Goal: Task Accomplishment & Management: Use online tool/utility

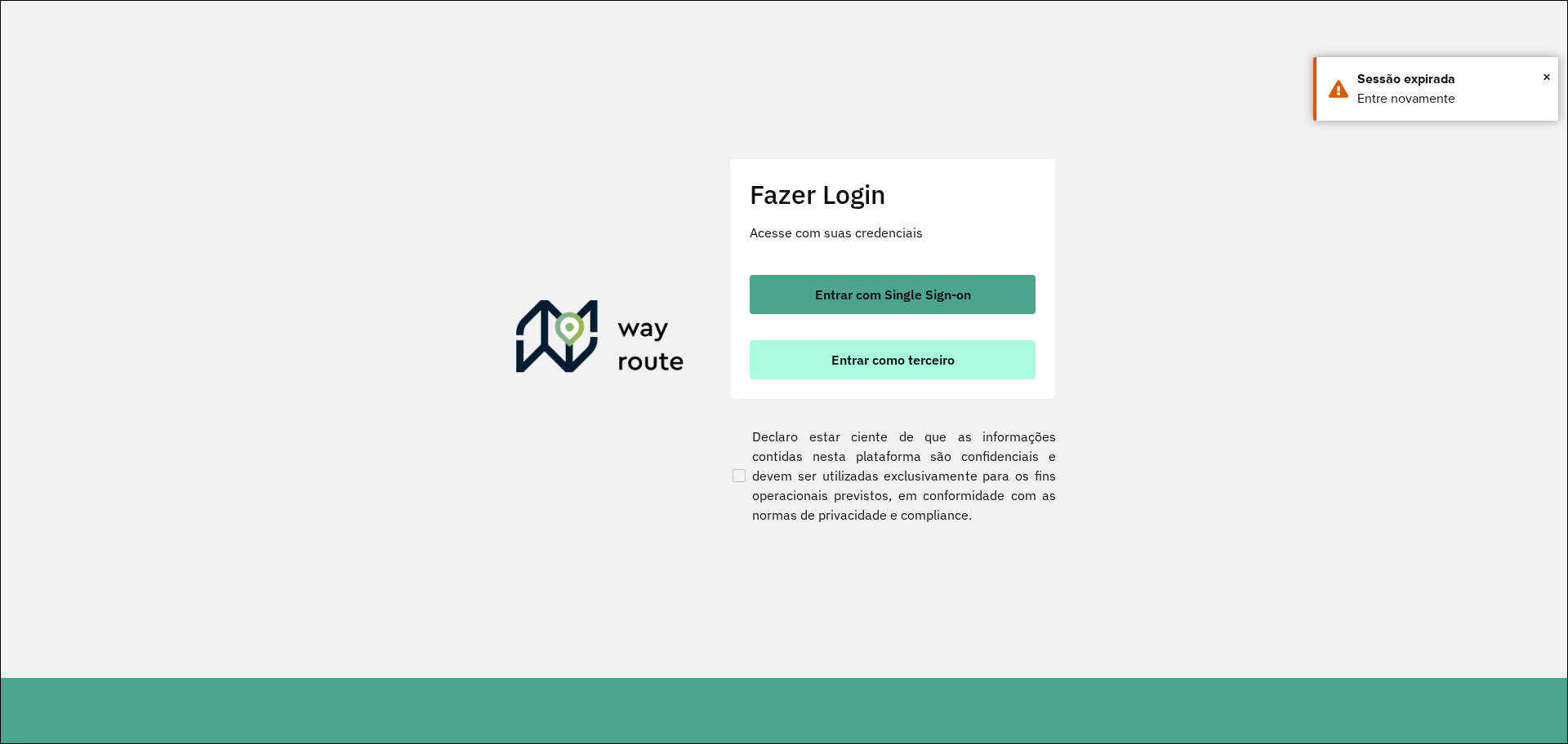
click at [921, 367] on span "Entrar como terceiro" at bounding box center [893, 360] width 123 height 13
click at [874, 371] on button "Entrar como terceiro" at bounding box center [892, 360] width 286 height 39
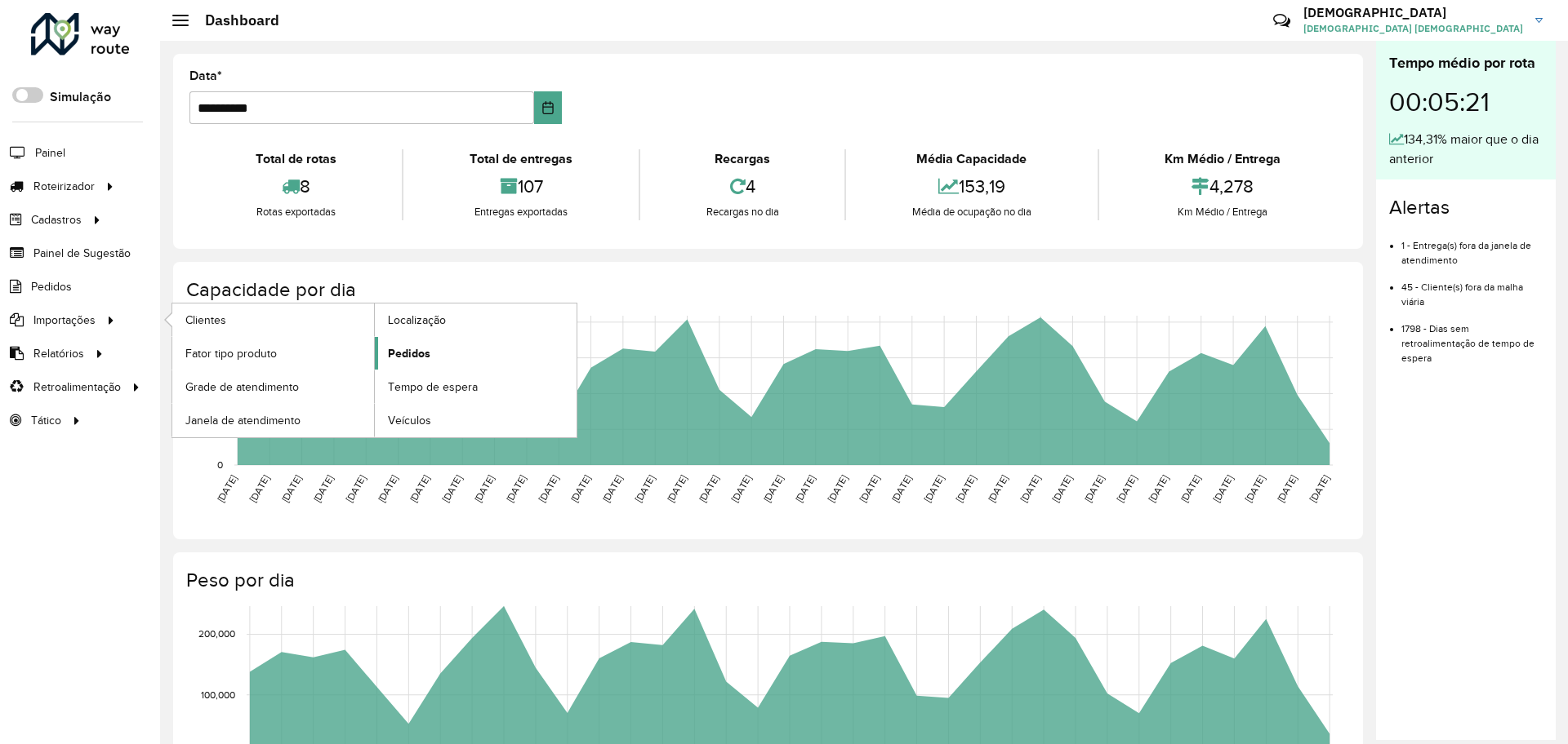
click at [437, 346] on link "Pedidos" at bounding box center [475, 353] width 202 height 33
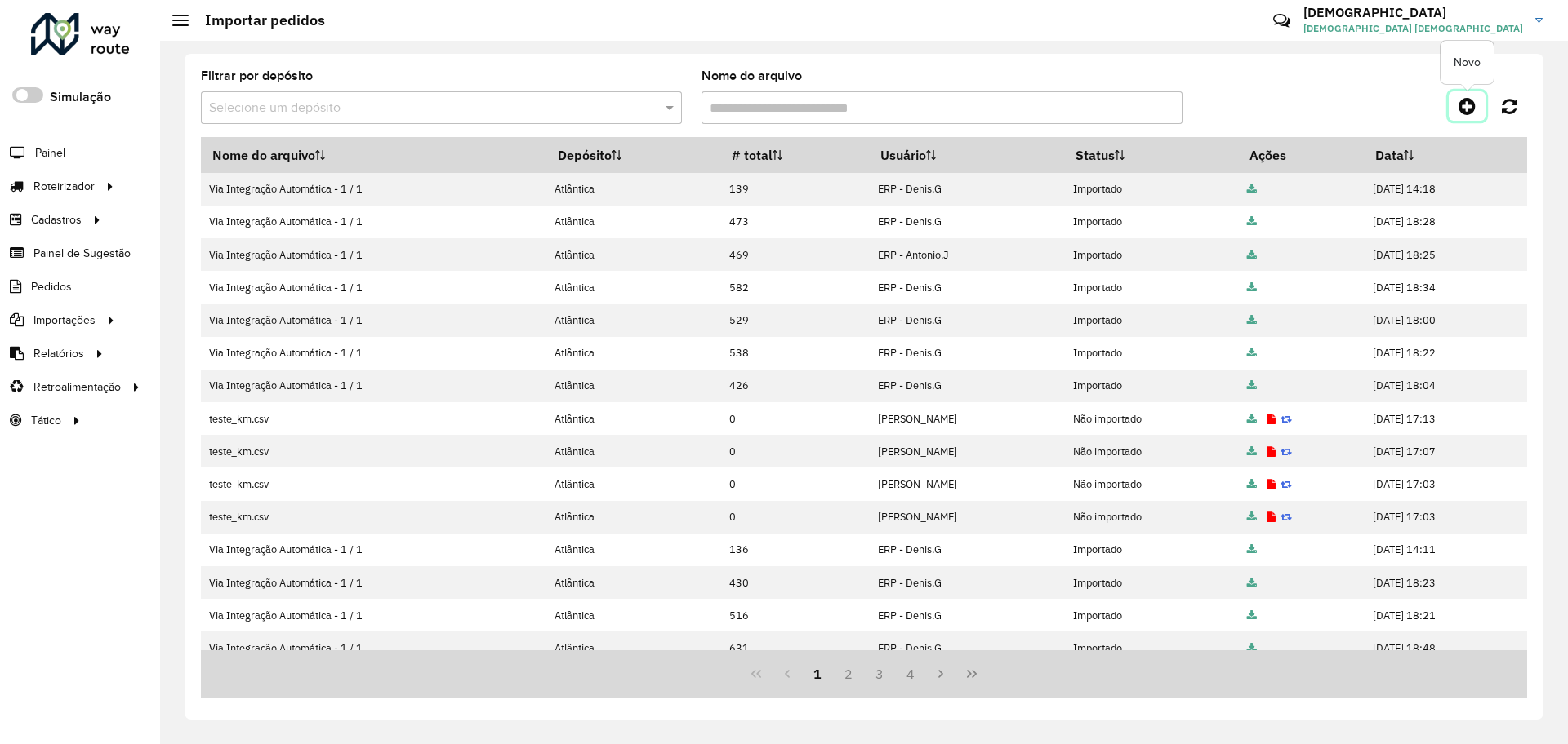
click at [1467, 104] on icon at bounding box center [1467, 106] width 17 height 19
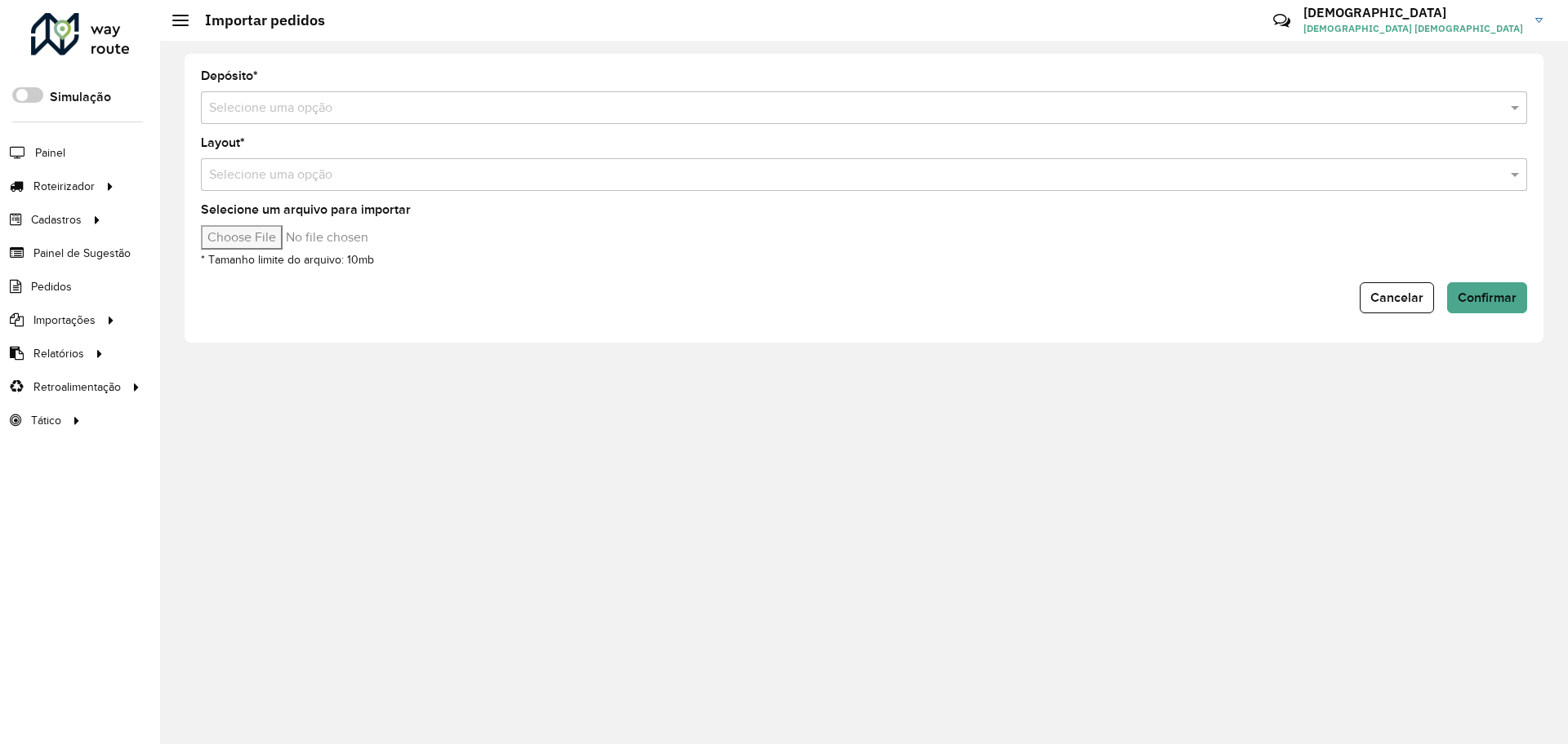
click at [482, 115] on input "text" at bounding box center [847, 108] width 1277 height 19
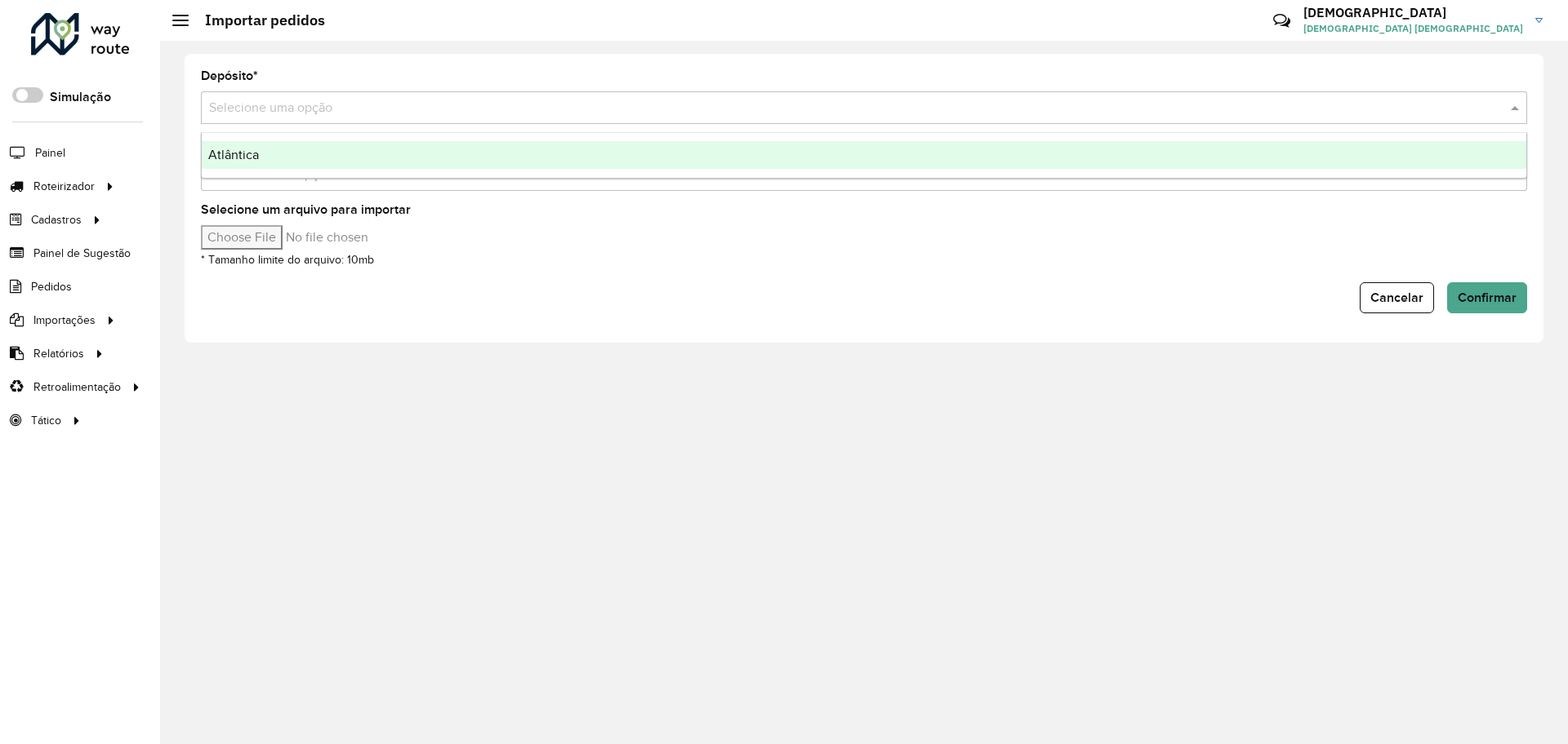
click at [415, 152] on div "Atlântica" at bounding box center [864, 154] width 1325 height 27
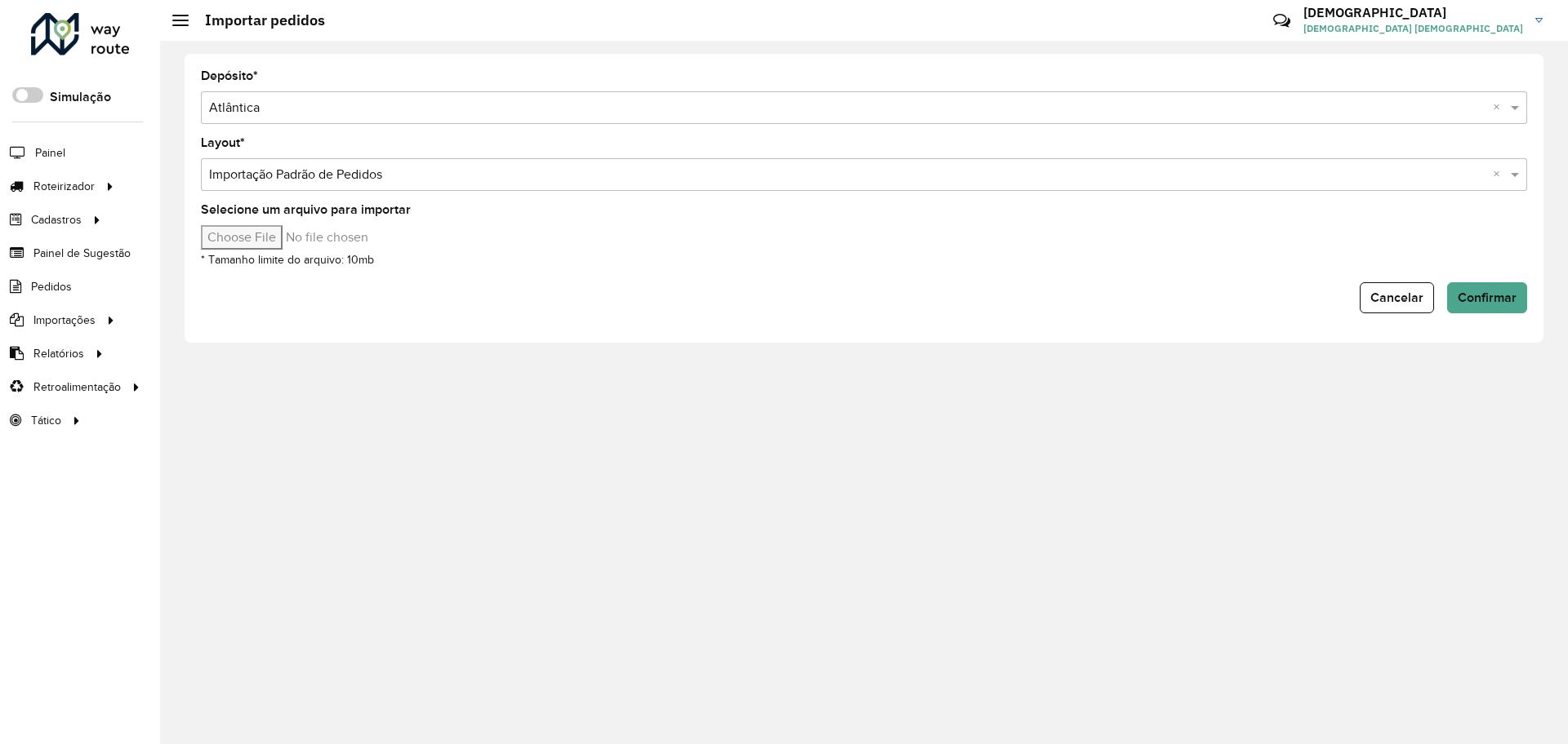
click at [412, 167] on input "text" at bounding box center [847, 175] width 1277 height 19
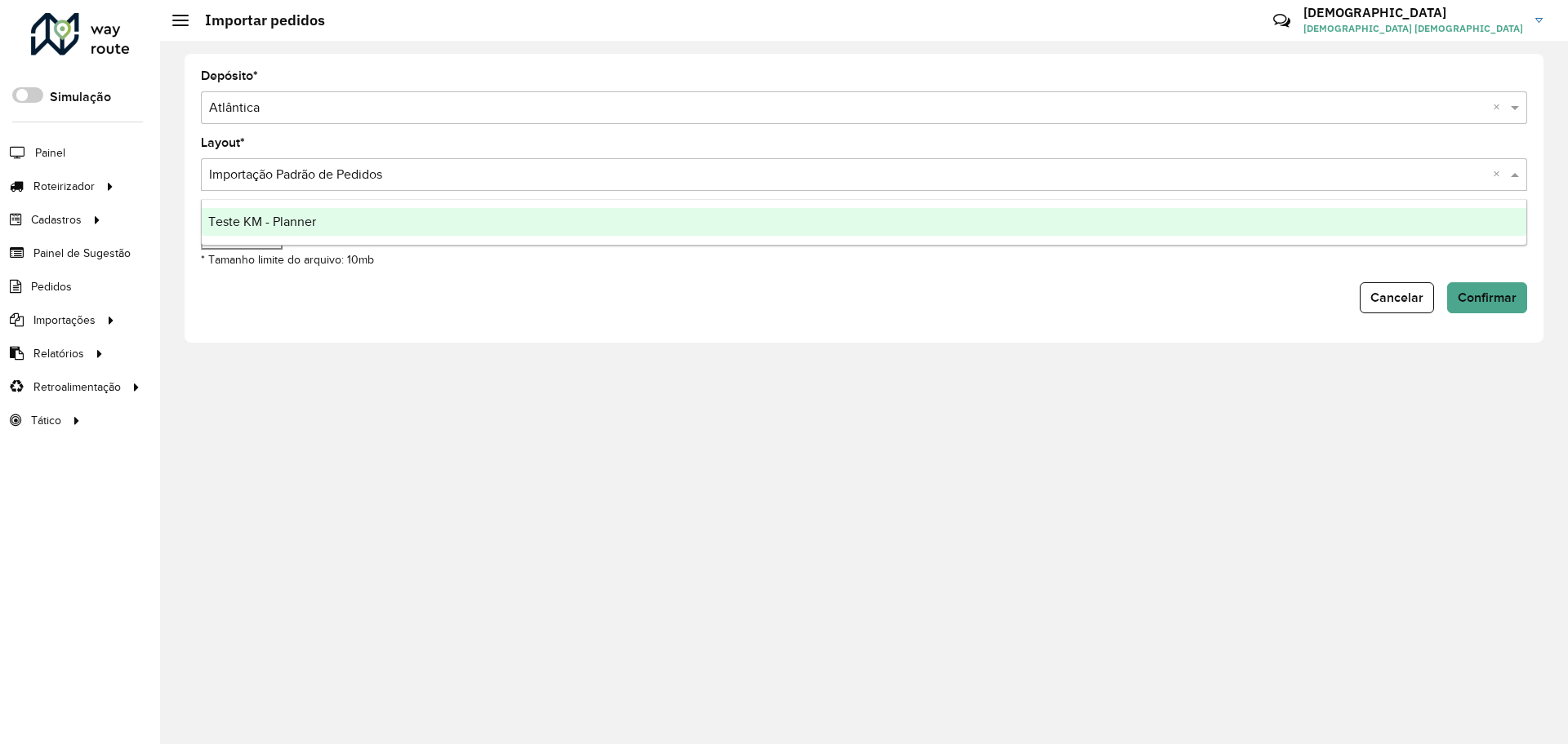
click at [366, 222] on div "Teste KM - Planner" at bounding box center [864, 221] width 1325 height 27
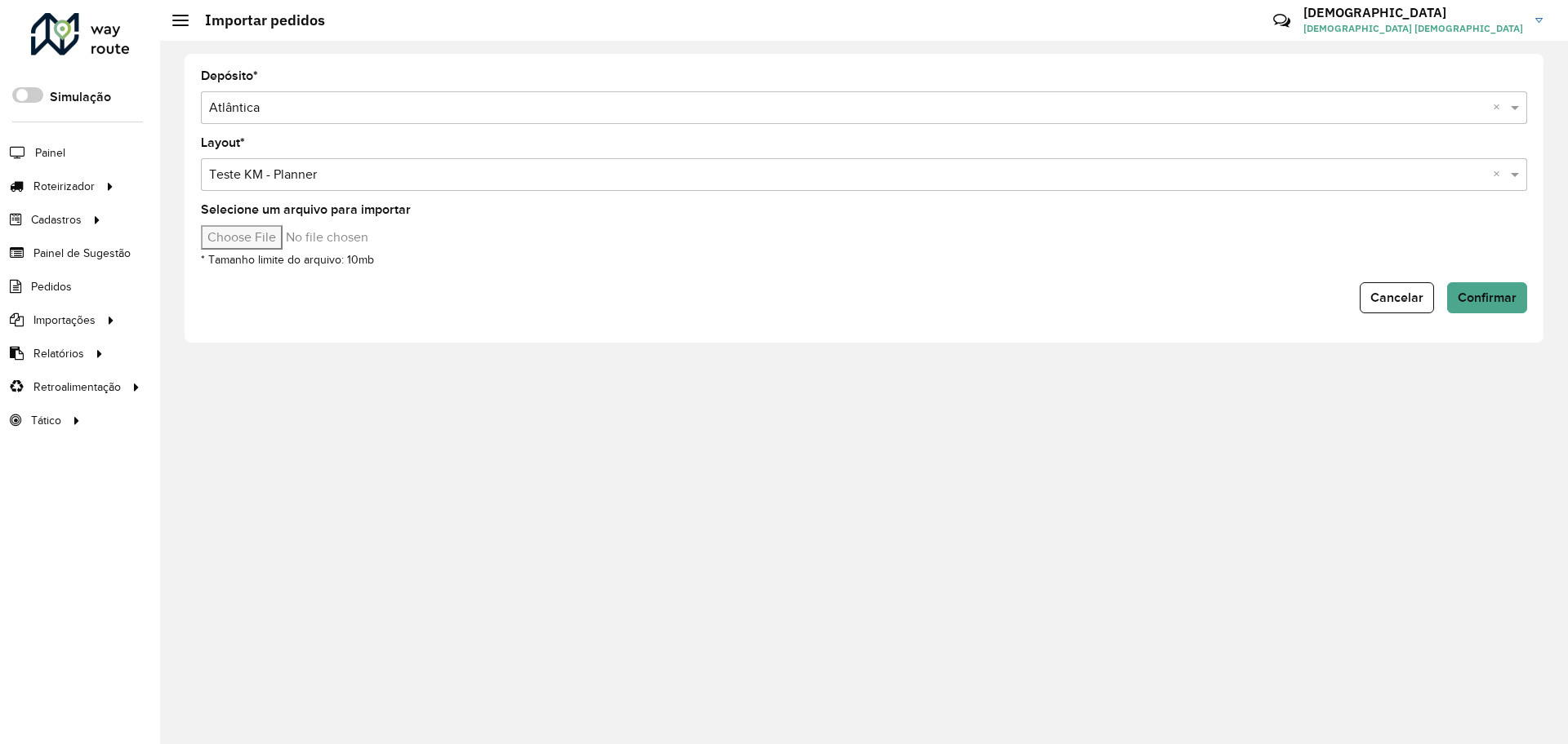
click at [258, 231] on input "Selecione um arquivo para importar" at bounding box center [340, 238] width 278 height 25
type input "**********"
click at [1483, 295] on span "Confirmar" at bounding box center [1487, 298] width 59 height 14
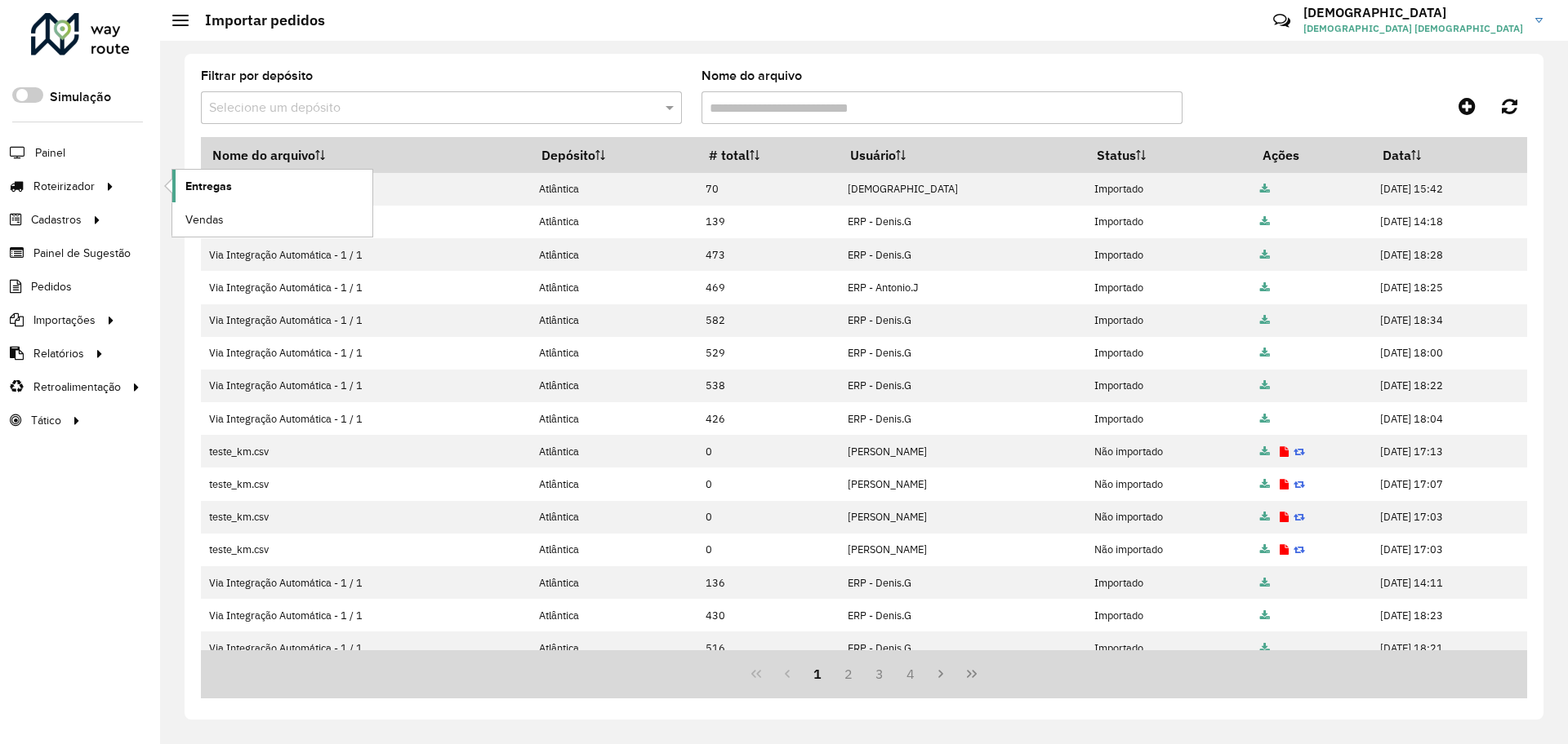
click at [196, 189] on span "Entregas" at bounding box center [208, 186] width 47 height 17
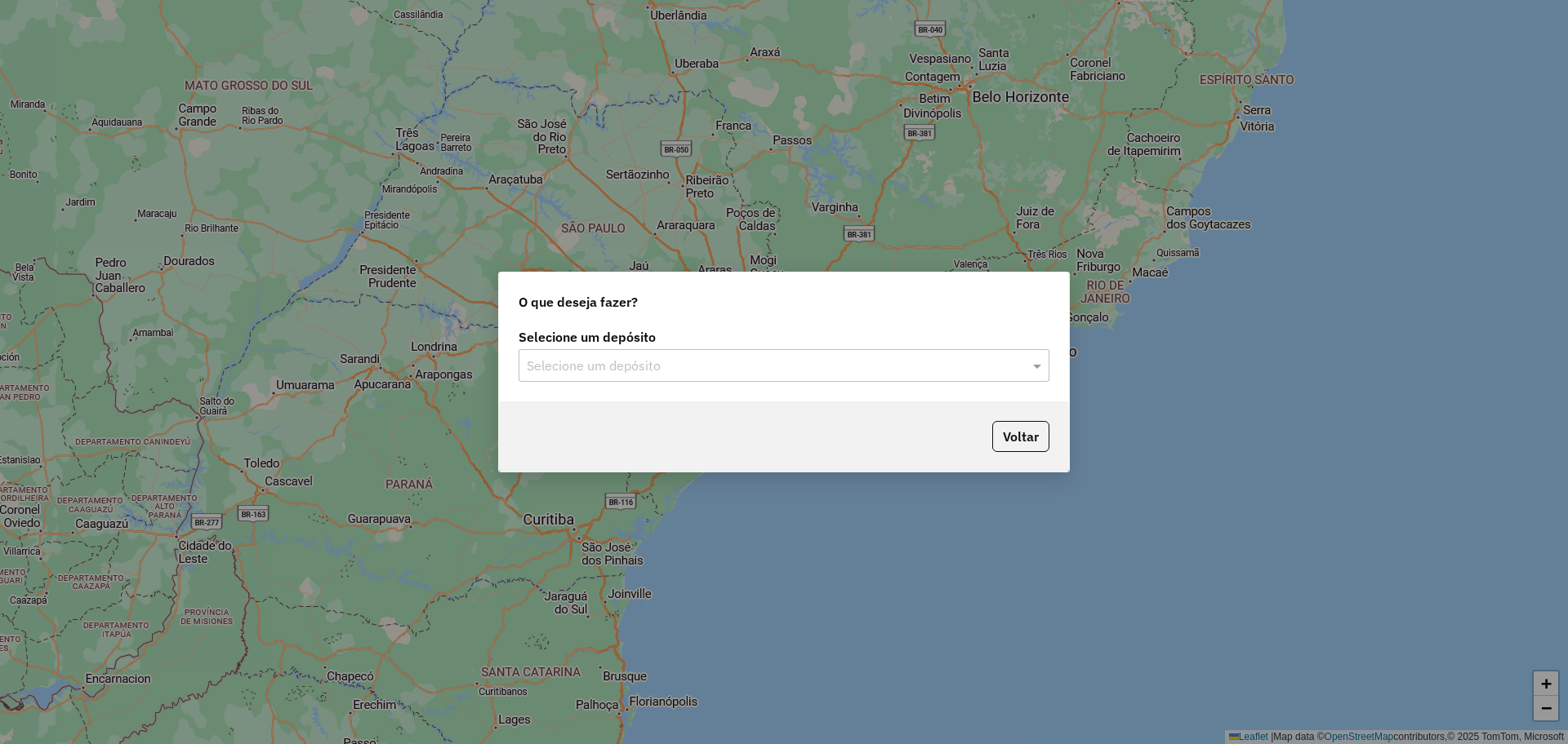
click at [665, 371] on input "text" at bounding box center [767, 367] width 482 height 19
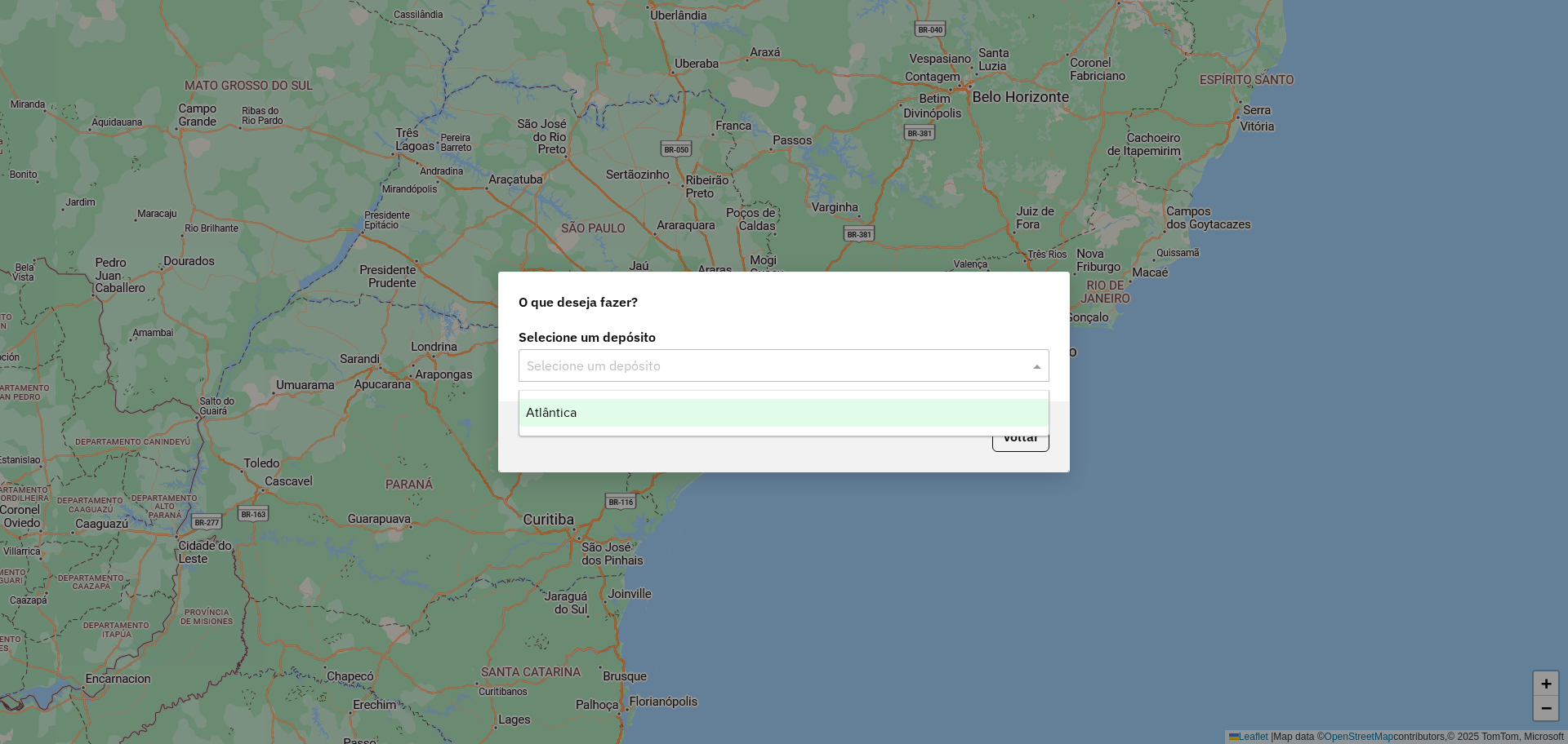
click at [641, 400] on div "Atlântica" at bounding box center [784, 413] width 529 height 27
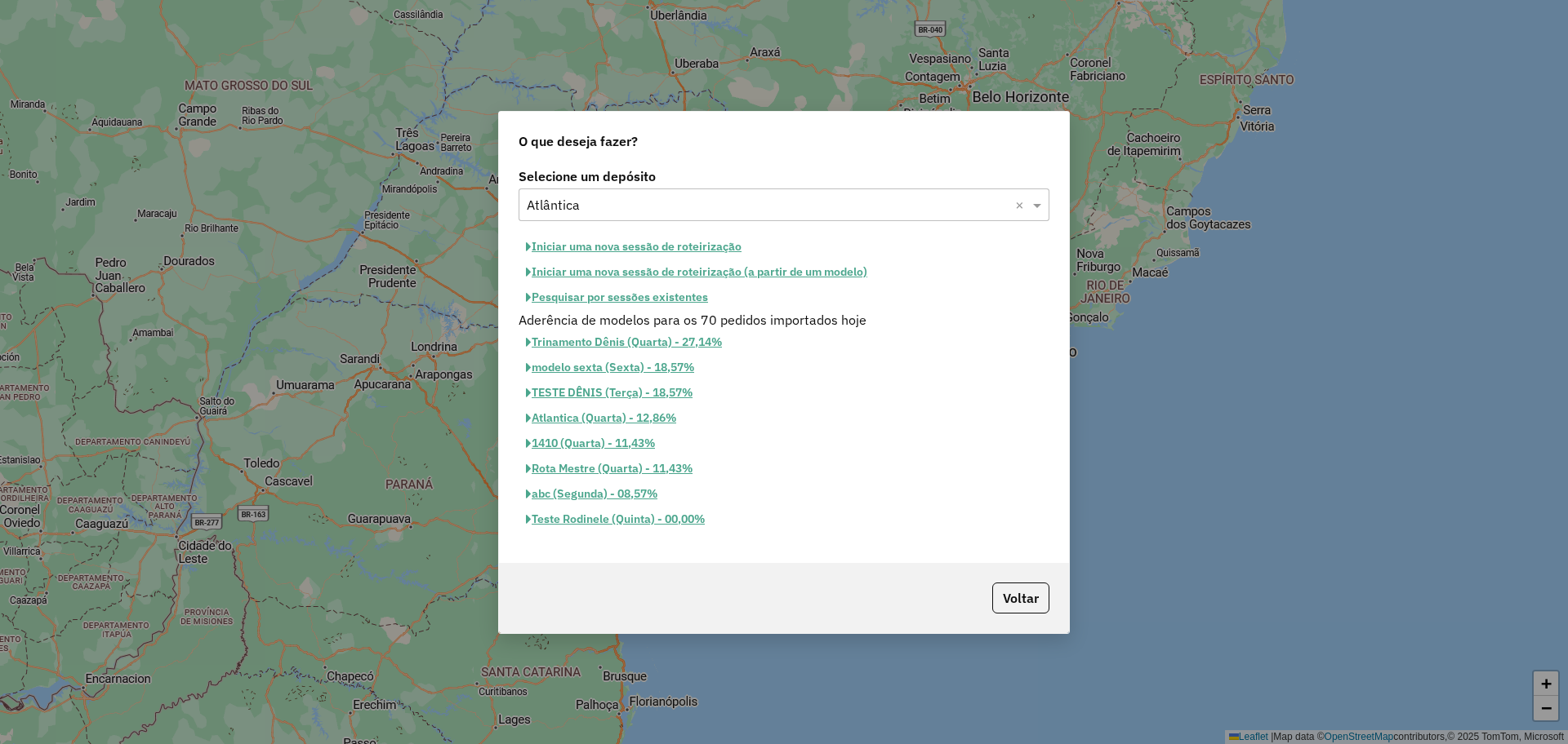
click at [621, 248] on button "Iniciar uma nova sessão de roteirização" at bounding box center [633, 247] width 230 height 26
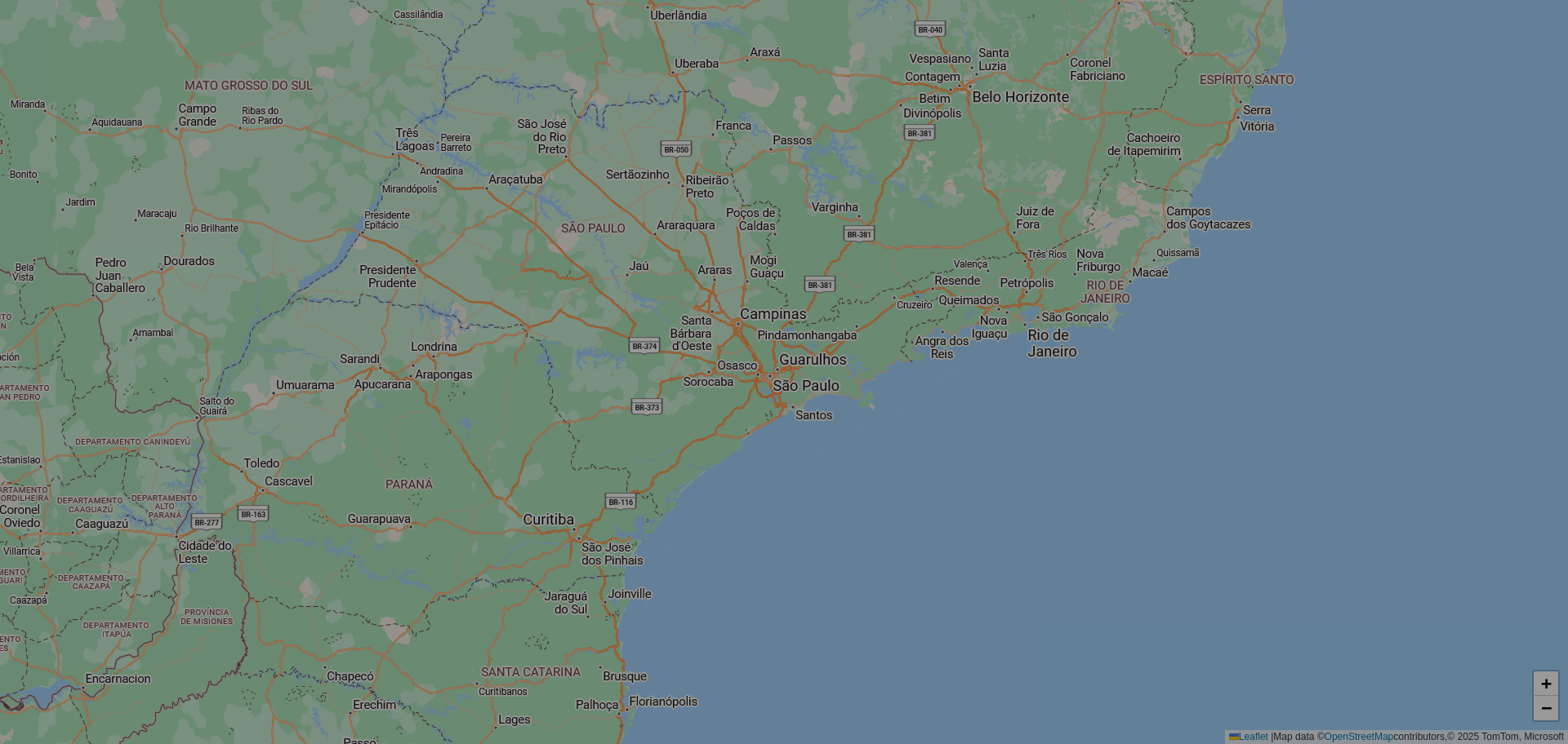
select select "*"
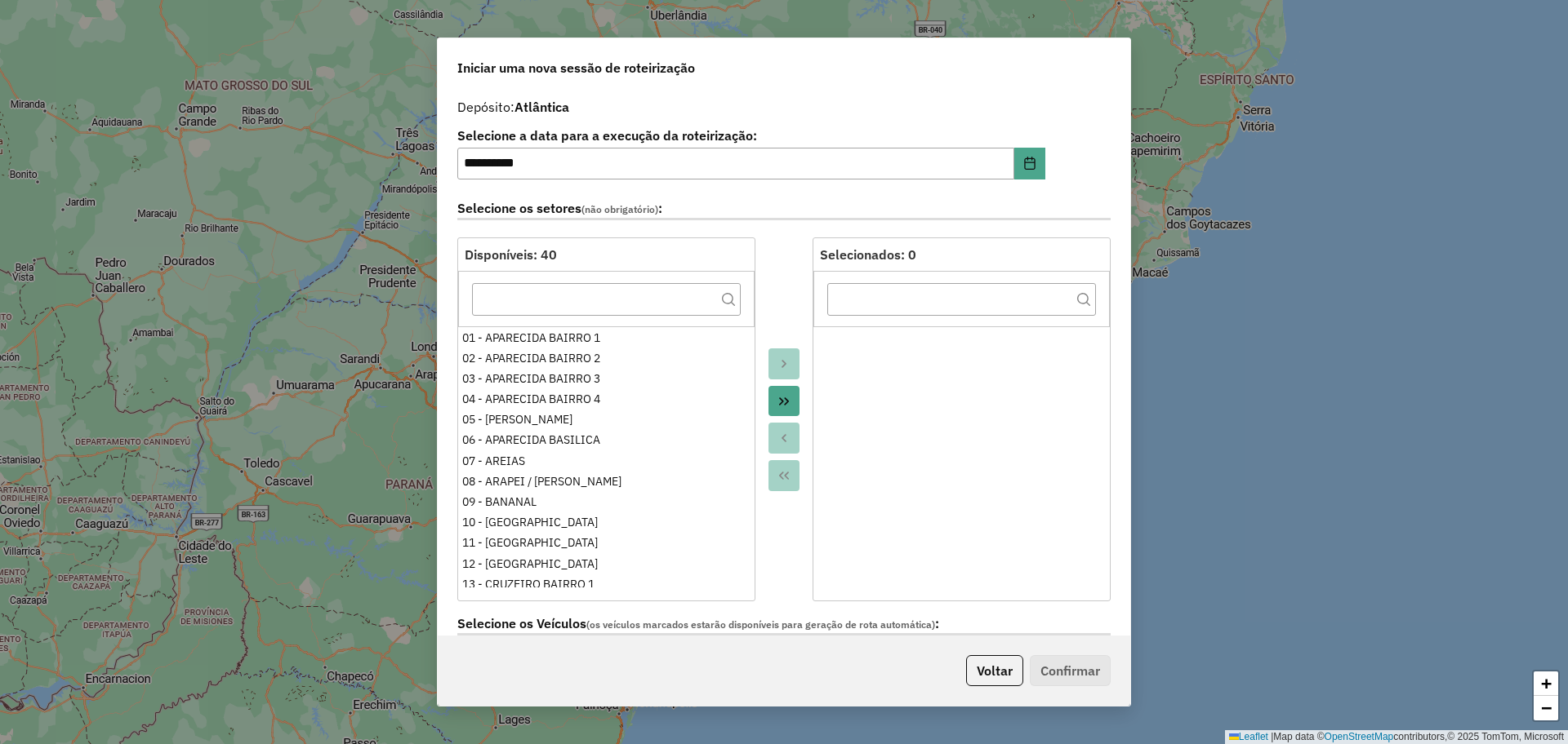
click at [785, 395] on icon "Move All to Target" at bounding box center [784, 401] width 13 height 13
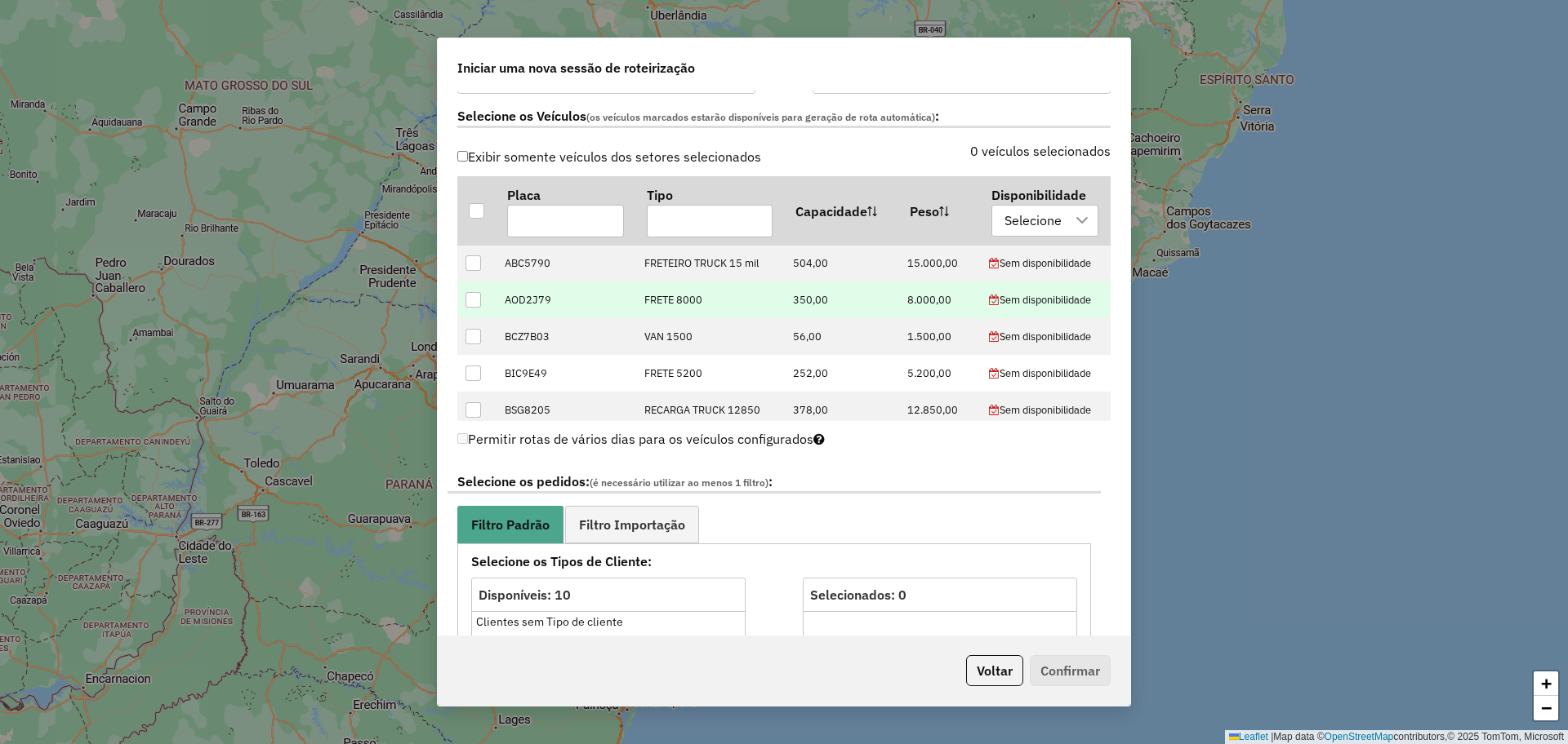
scroll to position [510, 0]
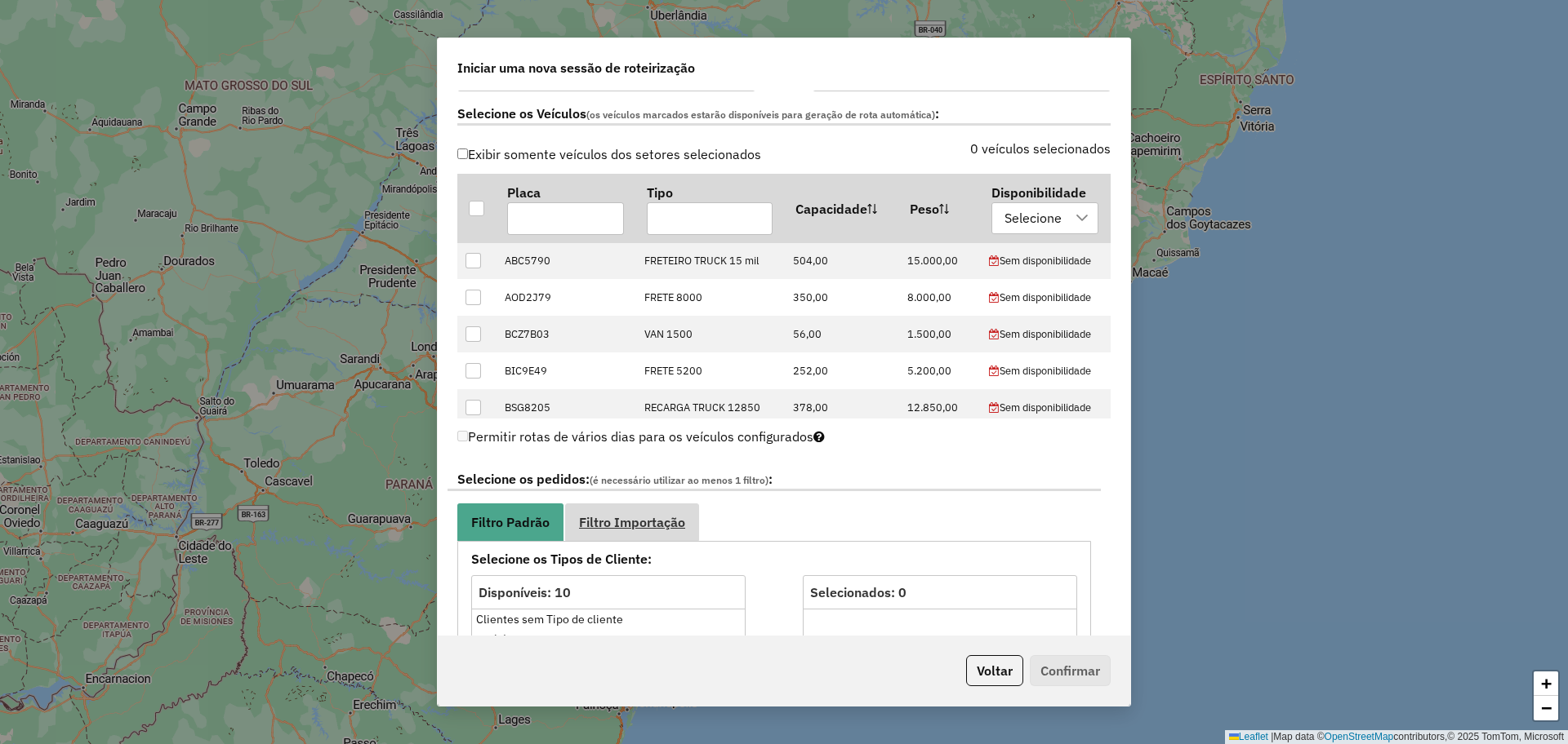
click at [638, 529] on span "Filtro Importação" at bounding box center [632, 522] width 106 height 13
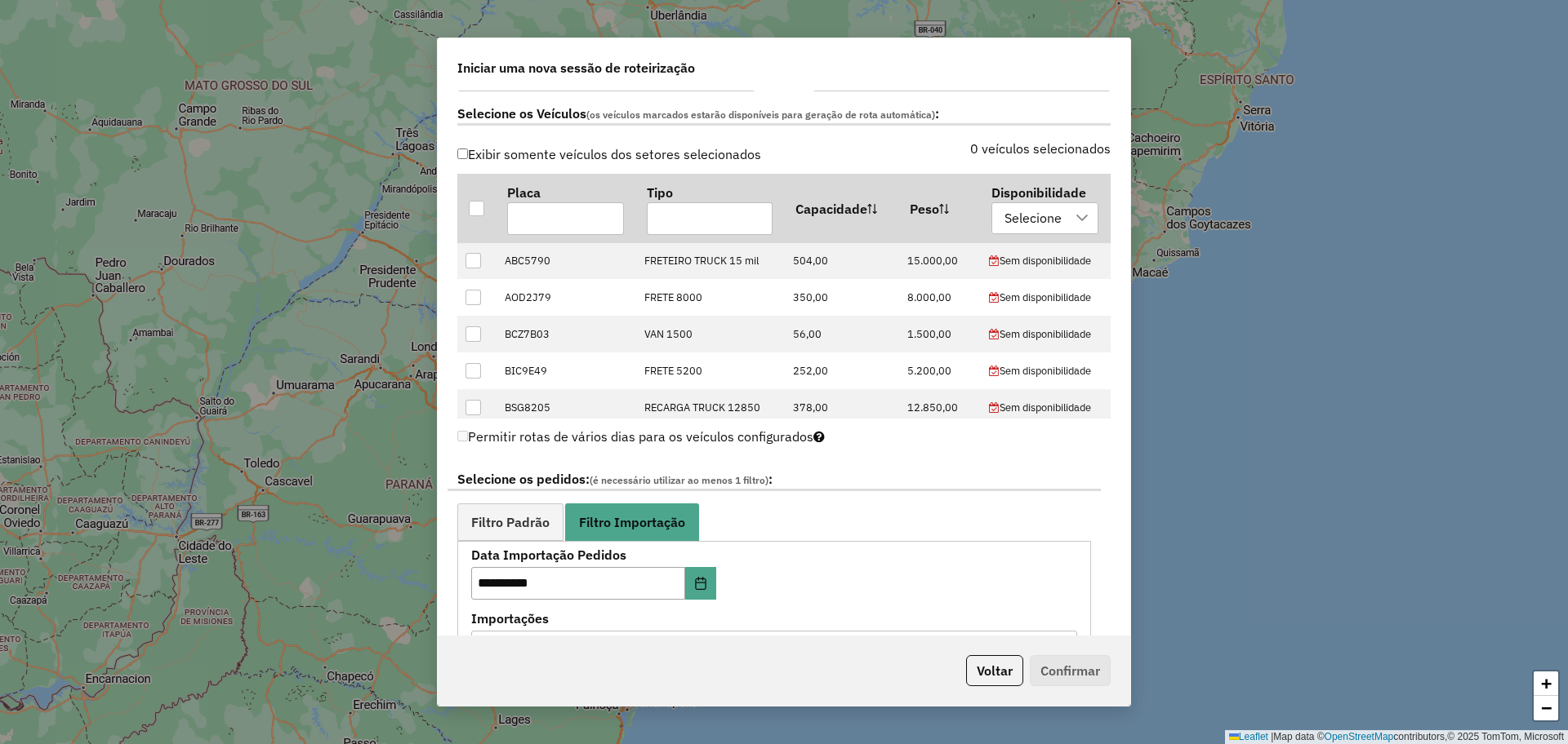
scroll to position [816, 0]
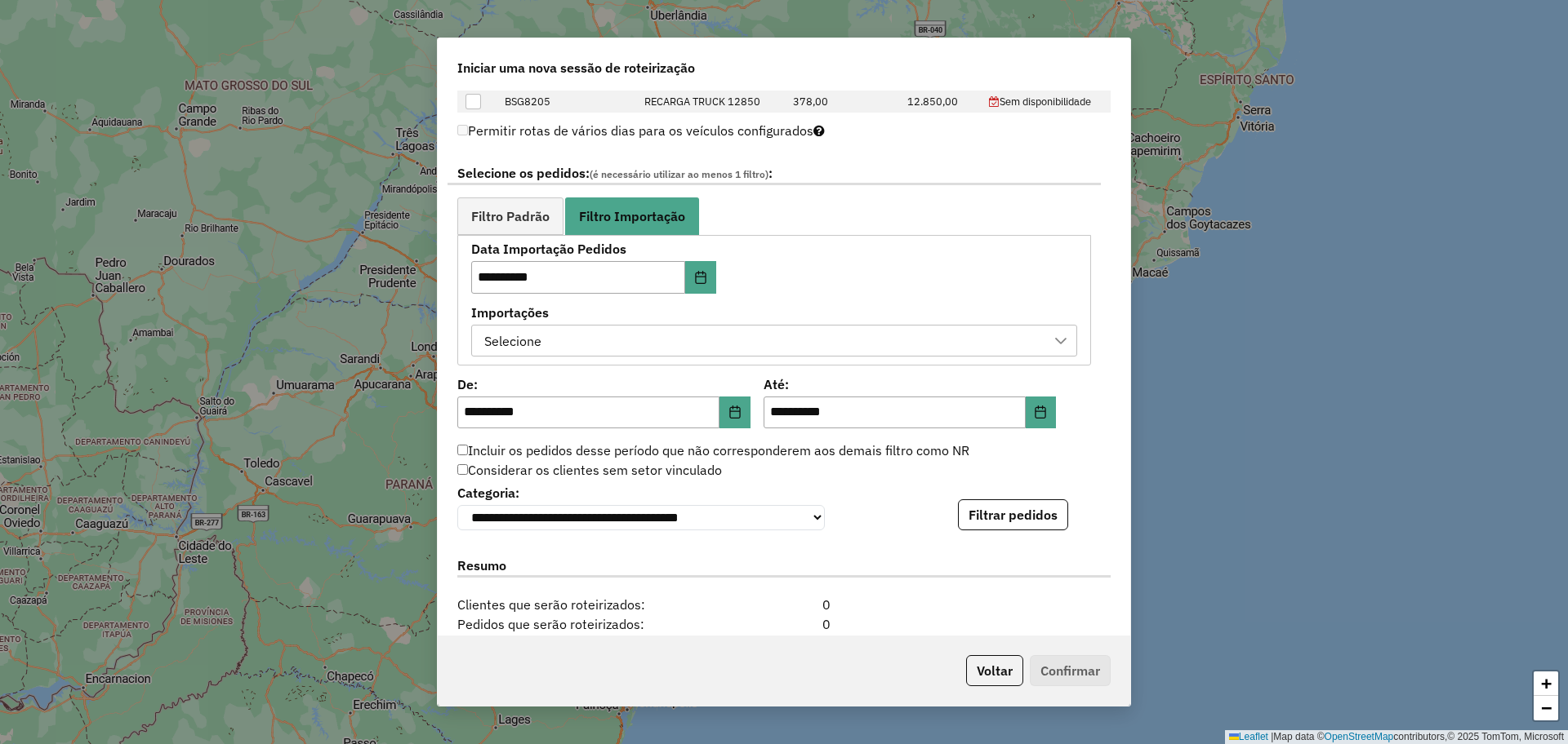
click at [642, 331] on div "Selecione" at bounding box center [762, 340] width 567 height 31
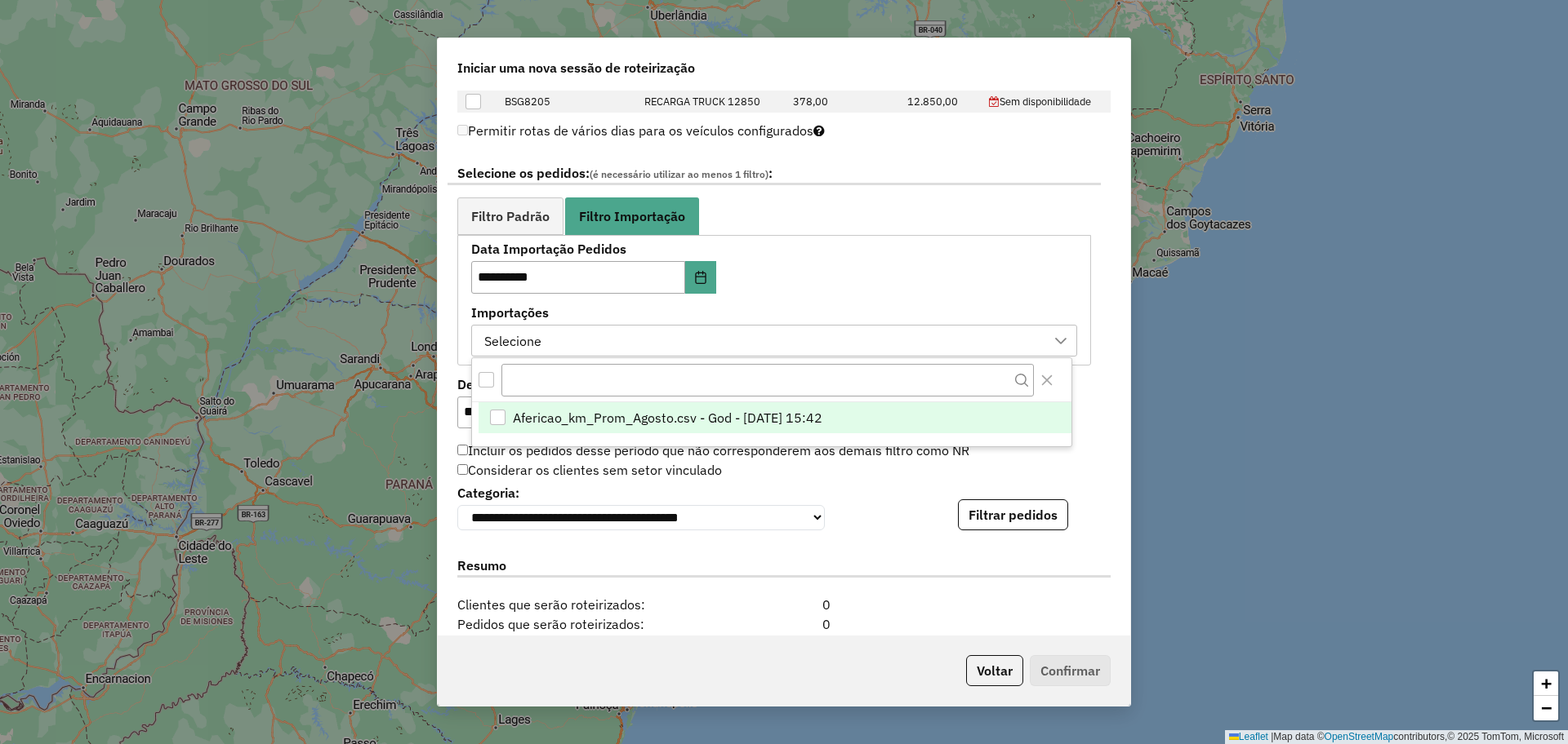
scroll to position [12, 74]
click at [638, 412] on span "Afericao_km_Prom_Agosto.csv - God - [DATE] 15:42" at bounding box center [668, 418] width 310 height 19
click at [974, 234] on ul "Filtro Padrão Filtro Importação" at bounding box center [774, 216] width 634 height 37
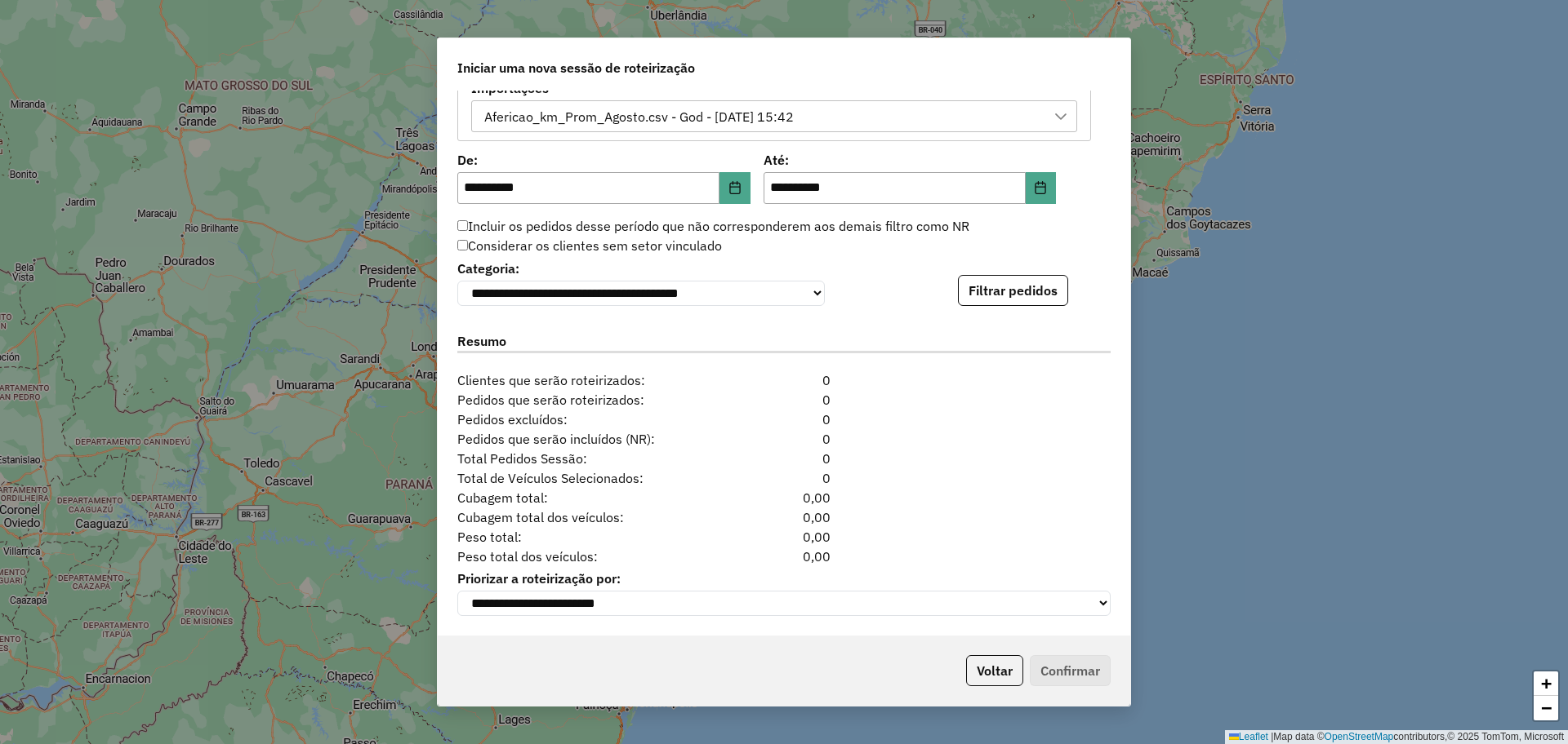
scroll to position [1049, 0]
click at [977, 294] on button "Filtrar pedidos" at bounding box center [1012, 290] width 110 height 31
click at [734, 182] on icon "Choose Date" at bounding box center [735, 188] width 13 height 13
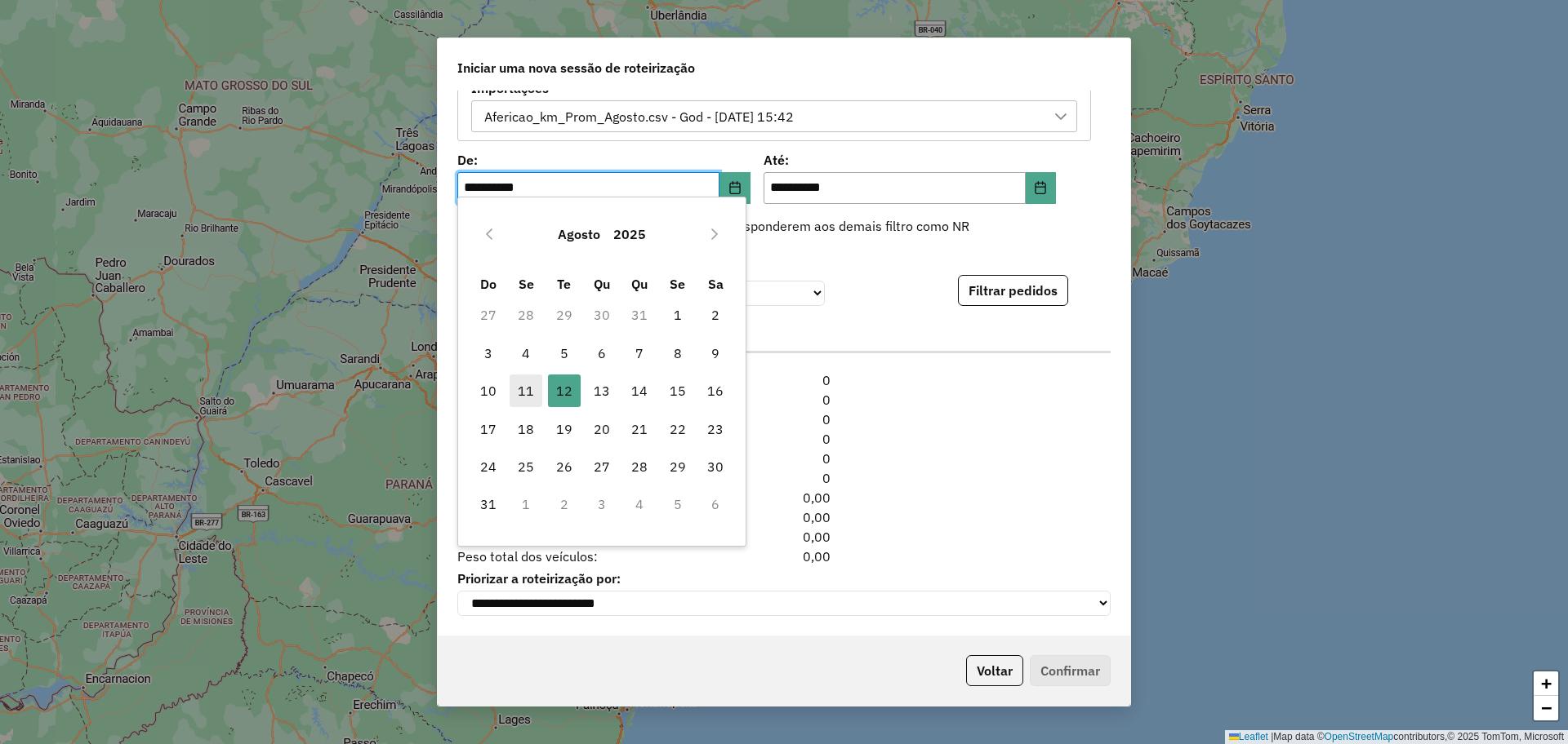
click at [530, 388] on span "11" at bounding box center [526, 391] width 33 height 33
type input "**********"
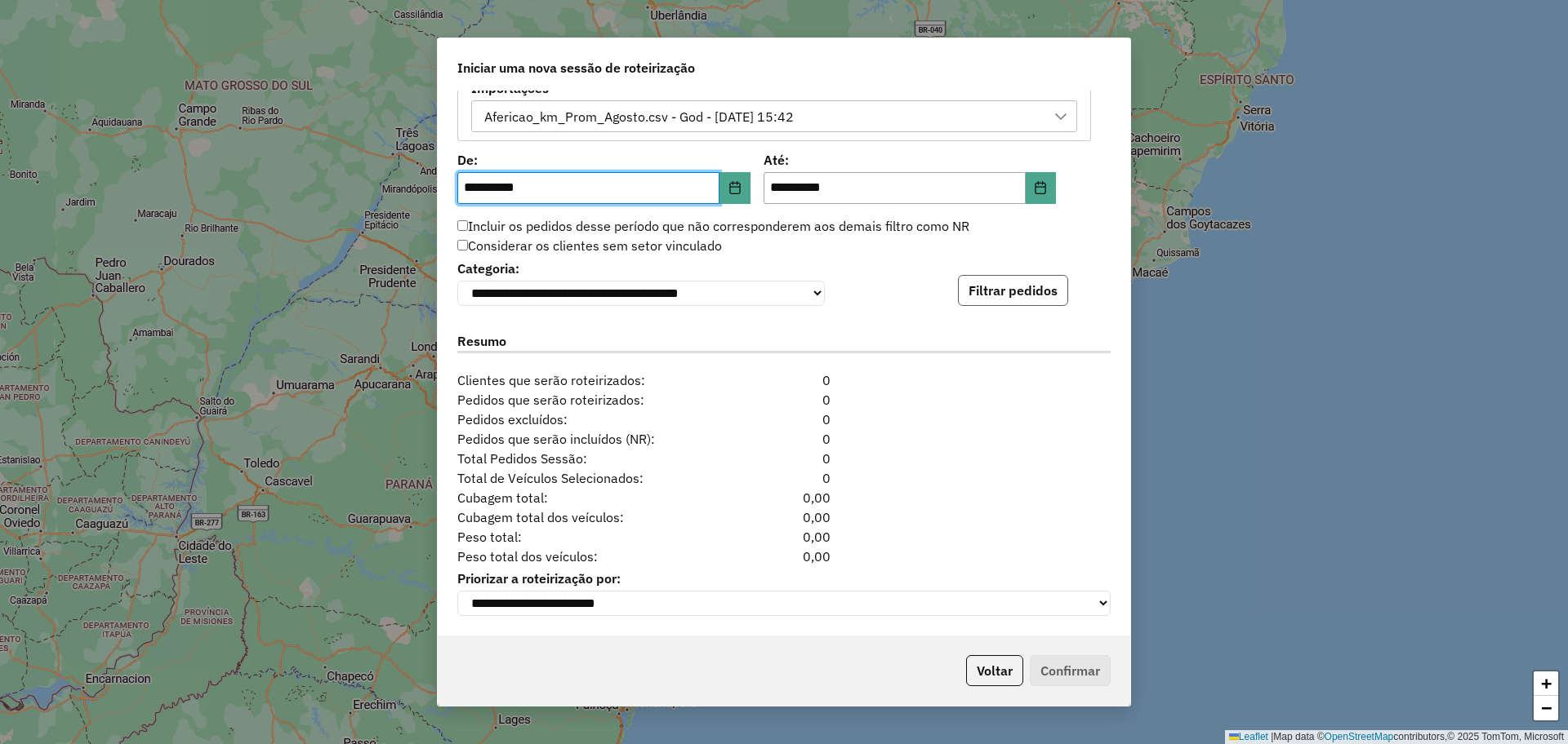
click at [1057, 297] on button "Filtrar pedidos" at bounding box center [1012, 290] width 110 height 31
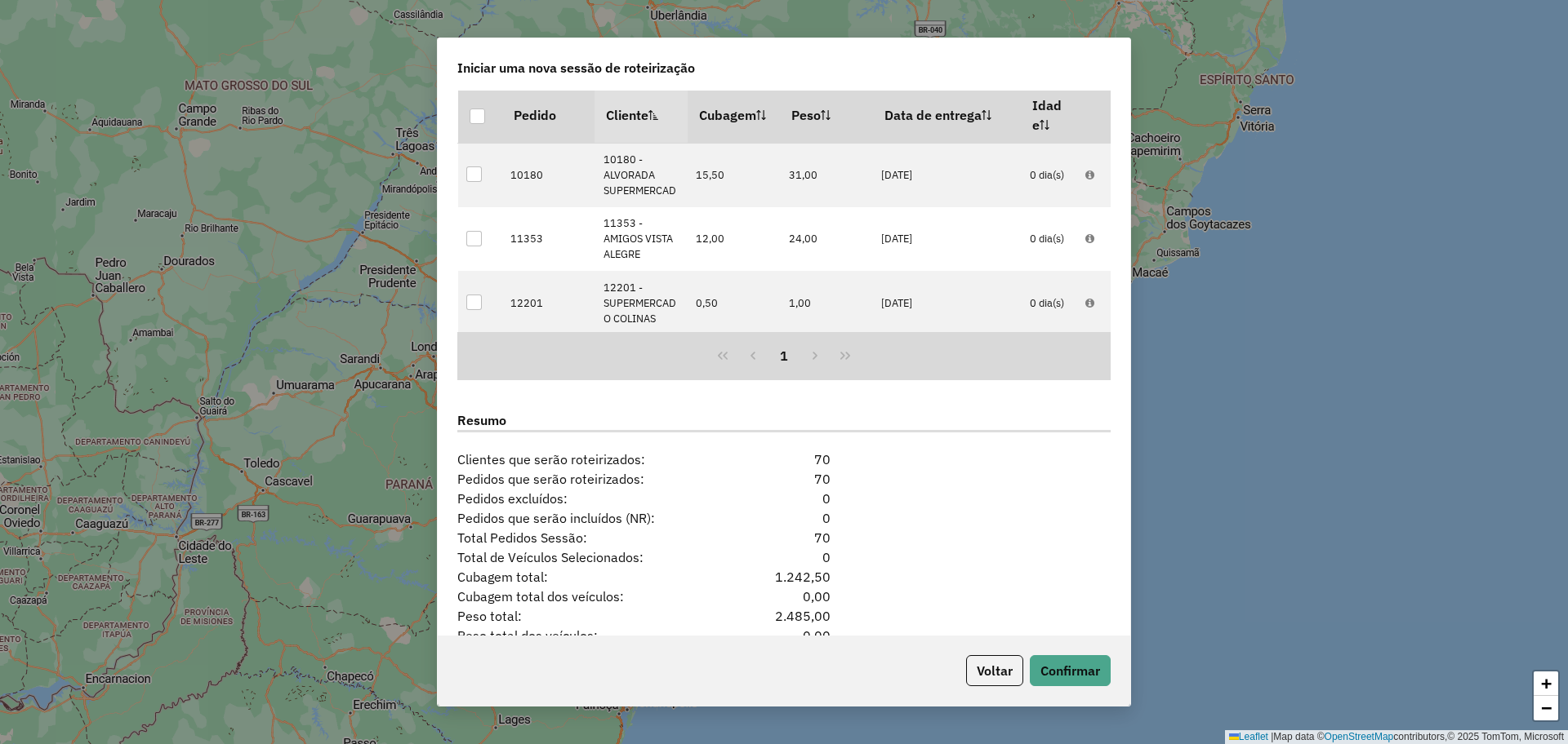
scroll to position [1385, 0]
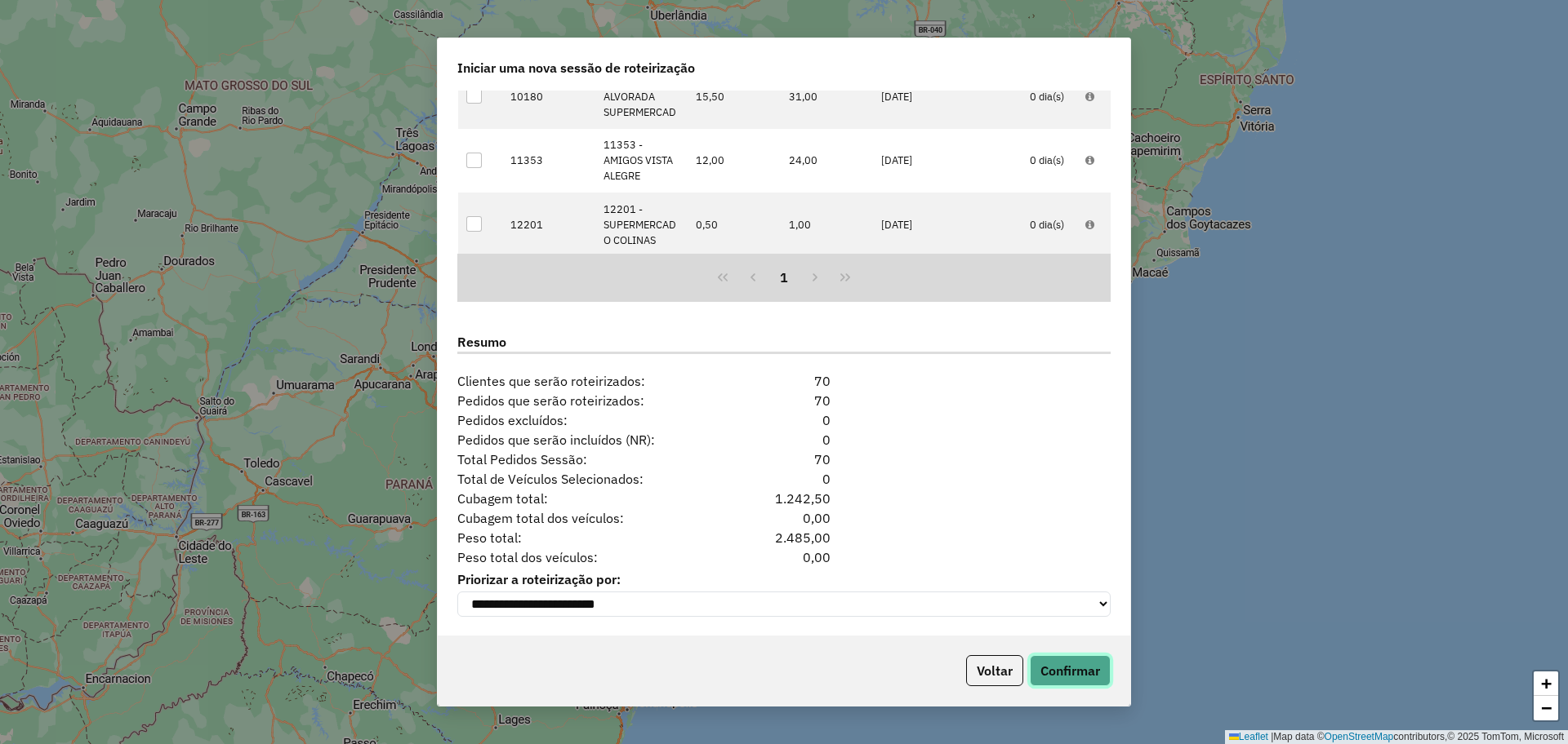
click at [1097, 677] on button "Confirmar" at bounding box center [1071, 671] width 81 height 31
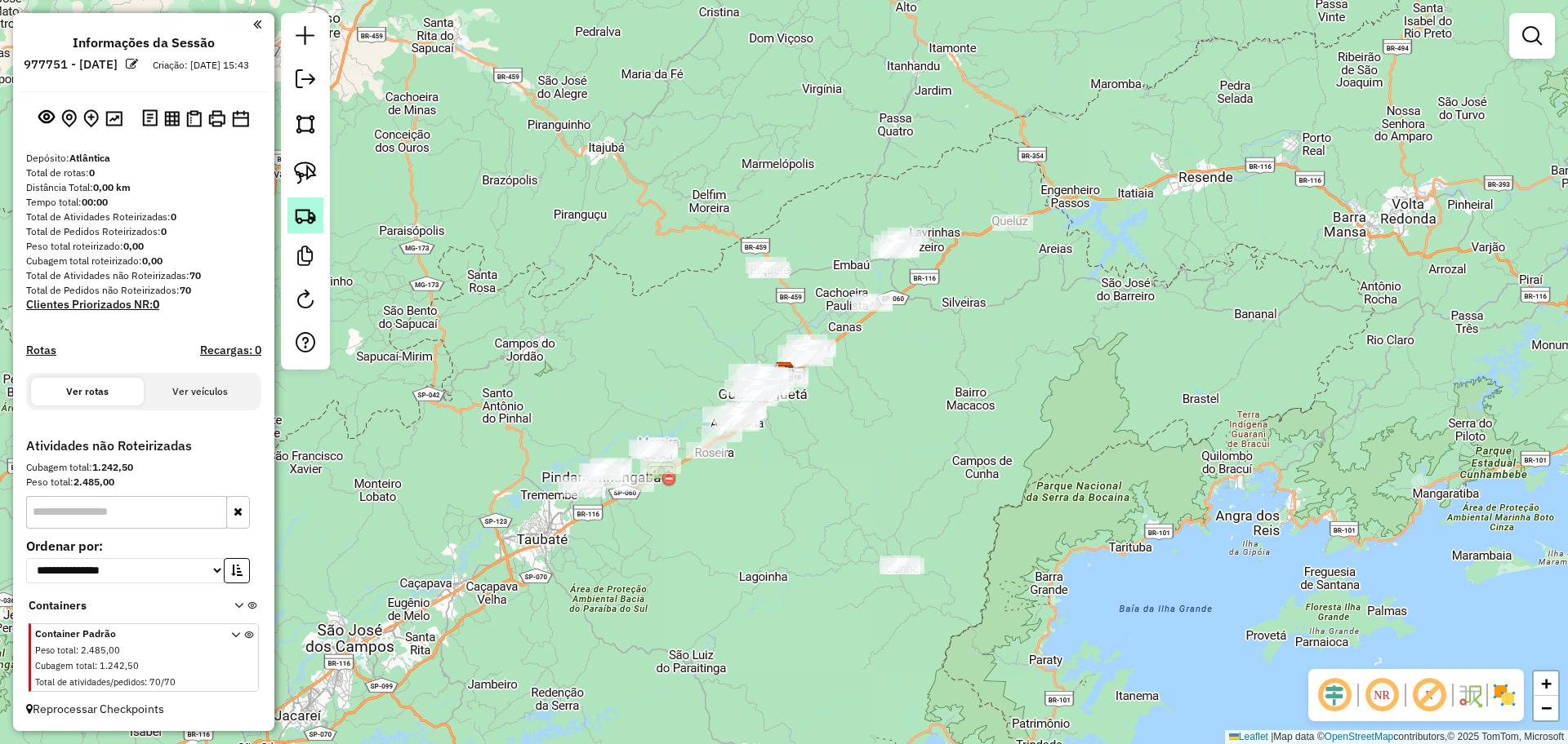
click at [298, 222] on img at bounding box center [305, 215] width 23 height 23
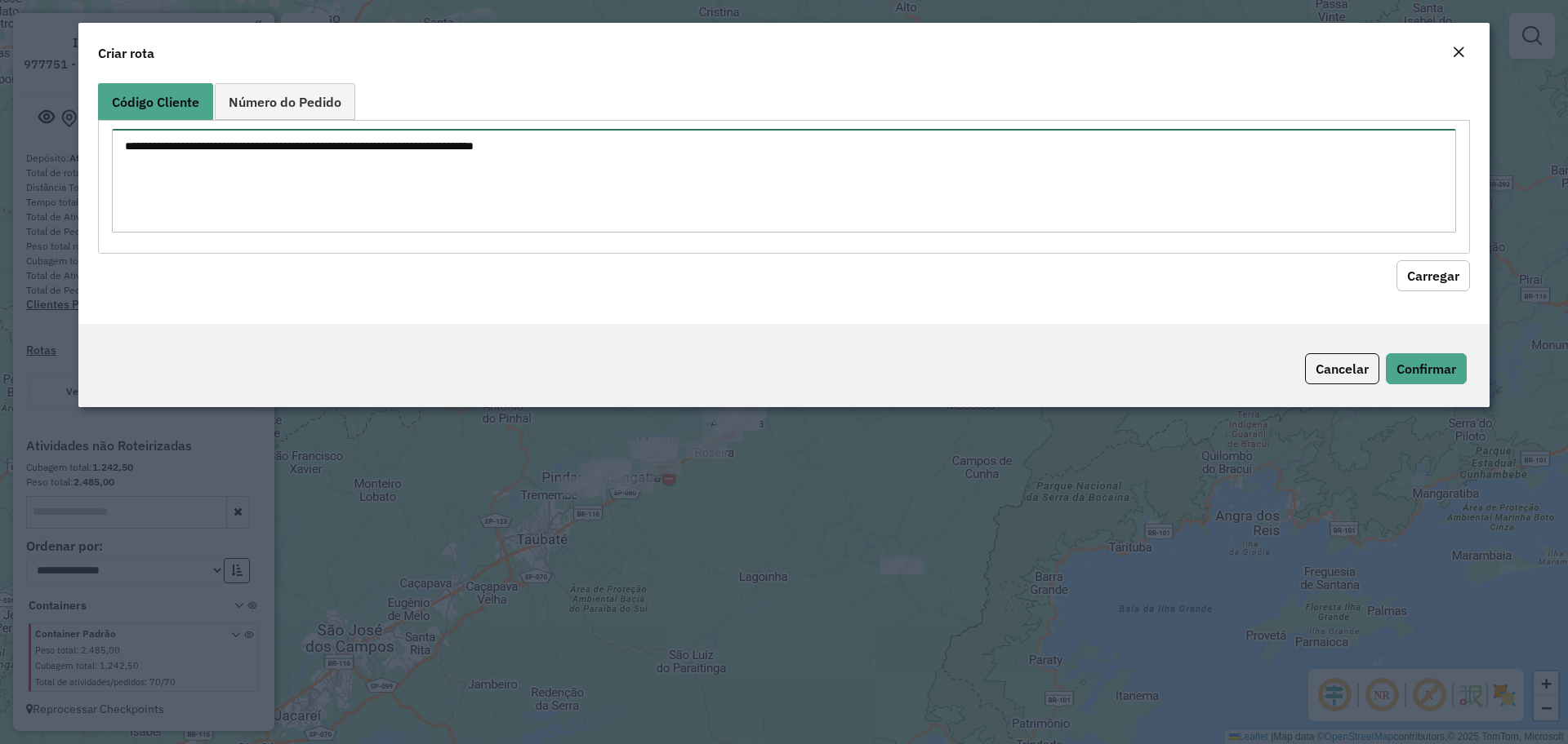
click at [737, 194] on textarea at bounding box center [784, 181] width 1344 height 104
type textarea "*****"
click at [1451, 272] on button "Carregar" at bounding box center [1432, 275] width 73 height 31
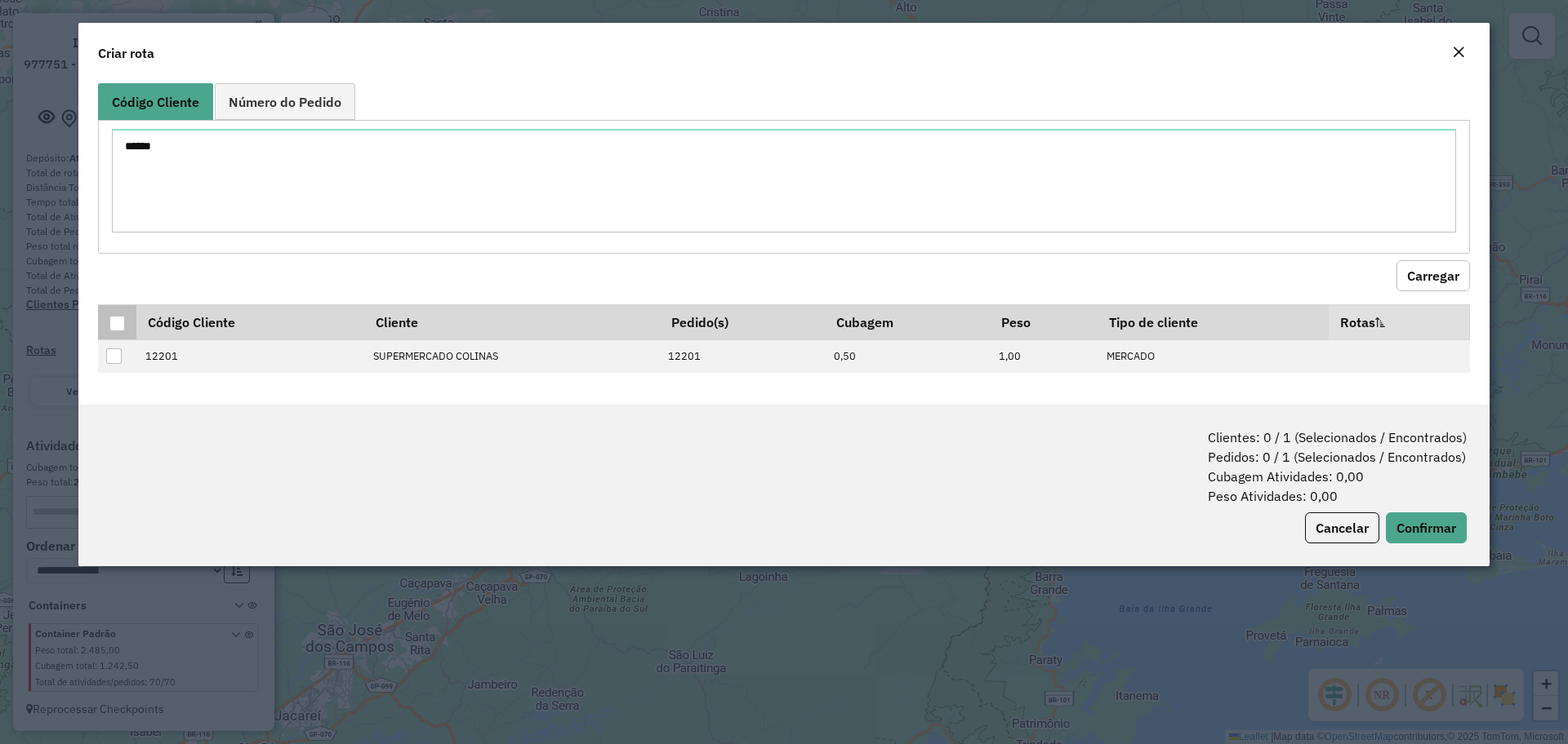
click at [112, 322] on div at bounding box center [117, 324] width 16 height 16
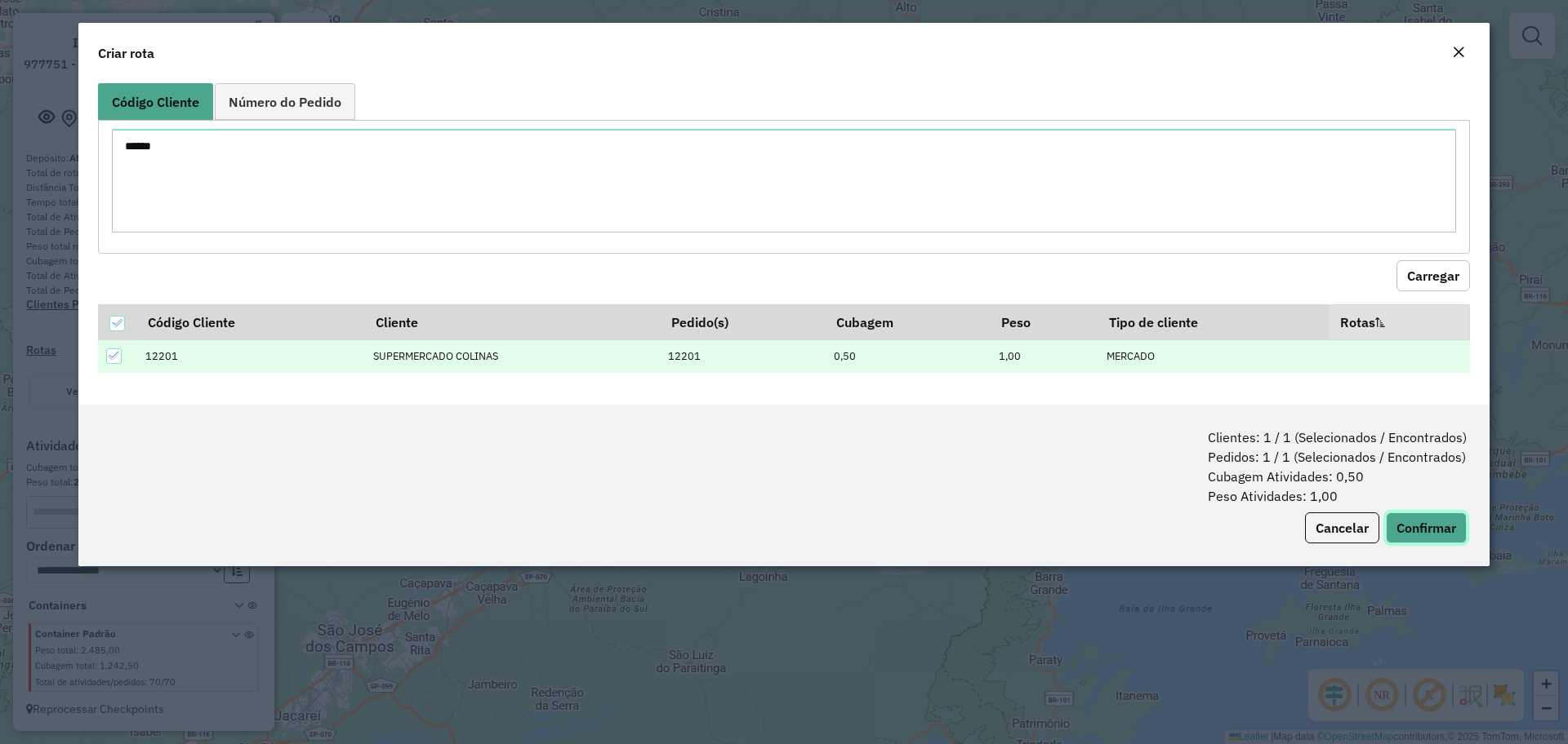
click at [1434, 531] on button "Confirmar" at bounding box center [1426, 528] width 81 height 31
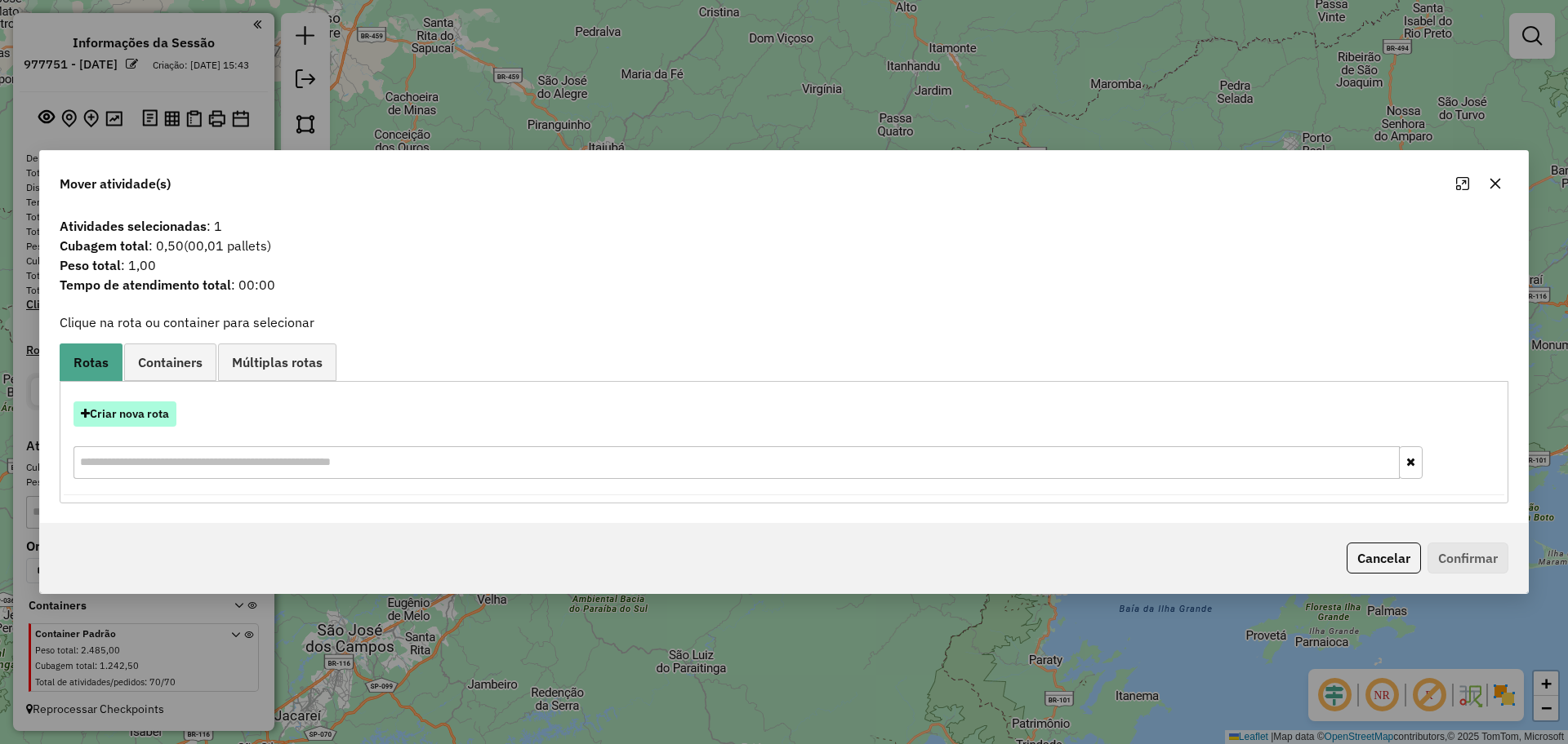
click at [175, 425] on button "Criar nova rota" at bounding box center [124, 414] width 103 height 26
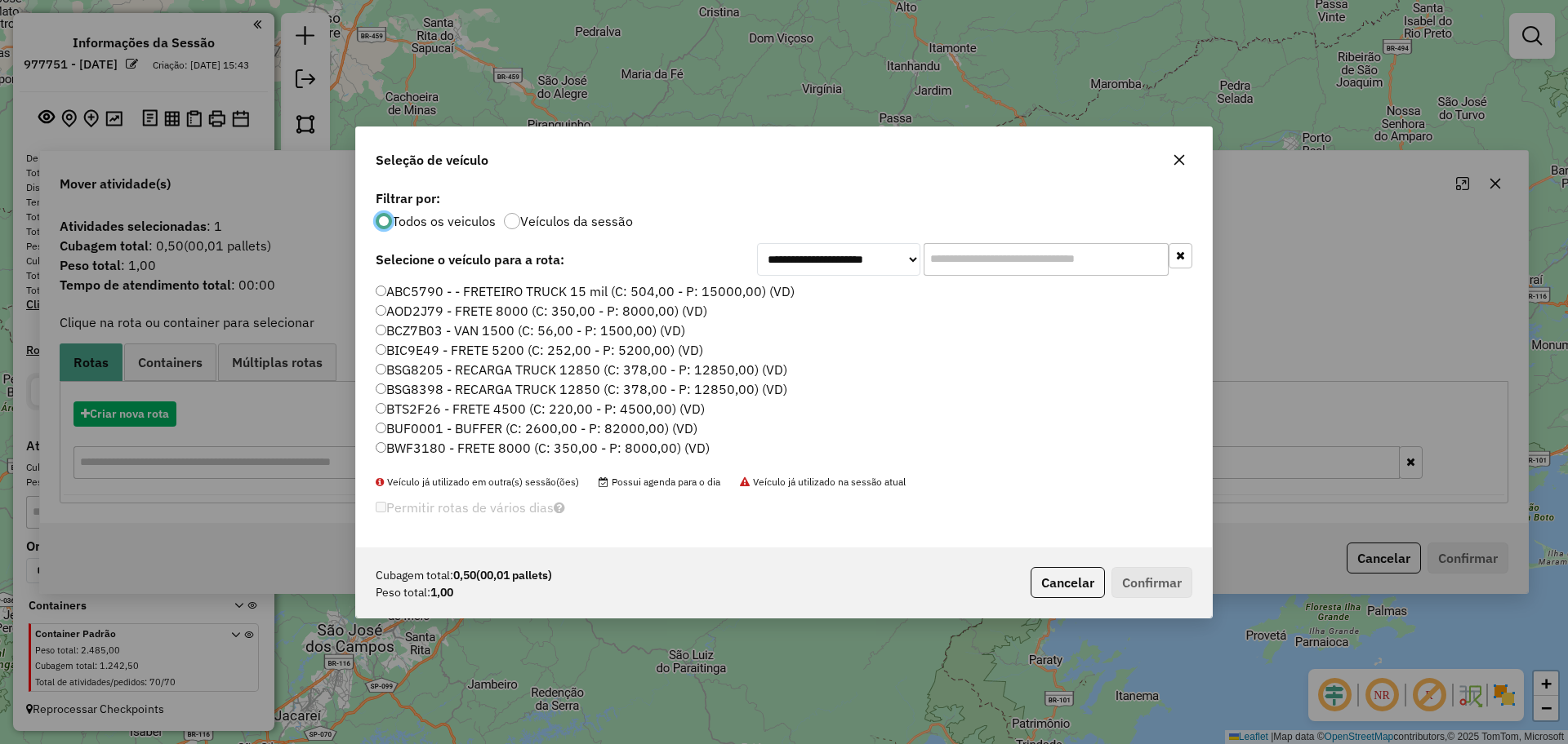
scroll to position [9, 5]
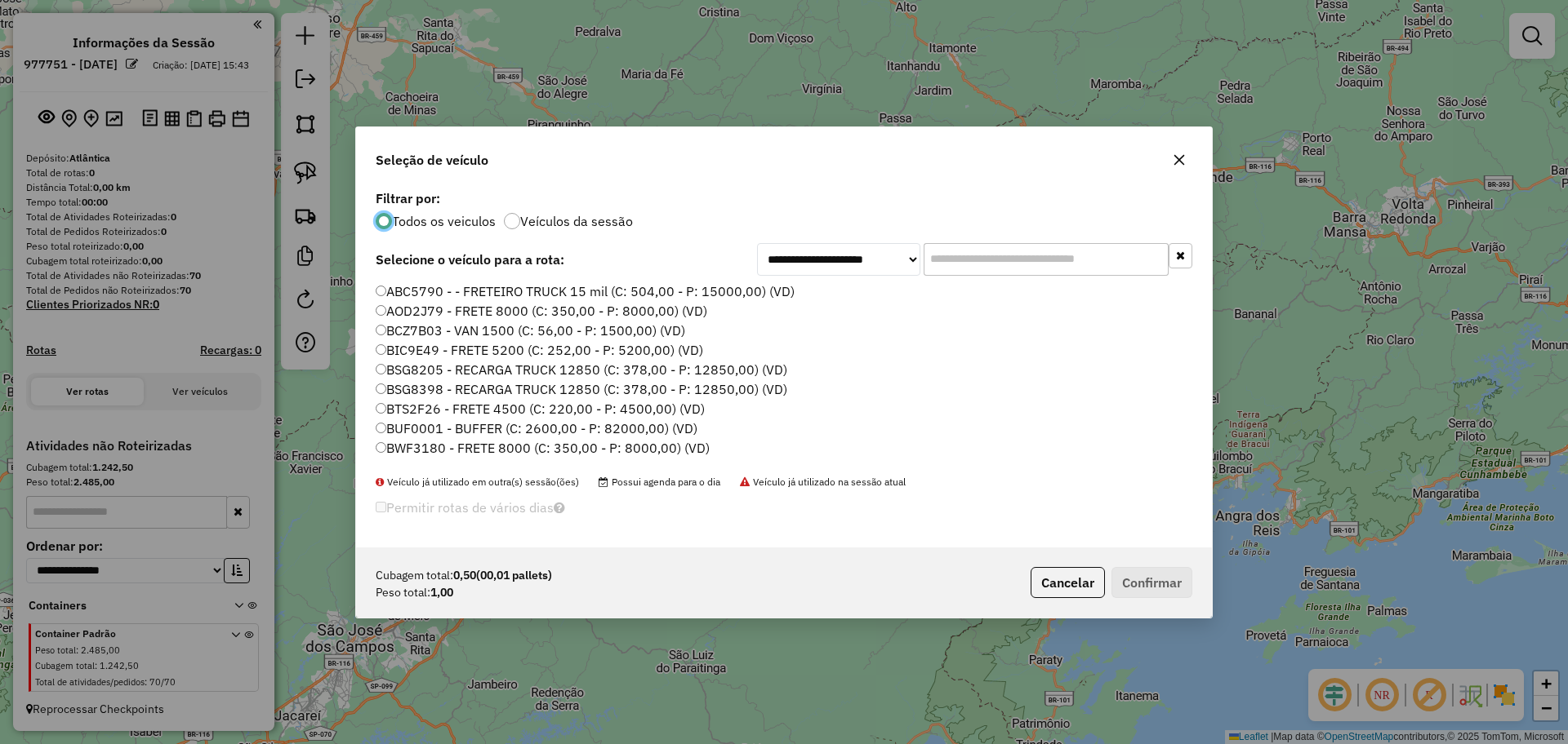
click at [1019, 264] on input "text" at bounding box center [1046, 259] width 245 height 33
click at [396, 346] on label "BIC9E49 - FRETE 5200 (C: 252,00 - P: 5200,00) (VD)" at bounding box center [539, 350] width 327 height 19
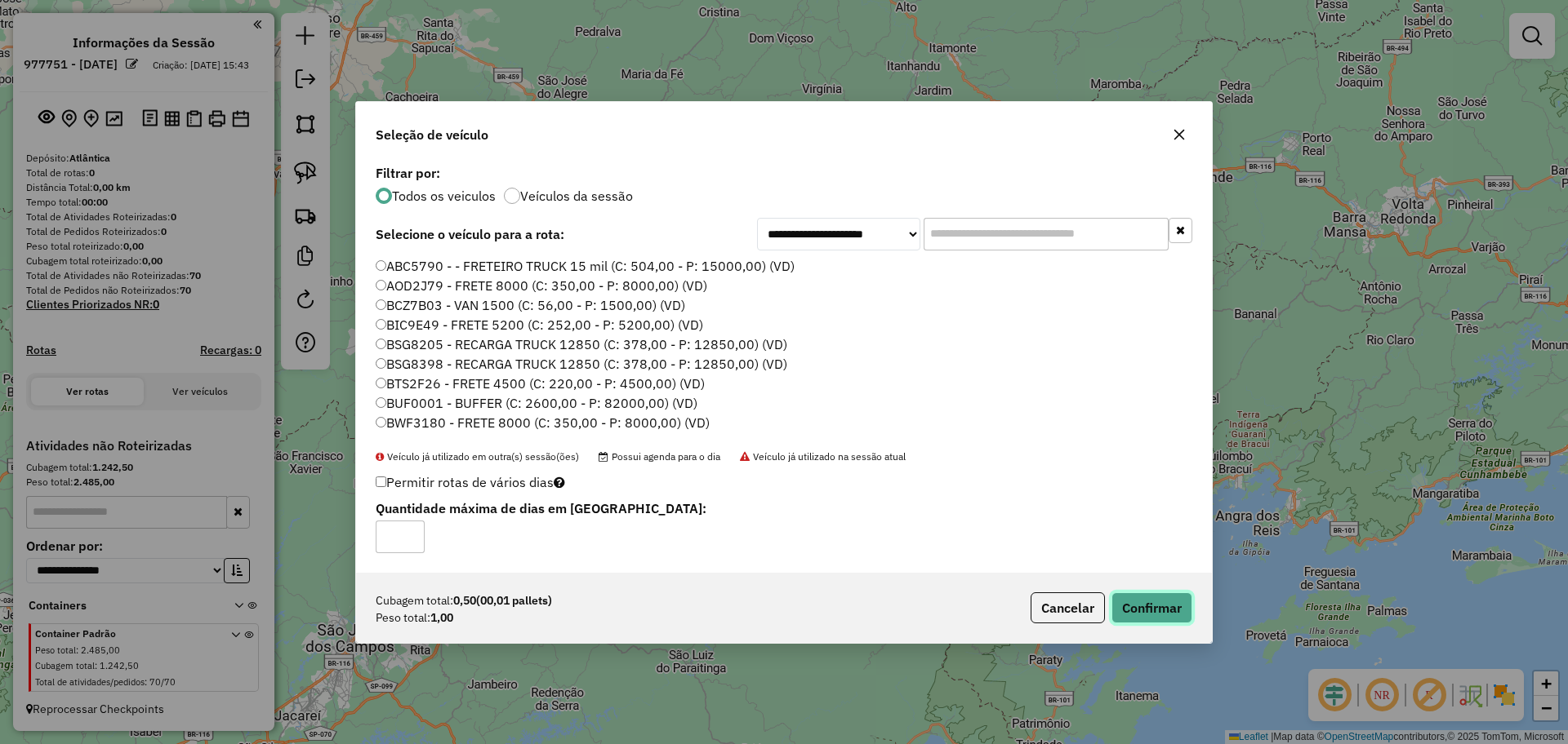
click at [1155, 603] on button "Confirmar" at bounding box center [1152, 607] width 81 height 31
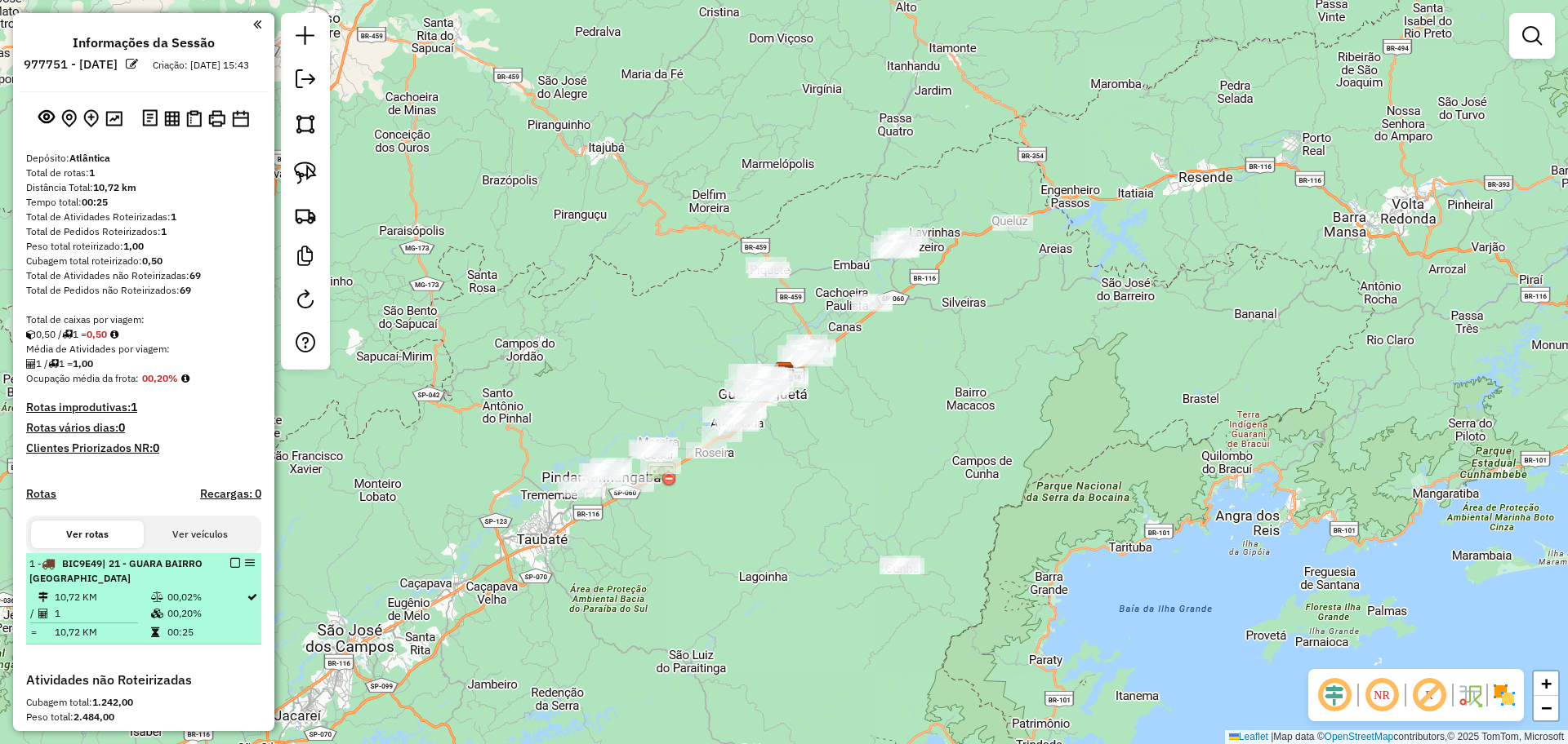
select select "**********"
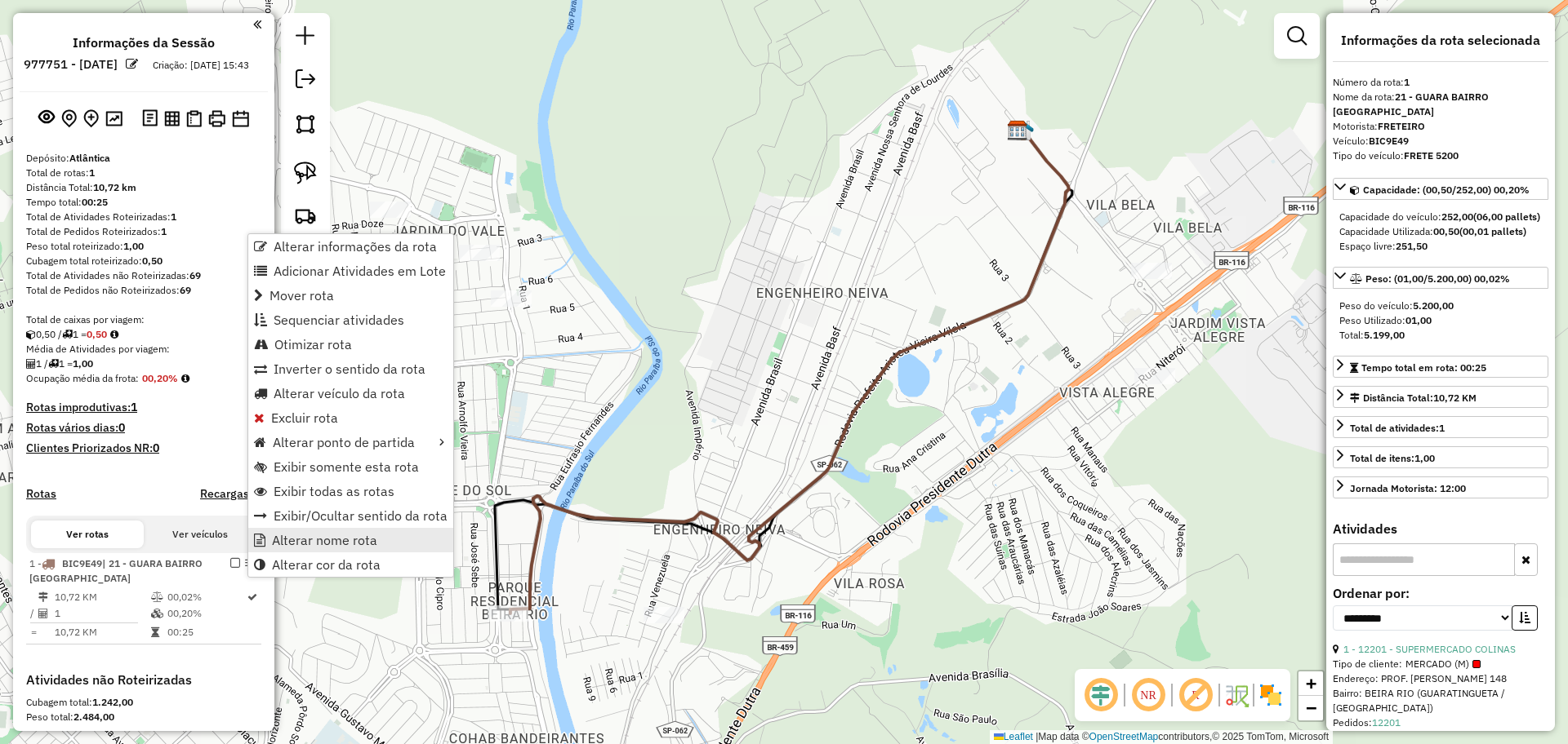
click at [338, 537] on span "Alterar nome rota" at bounding box center [324, 540] width 105 height 13
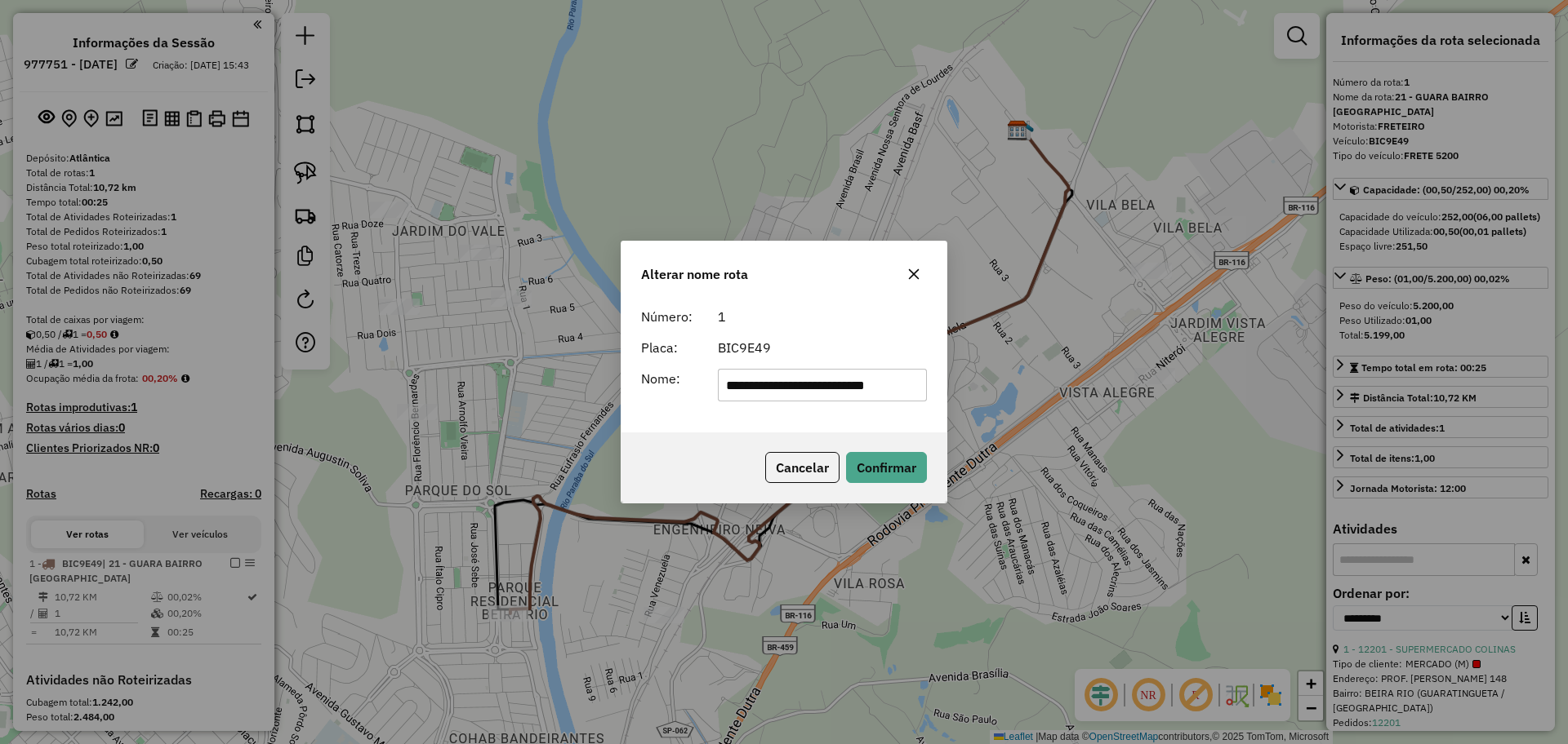
drag, startPoint x: 926, startPoint y: 391, endPoint x: 550, endPoint y: 390, distance: 376.0
click at [550, 390] on div "**********" at bounding box center [784, 372] width 1568 height 744
type input "**********"
click at [890, 465] on button "Confirmar" at bounding box center [886, 467] width 81 height 31
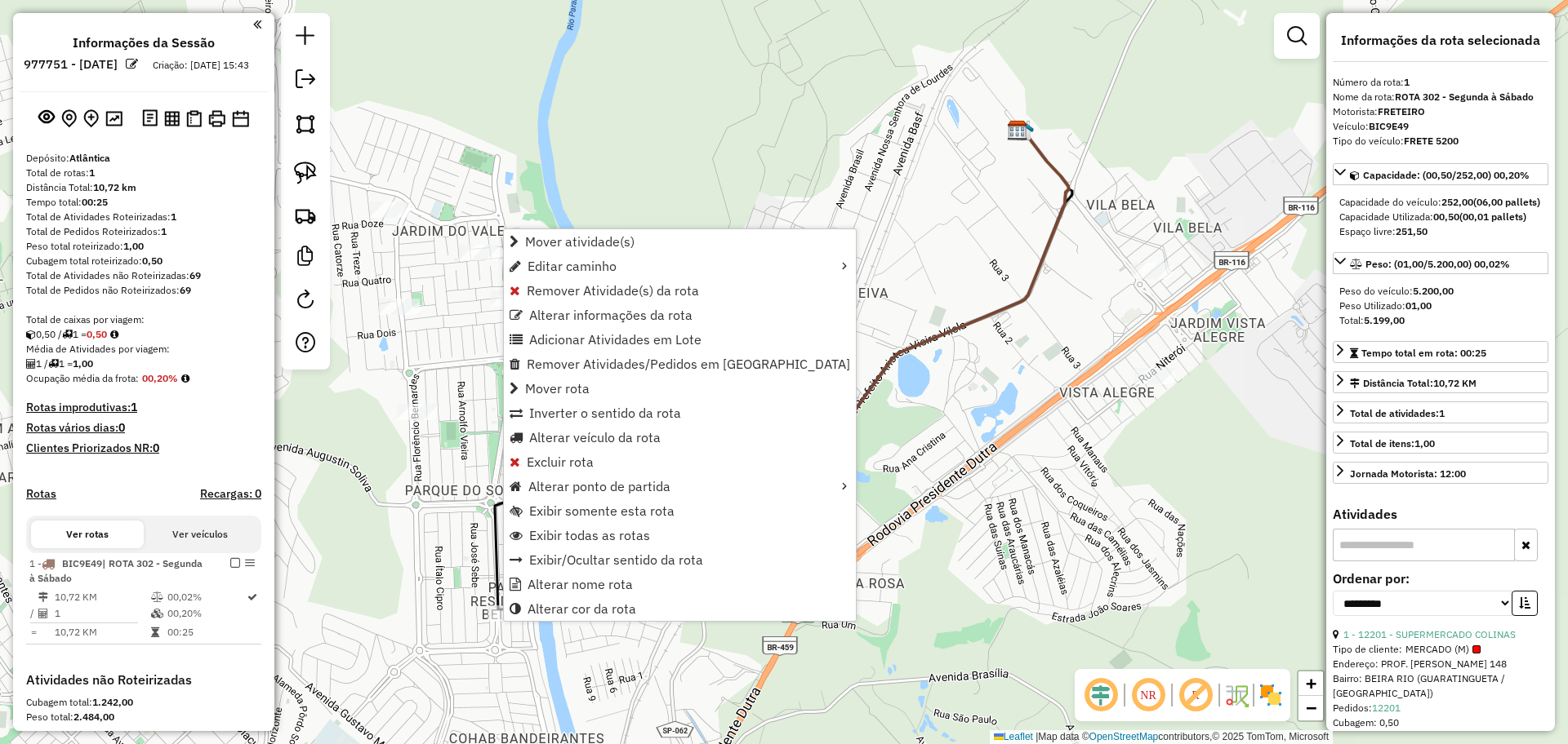
scroll to position [249, 0]
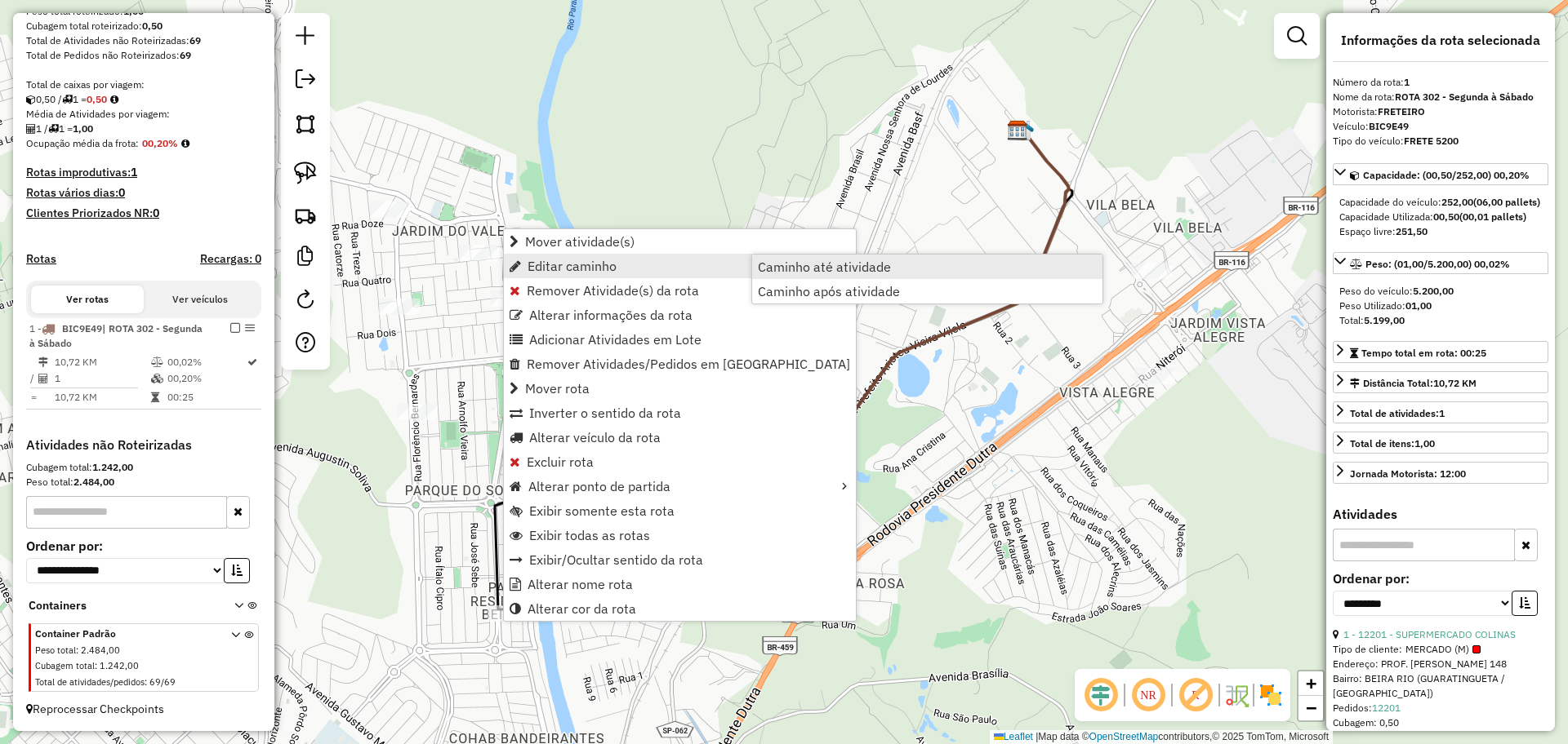
click at [859, 257] on link "Caminho até atividade" at bounding box center [927, 267] width 350 height 25
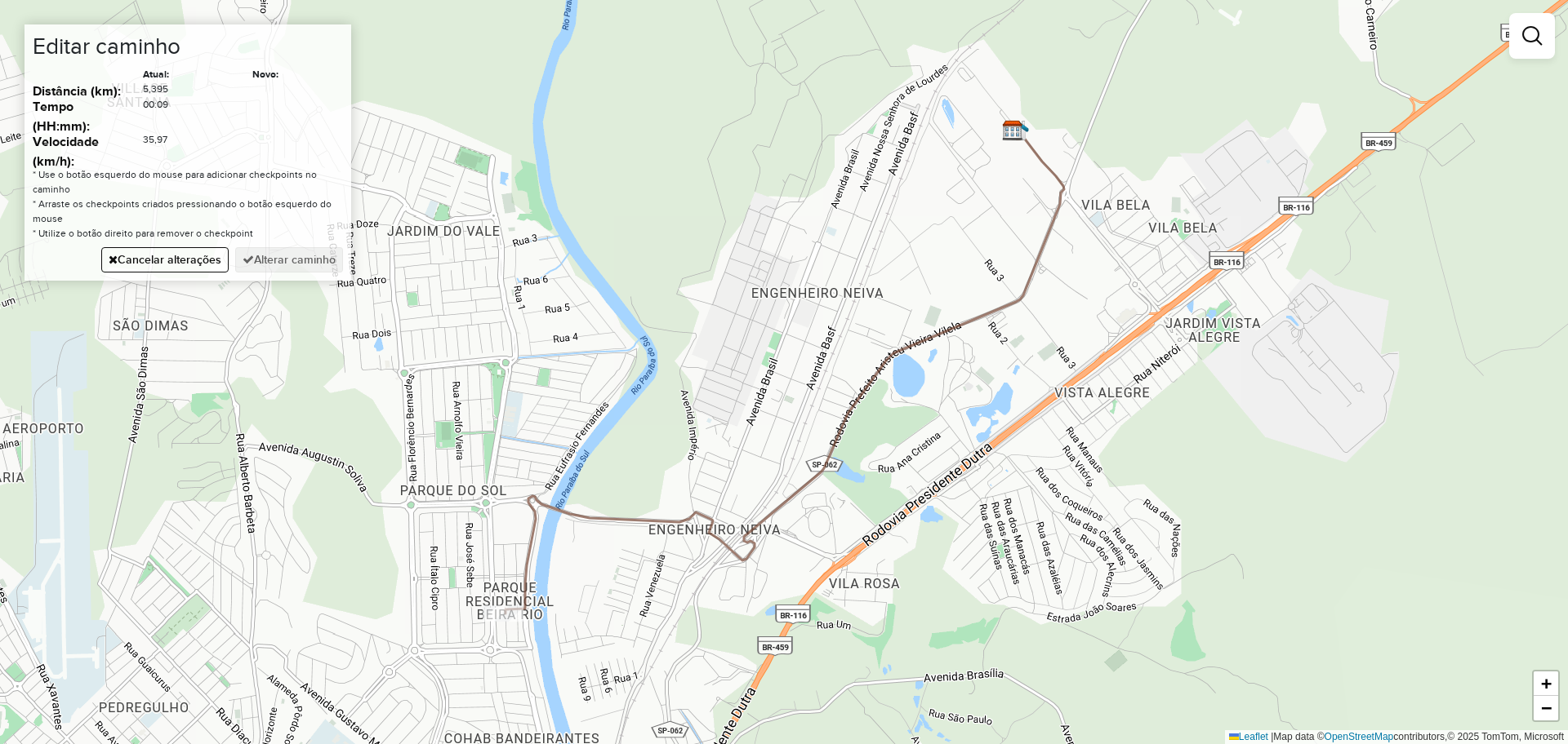
click at [503, 505] on div "Janela de atendimento Grade de atendimento Capacidade Transportadoras Veículos …" at bounding box center [784, 372] width 1568 height 744
click at [490, 554] on div "Janela de atendimento Grade de atendimento Capacidade Transportadoras Veículos …" at bounding box center [784, 372] width 1568 height 744
click at [294, 272] on button "Alterar caminho" at bounding box center [289, 260] width 108 height 26
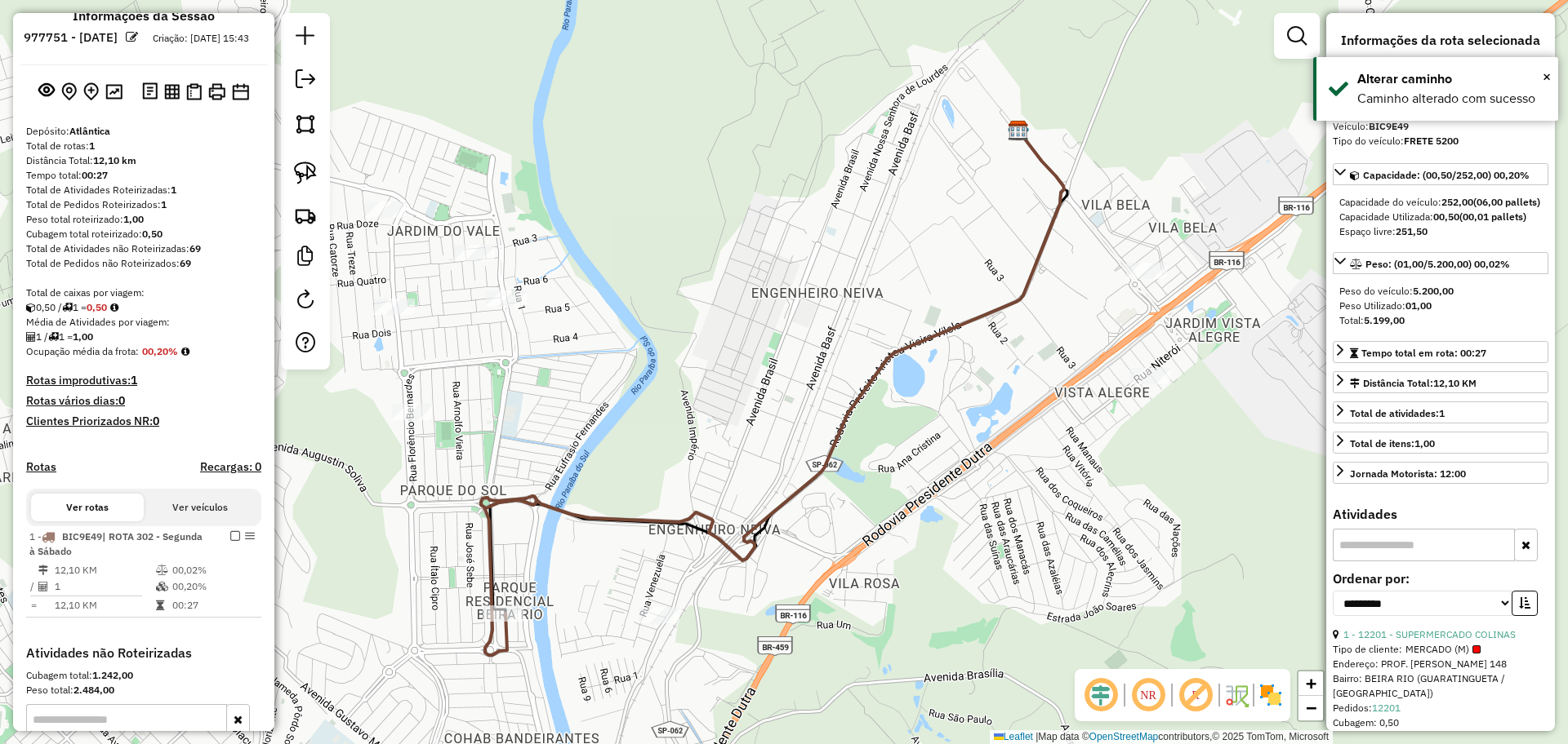
scroll to position [0, 0]
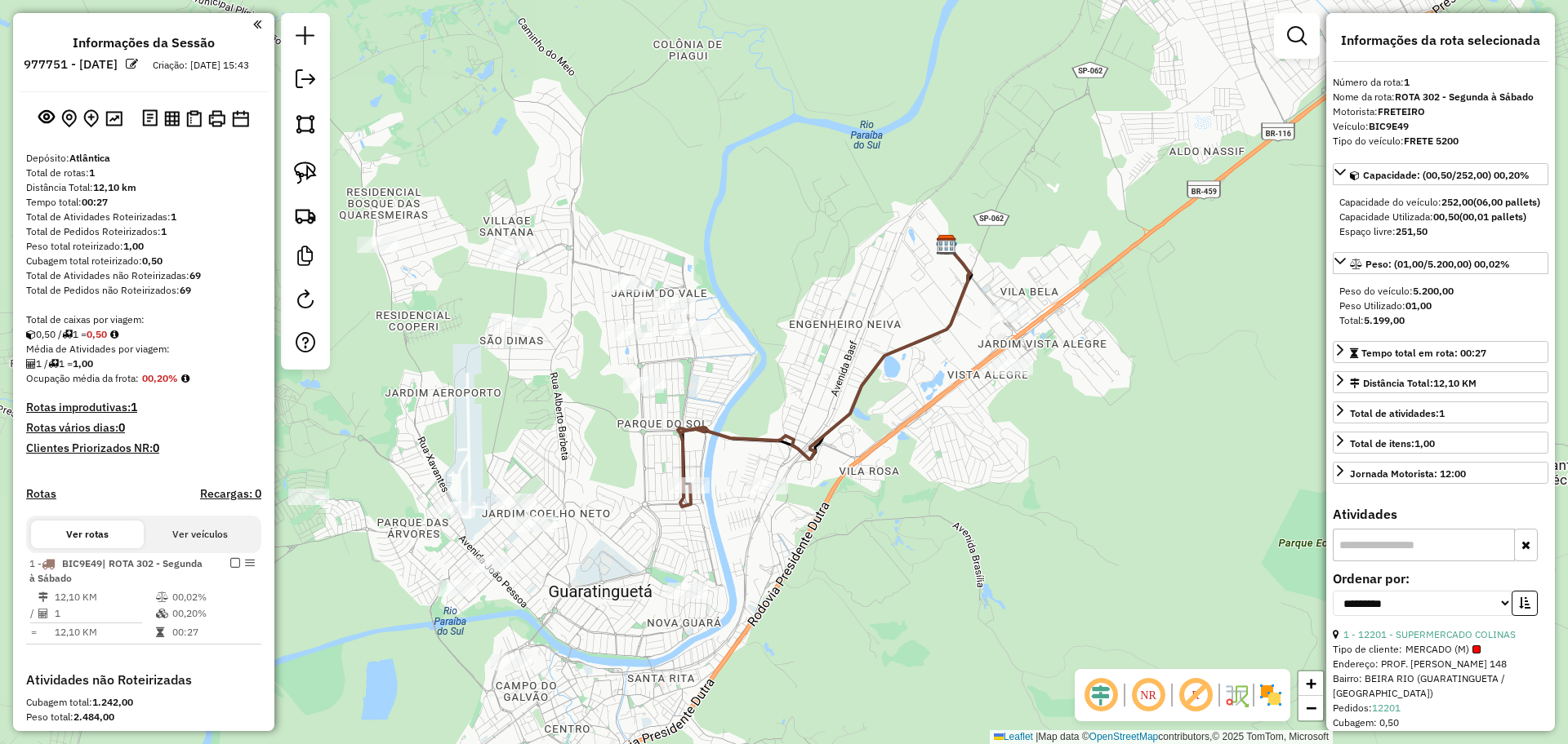
drag, startPoint x: 711, startPoint y: 460, endPoint x: 795, endPoint y: 374, distance: 120.2
click at [795, 374] on div "Janela de atendimento Grade de atendimento Capacidade Transportadoras Veículos …" at bounding box center [784, 372] width 1568 height 744
click at [314, 228] on link at bounding box center [305, 215] width 36 height 36
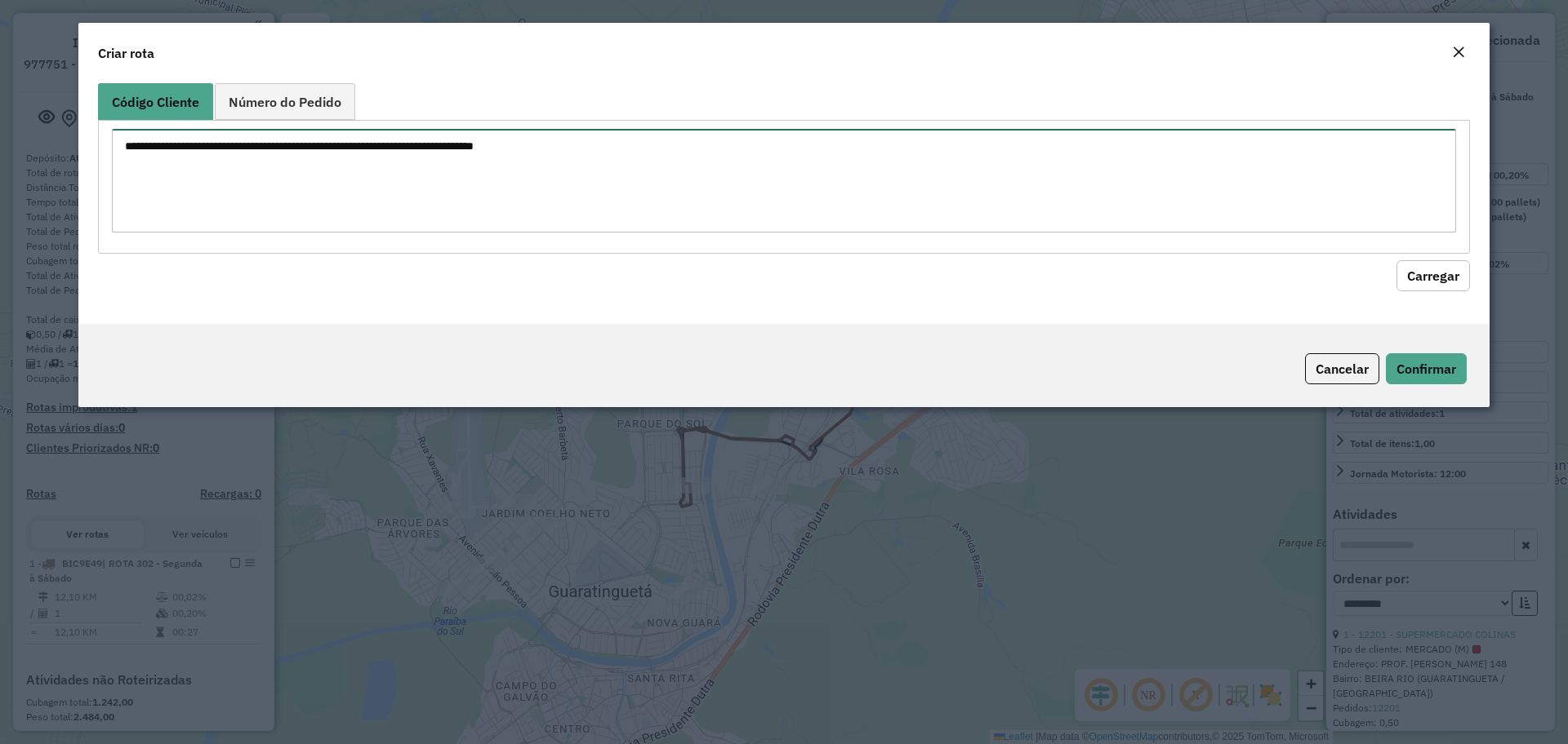
click at [556, 193] on textarea at bounding box center [784, 181] width 1344 height 104
type textarea "*****"
click at [1464, 282] on button "Carregar" at bounding box center [1432, 275] width 73 height 31
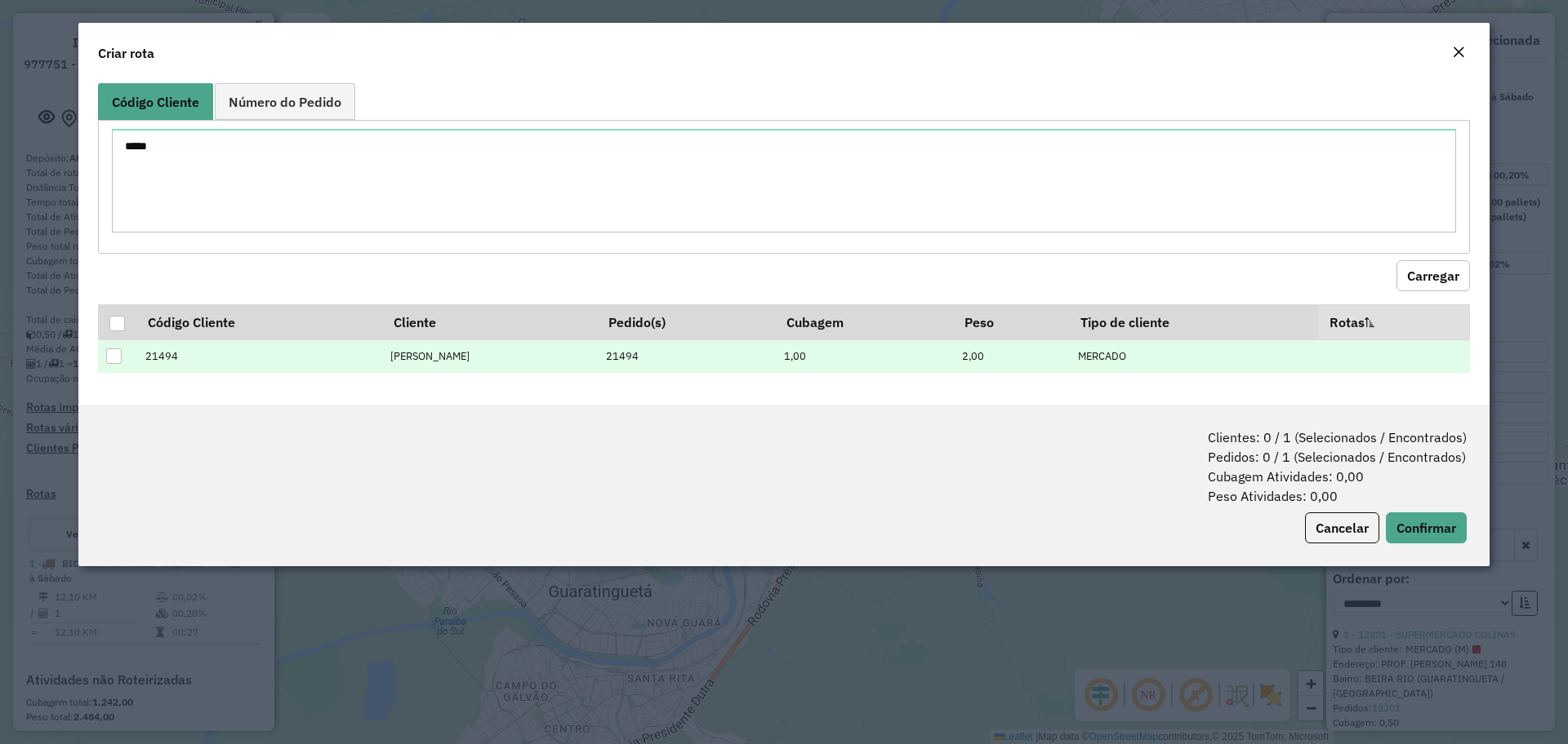
click at [114, 358] on div at bounding box center [114, 356] width 16 height 16
click at [1442, 524] on button "Confirmar" at bounding box center [1426, 528] width 81 height 31
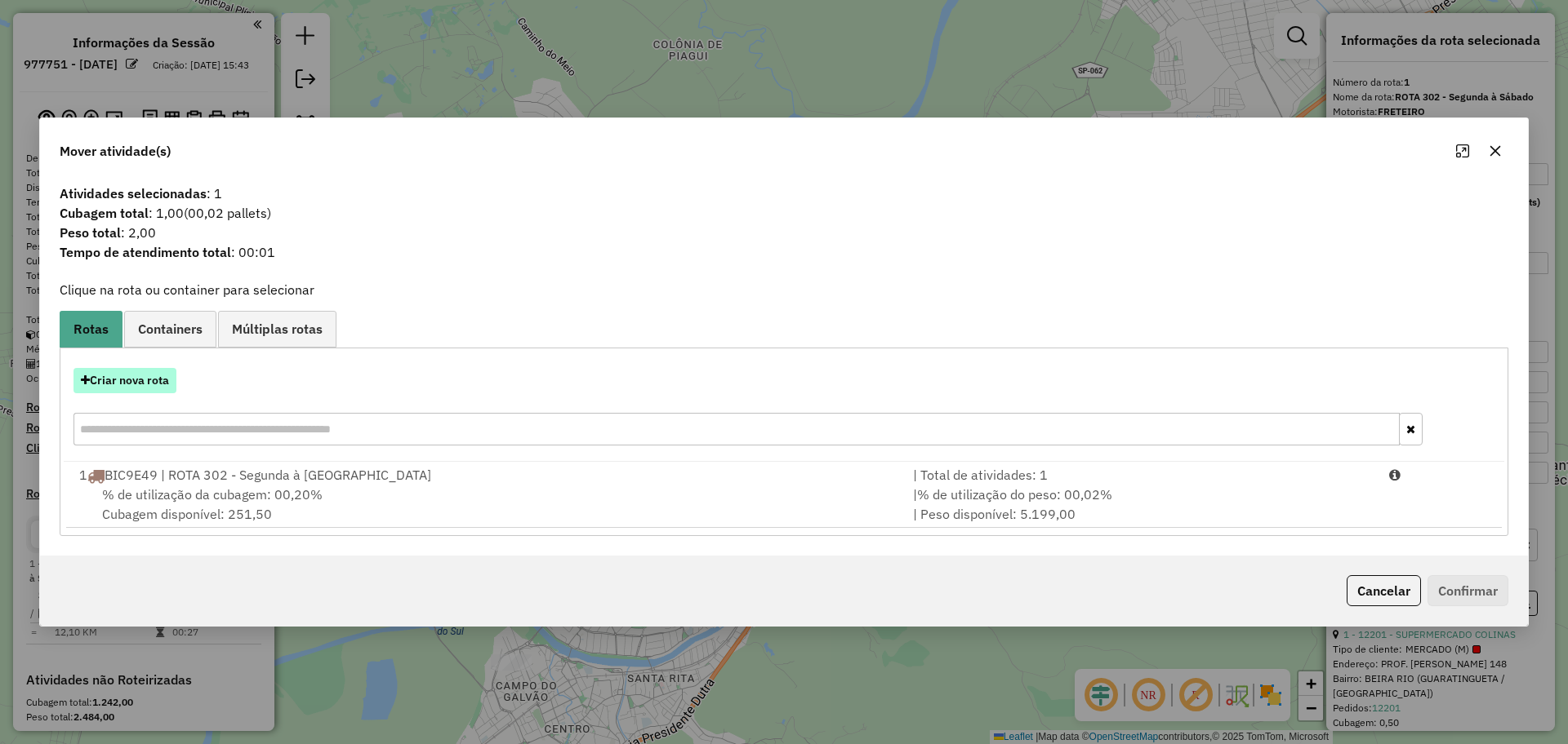
click at [122, 388] on button "Criar nova rota" at bounding box center [124, 381] width 103 height 26
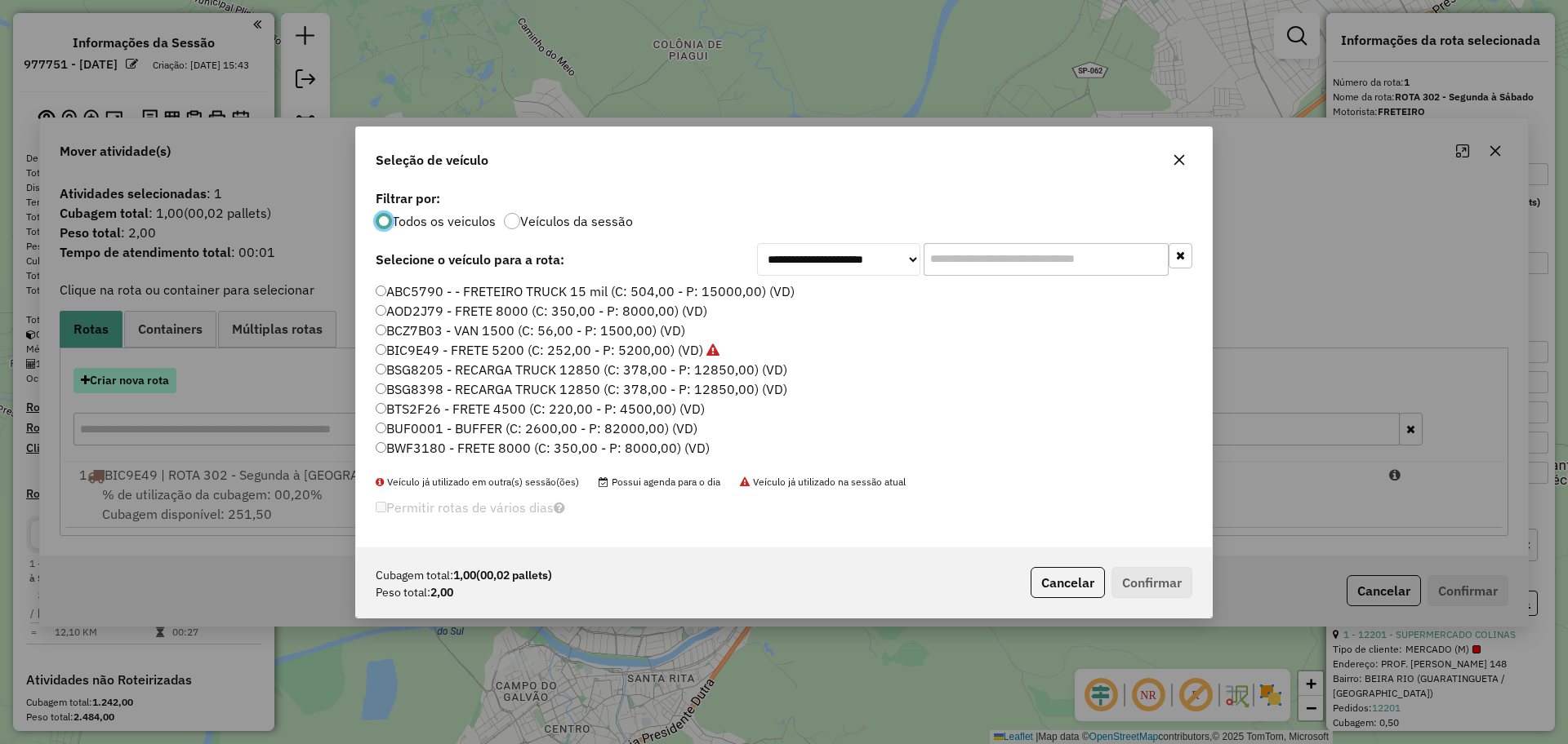
scroll to position [9, 5]
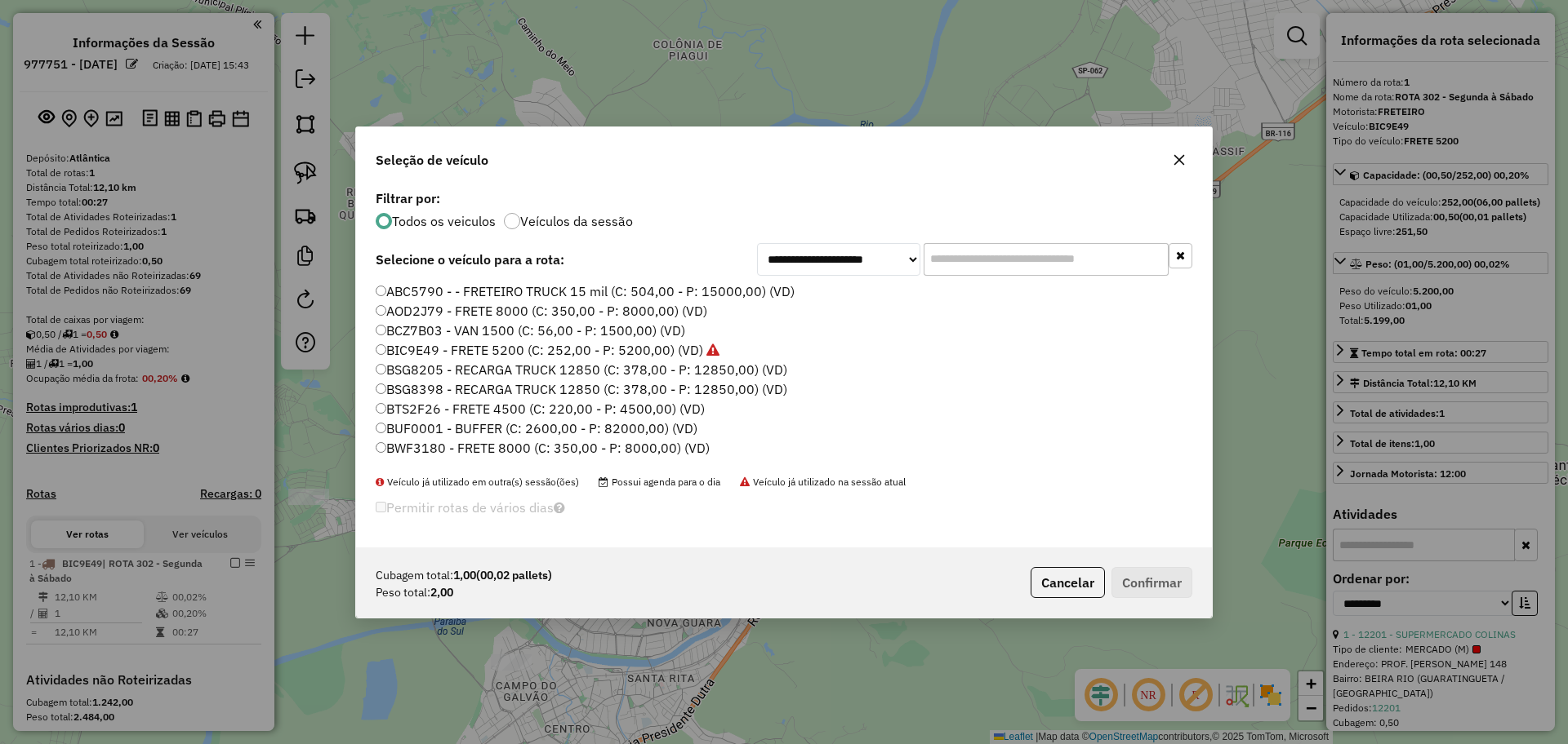
click at [421, 355] on label "BIC9E49 - FRETE 5200 (C: 252,00 - P: 5200,00) (VD)" at bounding box center [548, 350] width 344 height 19
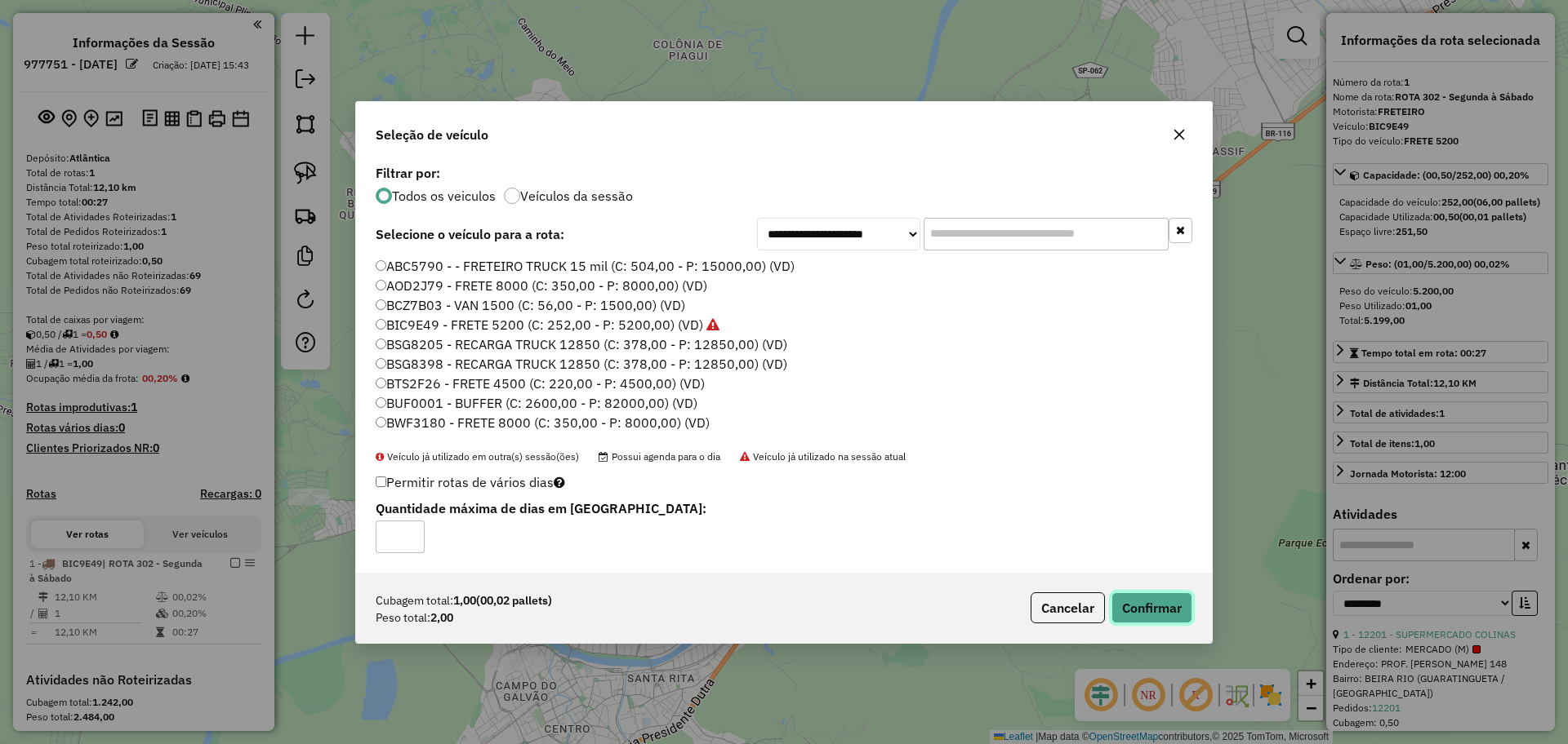
click at [1140, 599] on button "Confirmar" at bounding box center [1152, 607] width 81 height 31
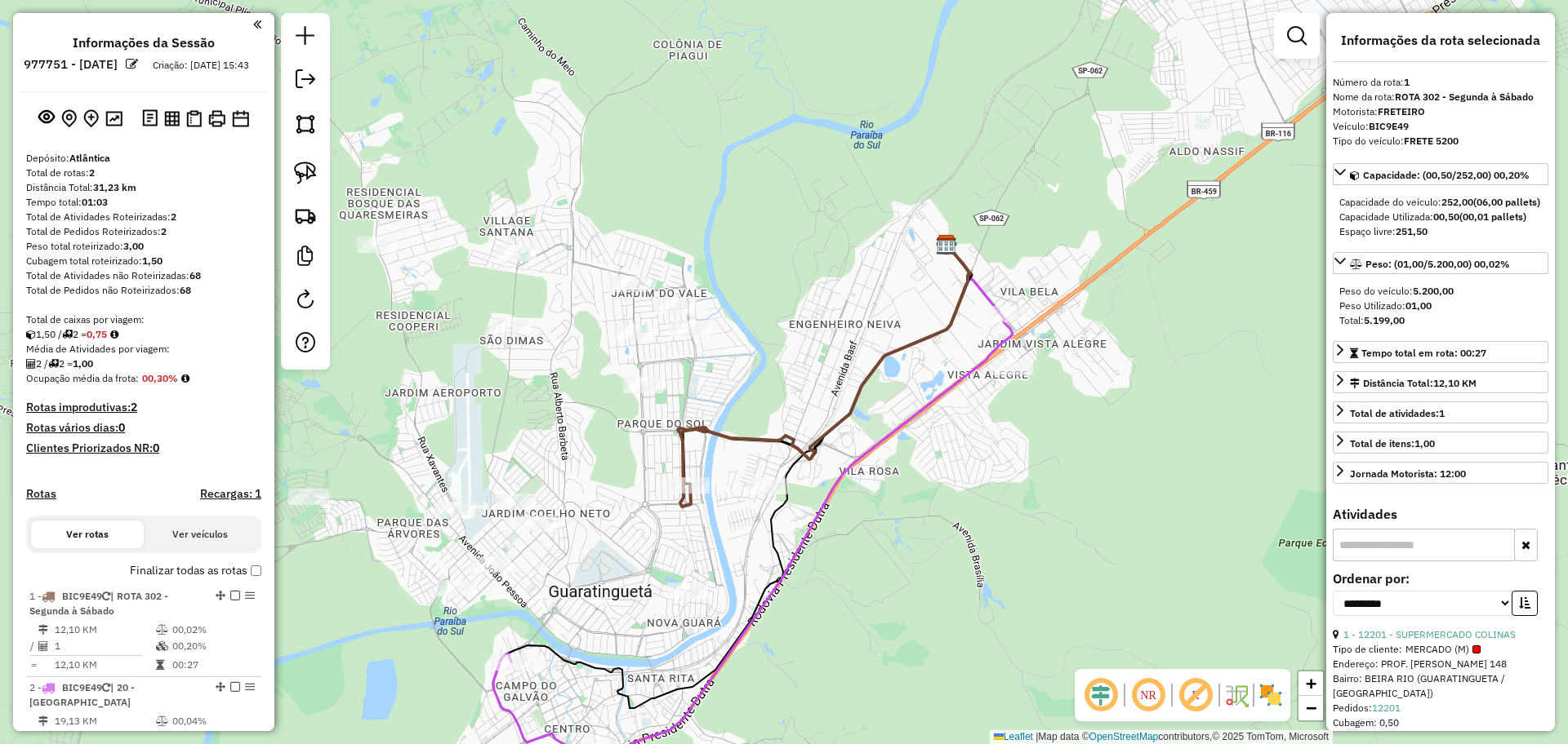
scroll to position [374, 0]
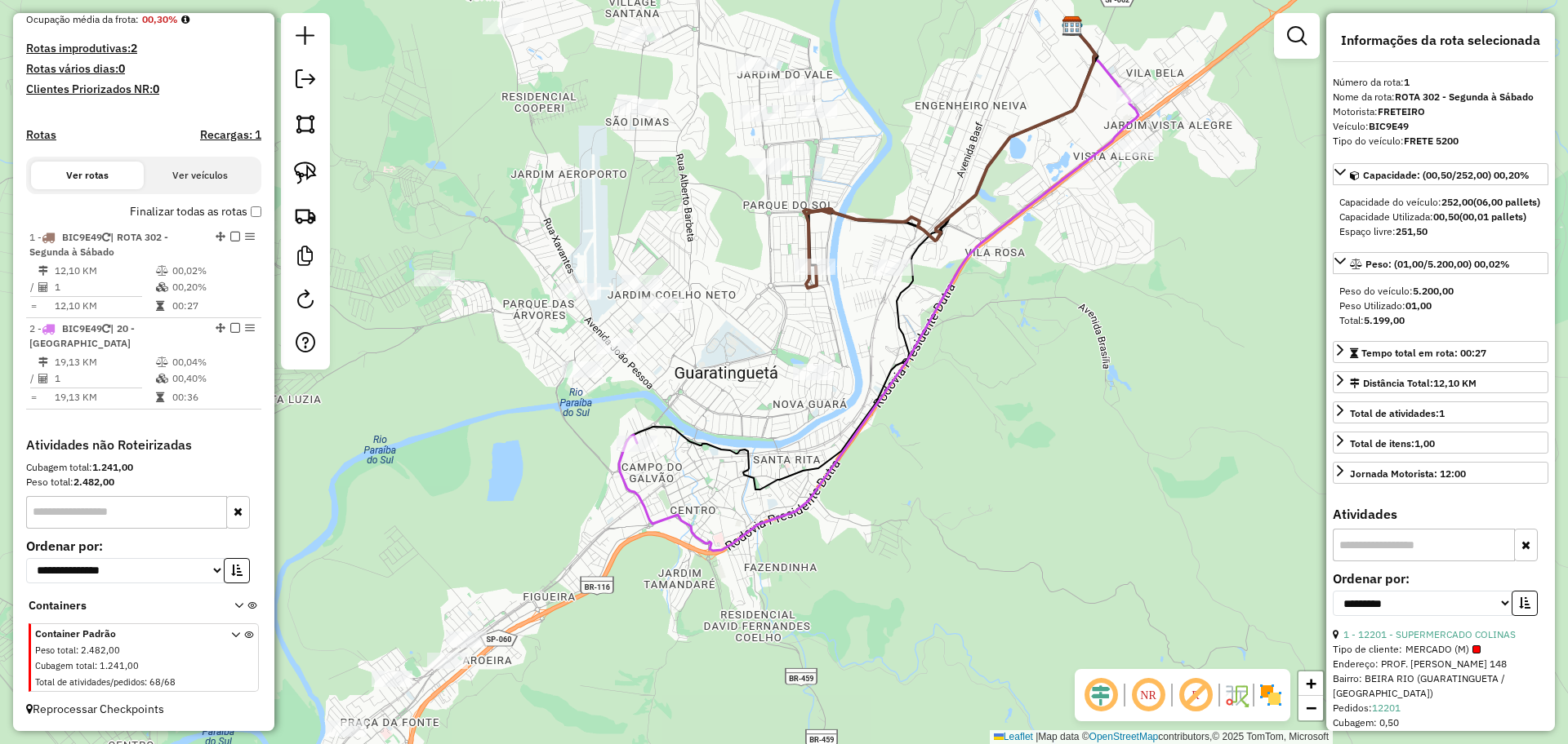
drag, startPoint x: 993, startPoint y: 614, endPoint x: 1118, endPoint y: 396, distance: 251.3
click at [1118, 396] on div "Janela de atendimento Grade de atendimento Capacidade Transportadoras Veículos …" at bounding box center [784, 372] width 1568 height 744
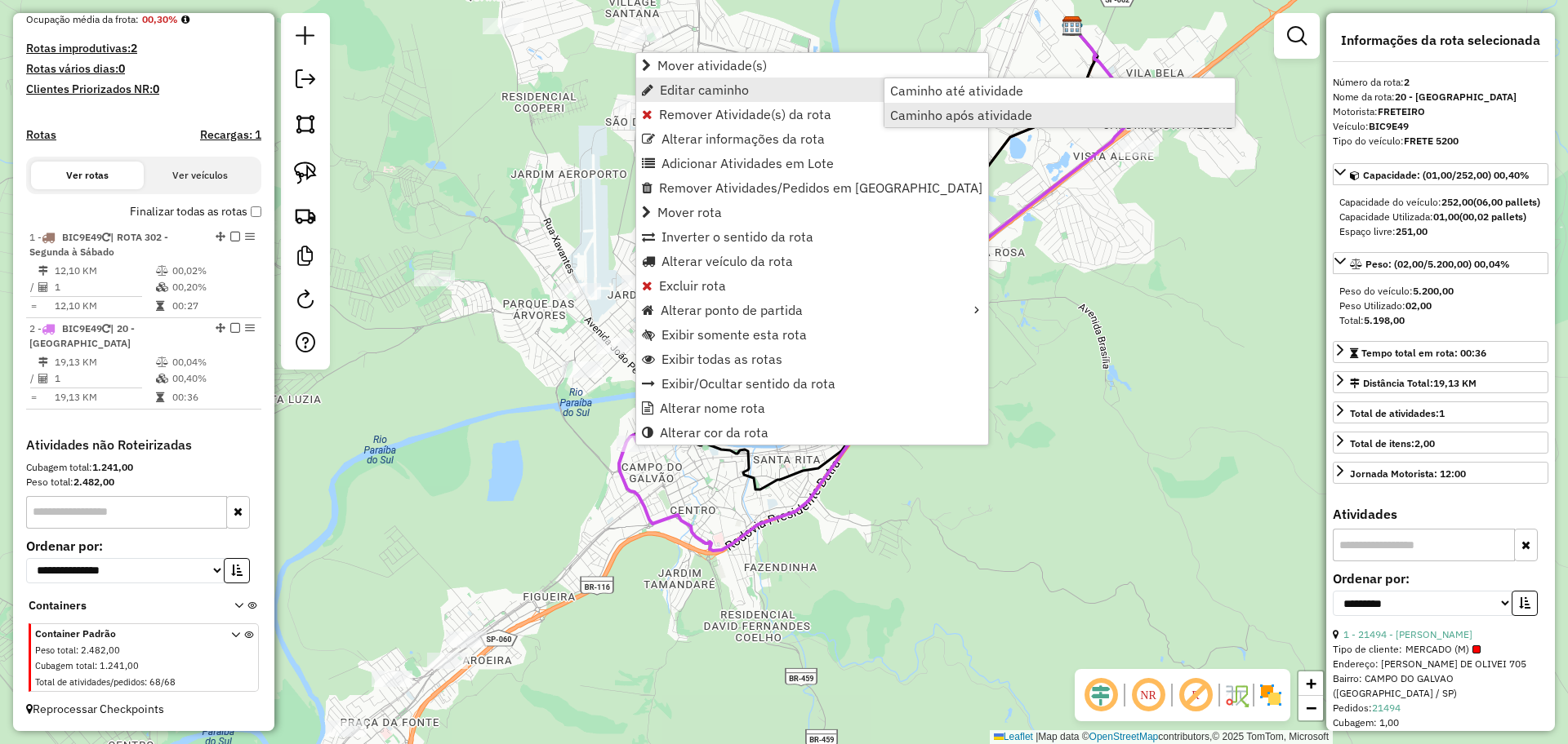
click at [968, 113] on span "Caminho após atividade" at bounding box center [960, 115] width 142 height 13
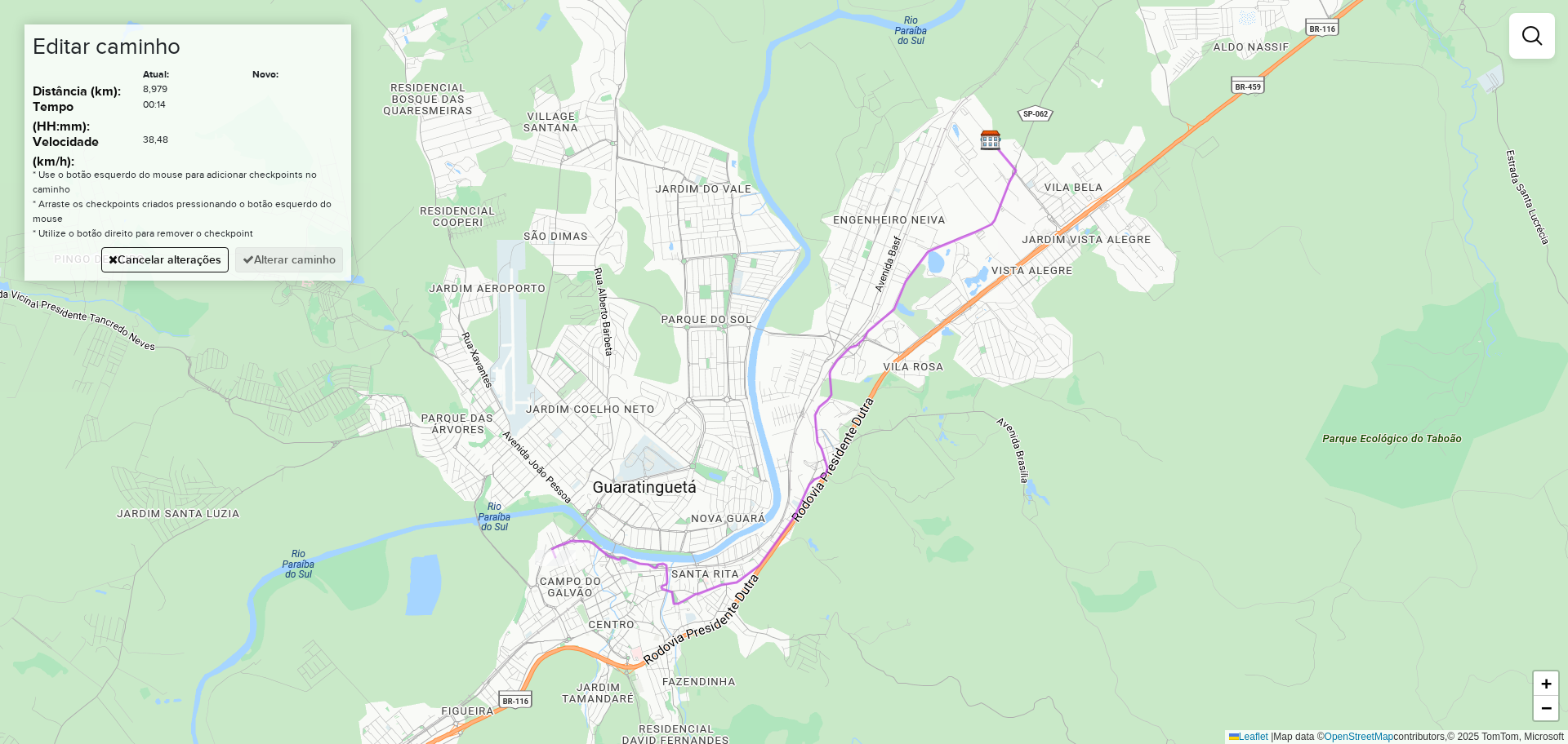
click at [595, 661] on div "Janela de atendimento Grade de atendimento Capacidade Transportadoras Veículos …" at bounding box center [784, 372] width 1568 height 744
click at [180, 270] on button "Cancelar alterações" at bounding box center [165, 260] width 127 height 26
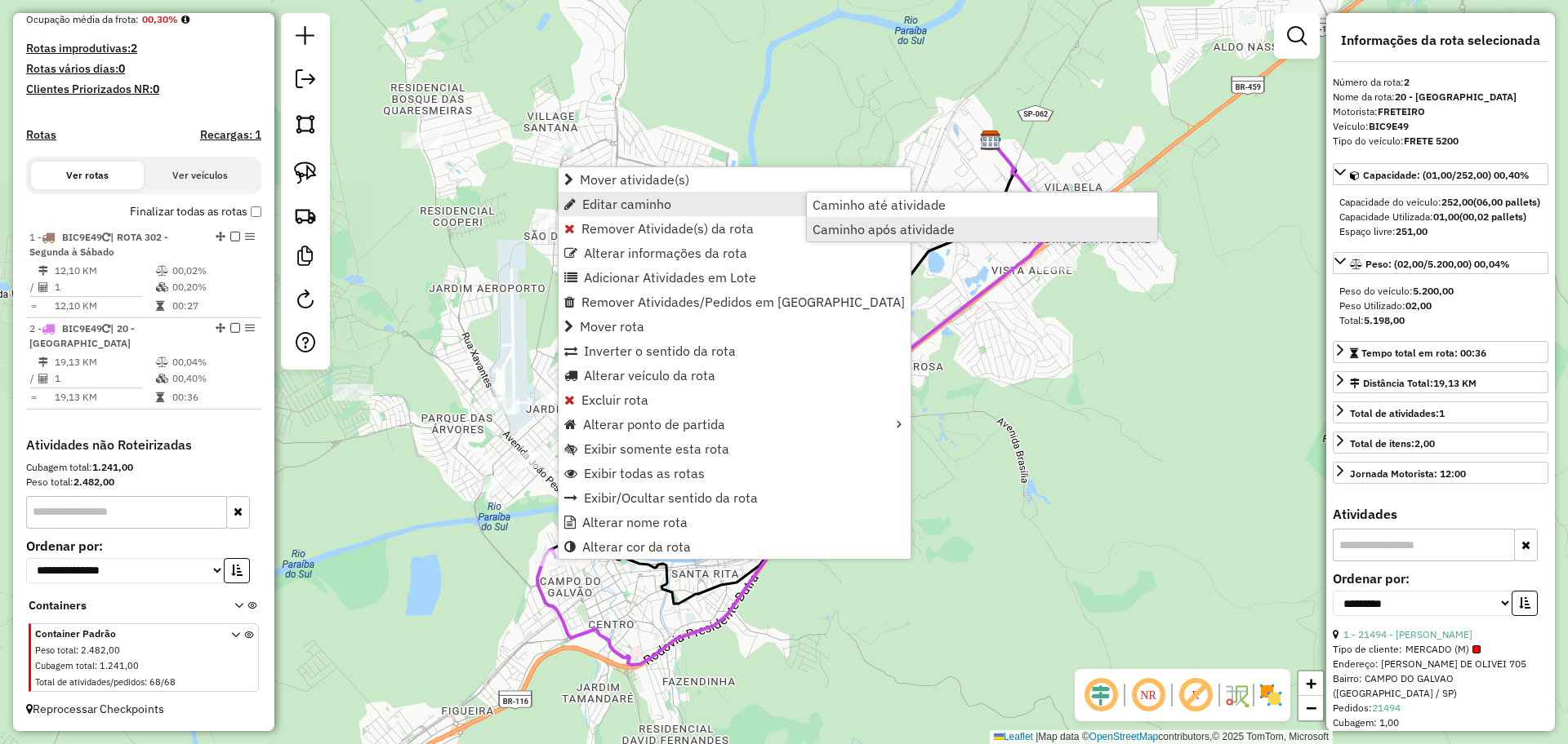
click at [974, 219] on link "Caminho após atividade" at bounding box center [982, 229] width 350 height 25
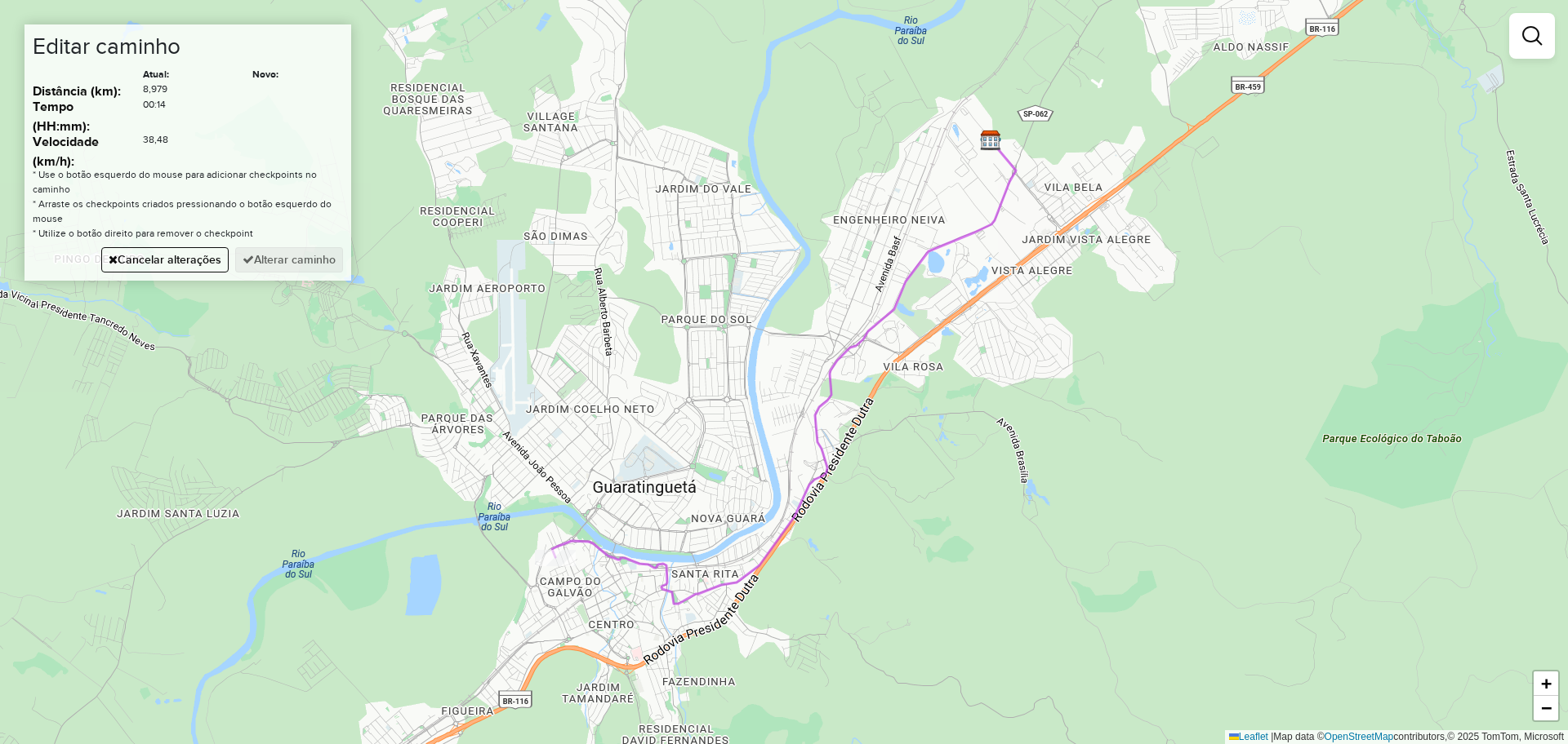
click at [662, 655] on div "Janela de atendimento Grade de atendimento Capacidade Transportadoras Veículos …" at bounding box center [784, 372] width 1568 height 744
click at [302, 256] on button "Alterar caminho" at bounding box center [289, 260] width 108 height 26
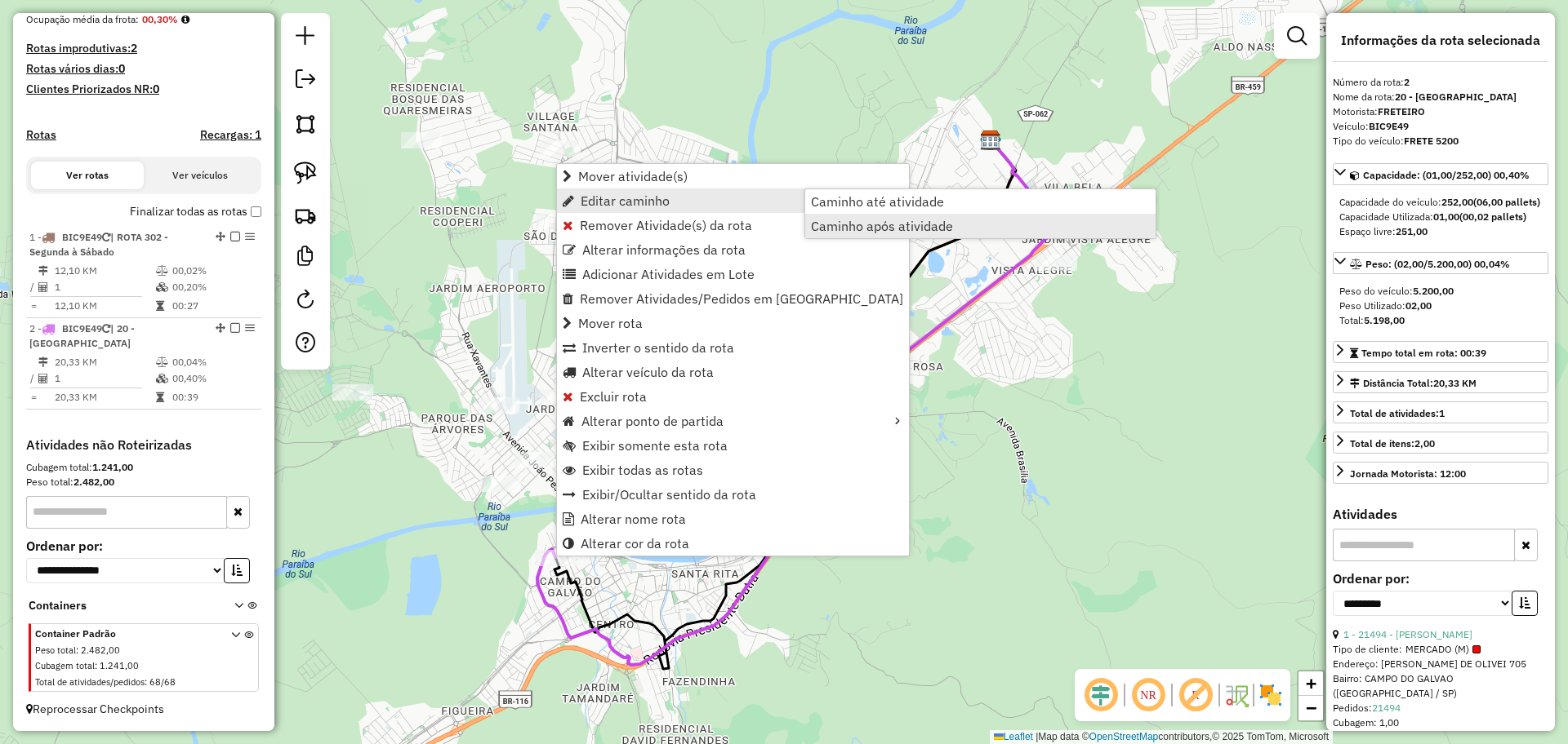
click at [926, 223] on span "Caminho após atividade" at bounding box center [881, 226] width 142 height 13
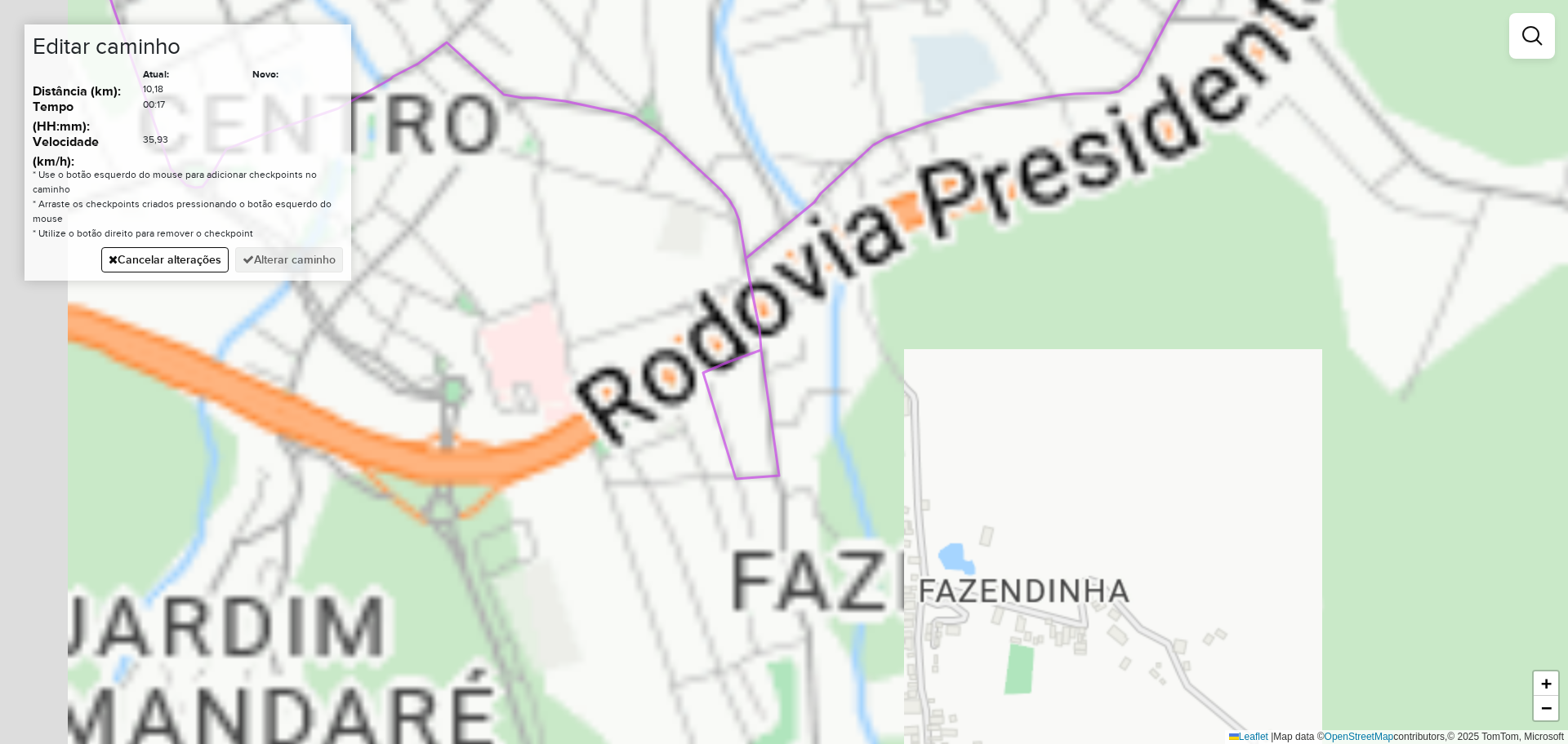
click at [917, 223] on div "Janela de atendimento Grade de atendimento Capacidade Transportadoras Veículos …" at bounding box center [784, 372] width 1568 height 744
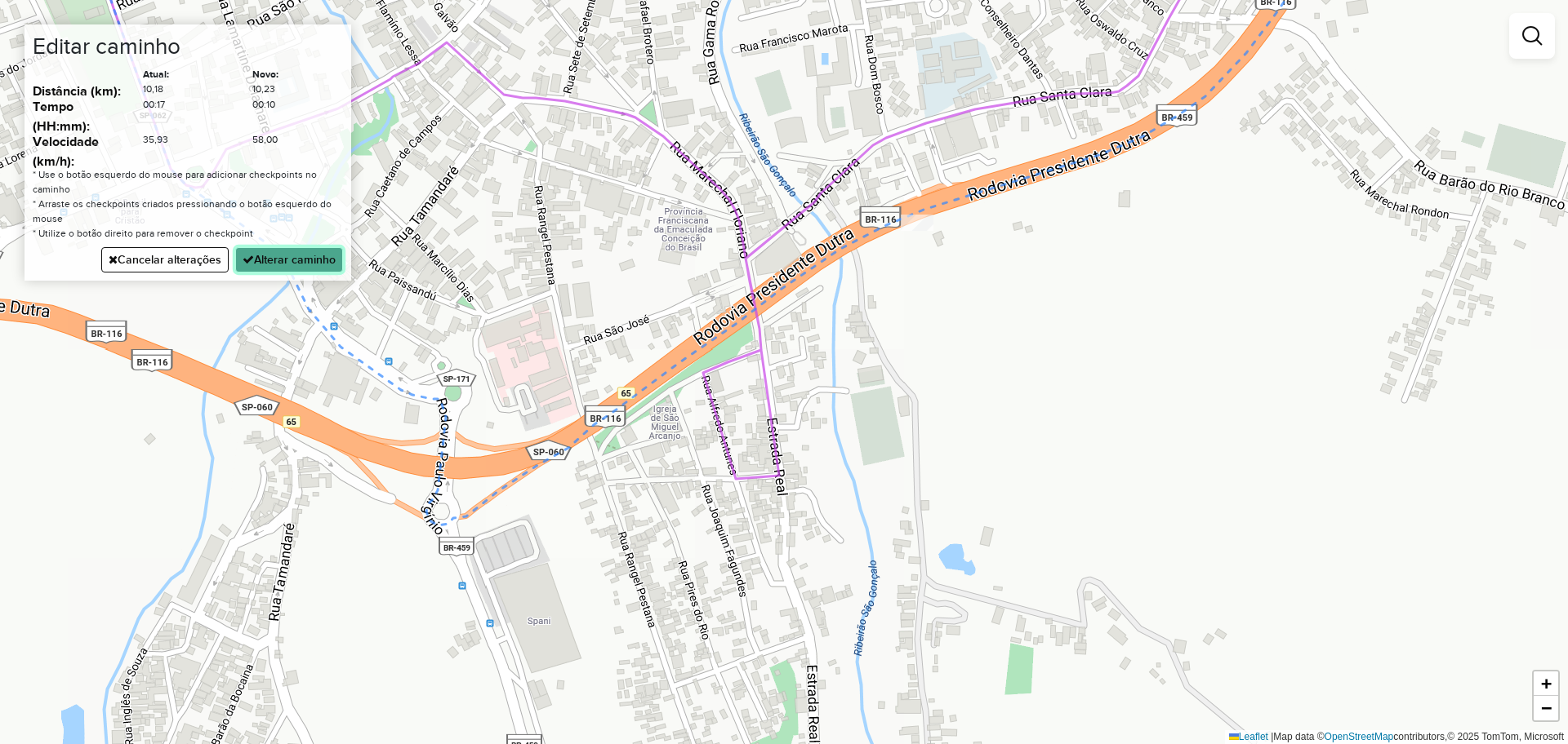
click at [286, 261] on button "Alterar caminho" at bounding box center [289, 260] width 108 height 26
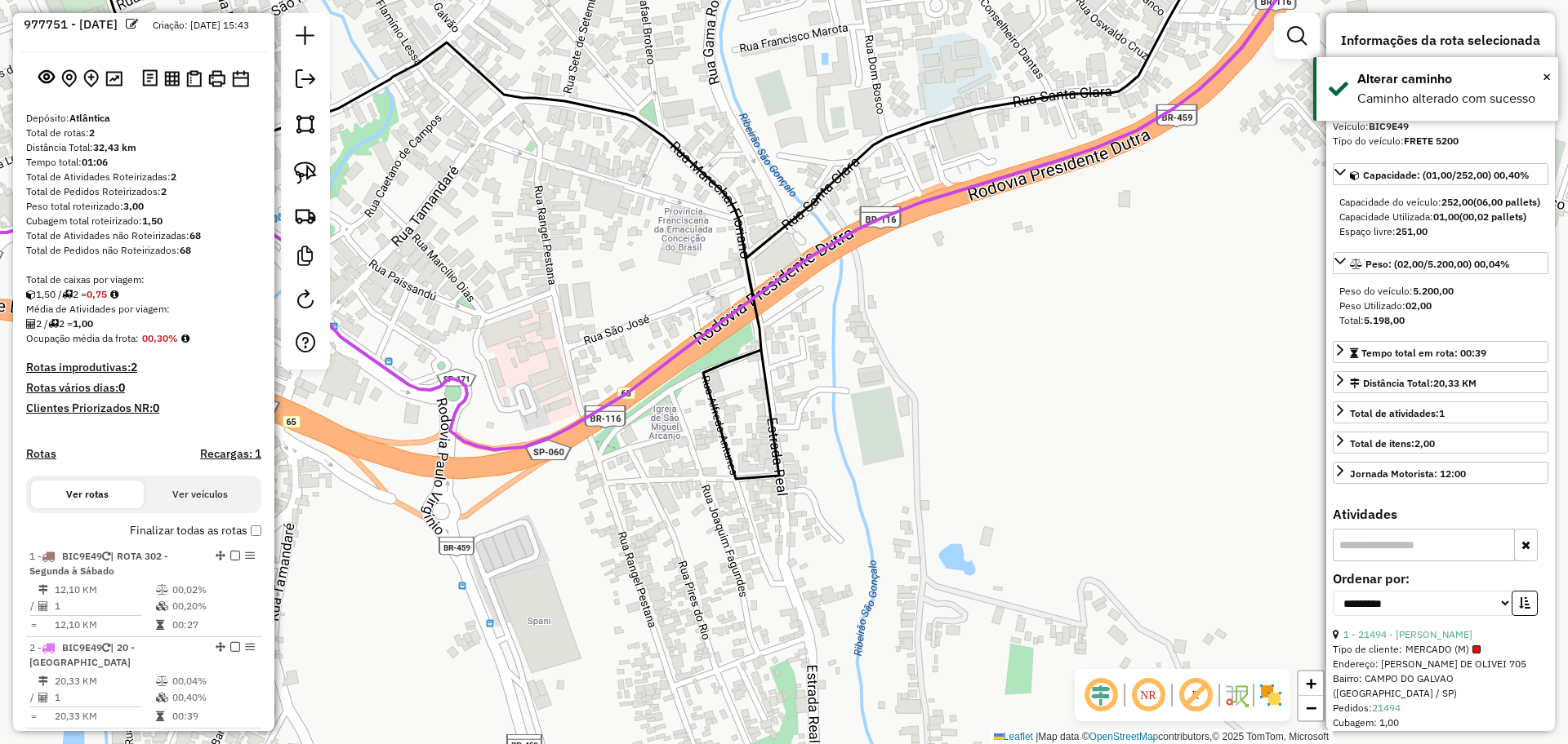
scroll to position [0, 0]
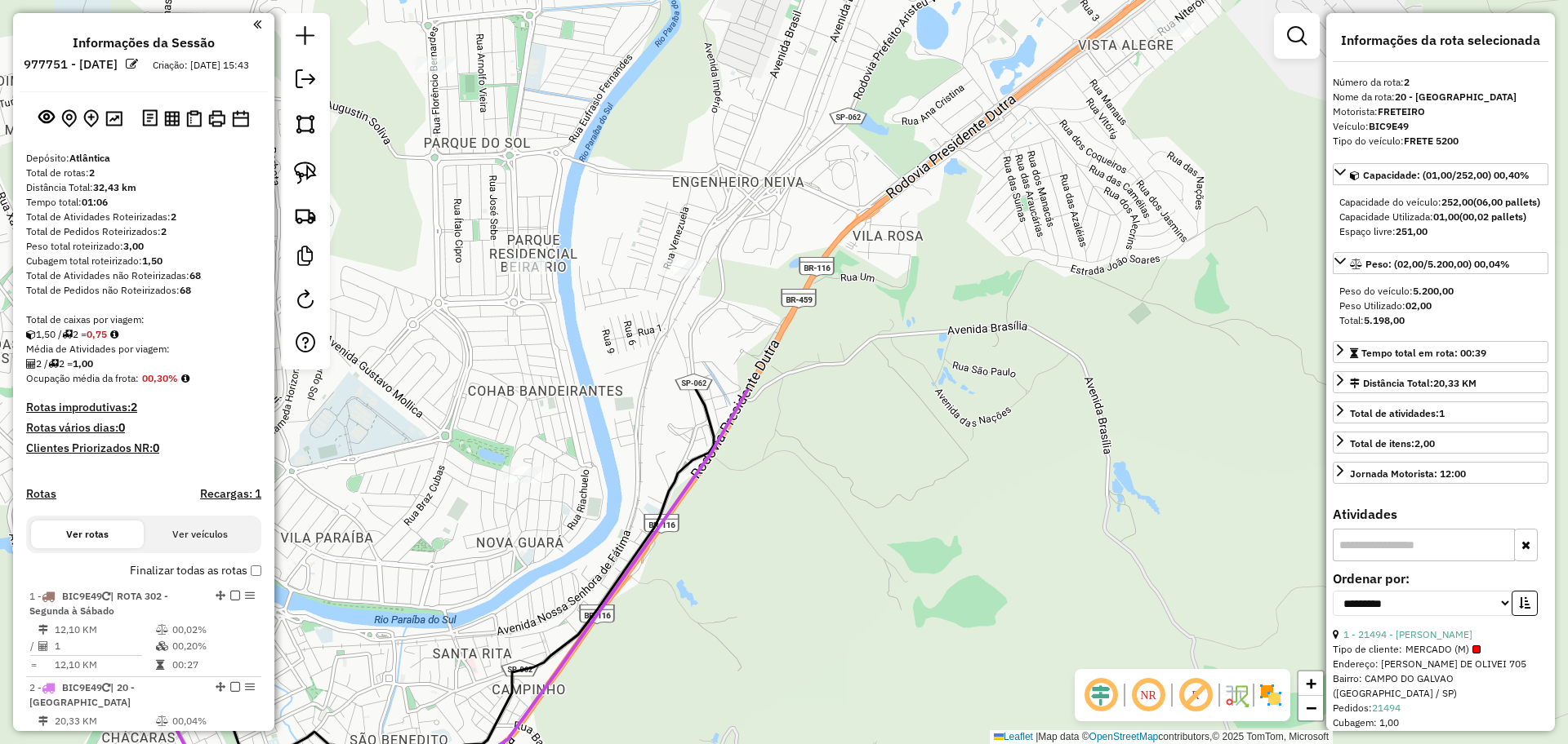
drag, startPoint x: 766, startPoint y: 227, endPoint x: 327, endPoint y: 691, distance: 638.8
click at [327, 691] on div "Janela de atendimento Grade de atendimento Capacidade Transportadoras Veículos …" at bounding box center [784, 372] width 1568 height 744
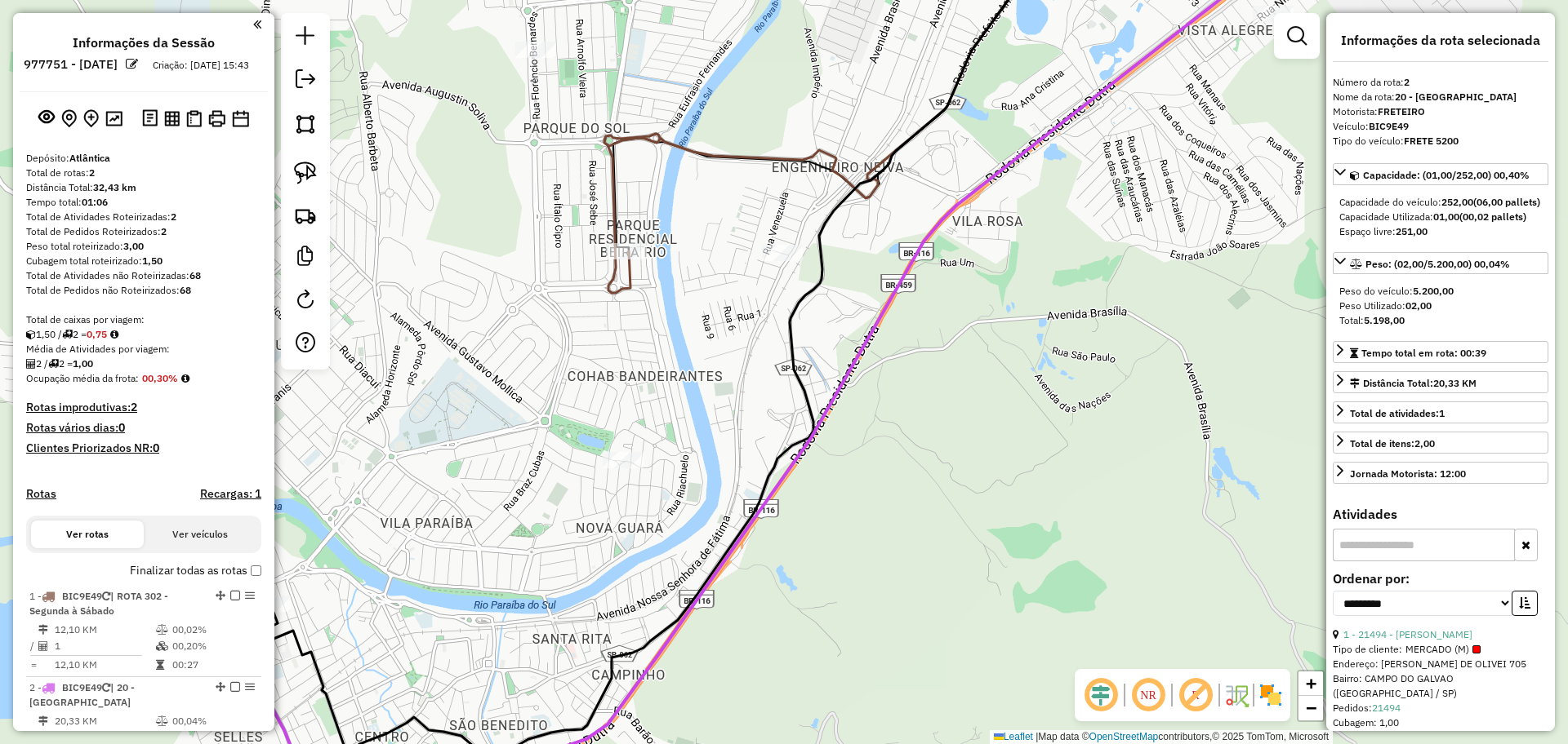
drag, startPoint x: 630, startPoint y: 496, endPoint x: 635, endPoint y: 523, distance: 27.5
click at [725, 480] on div "Janela de atendimento Grade de atendimento Capacidade Transportadoras Veículos …" at bounding box center [784, 372] width 1568 height 744
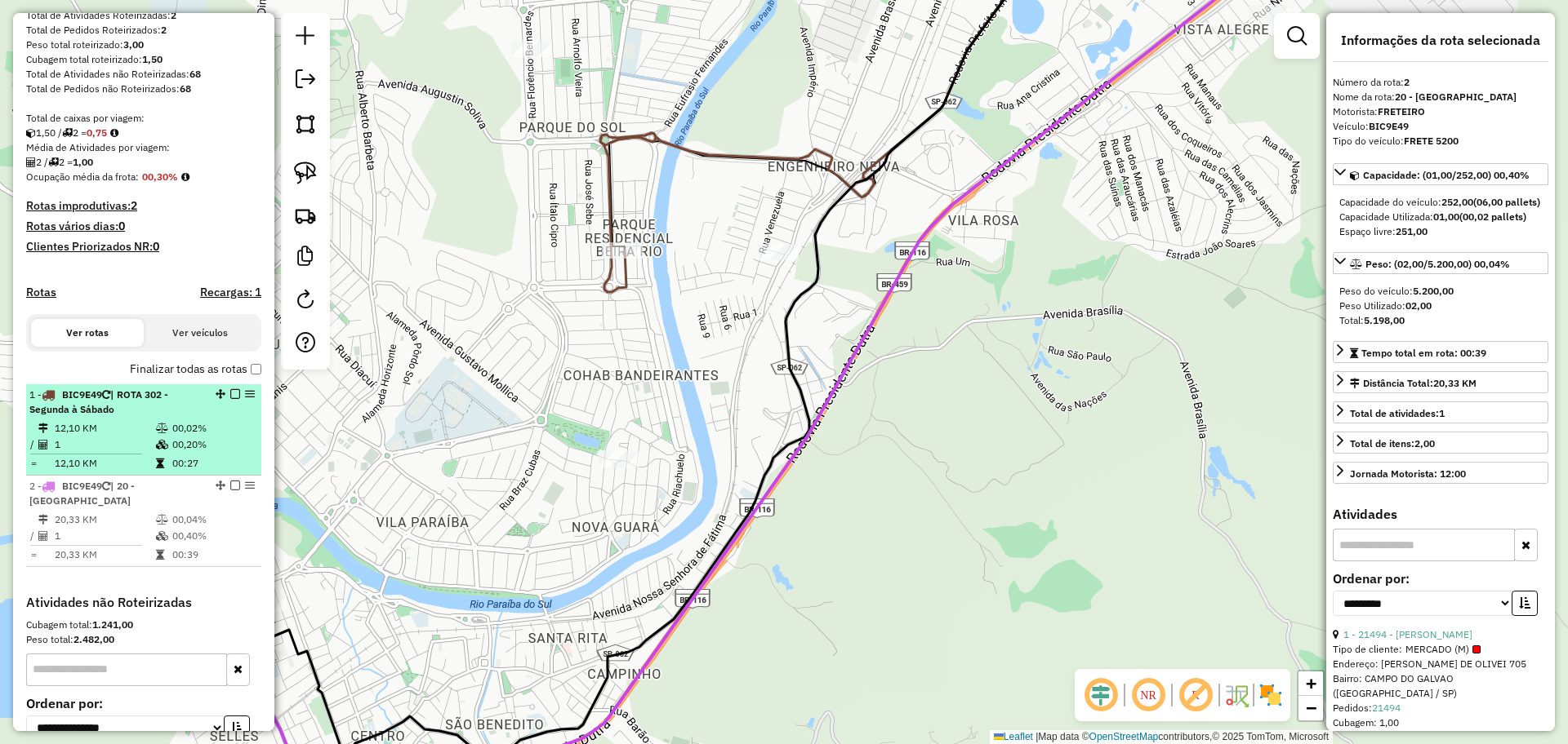
scroll to position [204, 0]
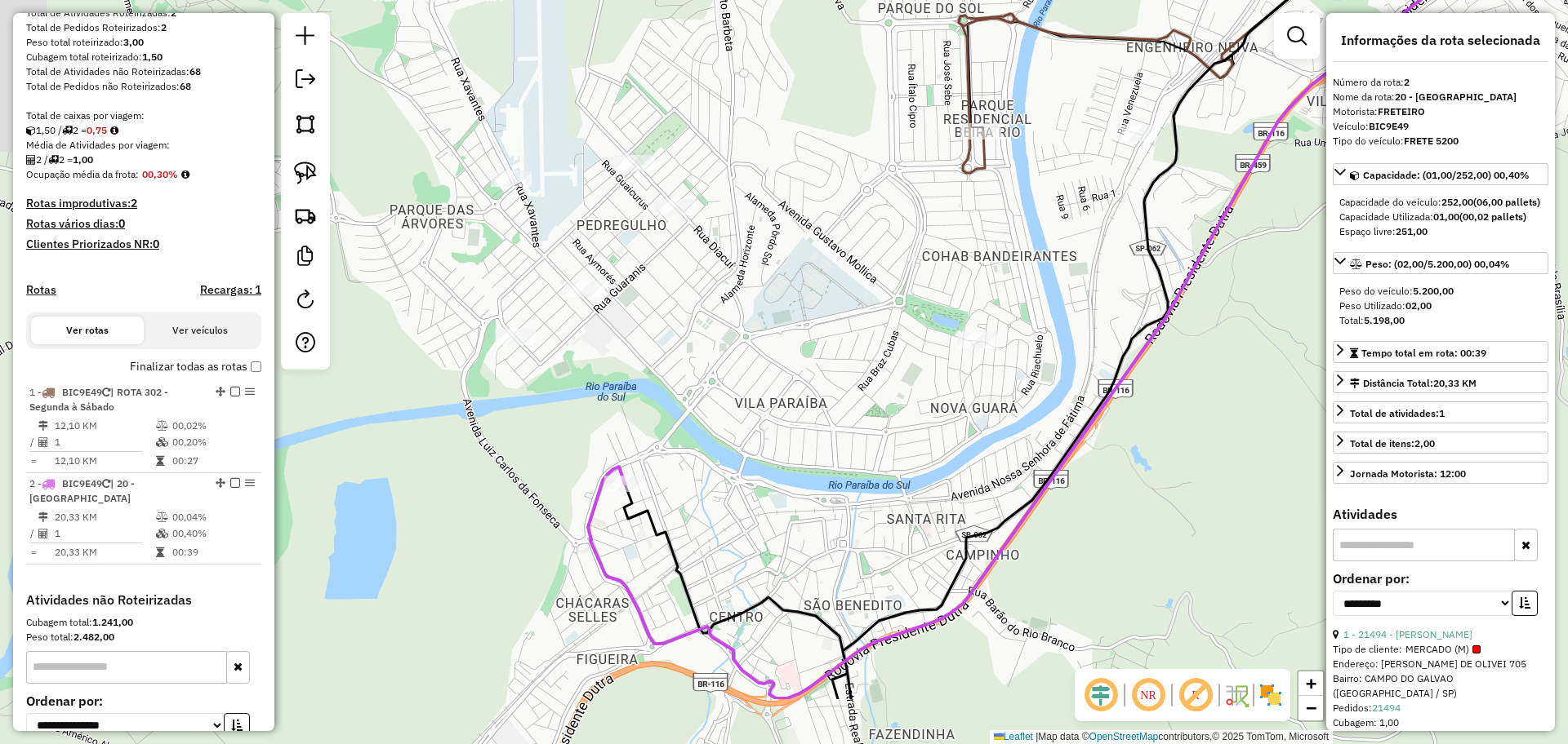
drag, startPoint x: 589, startPoint y: 413, endPoint x: 859, endPoint y: 236, distance: 322.8
click at [872, 234] on div "Janela de atendimento Grade de atendimento Capacidade Transportadoras Veículos …" at bounding box center [784, 372] width 1568 height 744
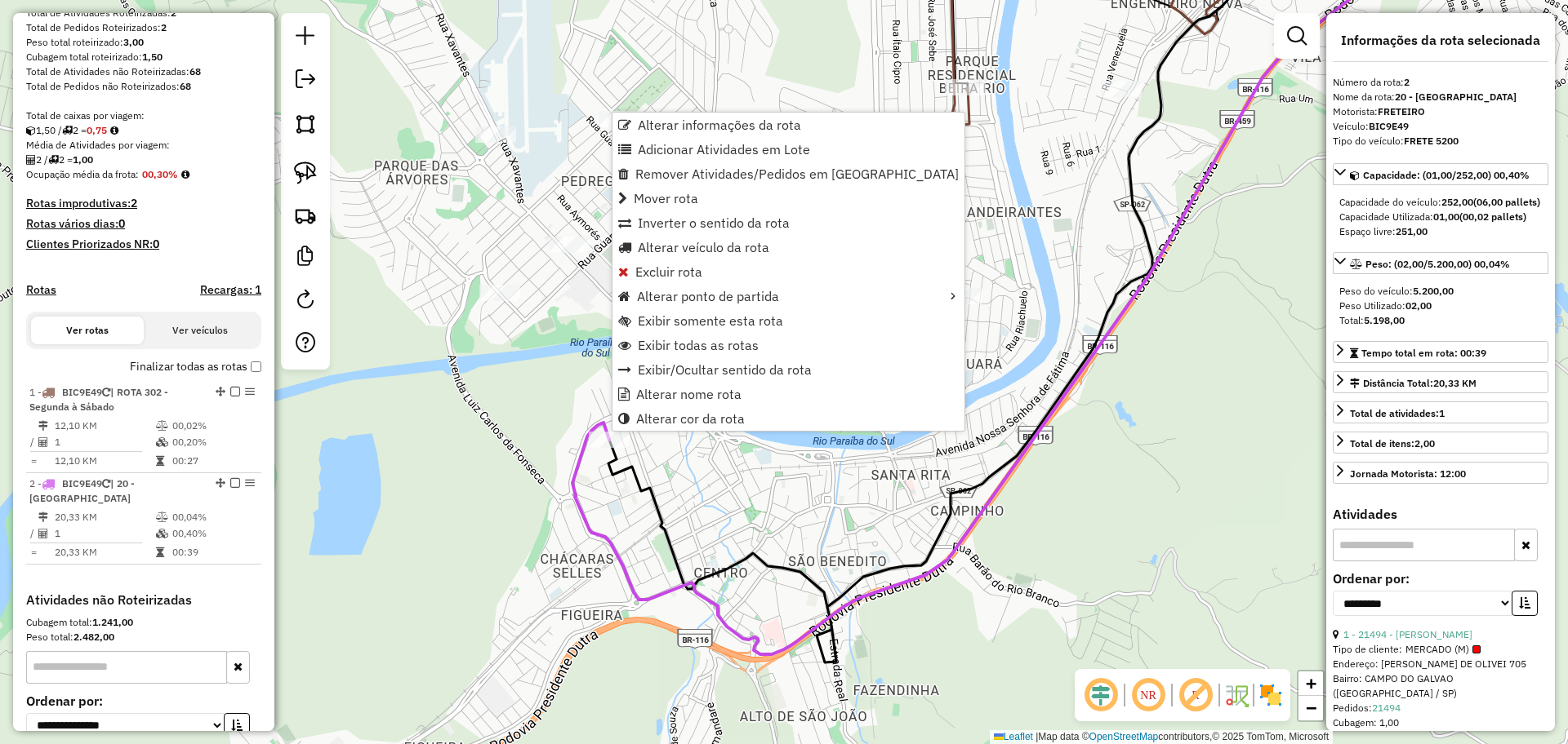
scroll to position [374, 0]
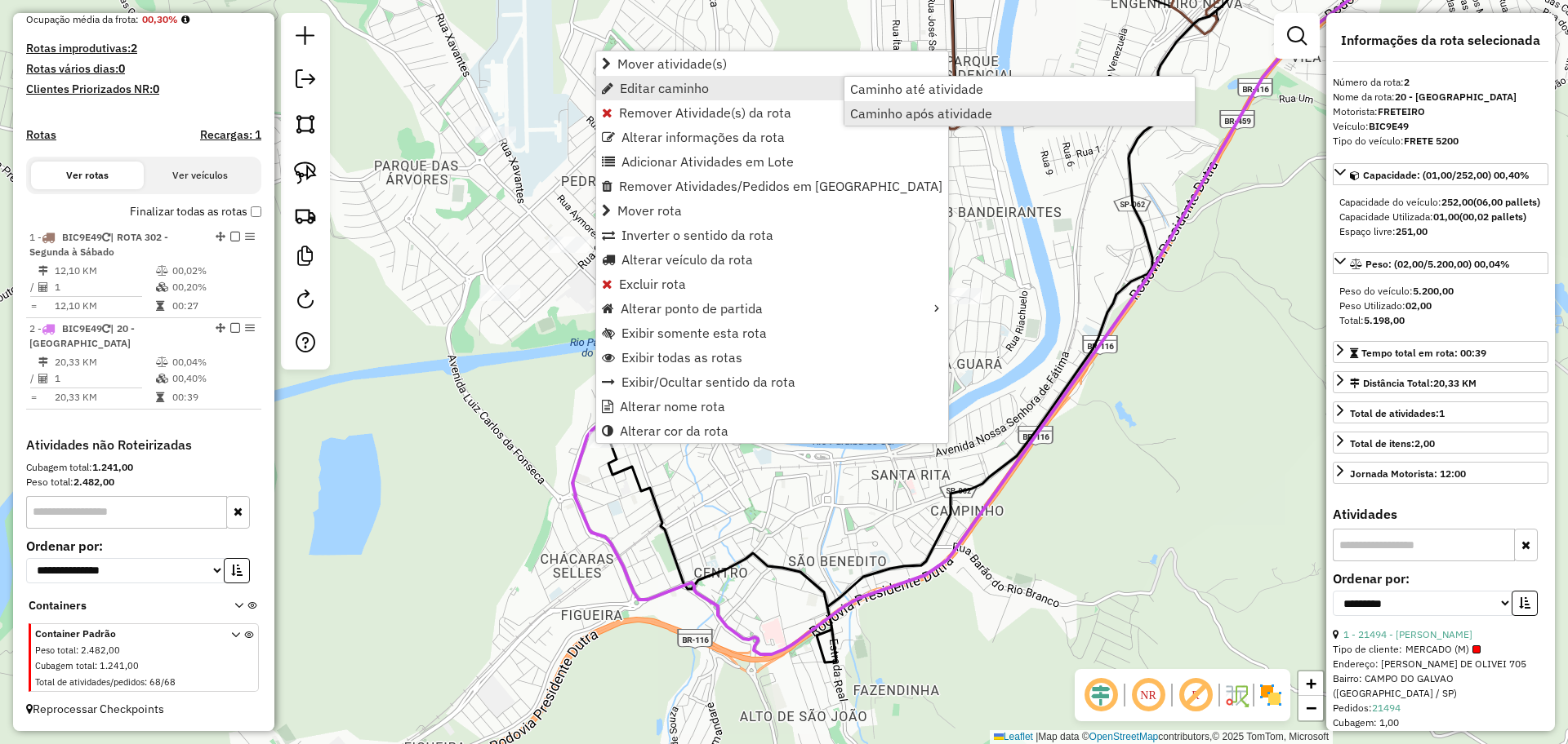
click at [957, 122] on link "Caminho após atividade" at bounding box center [1019, 114] width 350 height 25
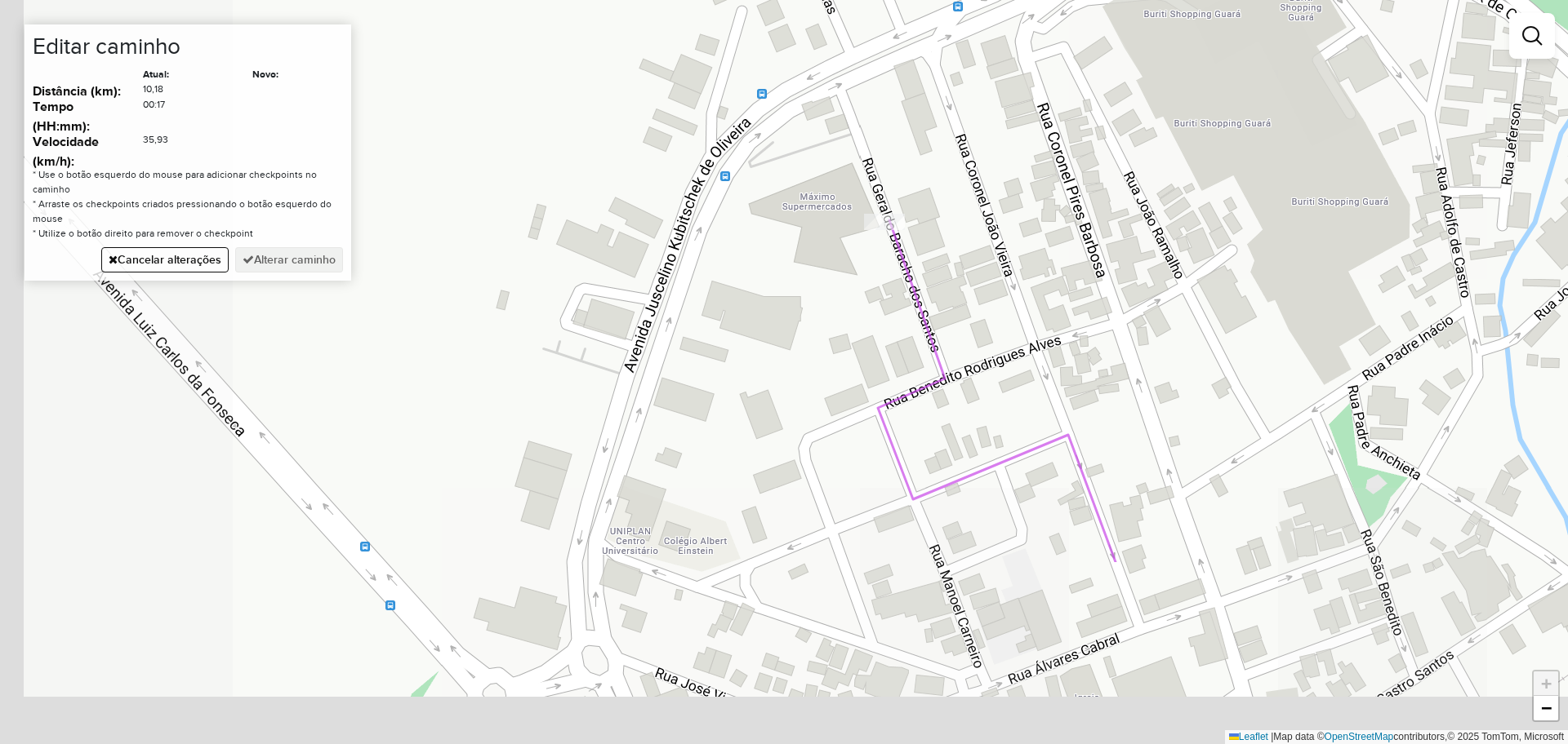
drag, startPoint x: 614, startPoint y: 525, endPoint x: 868, endPoint y: 270, distance: 359.9
click at [868, 270] on div "Janela de atendimento Grade de atendimento Capacidade Transportadoras Veículos …" at bounding box center [784, 372] width 1568 height 744
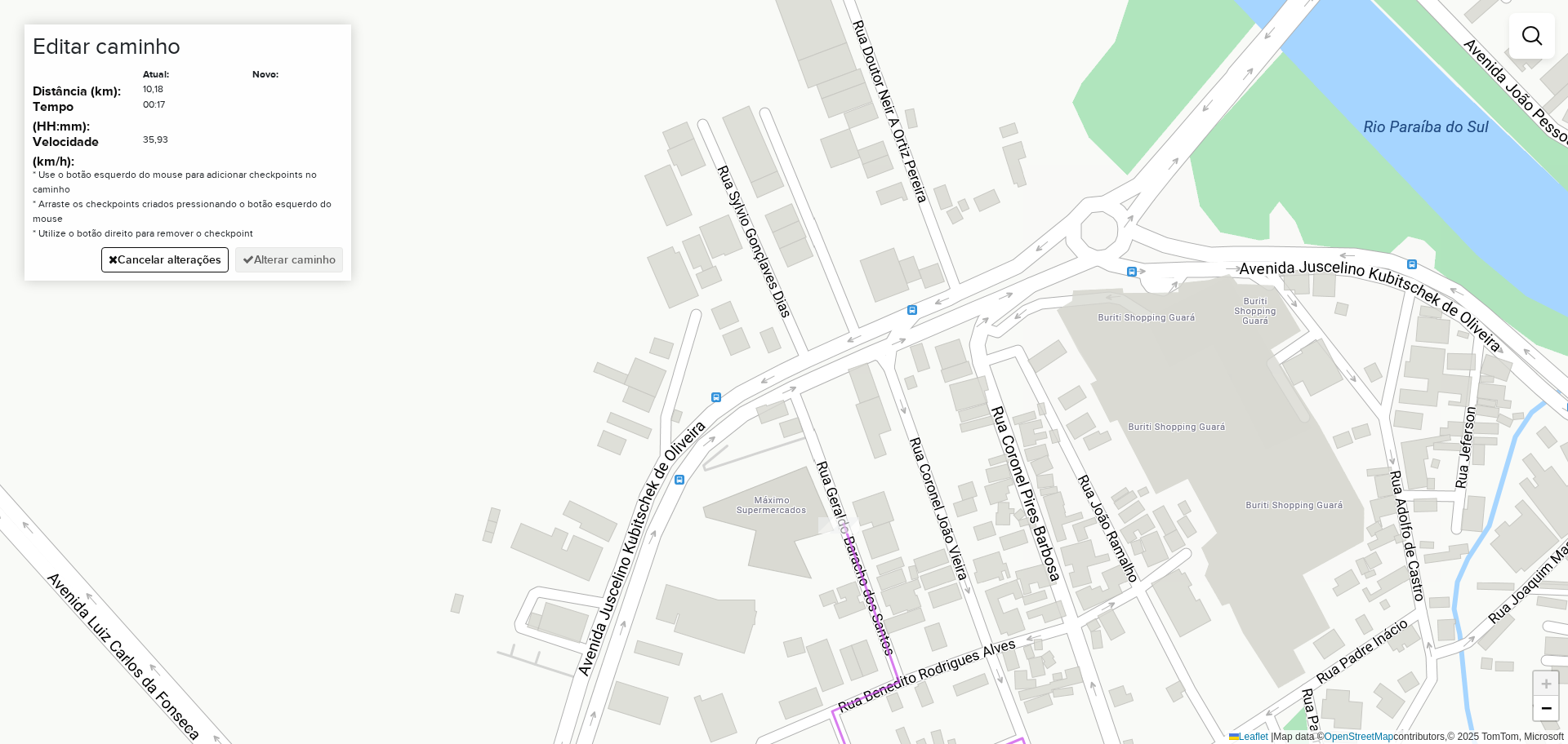
drag, startPoint x: 862, startPoint y: 288, endPoint x: 817, endPoint y: 591, distance: 306.3
click at [817, 591] on div "Janela de atendimento Grade de atendimento Capacidade Transportadoras Veículos …" at bounding box center [784, 372] width 1568 height 744
click at [787, 390] on div "Janela de atendimento Grade de atendimento Capacidade Transportadoras Veículos …" at bounding box center [784, 372] width 1568 height 744
click at [670, 452] on div "Janela de atendimento Grade de atendimento Capacidade Transportadoras Veículos …" at bounding box center [784, 372] width 1568 height 744
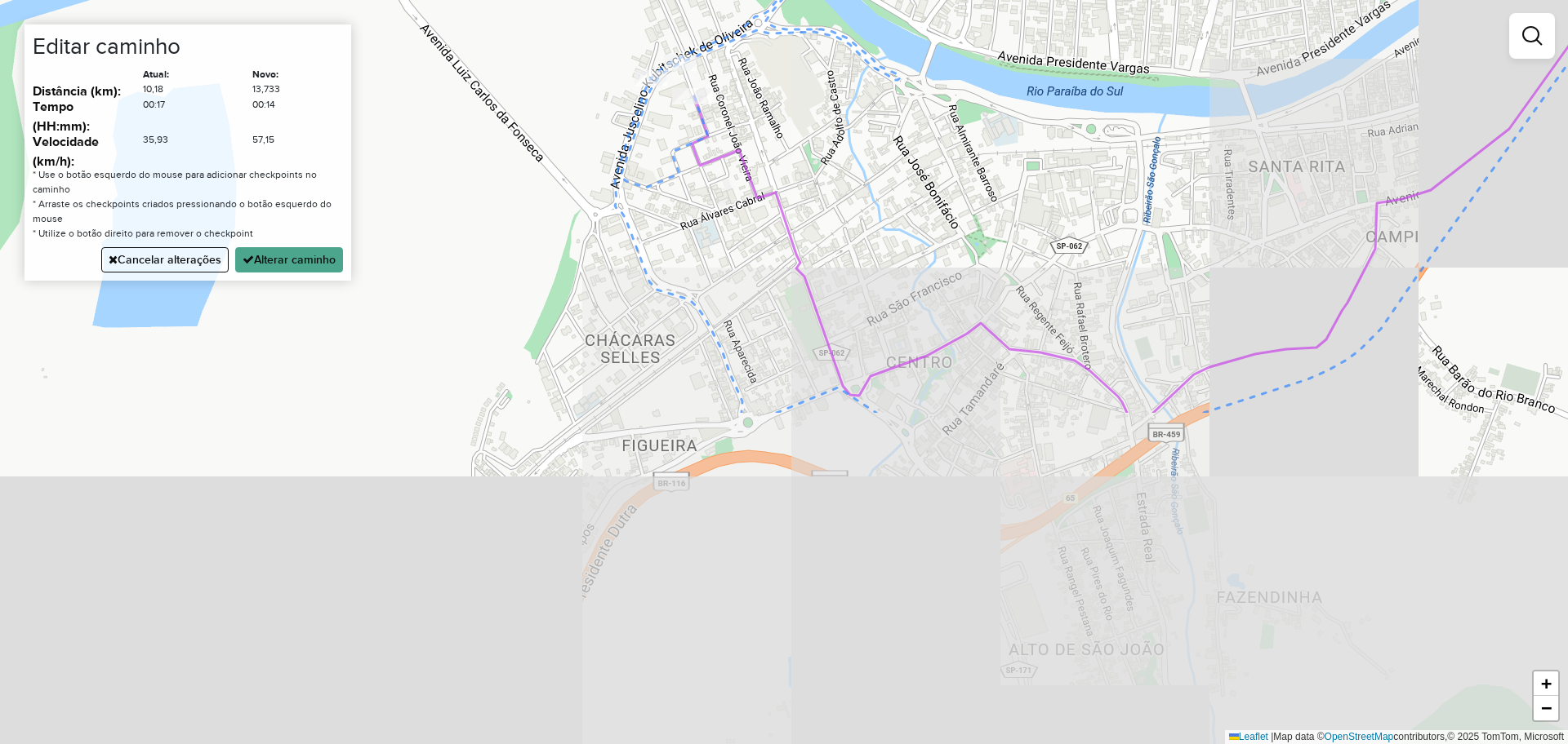
drag, startPoint x: 668, startPoint y: 525, endPoint x: 653, endPoint y: 57, distance: 468.2
click at [656, 50] on div "Janela de atendimento Grade de atendimento Capacidade Transportadoras Veículos …" at bounding box center [784, 372] width 1568 height 744
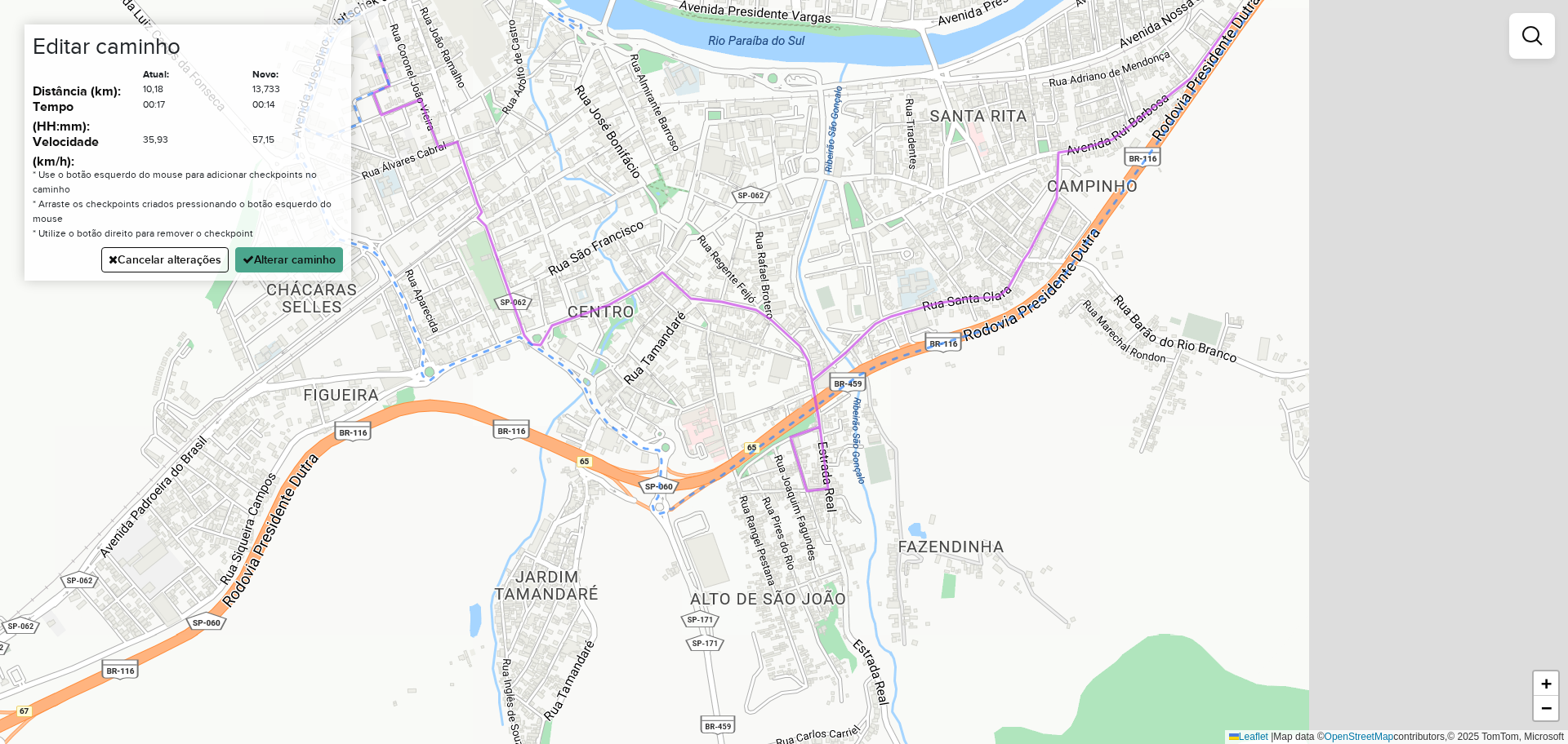
drag, startPoint x: 1079, startPoint y: 346, endPoint x: 664, endPoint y: 477, distance: 435.2
click at [663, 477] on div "Janela de atendimento Grade de atendimento Capacidade Transportadoras Veículos …" at bounding box center [784, 372] width 1568 height 744
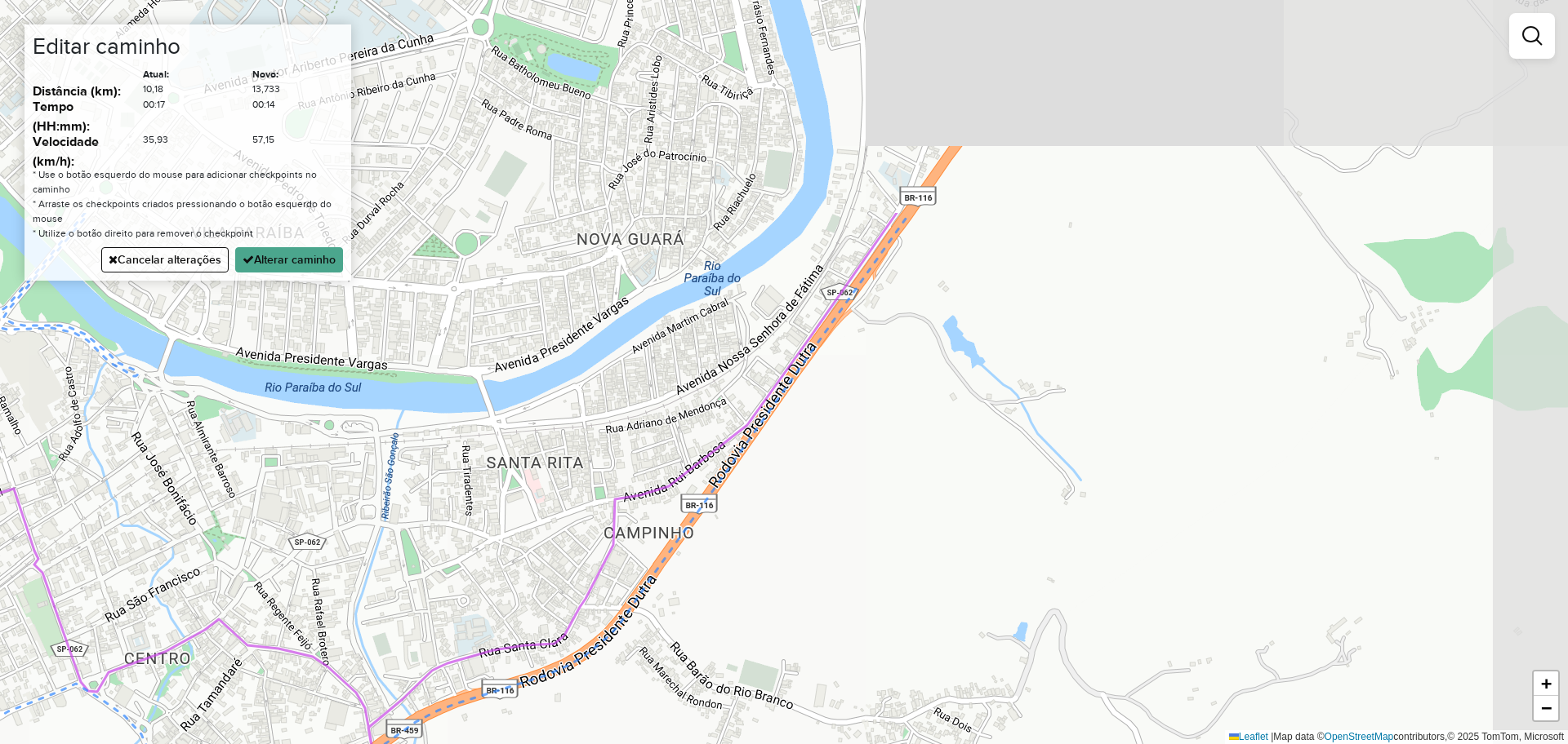
drag, startPoint x: 884, startPoint y: 313, endPoint x: 1101, endPoint y: 500, distance: 286.5
click at [1087, 500] on div "Janela de atendimento Grade de atendimento Capacidade Transportadoras Veículos …" at bounding box center [784, 372] width 1568 height 744
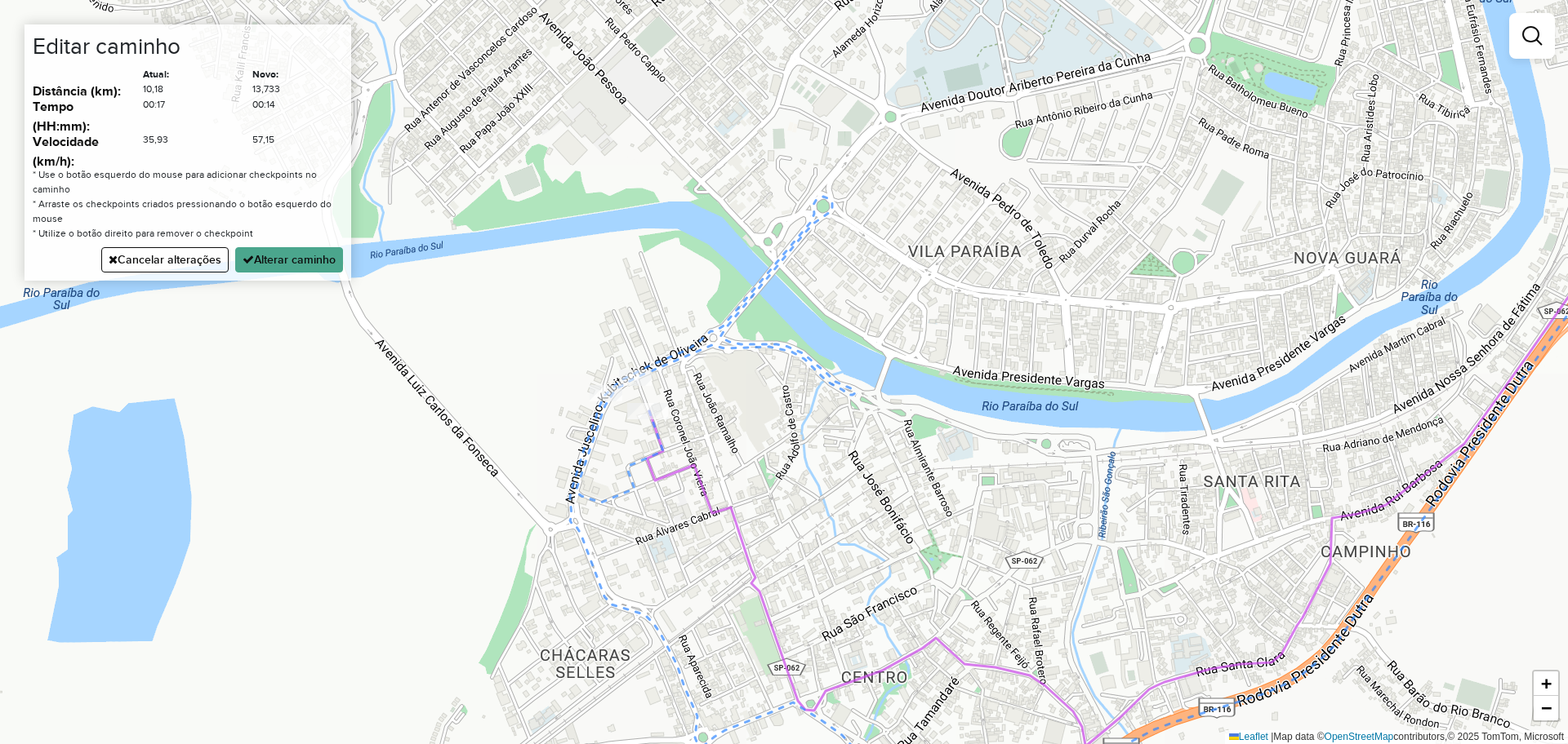
drag, startPoint x: 611, startPoint y: 339, endPoint x: 750, endPoint y: 458, distance: 183.0
click at [750, 458] on div "Janela de atendimento Grade de atendimento Capacidade Transportadoras Veículos …" at bounding box center [784, 372] width 1568 height 744
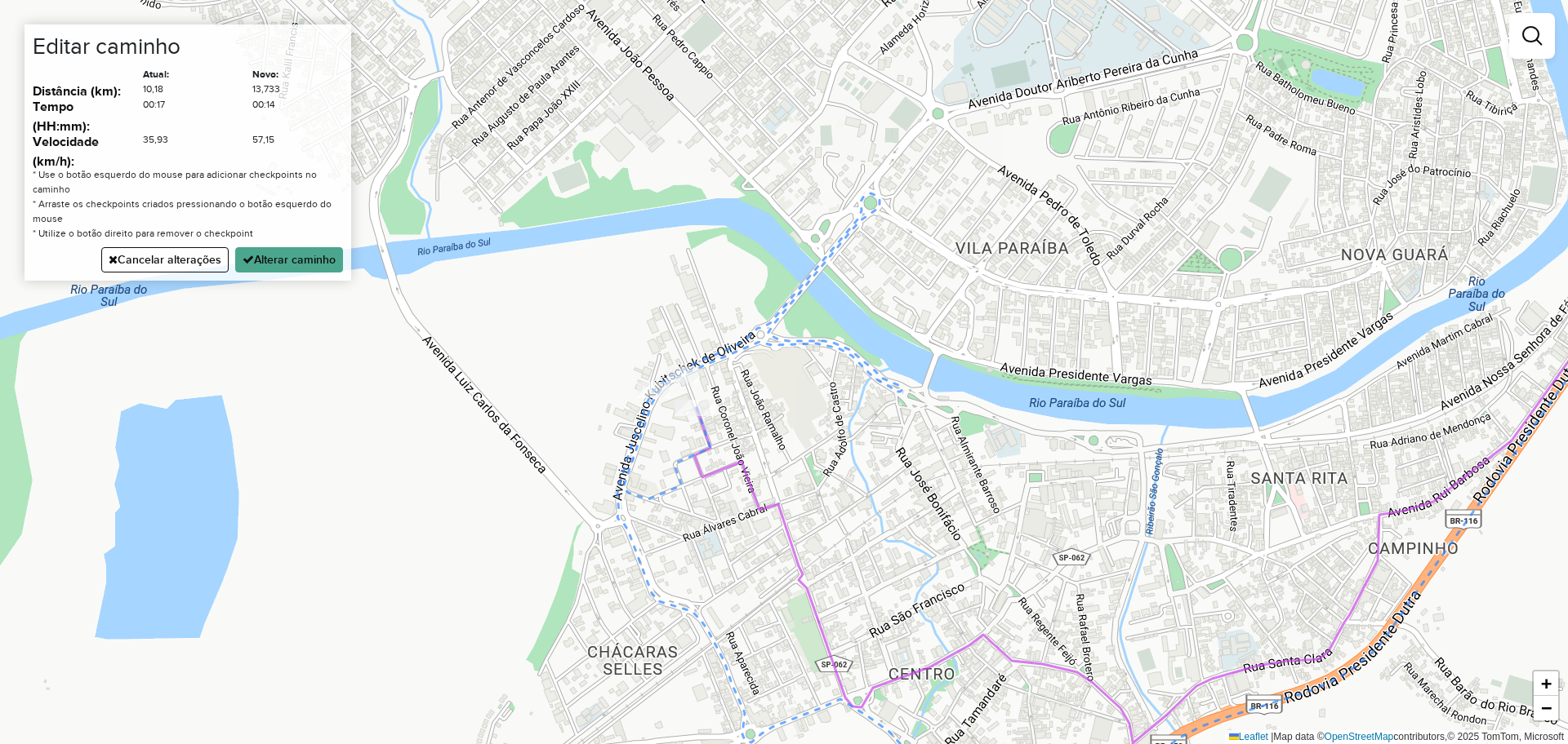
drag, startPoint x: 713, startPoint y: 447, endPoint x: 763, endPoint y: 444, distance: 50.1
click at [763, 444] on div "Janela de atendimento Grade de atendimento Capacidade Transportadoras Veículos …" at bounding box center [784, 372] width 1568 height 744
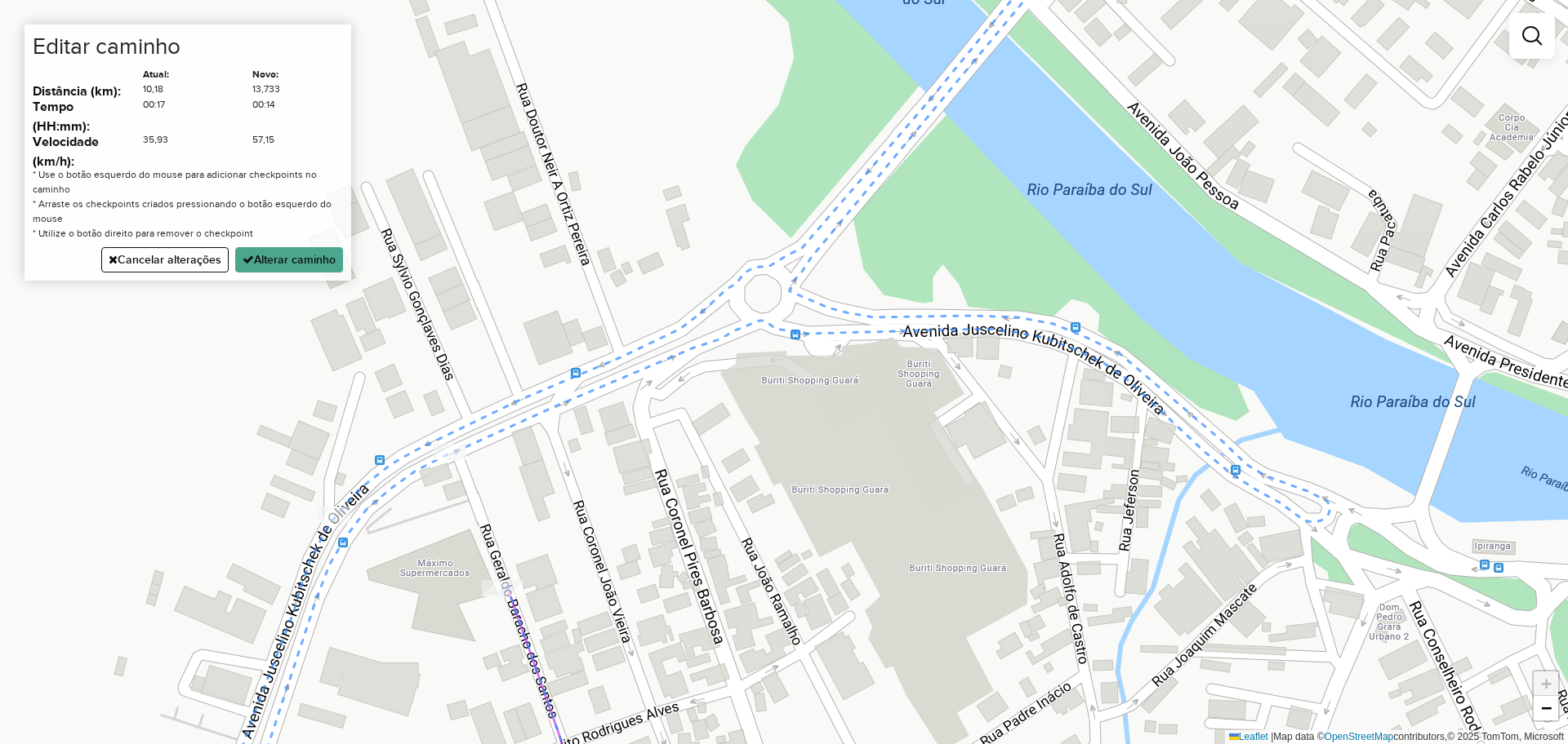
click at [791, 297] on div "Janela de atendimento Grade de atendimento Capacidade Transportadoras Veículos …" at bounding box center [784, 372] width 1568 height 744
click at [768, 265] on div "Janela de atendimento Grade de atendimento Capacidade Transportadoras Veículos …" at bounding box center [784, 372] width 1568 height 744
click at [190, 263] on button "Cancelar alterações" at bounding box center [165, 260] width 127 height 26
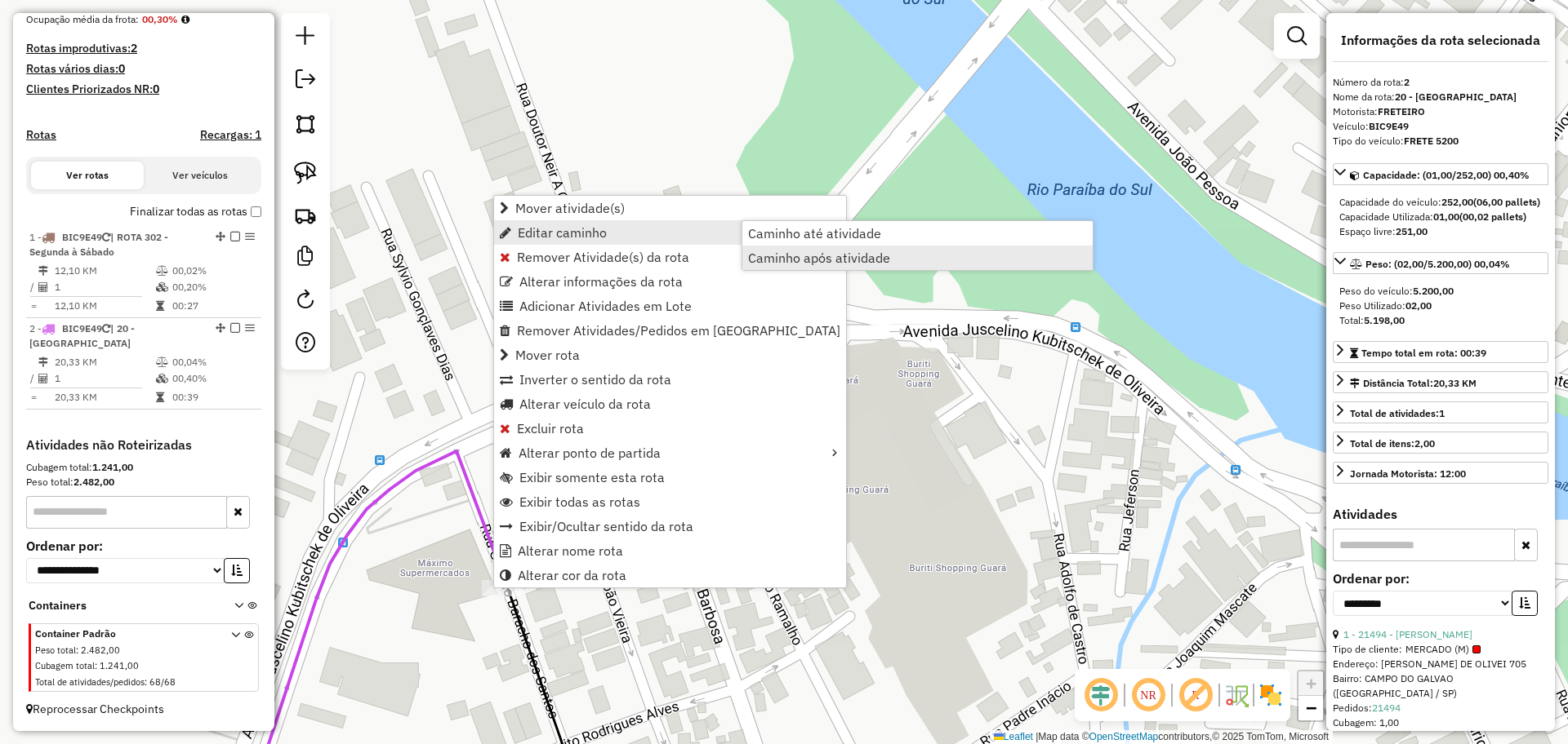
click at [828, 253] on span "Caminho após atividade" at bounding box center [818, 257] width 142 height 13
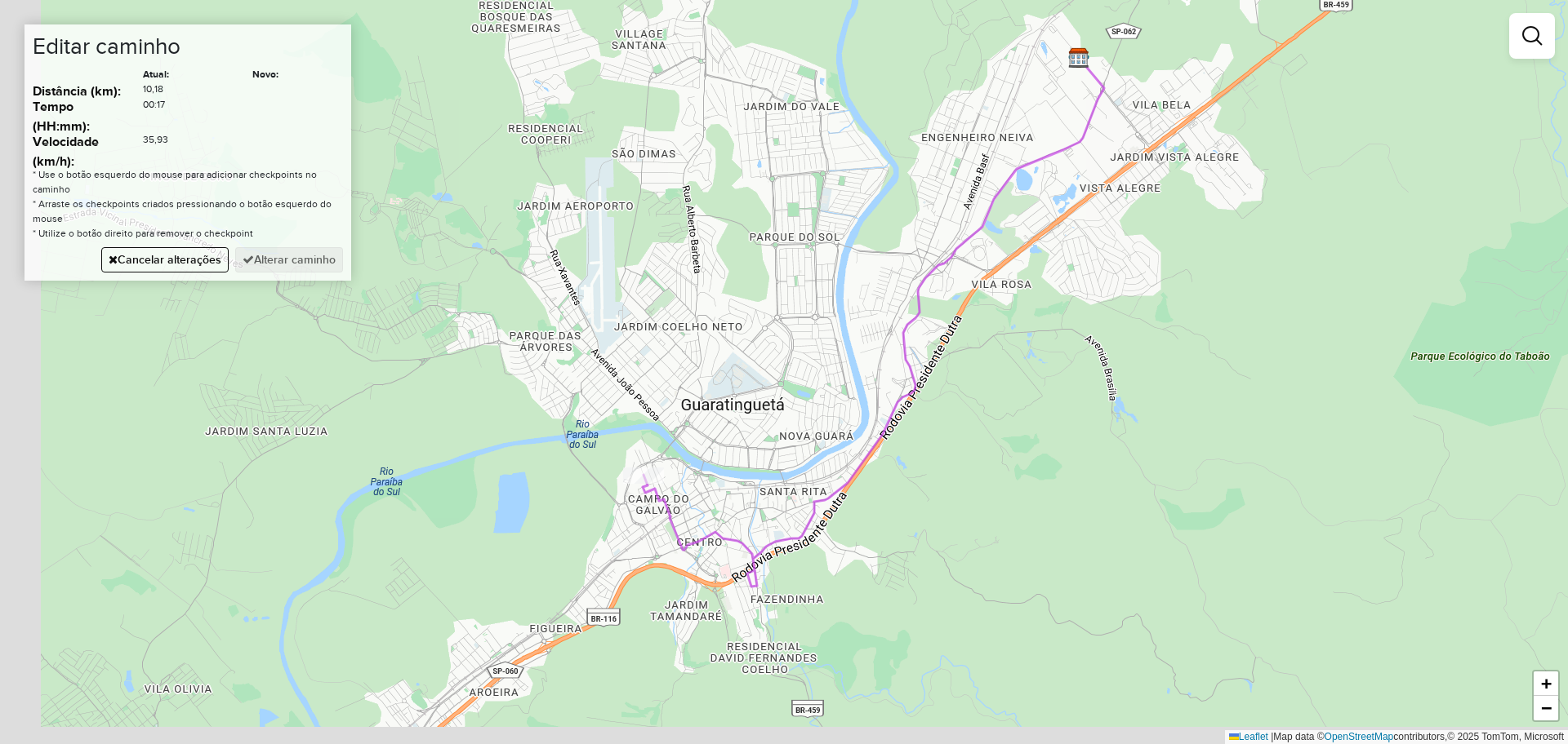
drag, startPoint x: 688, startPoint y: 450, endPoint x: 706, endPoint y: 443, distance: 19.3
click at [706, 443] on div "Janela de atendimento Grade de atendimento Capacidade Transportadoras Veículos …" at bounding box center [784, 372] width 1568 height 744
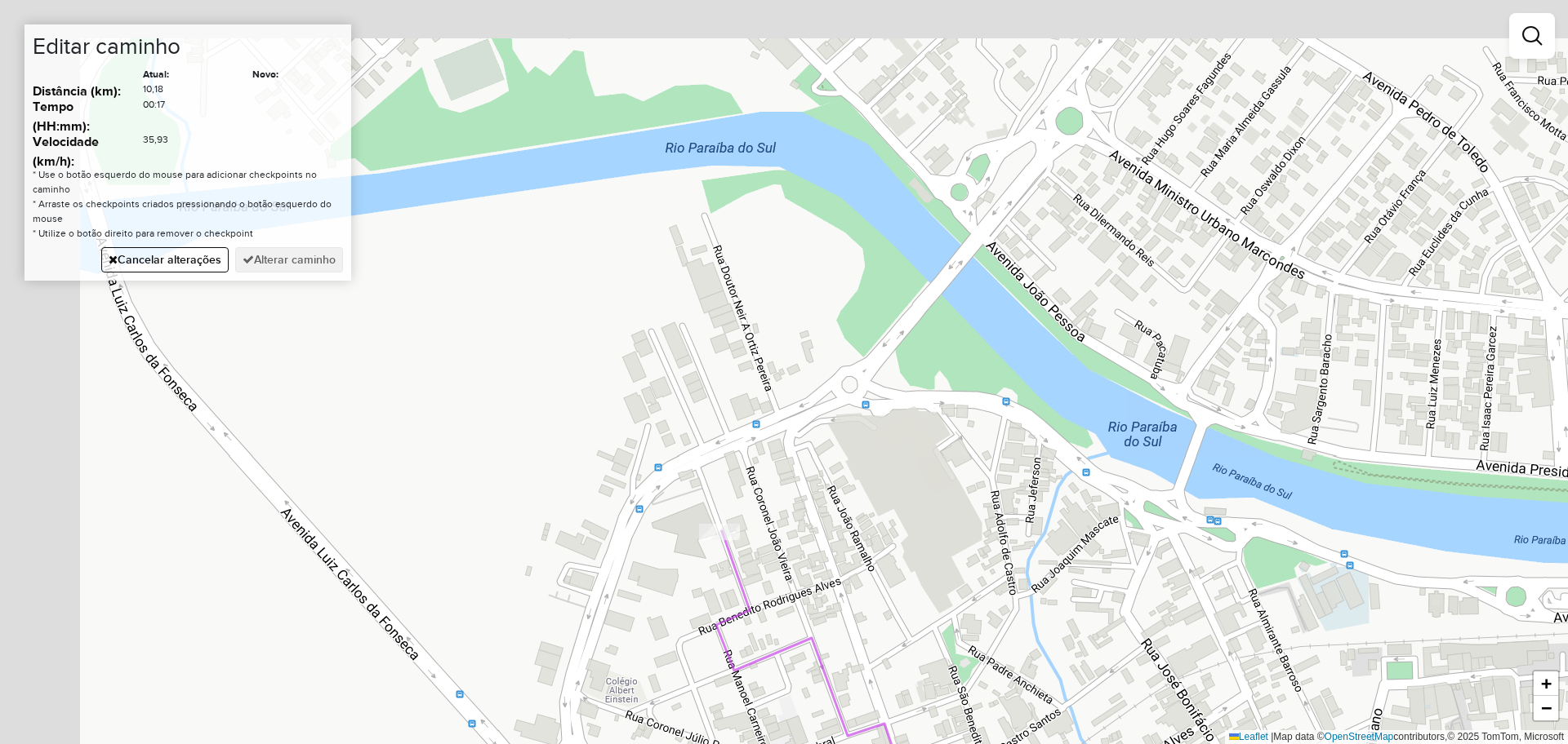
drag, startPoint x: 563, startPoint y: 426, endPoint x: 855, endPoint y: 532, distance: 310.6
click at [851, 549] on div "Janela de atendimento Grade de atendimento Capacidade Transportadoras Veículos …" at bounding box center [784, 372] width 1568 height 744
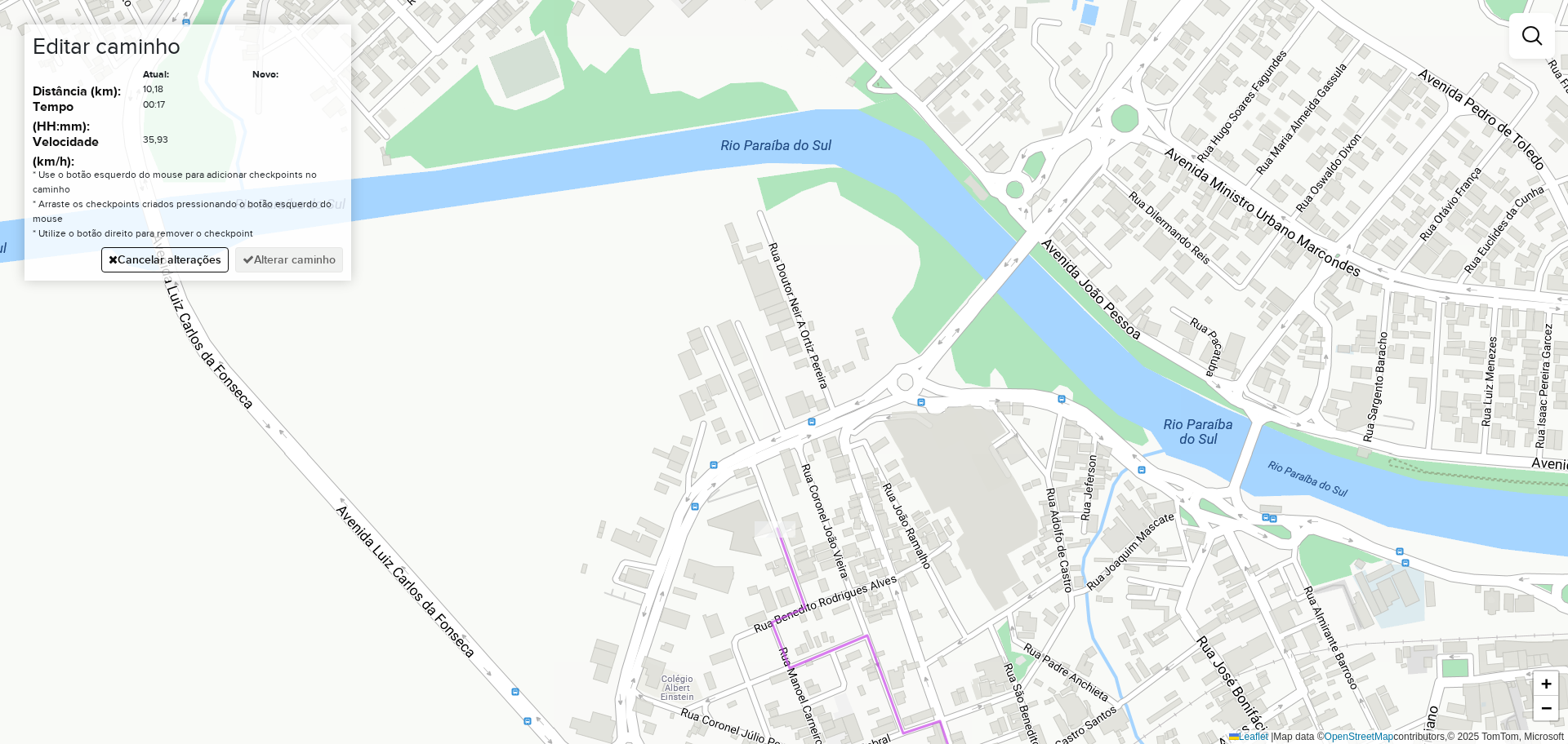
click at [671, 543] on div "Janela de atendimento Grade de atendimento Capacidade Transportadoras Veículos …" at bounding box center [784, 372] width 1568 height 744
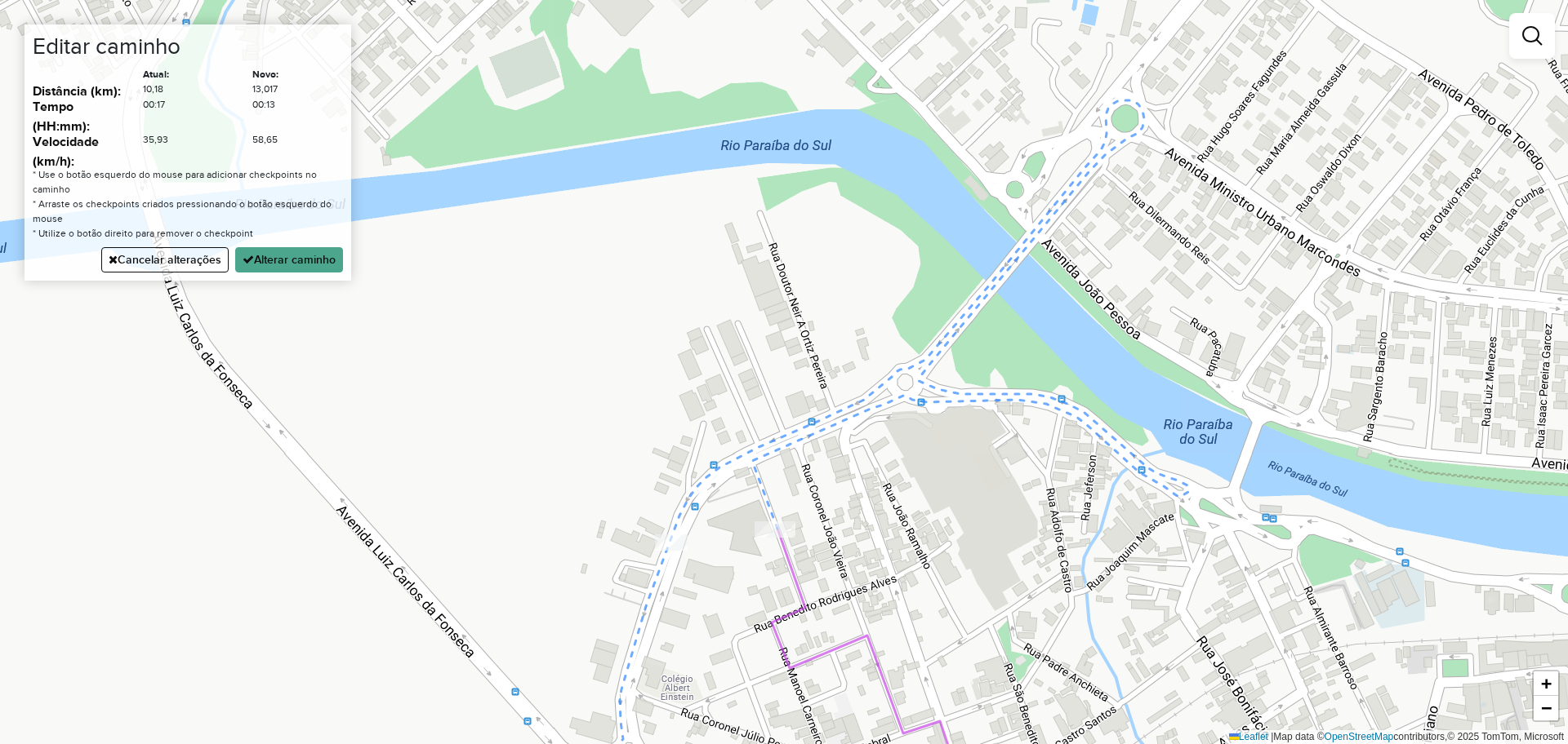
click at [161, 256] on button "Cancelar alterações" at bounding box center [165, 260] width 127 height 26
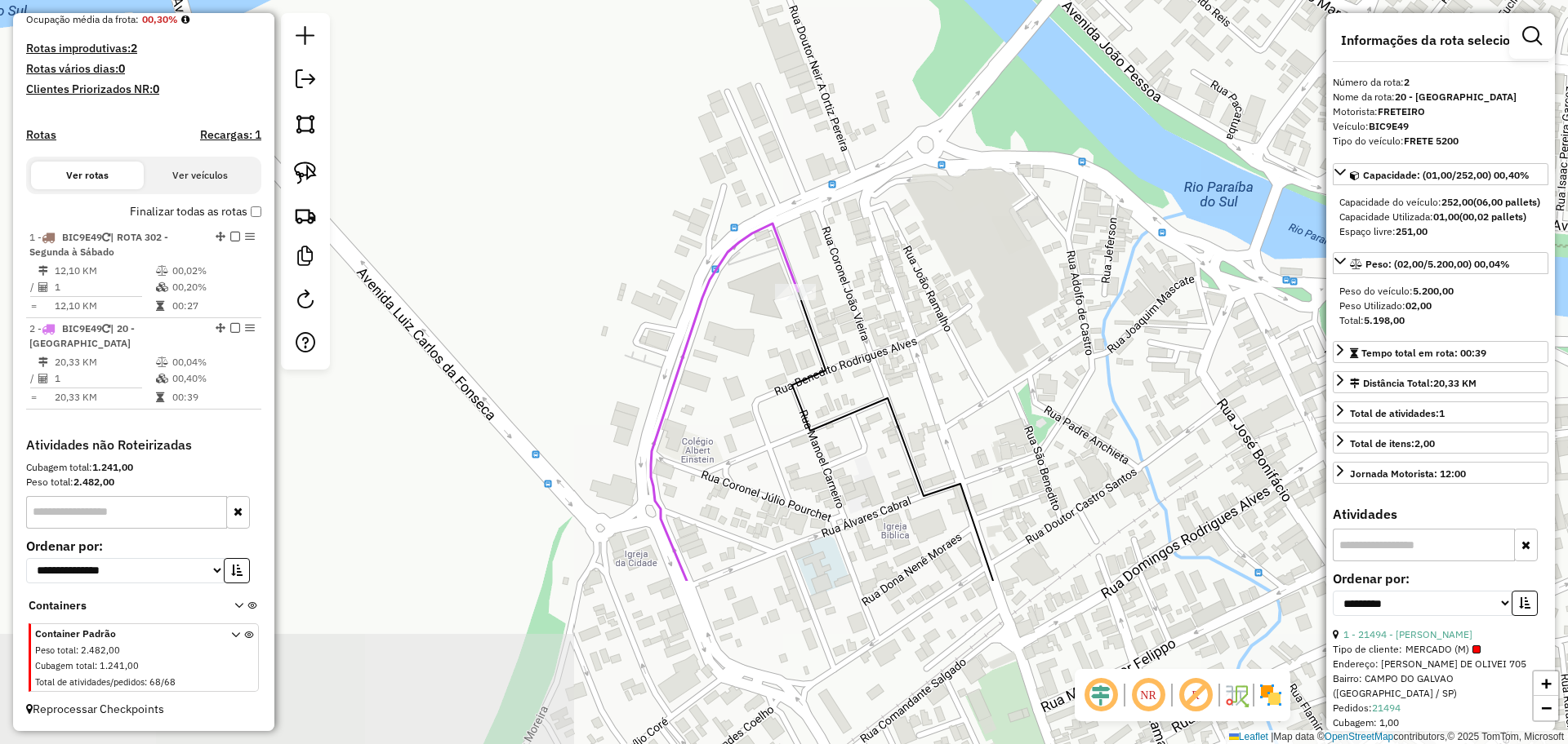
drag, startPoint x: 892, startPoint y: 557, endPoint x: 949, endPoint y: 310, distance: 253.5
click at [949, 310] on div "Janela de atendimento Grade de atendimento Capacidade Transportadoras Veículos …" at bounding box center [784, 372] width 1568 height 744
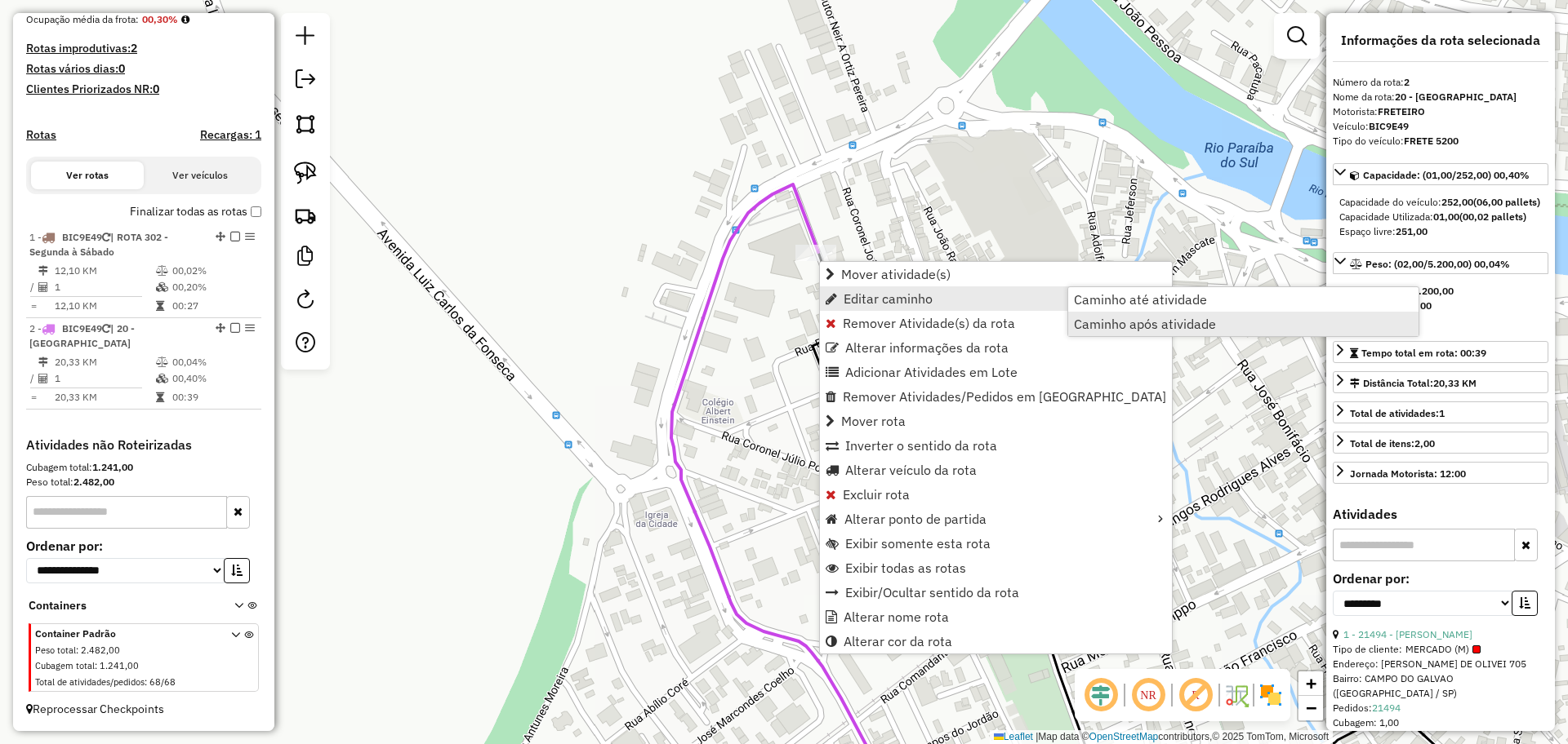
click at [1116, 321] on span "Caminho após atividade" at bounding box center [1145, 324] width 142 height 13
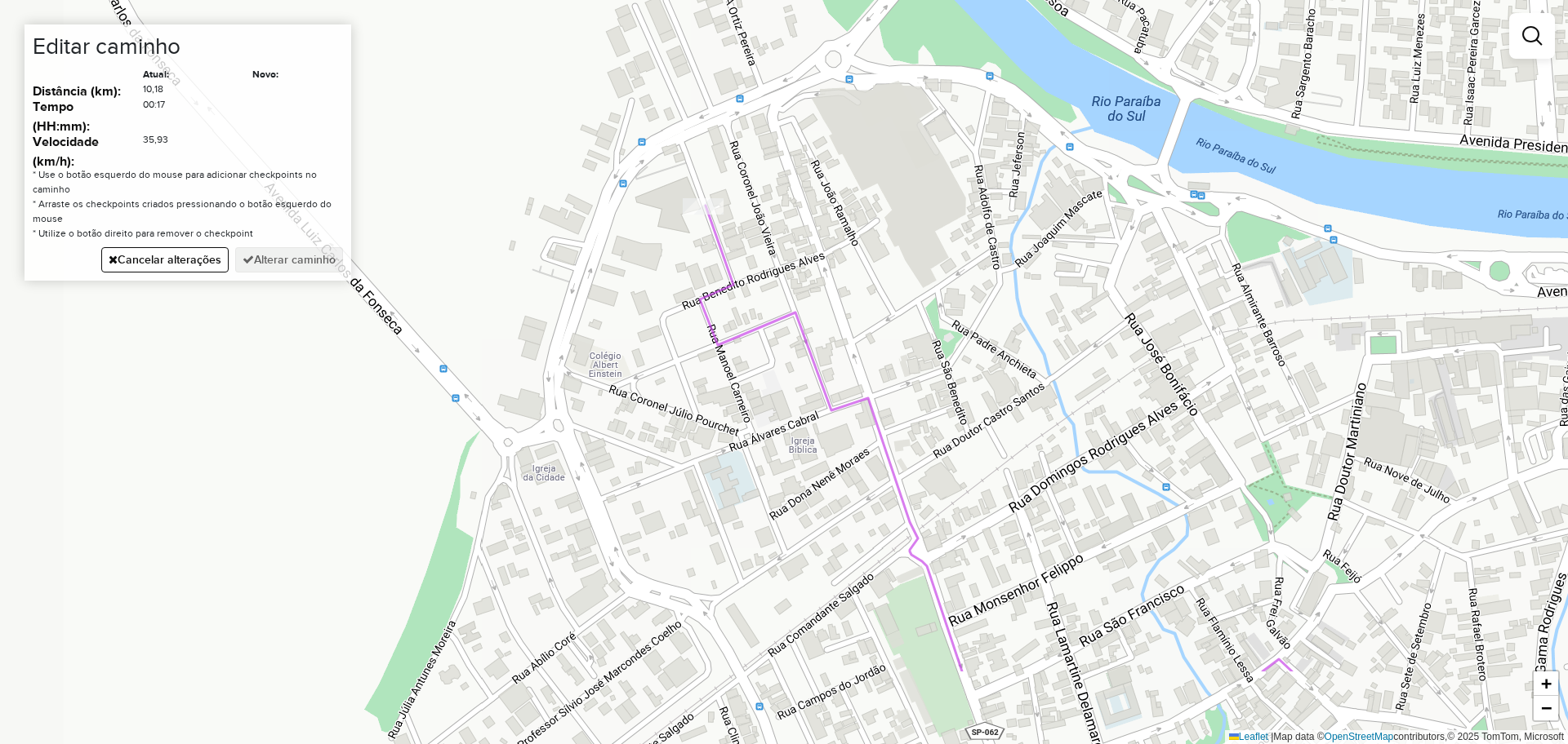
drag, startPoint x: 787, startPoint y: 413, endPoint x: 952, endPoint y: 377, distance: 168.9
click at [952, 377] on div "Janela de atendimento Grade de atendimento Capacidade Transportadoras Veículos …" at bounding box center [784, 372] width 1568 height 744
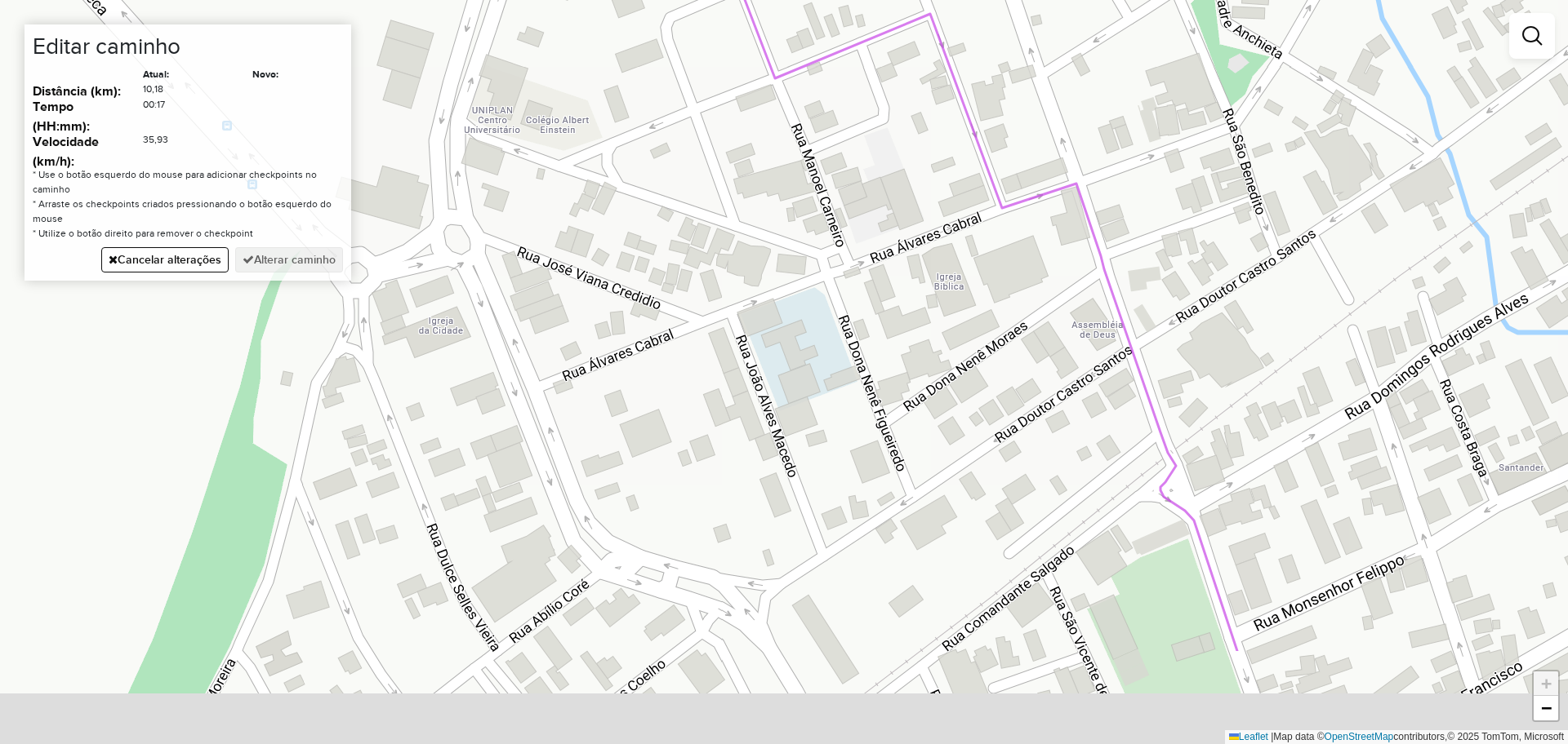
drag, startPoint x: 698, startPoint y: 473, endPoint x: 716, endPoint y: 305, distance: 169.0
click at [716, 305] on div "Janela de atendimento Grade de atendimento Capacidade Transportadoras Veículos …" at bounding box center [784, 372] width 1568 height 744
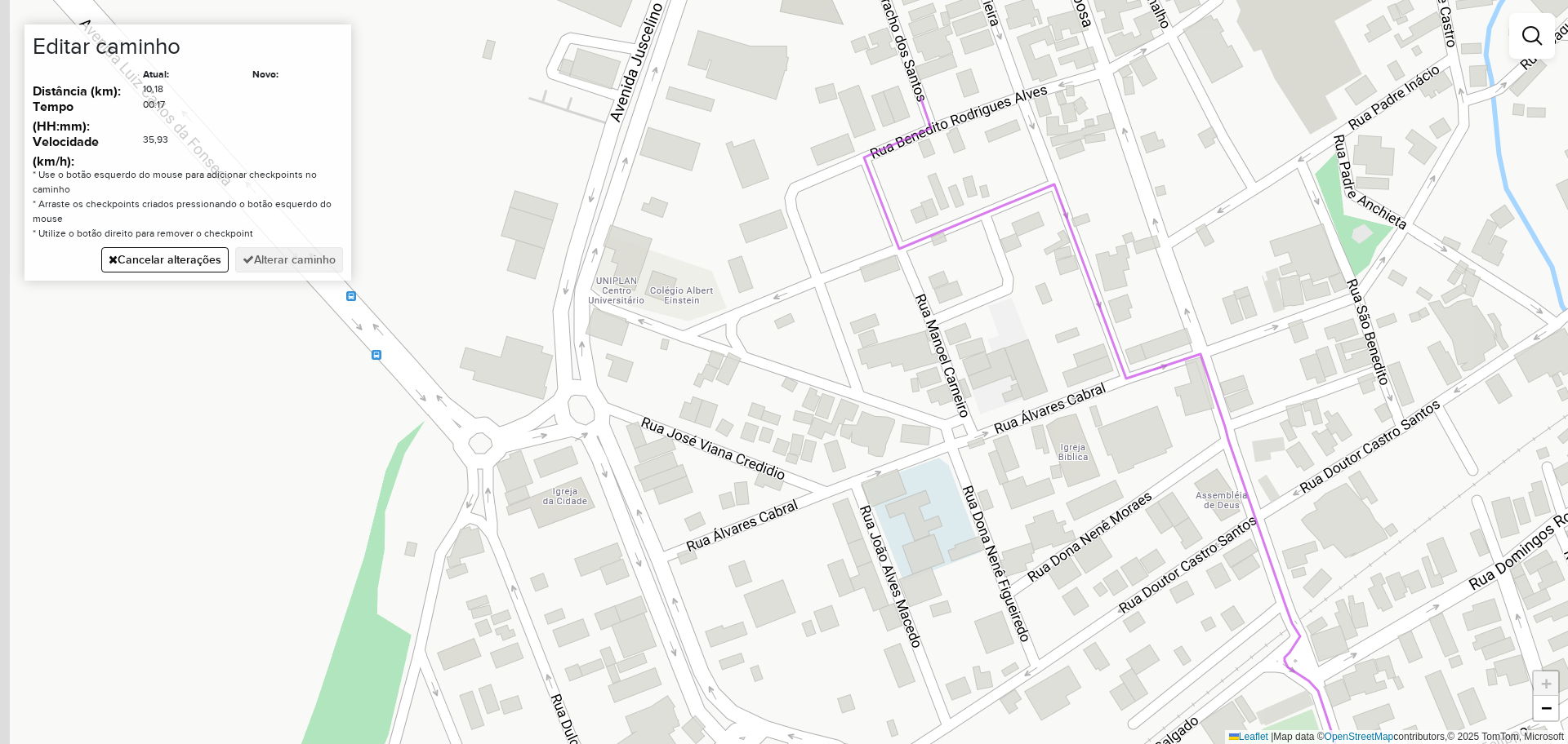
drag, startPoint x: 758, startPoint y: 516, endPoint x: 870, endPoint y: 668, distance: 188.8
click at [870, 668] on div "Janela de atendimento Grade de atendimento Capacidade Transportadoras Veículos …" at bounding box center [784, 372] width 1568 height 744
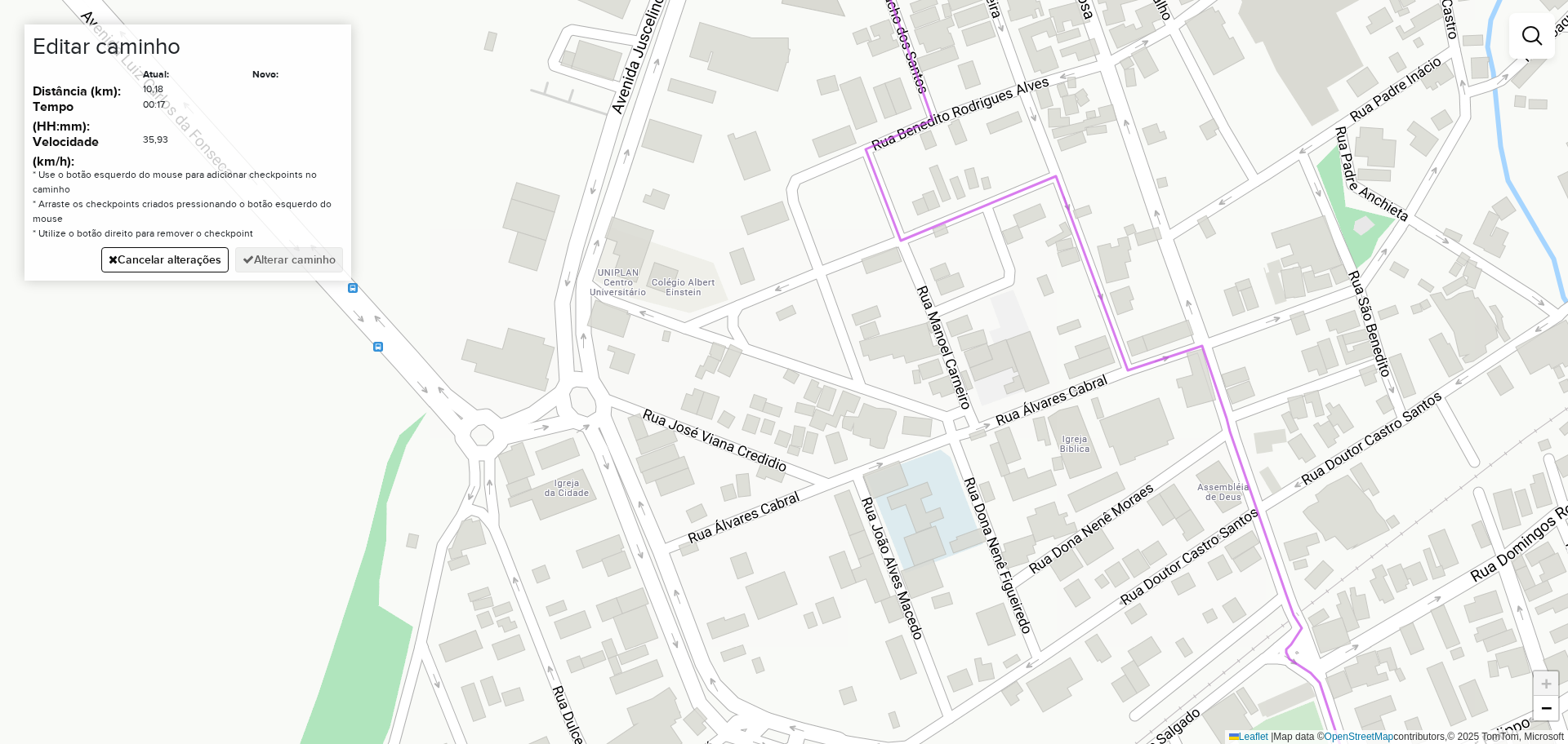
drag, startPoint x: 838, startPoint y: 513, endPoint x: 832, endPoint y: 463, distance: 50.4
click at [832, 463] on div "Janela de atendimento Grade de atendimento Capacidade Transportadoras Veículos …" at bounding box center [784, 372] width 1568 height 744
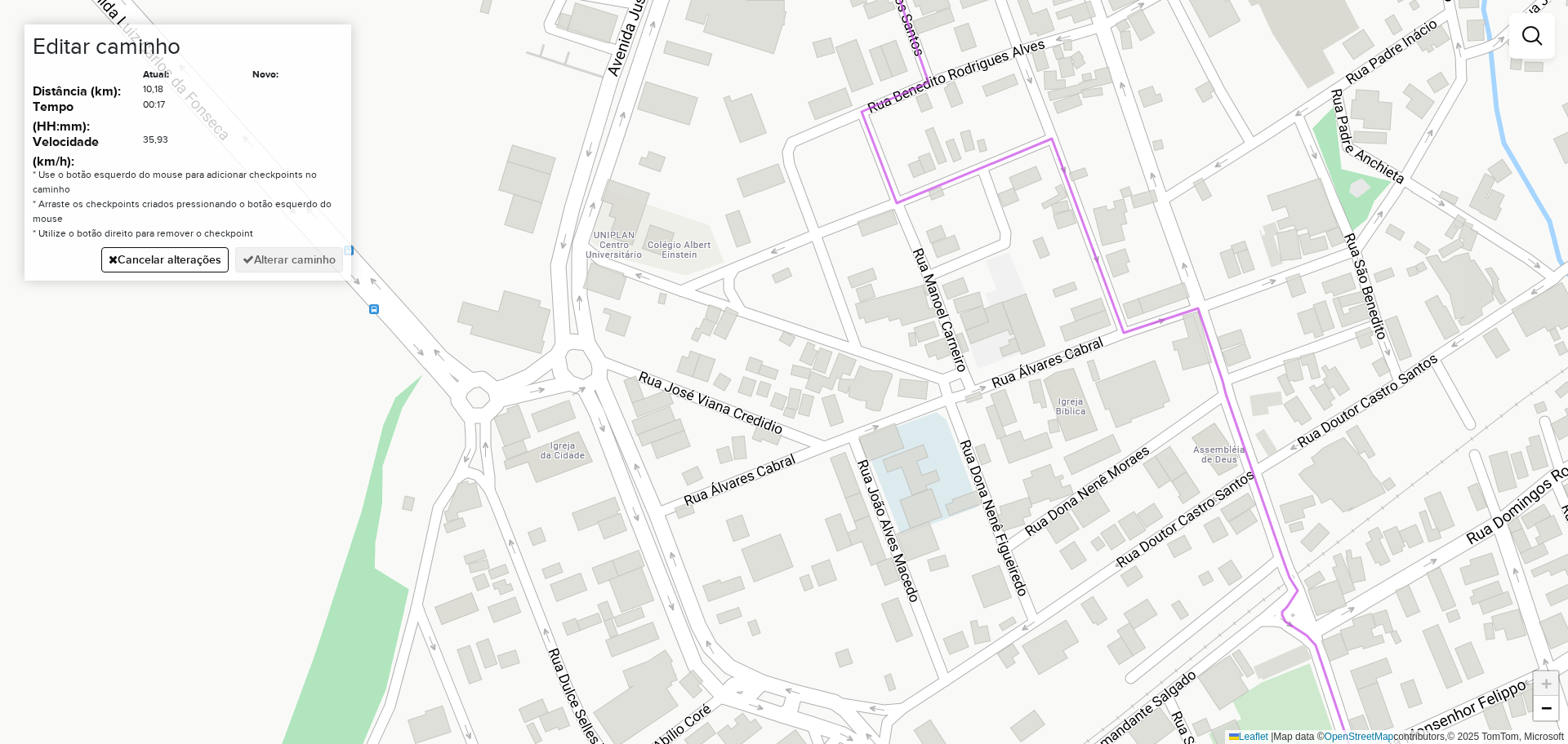
click at [652, 517] on div "Janela de atendimento Grade de atendimento Capacidade Transportadoras Veículos …" at bounding box center [784, 372] width 1568 height 744
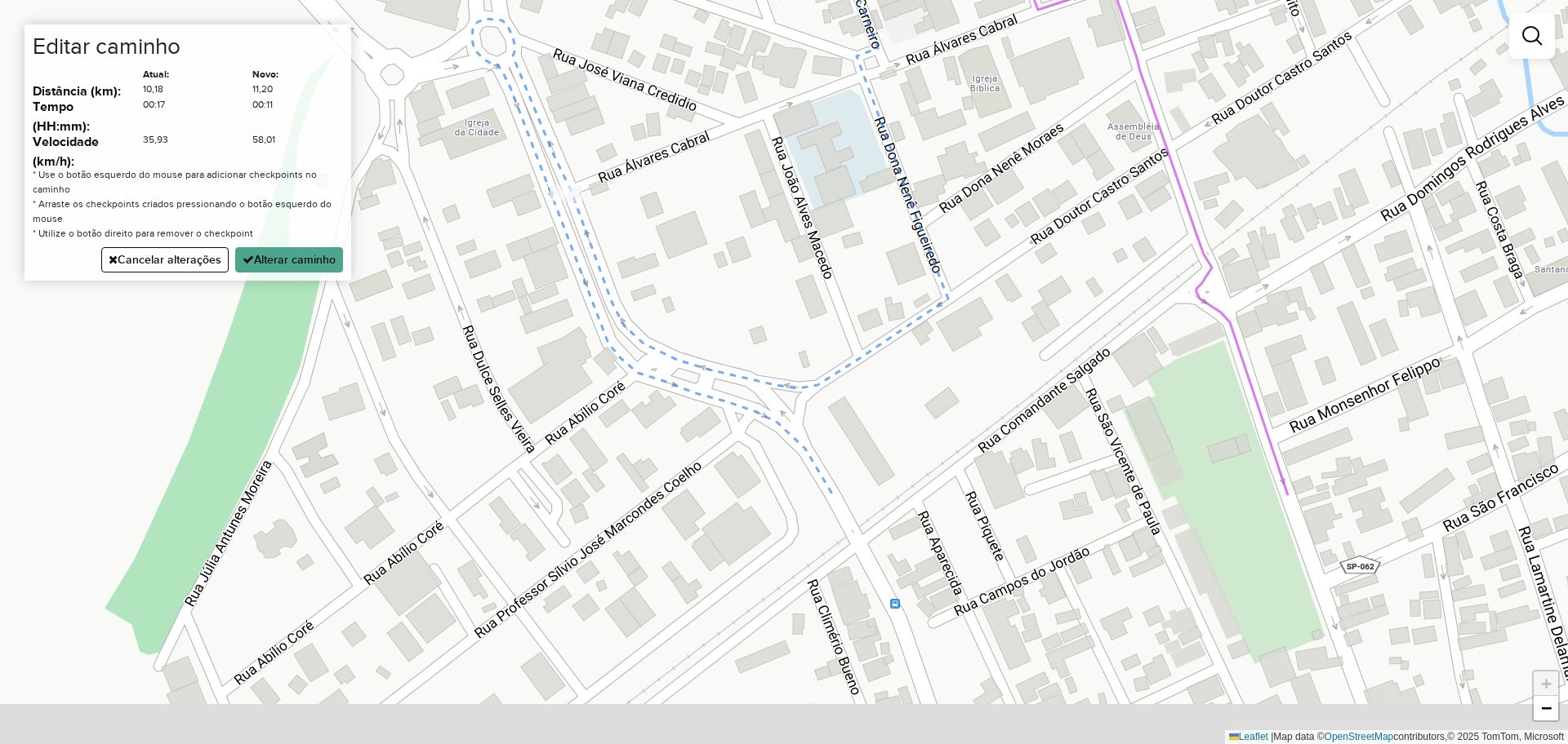
drag, startPoint x: 807, startPoint y: 599, endPoint x: 716, endPoint y: 233, distance: 377.1
click at [718, 263] on div "Janela de atendimento Grade de atendimento Capacidade Transportadoras Veículos …" at bounding box center [784, 372] width 1568 height 744
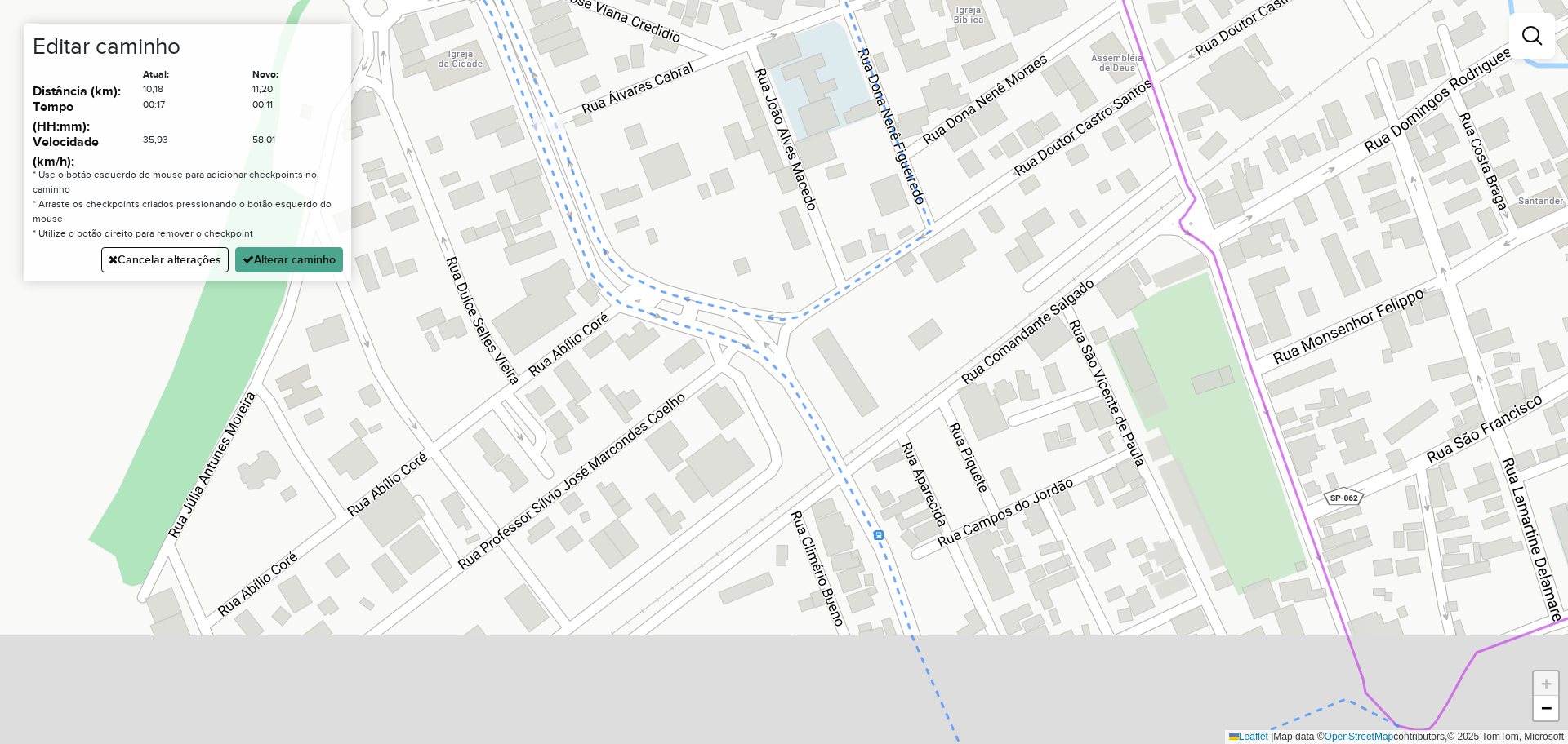
drag, startPoint x: 938, startPoint y: 499, endPoint x: 841, endPoint y: 171, distance: 342.0
click at [874, 254] on div "Janela de atendimento Grade de atendimento Capacidade Transportadoras Veículos …" at bounding box center [784, 372] width 1568 height 744
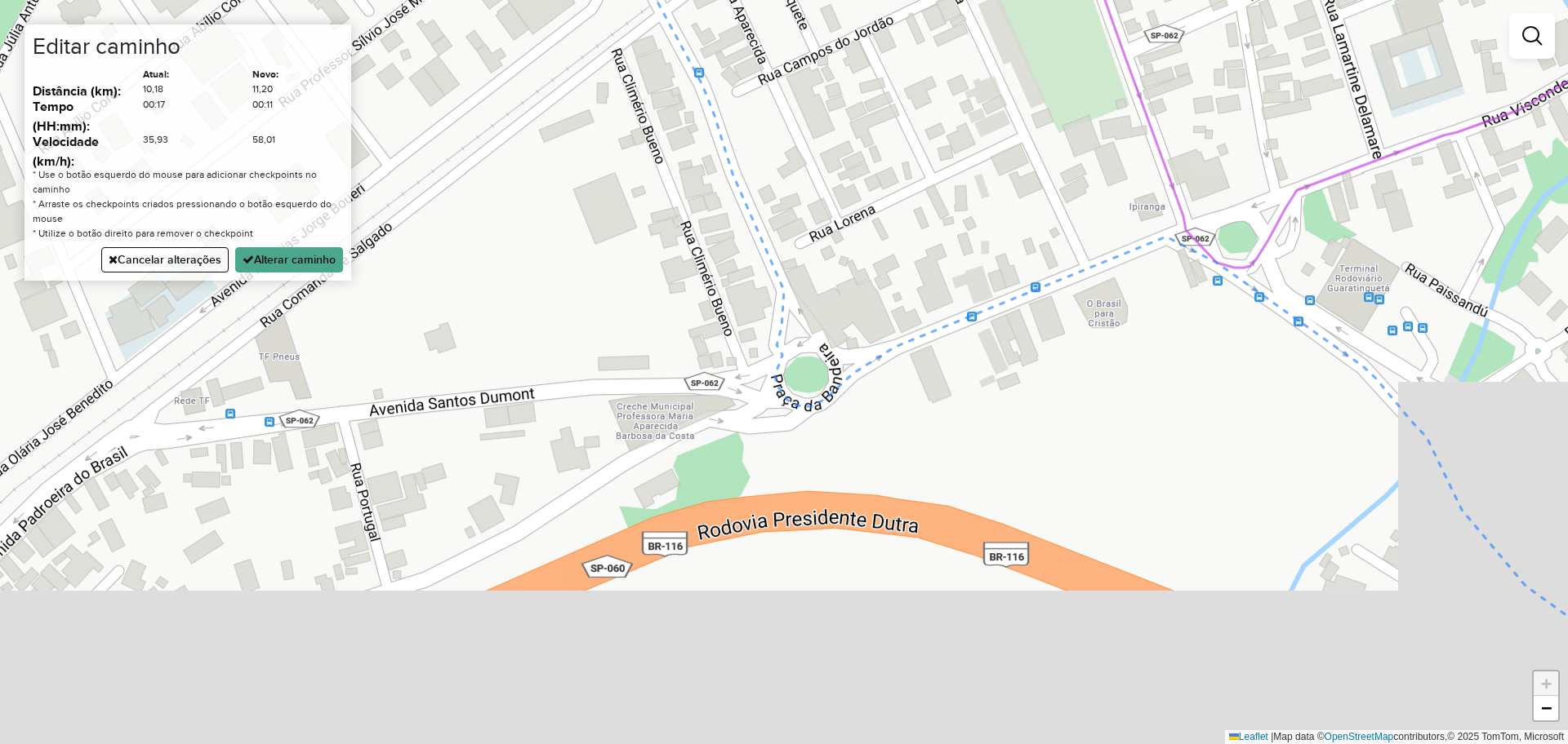
drag, startPoint x: 959, startPoint y: 388, endPoint x: 781, endPoint y: 227, distance: 240.0
click at [806, 242] on div "Janela de atendimento Grade de atendimento Capacidade Transportadoras Veículos …" at bounding box center [784, 372] width 1568 height 744
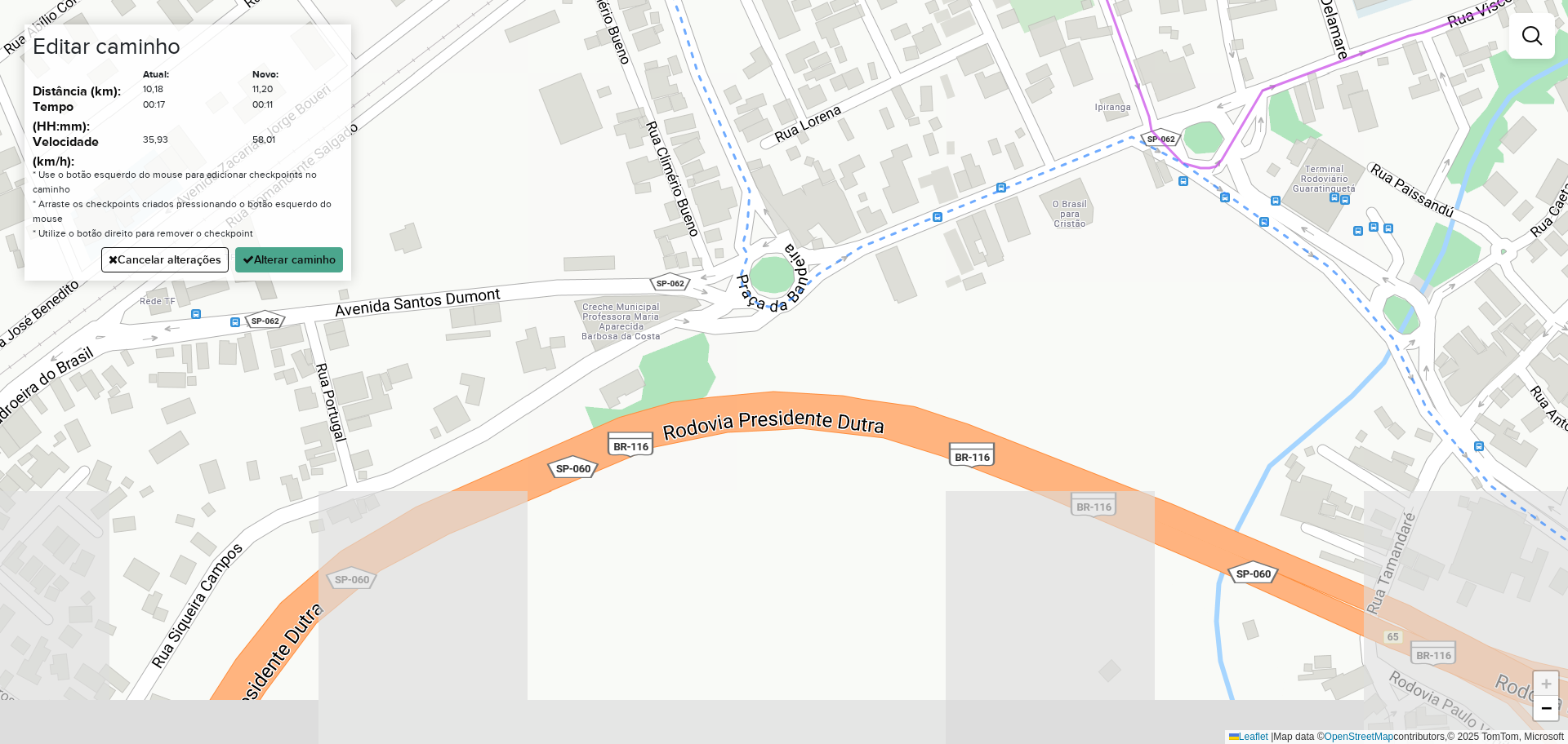
drag, startPoint x: 787, startPoint y: 378, endPoint x: 1084, endPoint y: 293, distance: 308.9
click at [1064, 307] on div "Janela de atendimento Grade de atendimento Capacidade Transportadoras Veículos …" at bounding box center [784, 372] width 1568 height 744
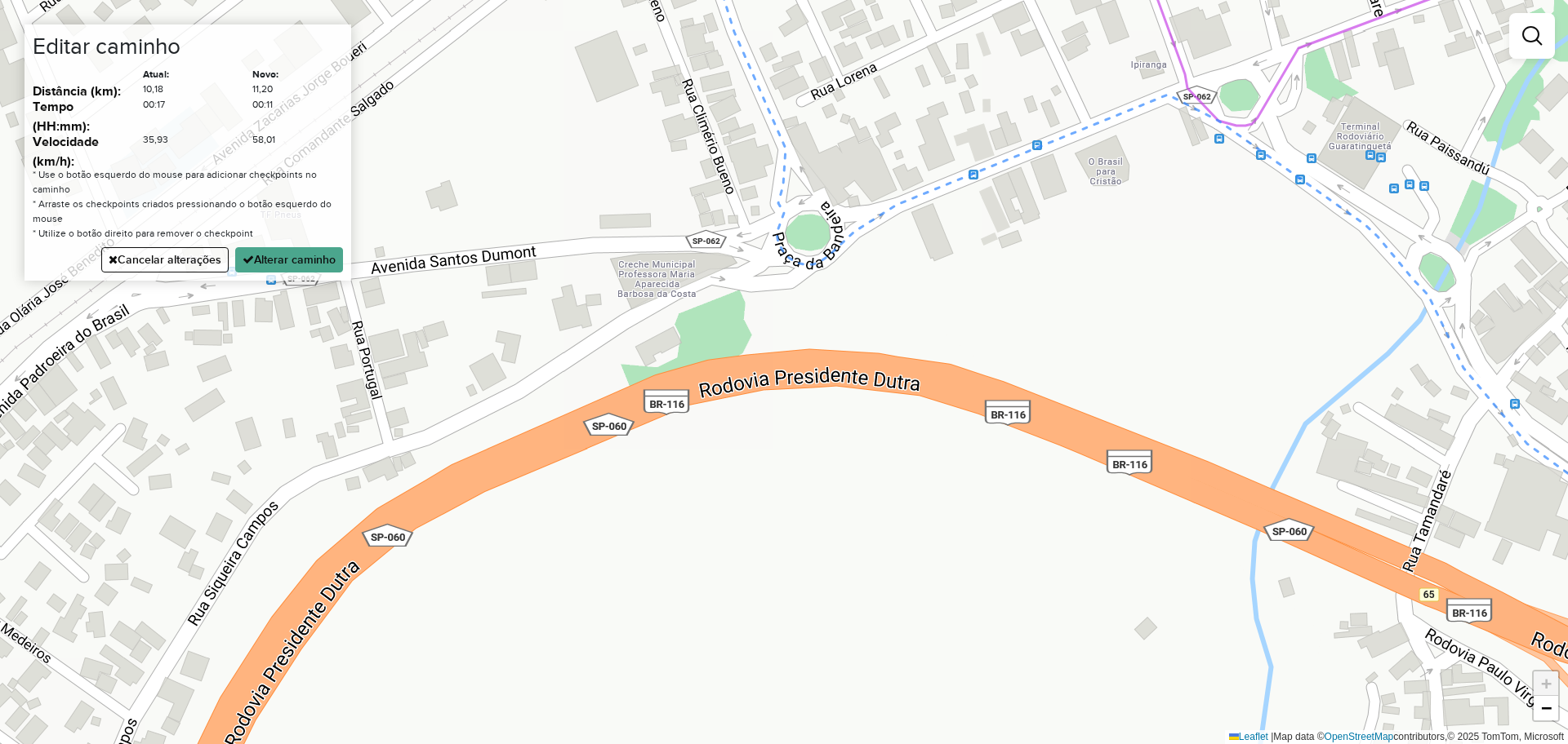
drag, startPoint x: 1089, startPoint y: 314, endPoint x: 460, endPoint y: 363, distance: 630.9
click at [501, 361] on div "Janela de atendimento Grade de atendimento Capacidade Transportadoras Veículos …" at bounding box center [784, 372] width 1568 height 744
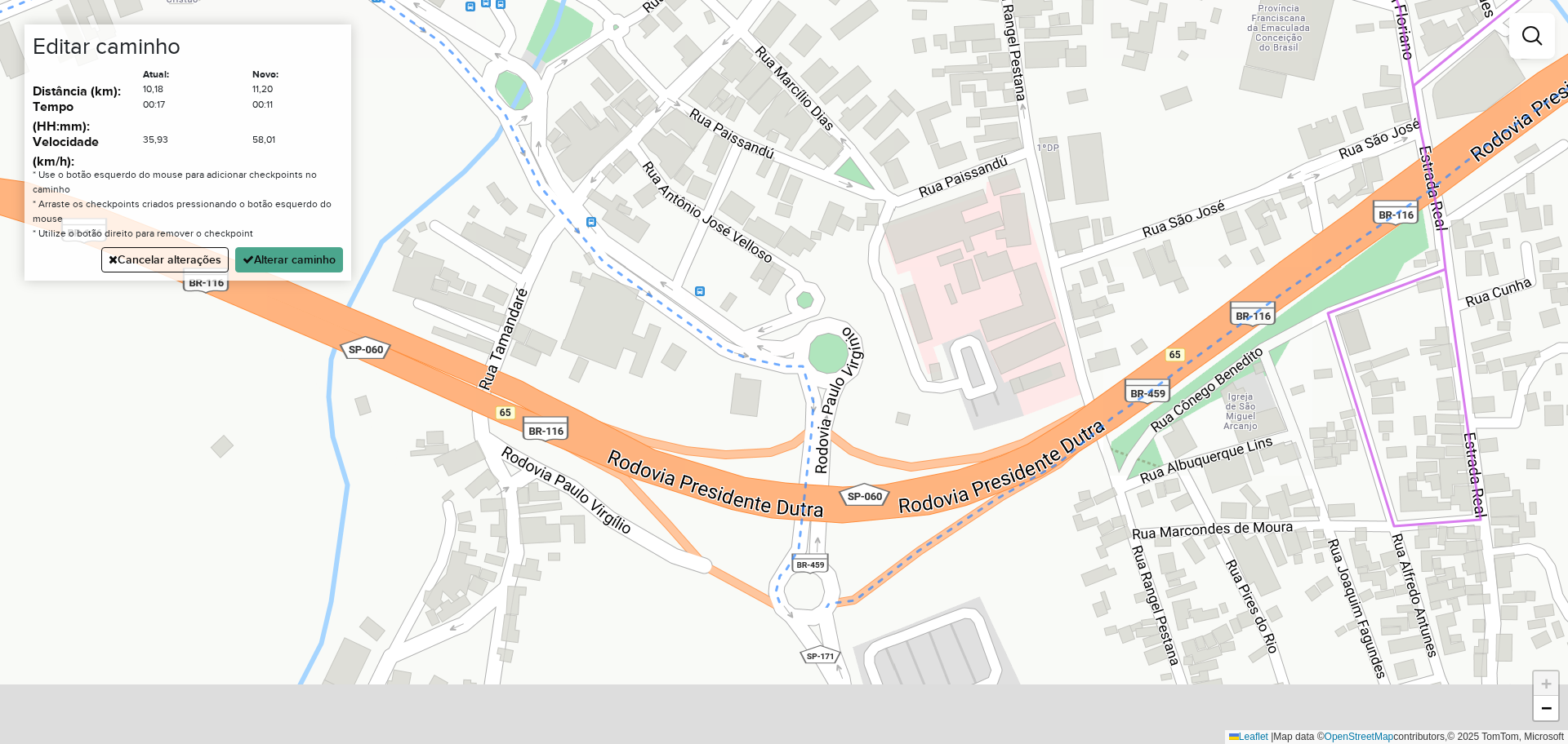
drag, startPoint x: 958, startPoint y: 480, endPoint x: 933, endPoint y: 290, distance: 191.6
click at [933, 290] on div "Janela de atendimento Grade de atendimento Capacidade Transportadoras Veículos …" at bounding box center [784, 372] width 1568 height 744
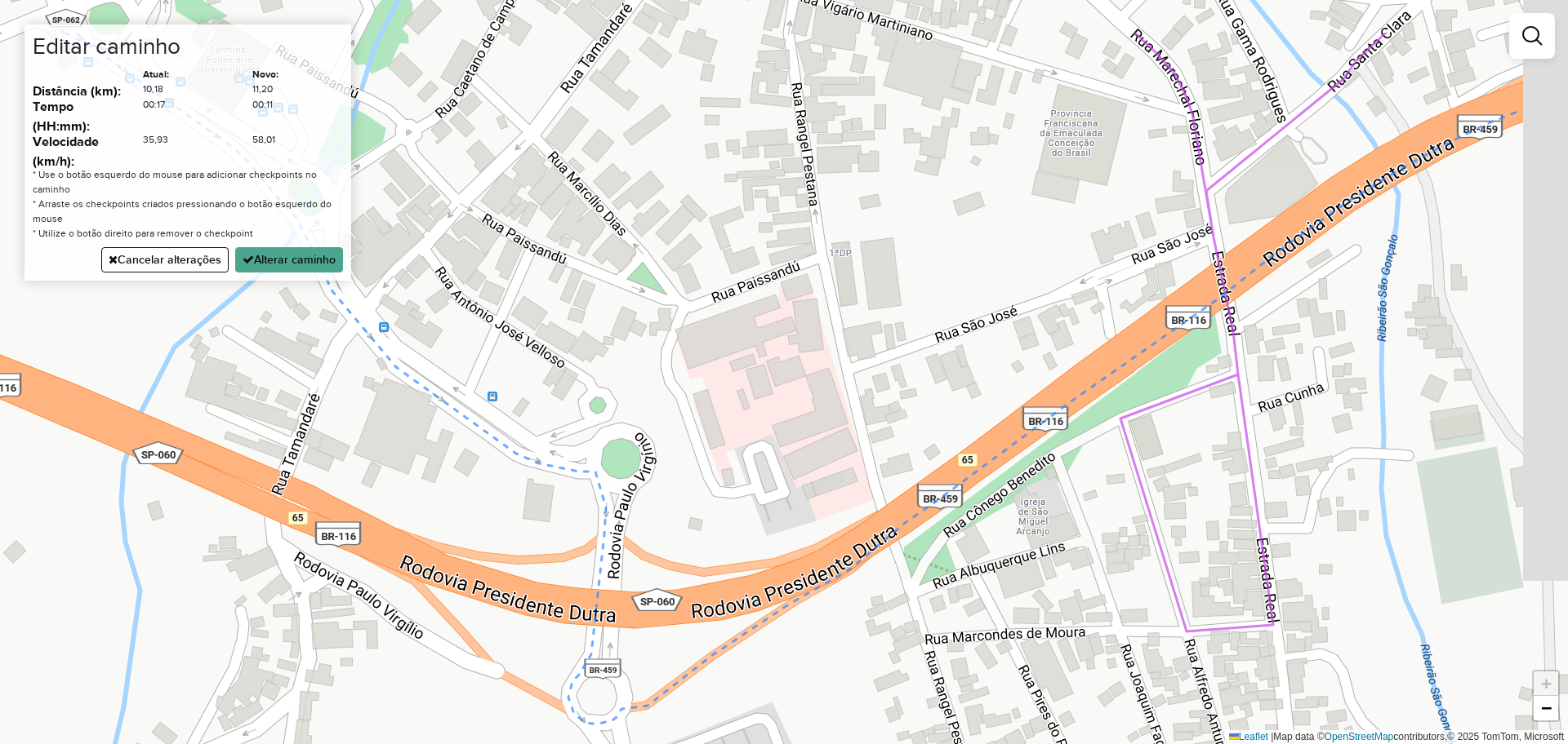
drag, startPoint x: 945, startPoint y: 379, endPoint x: 740, endPoint y: 486, distance: 231.2
click at [740, 486] on div "Janela de atendimento Grade de atendimento Capacidade Transportadoras Veículos …" at bounding box center [784, 372] width 1568 height 744
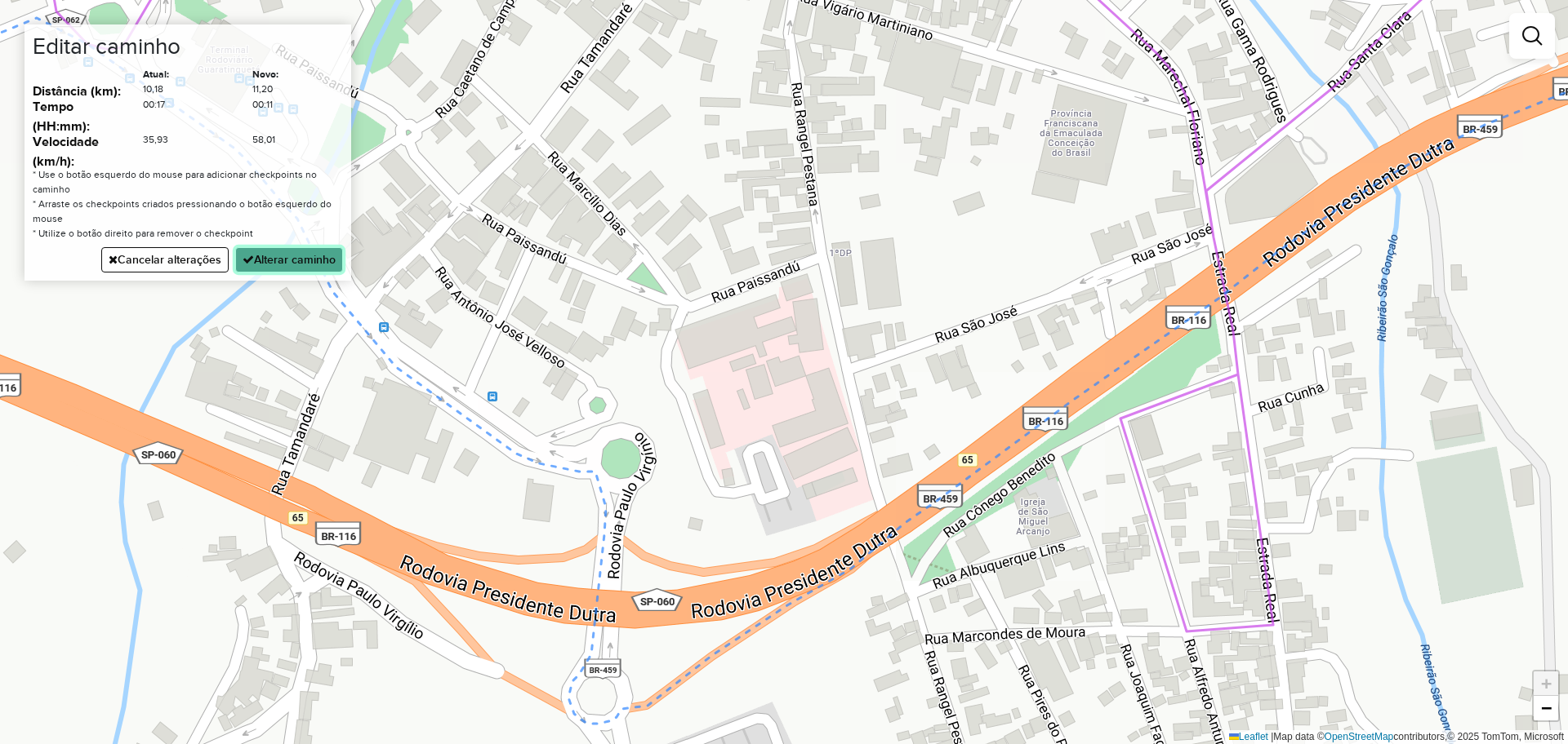
click at [332, 272] on button "Alterar caminho" at bounding box center [289, 260] width 108 height 26
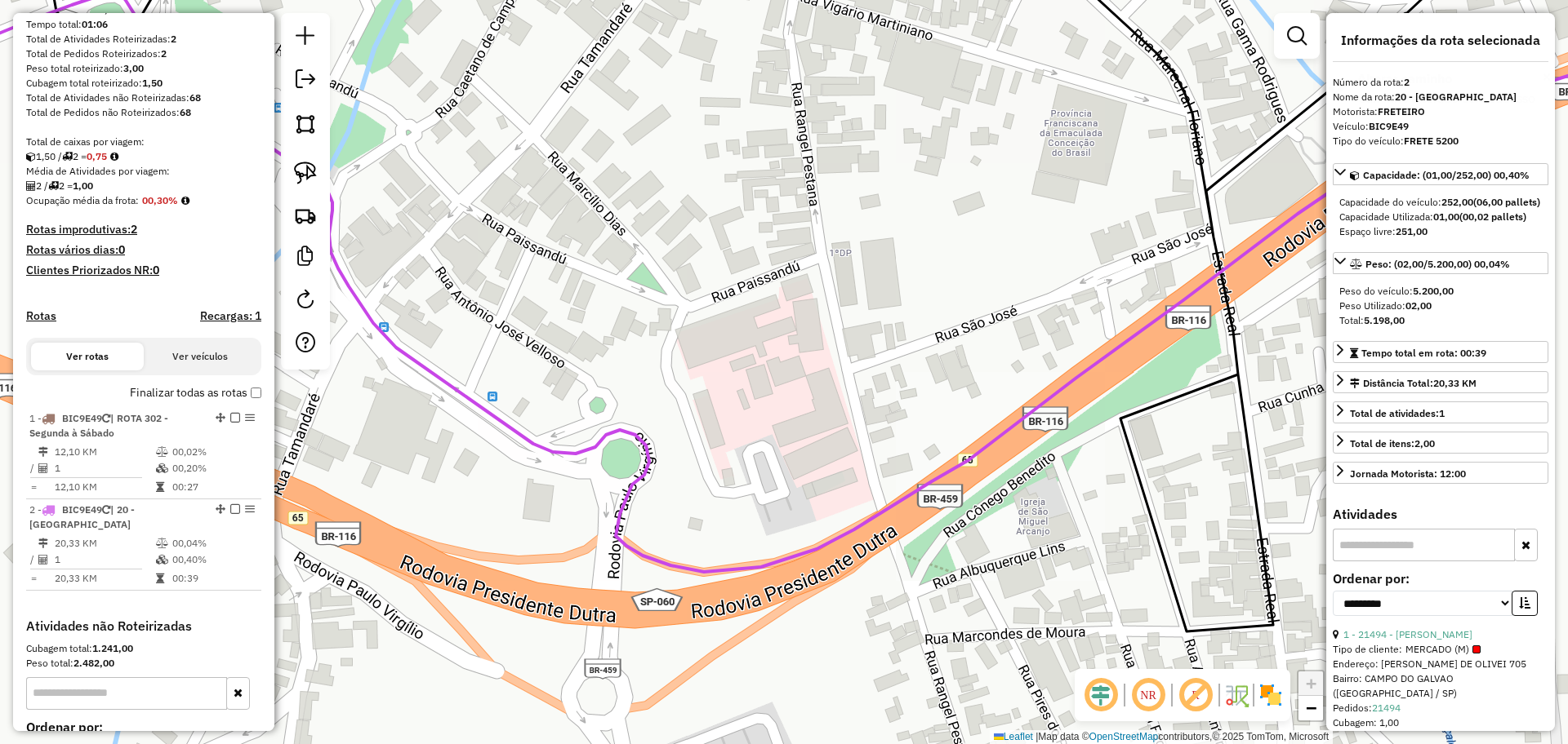
scroll to position [0, 0]
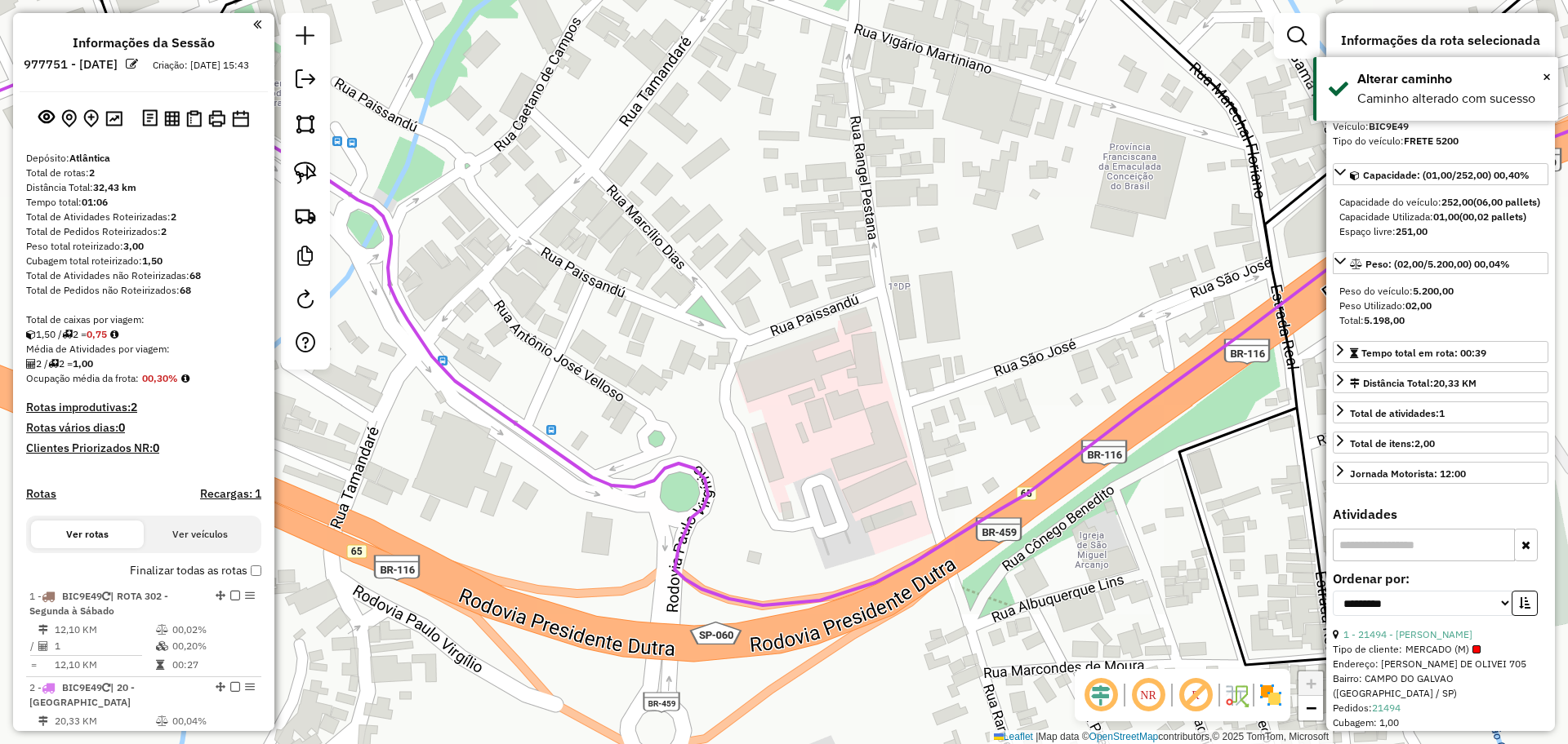
drag, startPoint x: 773, startPoint y: 452, endPoint x: 1150, endPoint y: 574, distance: 396.2
click at [1140, 573] on div "Janela de atendimento Grade de atendimento Capacidade Transportadoras Veículos …" at bounding box center [784, 372] width 1568 height 744
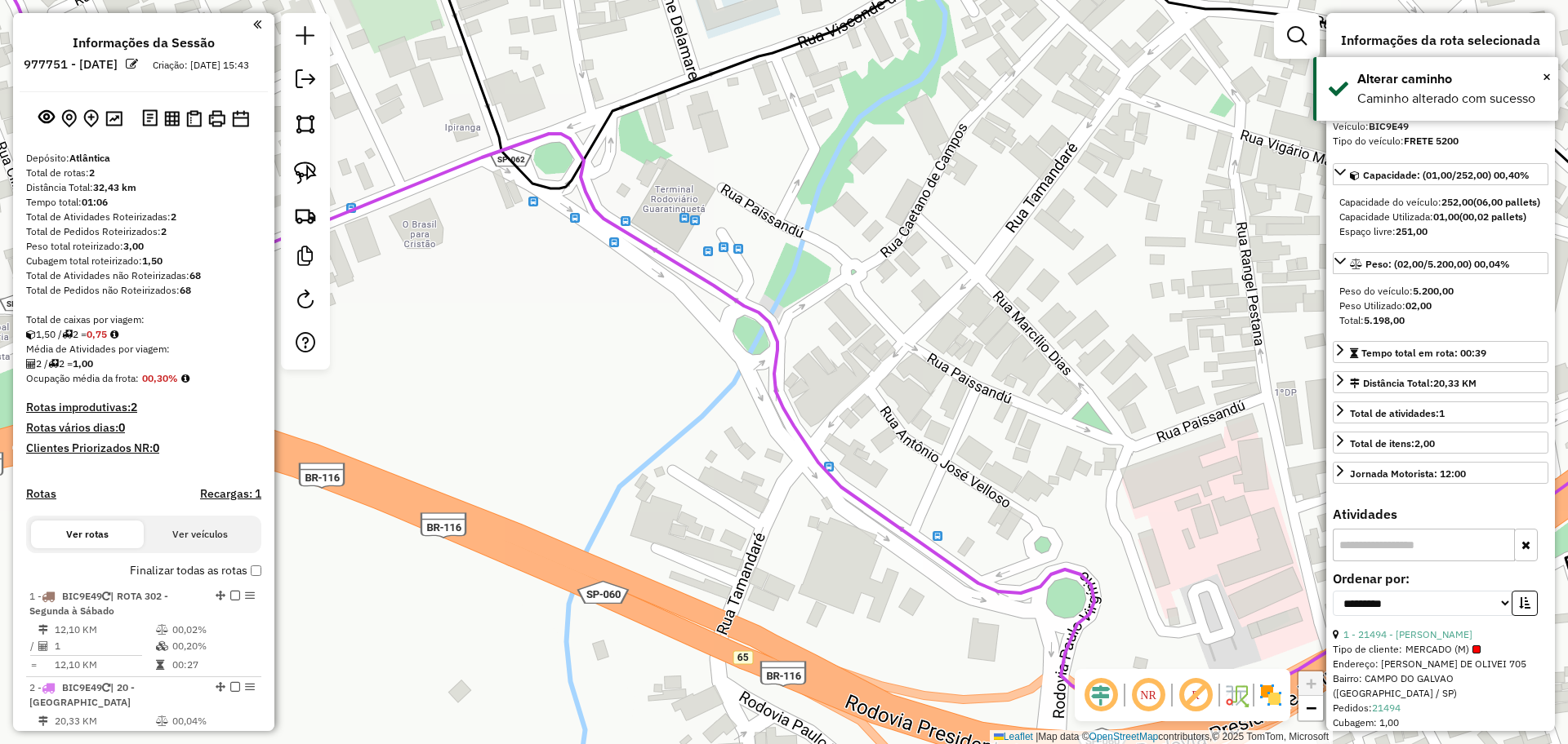
drag, startPoint x: 924, startPoint y: 438, endPoint x: 1042, endPoint y: 592, distance: 194.0
click at [1034, 588] on div "Janela de atendimento Grade de atendimento Capacidade Transportadoras Veículos …" at bounding box center [784, 372] width 1568 height 744
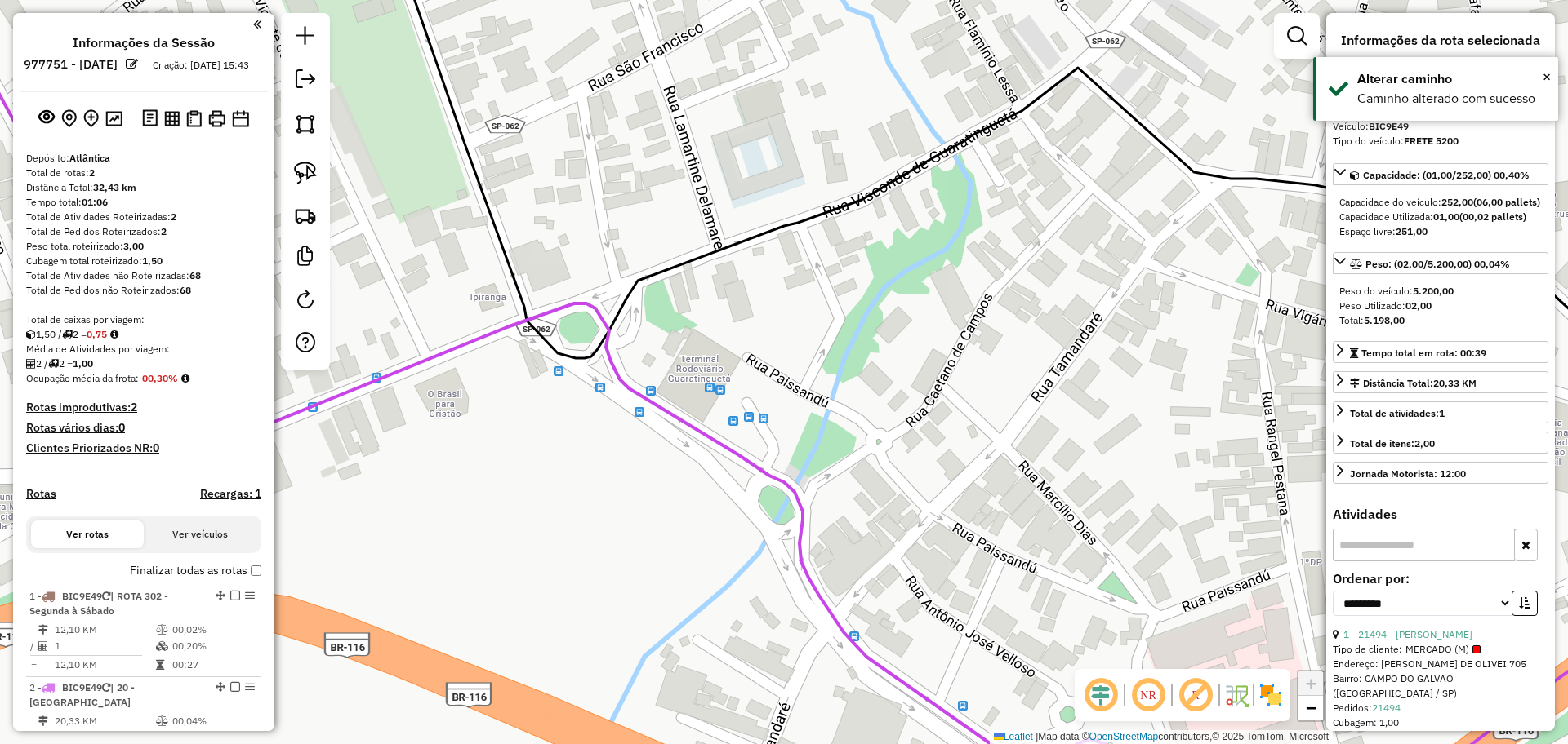
drag, startPoint x: 911, startPoint y: 447, endPoint x: 815, endPoint y: 477, distance: 100.6
click at [822, 463] on div "Janela de atendimento Grade de atendimento Capacidade Transportadoras Veículos …" at bounding box center [784, 372] width 1568 height 744
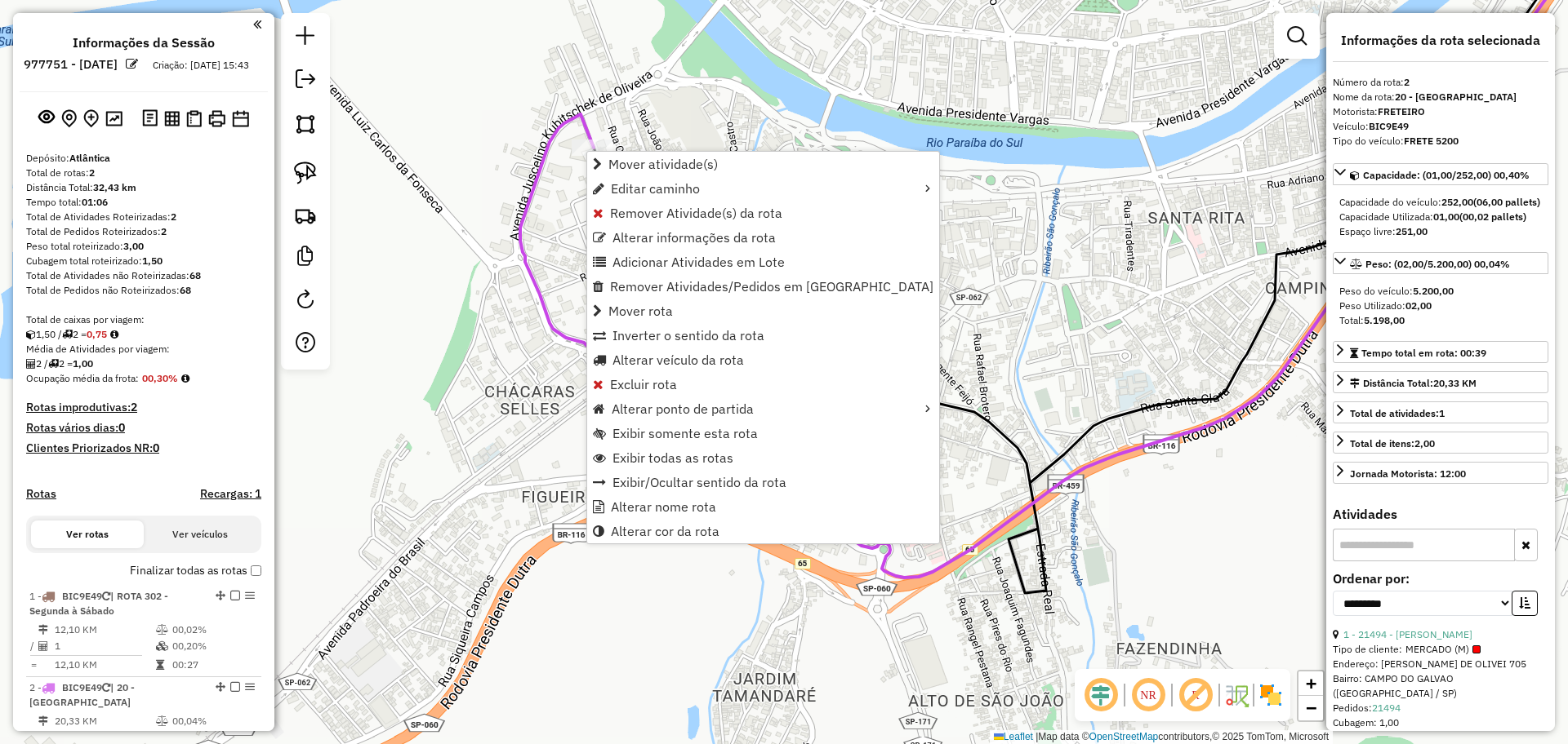
scroll to position [374, 0]
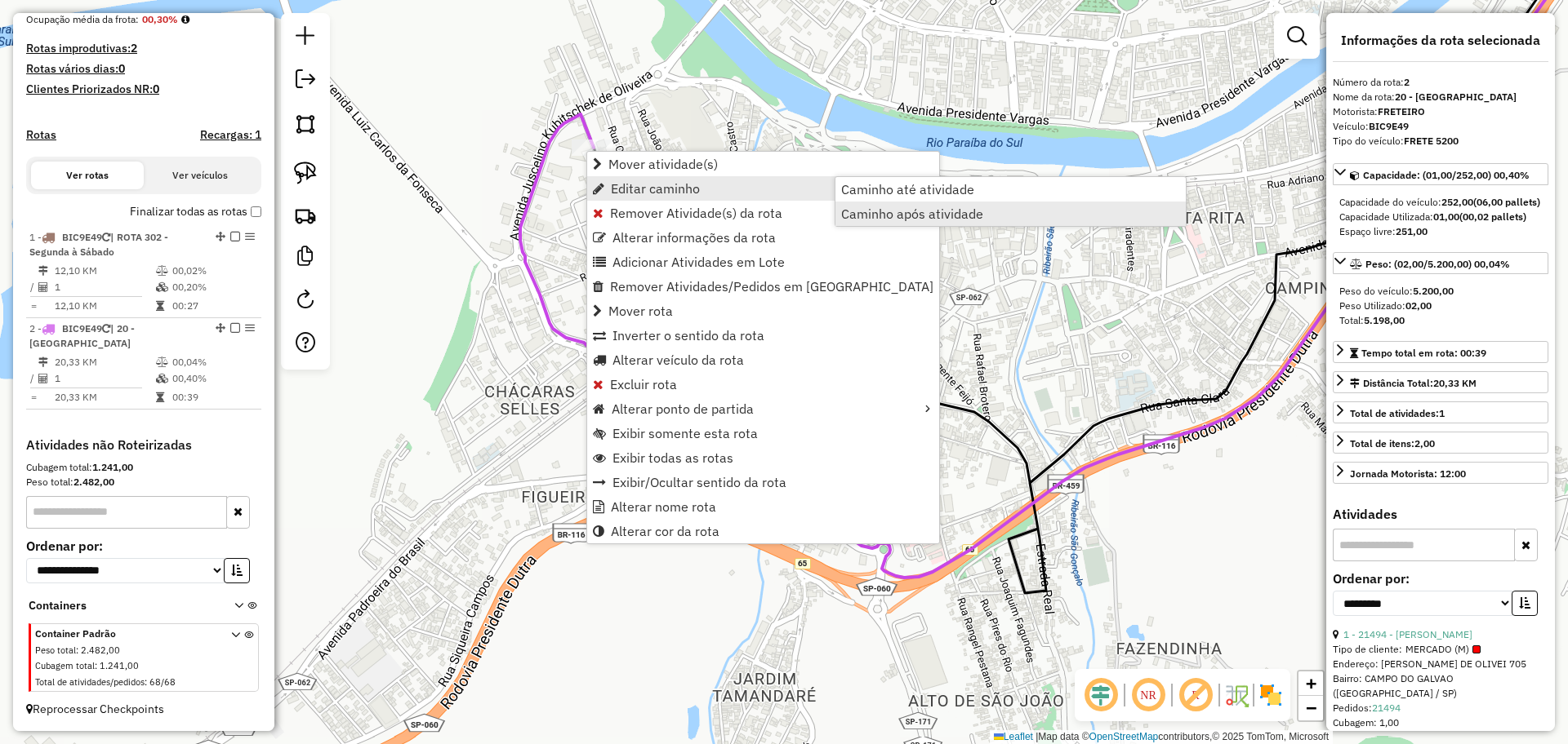
click at [899, 211] on span "Caminho após atividade" at bounding box center [912, 213] width 142 height 13
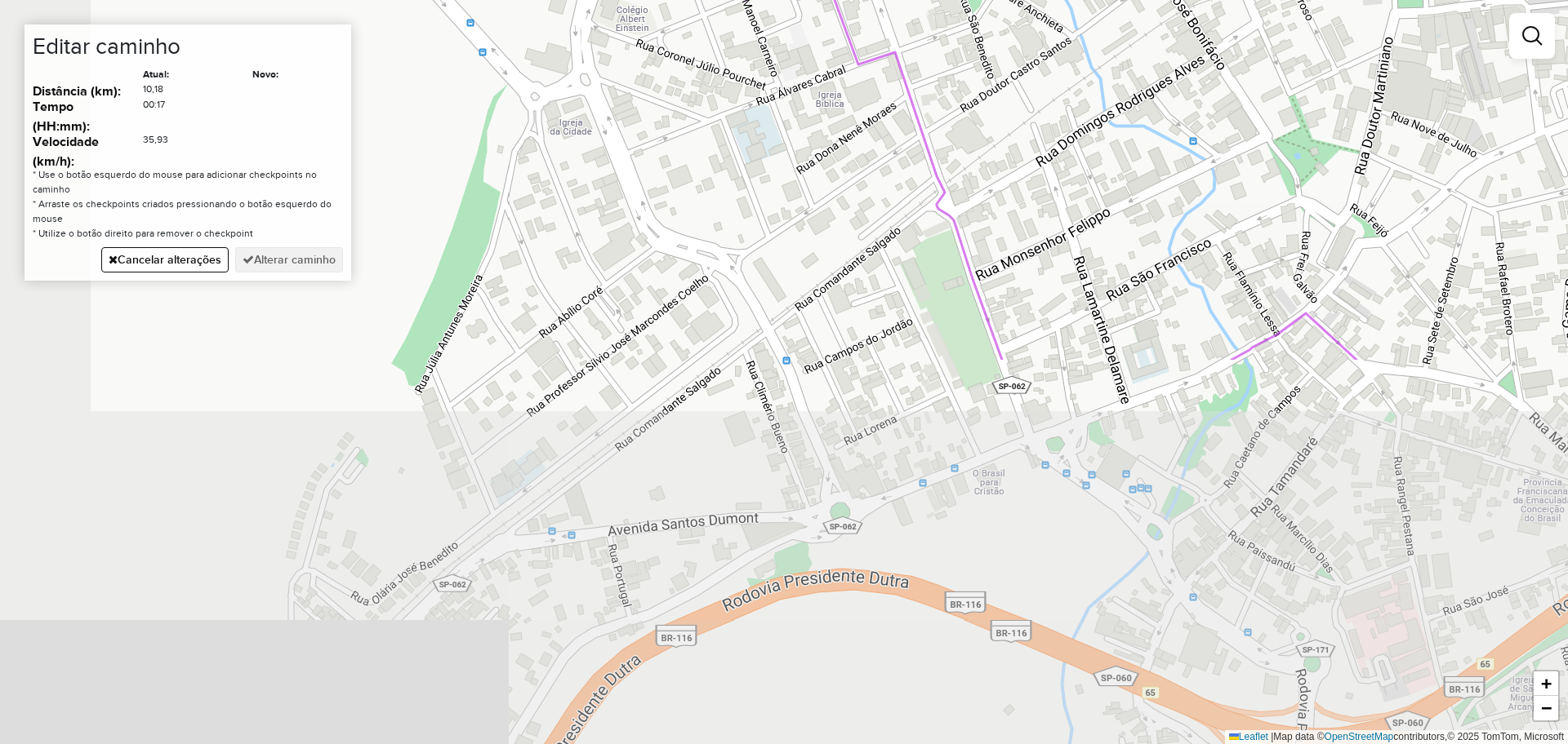
drag, startPoint x: 662, startPoint y: 589, endPoint x: 859, endPoint y: 100, distance: 527.2
click at [860, 102] on div "Janela de atendimento Grade de atendimento Capacidade Transportadoras Veículos …" at bounding box center [784, 372] width 1568 height 744
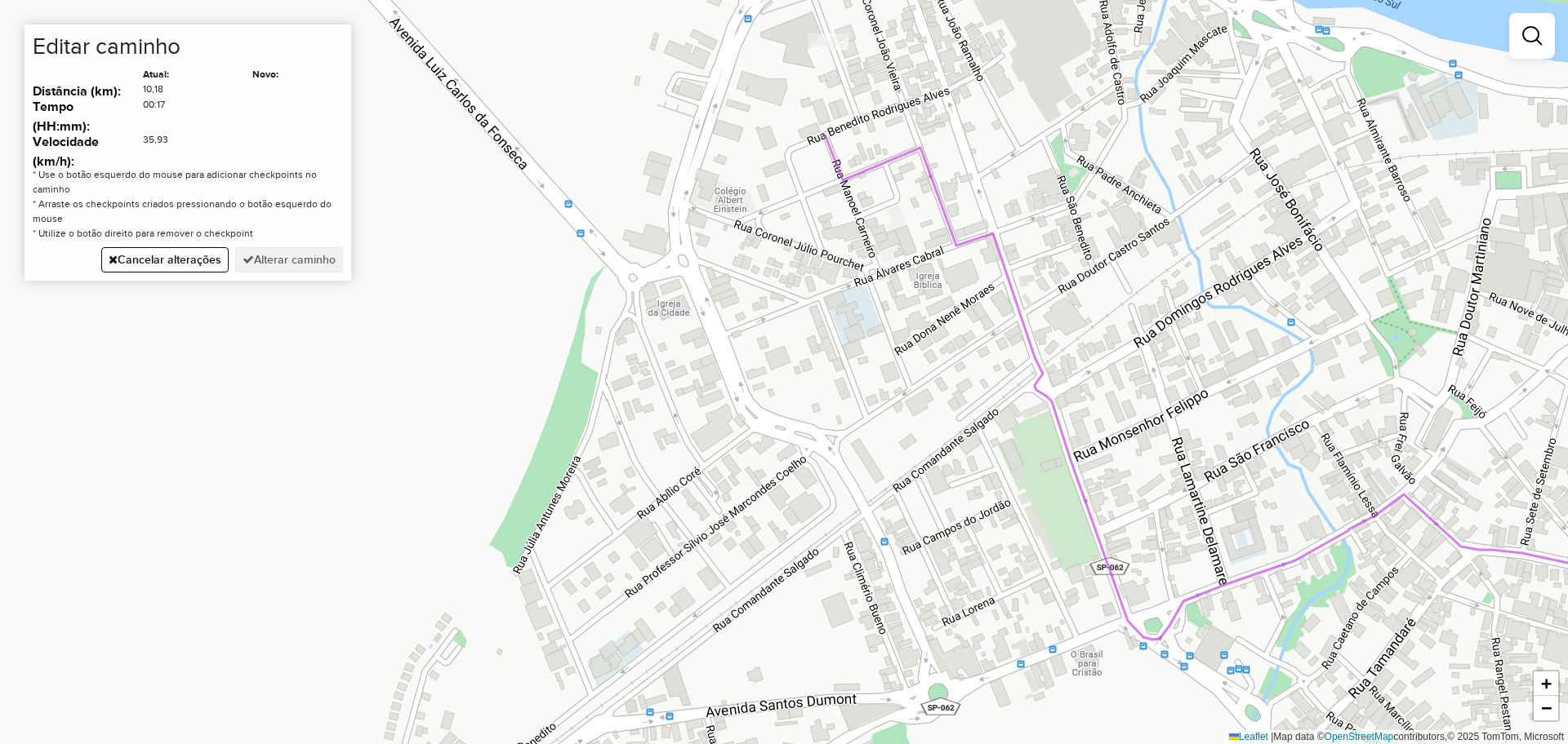
drag, startPoint x: 877, startPoint y: 323, endPoint x: 955, endPoint y: 450, distance: 149.0
click at [955, 450] on div "Janela de atendimento Grade de atendimento Capacidade Transportadoras Veículos …" at bounding box center [784, 372] width 1568 height 744
click at [719, 331] on div "Janela de atendimento Grade de atendimento Capacidade Transportadoras Veículos …" at bounding box center [784, 372] width 1568 height 744
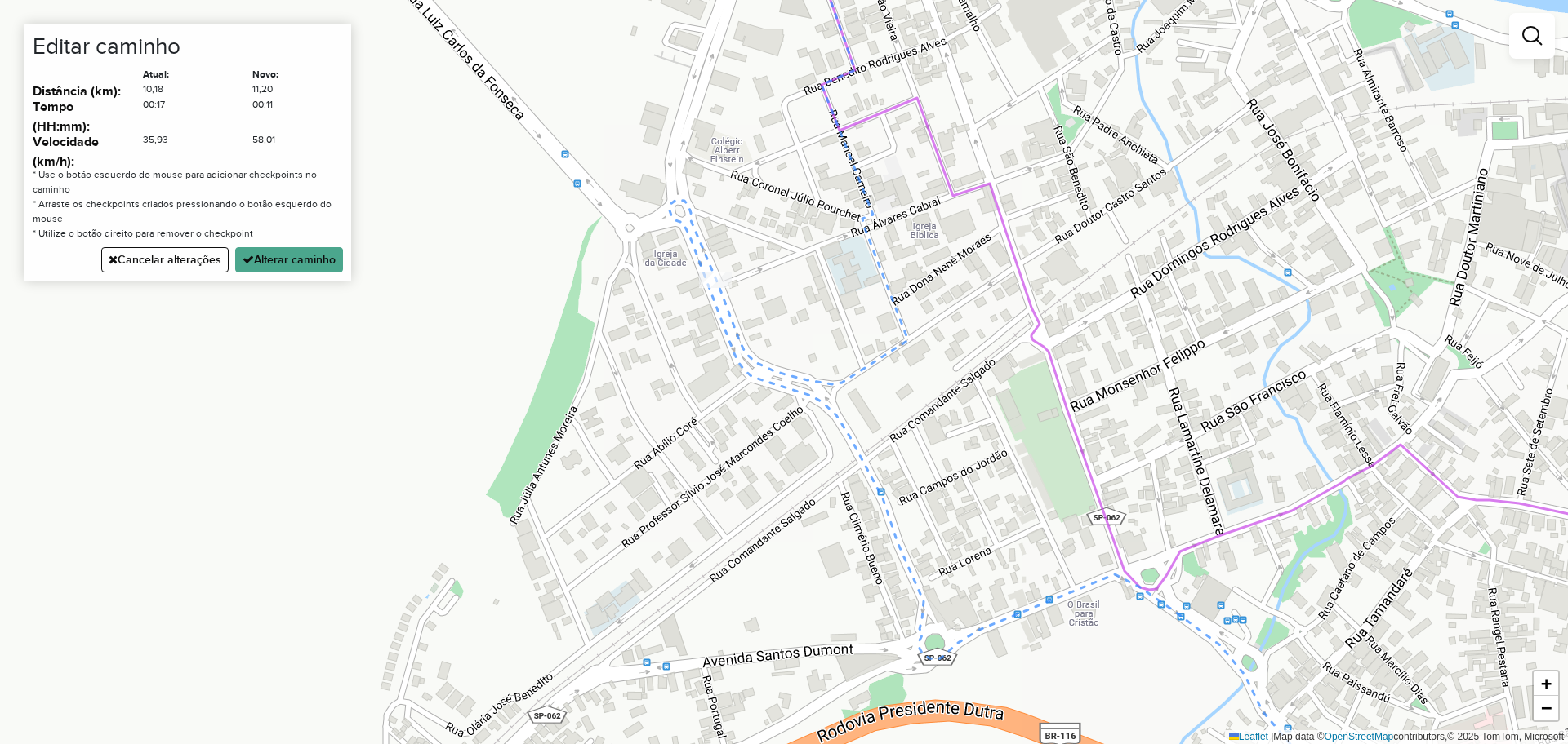
drag, startPoint x: 981, startPoint y: 419, endPoint x: 933, endPoint y: 110, distance: 312.7
click at [940, 129] on div "Janela de atendimento Grade de atendimento Capacidade Transportadoras Veículos …" at bounding box center [784, 372] width 1568 height 744
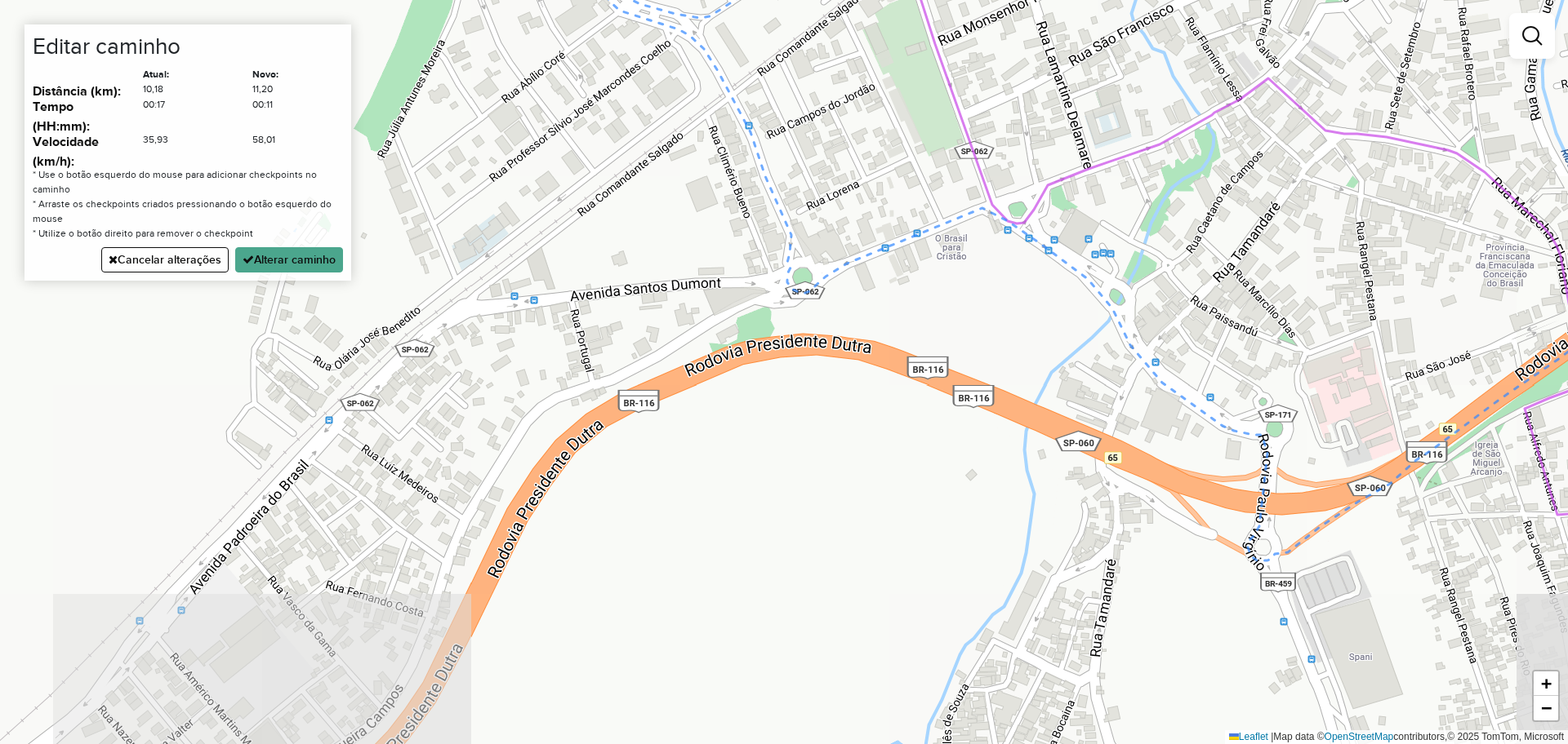
drag, startPoint x: 1195, startPoint y: 261, endPoint x: 885, endPoint y: 98, distance: 350.2
click at [897, 100] on div "Janela de atendimento Grade de atendimento Capacidade Transportadoras Veículos …" at bounding box center [784, 372] width 1568 height 744
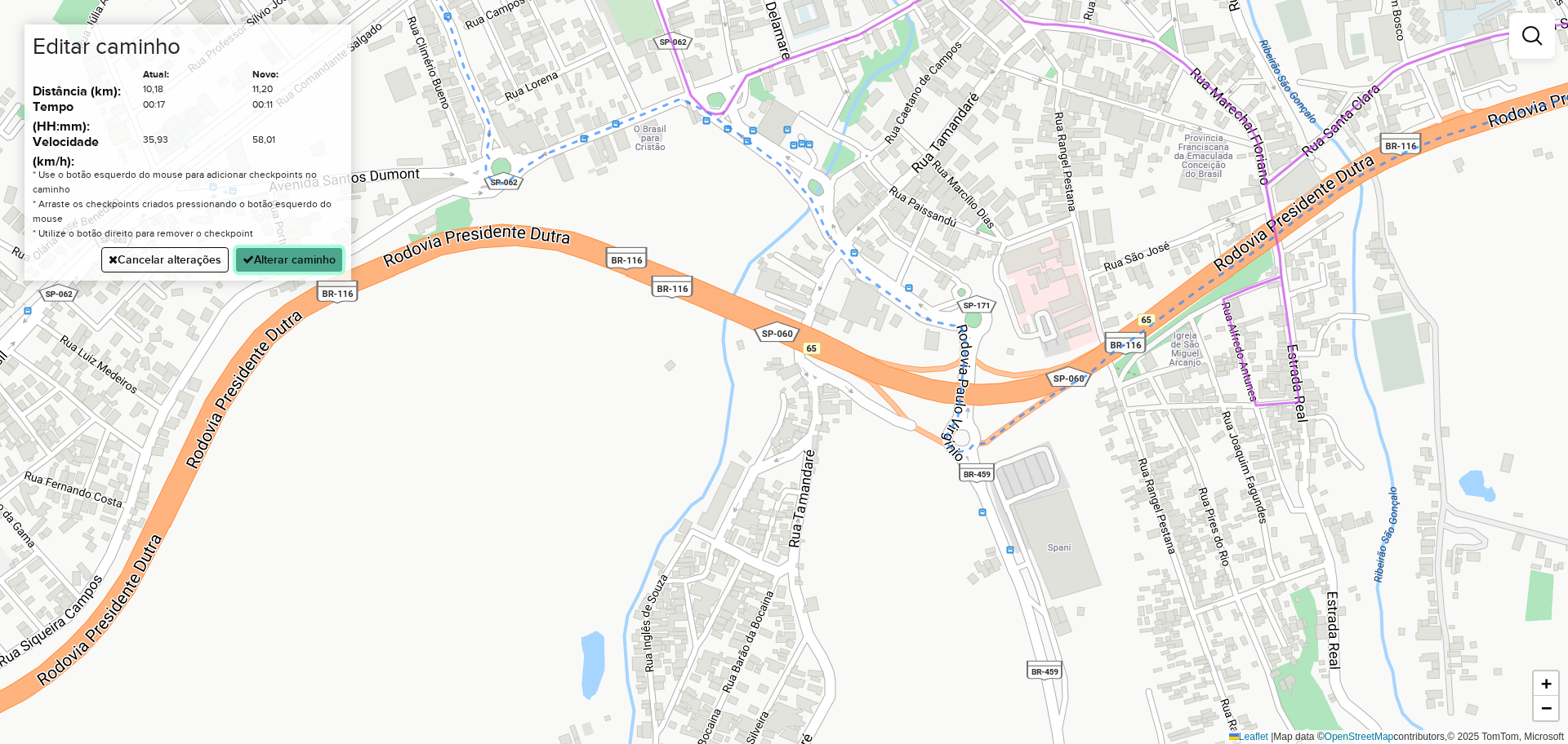
click at [322, 261] on button "Alterar caminho" at bounding box center [289, 260] width 108 height 26
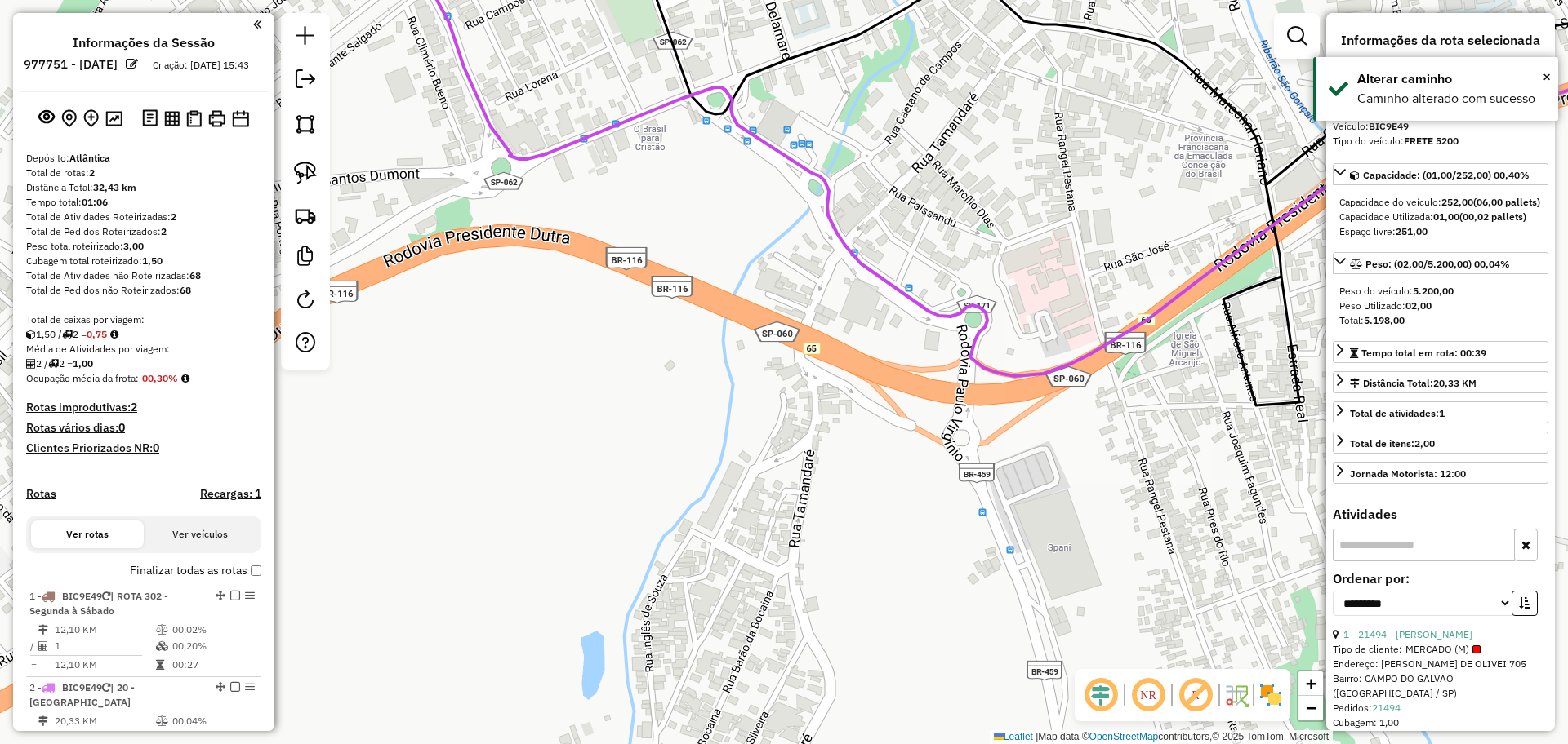
scroll to position [0, 0]
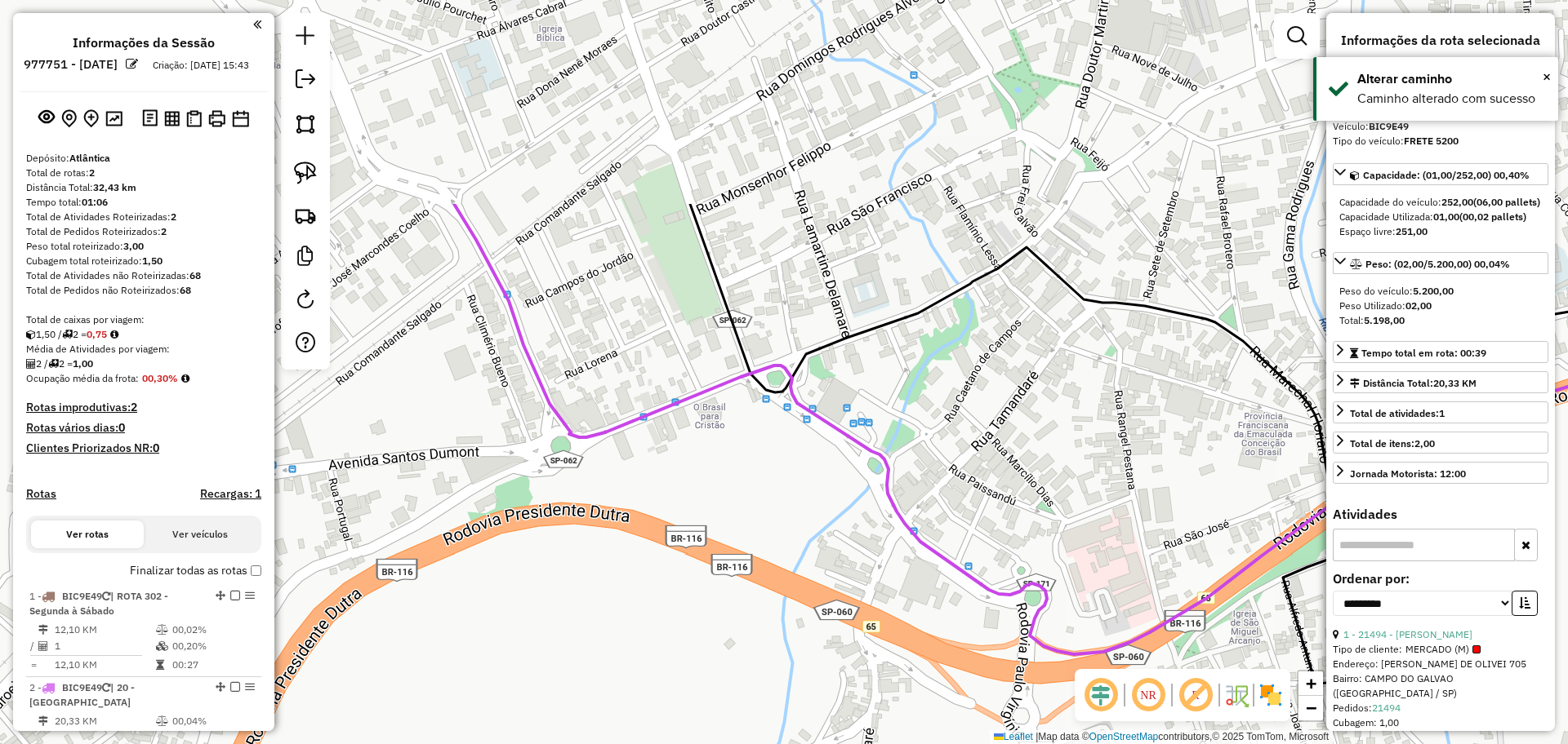
drag, startPoint x: 627, startPoint y: 356, endPoint x: 652, endPoint y: 552, distance: 197.6
click at [651, 526] on div "Janela de atendimento Grade de atendimento Capacidade Transportadoras Veículos …" at bounding box center [784, 372] width 1568 height 744
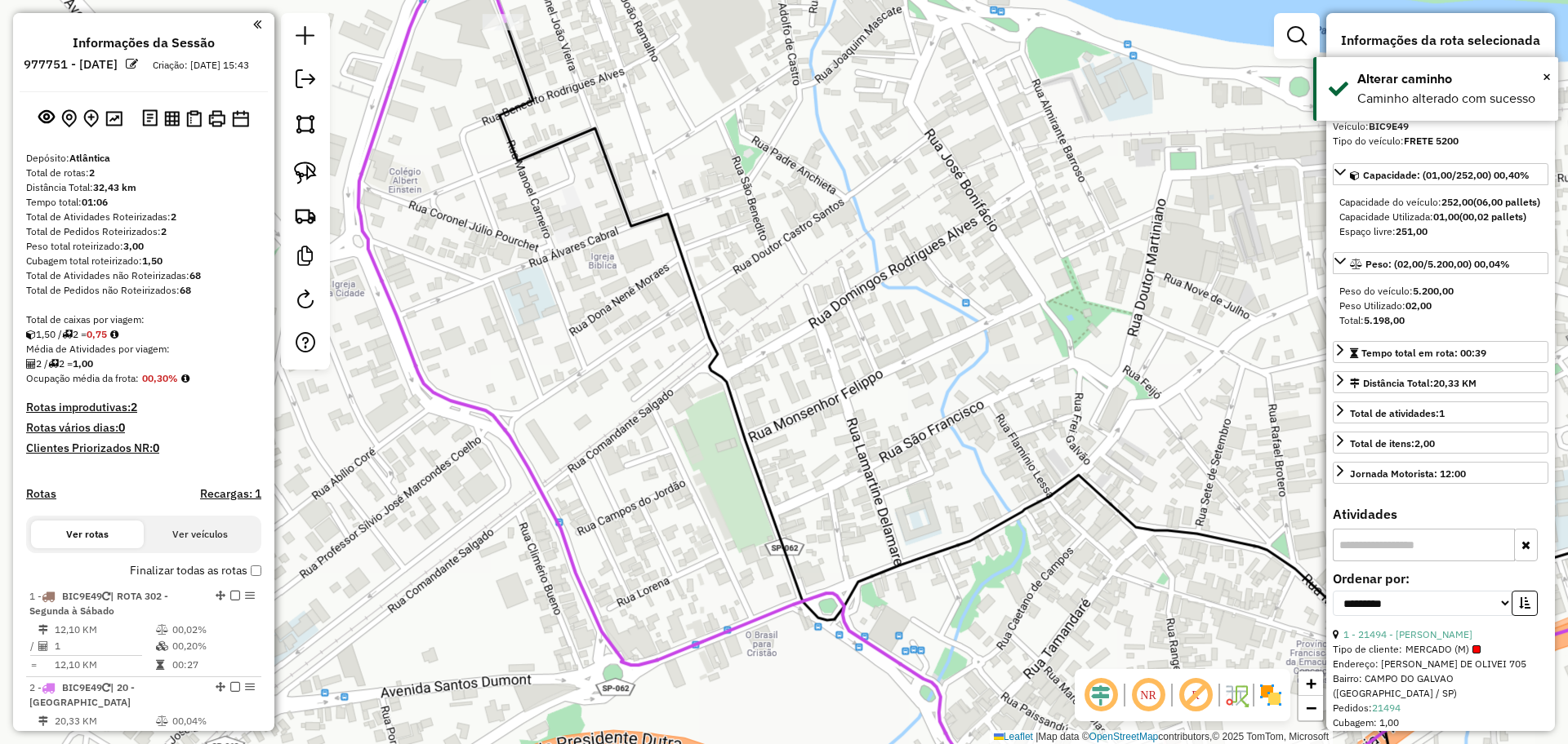
drag, startPoint x: 575, startPoint y: 296, endPoint x: 696, endPoint y: 538, distance: 270.6
click at [695, 535] on div "Janela de atendimento Grade de atendimento Capacidade Transportadoras Veículos …" at bounding box center [784, 372] width 1568 height 744
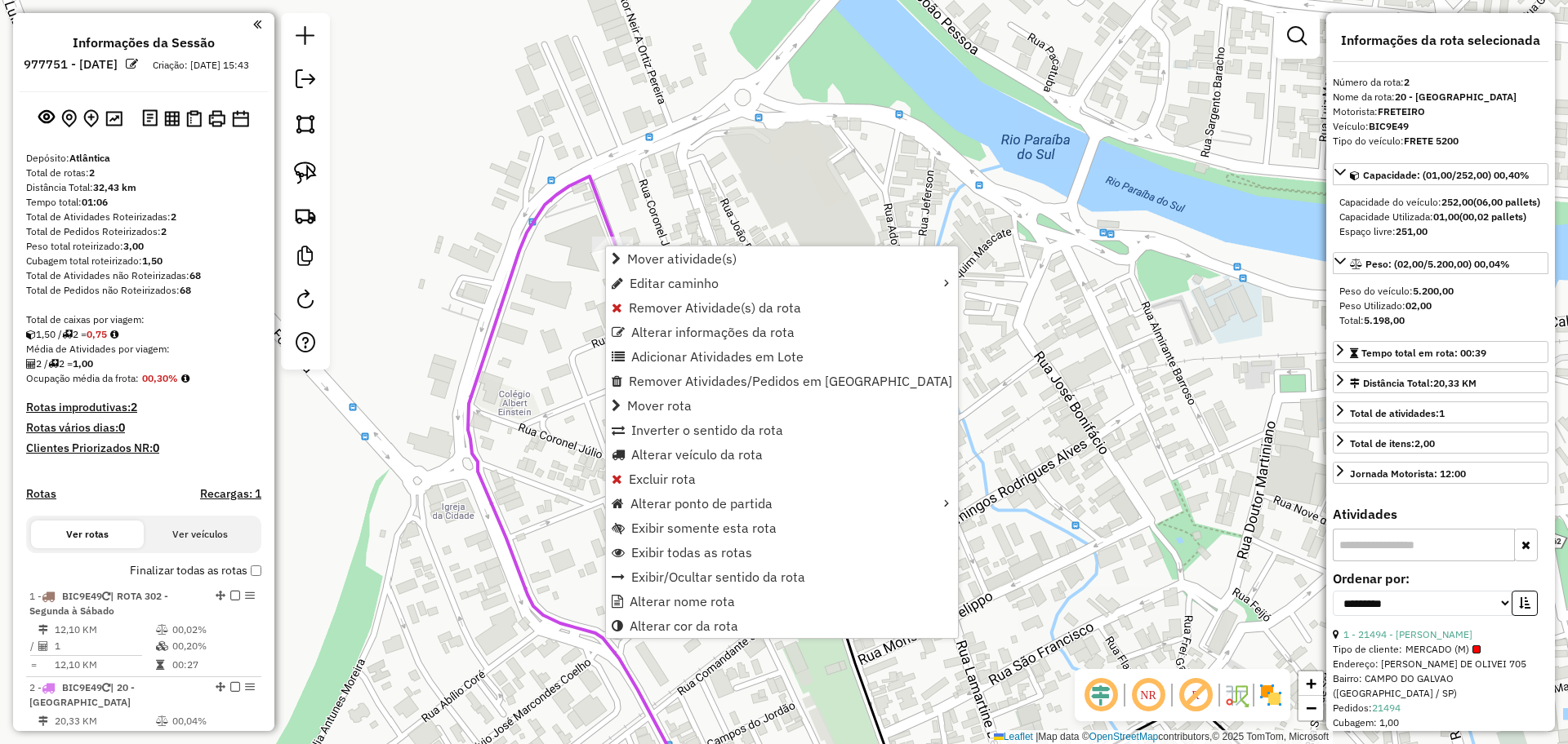
scroll to position [374, 0]
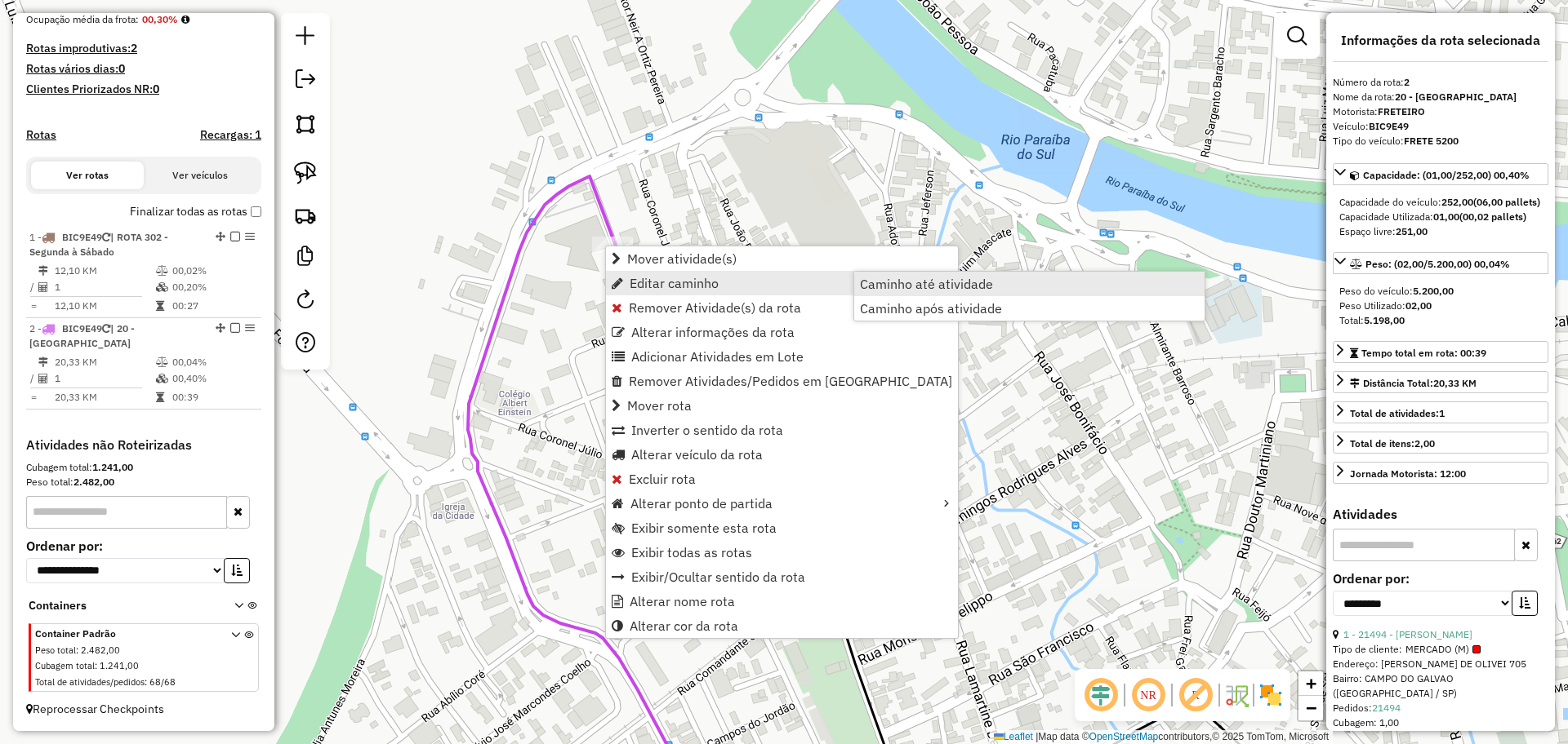
click at [971, 290] on span "Caminho até atividade" at bounding box center [926, 284] width 133 height 13
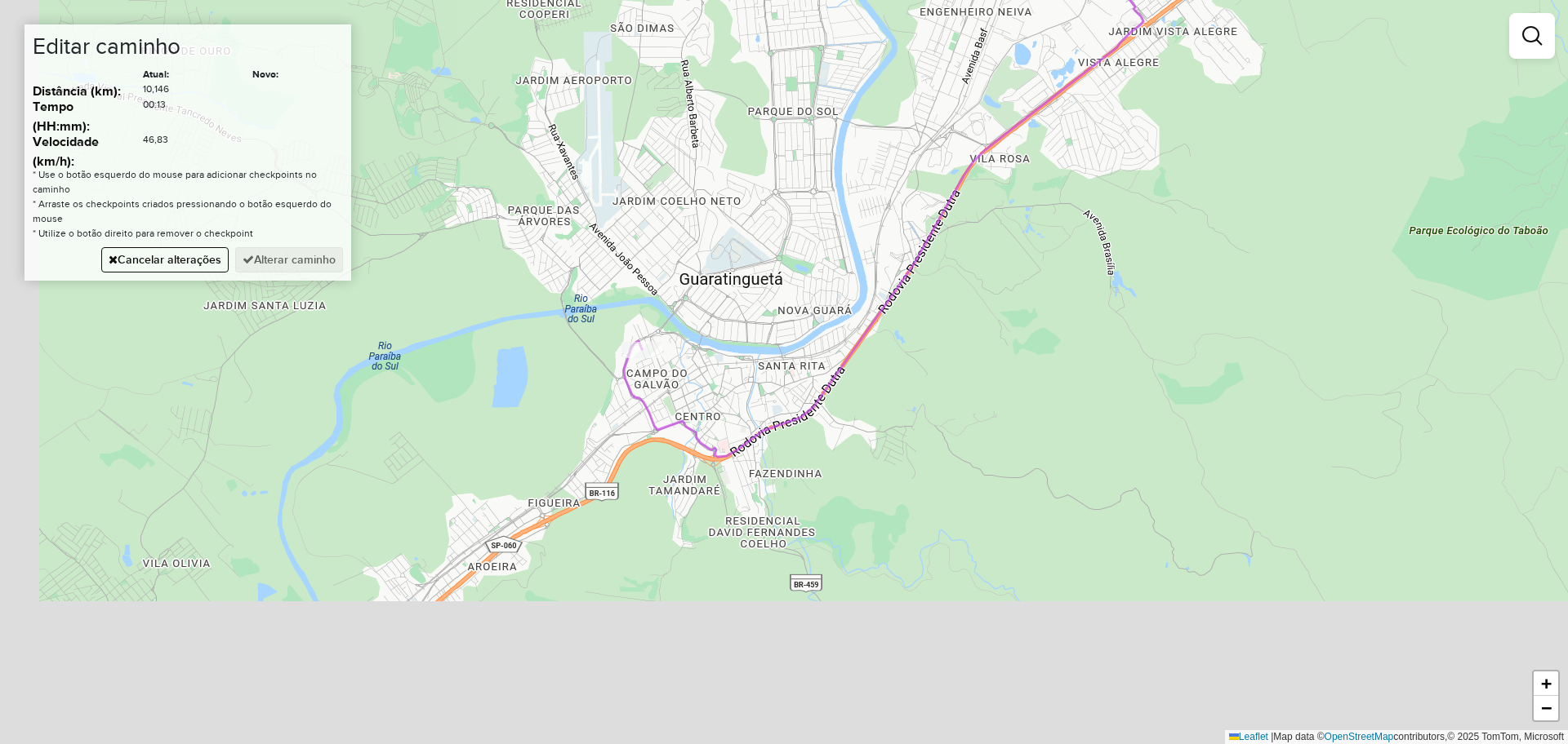
drag, startPoint x: 867, startPoint y: 481, endPoint x: 965, endPoint y: 297, distance: 208.5
click at [968, 296] on div "Janela de atendimento Grade de atendimento Capacidade Transportadoras Veículos …" at bounding box center [784, 372] width 1568 height 744
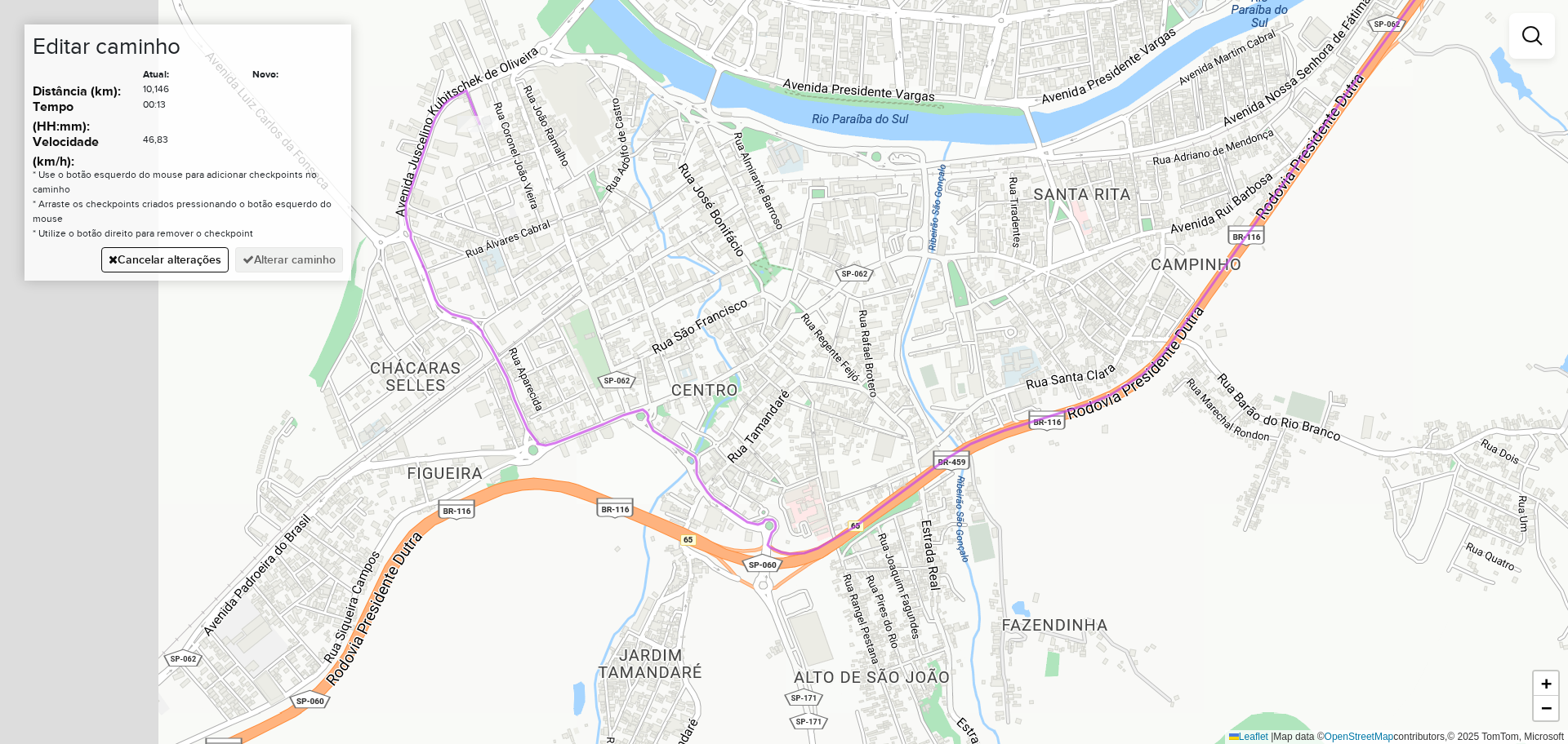
drag, startPoint x: 646, startPoint y: 452, endPoint x: 882, endPoint y: 435, distance: 236.6
click at [882, 435] on div "Janela de atendimento Grade de atendimento Capacidade Transportadoras Veículos …" at bounding box center [784, 372] width 1568 height 744
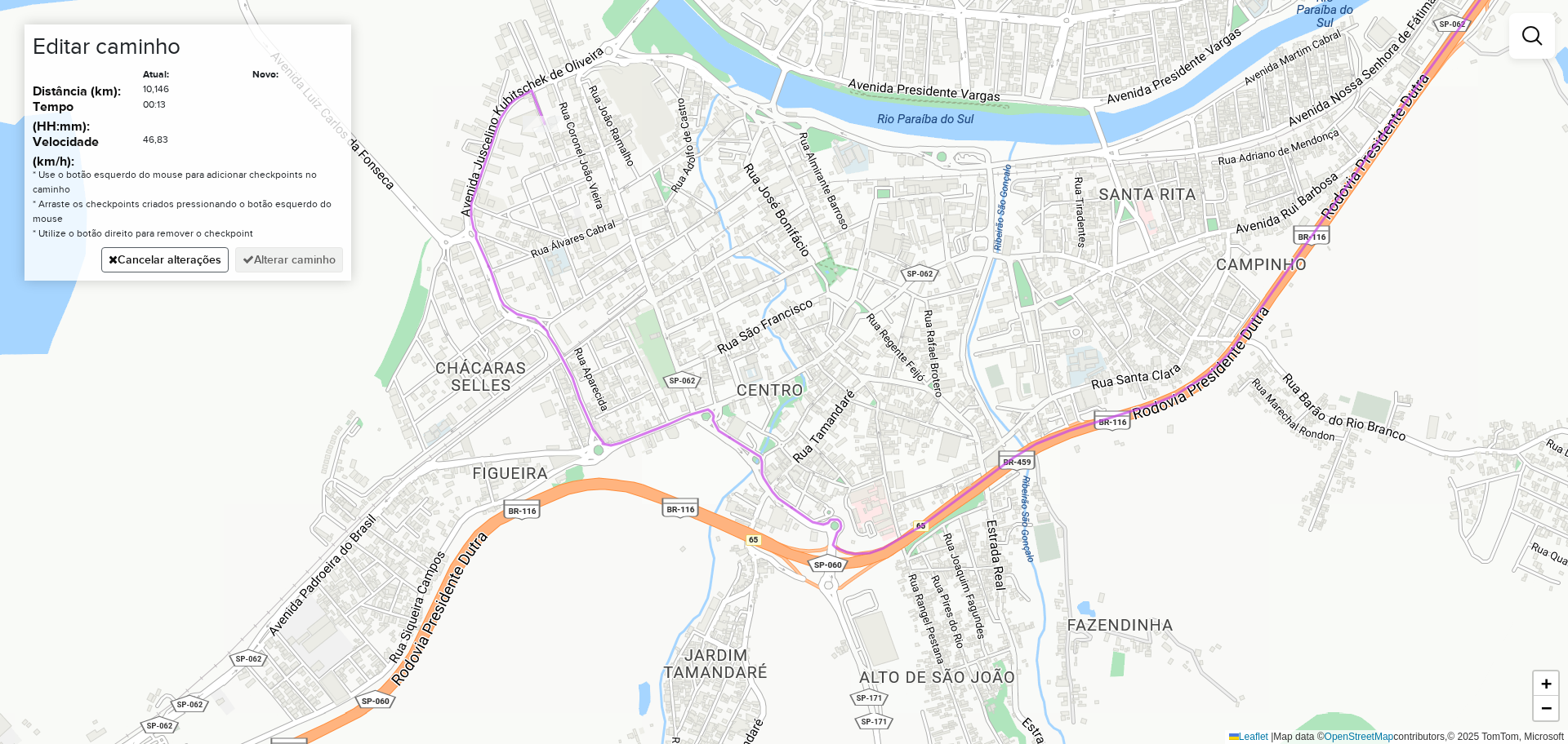
click at [179, 259] on button "Cancelar alterações" at bounding box center [165, 260] width 127 height 26
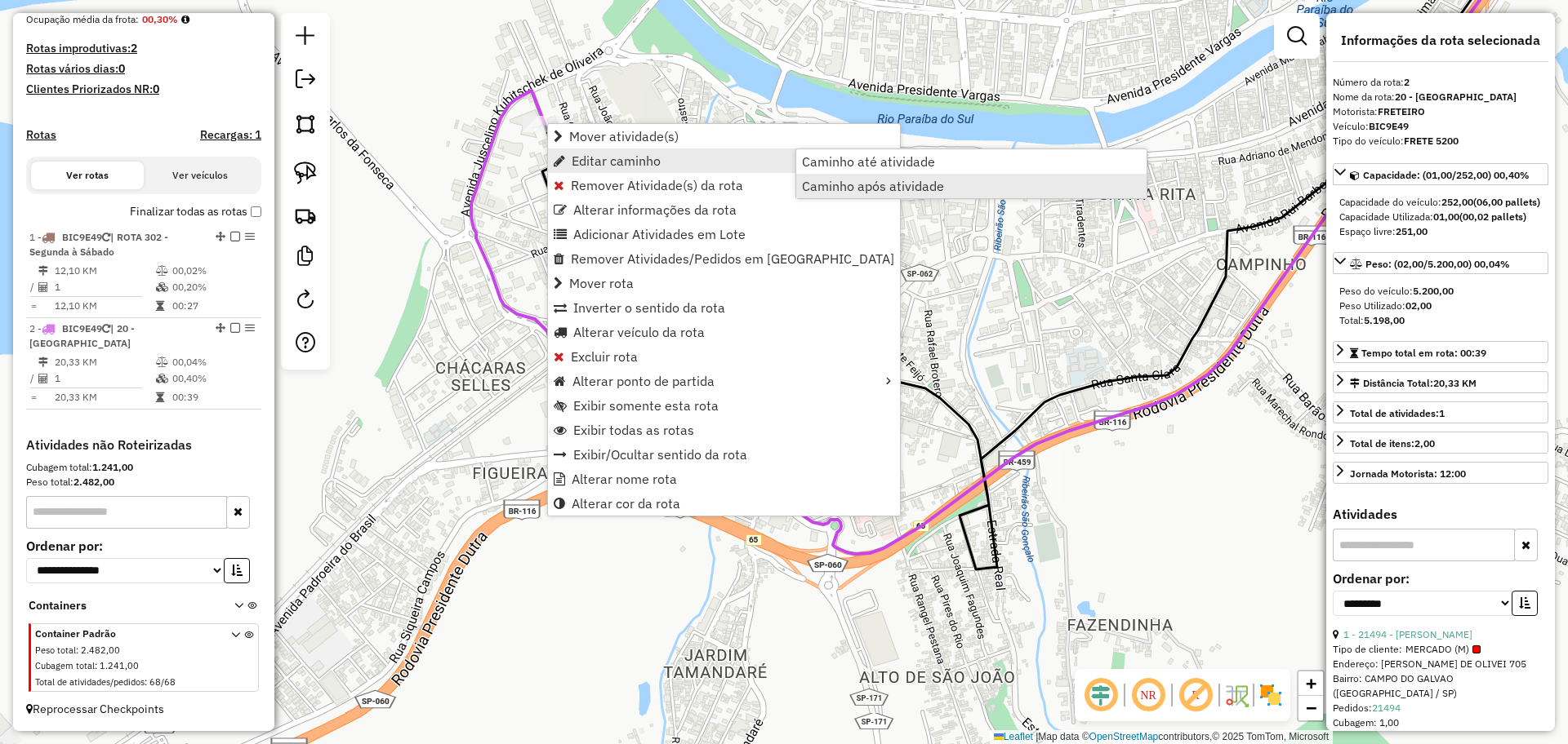
click at [907, 188] on span "Caminho após atividade" at bounding box center [872, 186] width 142 height 13
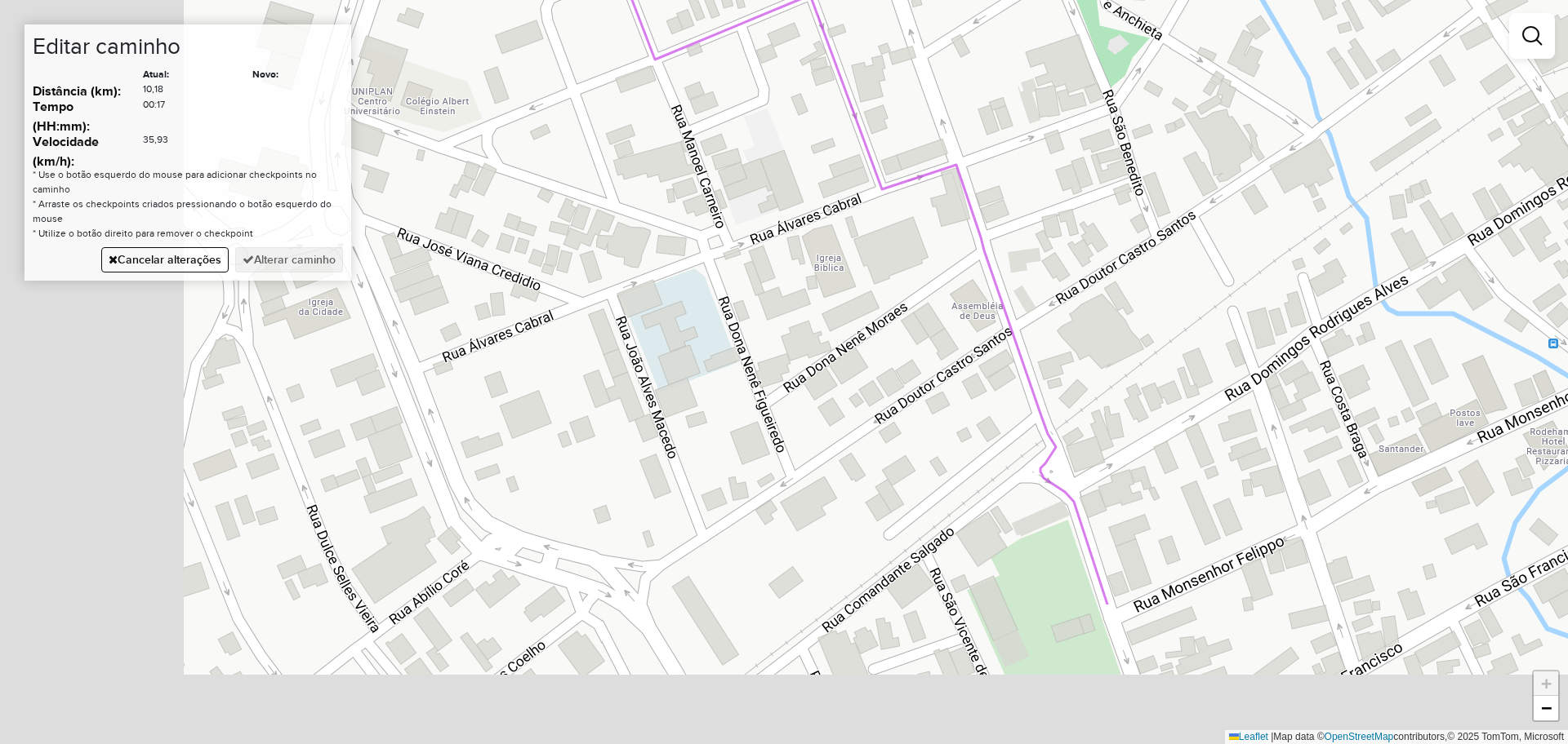
drag, startPoint x: 653, startPoint y: 546, endPoint x: 1102, endPoint y: 292, distance: 515.9
click at [1096, 294] on div "Janela de atendimento Grade de atendimento Capacidade Transportadoras Veículos …" at bounding box center [784, 372] width 1568 height 744
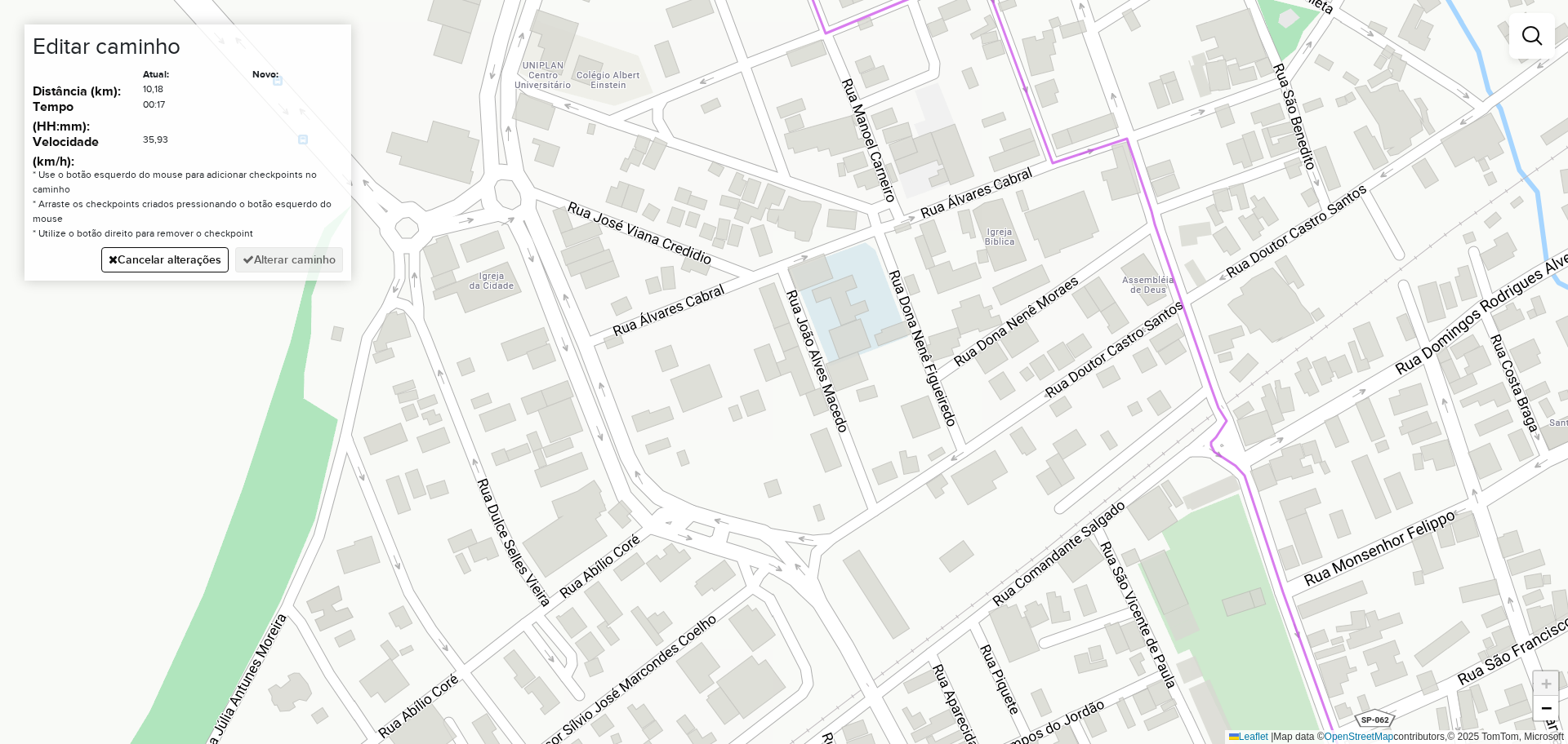
drag, startPoint x: 717, startPoint y: 341, endPoint x: 817, endPoint y: 360, distance: 101.8
click at [817, 357] on div "Janela de atendimento Grade de atendimento Capacidade Transportadoras Veículos …" at bounding box center [784, 372] width 1568 height 744
click at [587, 342] on div "Janela de atendimento Grade de atendimento Capacidade Transportadoras Veículos …" at bounding box center [784, 372] width 1568 height 744
click at [541, 242] on div "Janela de atendimento Grade de atendimento Capacidade Transportadoras Veículos …" at bounding box center [784, 372] width 1568 height 744
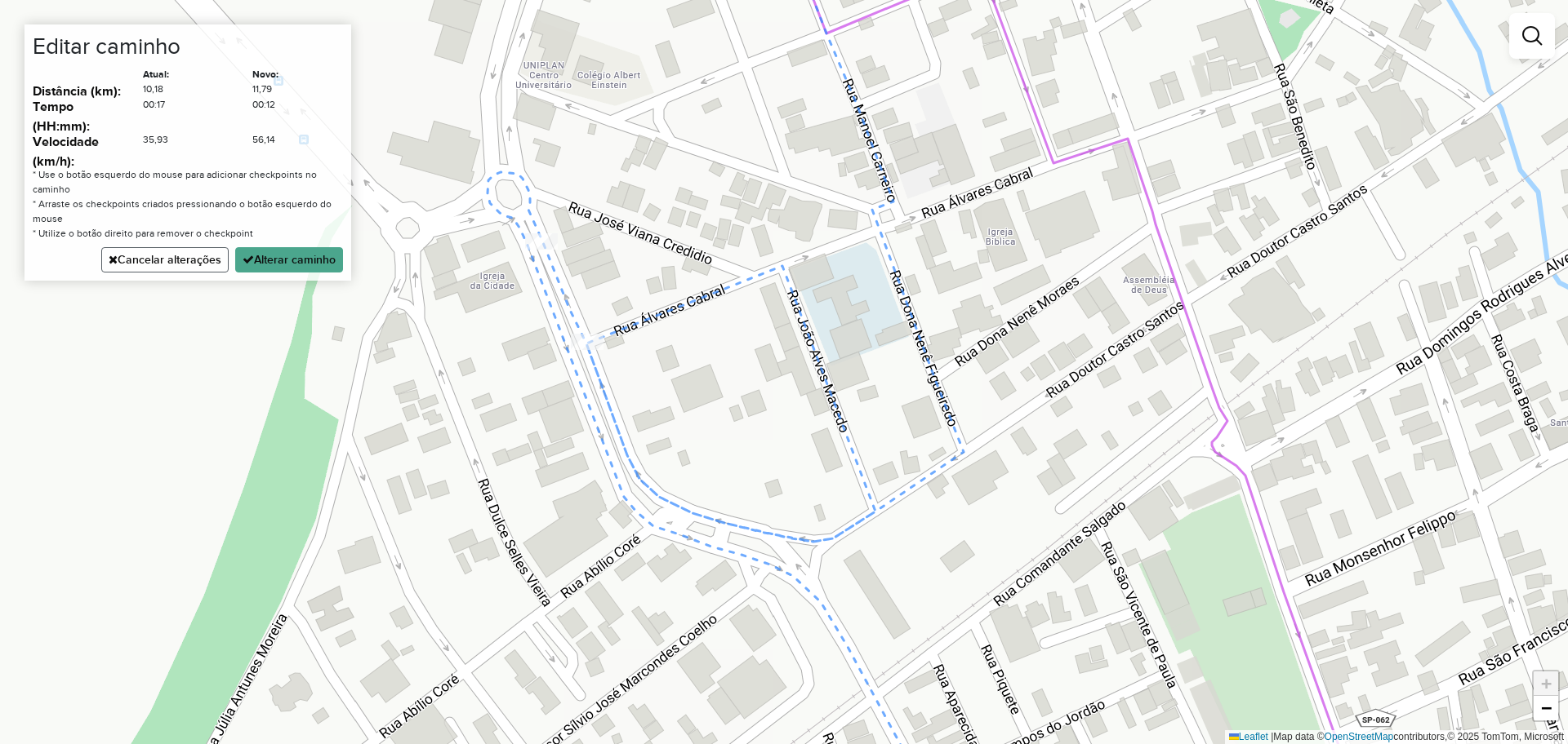
click at [214, 268] on button "Cancelar alterações" at bounding box center [165, 260] width 127 height 26
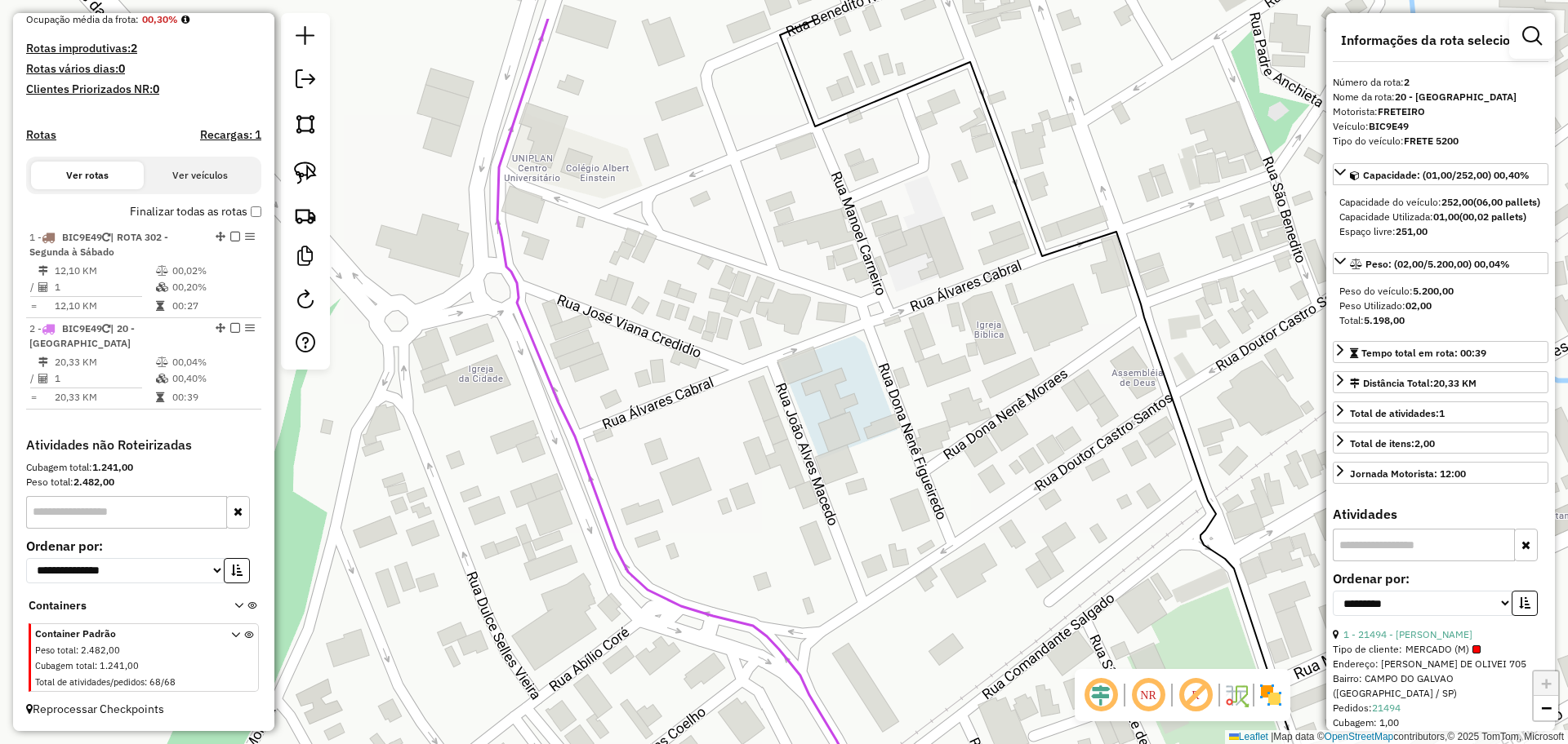
drag, startPoint x: 847, startPoint y: 298, endPoint x: 758, endPoint y: 632, distance: 345.7
click at [766, 617] on div "Janela de atendimento Grade de atendimento Capacidade Transportadoras Veículos …" at bounding box center [784, 372] width 1568 height 744
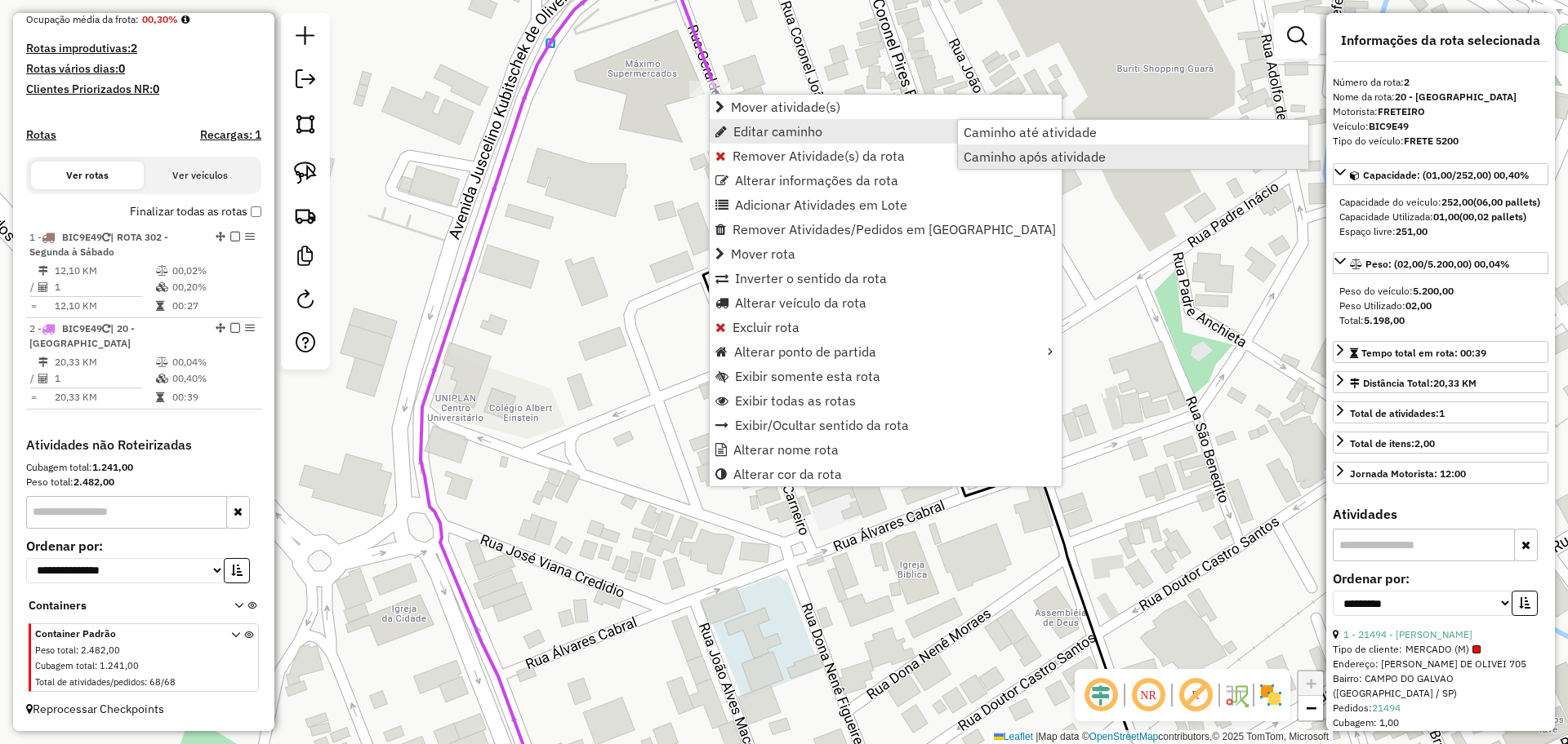
click at [1020, 153] on span "Caminho após atividade" at bounding box center [1034, 156] width 142 height 13
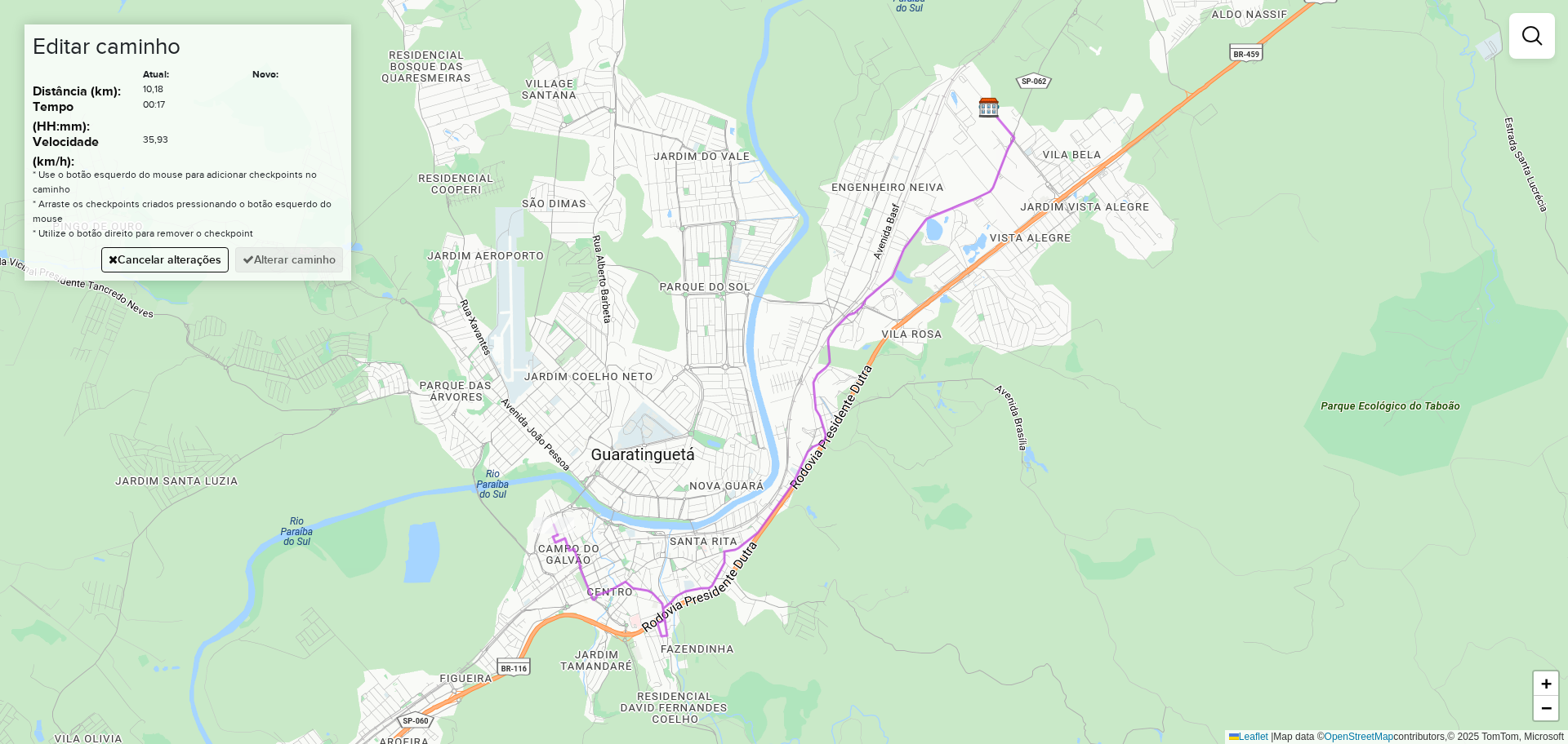
drag, startPoint x: 773, startPoint y: 440, endPoint x: 1033, endPoint y: 145, distance: 393.2
click at [1033, 145] on div "Janela de atendimento Grade de atendimento Capacidade Transportadoras Veículos …" at bounding box center [784, 372] width 1568 height 744
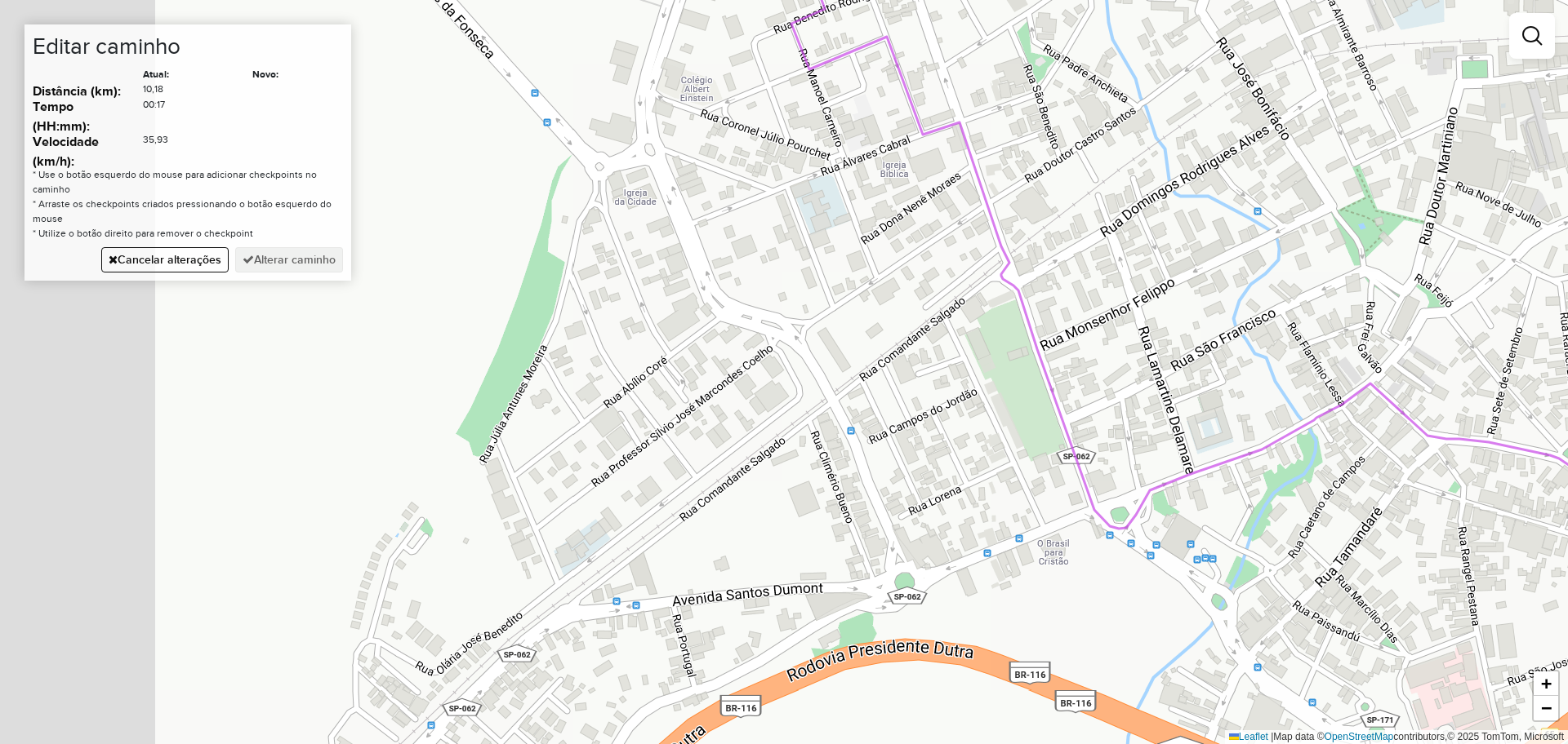
drag, startPoint x: 673, startPoint y: 361, endPoint x: 879, endPoint y: 389, distance: 207.9
click at [888, 404] on div "Janela de atendimento Grade de atendimento Capacidade Transportadoras Veículos …" at bounding box center [784, 372] width 1568 height 744
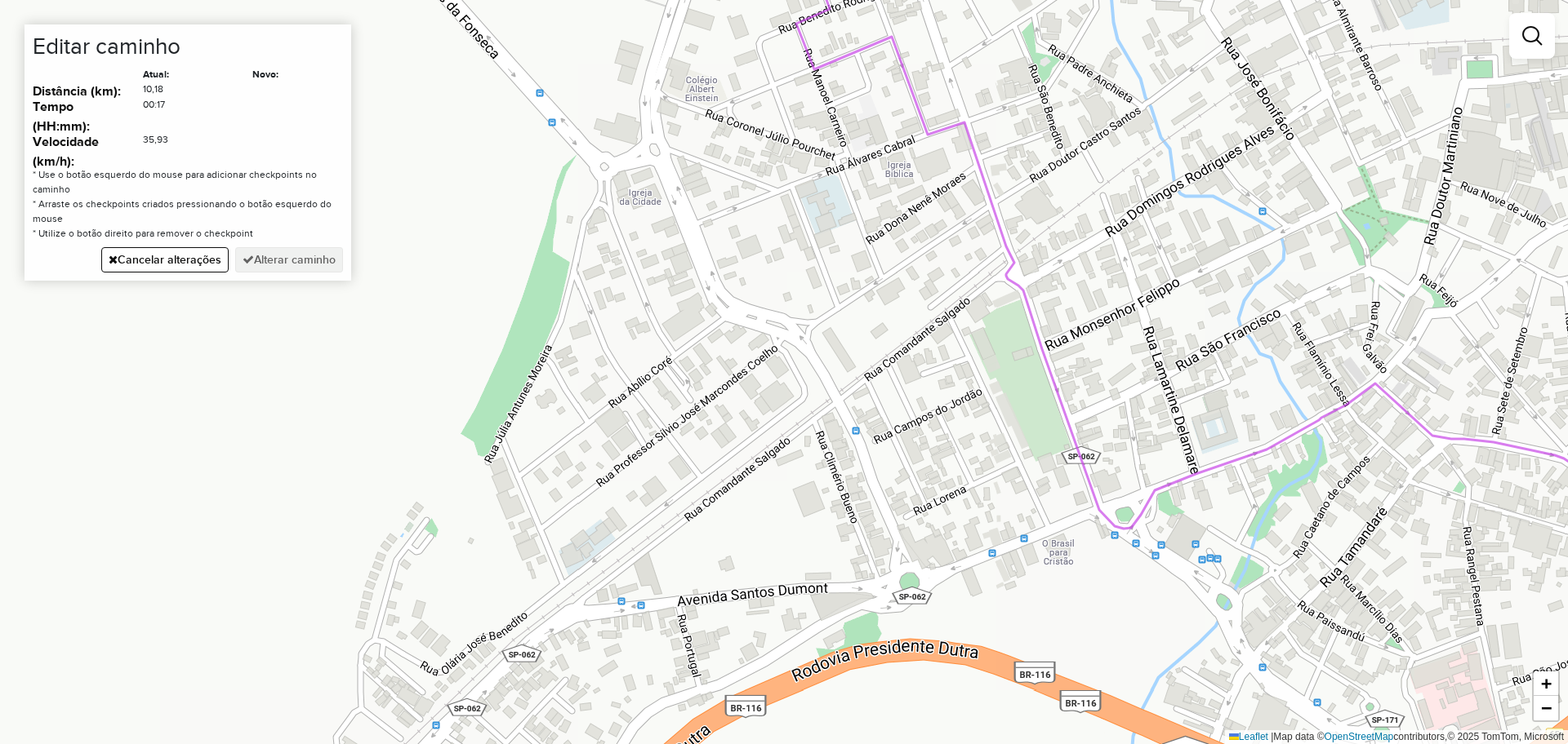
click at [668, 172] on div "Janela de atendimento Grade de atendimento Capacidade Transportadoras Veículos …" at bounding box center [784, 372] width 1568 height 744
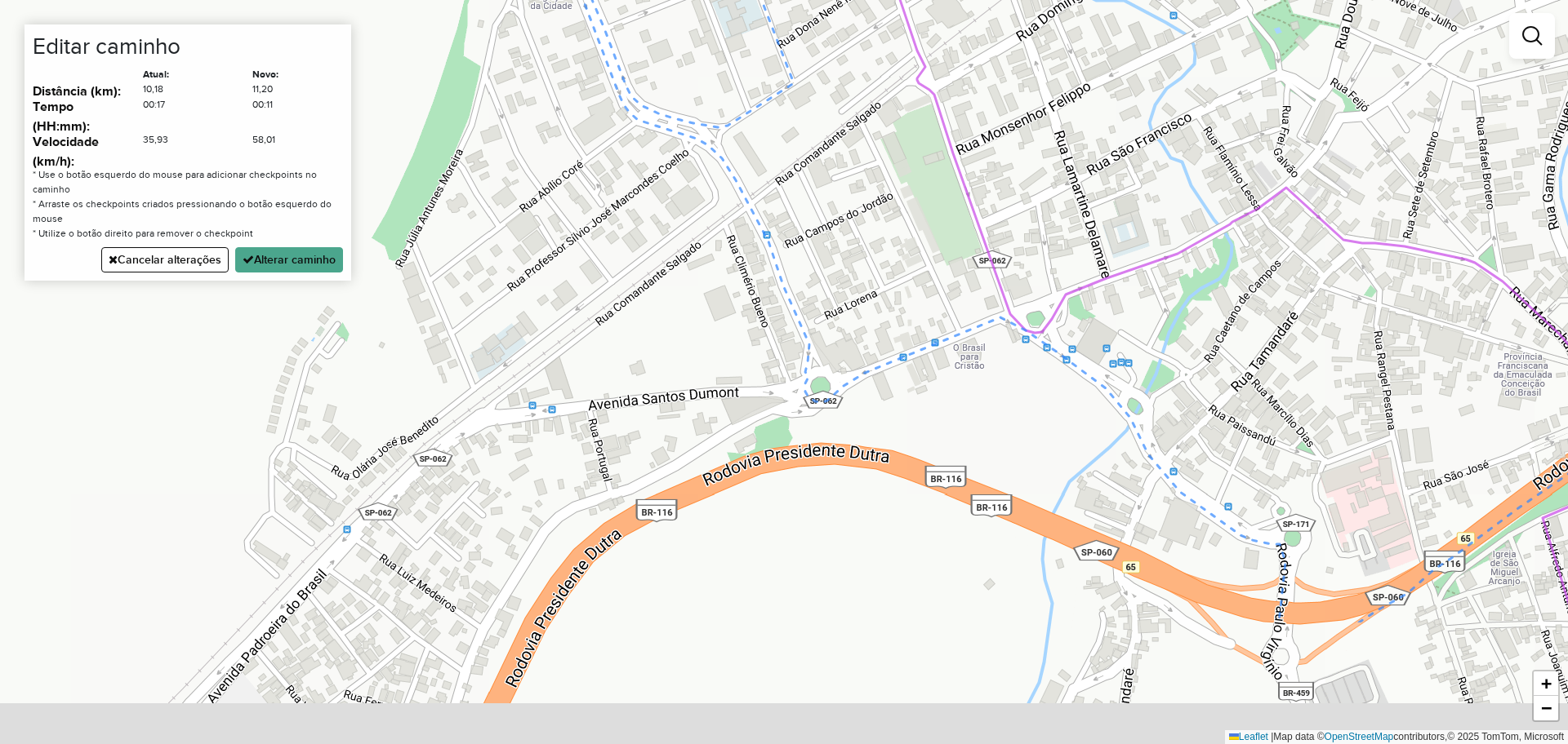
drag, startPoint x: 854, startPoint y: 191, endPoint x: 768, endPoint y: 16, distance: 195.0
click at [790, 49] on div "Janela de atendimento Grade de atendimento Capacidade Transportadoras Veículos …" at bounding box center [784, 372] width 1568 height 744
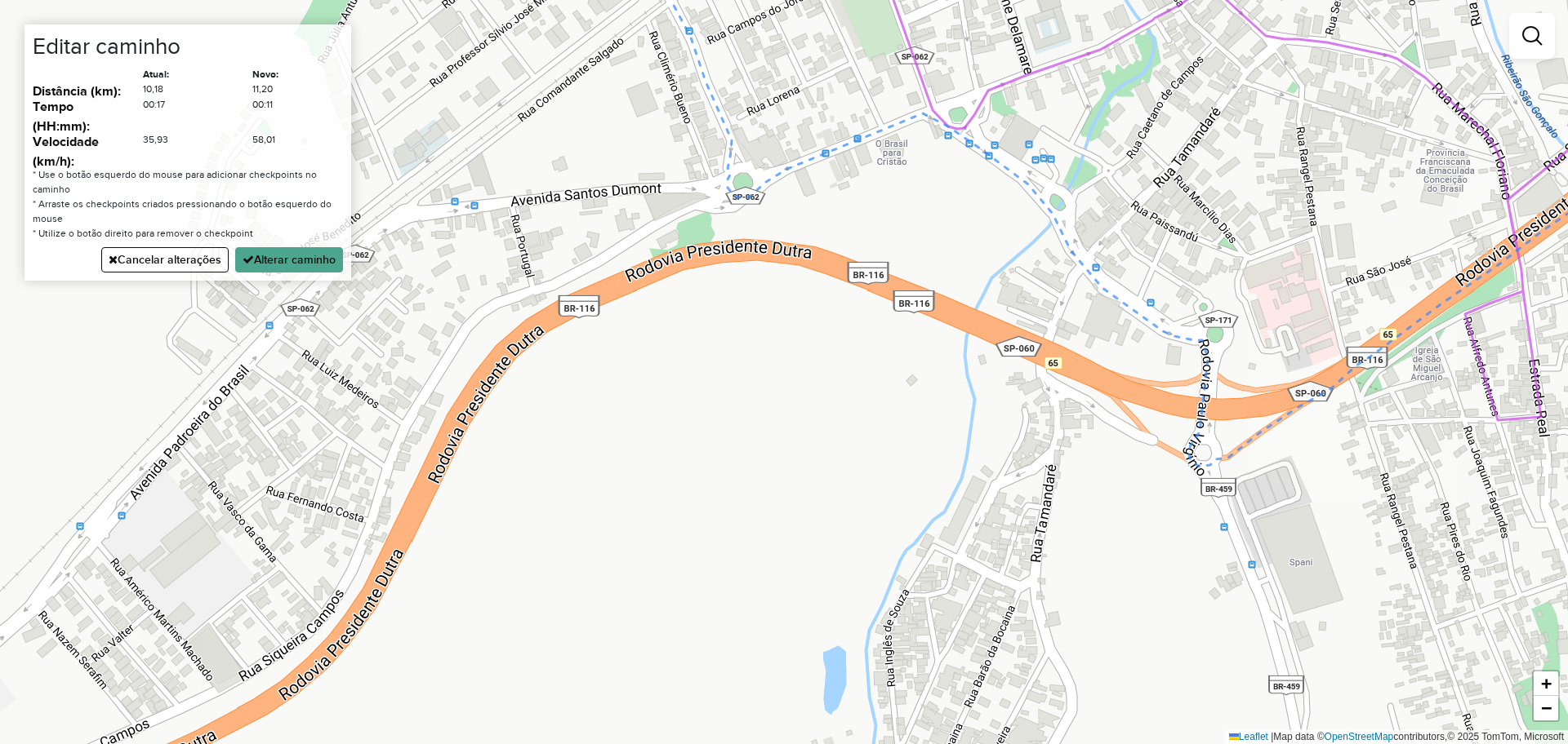
click at [1116, 293] on div "Janela de atendimento Grade de atendimento Capacidade Transportadoras Veículos …" at bounding box center [784, 372] width 1568 height 744
click at [1459, 288] on div "Janela de atendimento Grade de atendimento Capacidade Transportadoras Veículos …" at bounding box center [784, 372] width 1568 height 744
click at [303, 262] on button "Alterar caminho" at bounding box center [289, 260] width 108 height 26
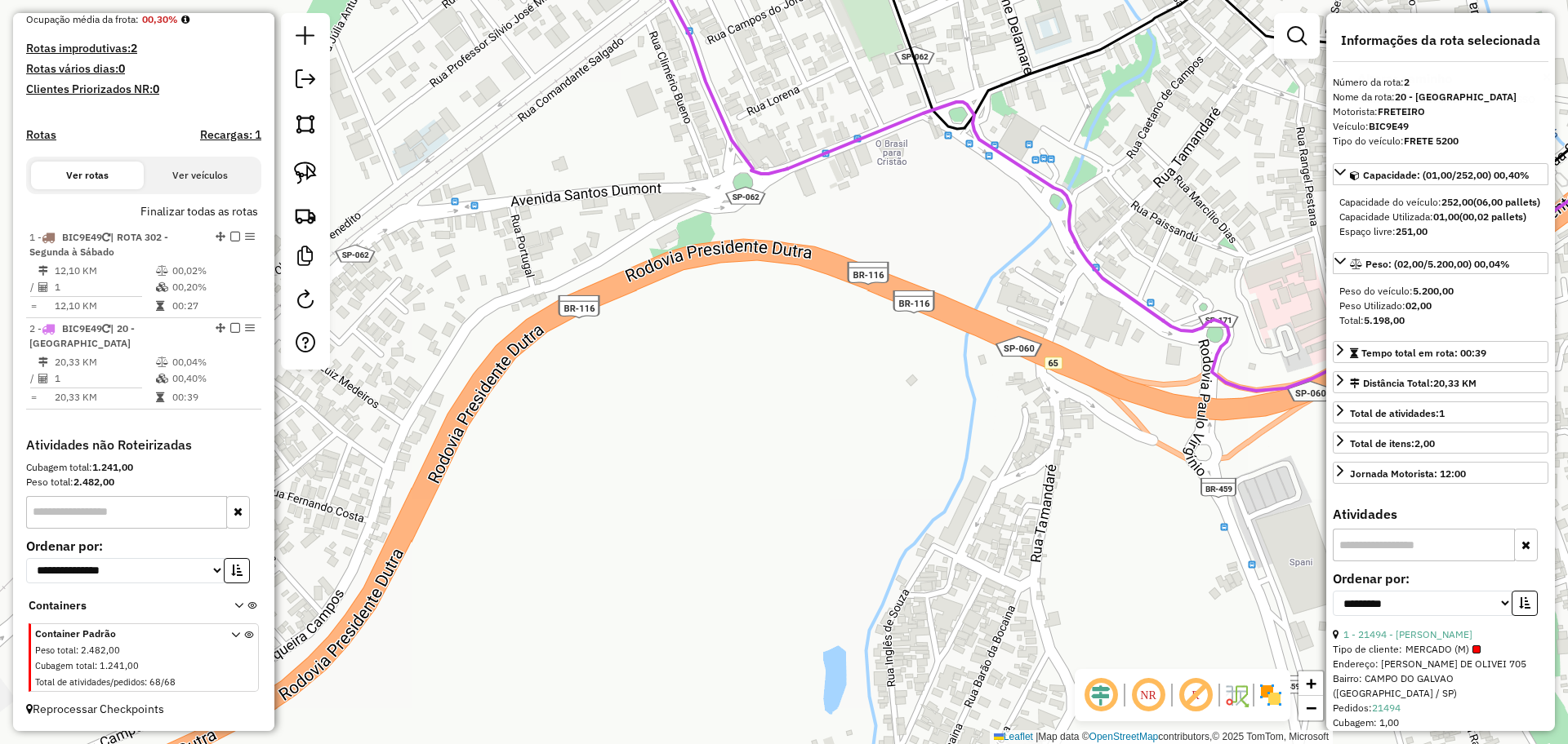
scroll to position [0, 0]
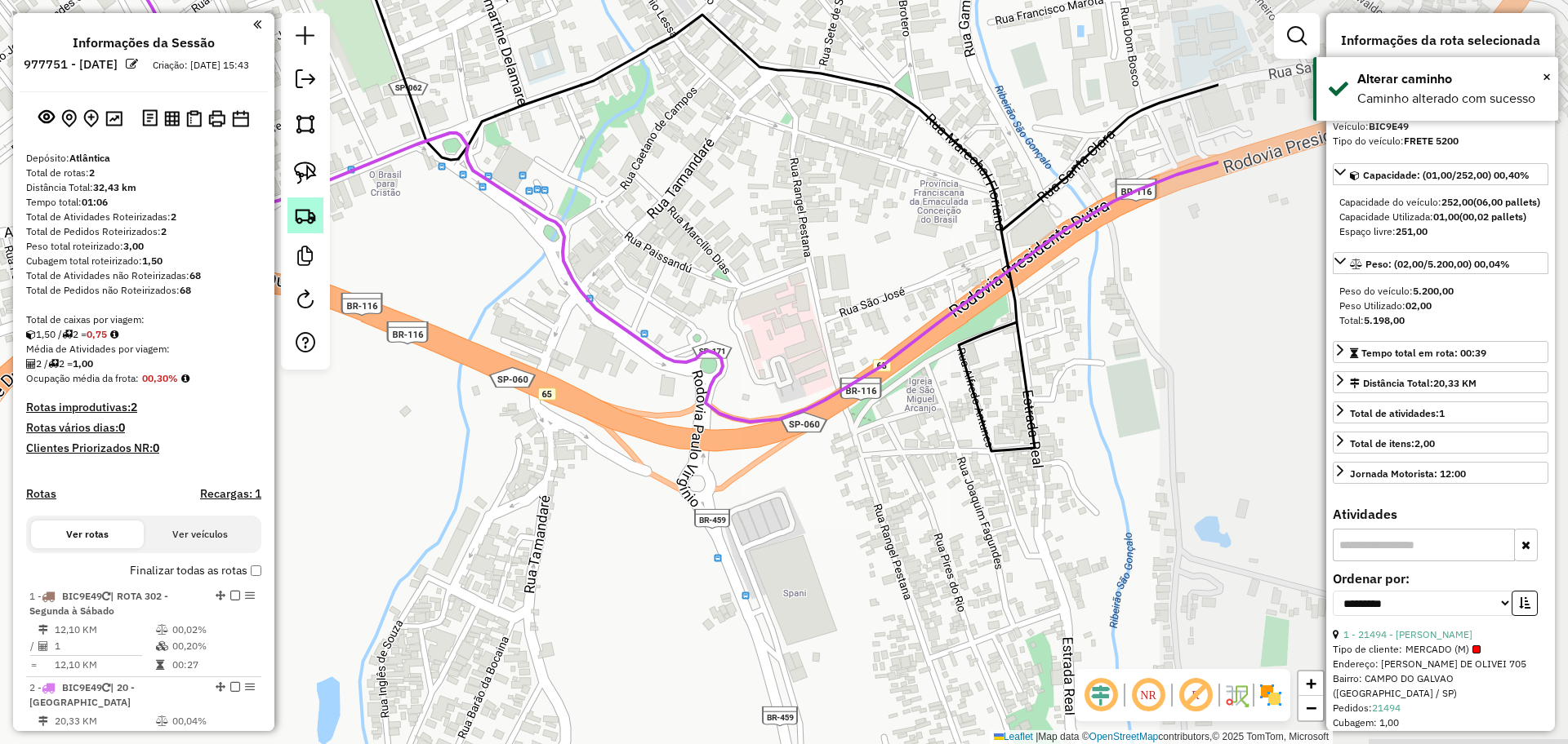
drag, startPoint x: 840, startPoint y: 172, endPoint x: 298, endPoint y: 205, distance: 543.0
click at [298, 205] on hb-router-mapa "**********" at bounding box center [784, 372] width 1568 height 744
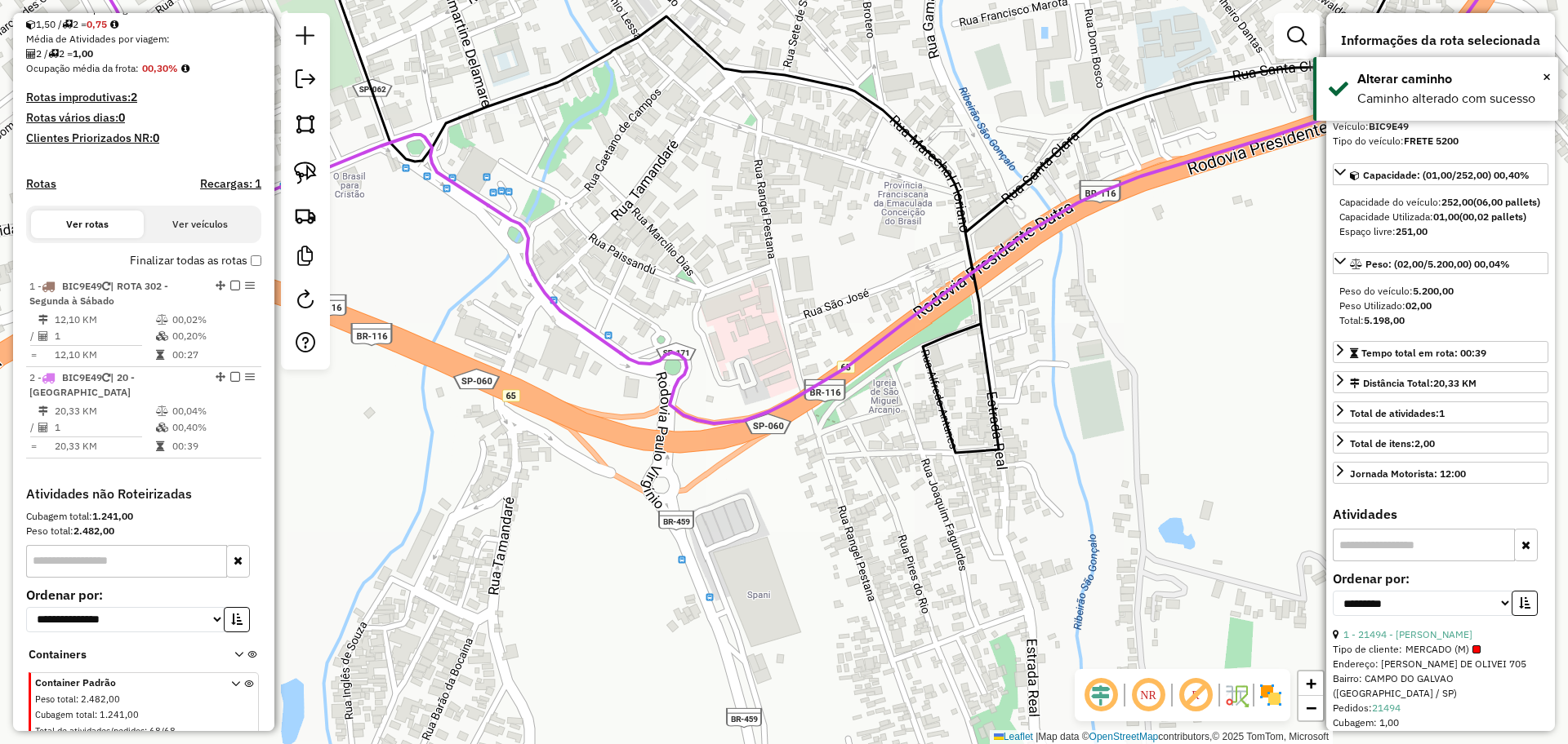
scroll to position [374, 0]
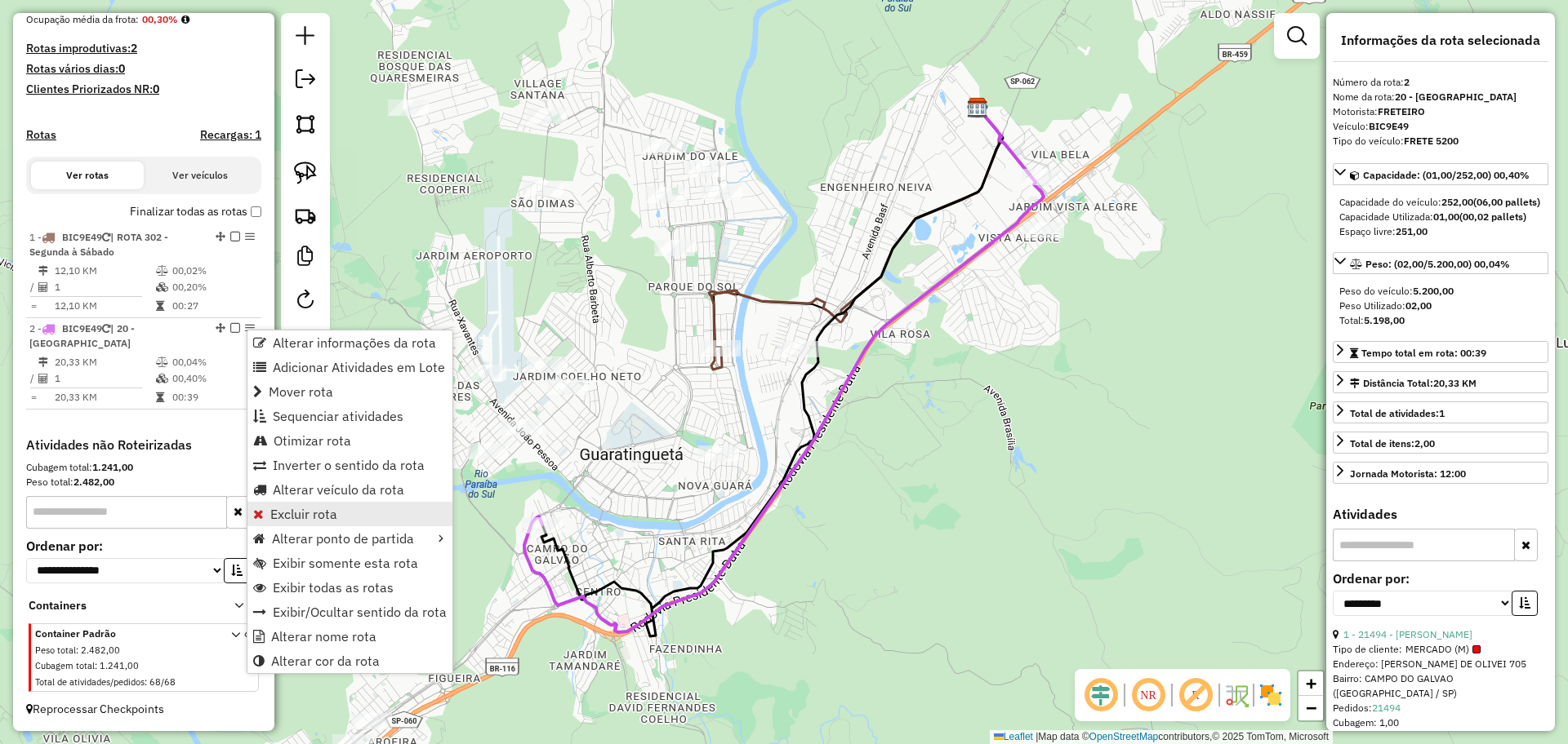
click at [294, 513] on span "Excluir rota" at bounding box center [303, 514] width 67 height 13
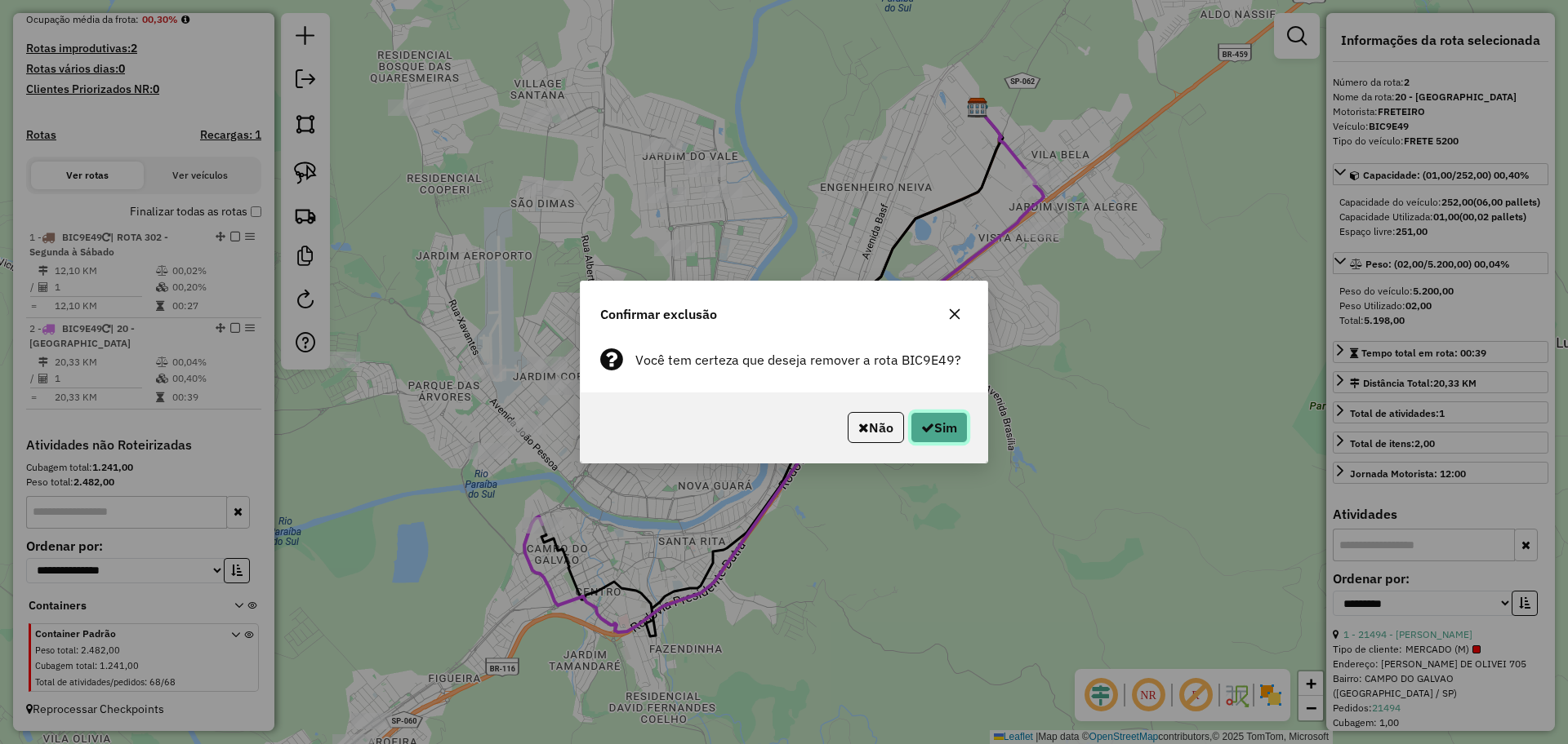
click at [943, 420] on button "Sim" at bounding box center [938, 428] width 57 height 31
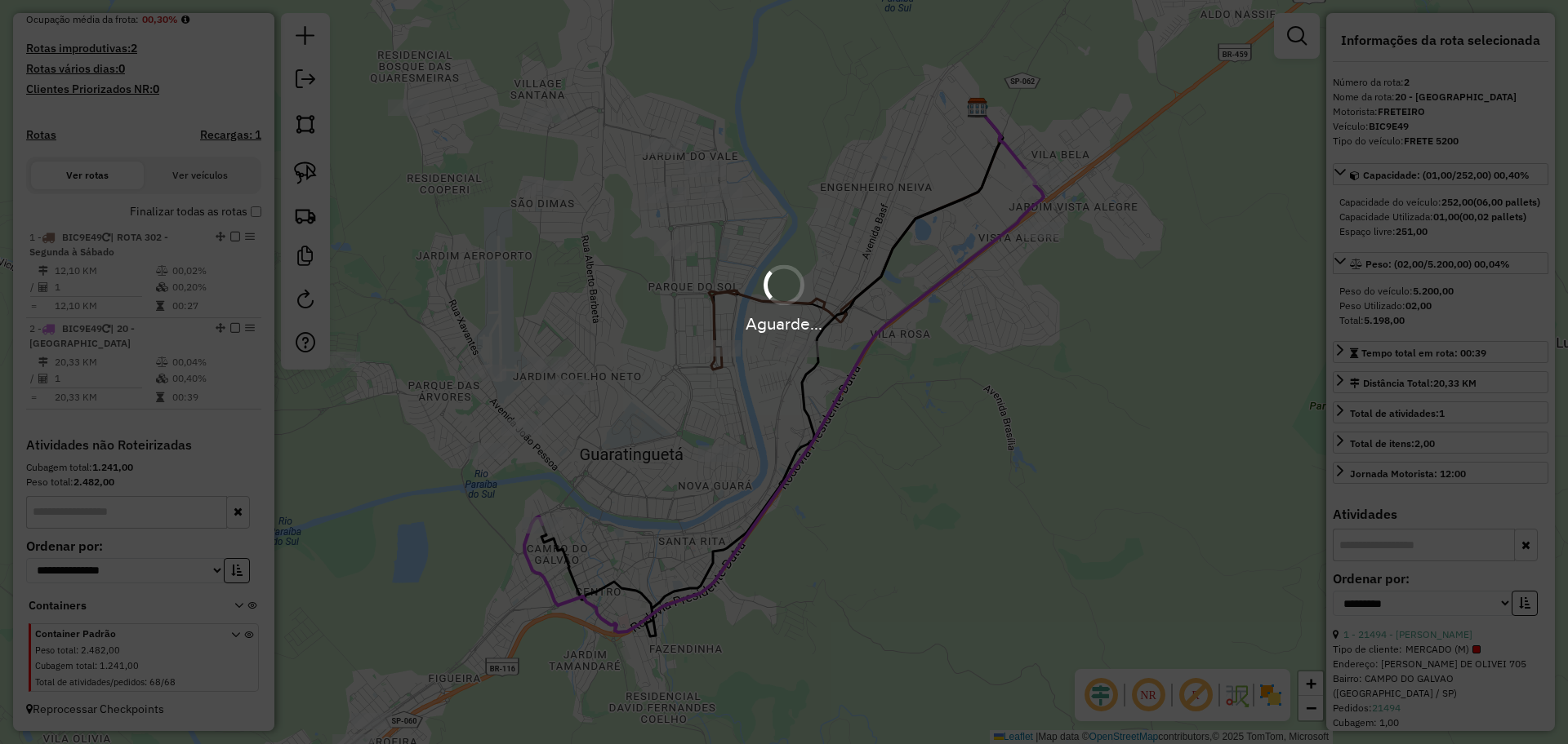
scroll to position [249, 0]
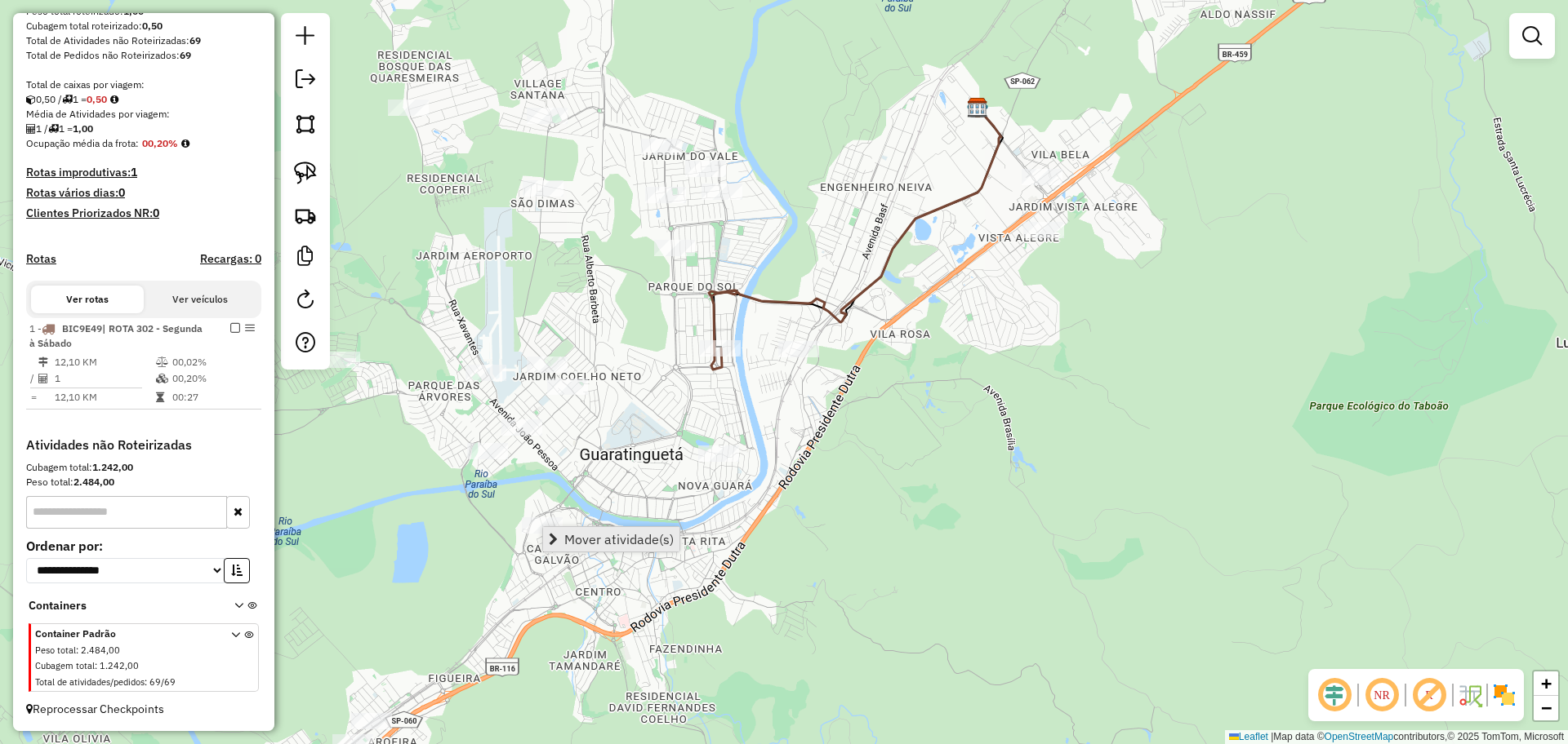
click at [585, 533] on span "Mover atividade(s)" at bounding box center [619, 539] width 109 height 13
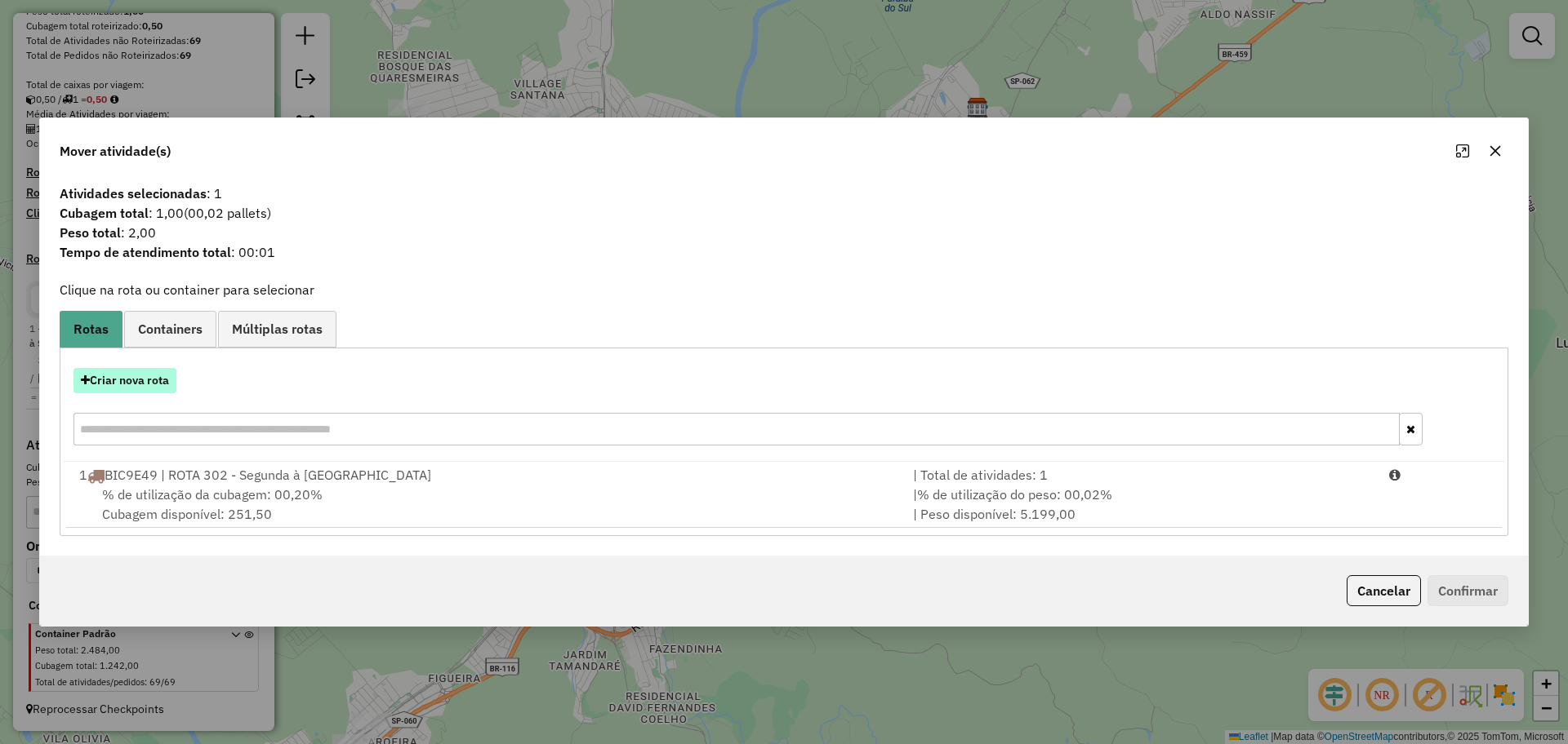
click at [128, 386] on button "Criar nova rota" at bounding box center [124, 381] width 103 height 26
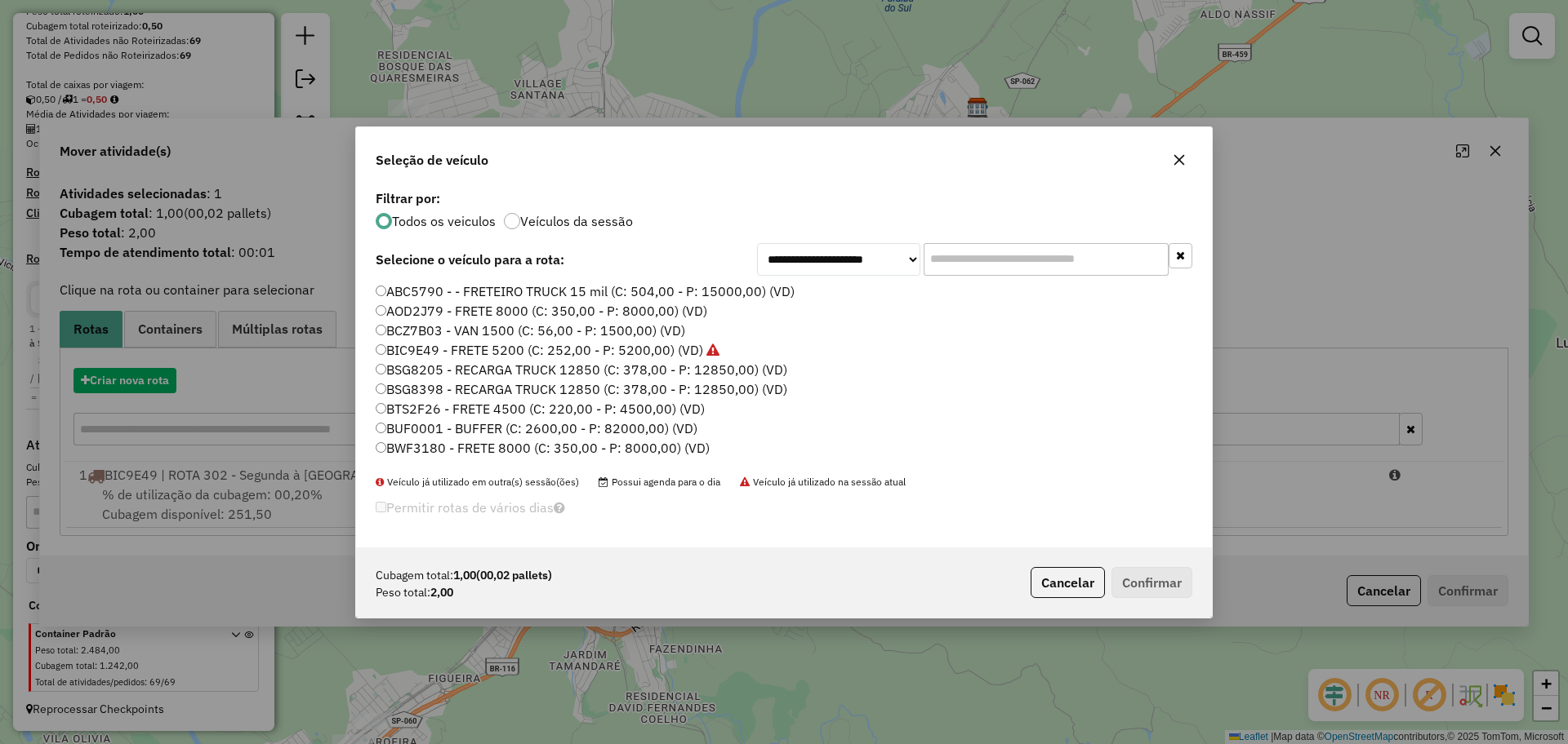
scroll to position [9, 5]
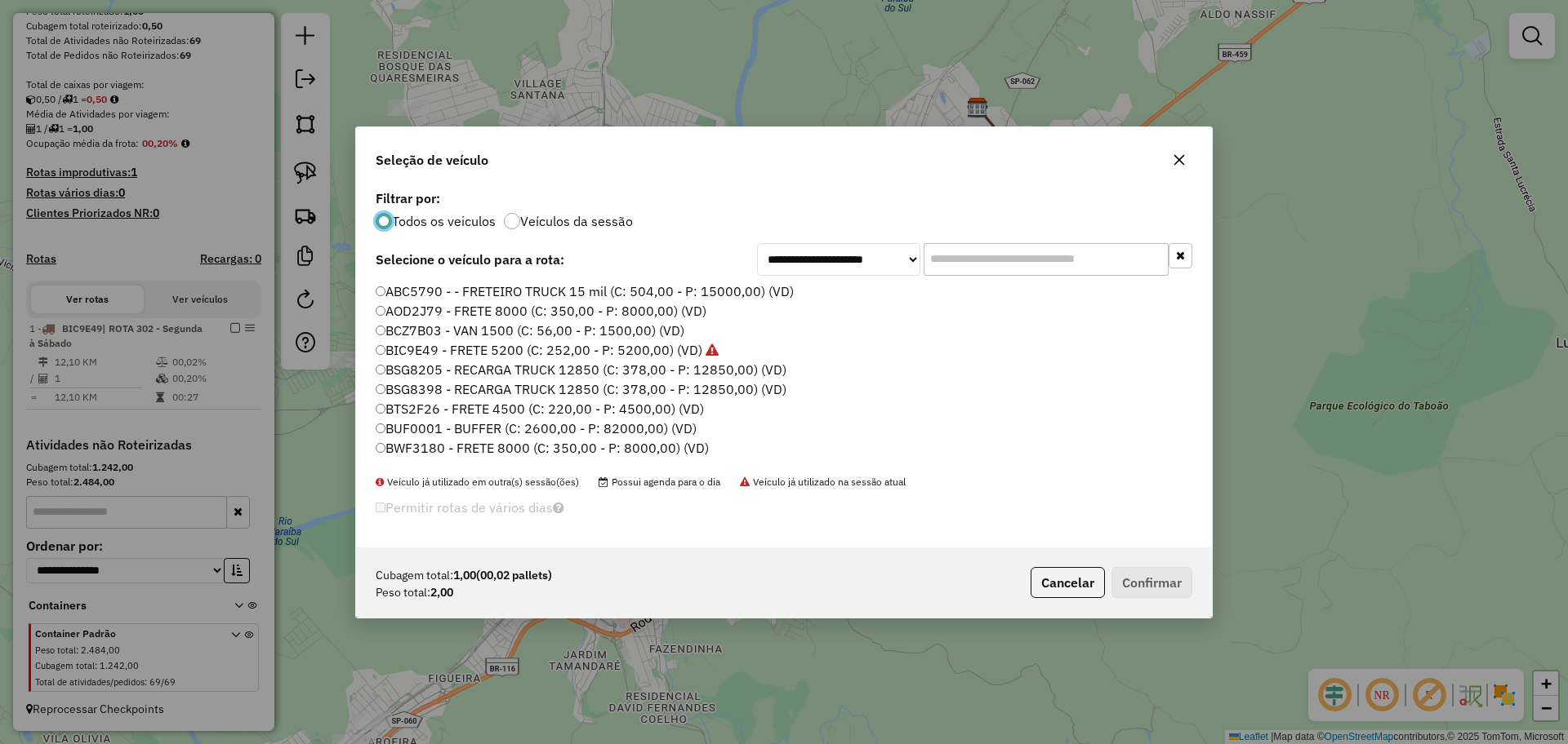
click at [492, 349] on label "BIC9E49 - FRETE 5200 (C: 252,00 - P: 5200,00) (VD)" at bounding box center [547, 350] width 343 height 19
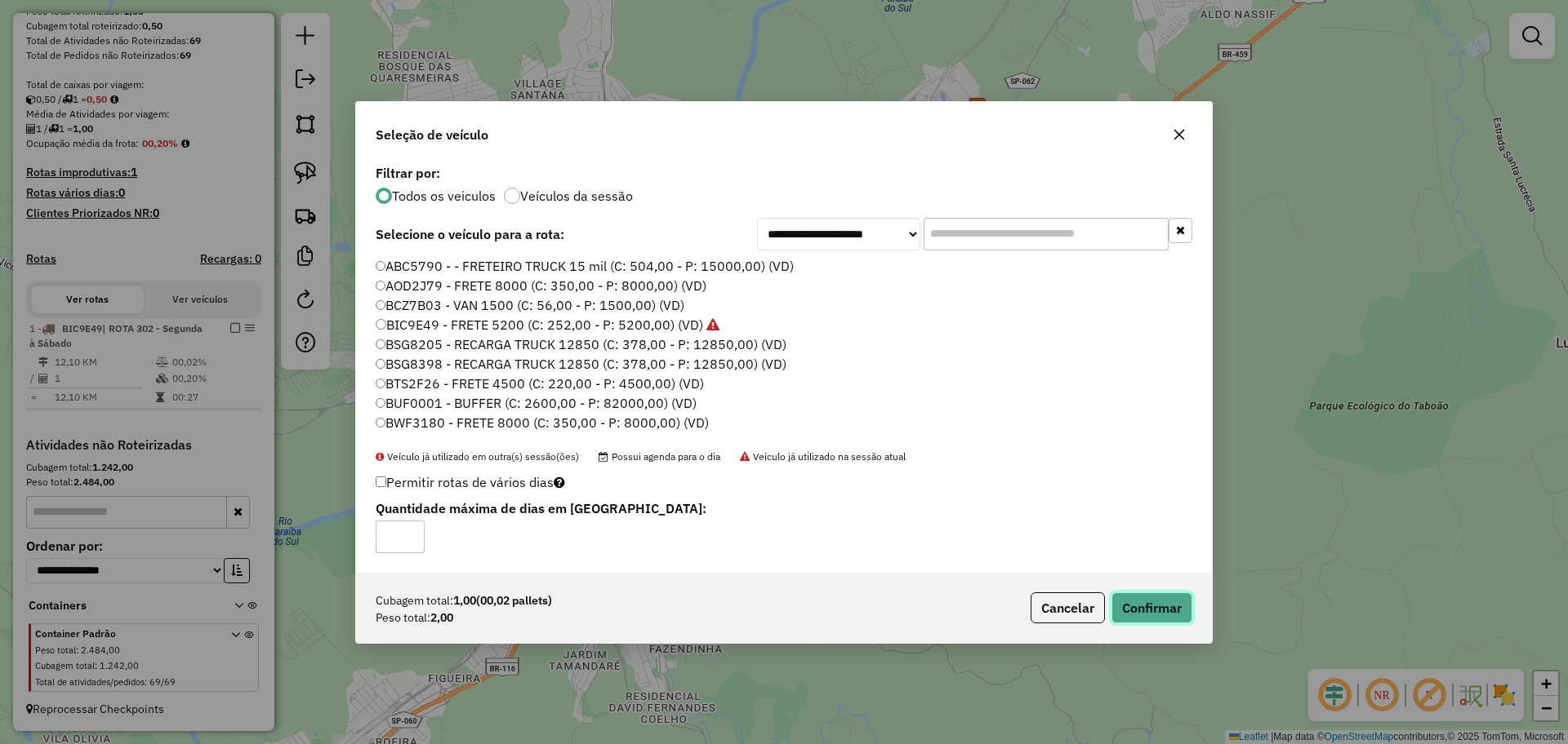
click at [1169, 603] on button "Confirmar" at bounding box center [1152, 607] width 81 height 31
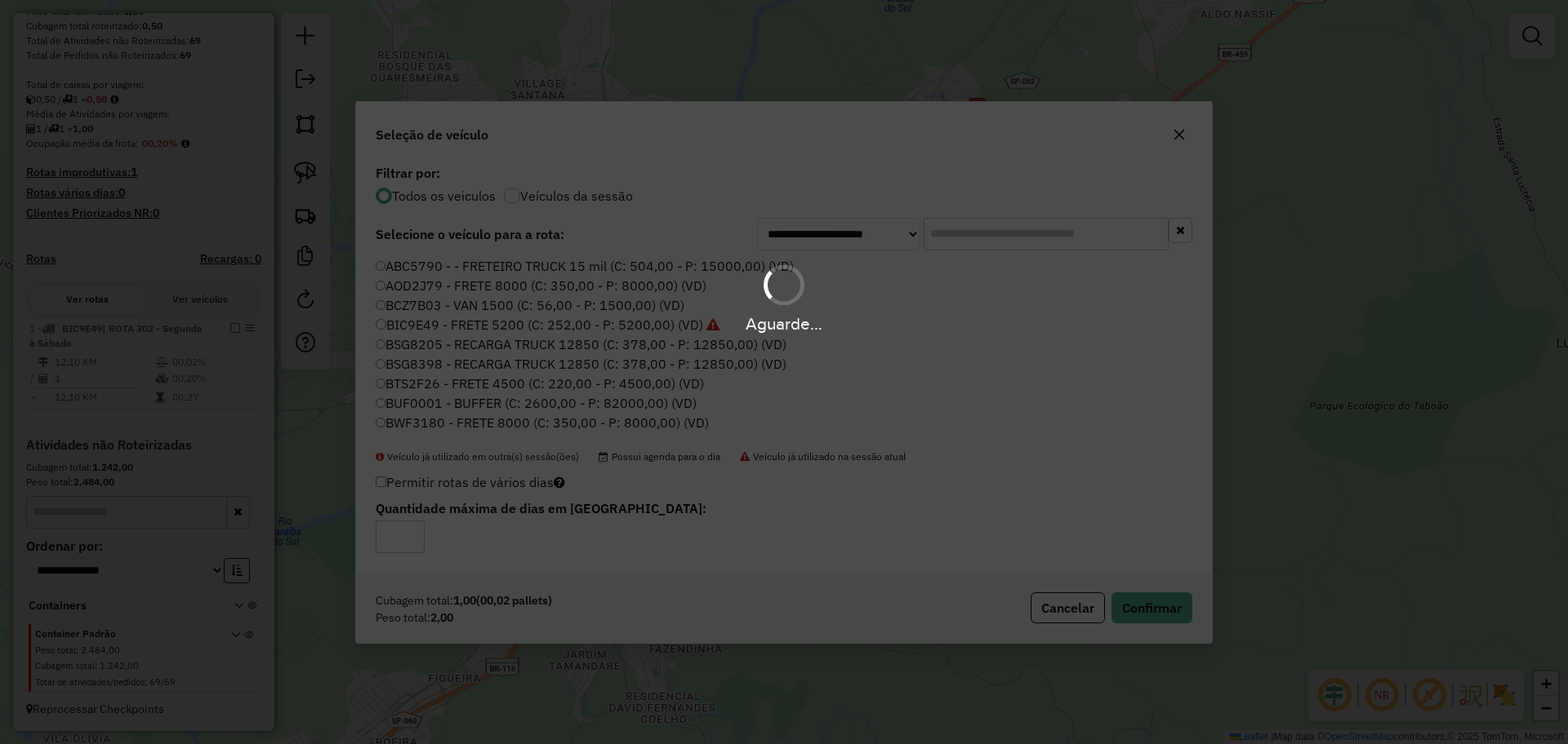
scroll to position [374, 0]
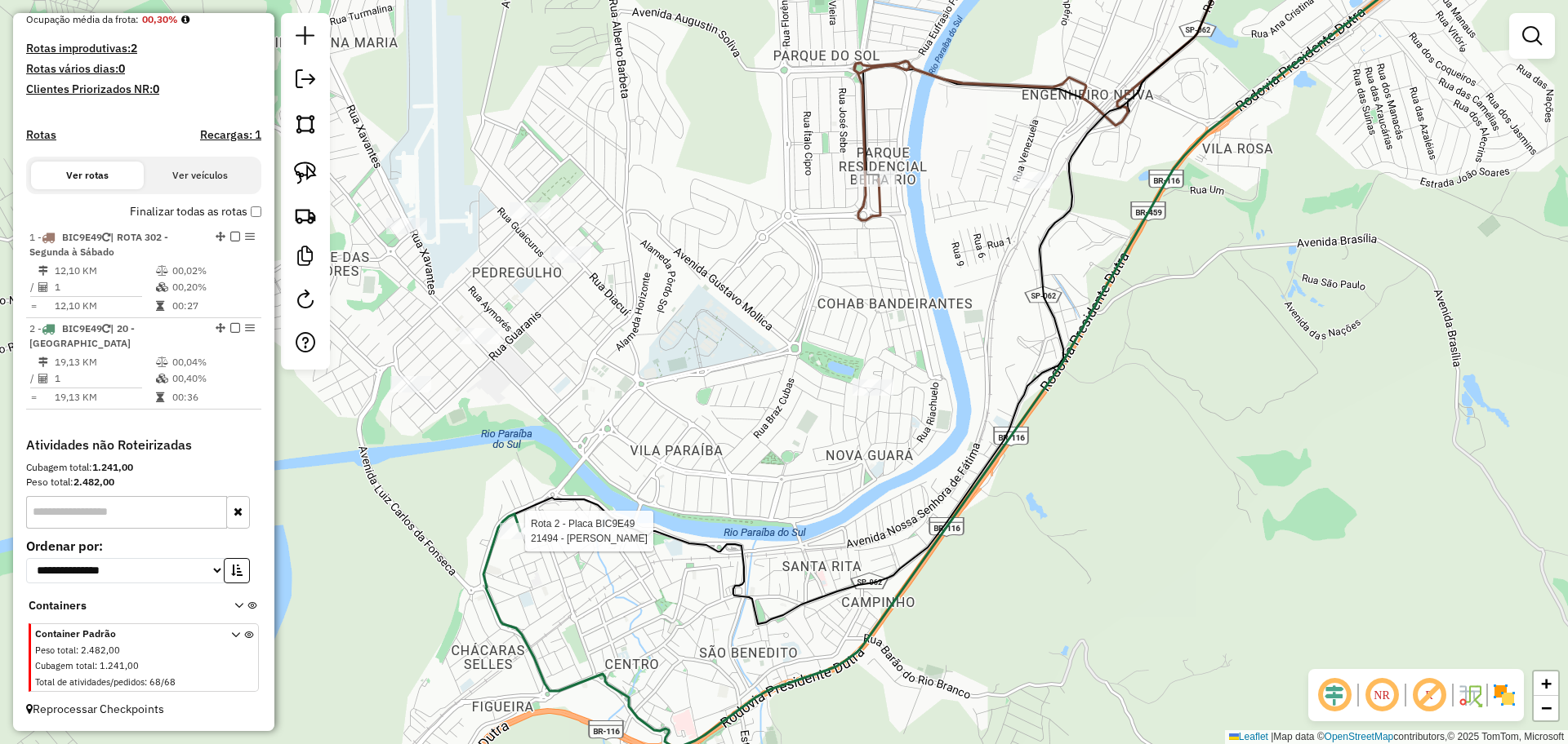
select select "**********"
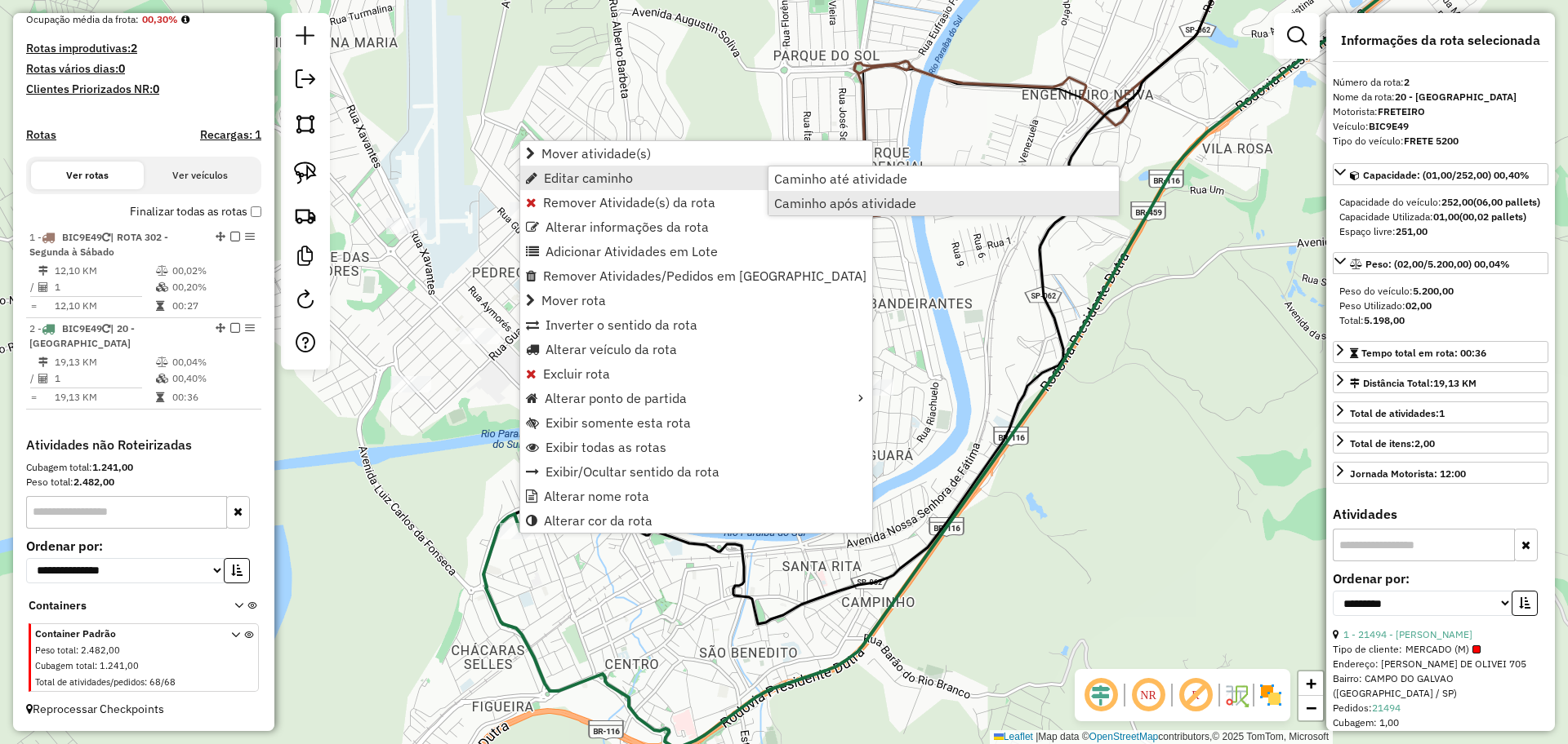
click at [839, 200] on span "Caminho após atividade" at bounding box center [845, 203] width 142 height 13
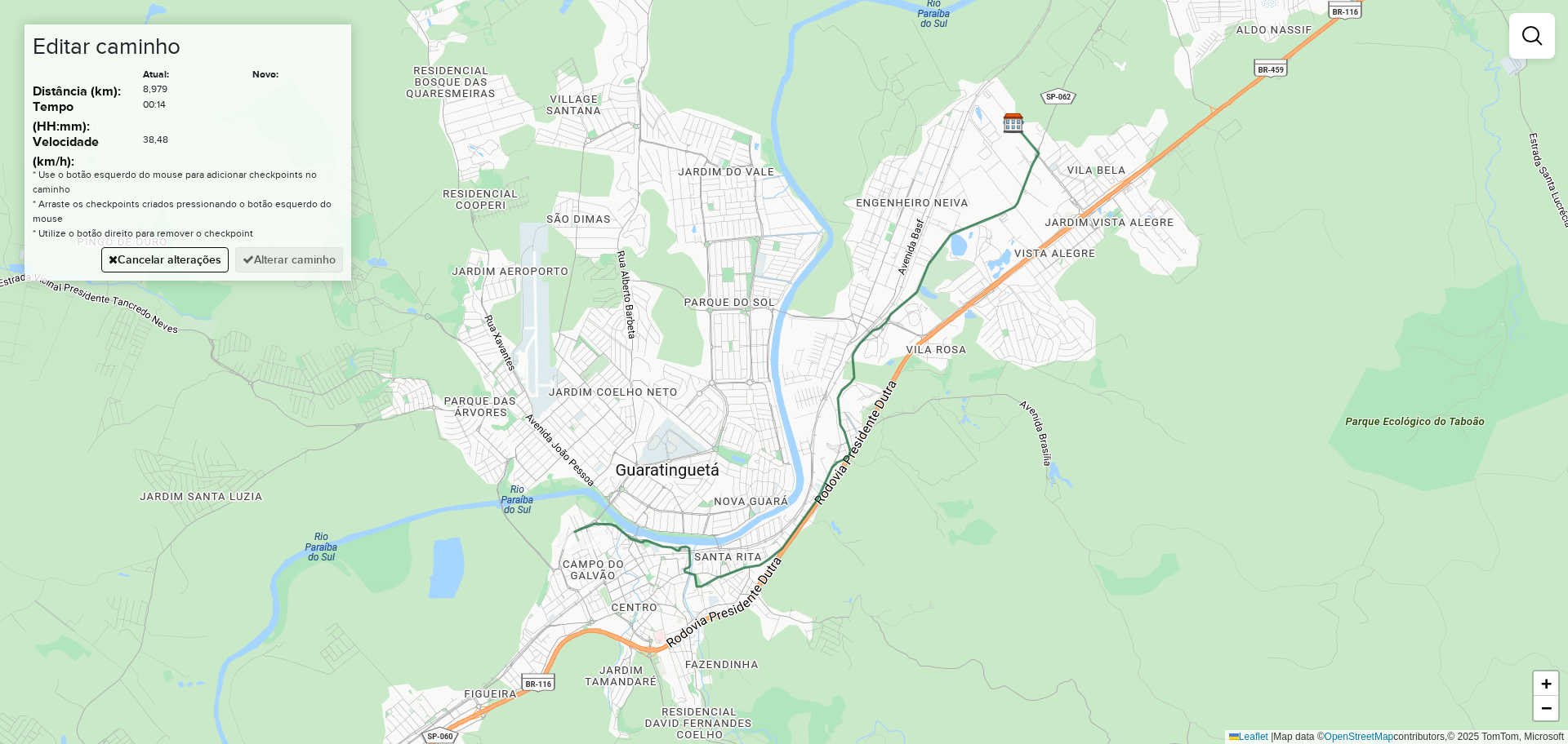
drag, startPoint x: 675, startPoint y: 552, endPoint x: 775, endPoint y: 468, distance: 130.6
click at [788, 469] on div "Janela de atendimento Grade de atendimento Capacidade Transportadoras Veículos …" at bounding box center [784, 372] width 1568 height 744
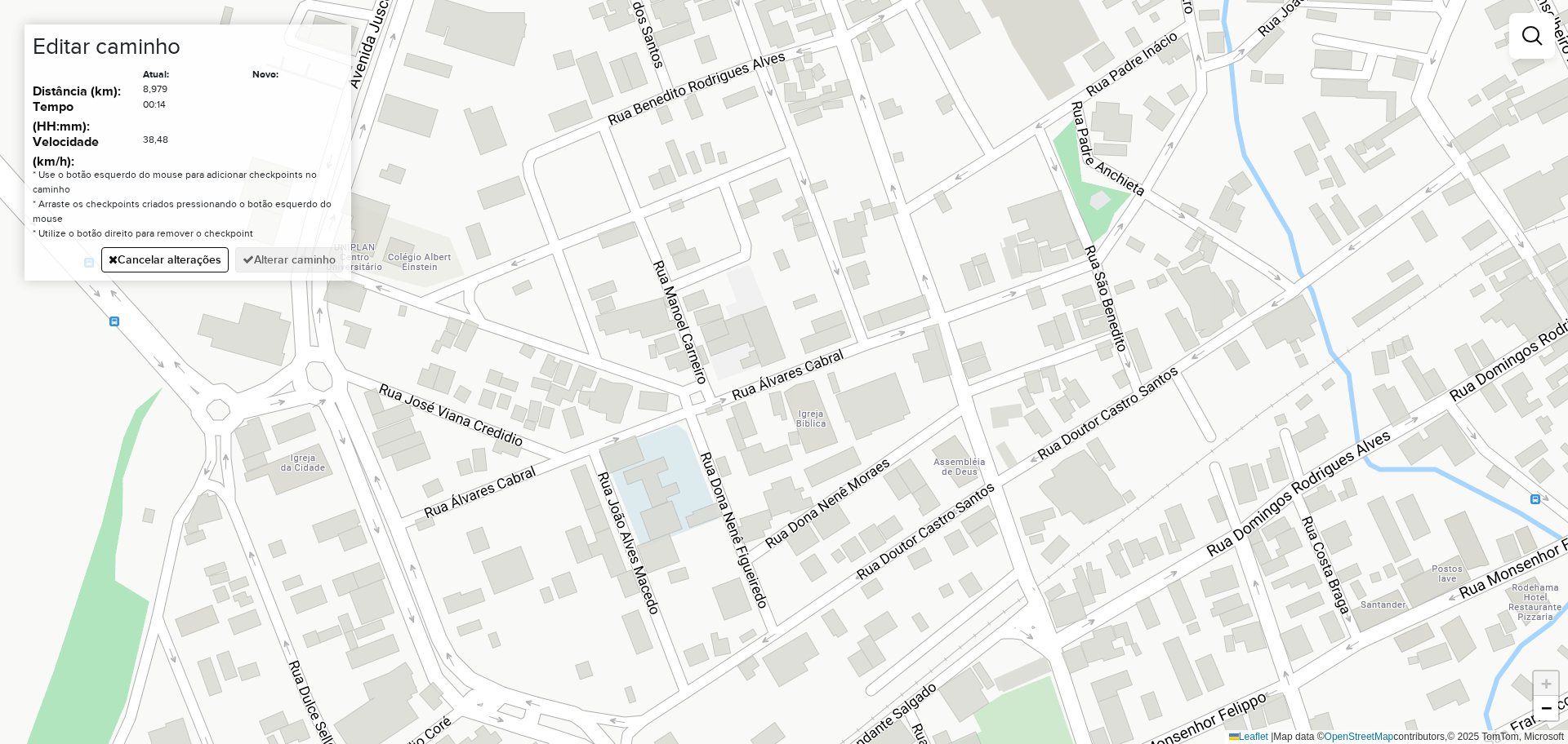
click at [343, 403] on div "Janela de atendimento Grade de atendimento Capacidade Transportadoras Veículos …" at bounding box center [784, 372] width 1568 height 744
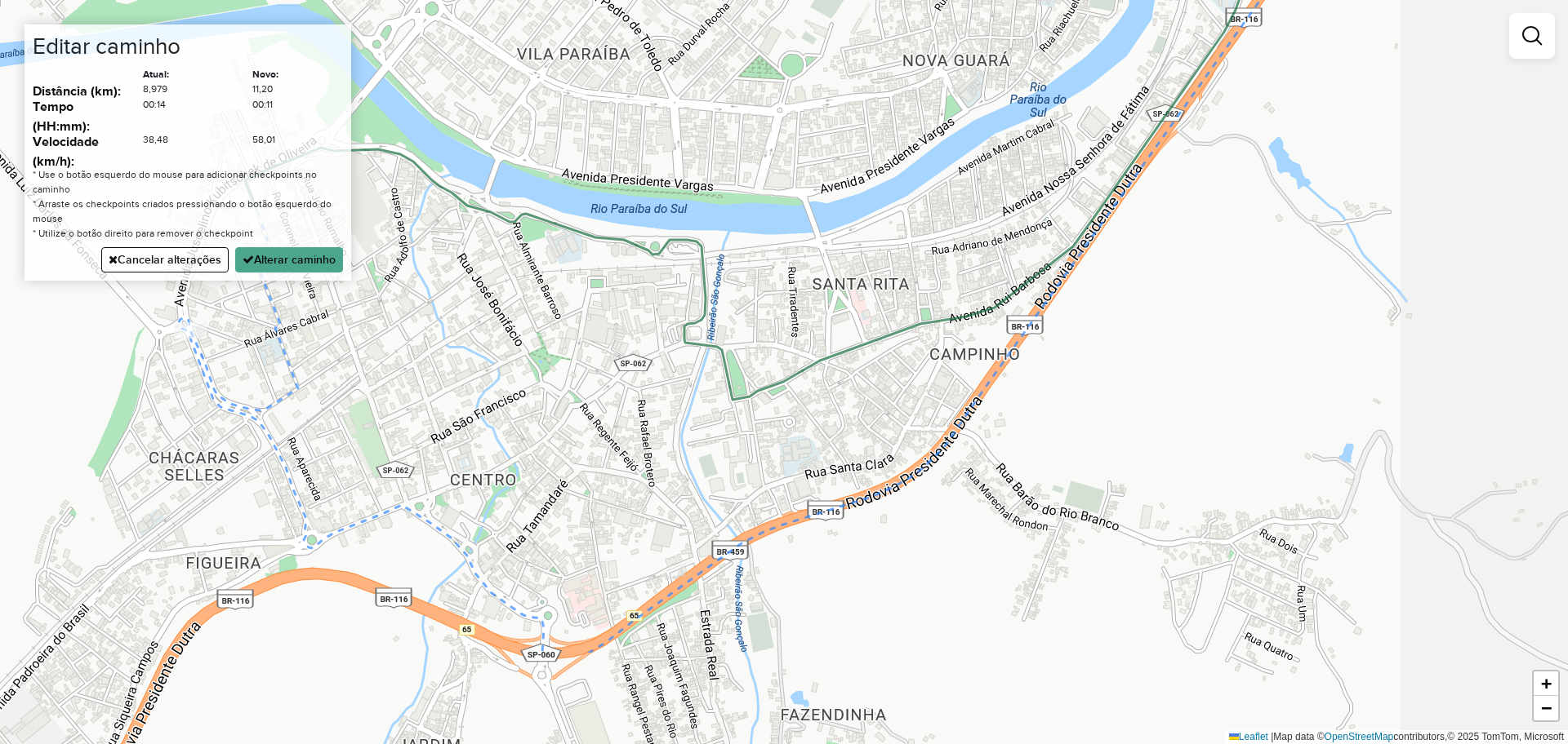
drag, startPoint x: 785, startPoint y: 477, endPoint x: 563, endPoint y: 352, distance: 254.8
click at [564, 352] on div "Janela de atendimento Grade de atendimento Capacidade Transportadoras Veículos …" at bounding box center [784, 372] width 1568 height 744
click at [304, 258] on button "Alterar caminho" at bounding box center [289, 260] width 108 height 26
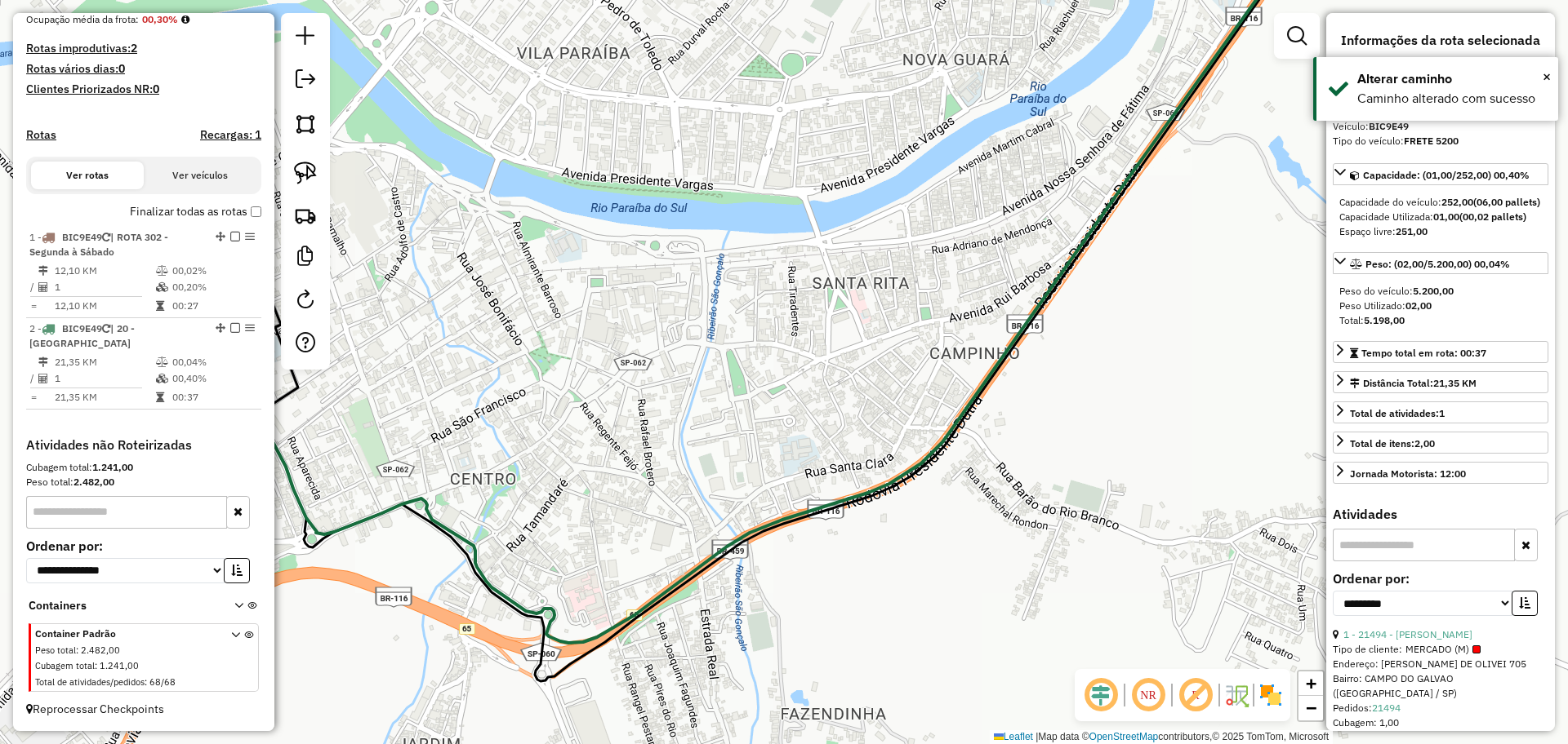
scroll to position [0, 0]
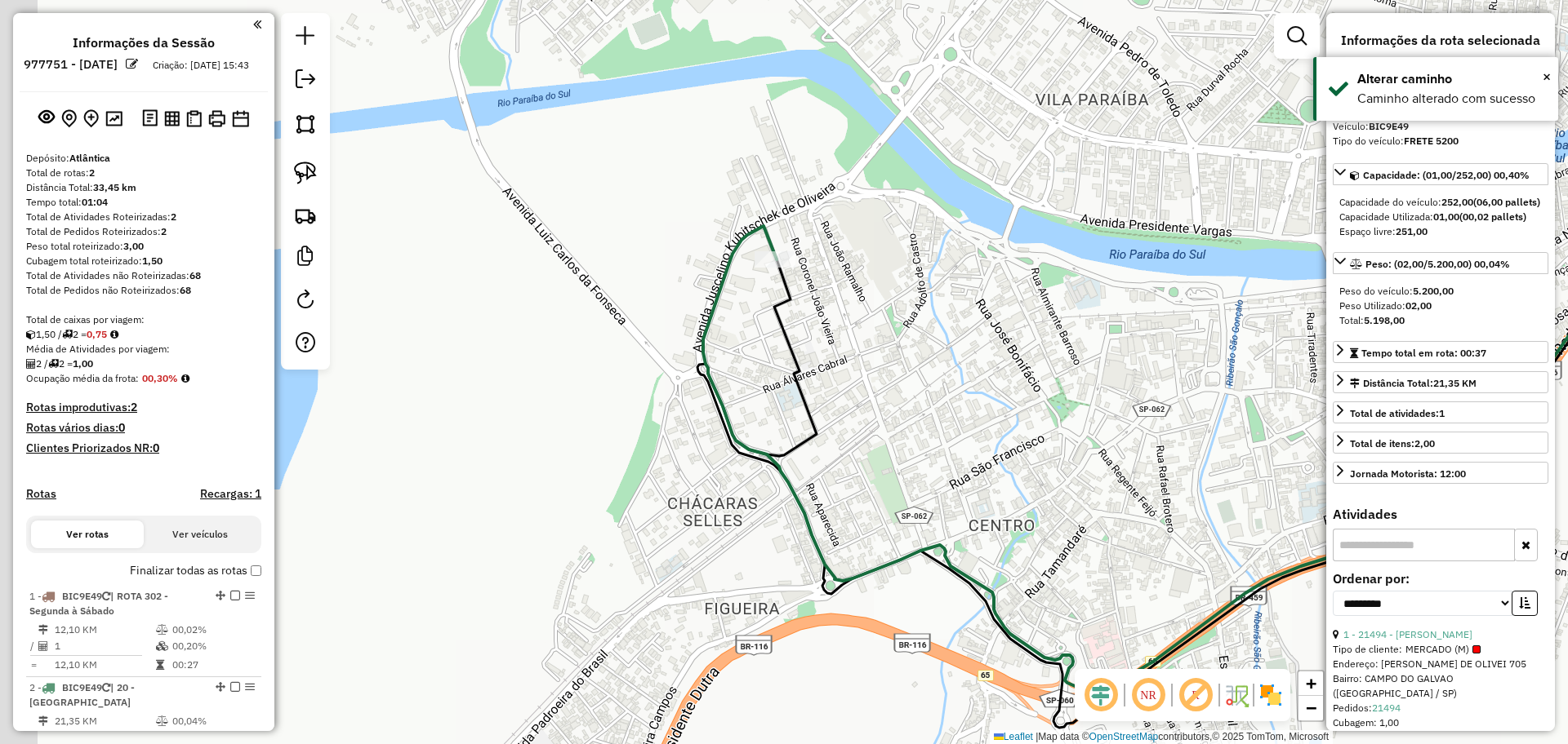
drag, startPoint x: 709, startPoint y: 395, endPoint x: 1084, endPoint y: 452, distance: 379.3
click at [1084, 452] on div "Janela de atendimento Grade de atendimento Capacidade Transportadoras Veículos …" at bounding box center [784, 372] width 1568 height 744
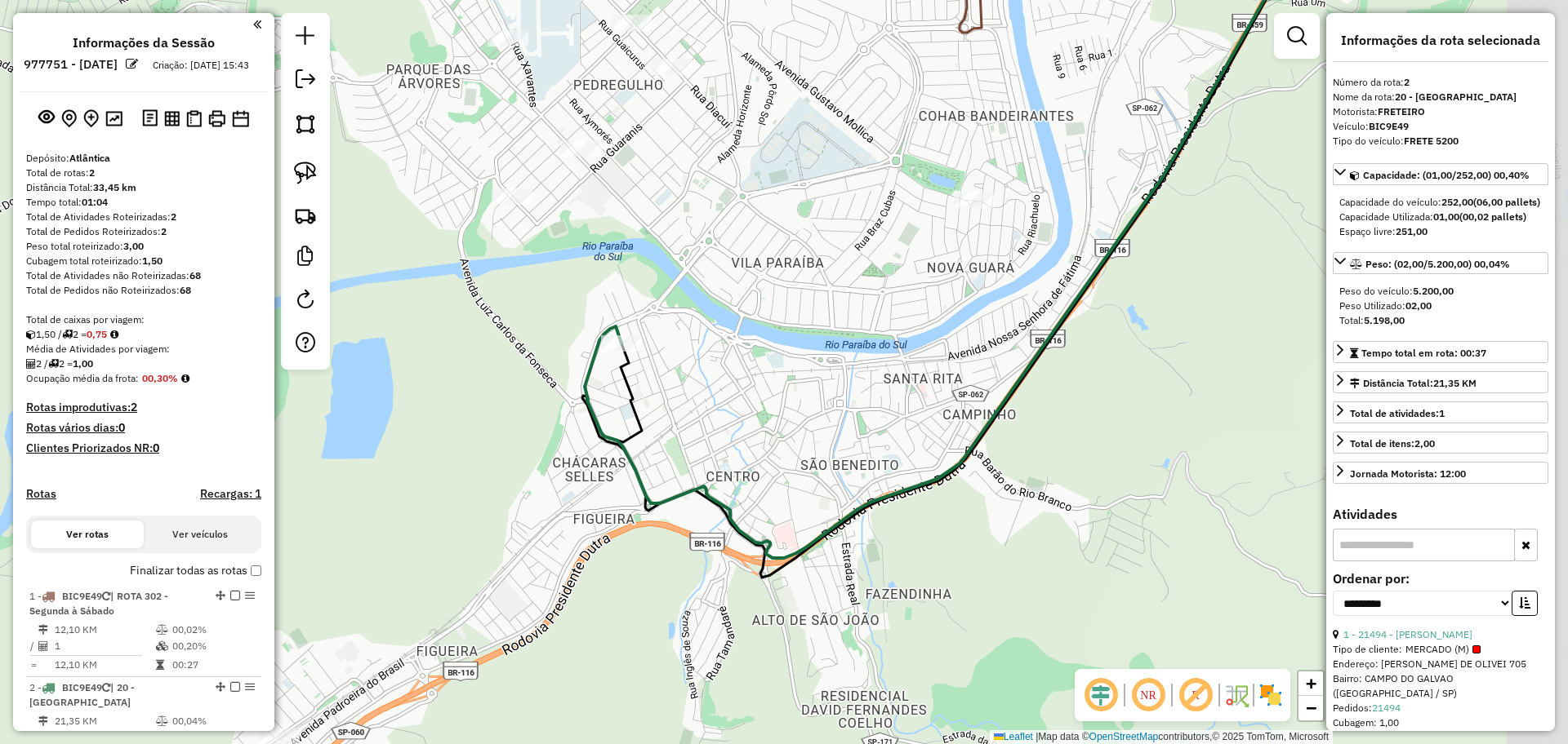
drag, startPoint x: 908, startPoint y: 428, endPoint x: 643, endPoint y: 409, distance: 265.7
click at [643, 409] on div "Janela de atendimento Grade de atendimento Capacidade Transportadoras Veículos …" at bounding box center [784, 372] width 1568 height 744
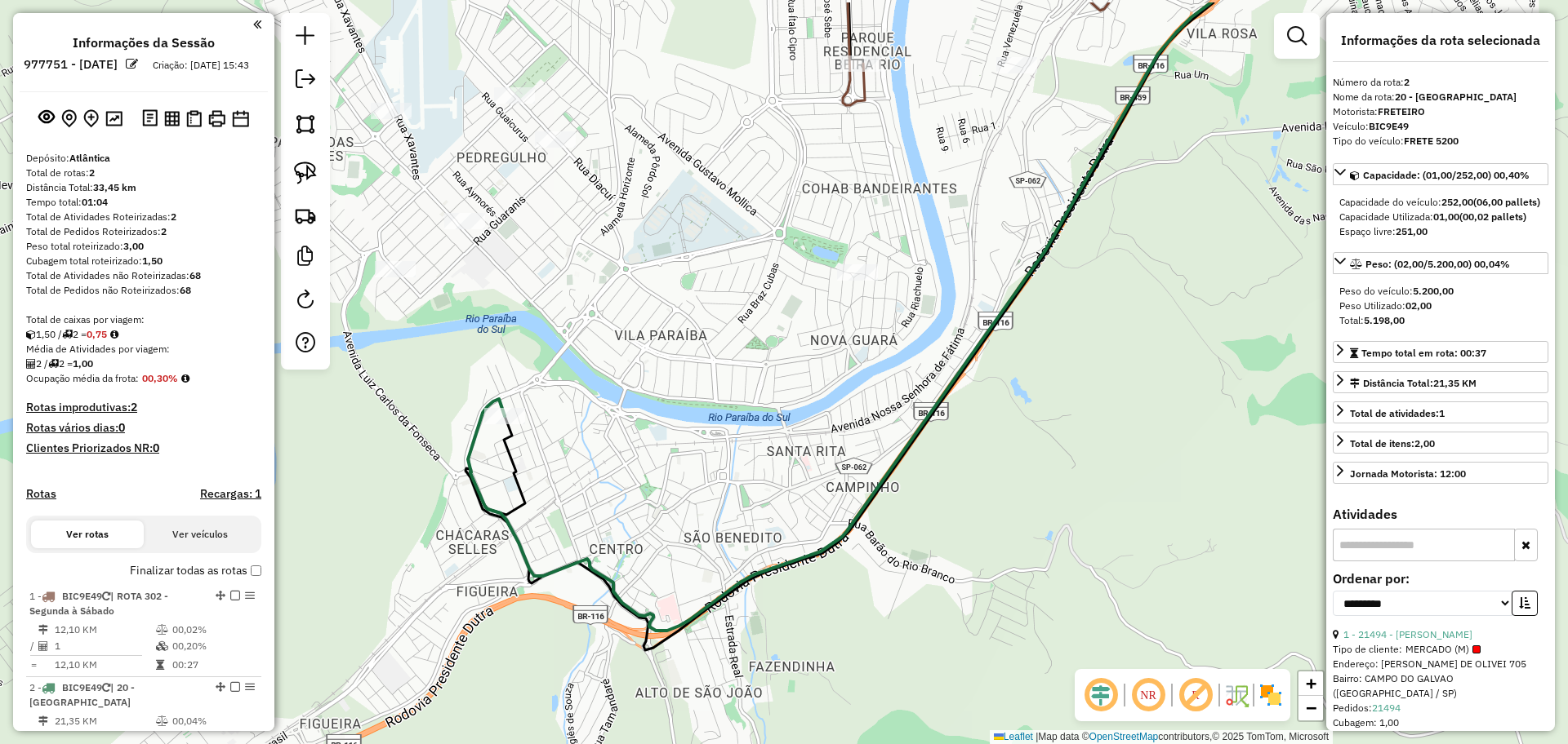
drag, startPoint x: 644, startPoint y: 410, endPoint x: 676, endPoint y: 628, distance: 220.3
click at [676, 628] on div "Janela de atendimento Grade de atendimento Capacidade Transportadoras Veículos …" at bounding box center [784, 372] width 1568 height 744
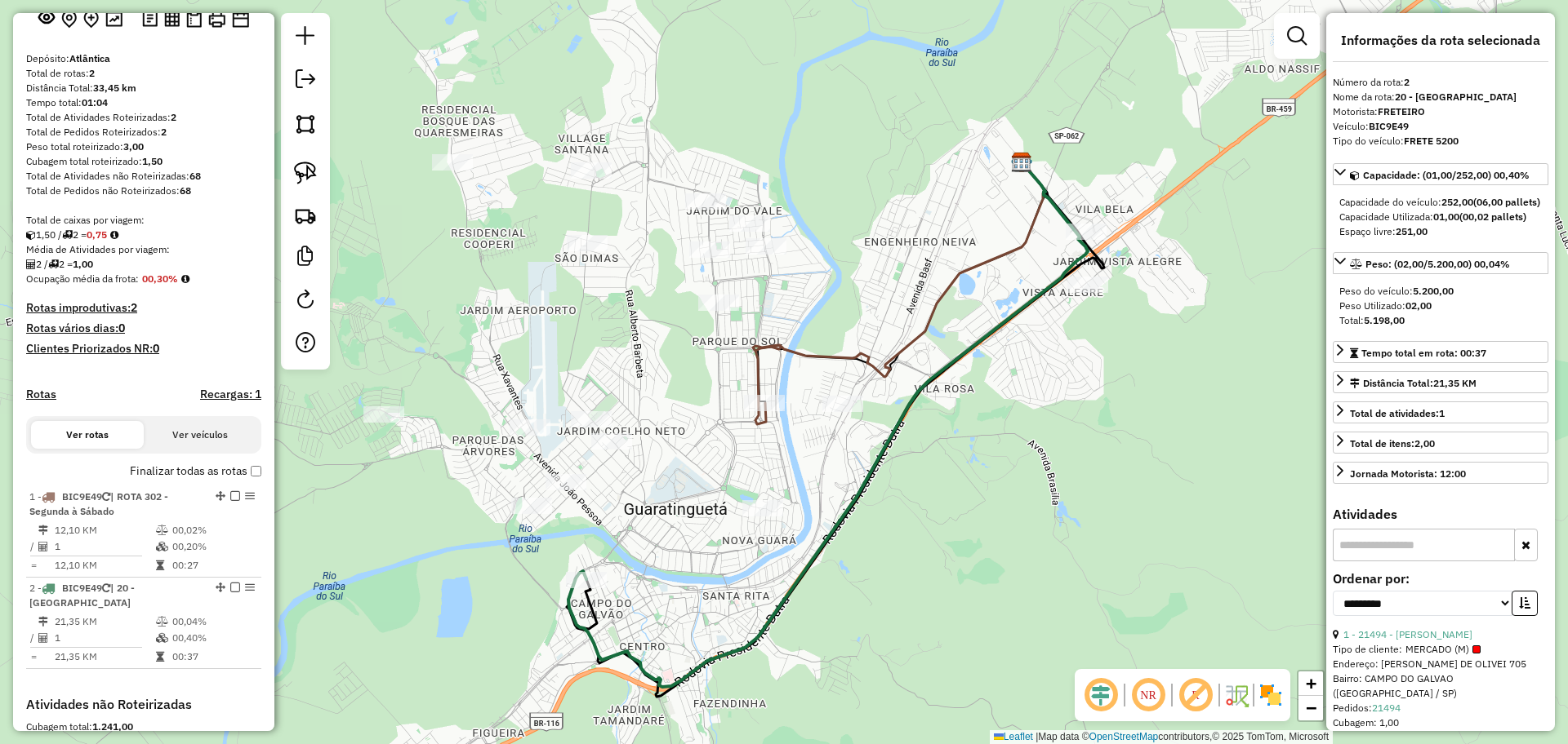
scroll to position [204, 0]
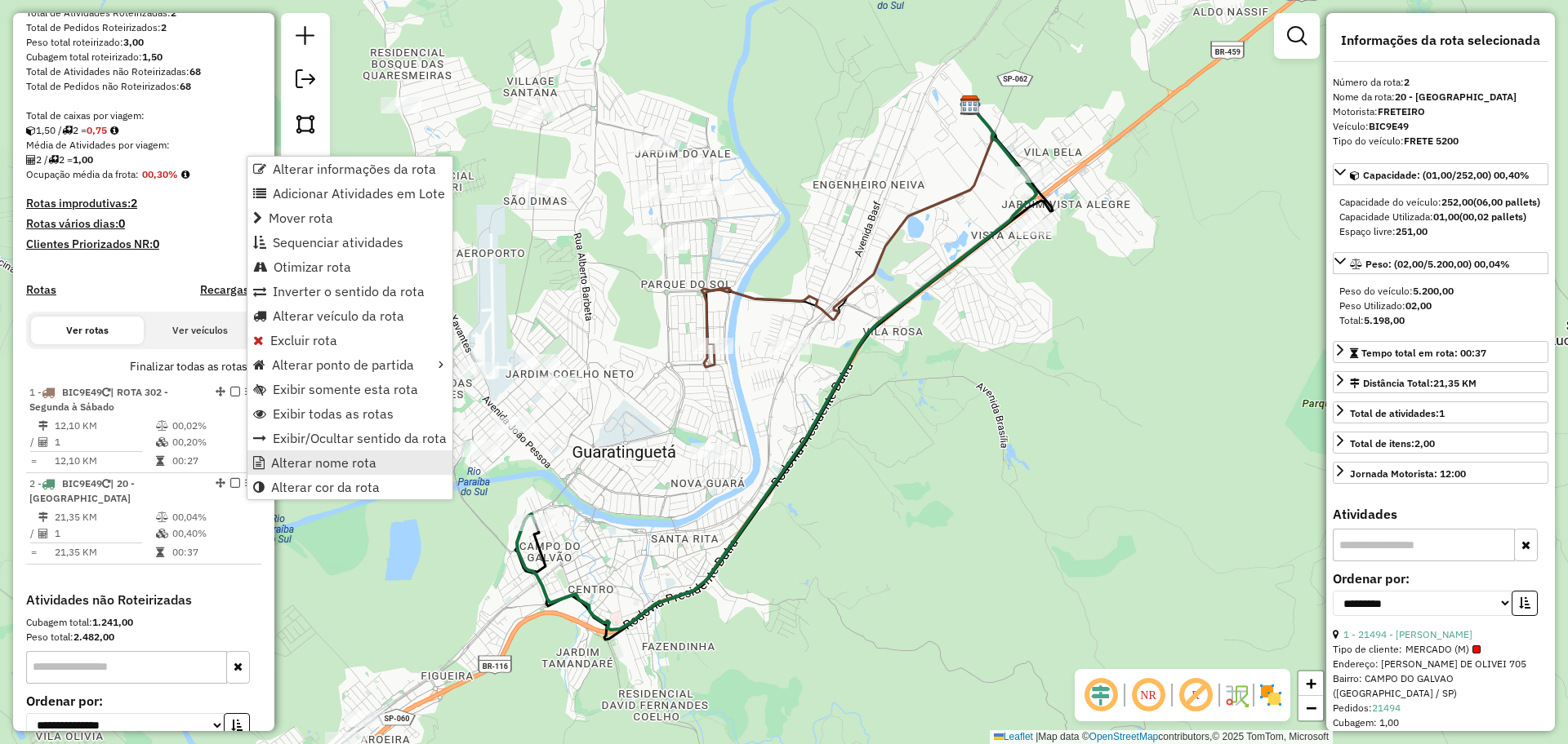
click at [348, 467] on span "Alterar nome rota" at bounding box center [323, 463] width 105 height 13
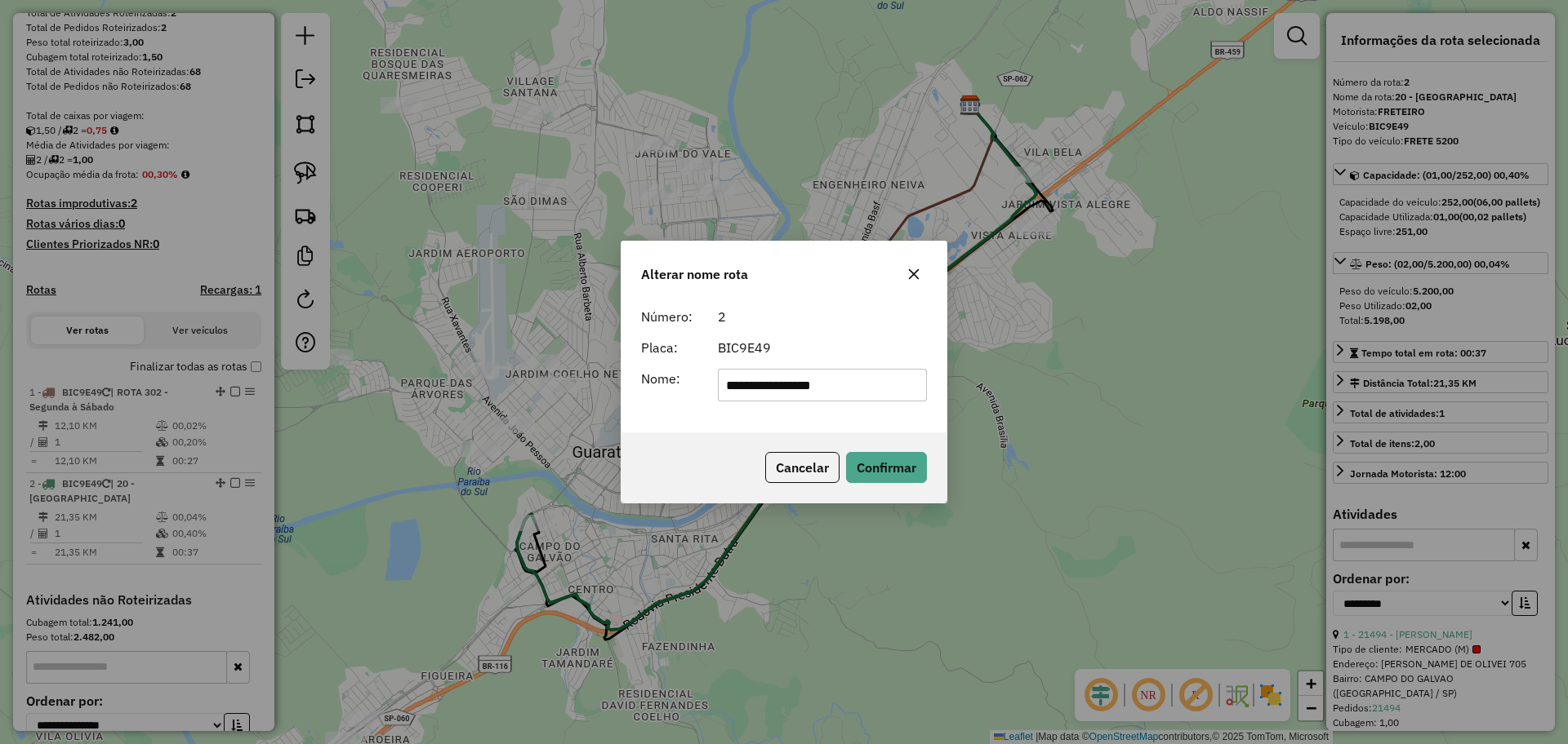
drag, startPoint x: 870, startPoint y: 381, endPoint x: 629, endPoint y: 379, distance: 241.0
click at [629, 379] on div "**********" at bounding box center [784, 367] width 325 height 132
type input "**********"
click at [921, 458] on button "Confirmar" at bounding box center [886, 467] width 81 height 31
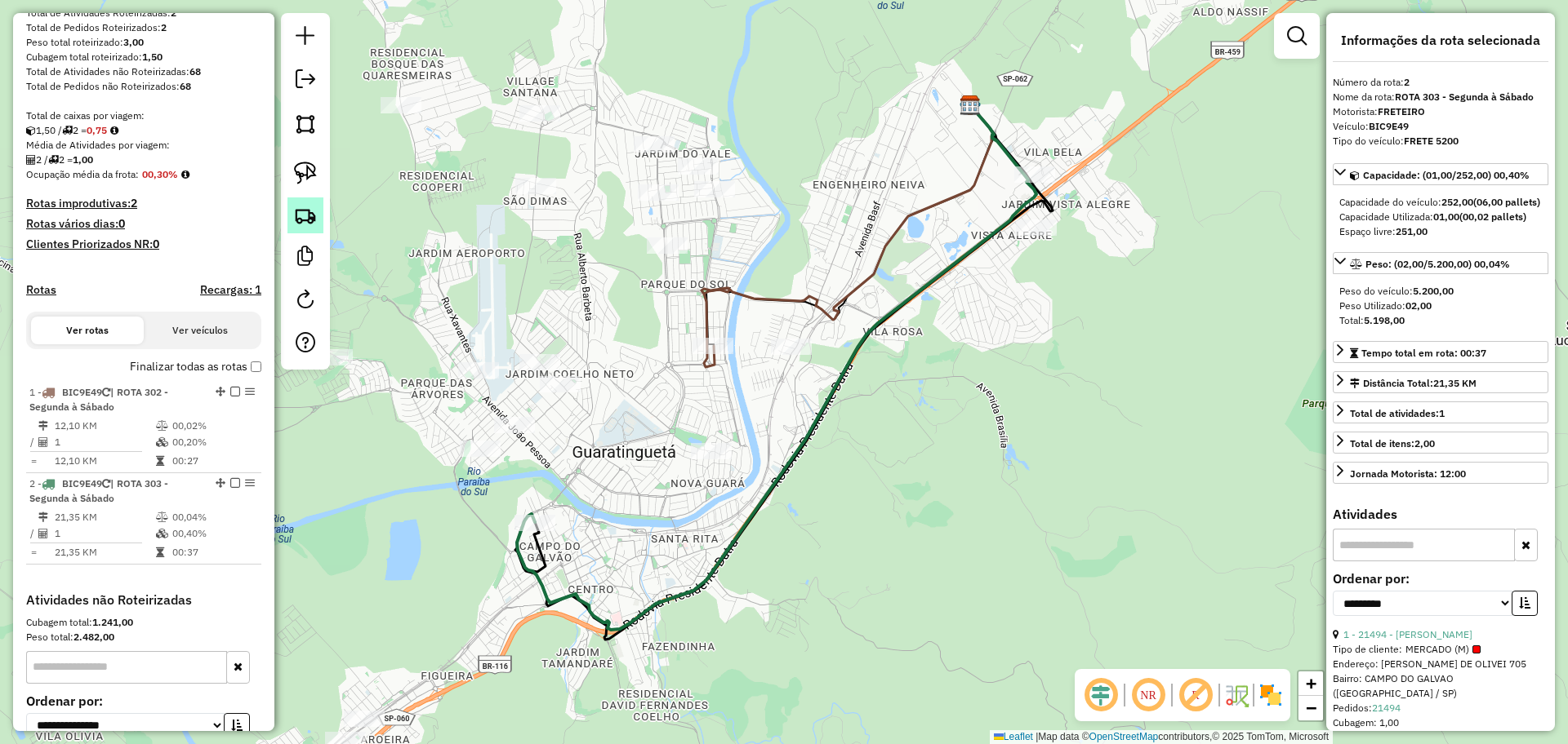
click at [306, 216] on img at bounding box center [305, 215] width 23 height 23
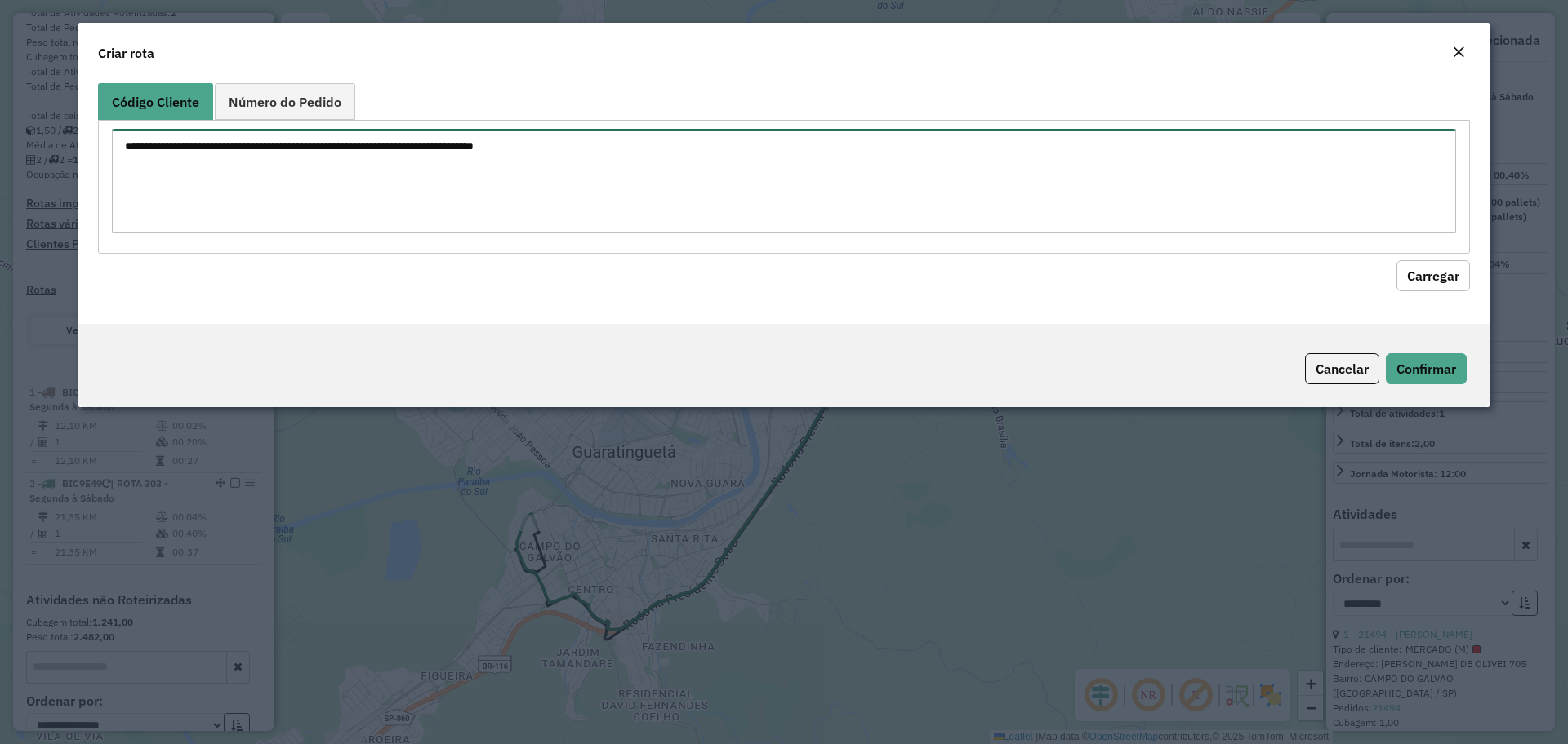
click at [579, 189] on textarea at bounding box center [784, 181] width 1344 height 104
type textarea "*****"
click at [1420, 264] on button "Carregar" at bounding box center [1432, 275] width 73 height 31
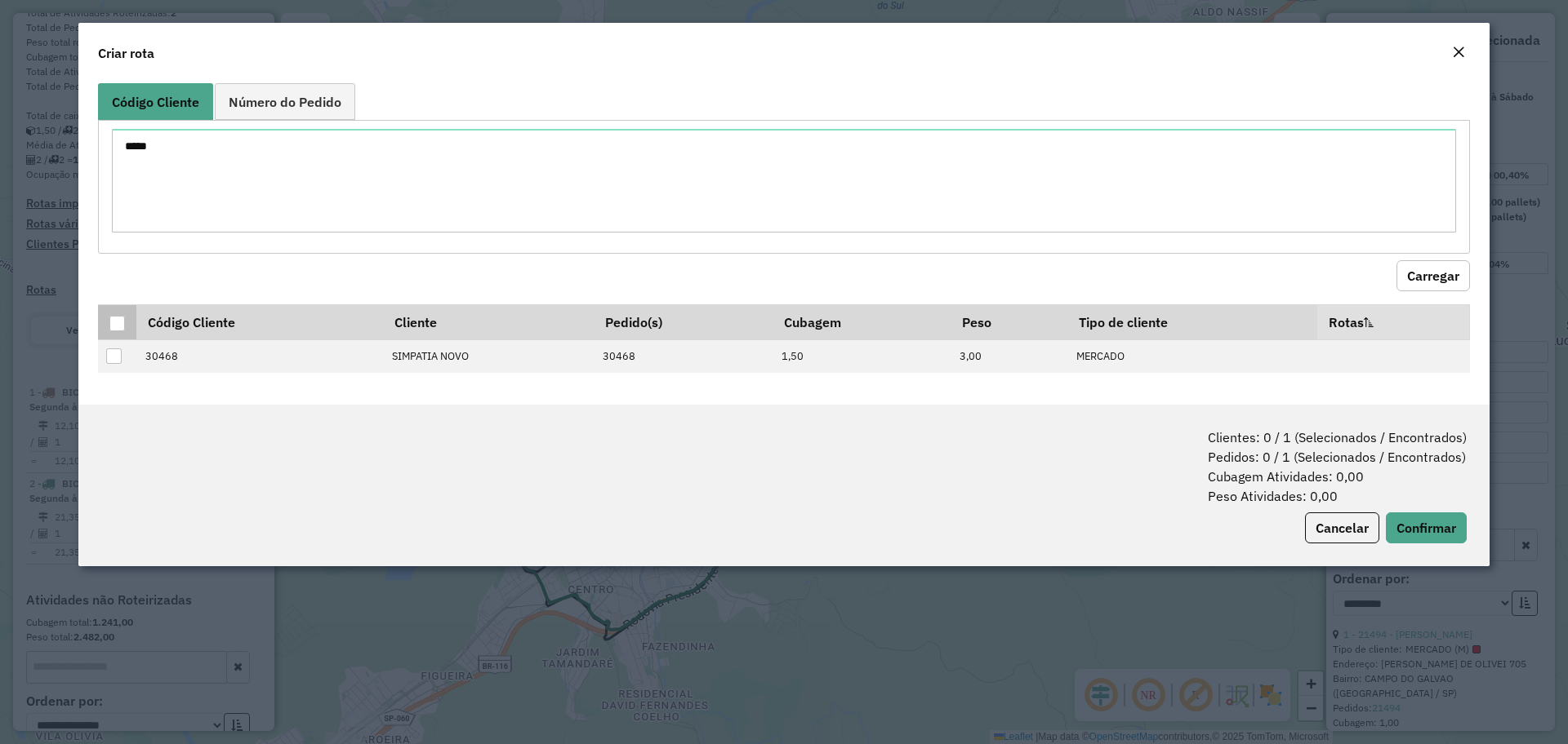
click at [116, 316] on div at bounding box center [117, 324] width 16 height 16
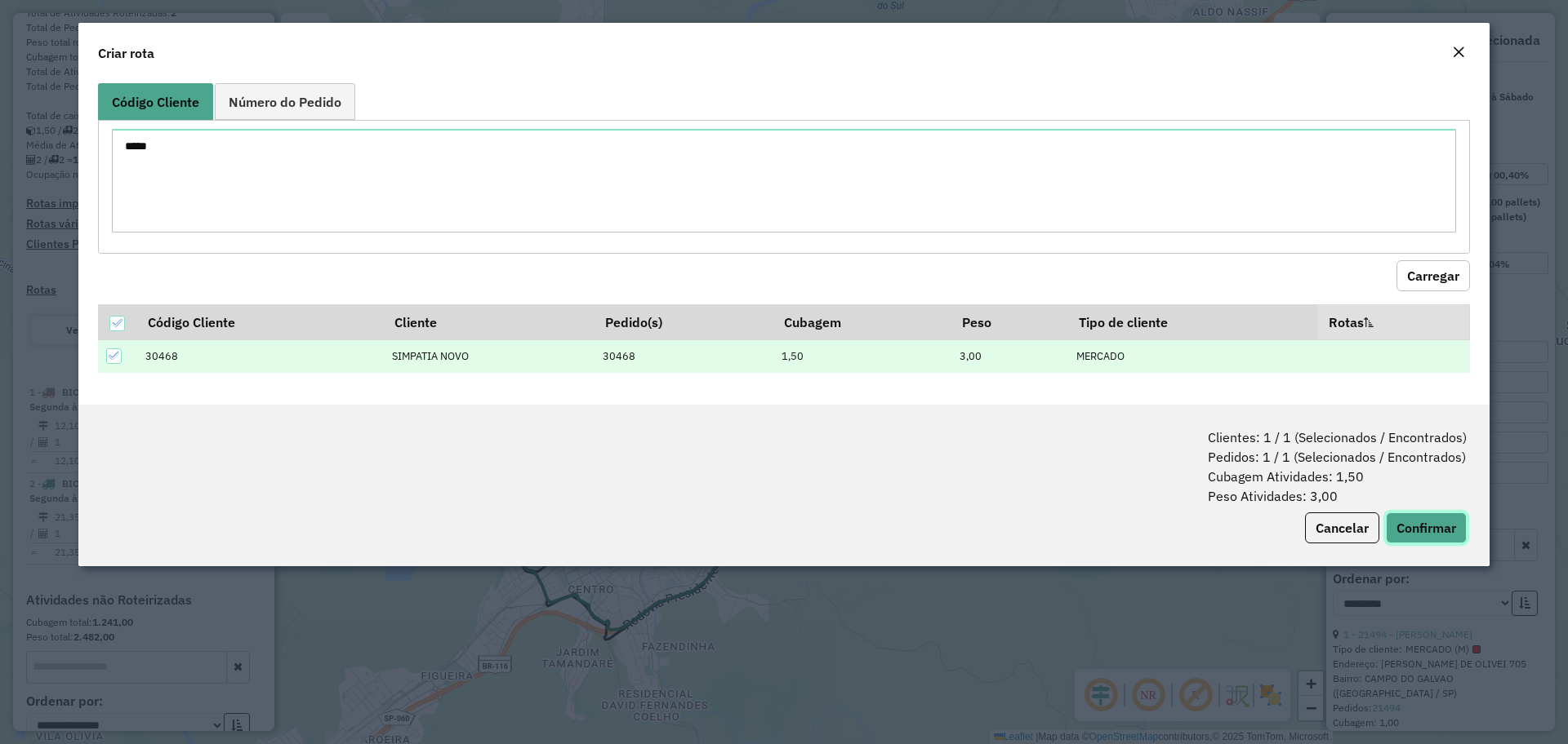
click at [1436, 519] on button "Confirmar" at bounding box center [1426, 528] width 81 height 31
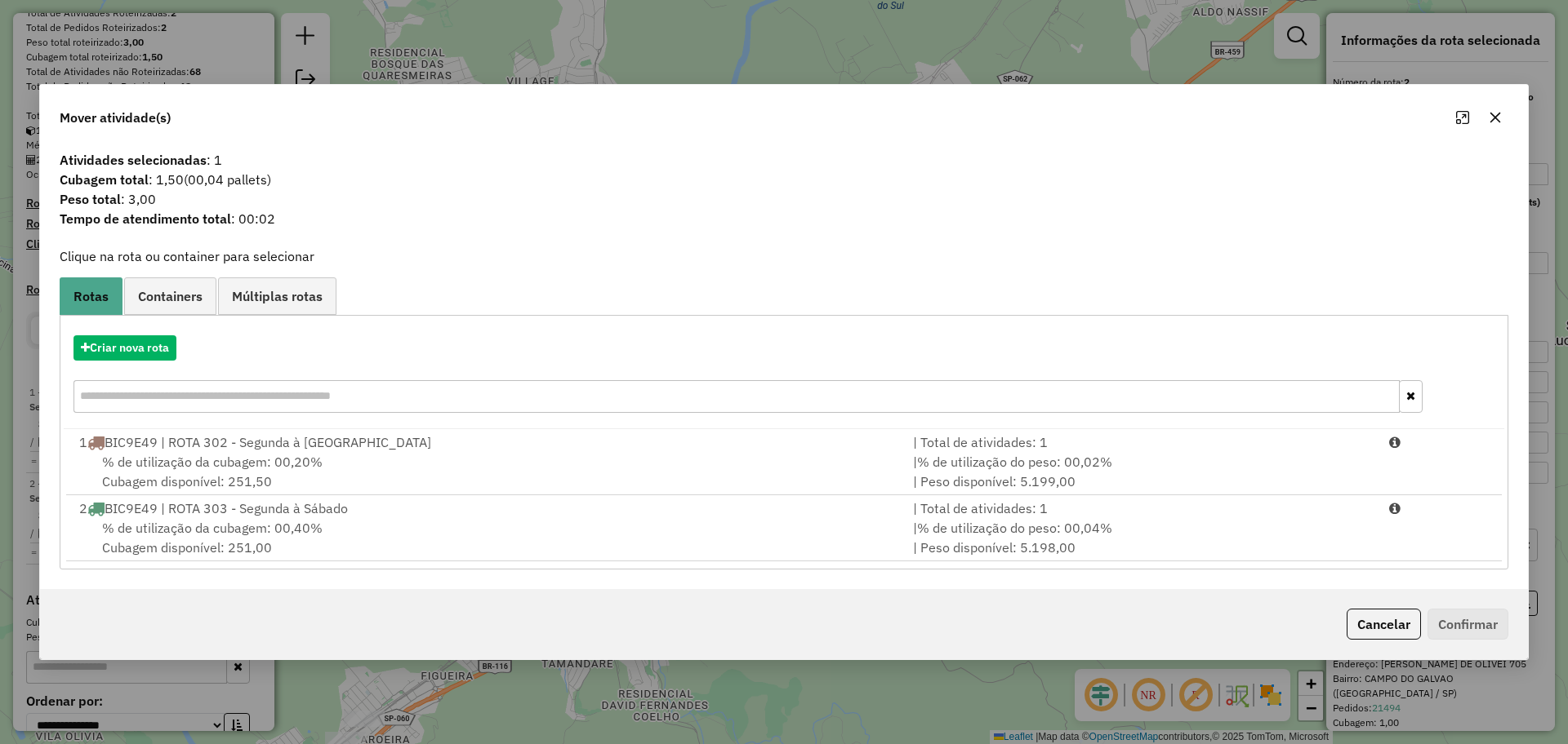
click at [131, 334] on div "Criar nova rota" at bounding box center [783, 376] width 1440 height 106
click at [131, 342] on button "Criar nova rota" at bounding box center [124, 348] width 103 height 26
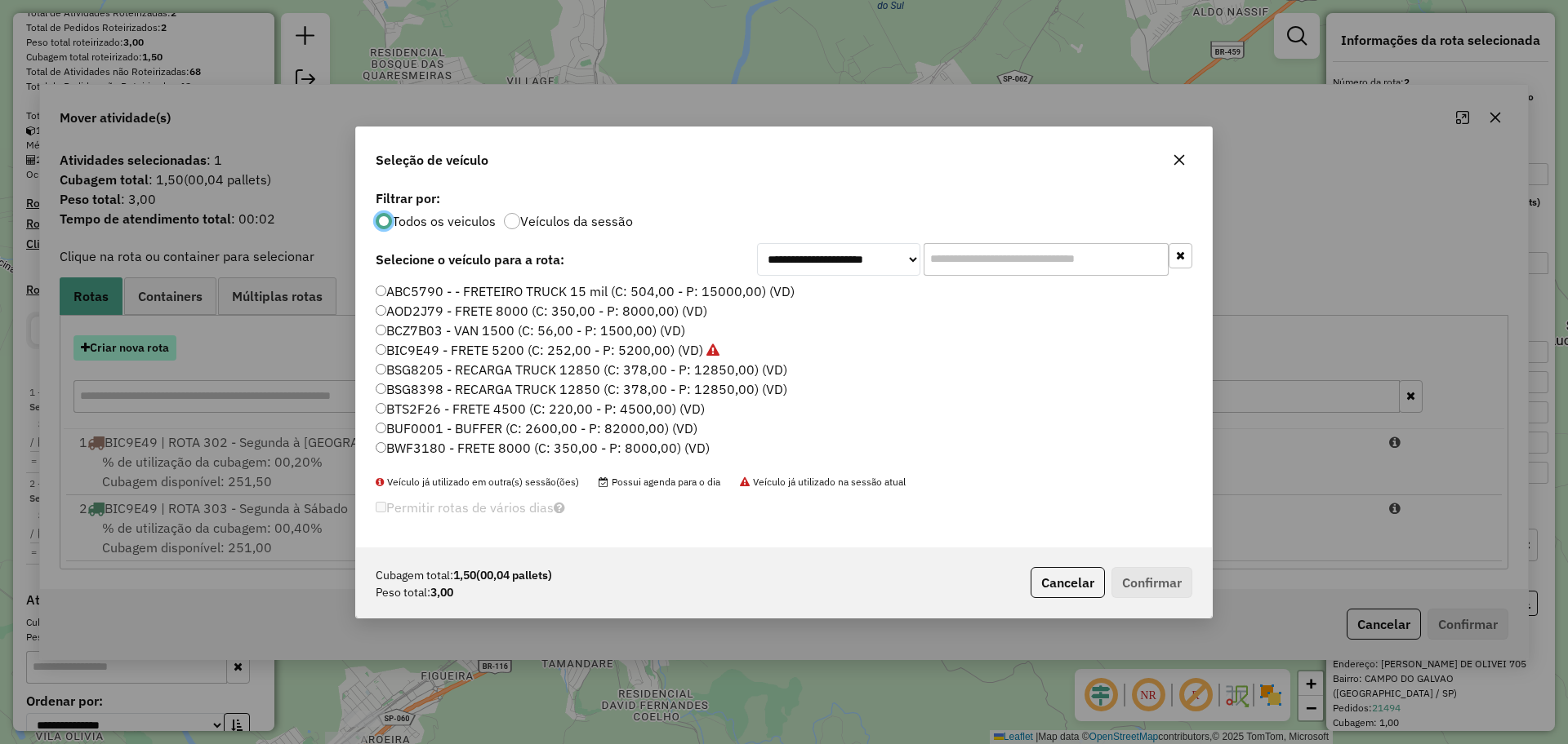
scroll to position [9, 5]
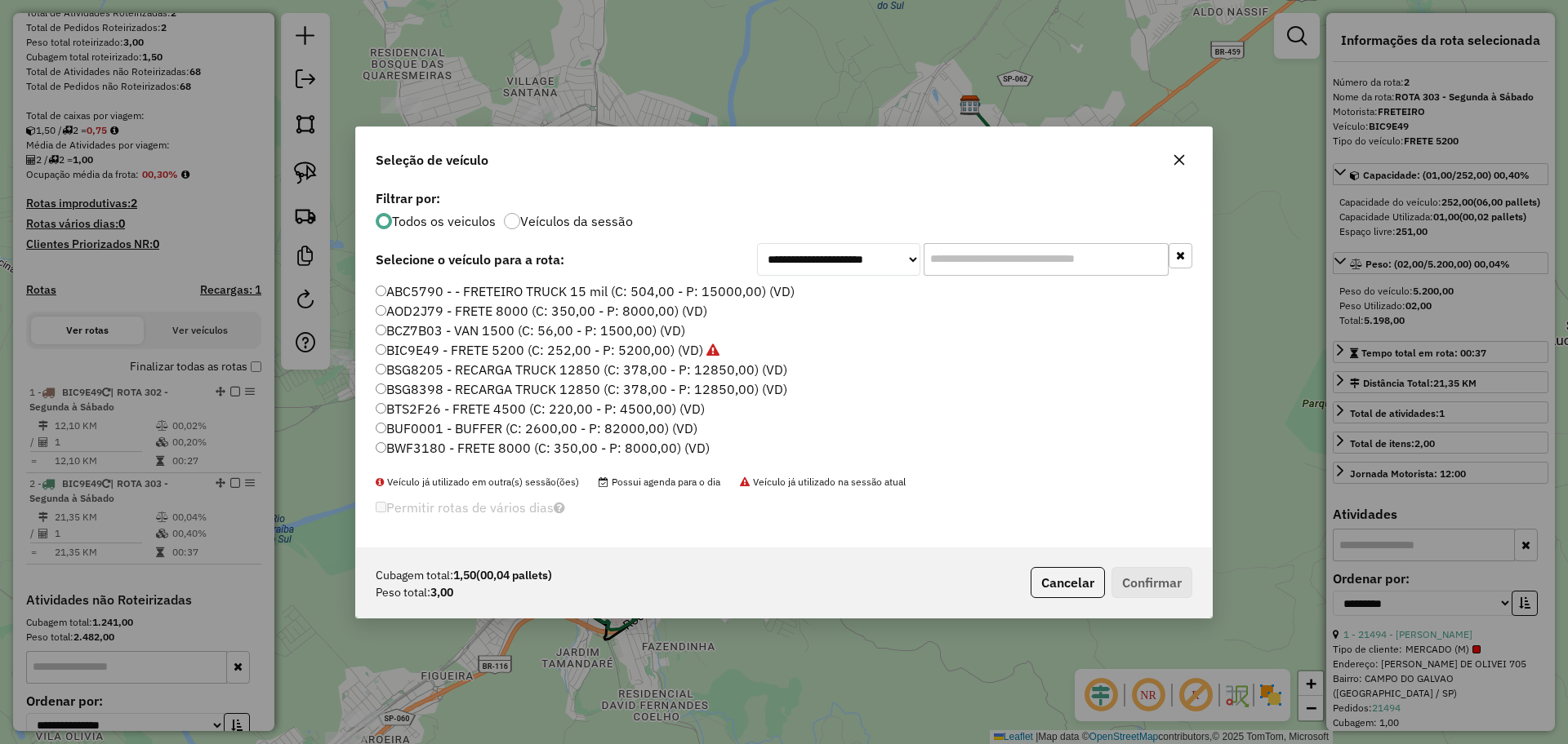
click at [429, 347] on label "BIC9E49 - FRETE 5200 (C: 252,00 - P: 5200,00) (VD)" at bounding box center [548, 350] width 344 height 19
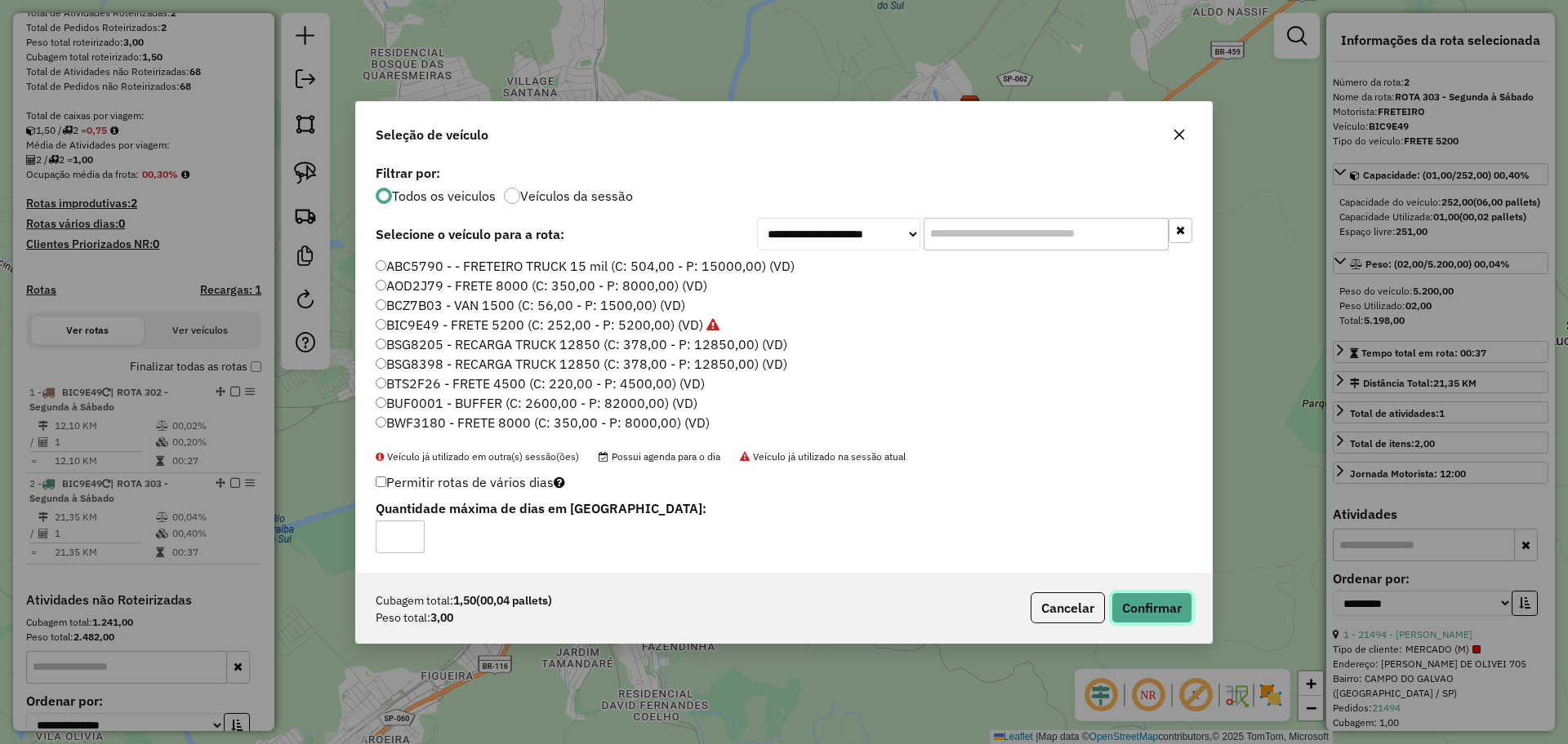
click at [1153, 596] on button "Confirmar" at bounding box center [1152, 607] width 81 height 31
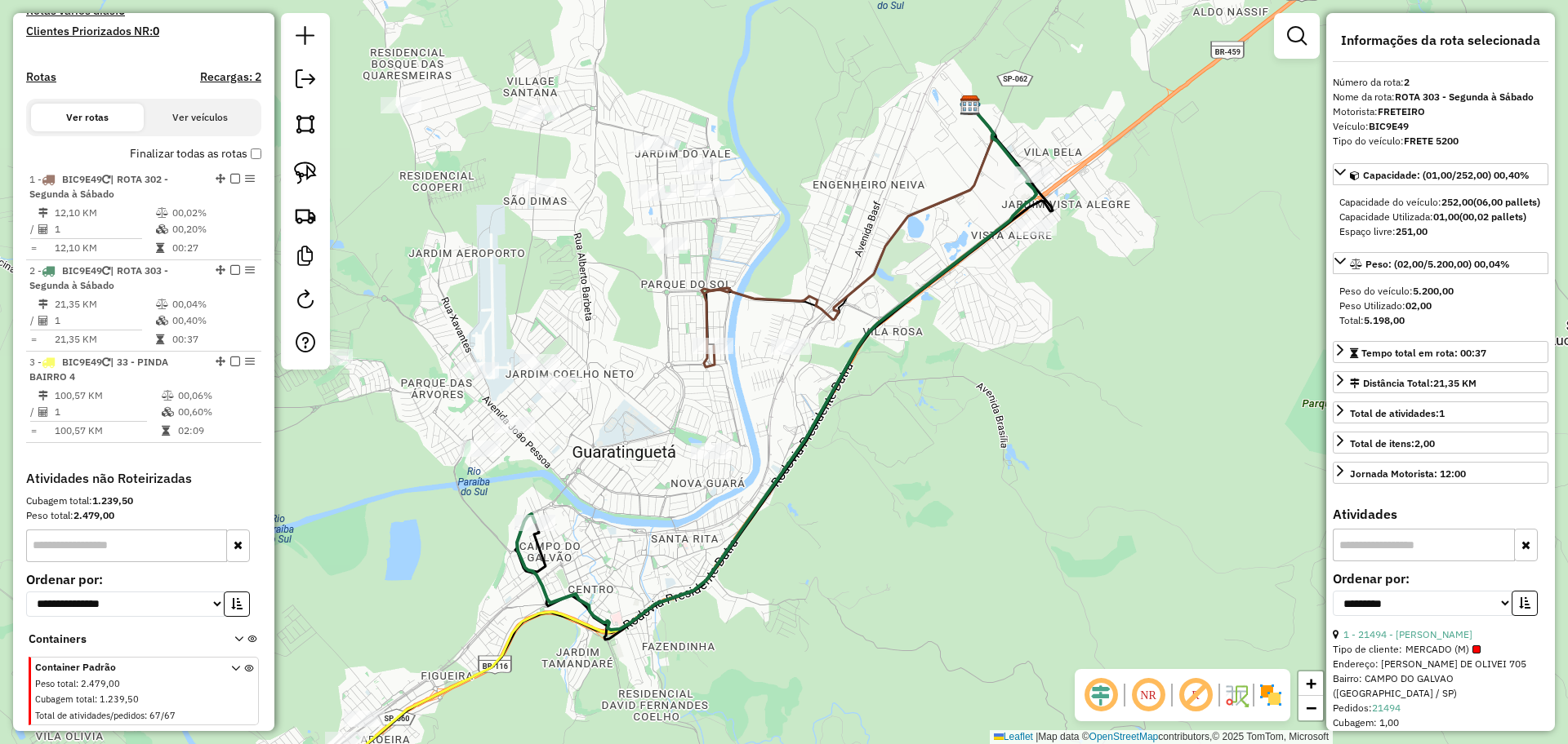
scroll to position [465, 0]
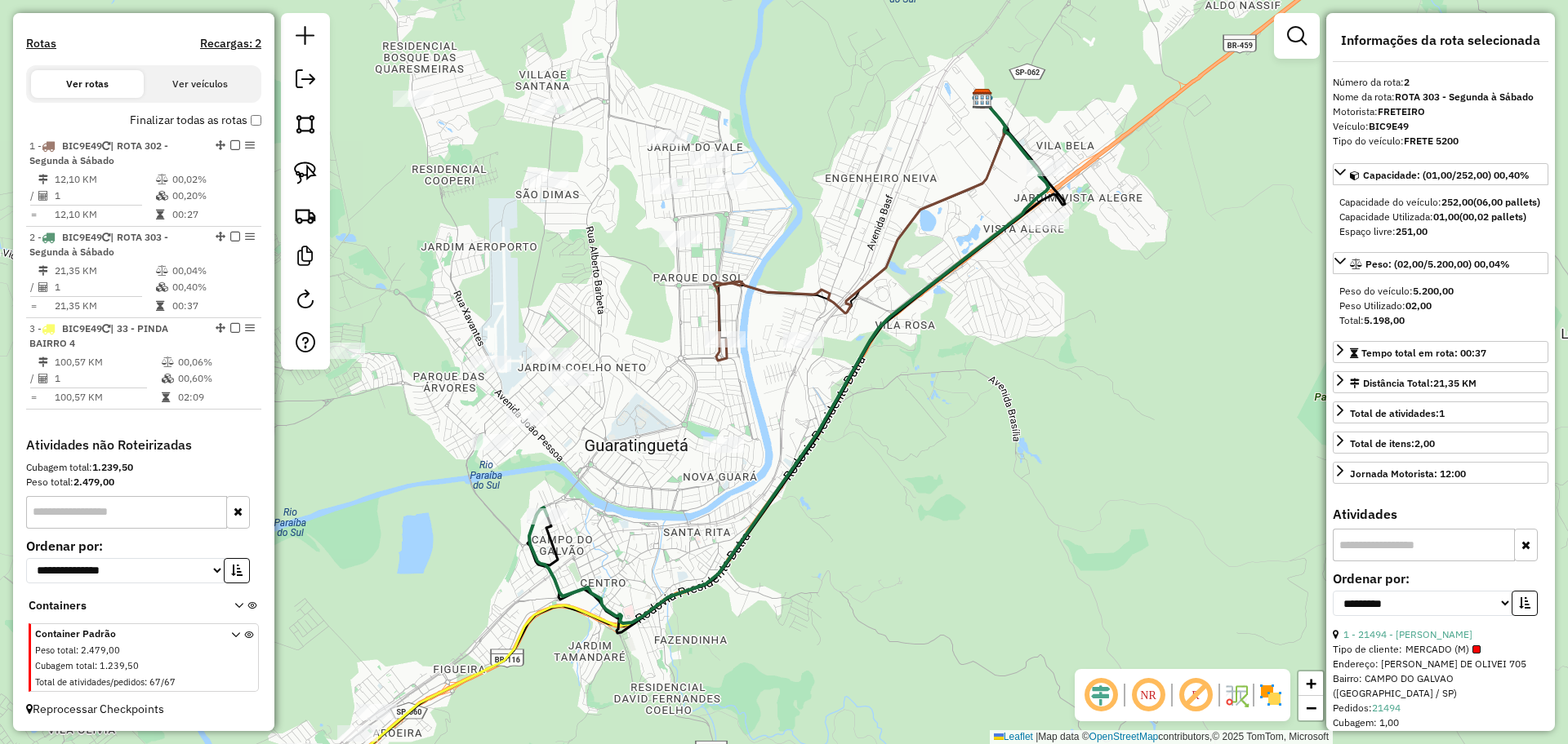
drag, startPoint x: 457, startPoint y: 591, endPoint x: 862, endPoint y: 380, distance: 456.7
click at [862, 380] on div "Janela de atendimento Grade de atendimento Capacidade Transportadoras Veículos …" at bounding box center [784, 372] width 1568 height 744
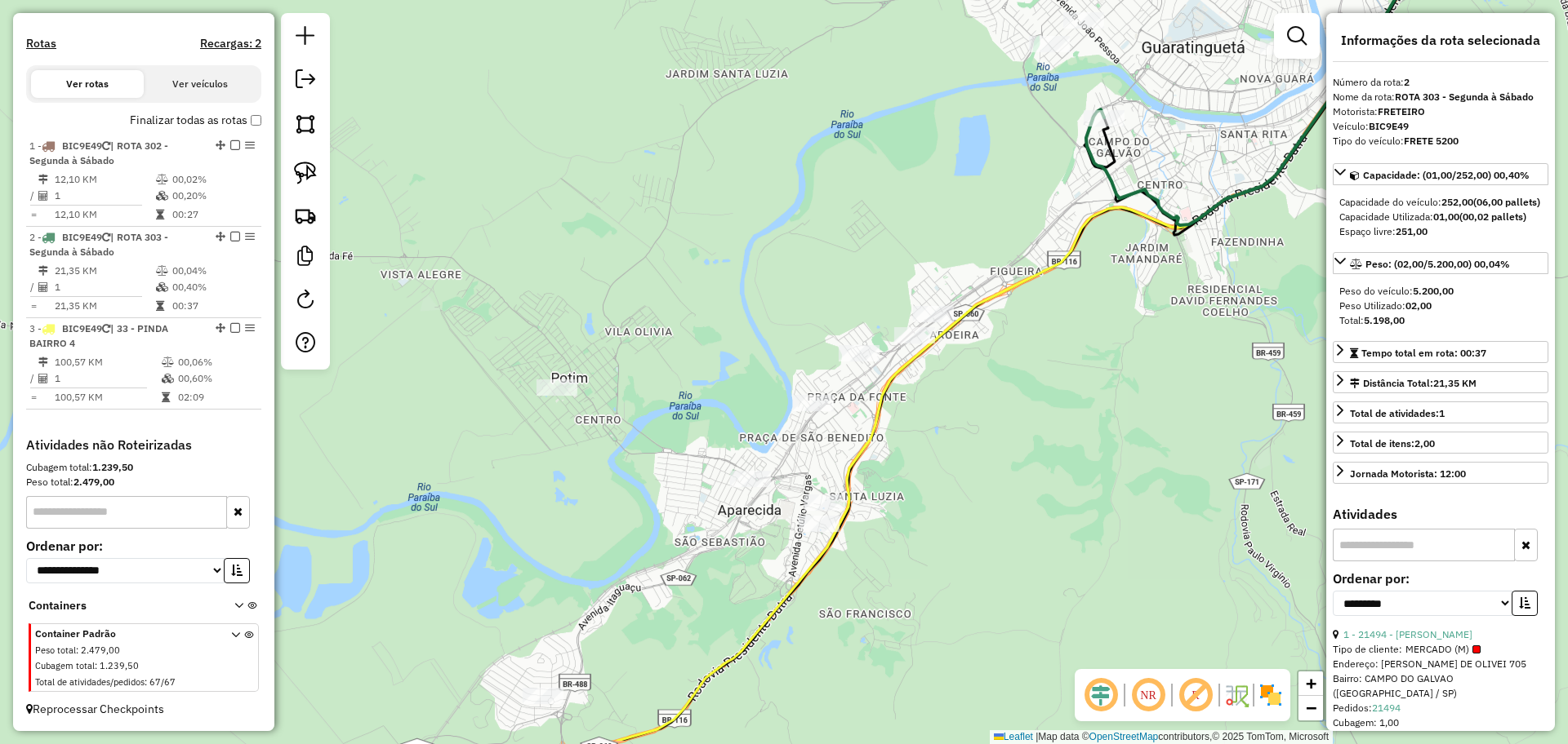
drag, startPoint x: 721, startPoint y: 471, endPoint x: 777, endPoint y: 252, distance: 226.0
click at [773, 261] on div "Janela de atendimento Grade de atendimento Capacidade Transportadoras Veículos …" at bounding box center [784, 372] width 1568 height 744
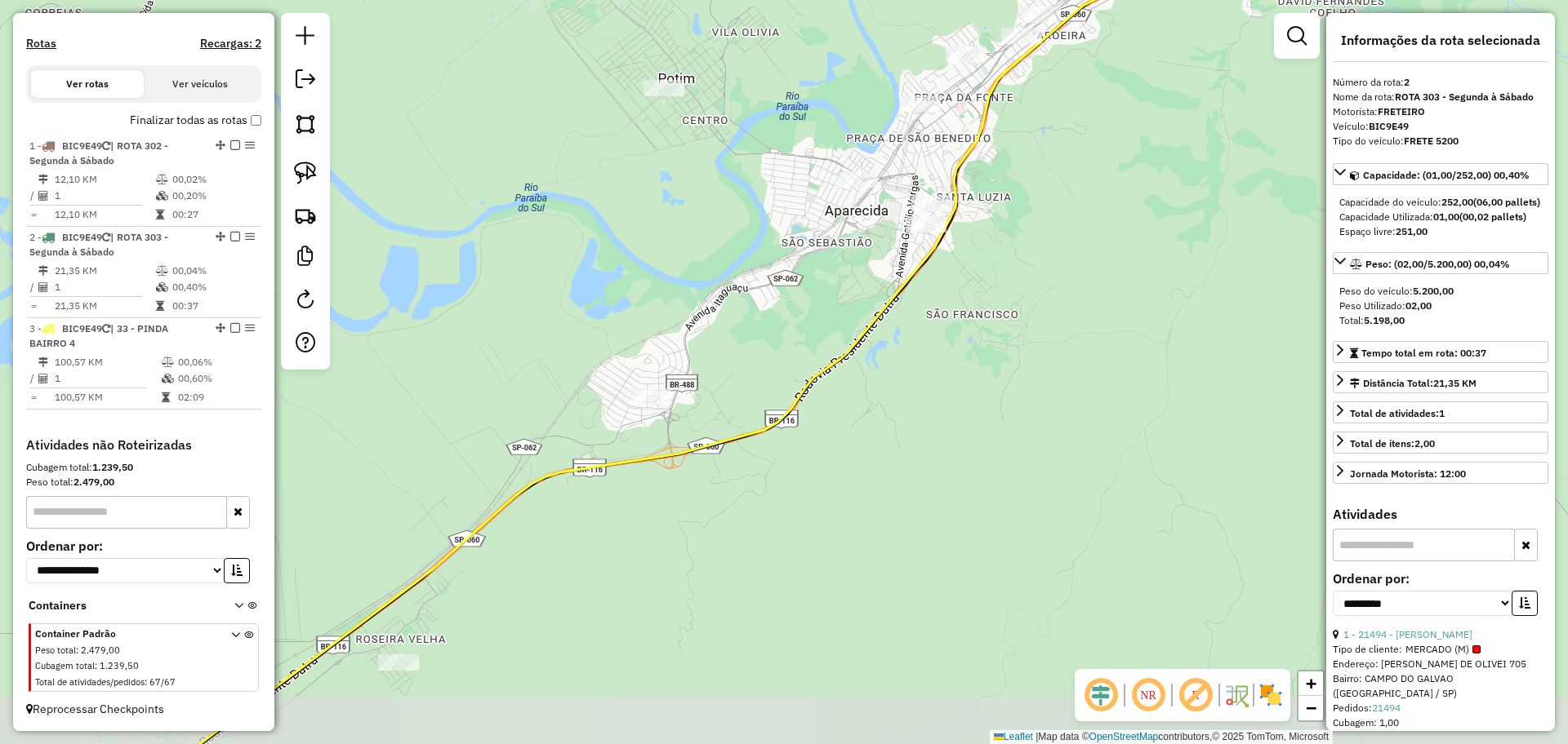
drag, startPoint x: 647, startPoint y: 367, endPoint x: 976, endPoint y: 142, distance: 398.6
click at [928, 182] on div "Janela de atendimento Grade de atendimento Capacidade Transportadoras Veículos …" at bounding box center [784, 372] width 1568 height 744
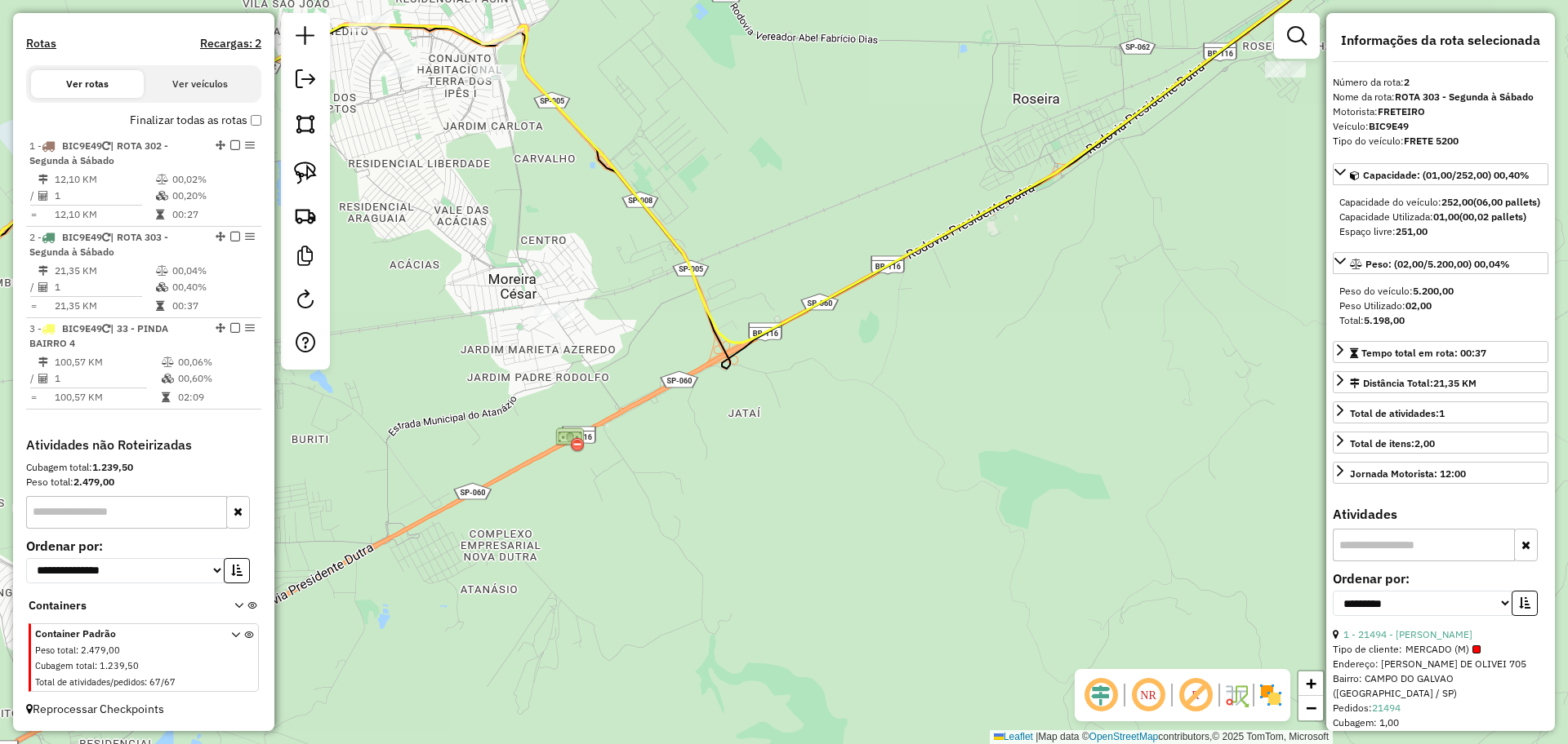
drag, startPoint x: 509, startPoint y: 403, endPoint x: 883, endPoint y: 421, distance: 374.4
click at [834, 421] on div "Janela de atendimento Grade de atendimento Capacidade Transportadoras Veículos …" at bounding box center [784, 372] width 1568 height 744
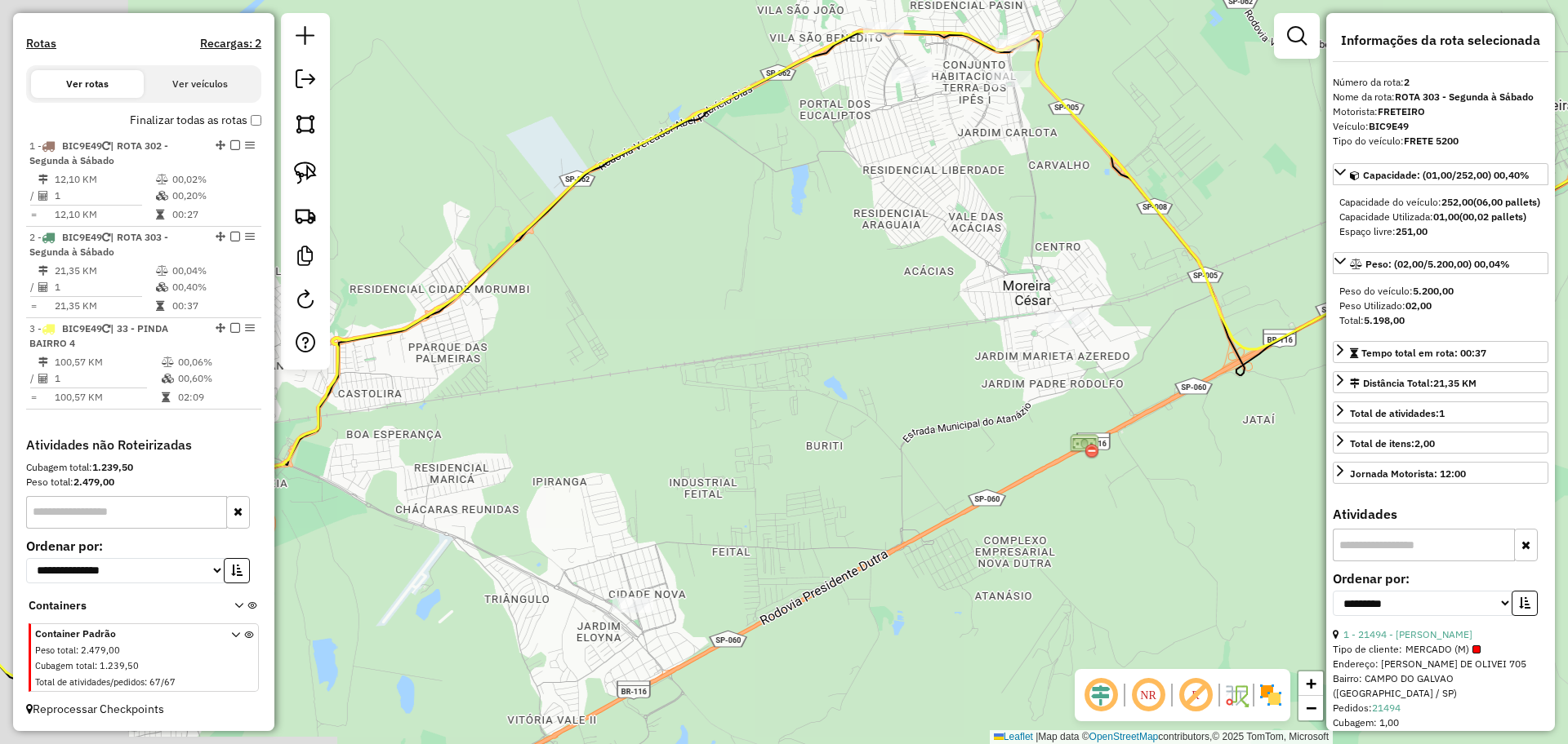
drag, startPoint x: 663, startPoint y: 539, endPoint x: 905, endPoint y: 413, distance: 272.8
click at [885, 418] on div "Janela de atendimento Grade de atendimento Capacidade Transportadoras Veículos …" at bounding box center [784, 372] width 1568 height 744
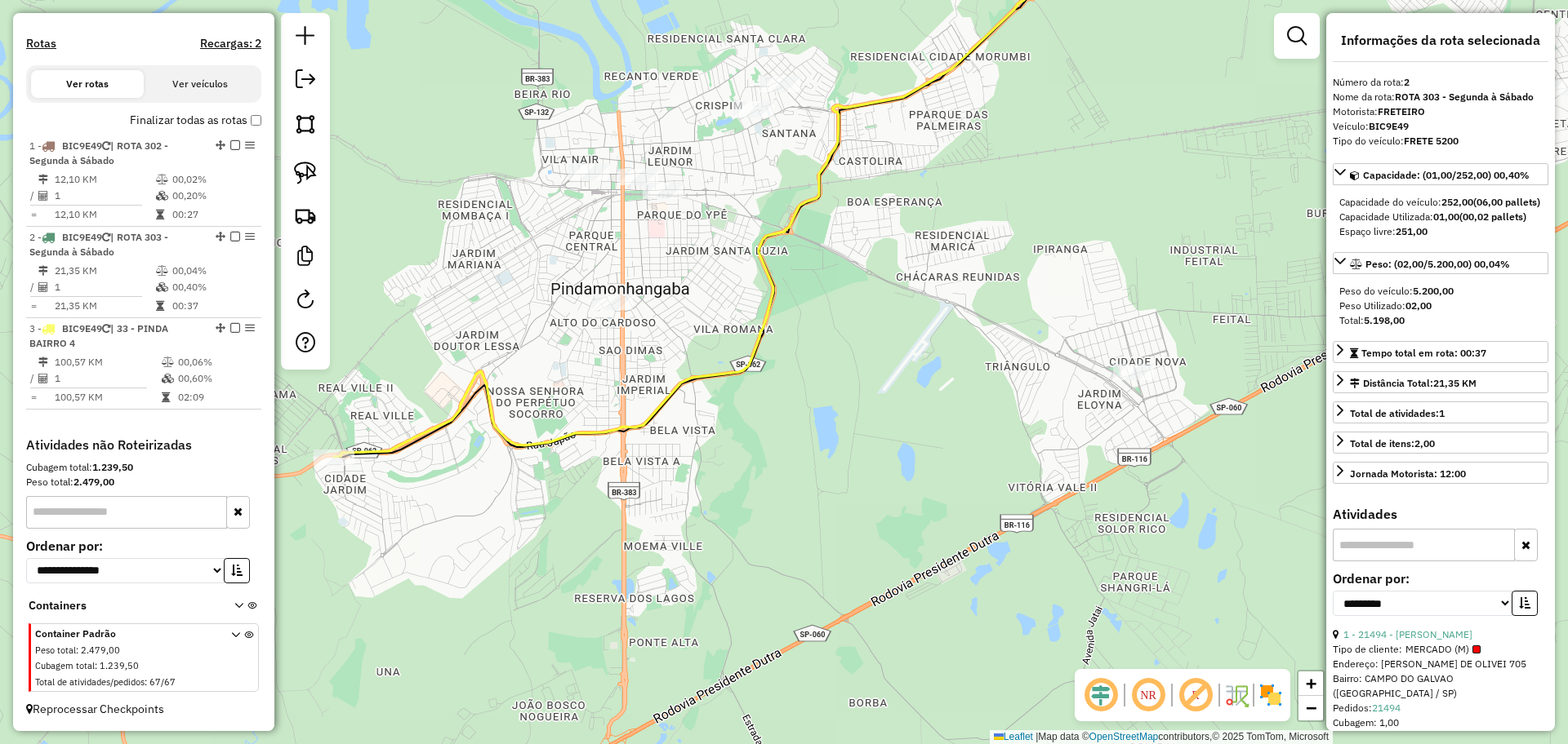
drag, startPoint x: 849, startPoint y: 472, endPoint x: 805, endPoint y: 487, distance: 46.5
click at [805, 487] on div "Janela de atendimento Grade de atendimento Capacidade Transportadoras Veículos …" at bounding box center [784, 372] width 1568 height 744
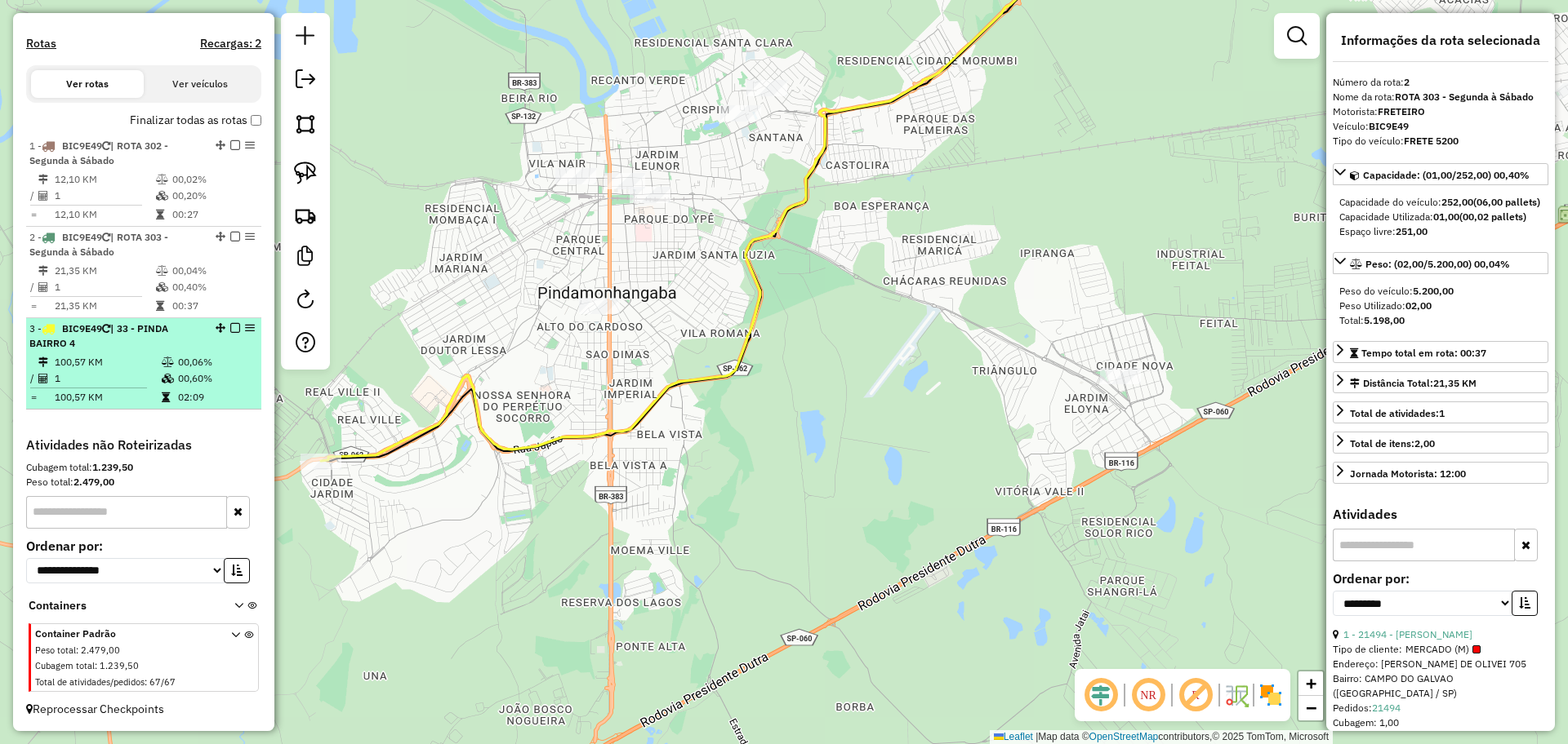
drag, startPoint x: 251, startPoint y: 329, endPoint x: 241, endPoint y: 332, distance: 10.4
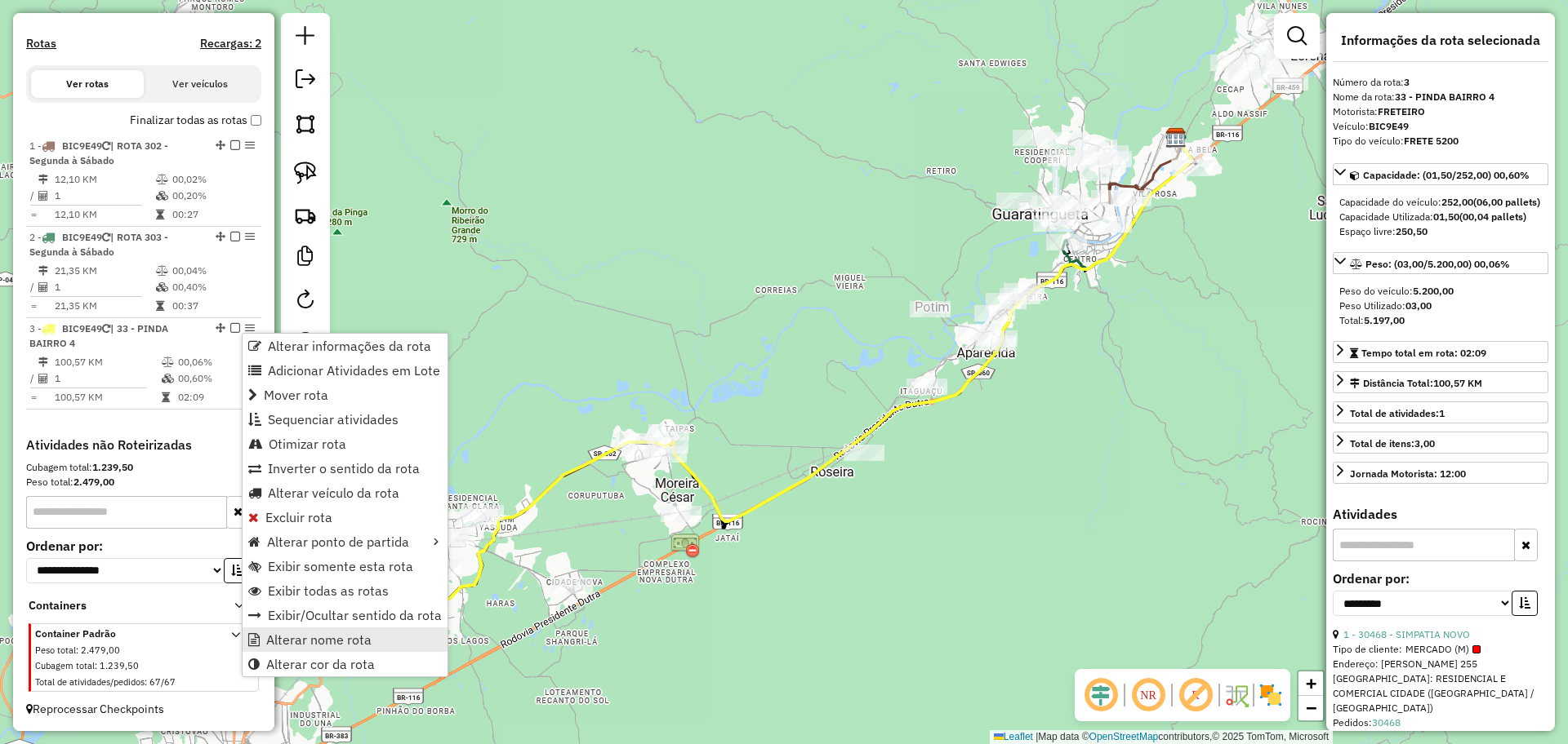
click at [308, 645] on span "Alterar nome rota" at bounding box center [318, 640] width 105 height 13
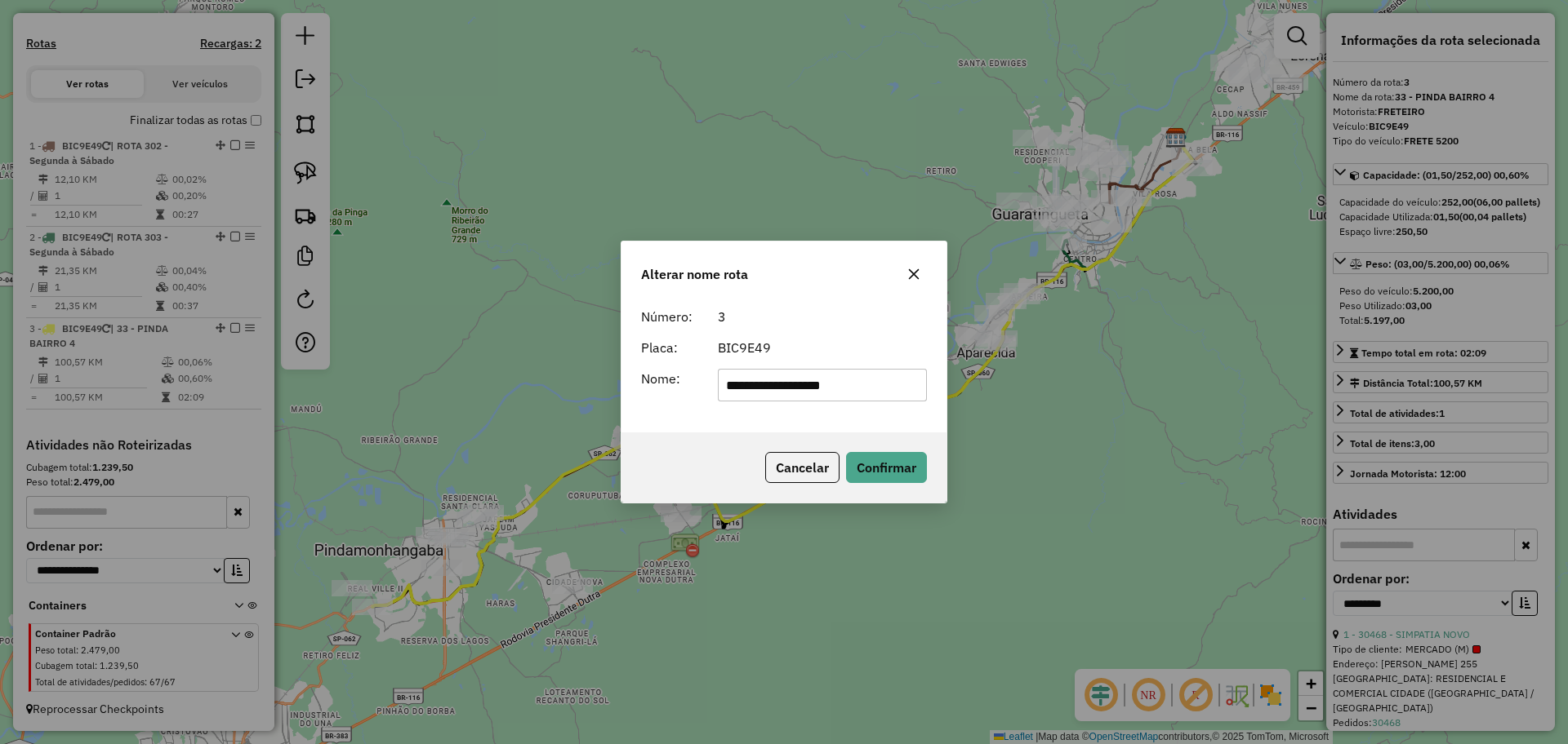
drag, startPoint x: 870, startPoint y: 385, endPoint x: 714, endPoint y: 393, distance: 156.2
click at [714, 393] on div "**********" at bounding box center [823, 385] width 229 height 33
type input "*"
type input "**********"
click at [903, 463] on button "Confirmar" at bounding box center [886, 467] width 81 height 31
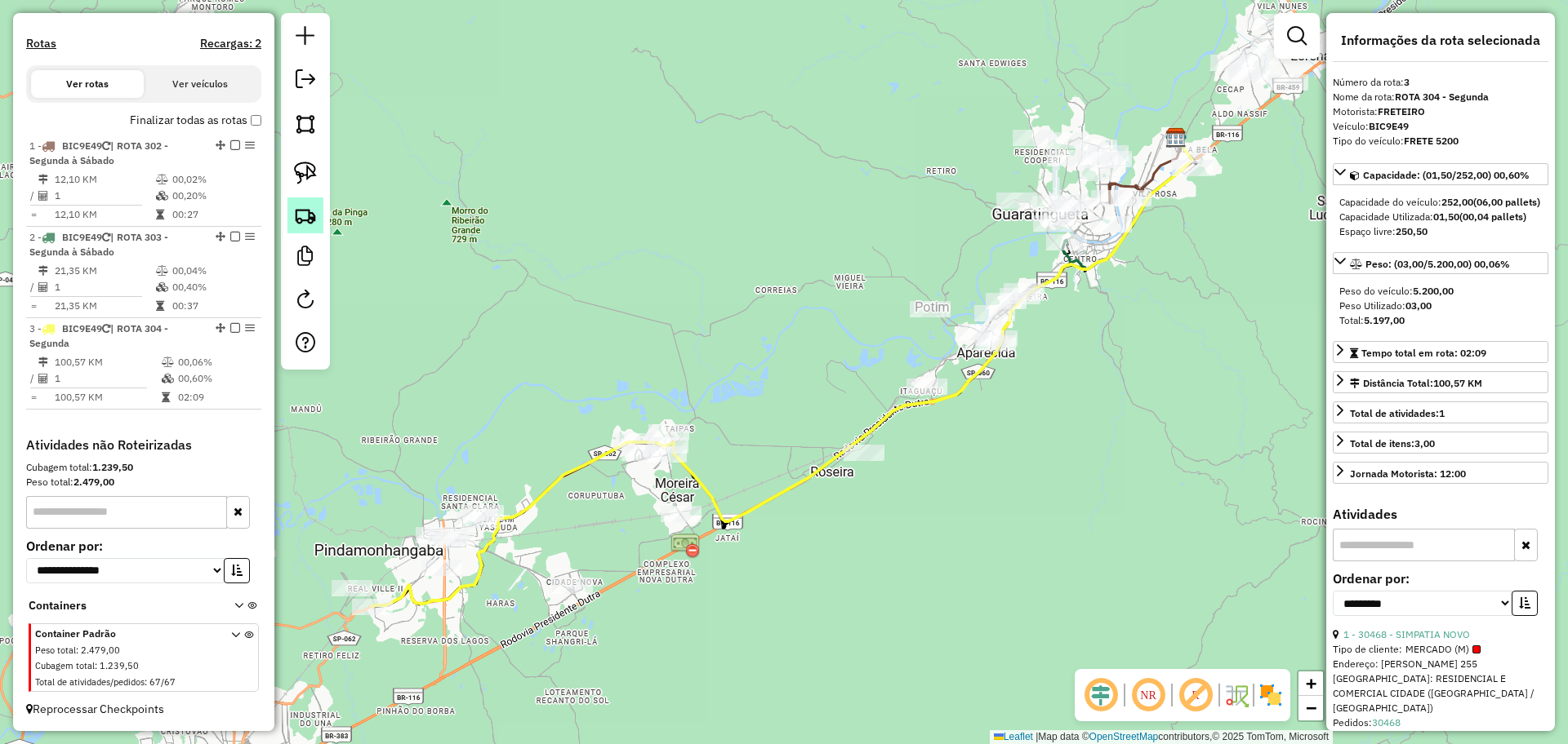
click at [306, 214] on img at bounding box center [305, 215] width 23 height 23
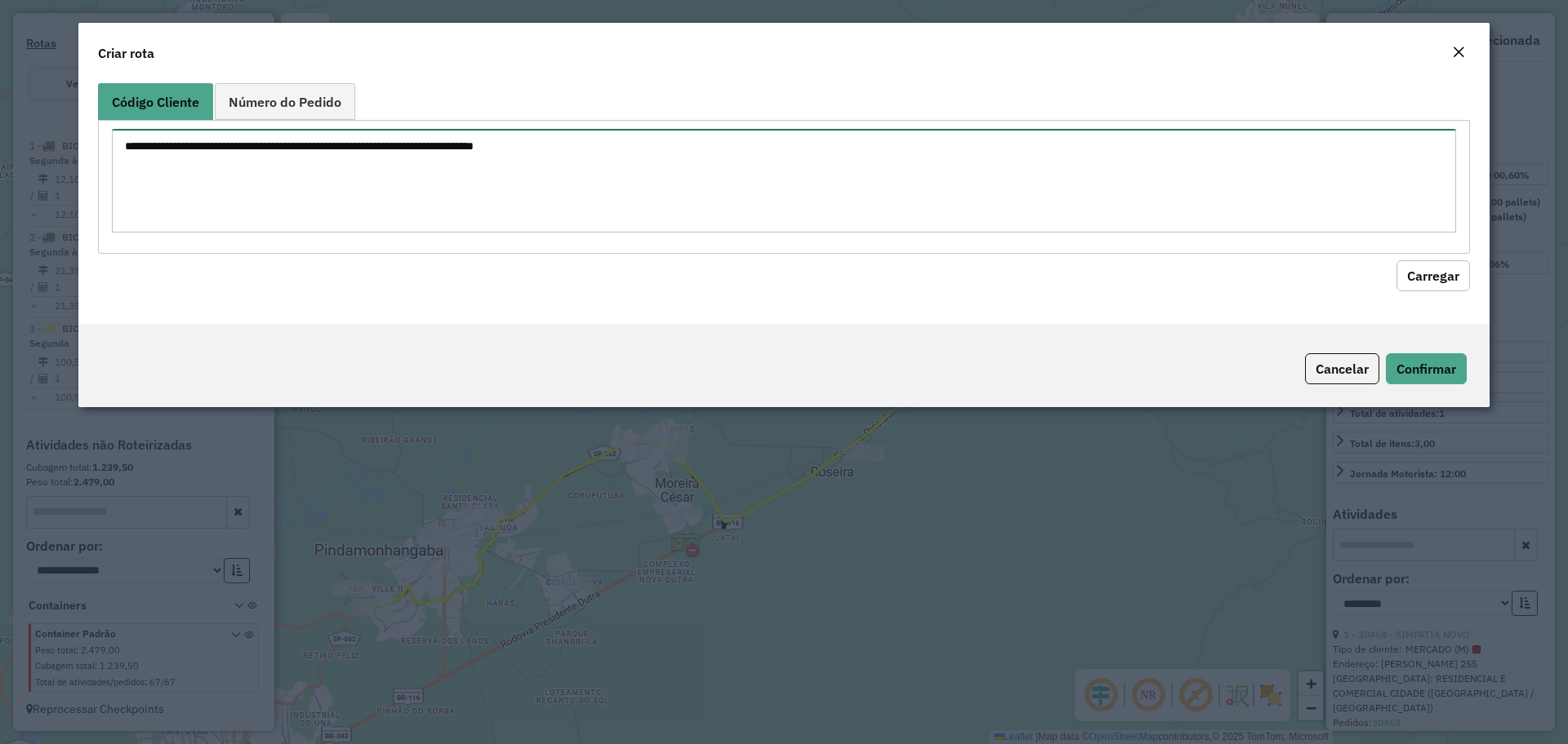
click at [569, 167] on textarea at bounding box center [784, 181] width 1344 height 104
paste textarea "******"
click at [1431, 286] on button "Carregar" at bounding box center [1432, 275] width 73 height 31
click at [1436, 277] on button "Carregar" at bounding box center [1432, 275] width 73 height 31
drag, startPoint x: 1436, startPoint y: 277, endPoint x: 1431, endPoint y: 267, distance: 11.2
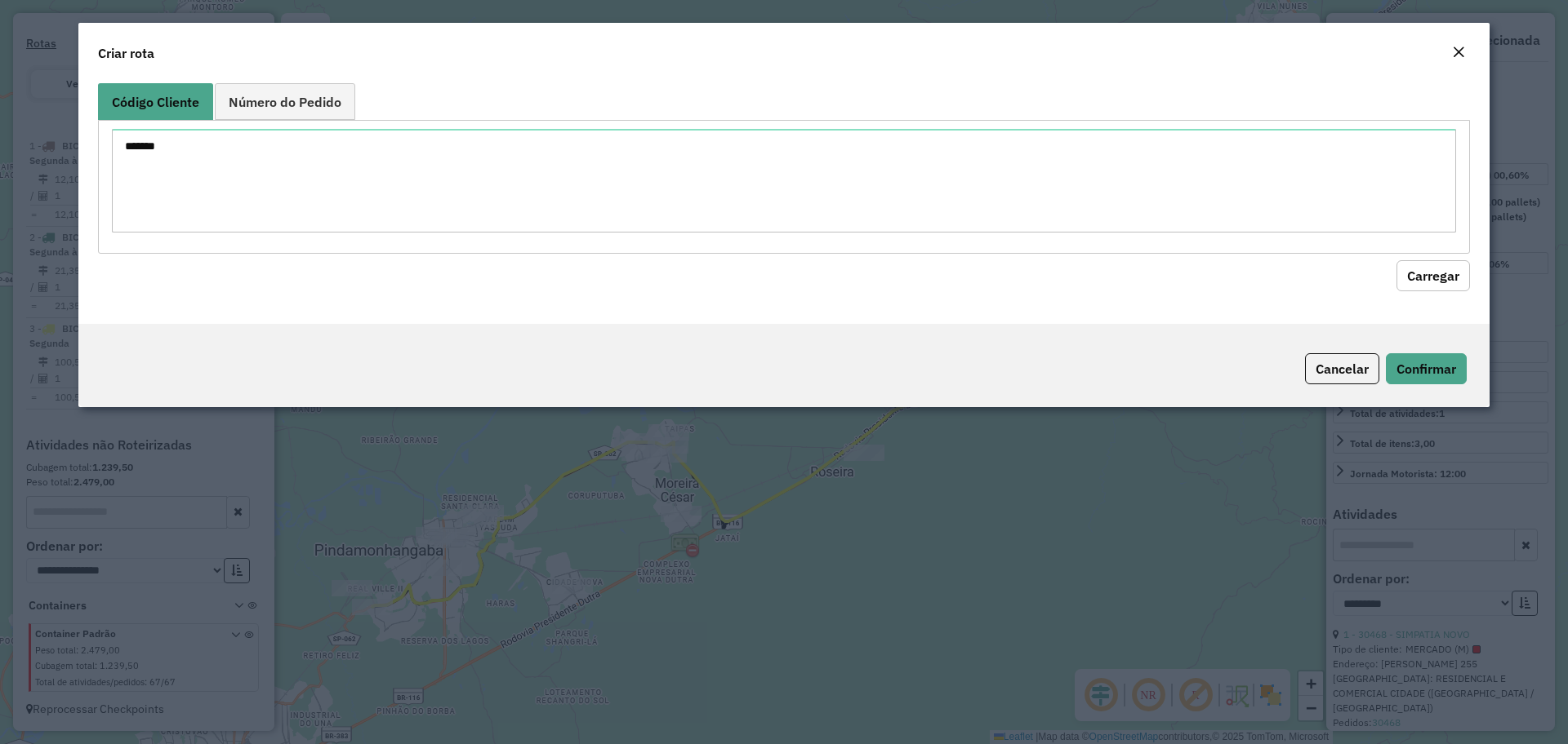
click at [1431, 268] on button "Carregar" at bounding box center [1432, 275] width 73 height 31
click at [1431, 267] on button "Carregar" at bounding box center [1432, 275] width 73 height 31
click at [146, 149] on textarea "******" at bounding box center [784, 181] width 1344 height 104
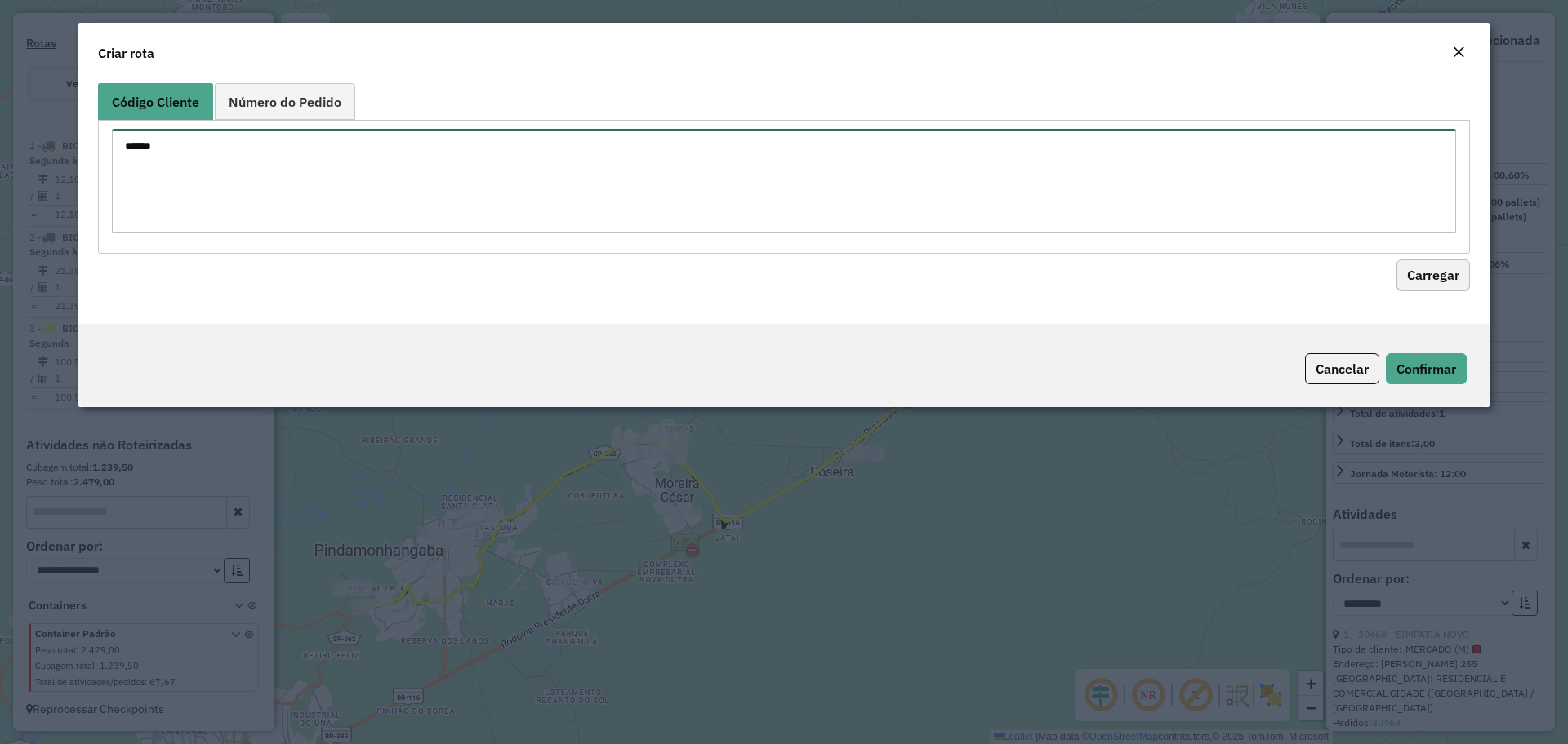
type textarea "*****"
click at [1436, 278] on button "Carregar" at bounding box center [1432, 275] width 73 height 31
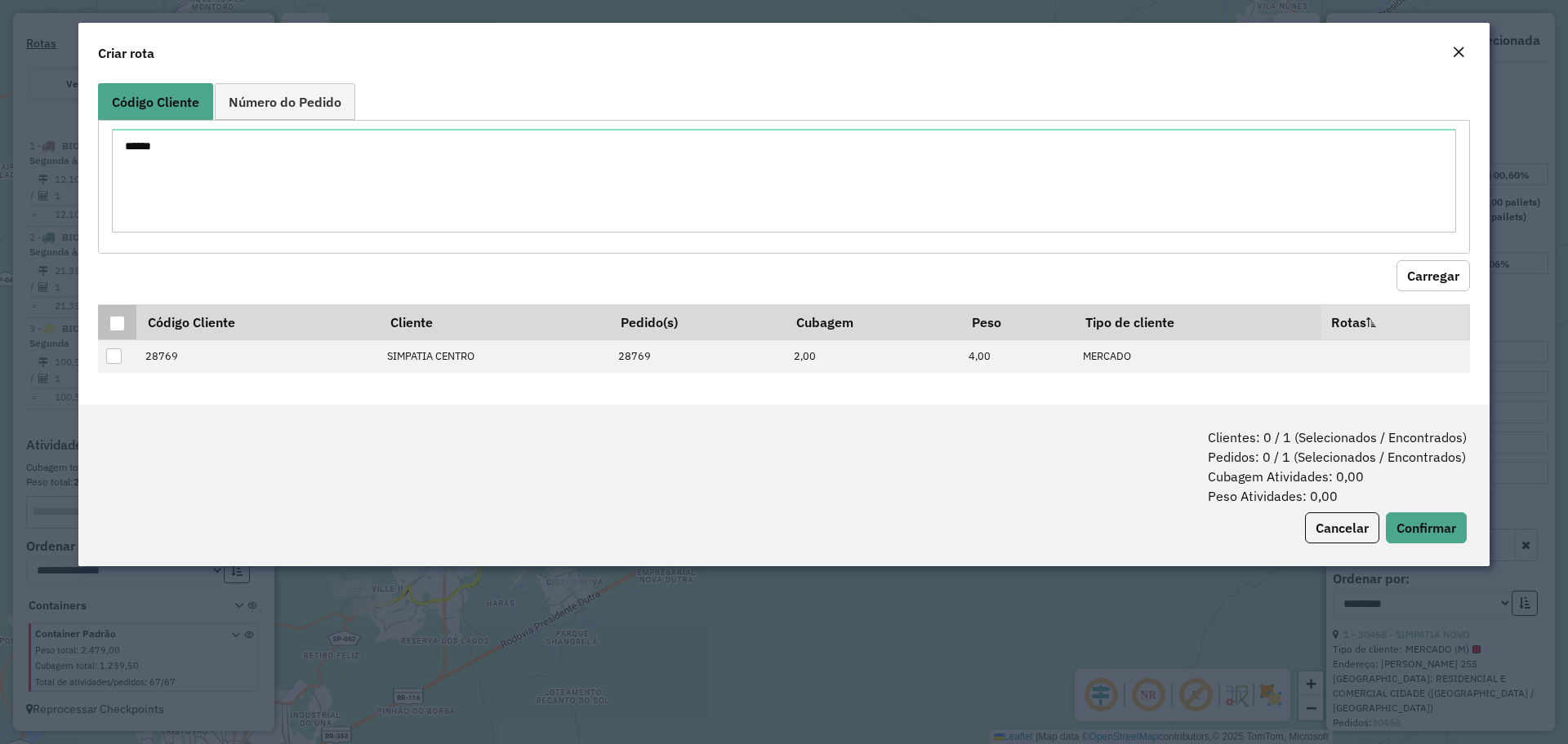
click at [111, 317] on div at bounding box center [117, 324] width 16 height 16
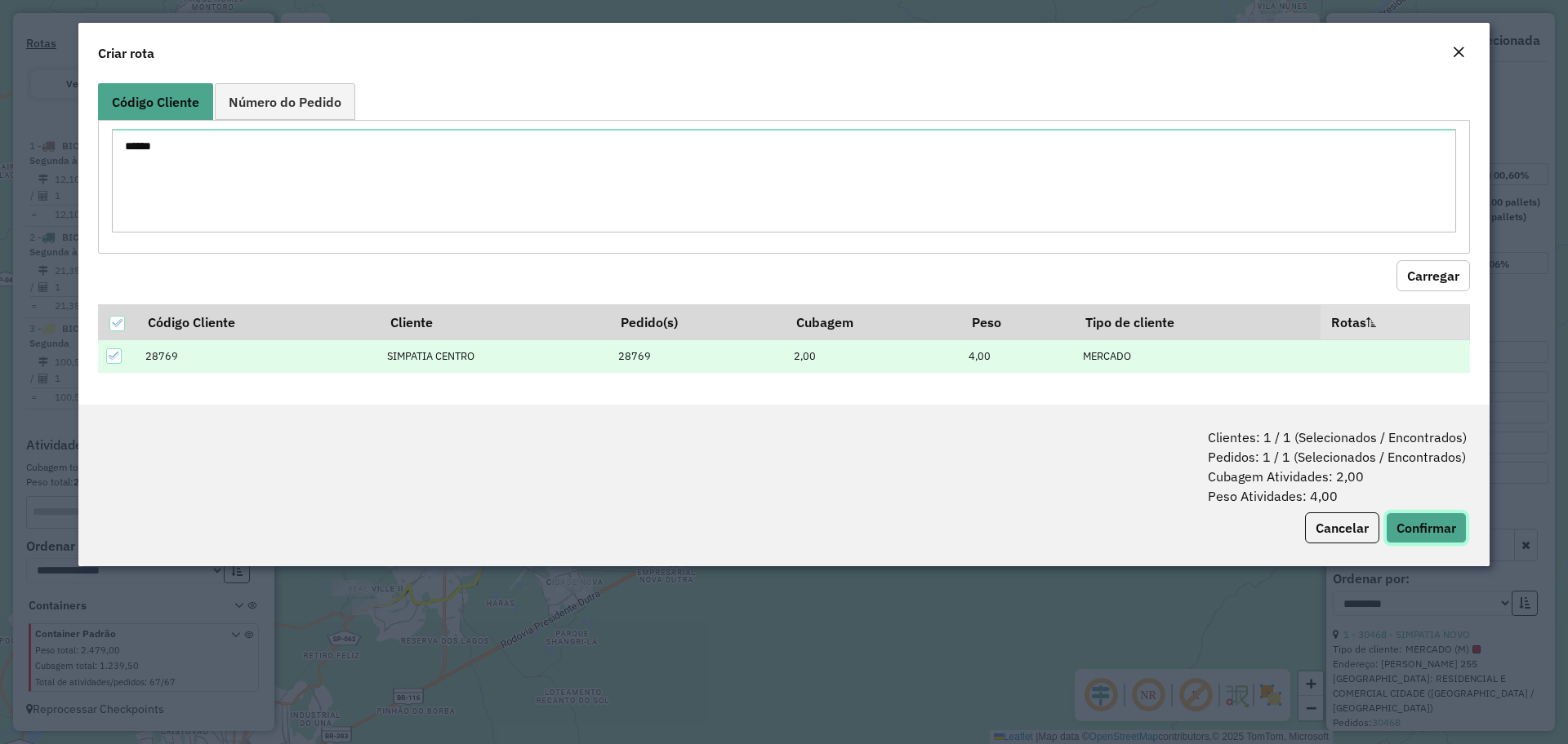
click at [1396, 520] on button "Confirmar" at bounding box center [1426, 528] width 81 height 31
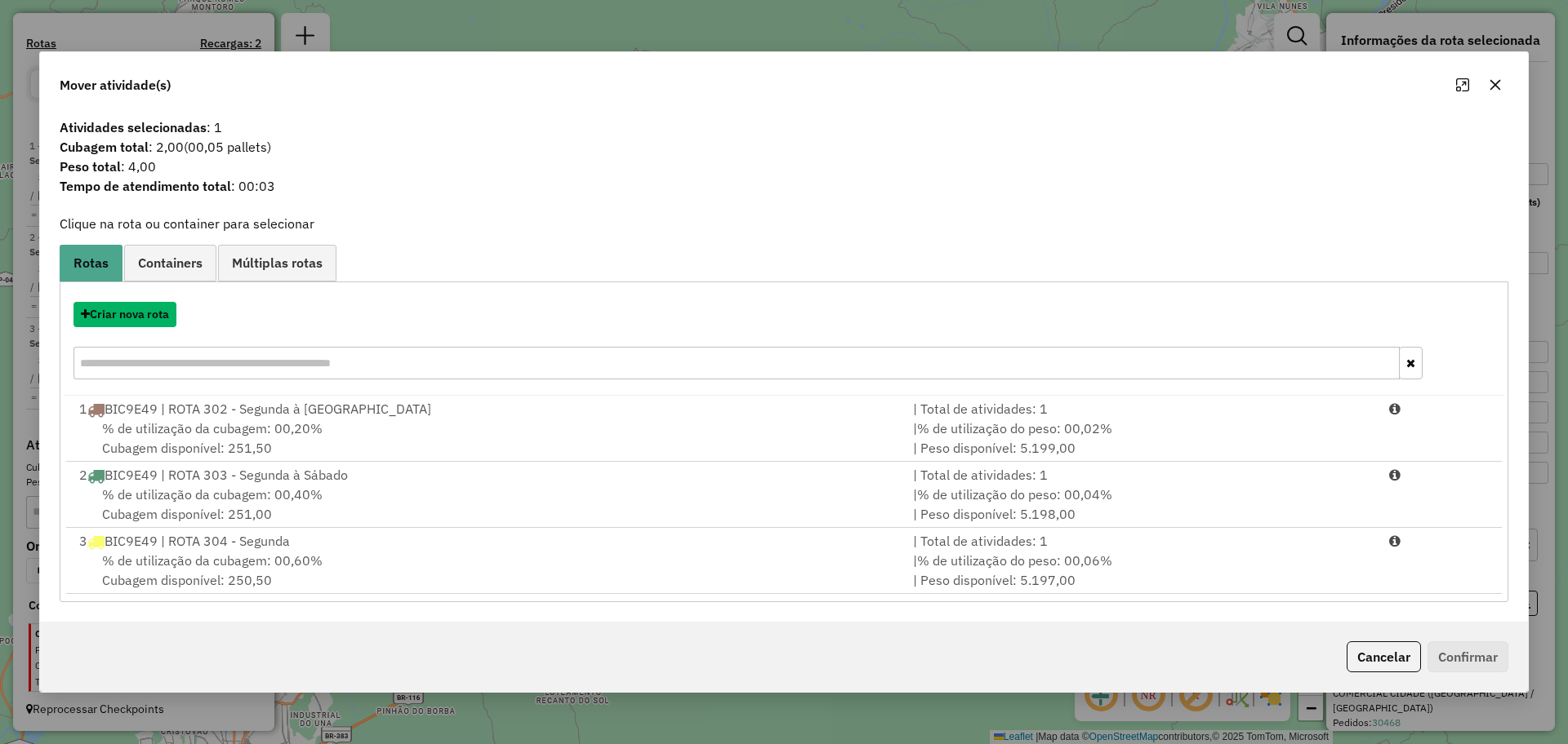
click at [136, 319] on button "Criar nova rota" at bounding box center [124, 315] width 103 height 26
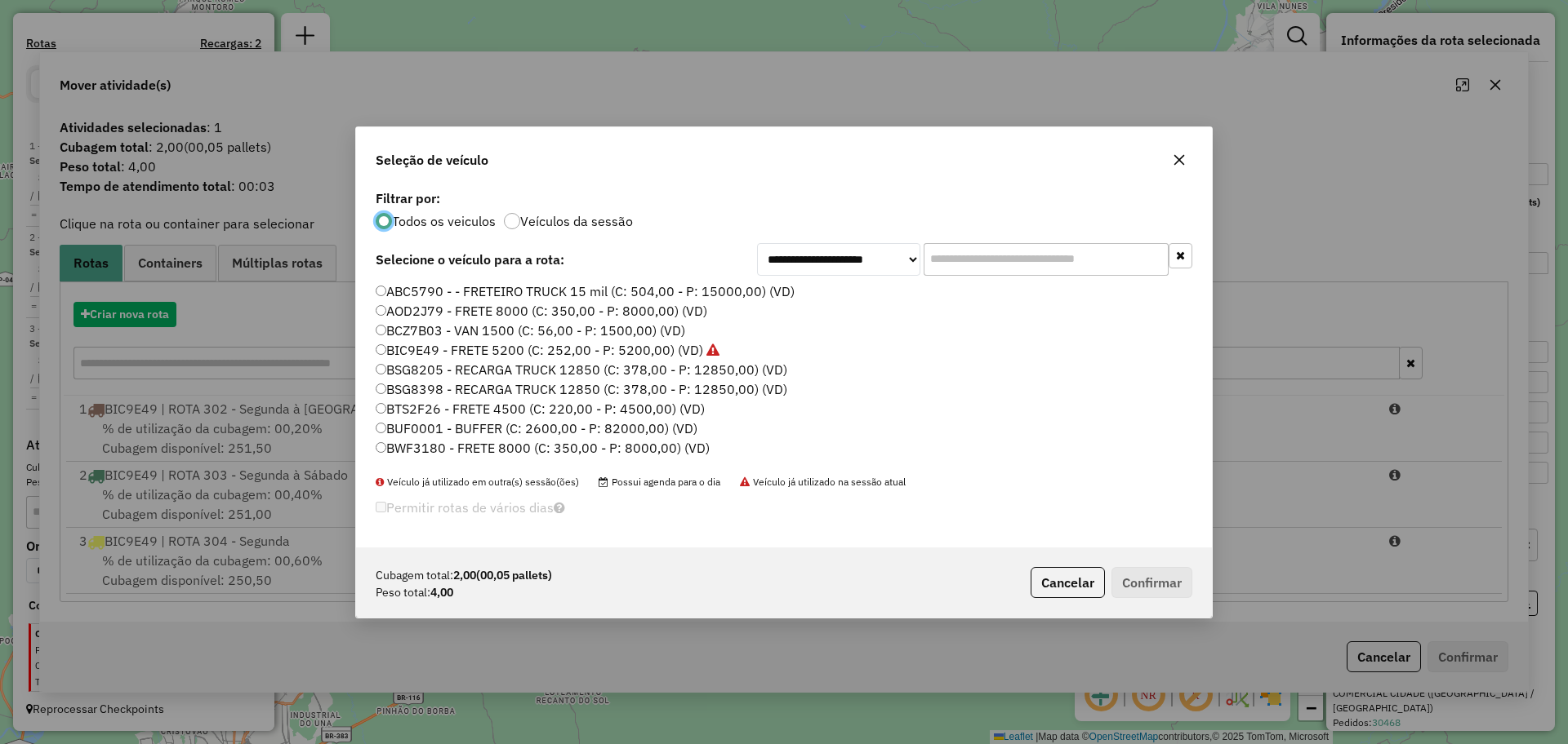
scroll to position [9, 5]
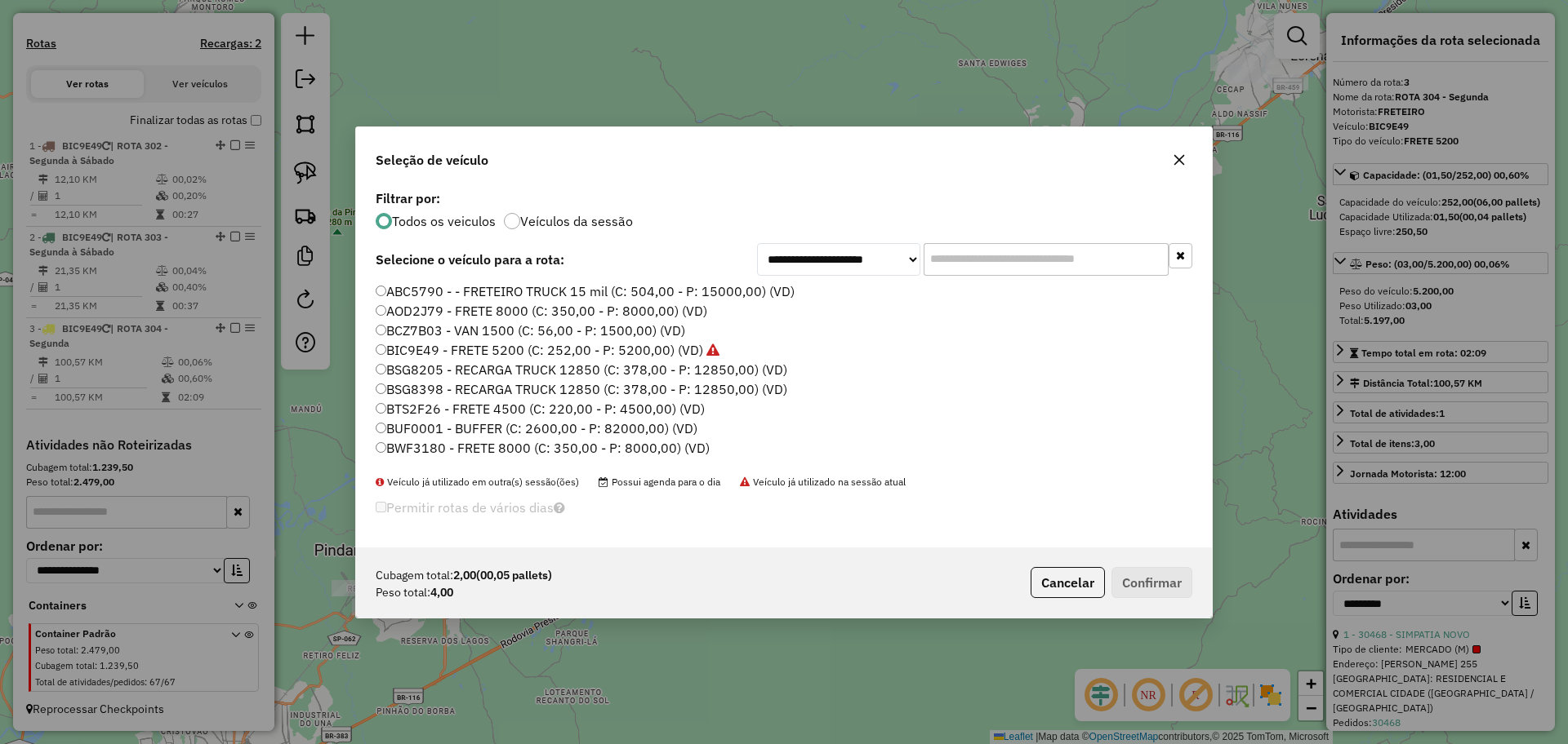
click at [388, 346] on label "BIC9E49 - FRETE 5200 (C: 252,00 - P: 5200,00) (VD)" at bounding box center [548, 350] width 344 height 19
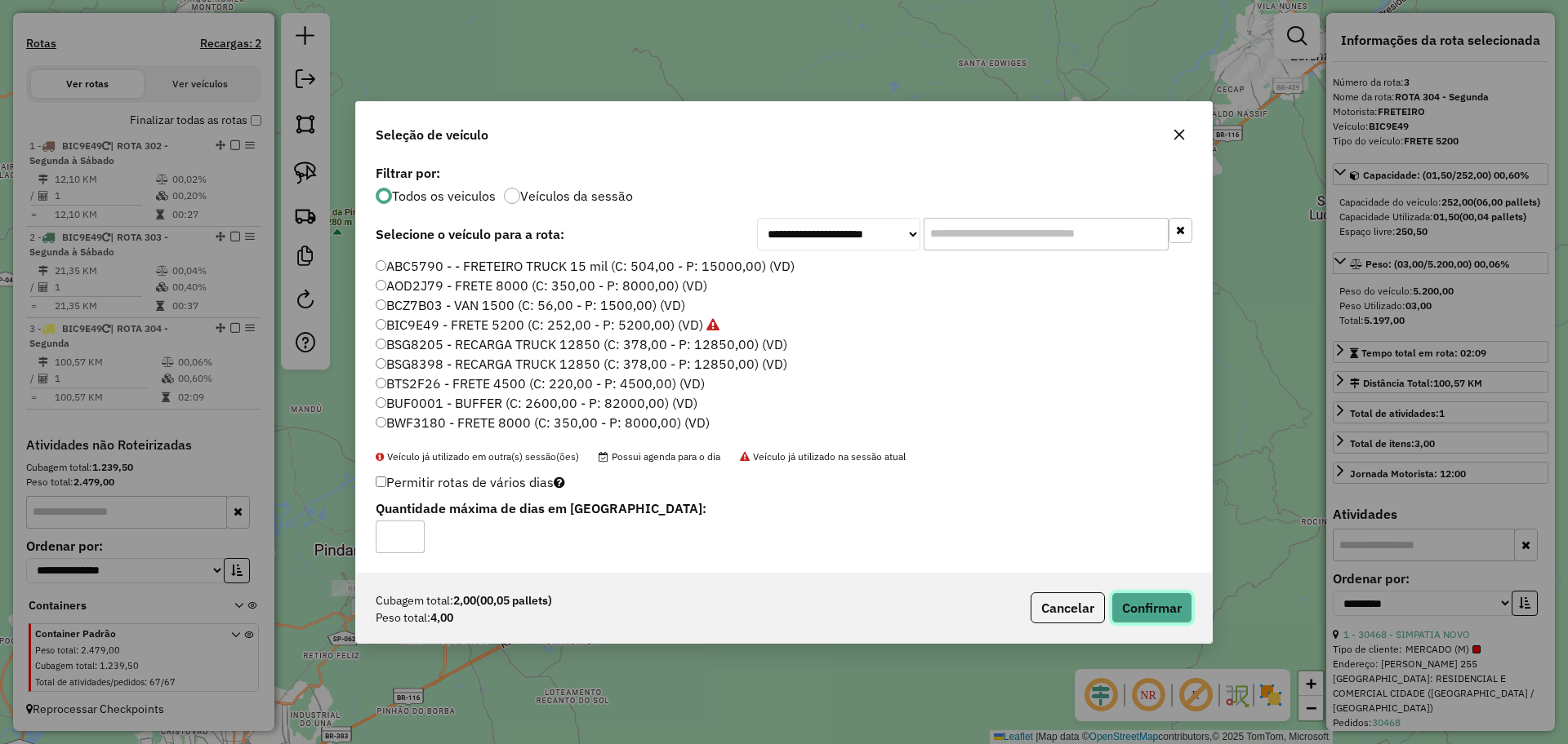
click at [1150, 606] on button "Confirmar" at bounding box center [1152, 607] width 81 height 31
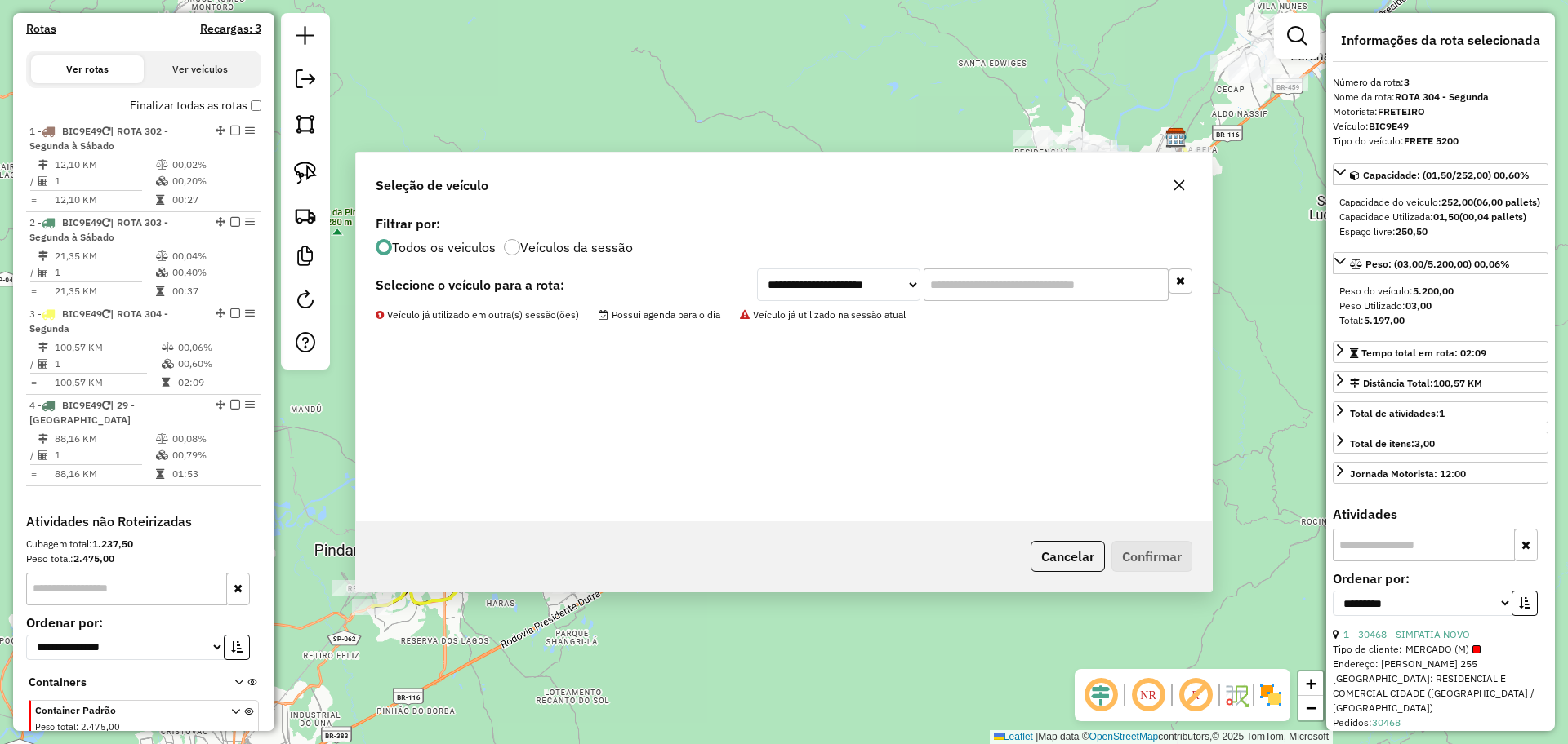
scroll to position [557, 0]
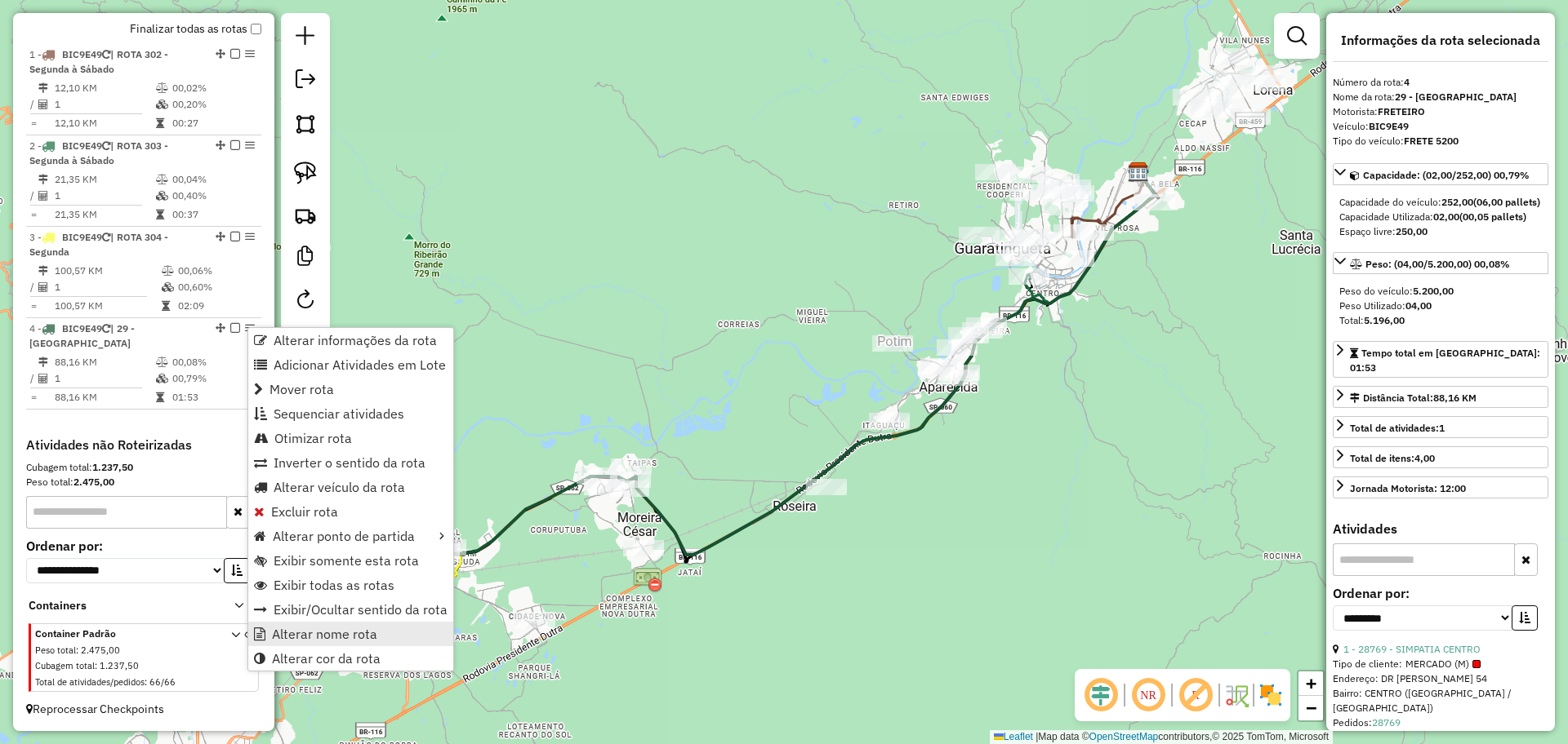
click at [315, 630] on span "Alterar nome rota" at bounding box center [324, 634] width 105 height 13
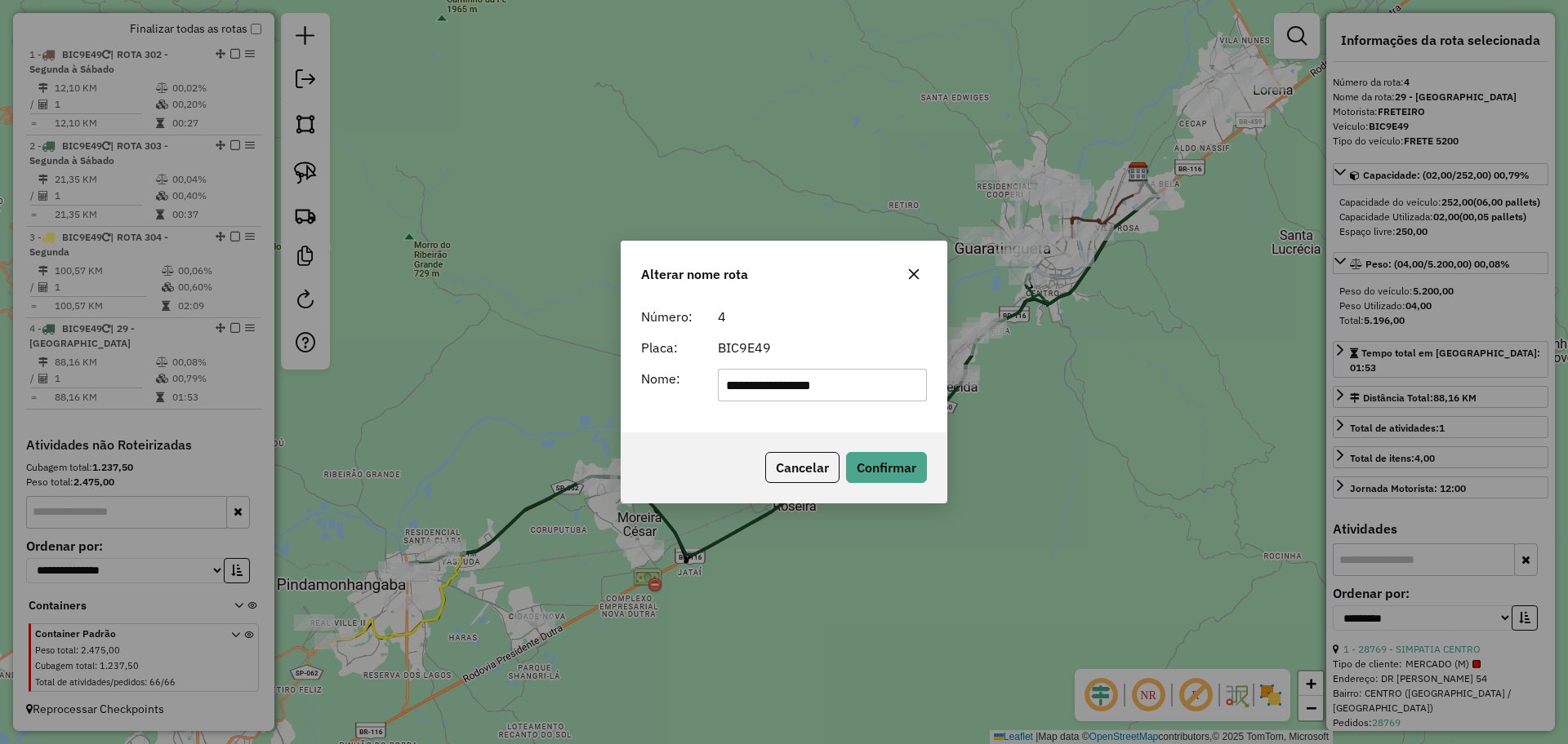
drag, startPoint x: 777, startPoint y: 383, endPoint x: 662, endPoint y: 384, distance: 115.0
click at [662, 384] on div "**********" at bounding box center [784, 385] width 305 height 33
type input "**********"
click at [876, 463] on button "Confirmar" at bounding box center [886, 467] width 81 height 31
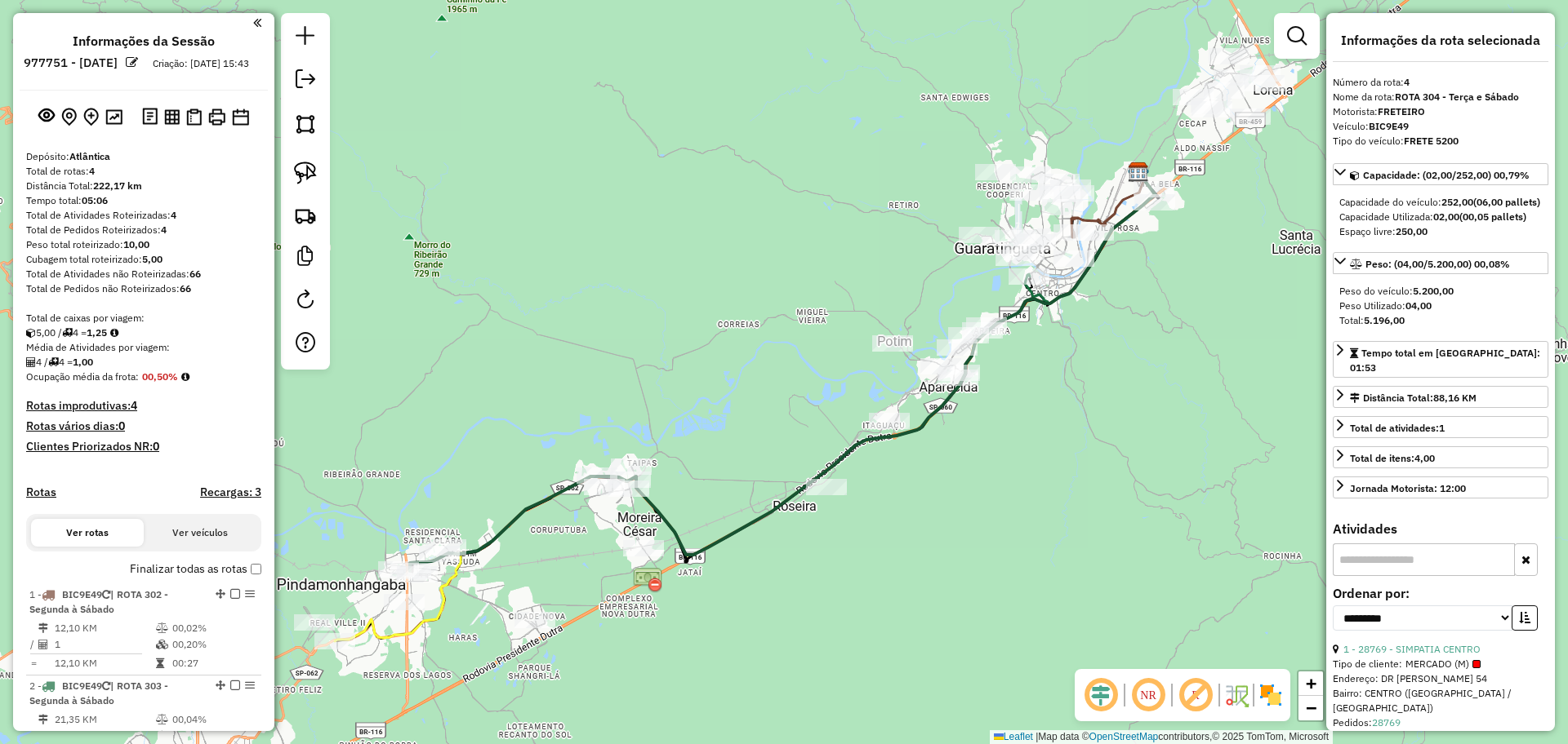
scroll to position [0, 0]
click at [208, 127] on img at bounding box center [216, 118] width 17 height 17
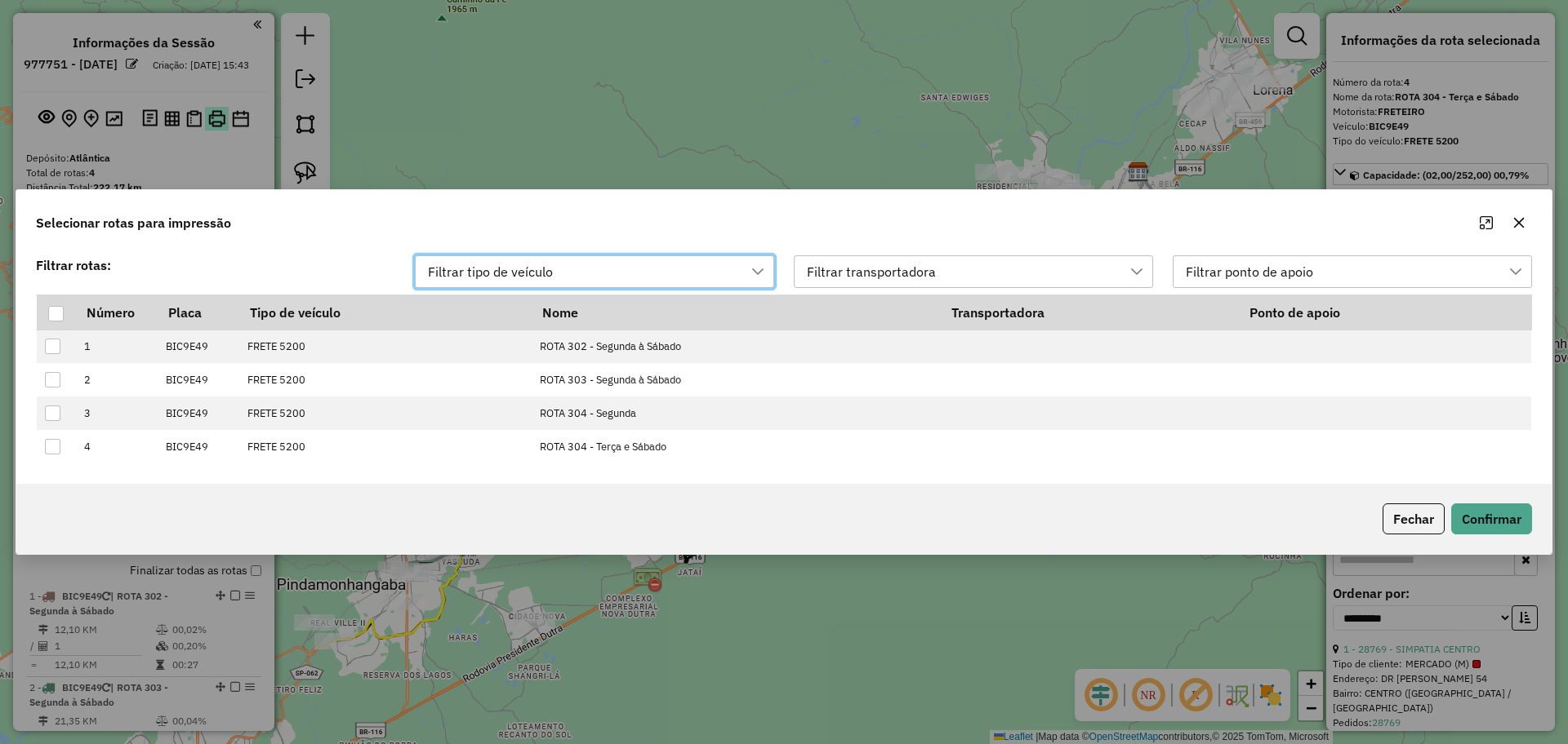
scroll to position [12, 73]
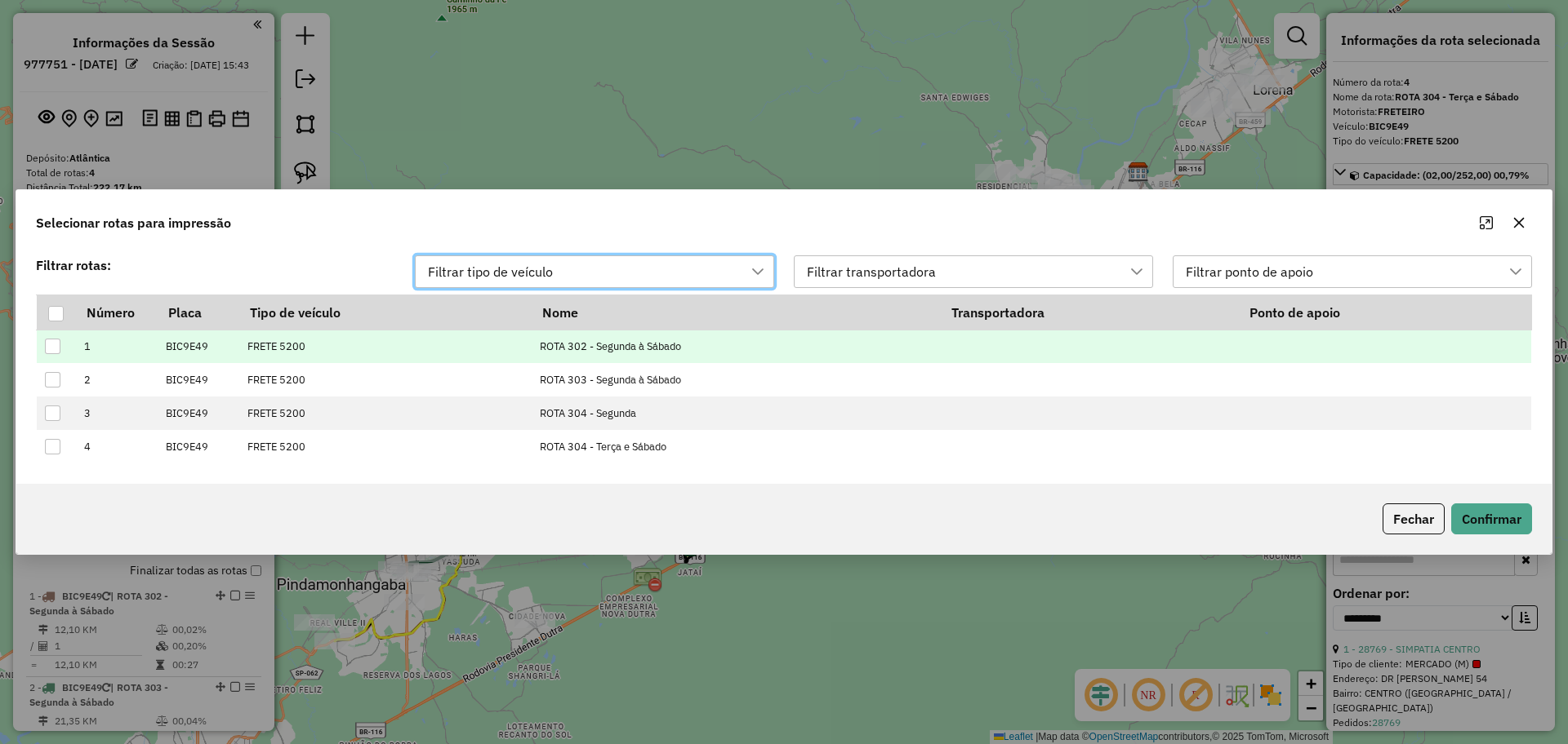
click at [59, 342] on div at bounding box center [53, 346] width 16 height 16
click at [1514, 527] on button "Confirmar" at bounding box center [1491, 518] width 81 height 31
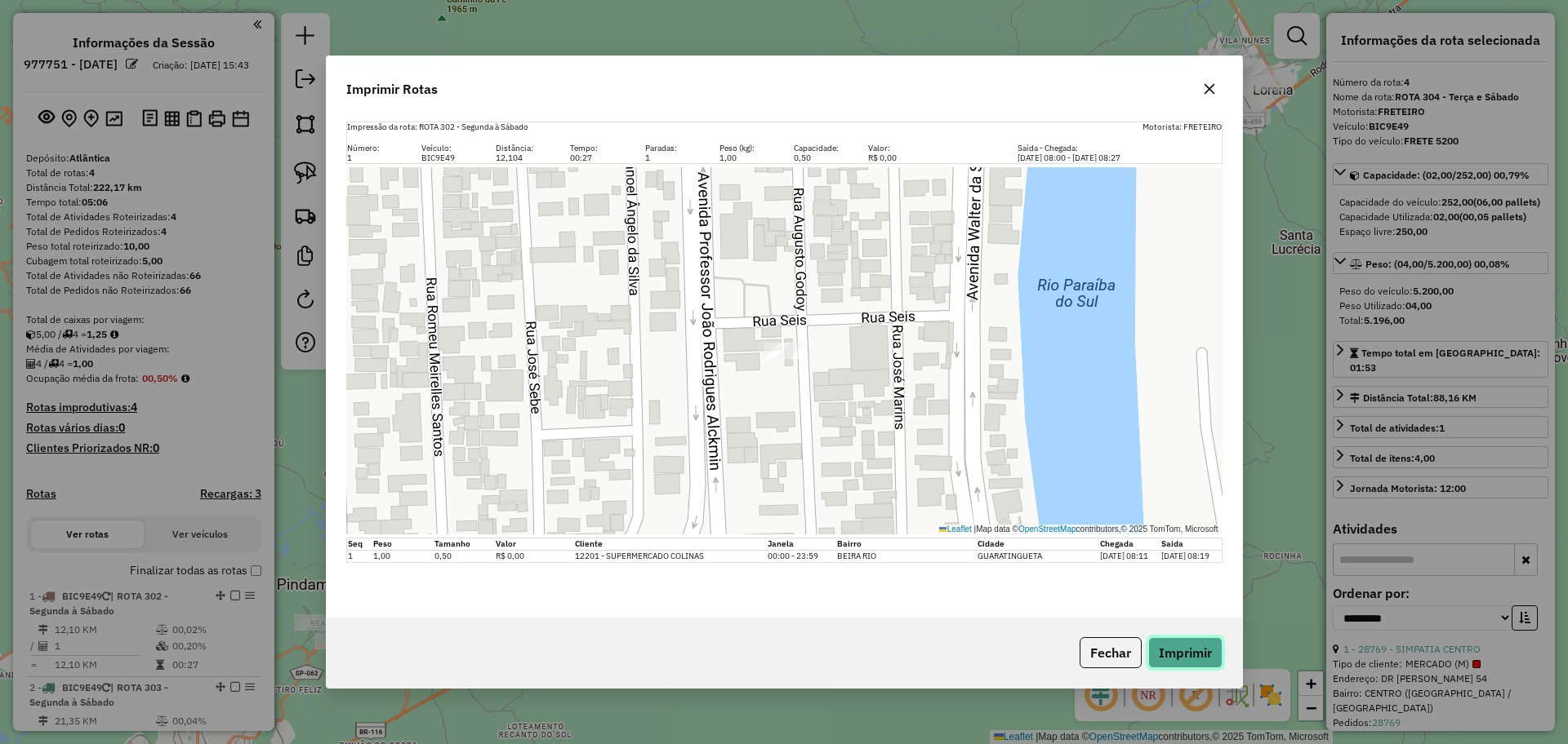
click at [1182, 641] on button "Imprimir" at bounding box center [1185, 652] width 74 height 31
click at [1103, 658] on button "Fechar" at bounding box center [1110, 652] width 62 height 31
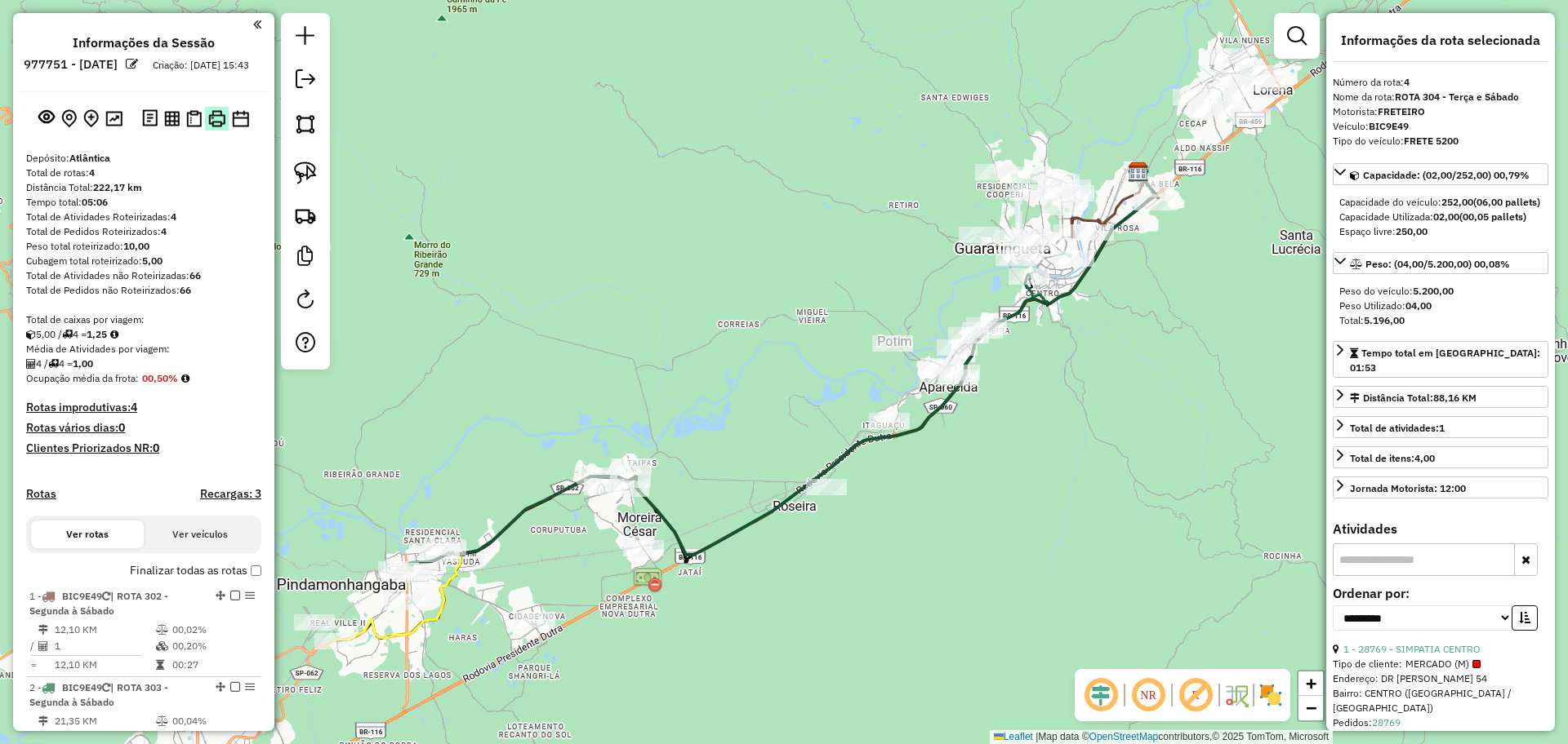
click at [221, 127] on img at bounding box center [216, 118] width 17 height 17
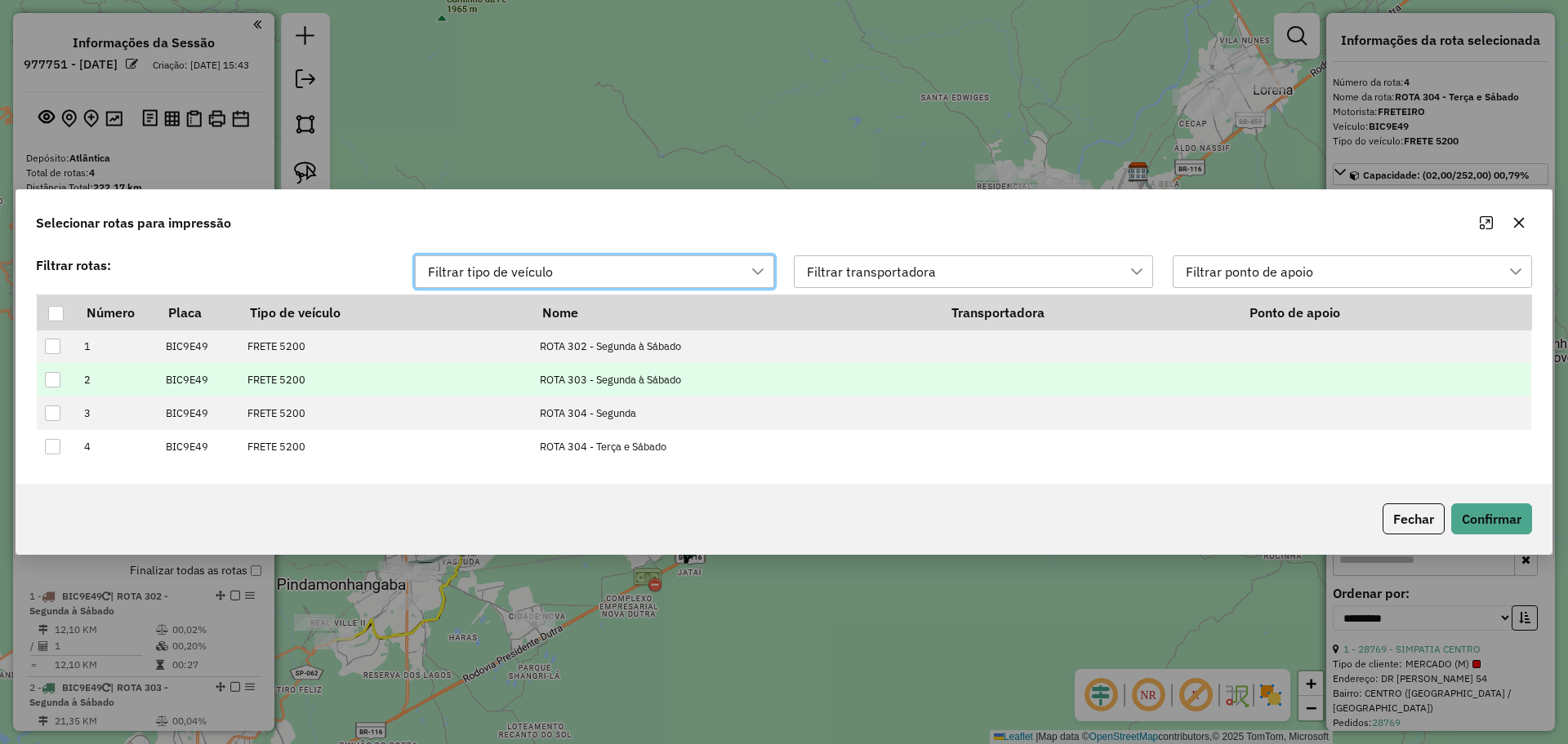
click at [55, 385] on div at bounding box center [53, 380] width 16 height 16
click at [1461, 519] on button "Confirmar" at bounding box center [1491, 518] width 81 height 31
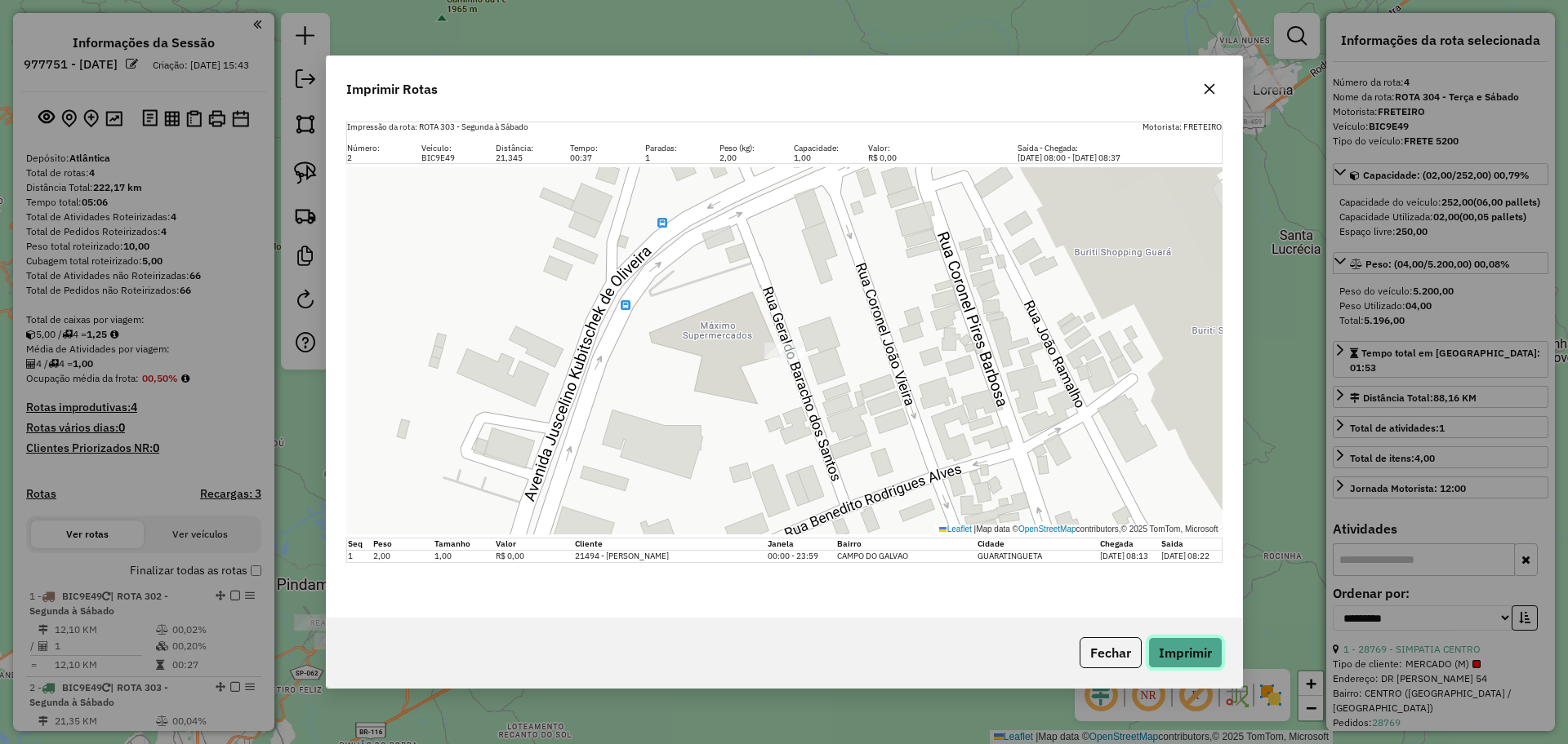
click at [1192, 647] on button "Imprimir" at bounding box center [1185, 652] width 74 height 31
click at [1125, 650] on button "Fechar" at bounding box center [1110, 652] width 62 height 31
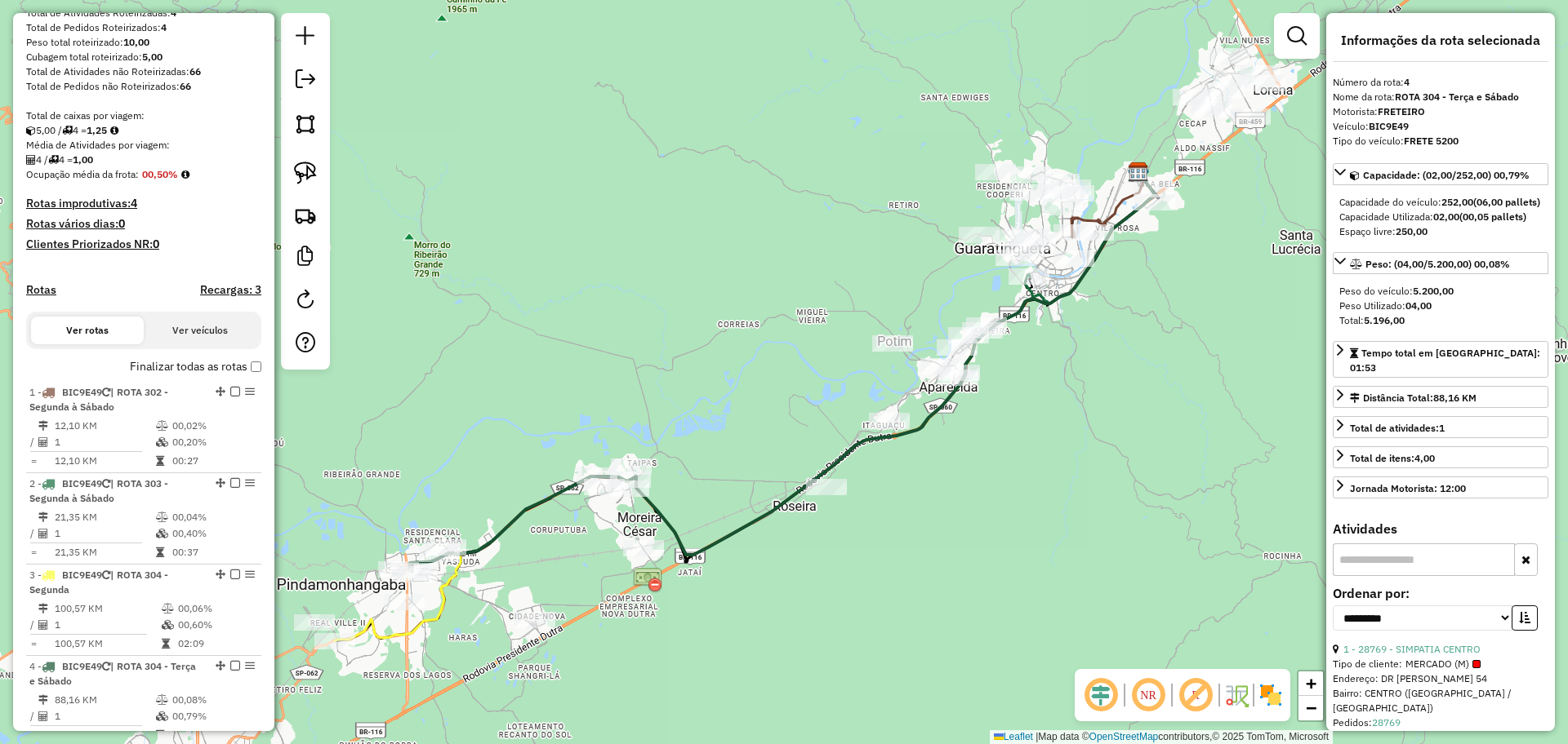
scroll to position [0, 0]
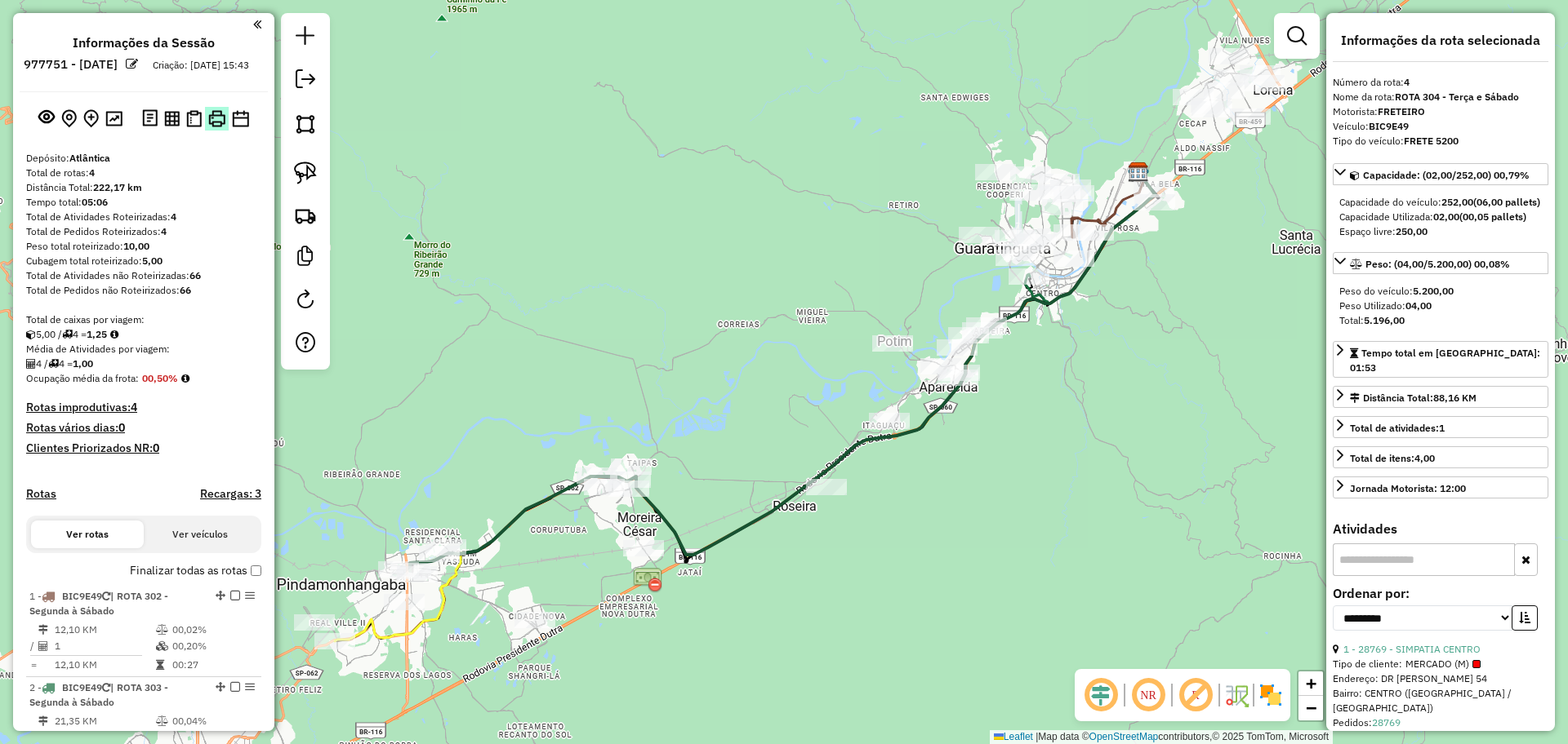
click at [209, 126] on img at bounding box center [216, 118] width 17 height 17
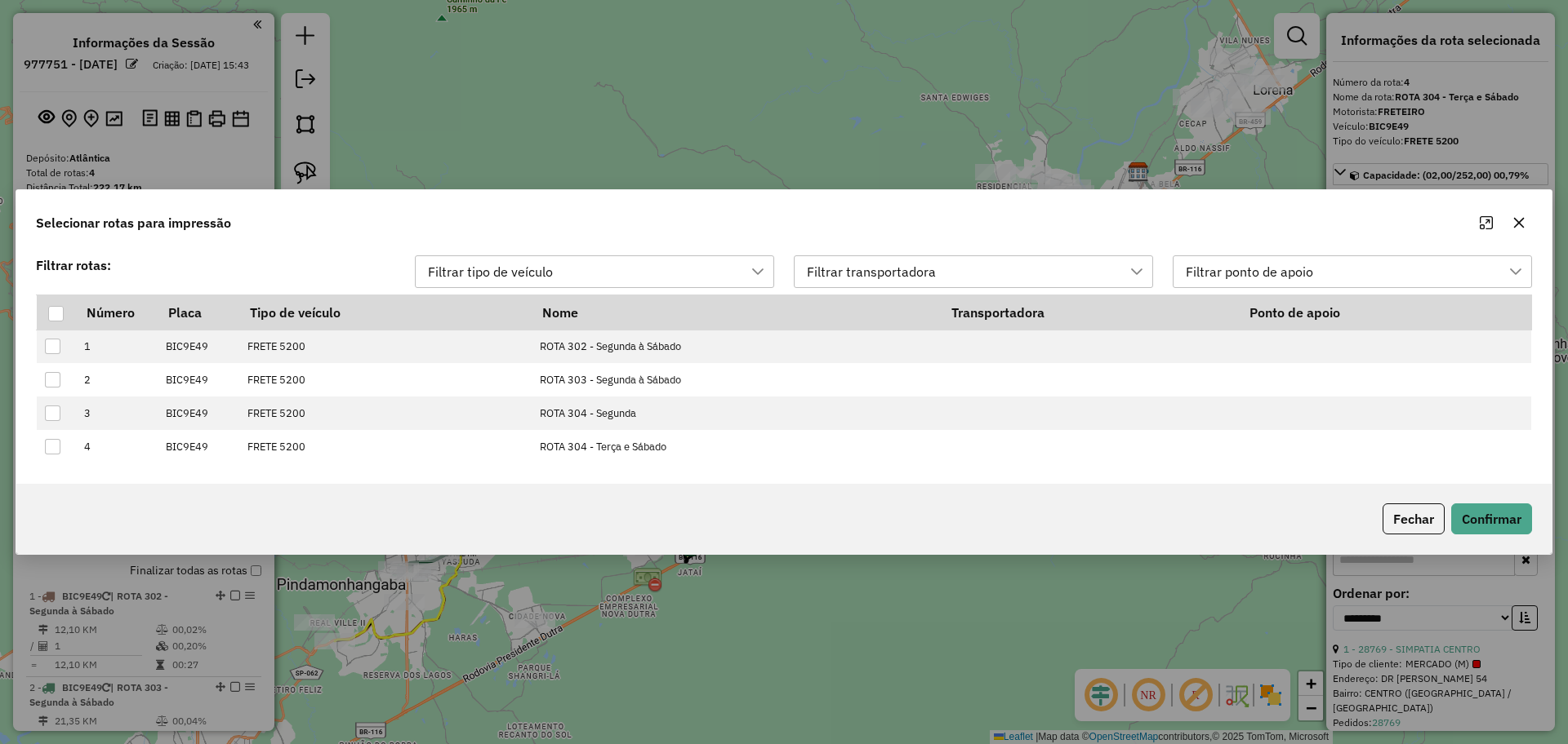
scroll to position [12, 73]
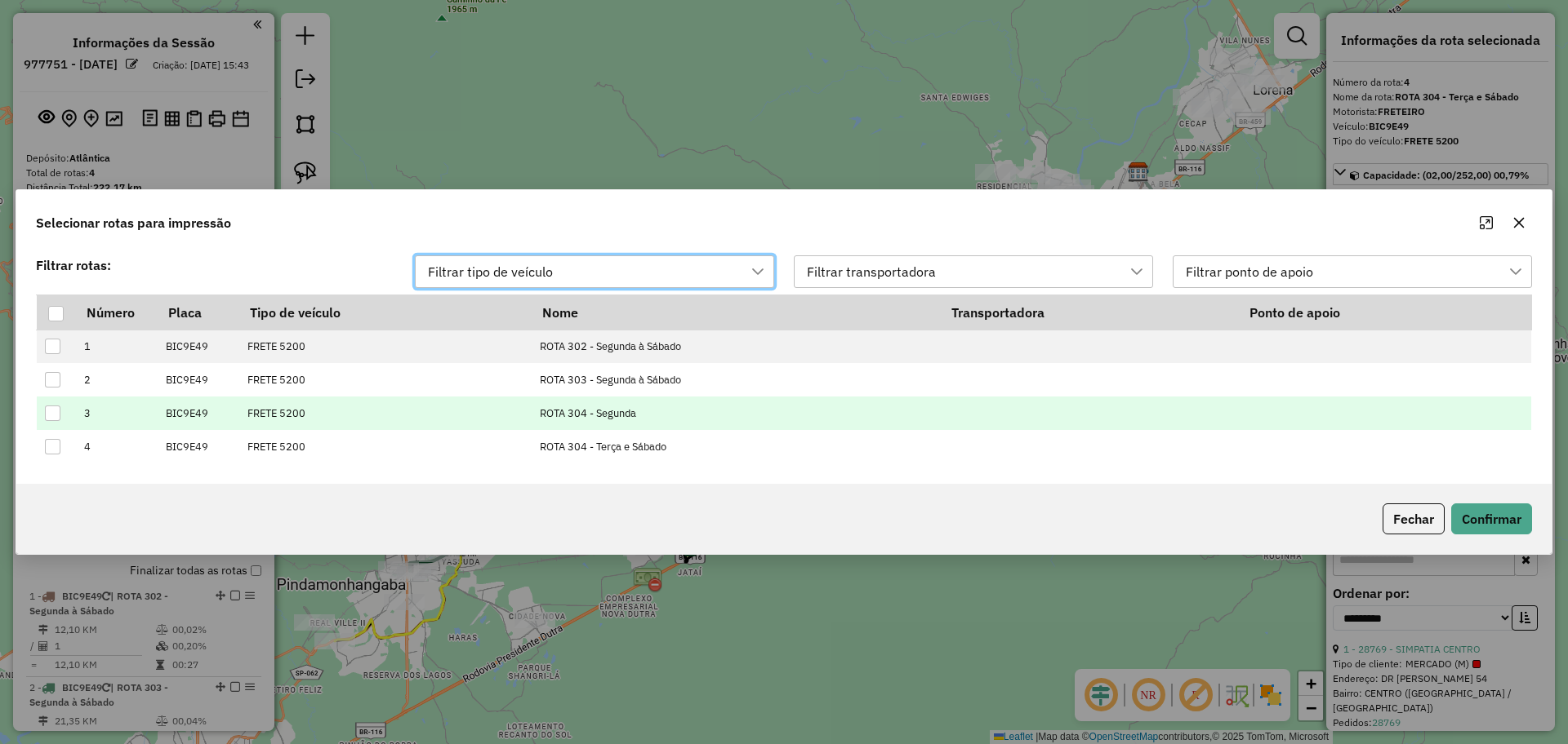
click at [53, 413] on div at bounding box center [53, 413] width 16 height 16
click at [1515, 513] on button "Confirmar" at bounding box center [1491, 518] width 81 height 31
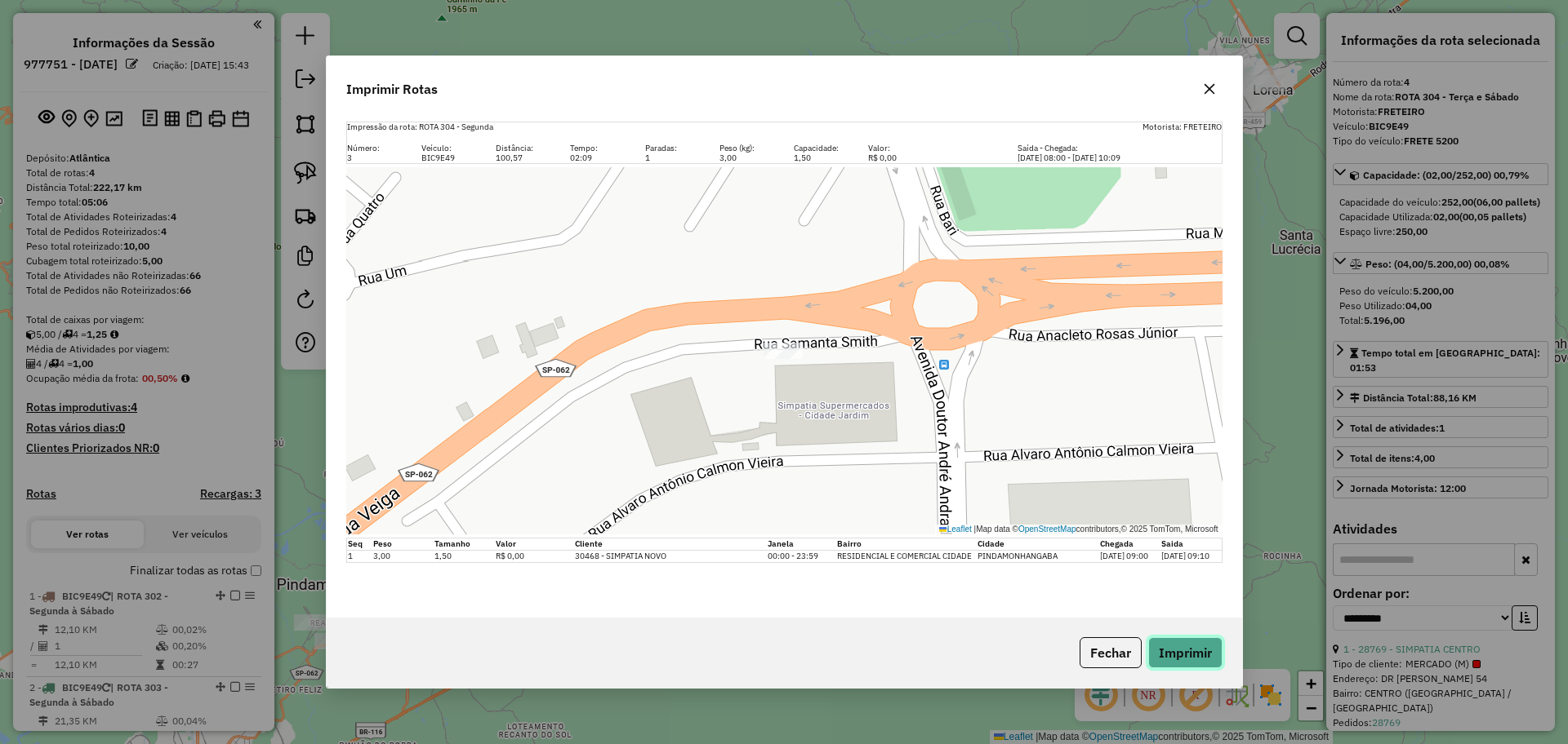
click at [1177, 656] on button "Imprimir" at bounding box center [1185, 652] width 74 height 31
click at [1113, 651] on button "Fechar" at bounding box center [1110, 652] width 62 height 31
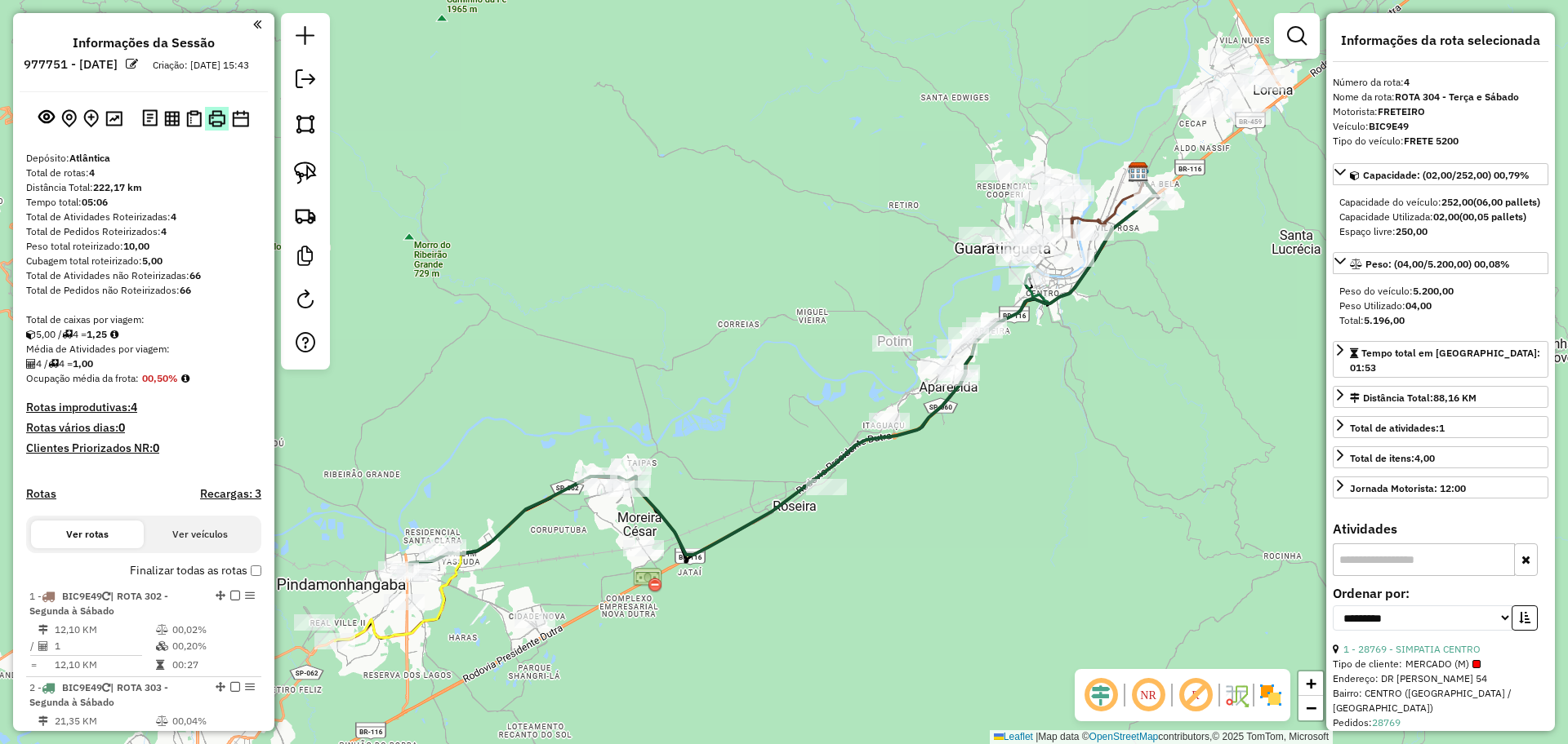
click at [212, 127] on img at bounding box center [216, 118] width 17 height 17
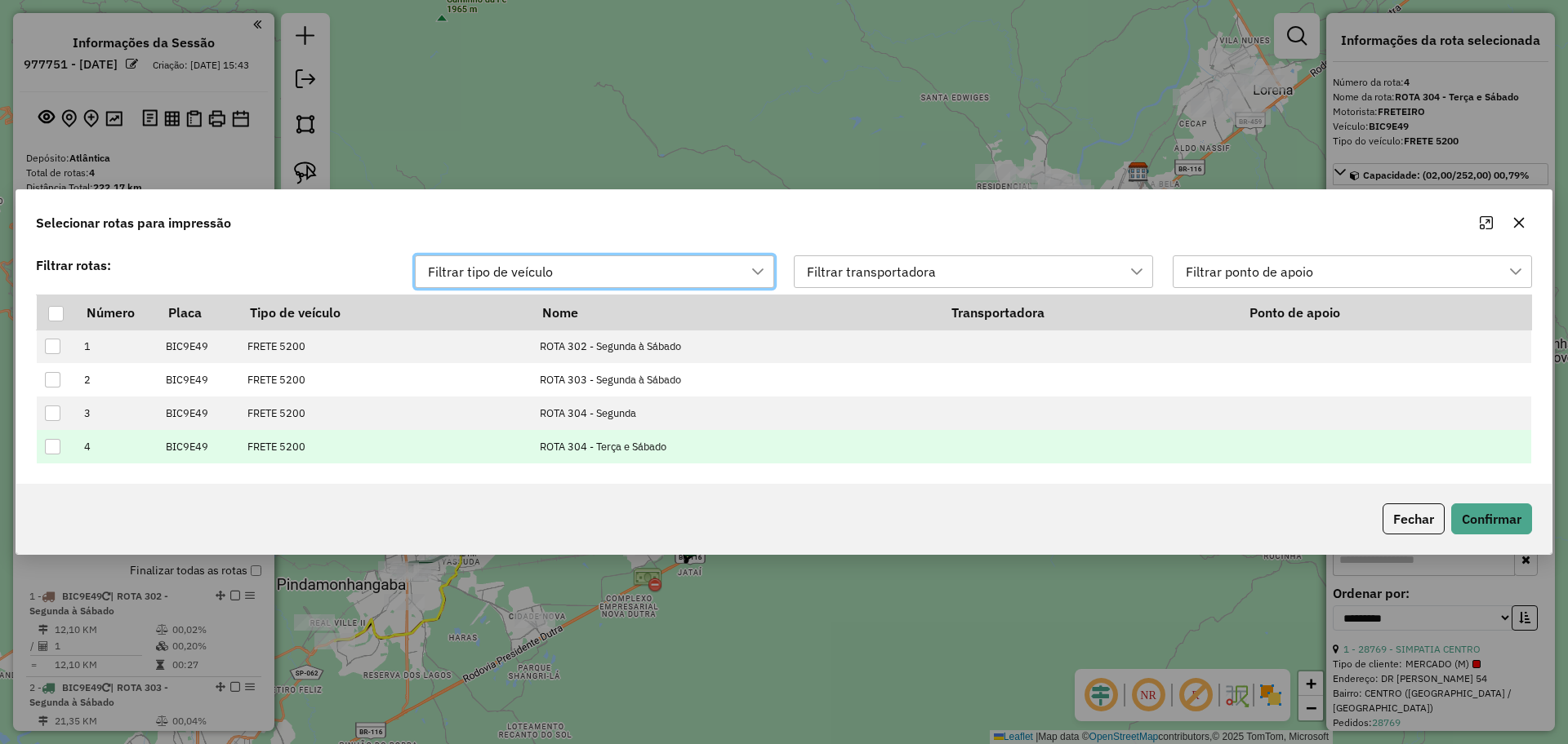
click at [50, 450] on div at bounding box center [53, 447] width 16 height 16
click at [1475, 510] on button "Confirmar" at bounding box center [1491, 518] width 81 height 31
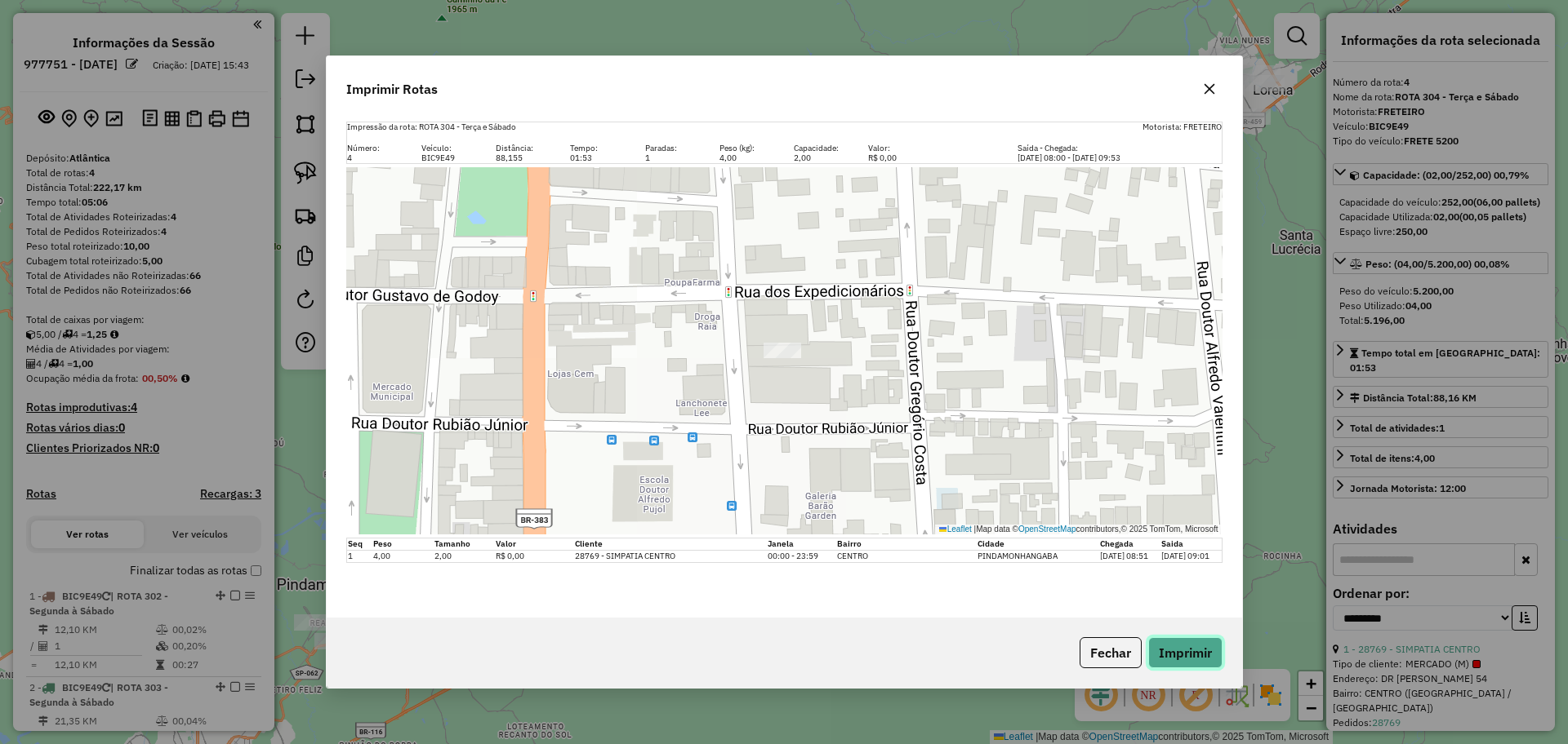
click at [1164, 647] on button "Imprimir" at bounding box center [1185, 652] width 74 height 31
click at [1112, 657] on button "Fechar" at bounding box center [1110, 652] width 62 height 31
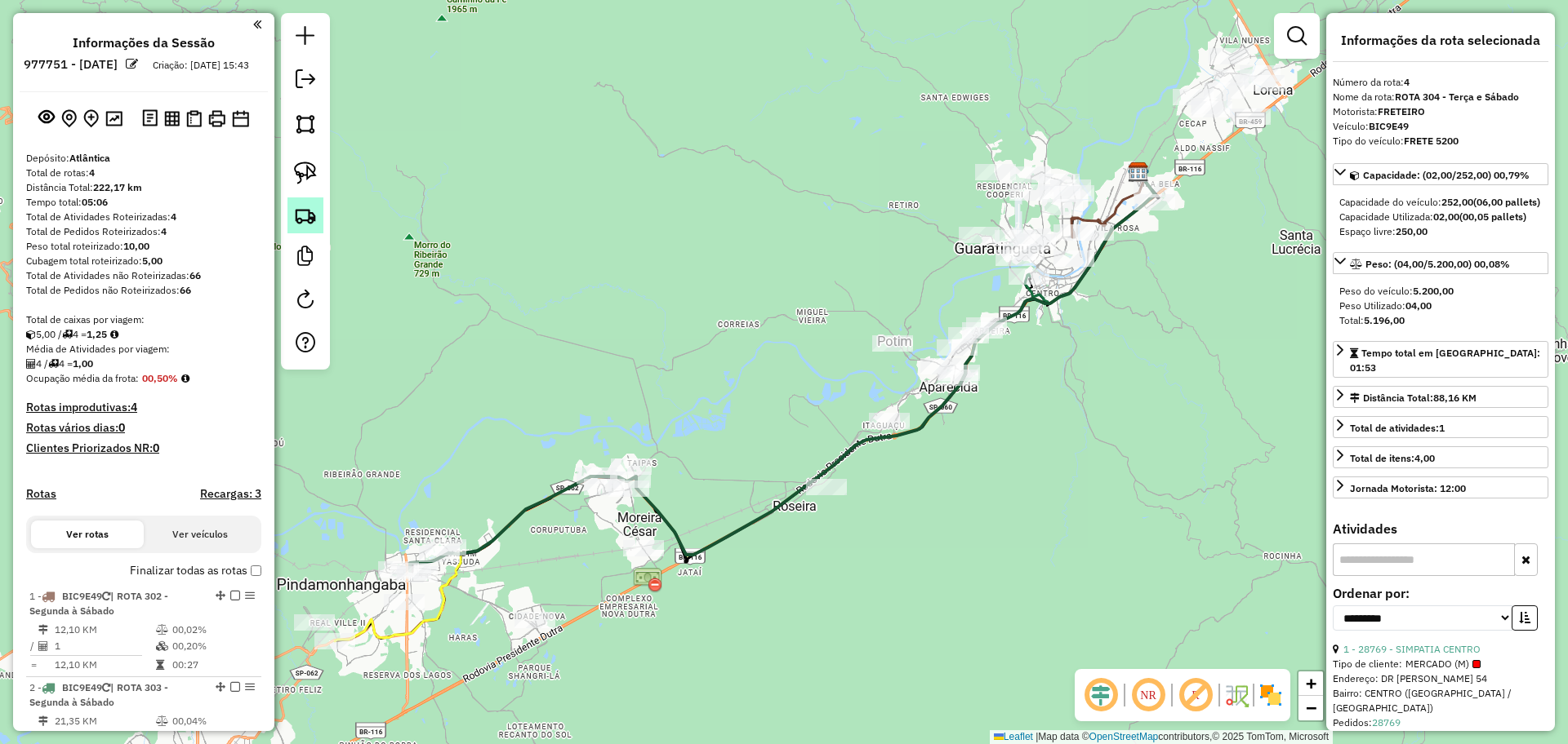
click at [299, 213] on img at bounding box center [305, 215] width 23 height 23
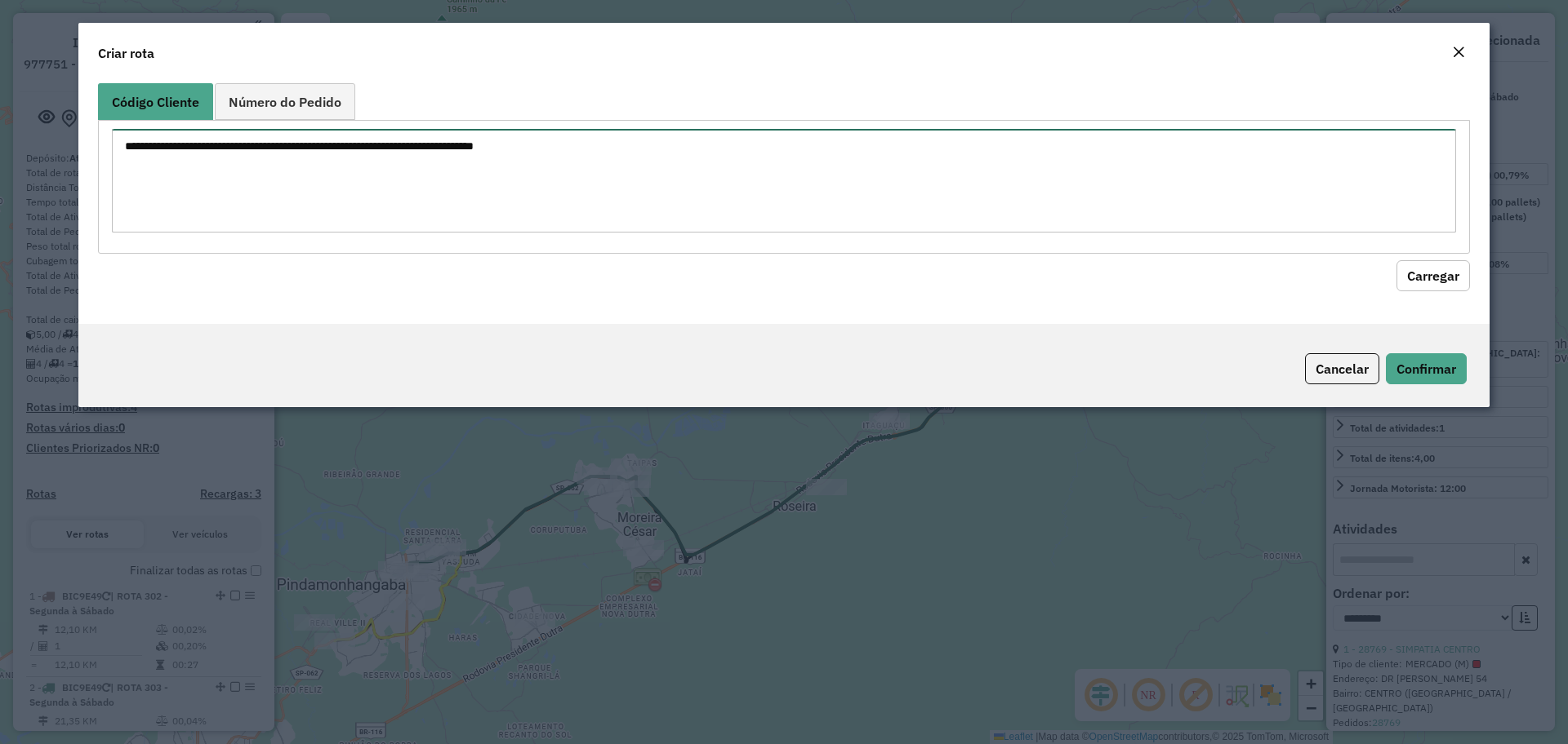
click at [300, 214] on textarea at bounding box center [784, 181] width 1344 height 104
paste textarea "****** ***"
click at [141, 145] on textarea "****** ***" at bounding box center [784, 181] width 1344 height 104
type textarea "***** ***"
click at [1459, 276] on button "Carregar" at bounding box center [1432, 275] width 73 height 31
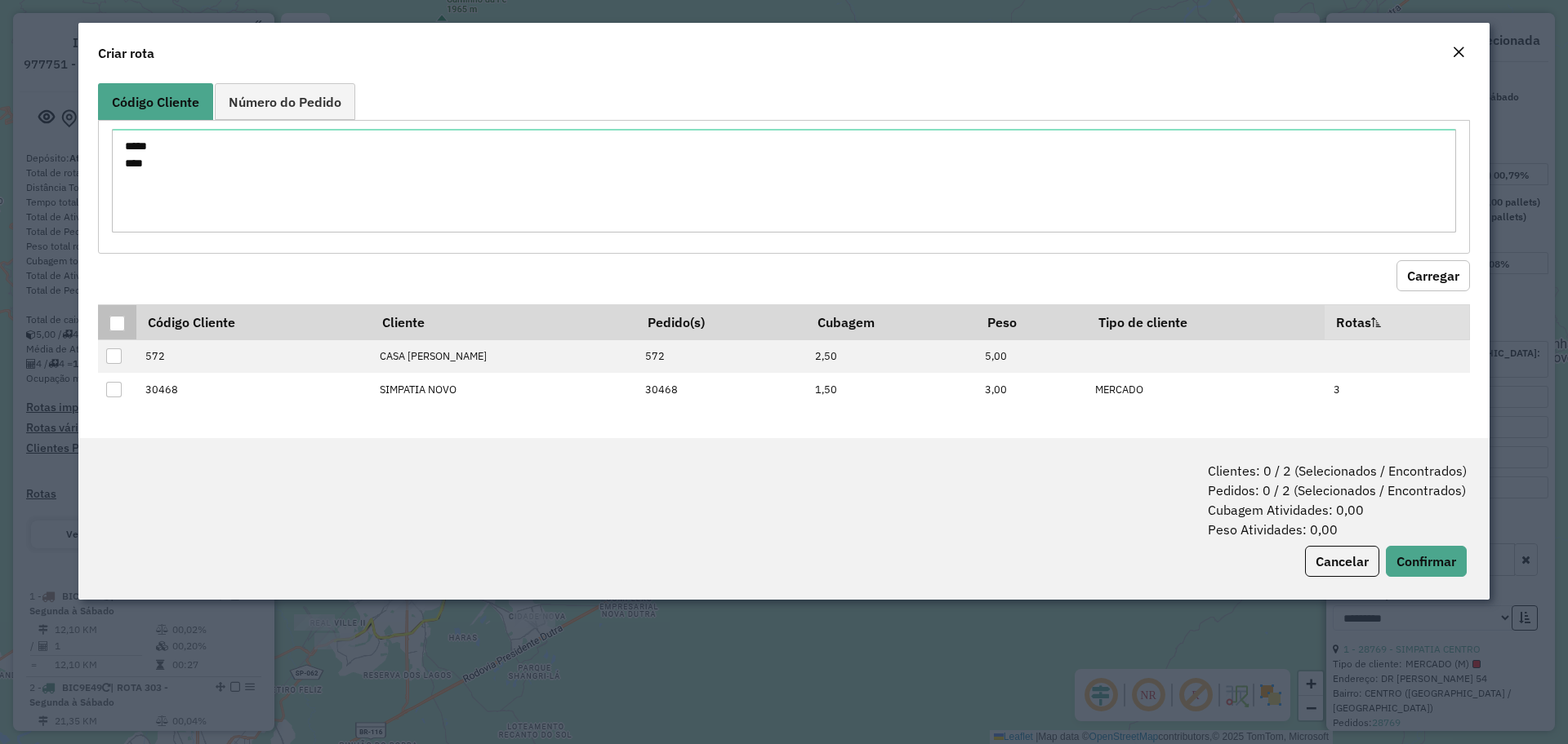
click at [116, 324] on div at bounding box center [117, 324] width 16 height 16
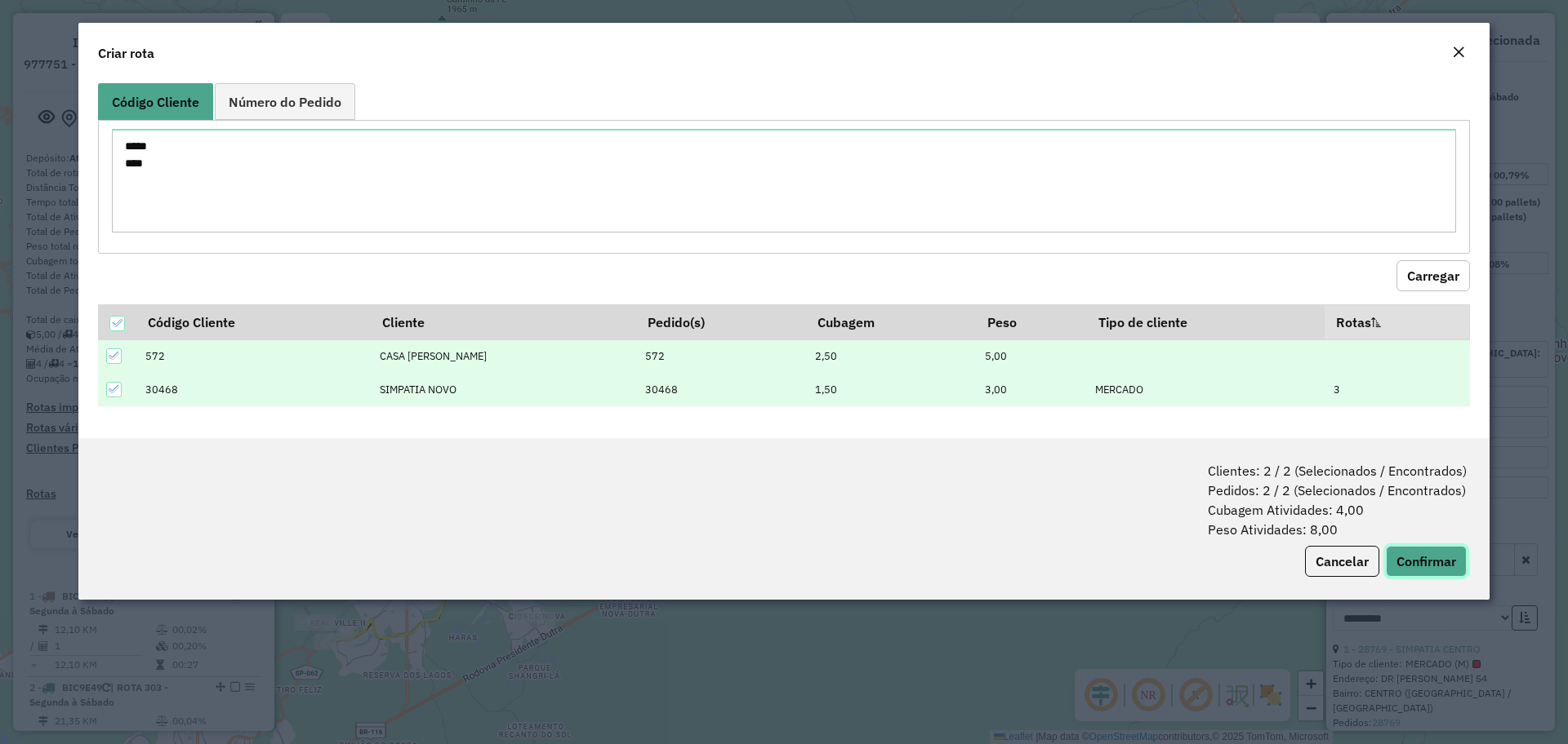
click at [1403, 555] on button "Confirmar" at bounding box center [1426, 561] width 81 height 31
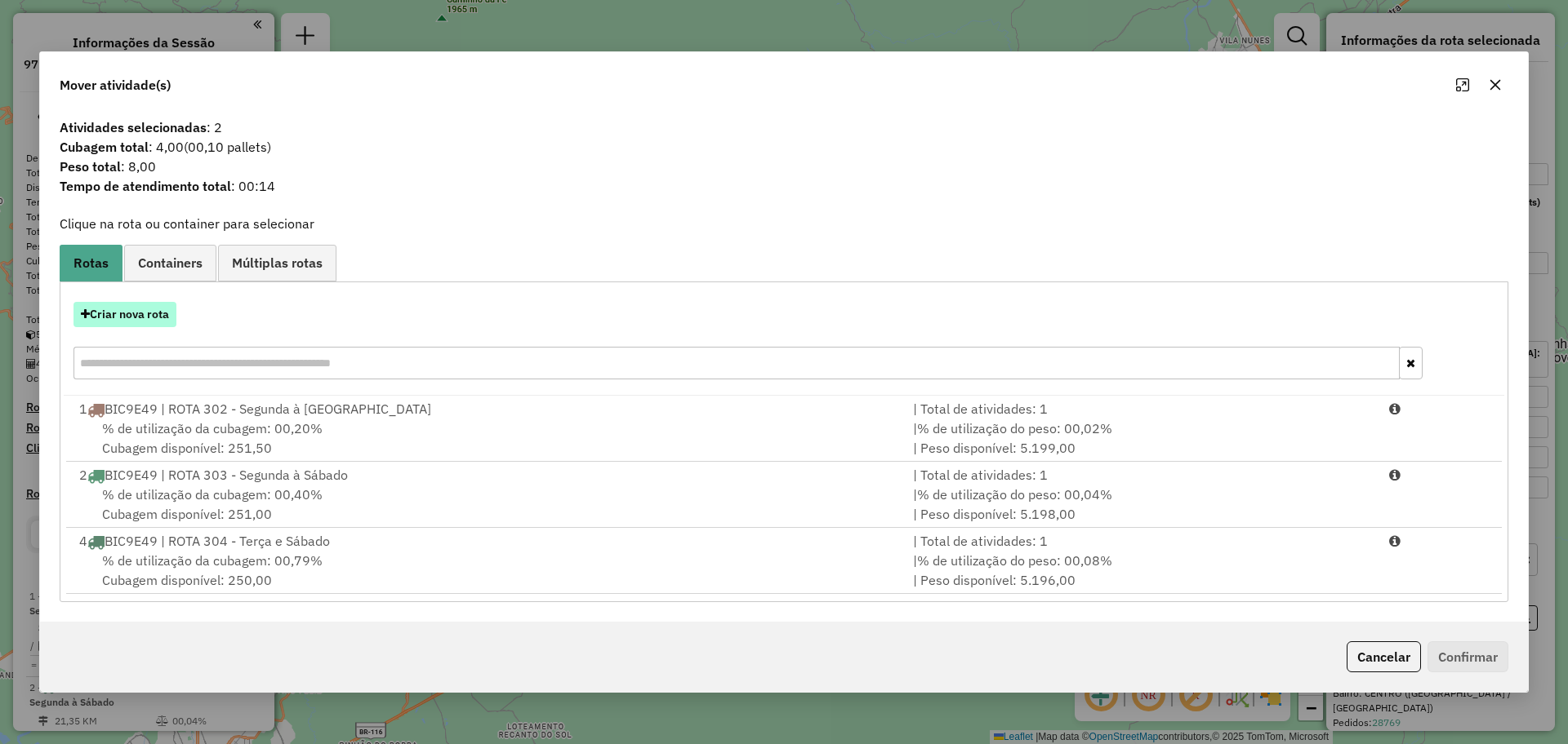
click at [127, 325] on button "Criar nova rota" at bounding box center [124, 315] width 103 height 26
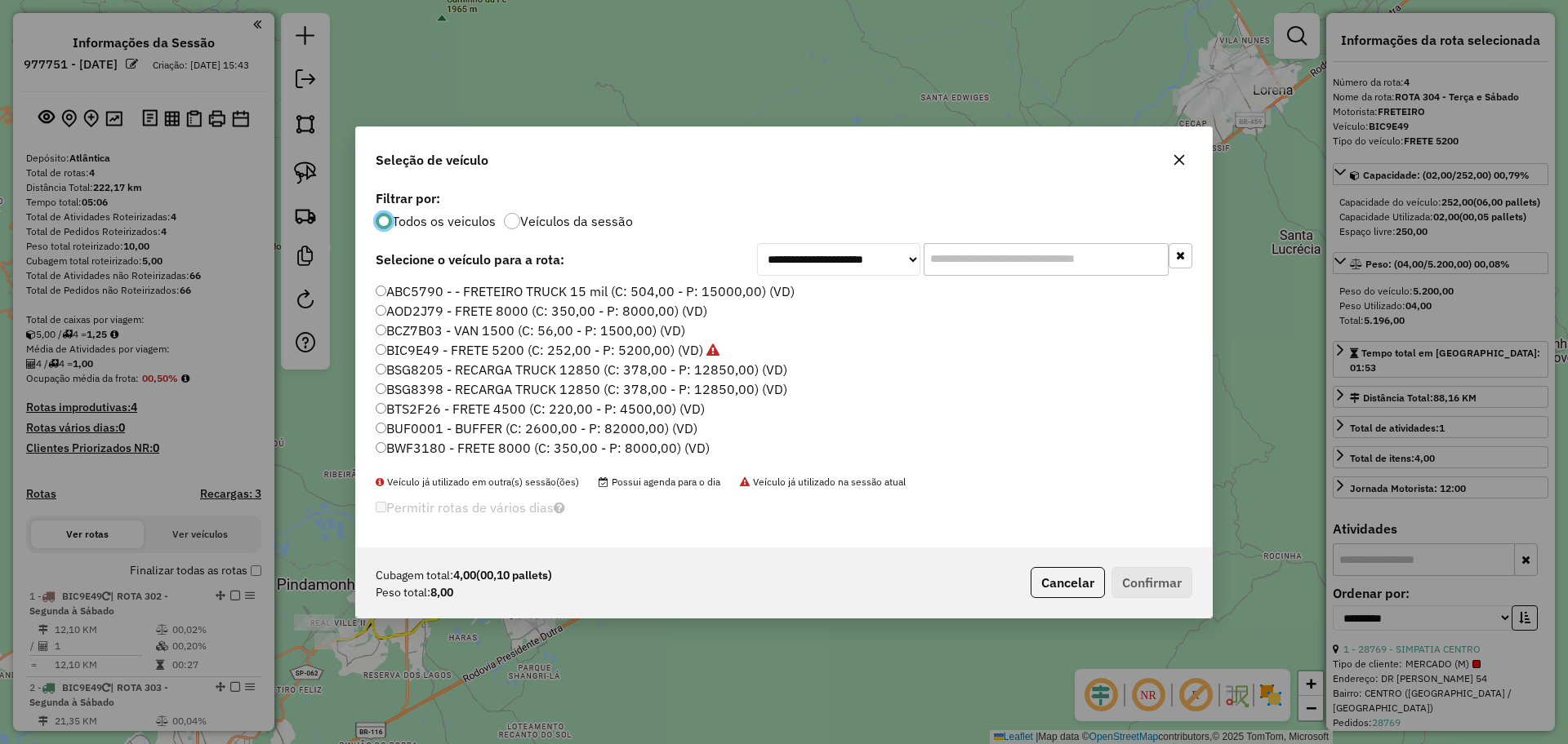
click at [409, 347] on label "BIC9E49 - FRETE 5200 (C: 252,00 - P: 5200,00) (VD)" at bounding box center [548, 350] width 344 height 19
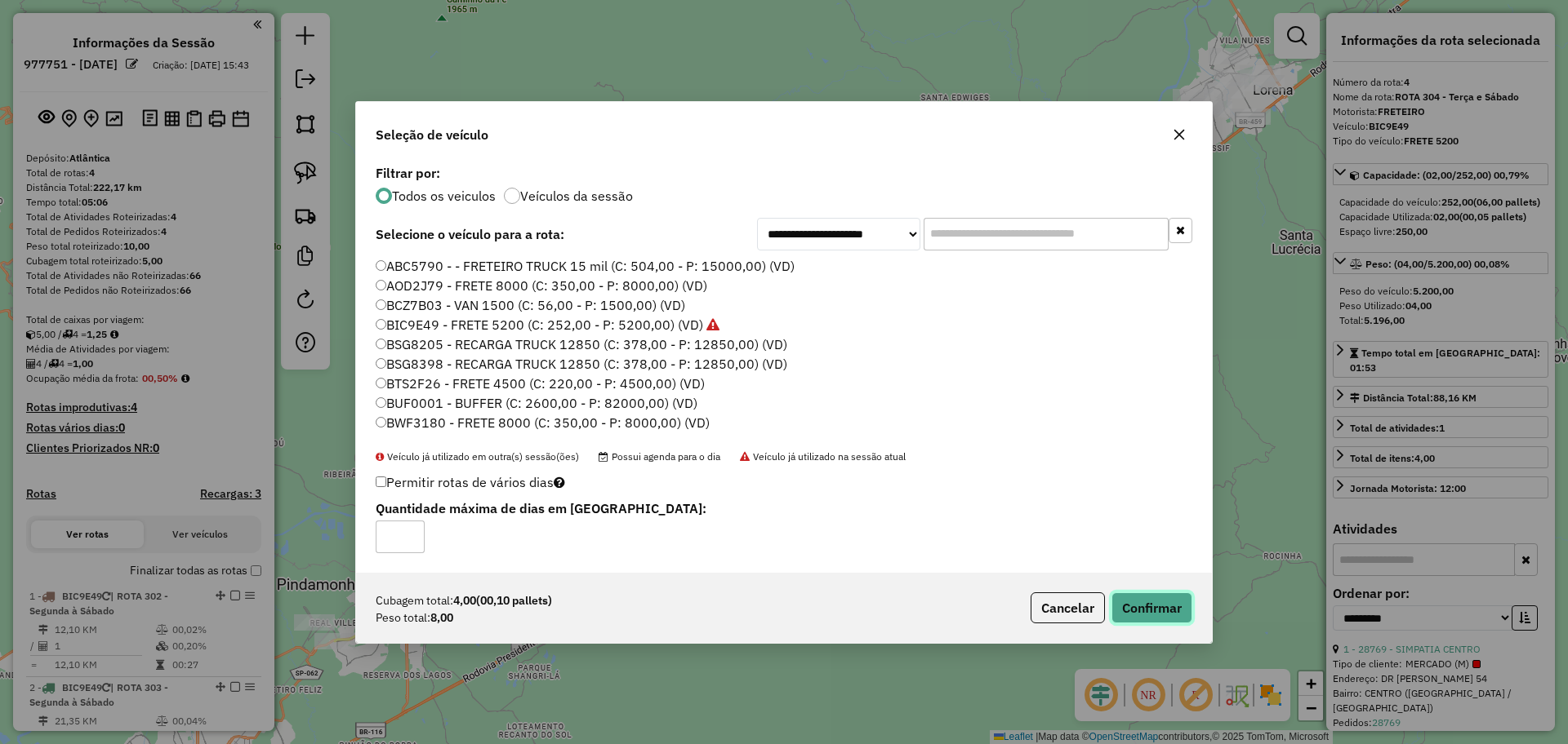
click at [1172, 596] on button "Confirmar" at bounding box center [1152, 607] width 81 height 31
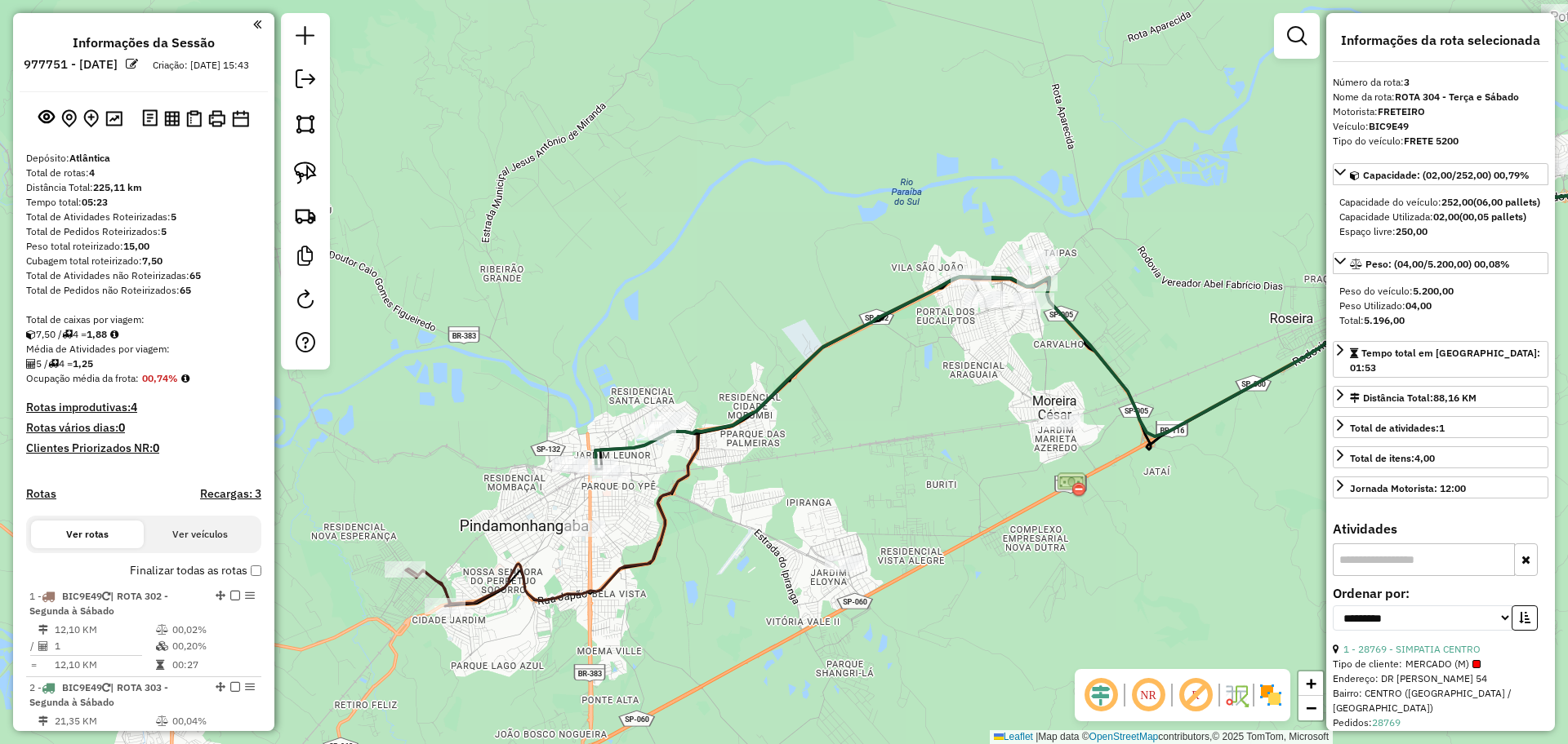
drag, startPoint x: 362, startPoint y: 584, endPoint x: 478, endPoint y: 544, distance: 122.7
click at [478, 544] on div "Janela de atendimento Grade de atendimento Capacidade Transportadoras Veículos …" at bounding box center [784, 372] width 1568 height 744
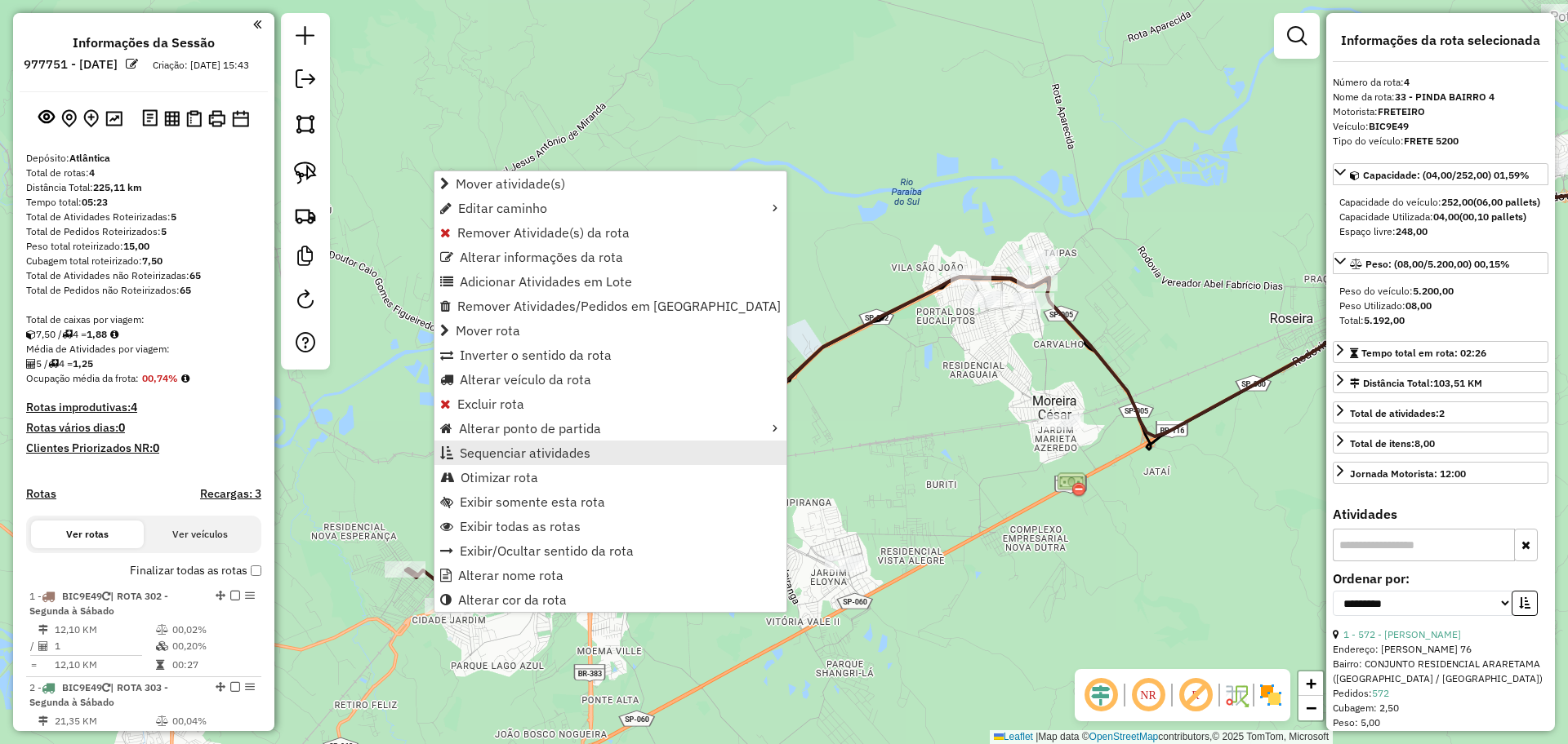
click at [550, 450] on span "Sequenciar atividades" at bounding box center [525, 453] width 131 height 13
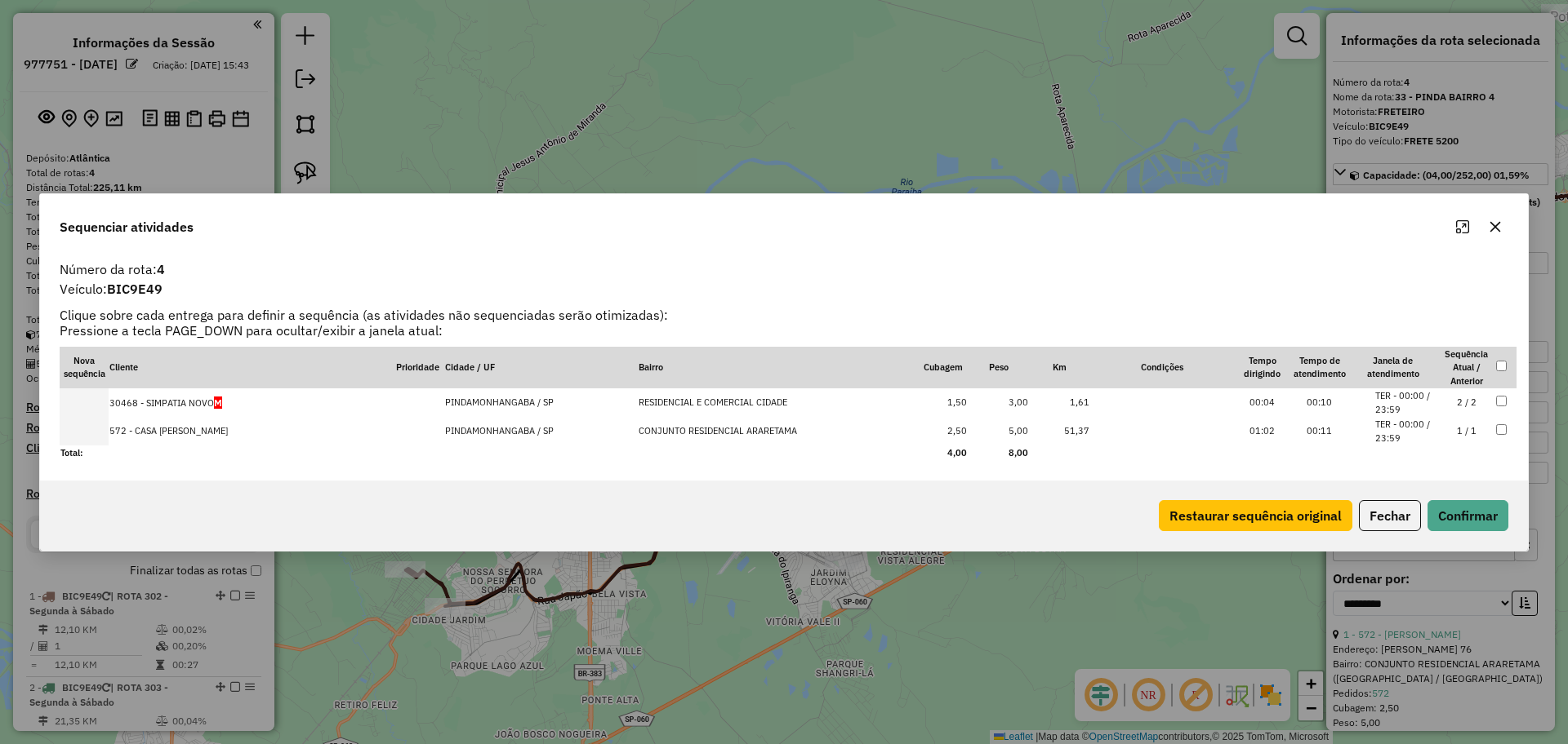
drag, startPoint x: 524, startPoint y: 428, endPoint x: 528, endPoint y: 389, distance: 39.2
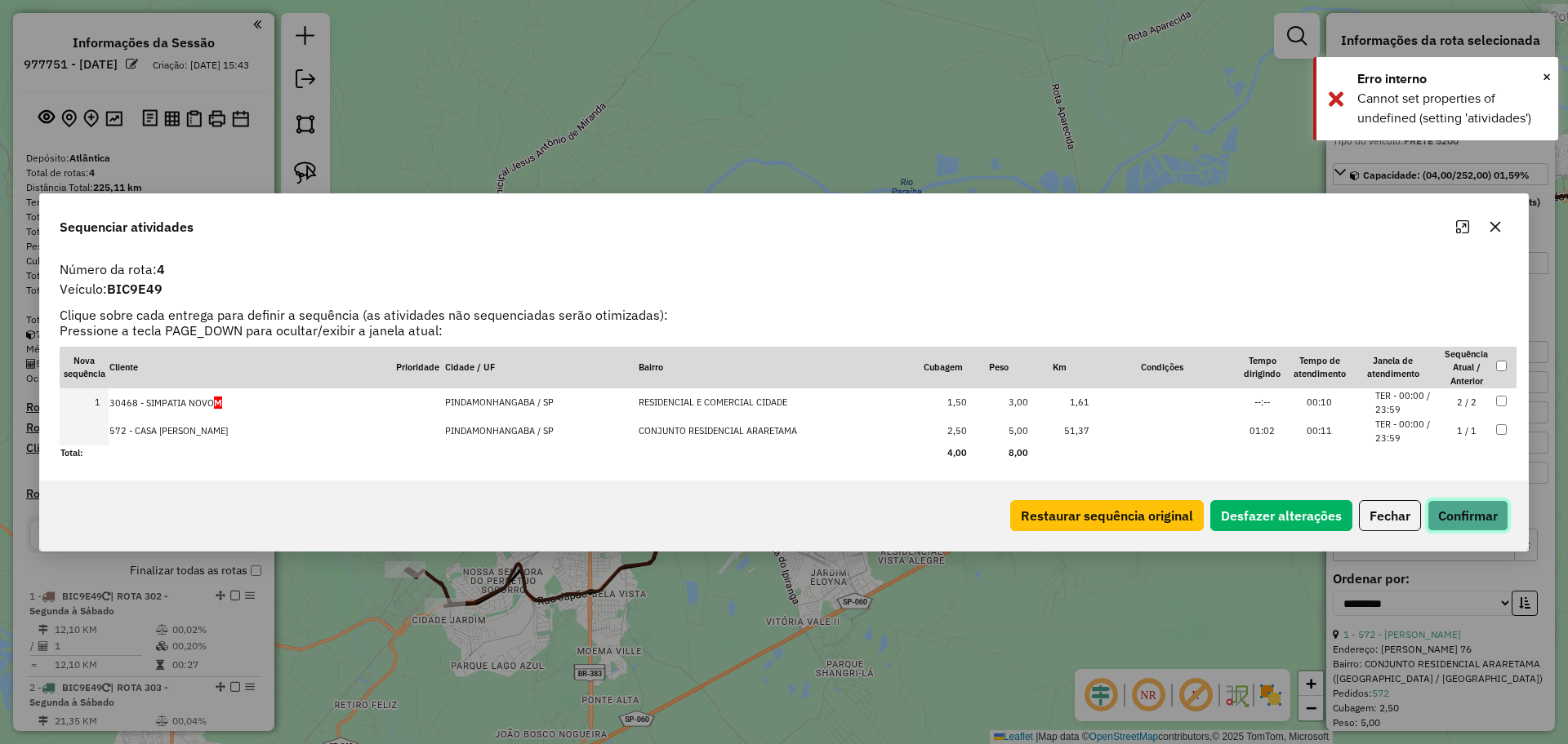
click at [1468, 504] on button "Confirmar" at bounding box center [1468, 516] width 81 height 31
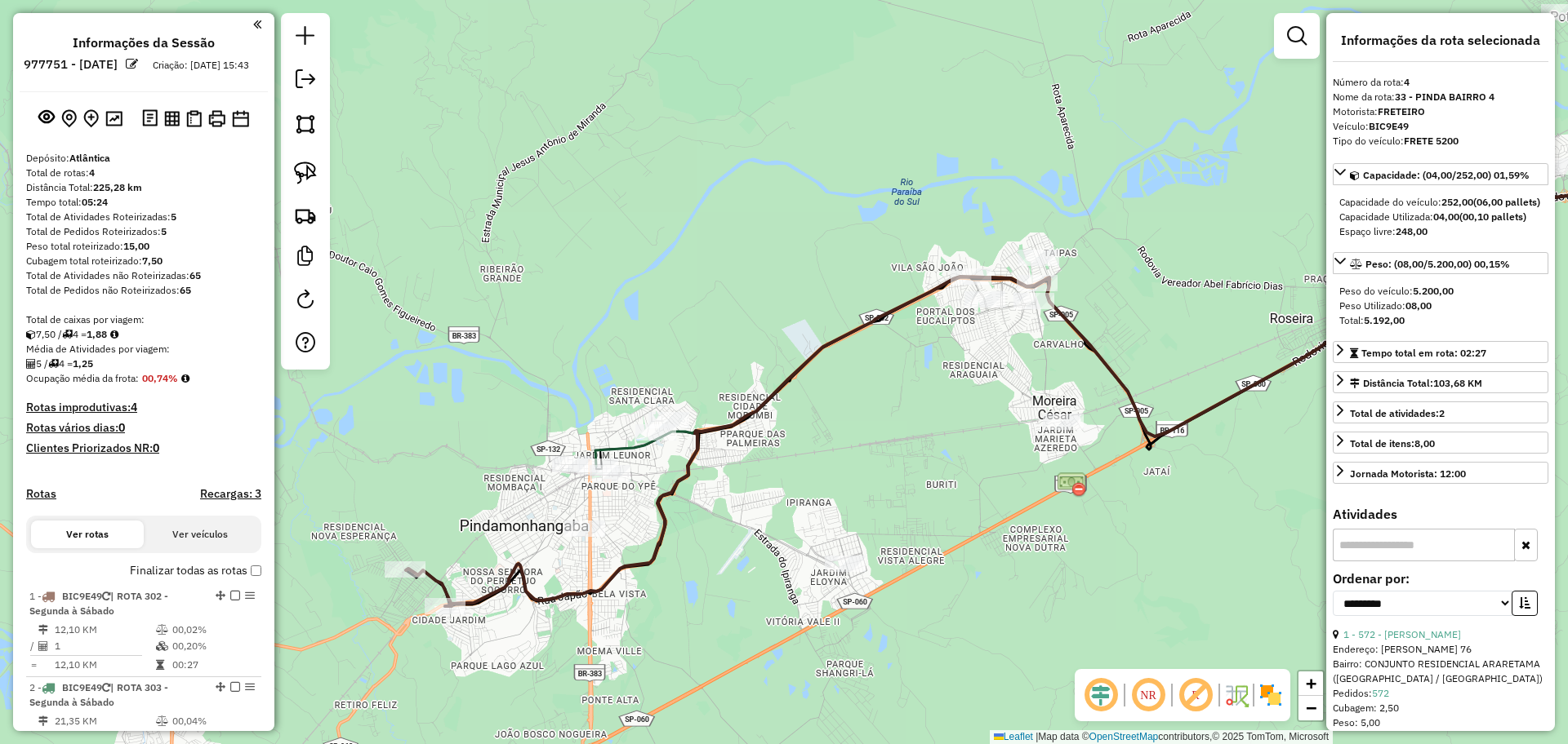
drag, startPoint x: 239, startPoint y: 325, endPoint x: 219, endPoint y: 383, distance: 61.4
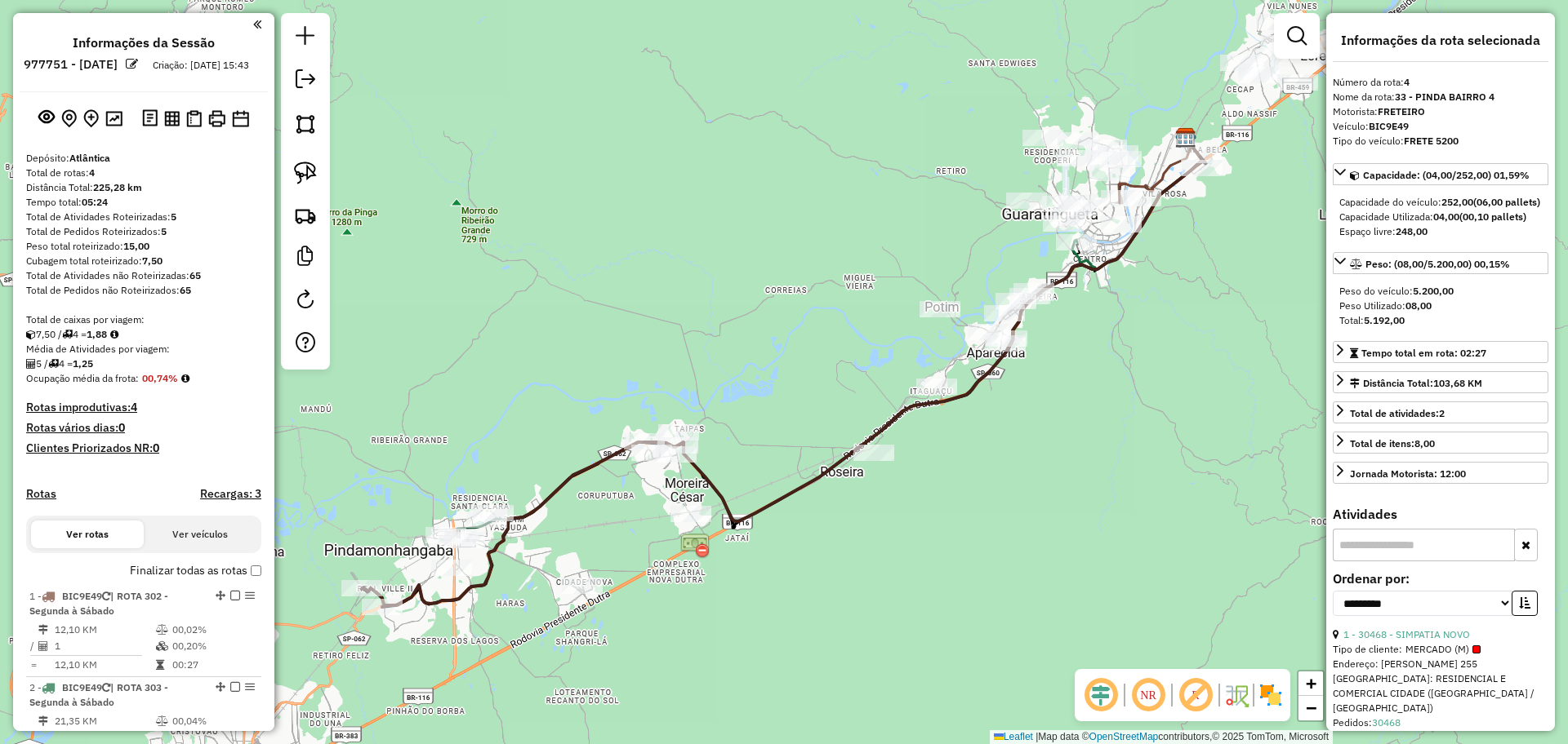
drag, startPoint x: 250, startPoint y: 329, endPoint x: 241, endPoint y: 328, distance: 9.1
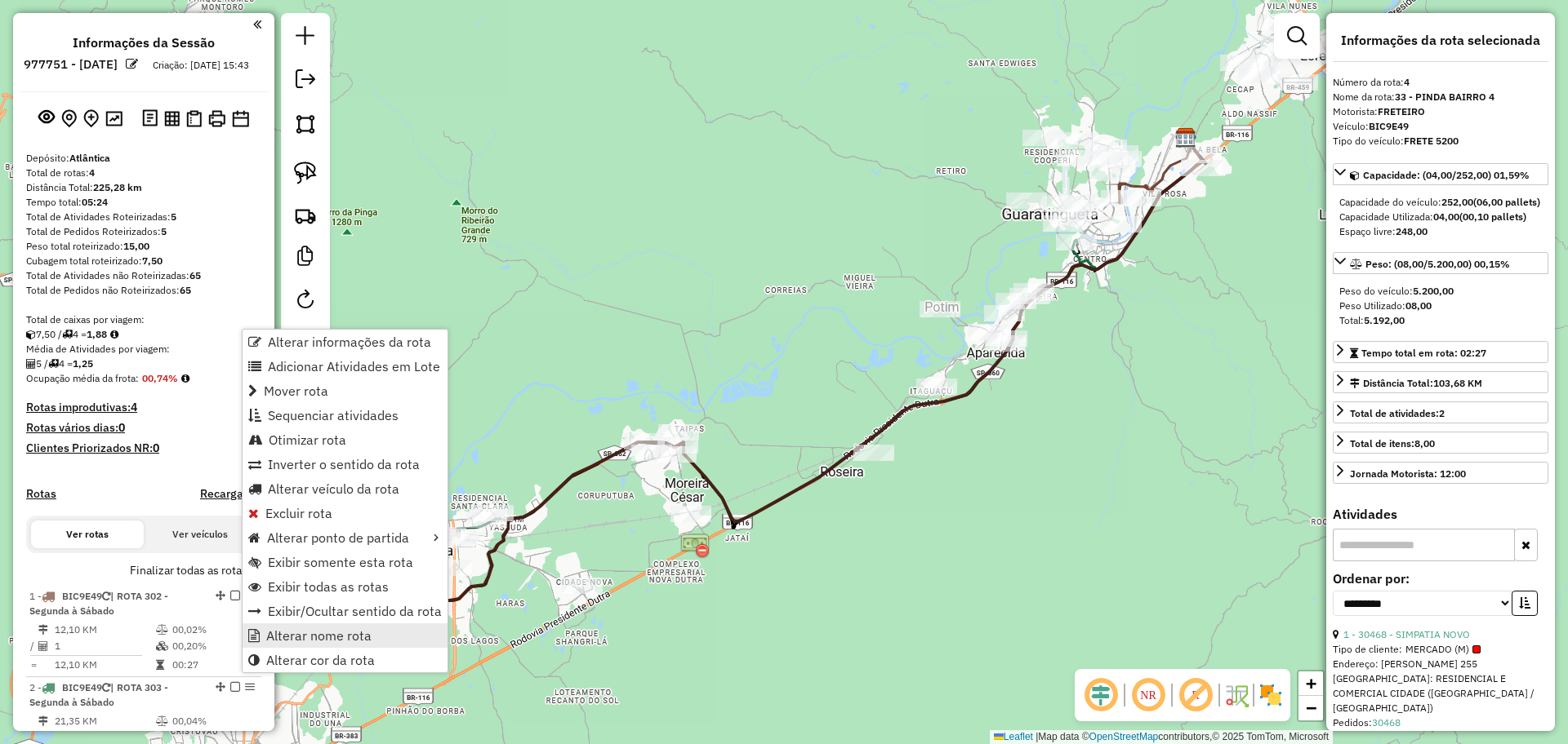
click at [288, 636] on span "Alterar nome rota" at bounding box center [318, 636] width 105 height 13
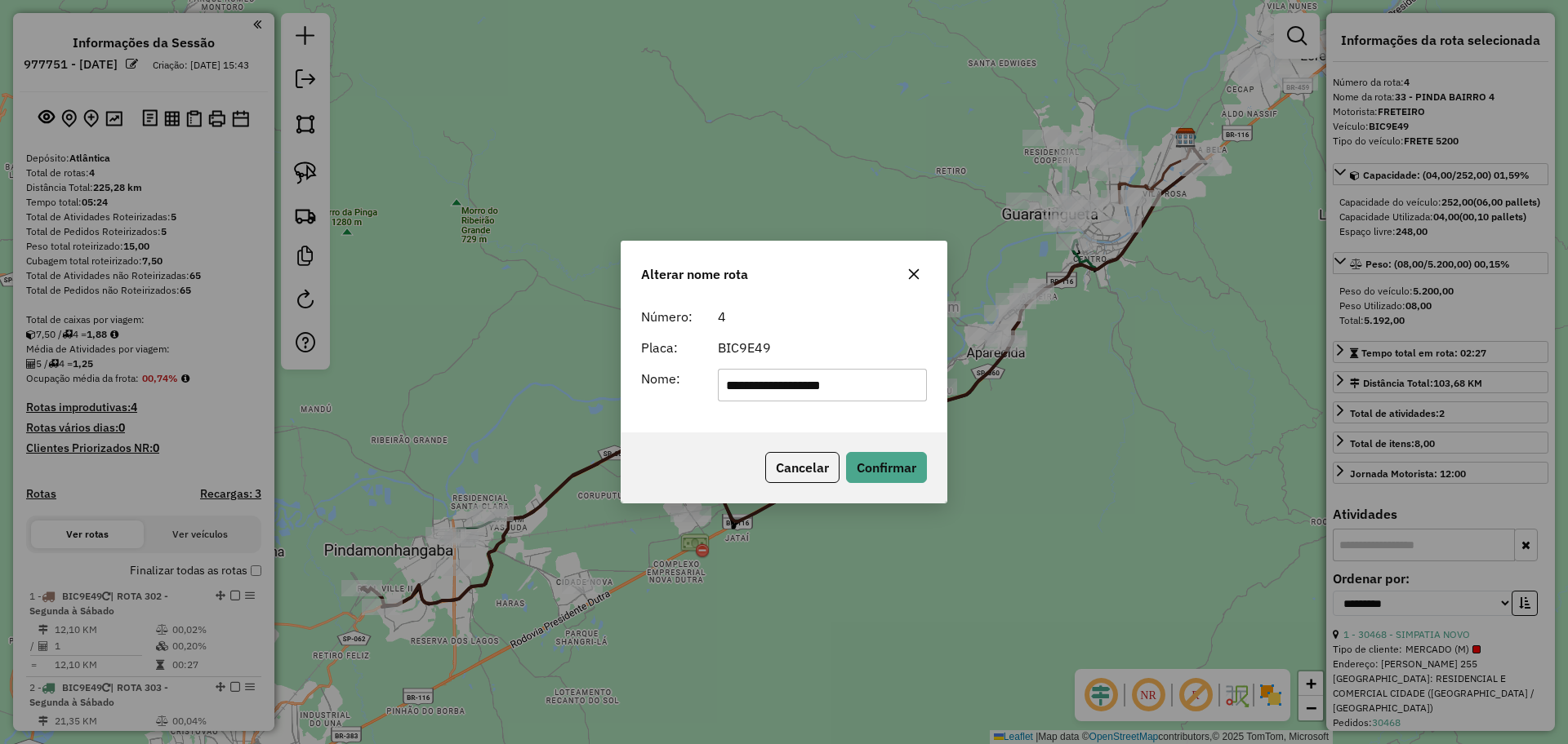
drag, startPoint x: 870, startPoint y: 381, endPoint x: 590, endPoint y: 379, distance: 280.0
click at [590, 379] on div "**********" at bounding box center [784, 372] width 1568 height 744
type input "**********"
click at [896, 473] on button "Confirmar" at bounding box center [886, 467] width 81 height 31
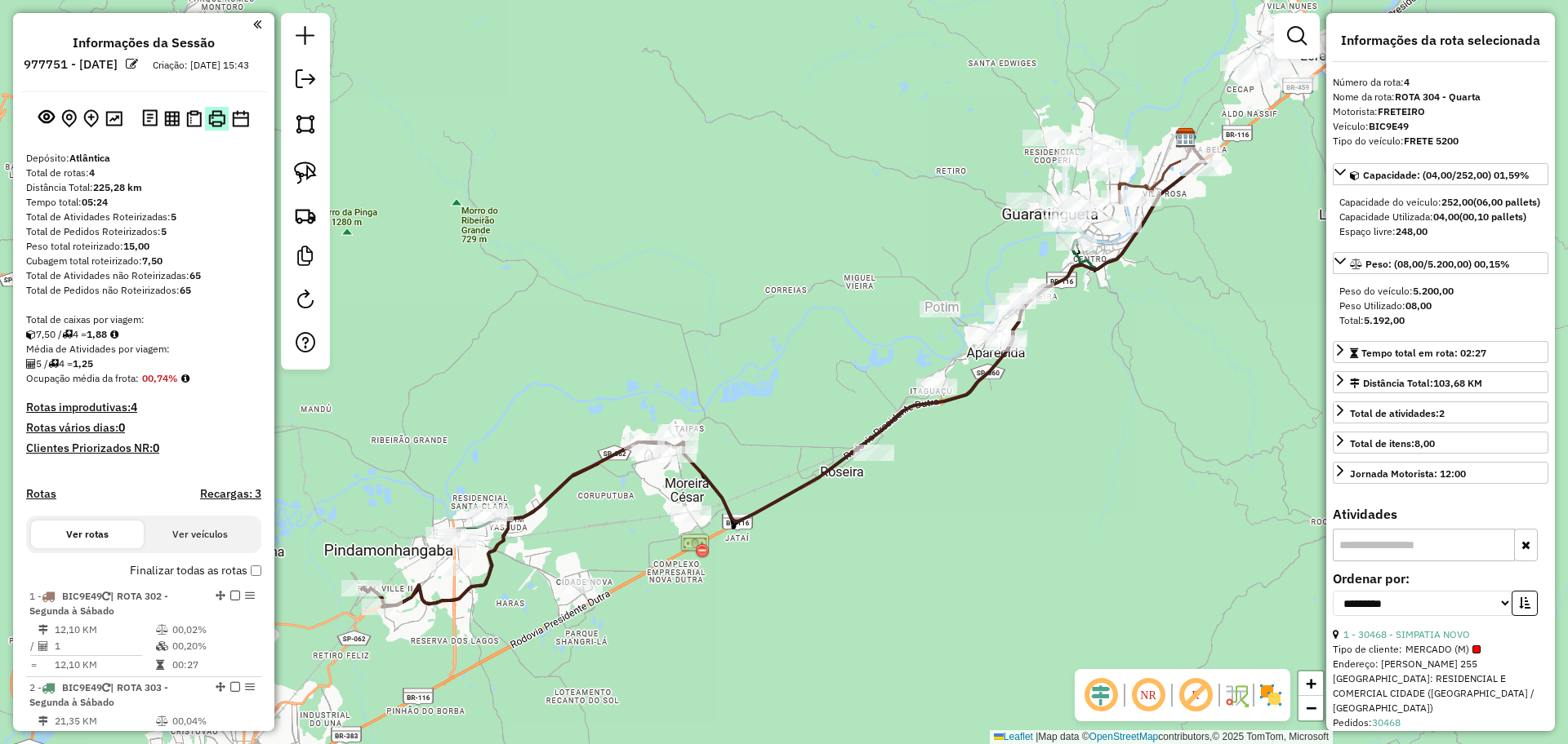
click at [217, 127] on img at bounding box center [216, 118] width 17 height 17
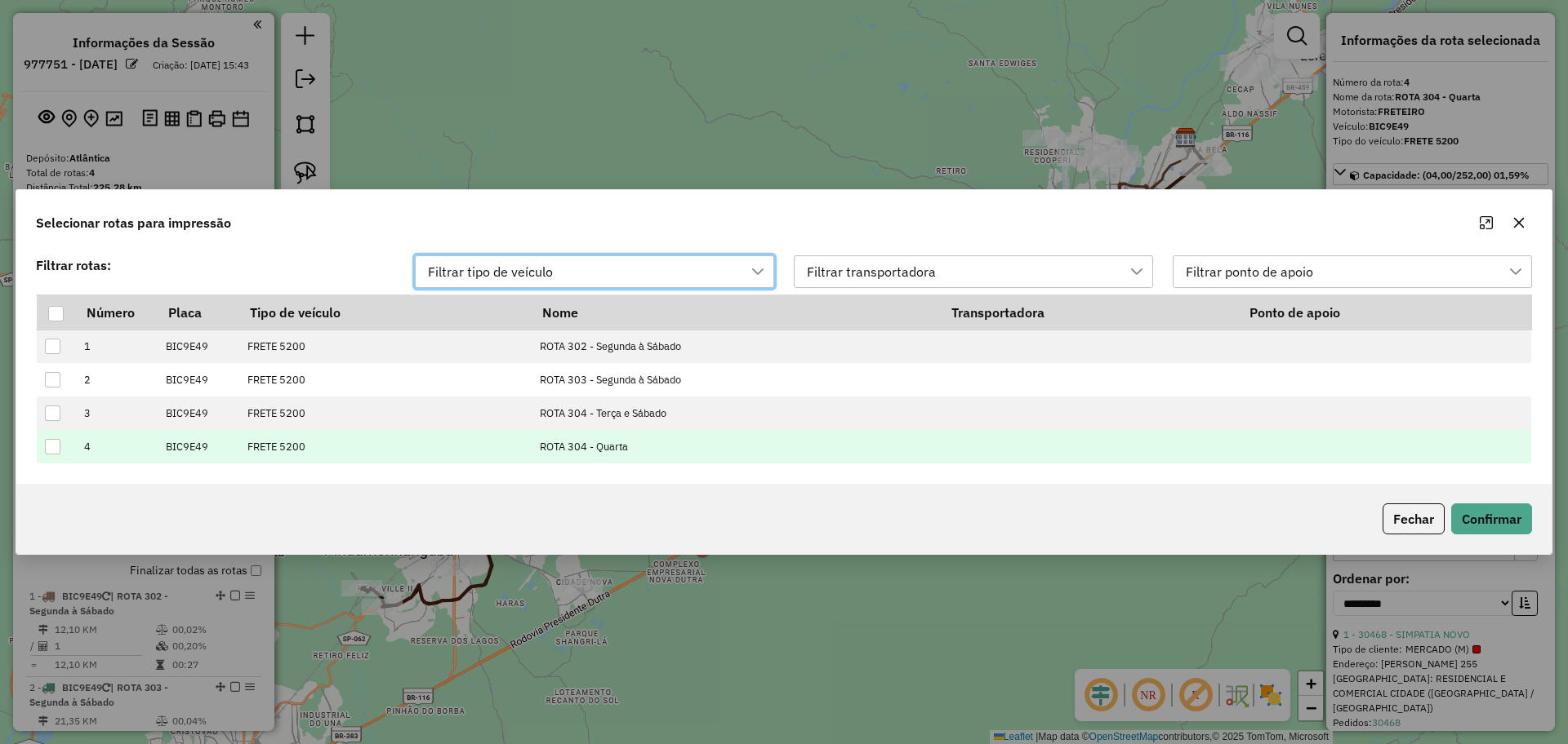
click at [51, 446] on div at bounding box center [53, 447] width 16 height 16
click at [1494, 516] on button "Confirmar" at bounding box center [1491, 518] width 81 height 31
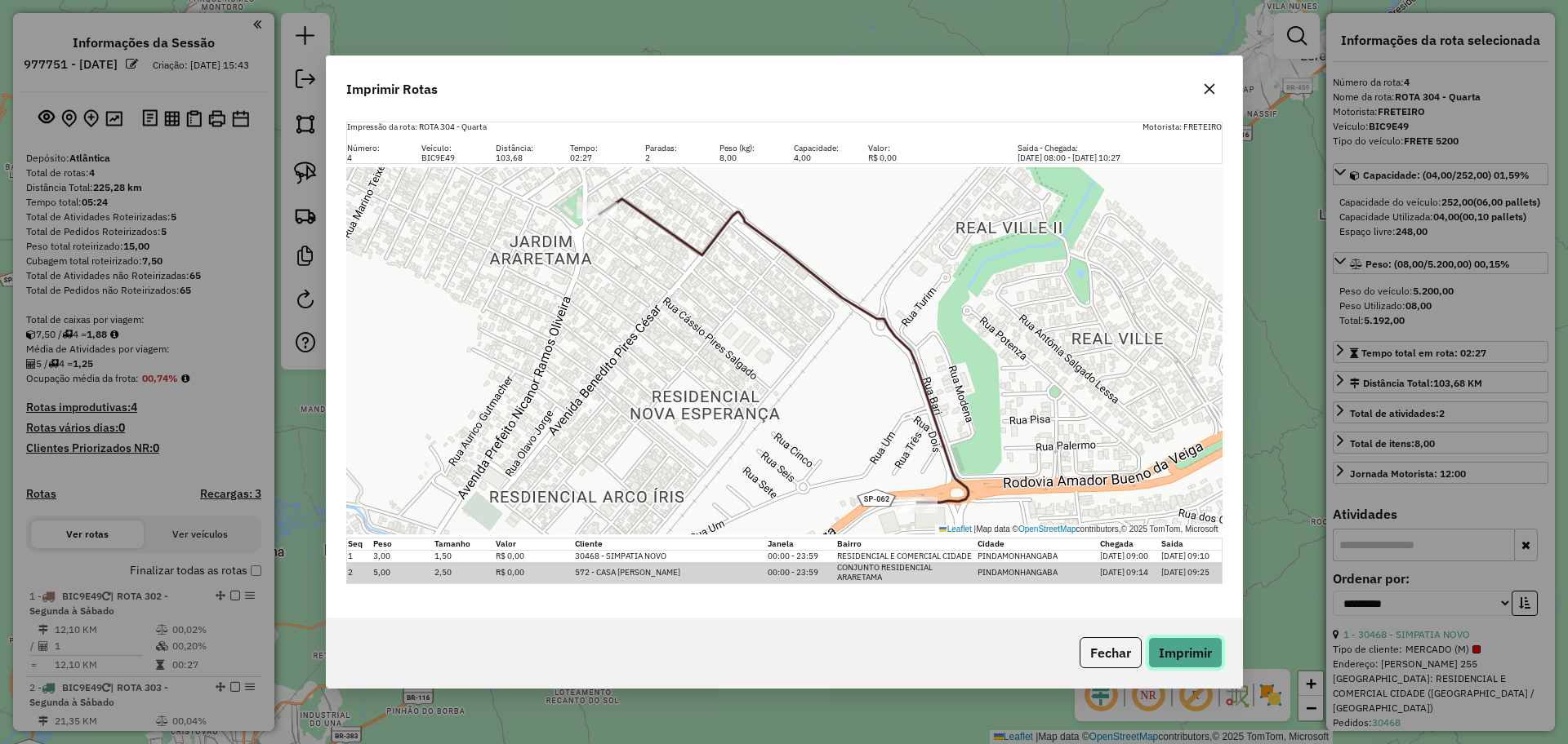
click at [1178, 656] on button "Imprimir" at bounding box center [1185, 652] width 74 height 31
click at [1109, 652] on button "Fechar" at bounding box center [1110, 652] width 62 height 31
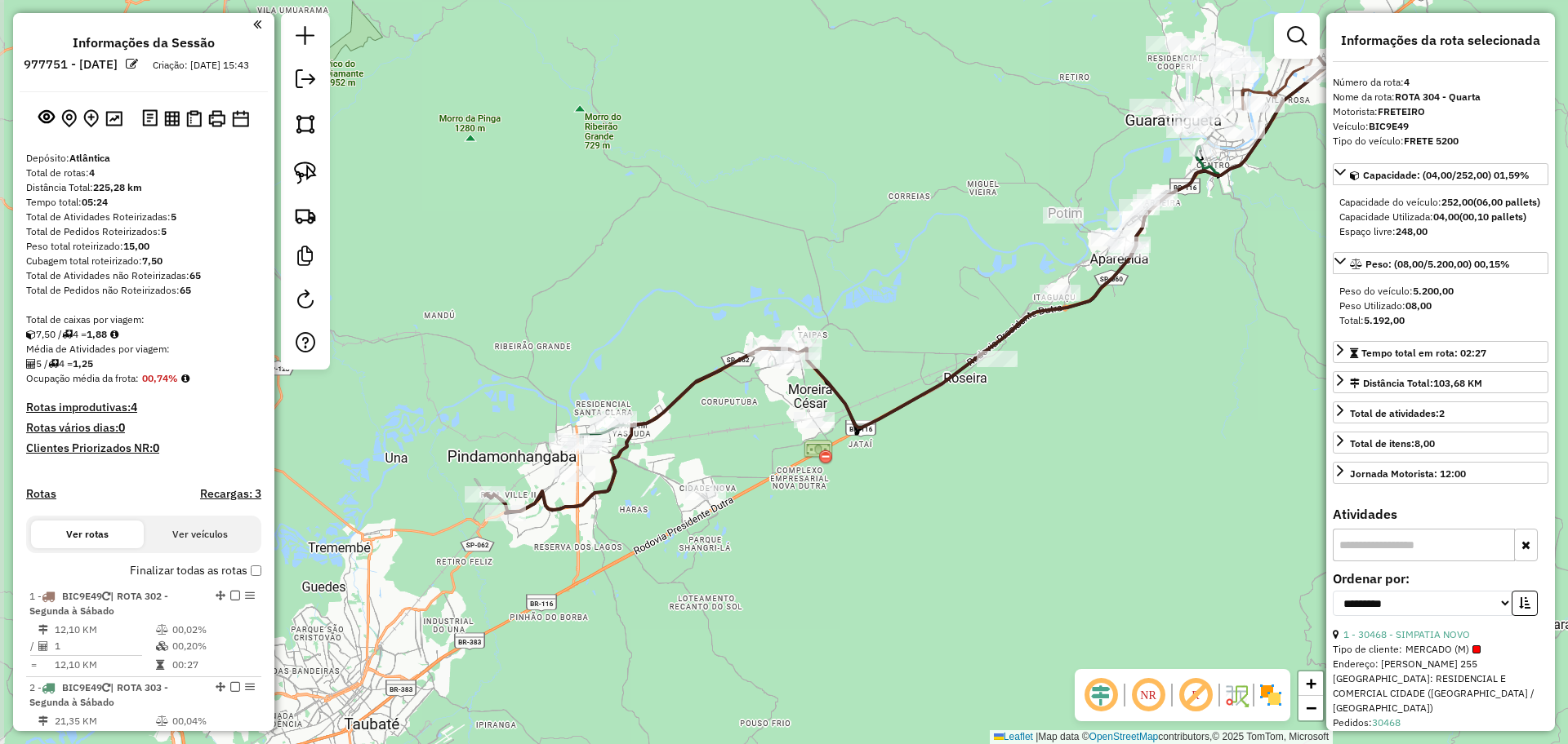
drag, startPoint x: 556, startPoint y: 541, endPoint x: 678, endPoint y: 447, distance: 154.0
click at [678, 447] on div "Janela de atendimento Grade de atendimento Capacidade Transportadoras Veículos …" at bounding box center [784, 372] width 1568 height 744
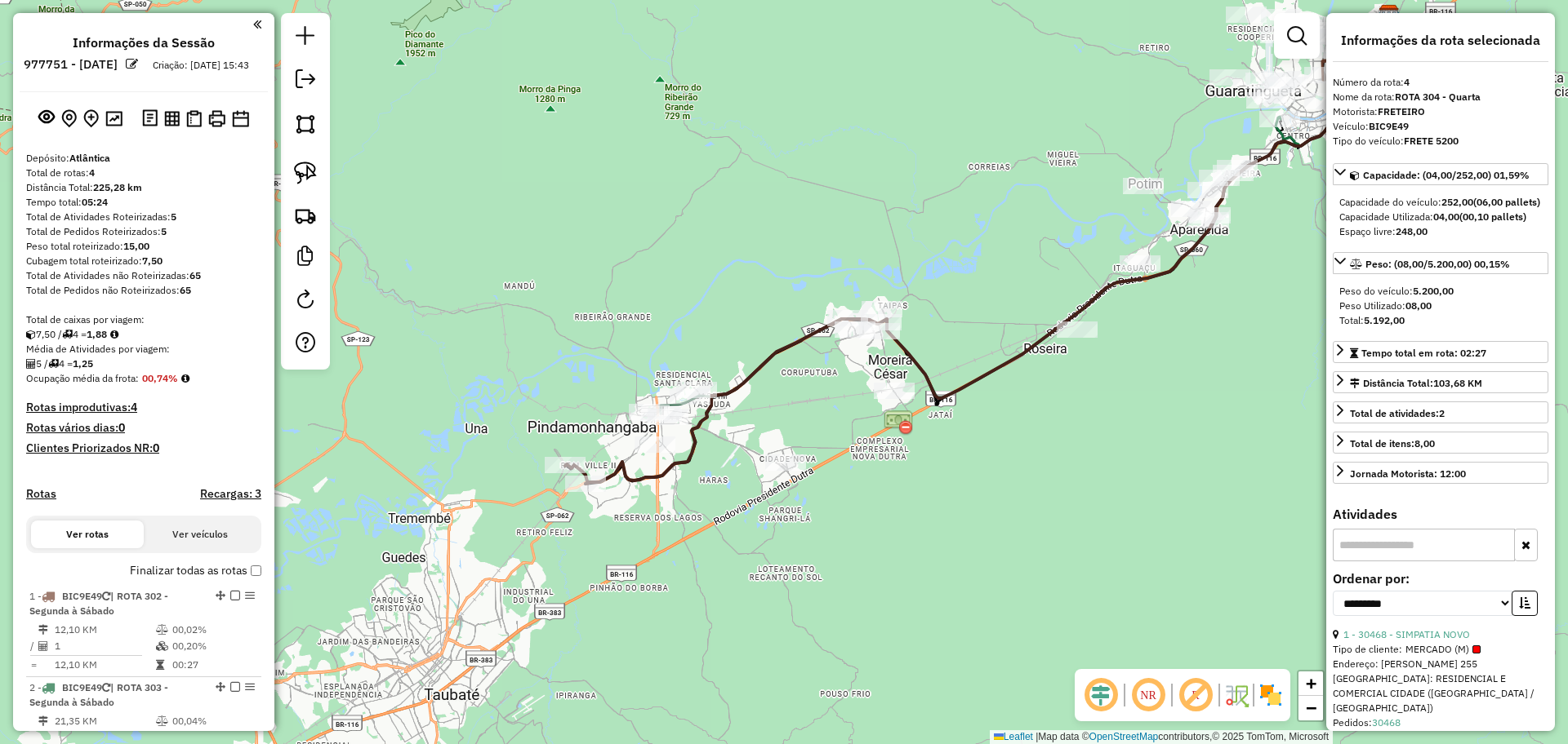
drag, startPoint x: 643, startPoint y: 496, endPoint x: 722, endPoint y: 467, distance: 84.2
click at [722, 467] on div "Janela de atendimento Grade de atendimento Capacidade Transportadoras Veículos …" at bounding box center [784, 372] width 1568 height 744
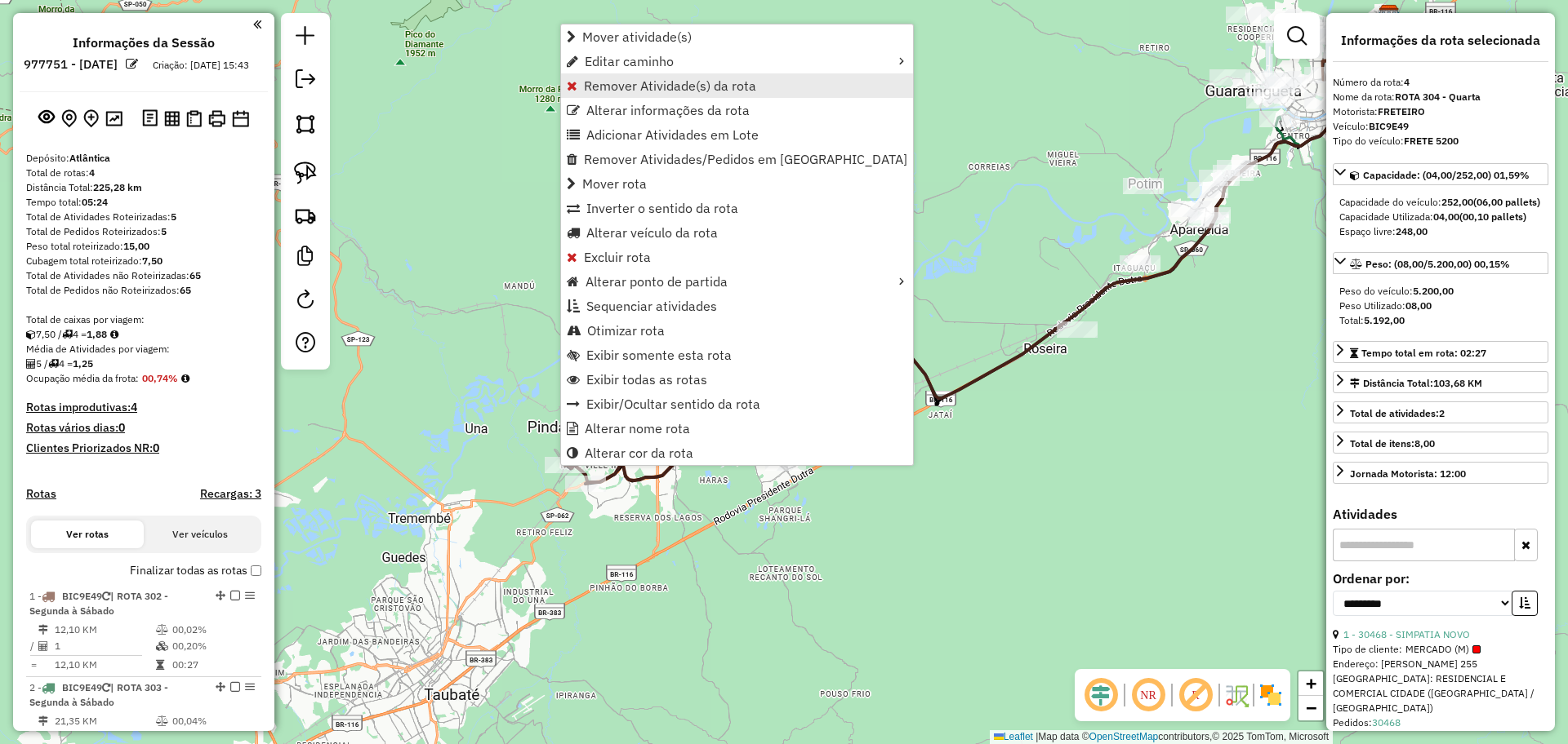
click at [654, 86] on span "Remover Atividade(s) da rota" at bounding box center [669, 86] width 172 height 13
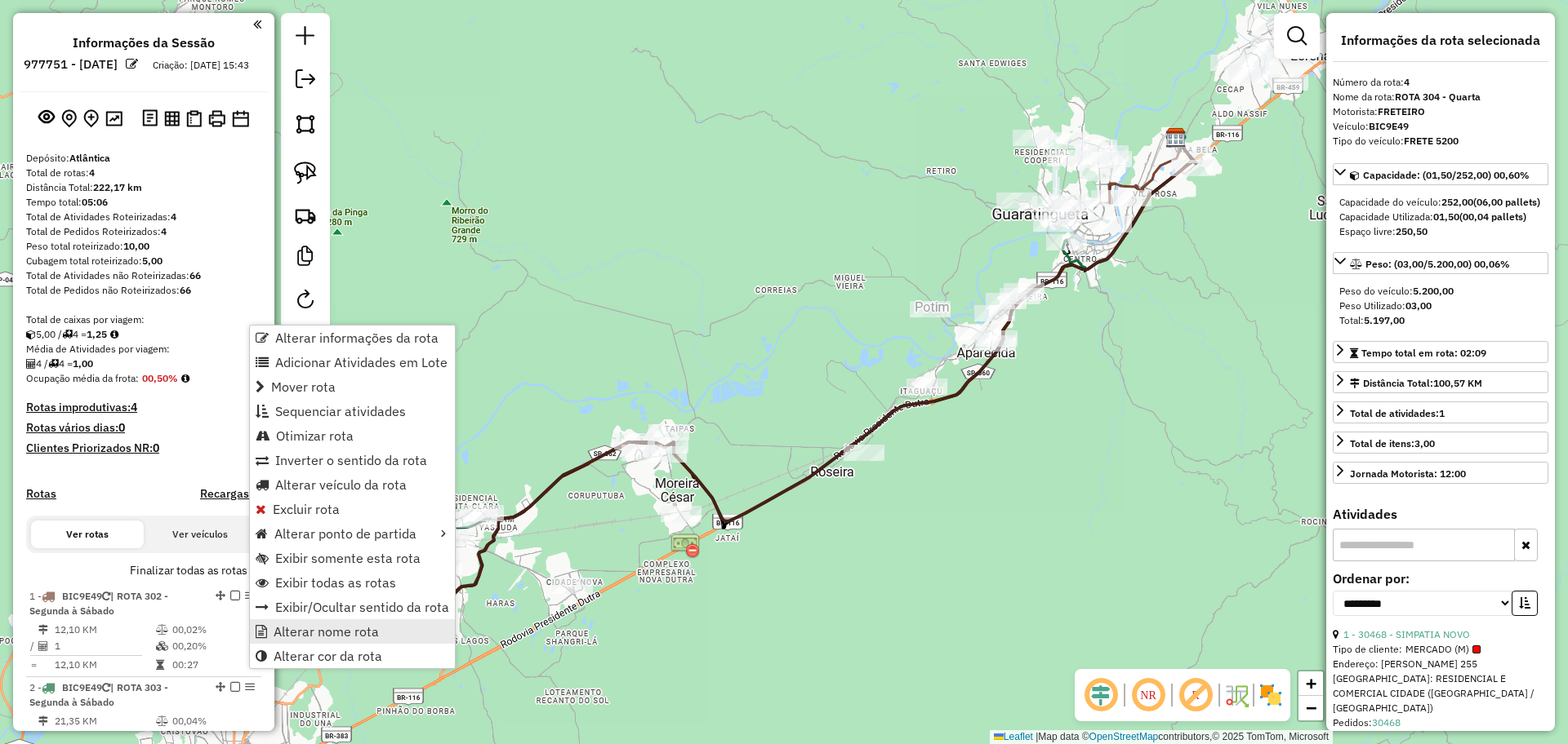
click at [311, 632] on span "Alterar nome rota" at bounding box center [325, 631] width 105 height 13
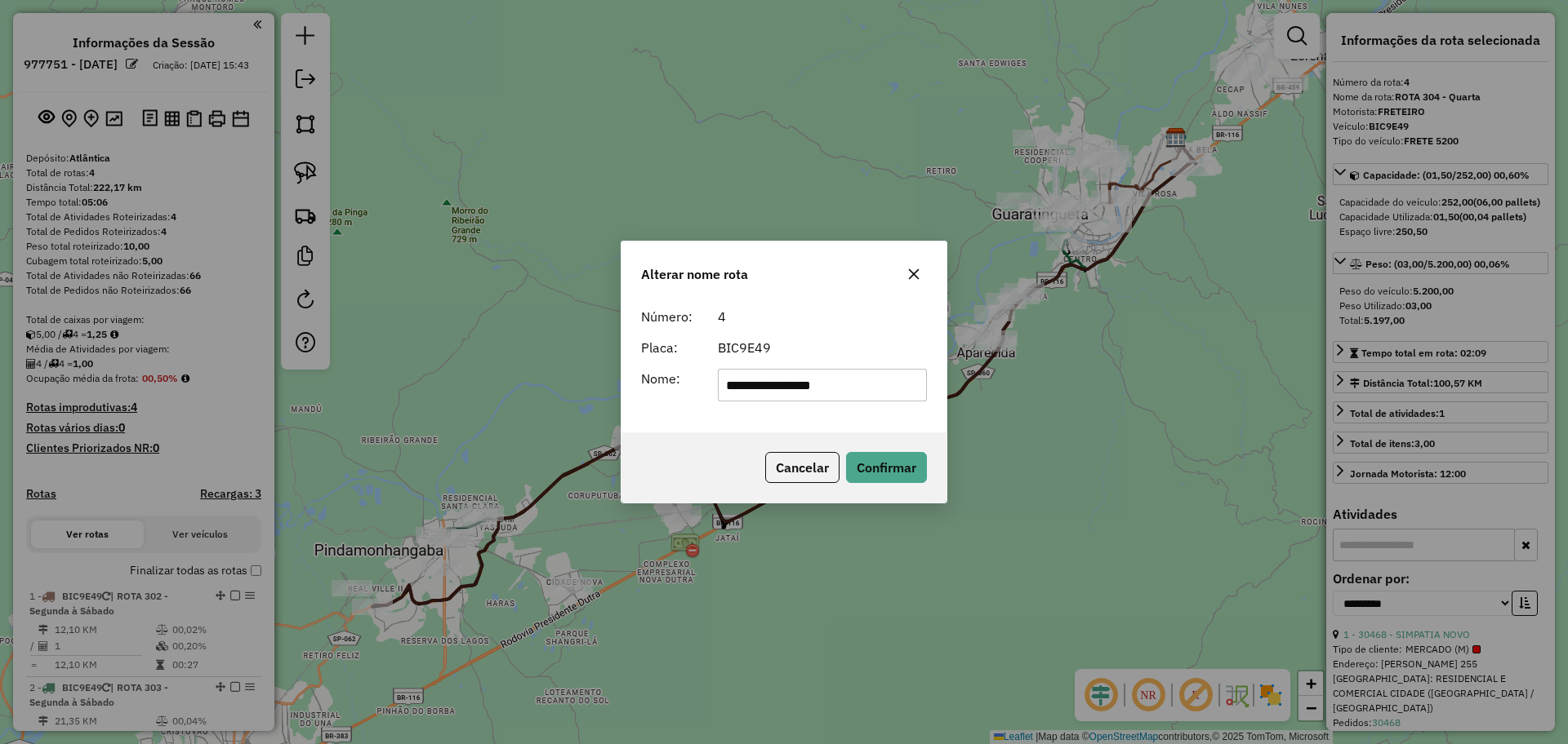
drag, startPoint x: 845, startPoint y: 387, endPoint x: 796, endPoint y: 391, distance: 49.2
click at [796, 391] on input "**********" at bounding box center [823, 385] width 210 height 33
type input "**********"
click at [901, 463] on button "Confirmar" at bounding box center [886, 467] width 81 height 31
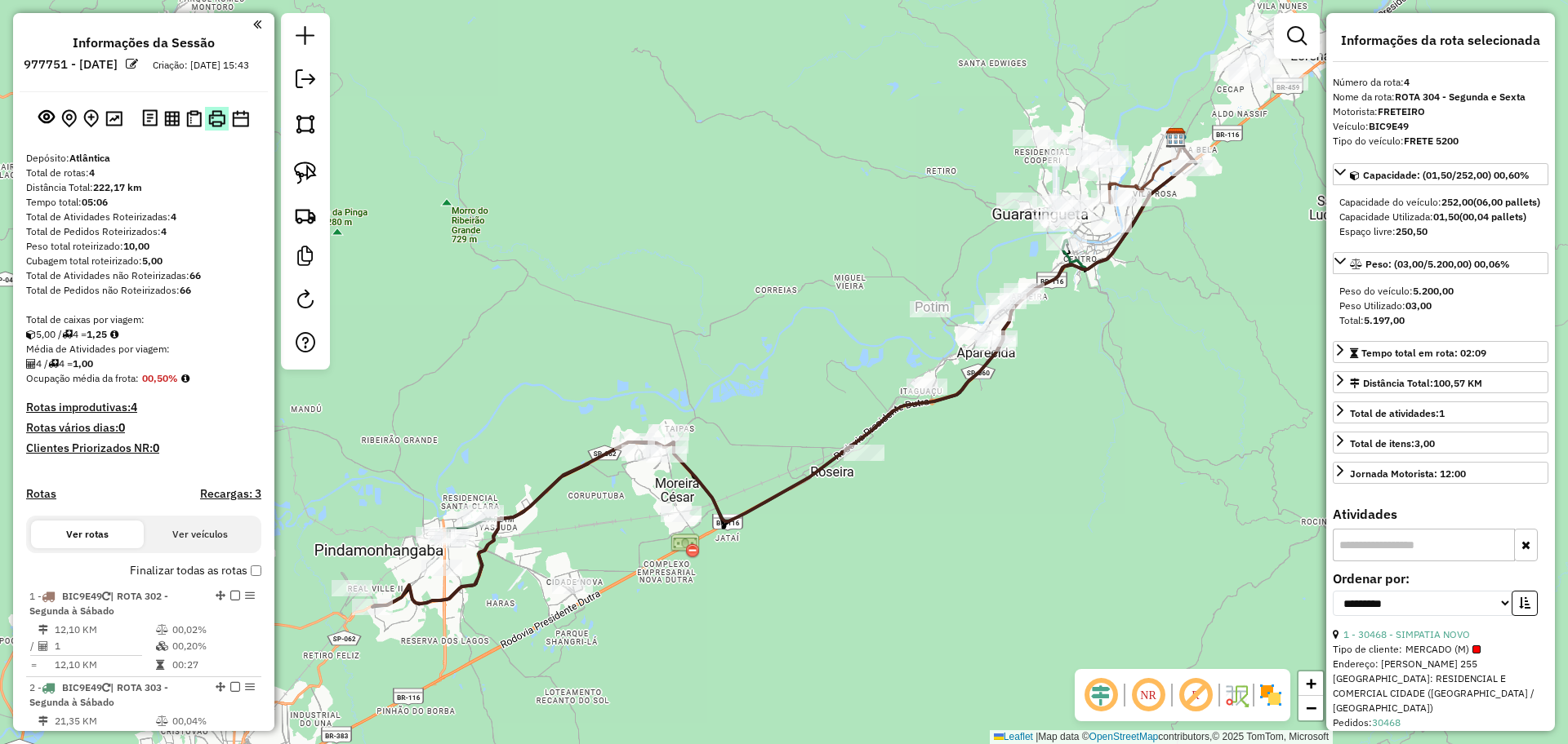
click at [219, 127] on img at bounding box center [216, 118] width 17 height 17
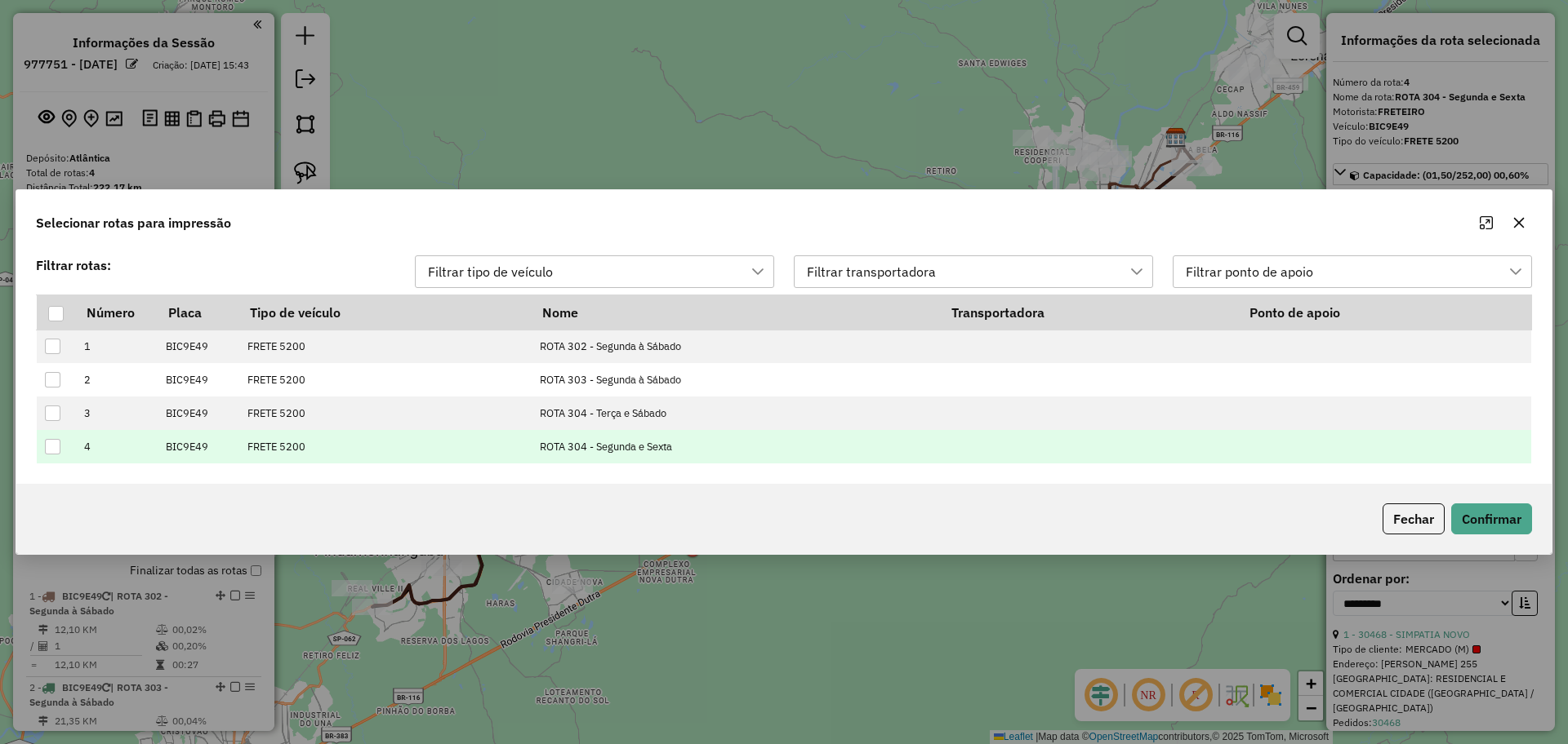
click at [46, 443] on div at bounding box center [53, 447] width 16 height 16
click at [1513, 512] on button "Confirmar" at bounding box center [1491, 518] width 81 height 31
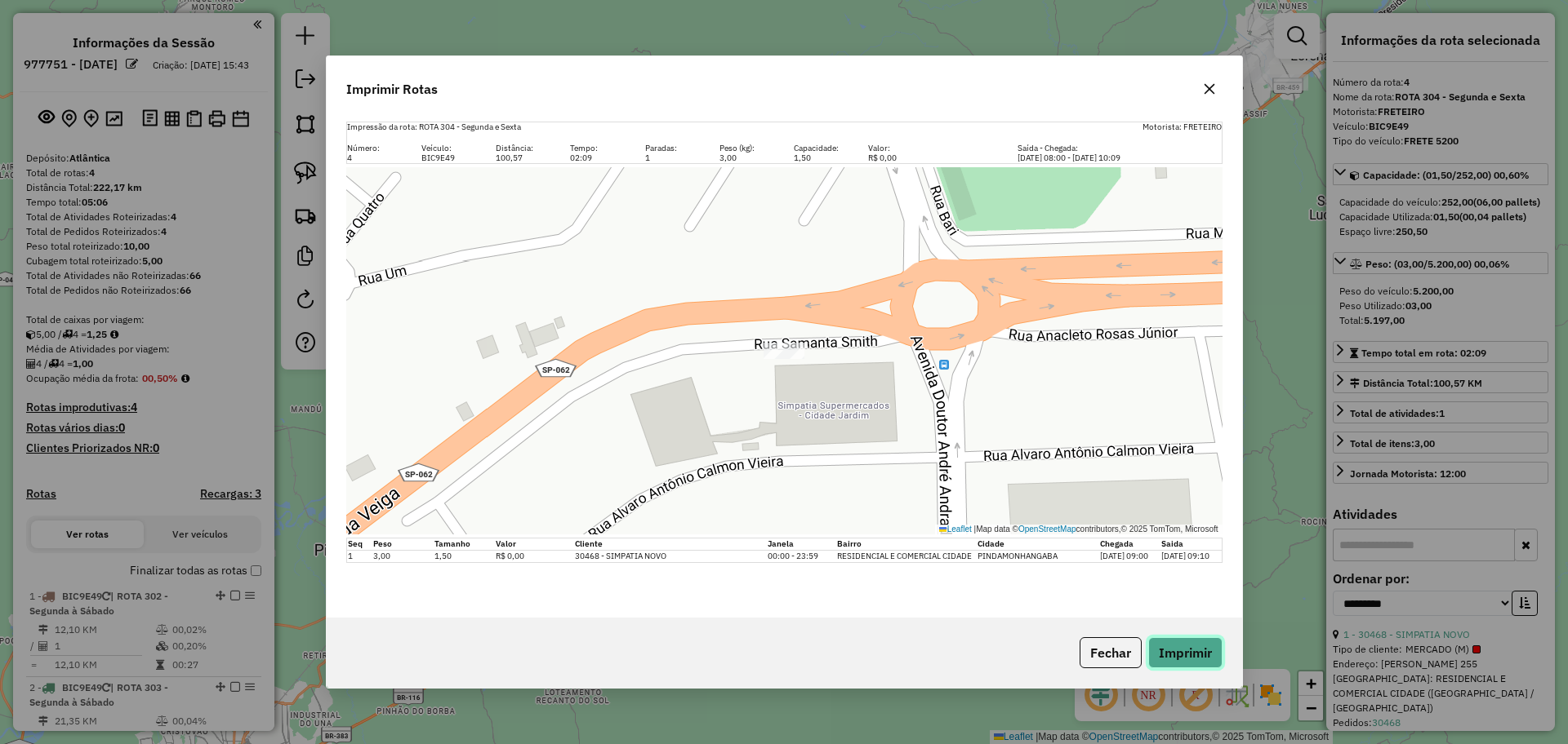
click at [1194, 649] on button "Imprimir" at bounding box center [1185, 652] width 74 height 31
click at [1115, 655] on button "Fechar" at bounding box center [1110, 652] width 62 height 31
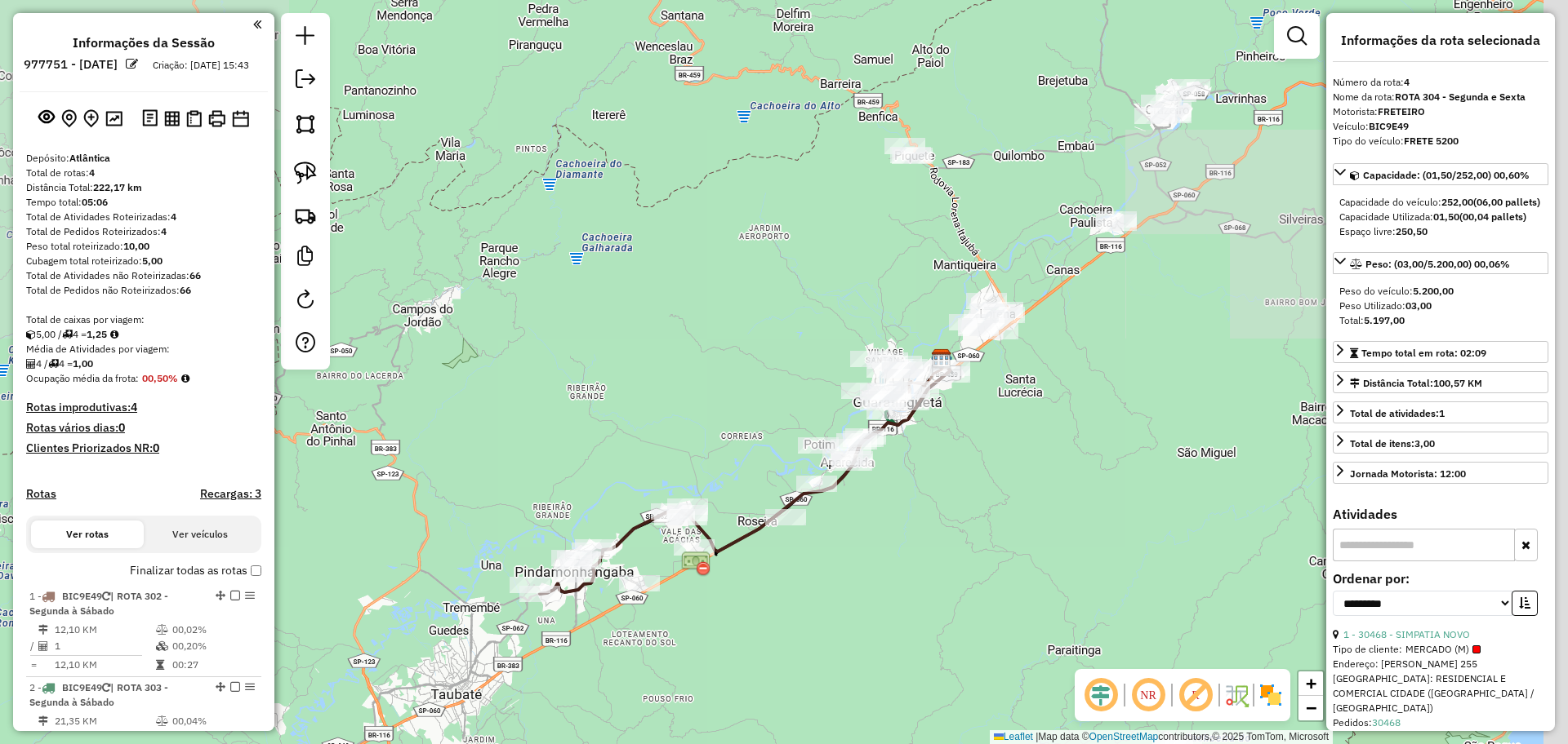
drag, startPoint x: 1226, startPoint y: 421, endPoint x: 1007, endPoint y: 449, distance: 220.8
click at [1007, 449] on div "Janela de atendimento Grade de atendimento Capacidade Transportadoras Veículos …" at bounding box center [784, 372] width 1568 height 744
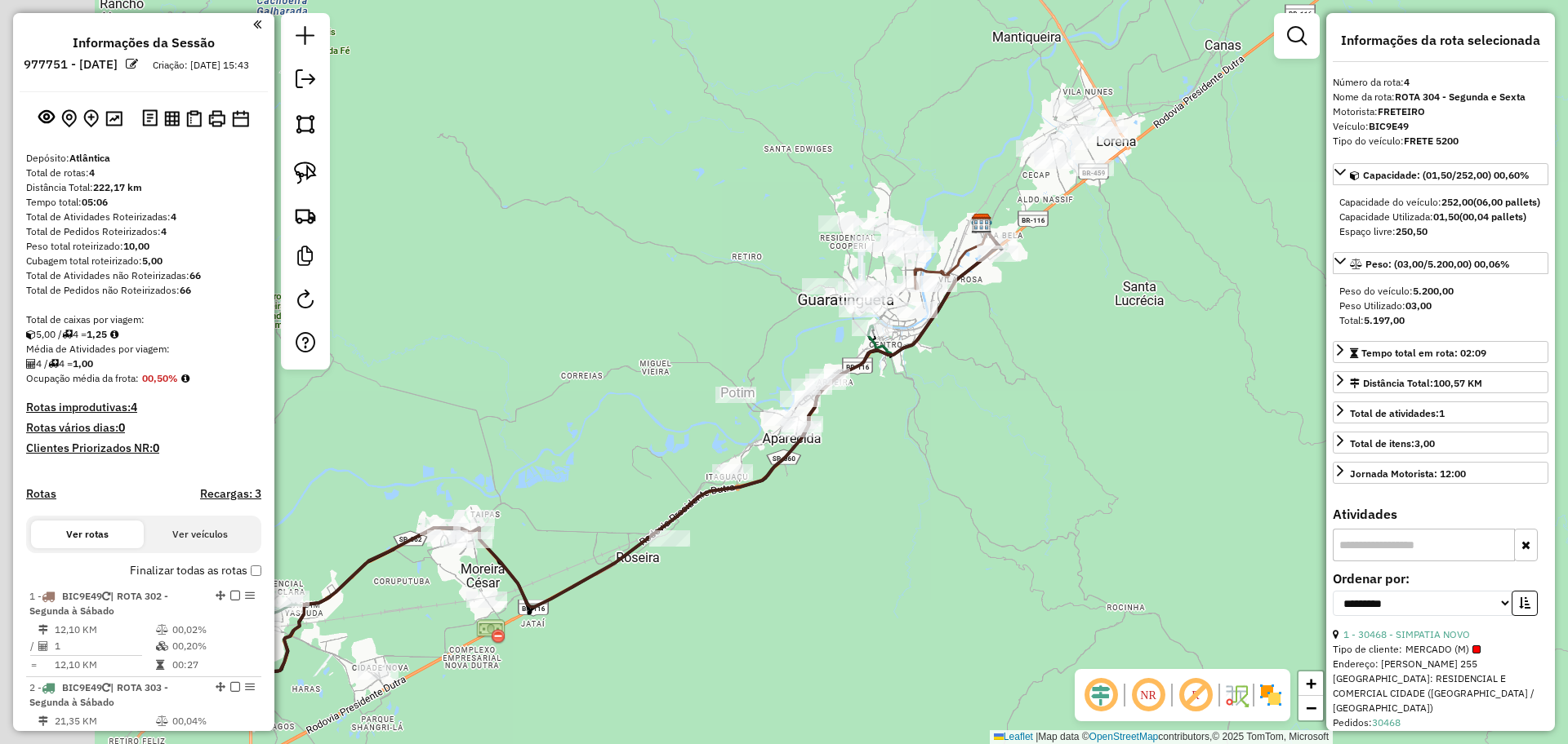
drag, startPoint x: 961, startPoint y: 452, endPoint x: 1461, endPoint y: 289, distance: 525.9
click at [1461, 292] on hb-router-mapa "Informações da Sessão 977751 - [DATE] Criação: [DATE] 15:43 Depósito: Atlântica…" at bounding box center [784, 372] width 1568 height 744
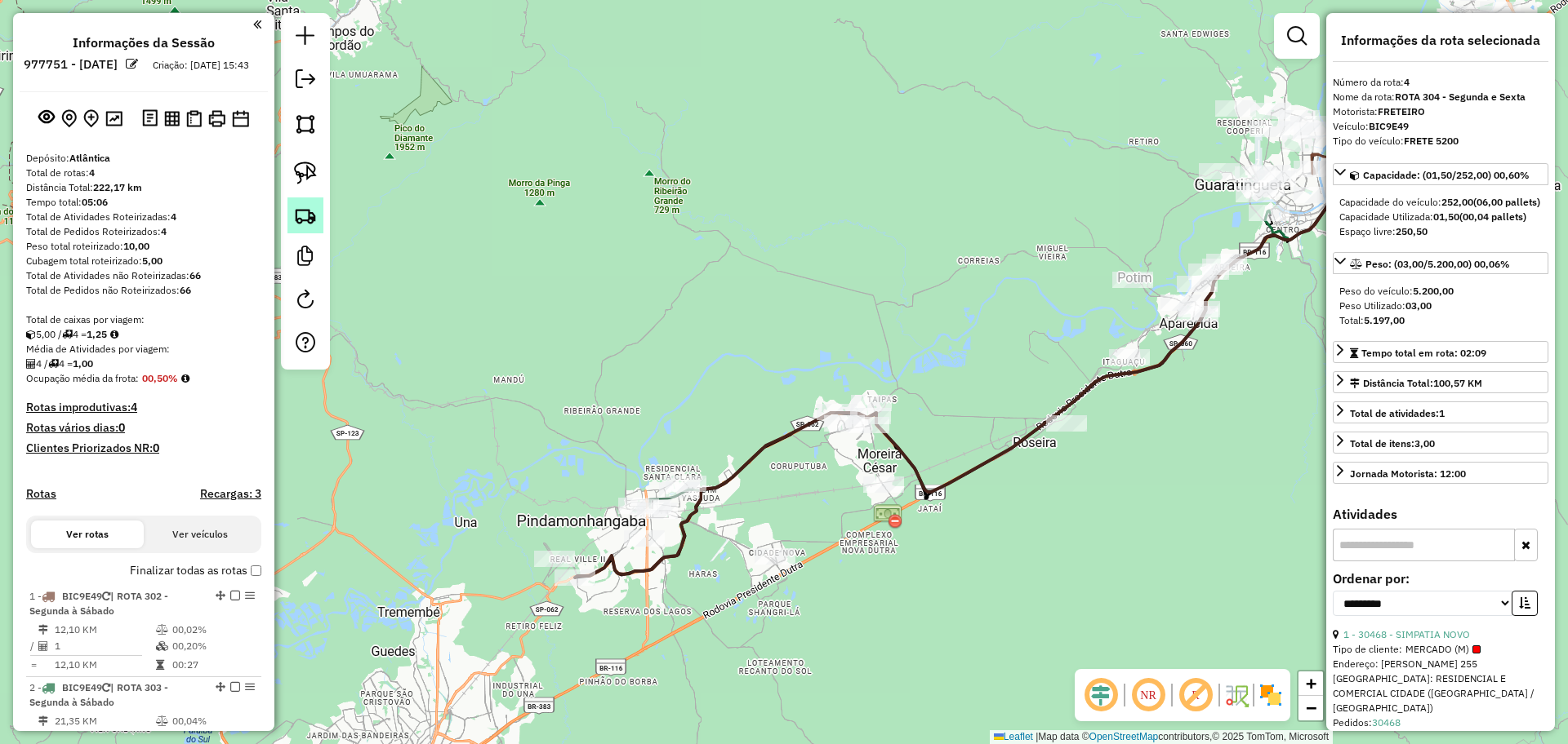
click at [309, 229] on link at bounding box center [305, 215] width 36 height 36
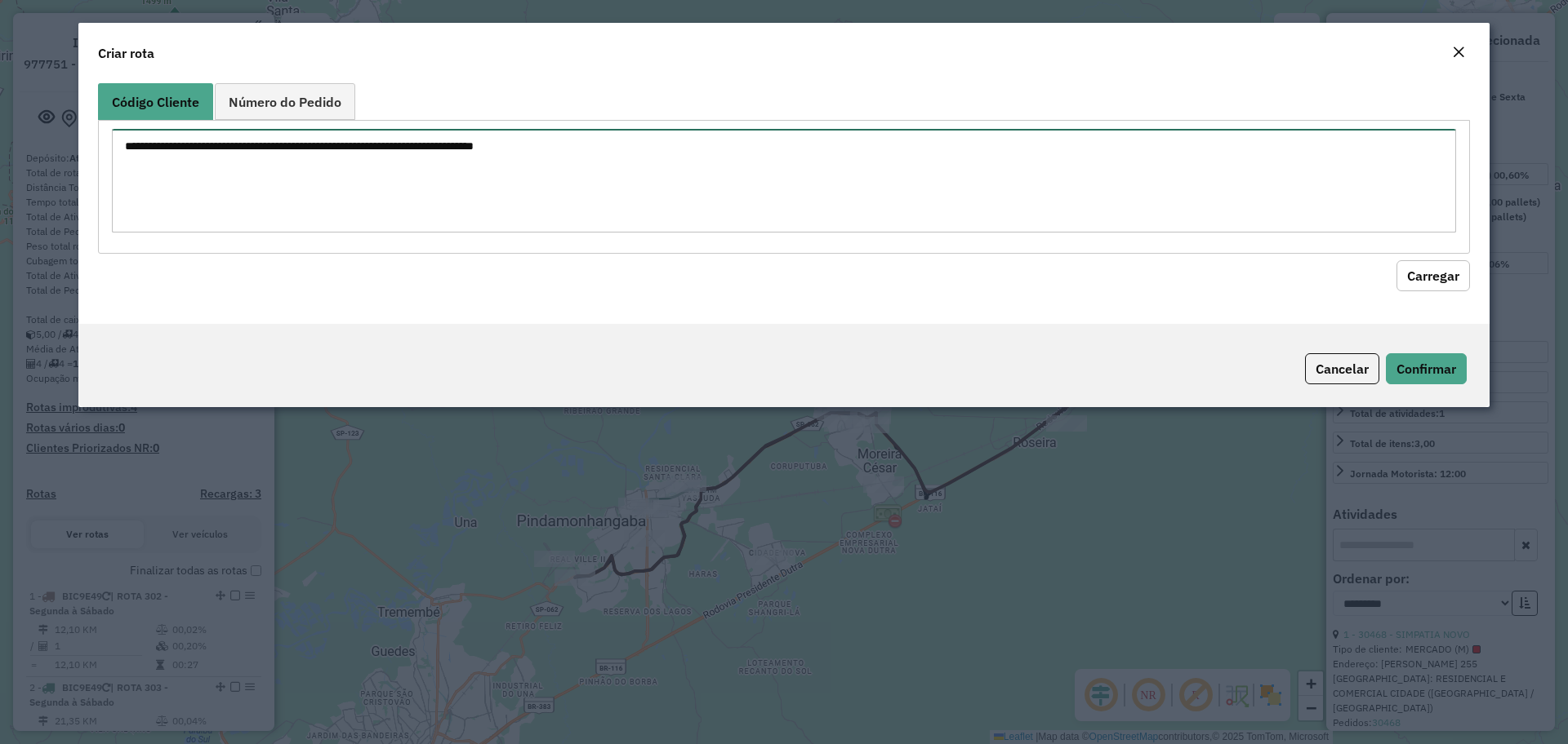
click at [402, 190] on textarea at bounding box center [784, 181] width 1344 height 104
paste textarea "****** ******"
click at [141, 145] on textarea "****** ******" at bounding box center [784, 181] width 1344 height 104
type textarea "***** *****"
click at [1415, 270] on button "Carregar" at bounding box center [1432, 275] width 73 height 31
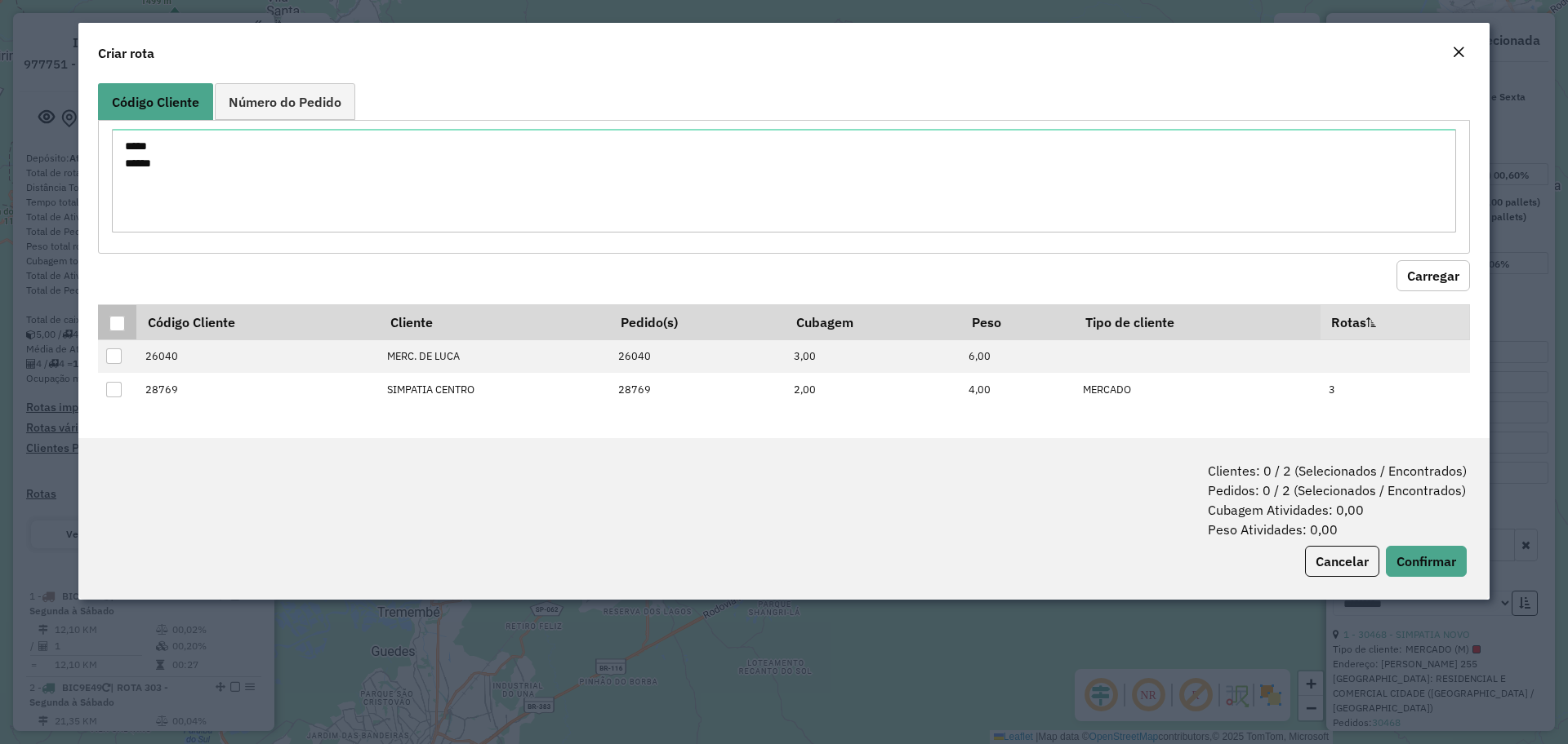
click at [116, 324] on div at bounding box center [117, 324] width 16 height 16
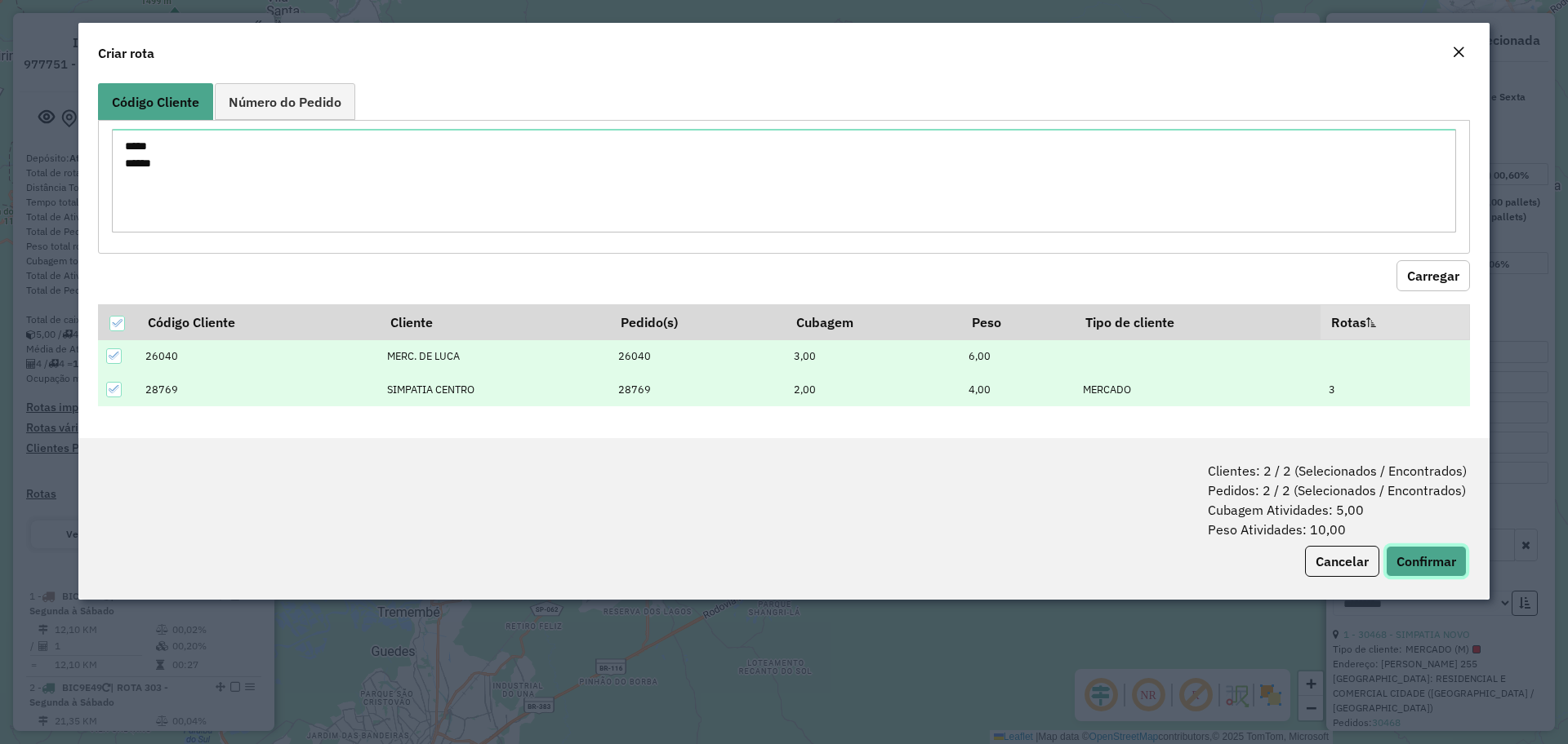
click at [1429, 554] on button "Confirmar" at bounding box center [1426, 561] width 81 height 31
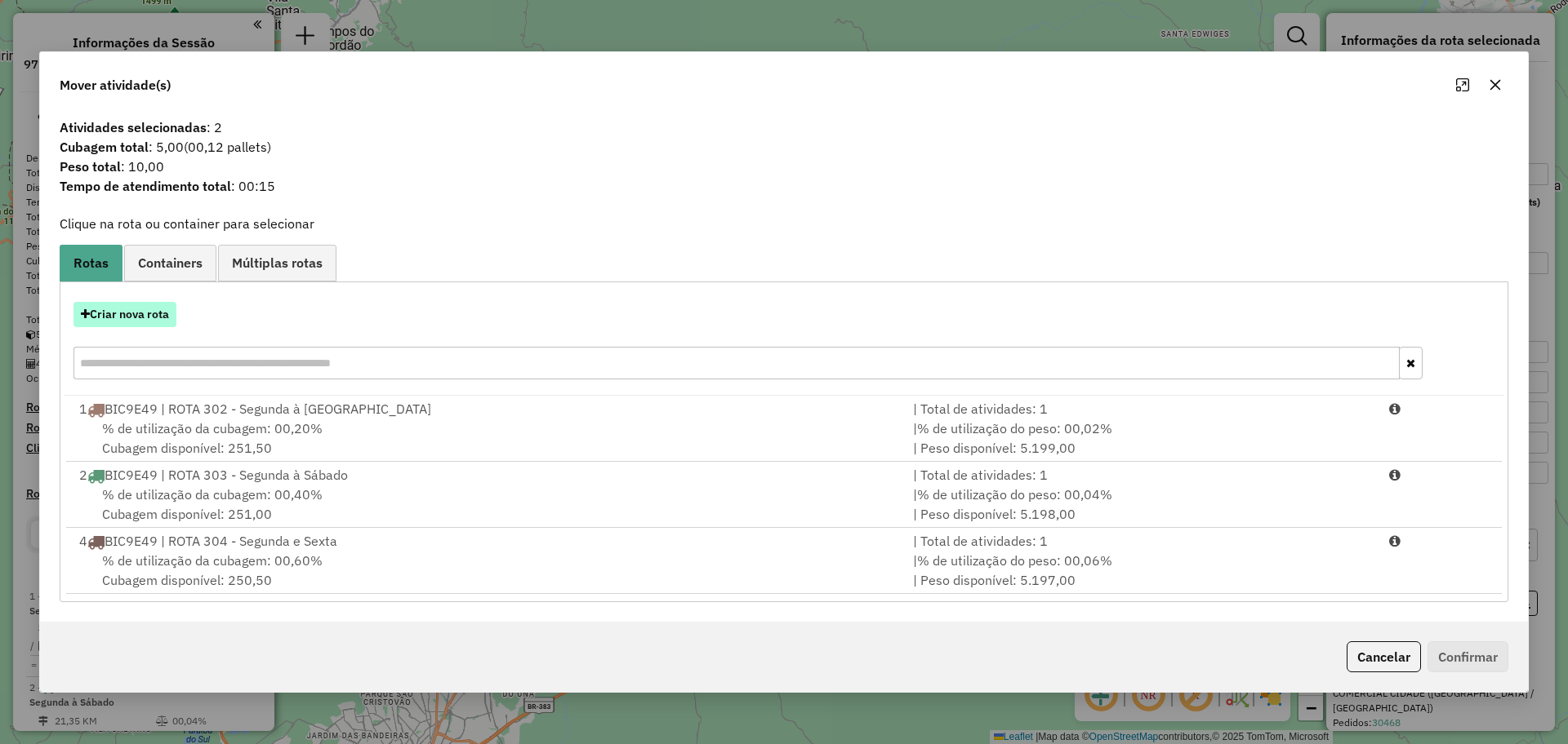
click at [151, 311] on button "Criar nova rota" at bounding box center [124, 315] width 103 height 26
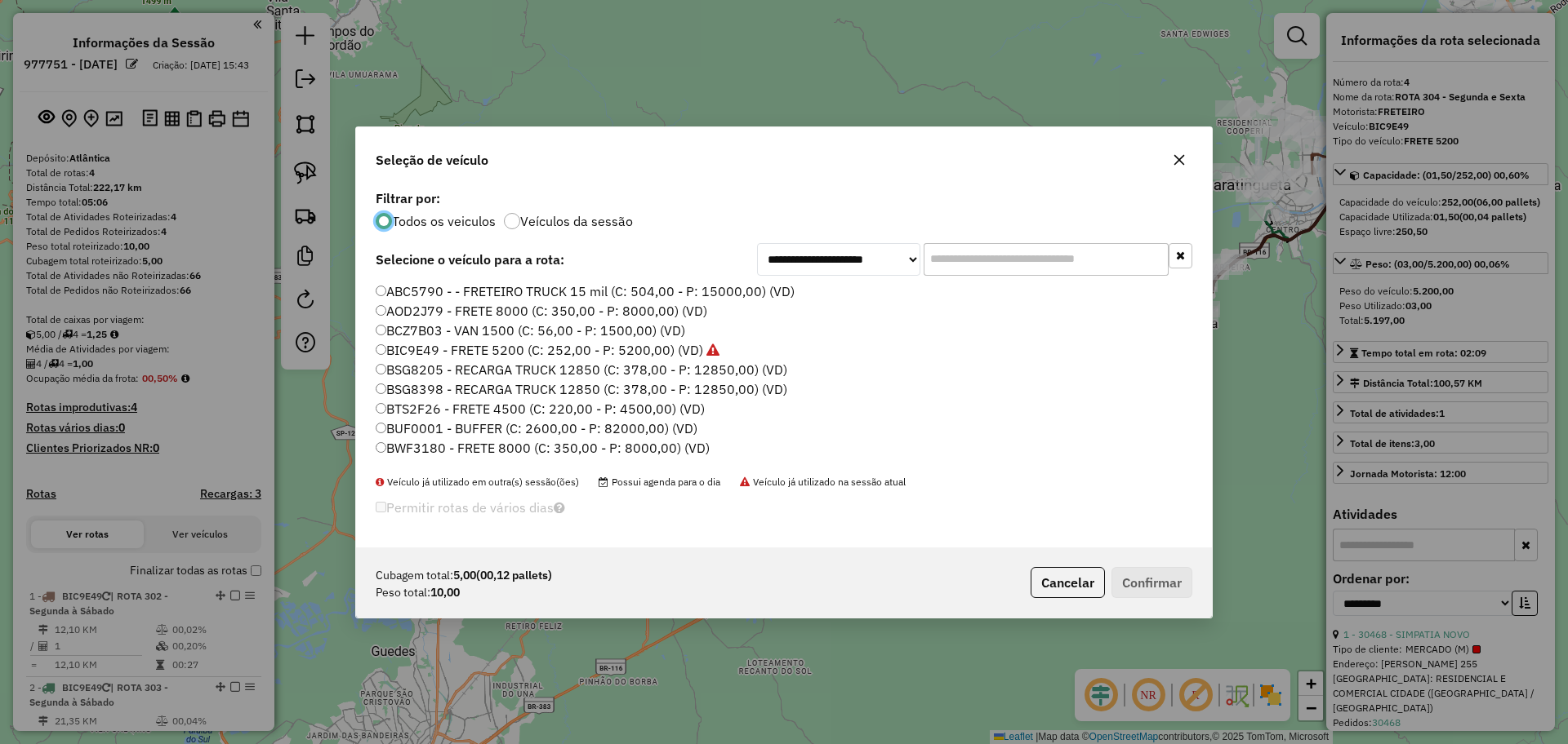
click at [442, 354] on label "BIC9E49 - FRETE 5200 (C: 252,00 - P: 5200,00) (VD)" at bounding box center [548, 350] width 344 height 19
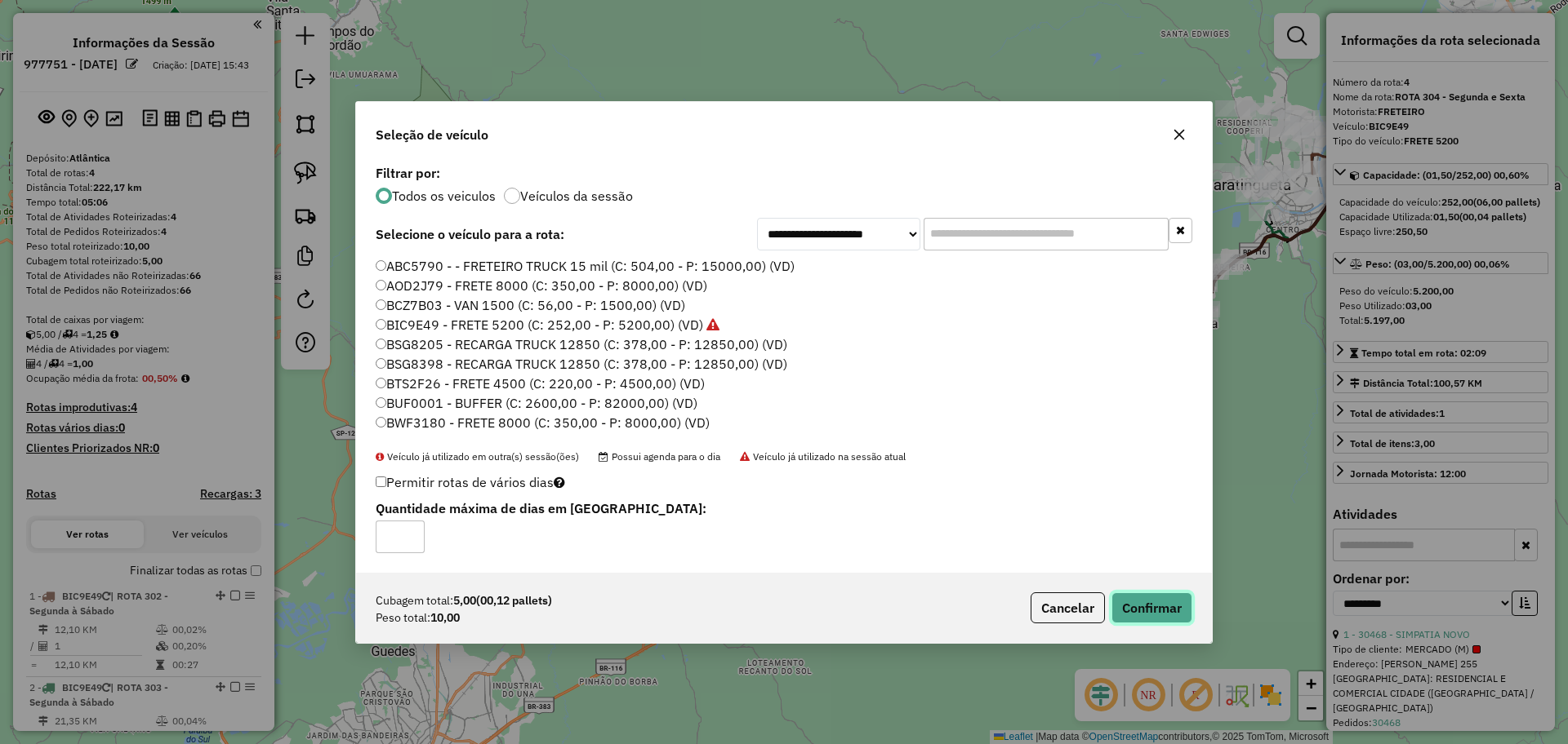
click at [1142, 610] on button "Confirmar" at bounding box center [1152, 607] width 81 height 31
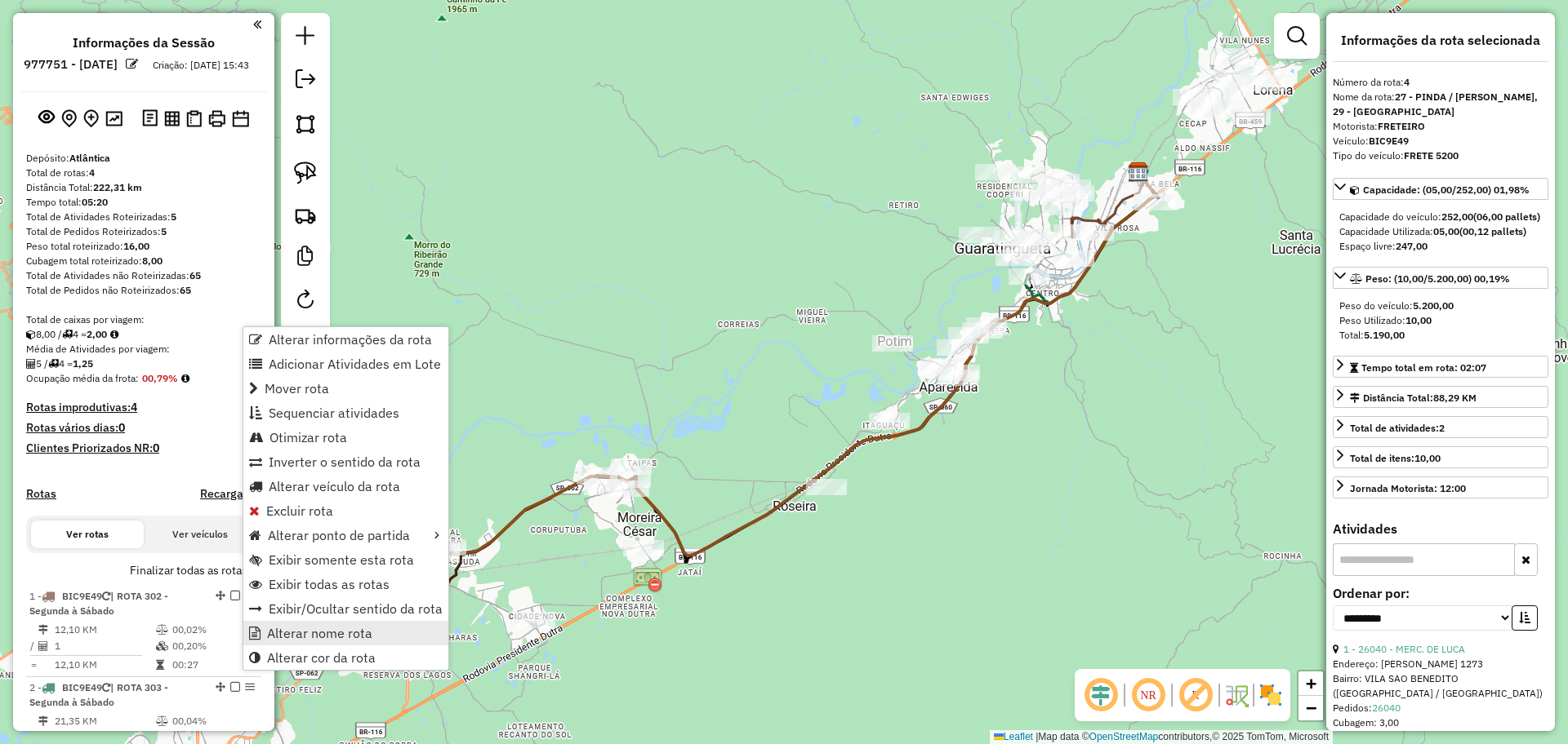
click at [302, 628] on span "Alterar nome rota" at bounding box center [319, 633] width 105 height 13
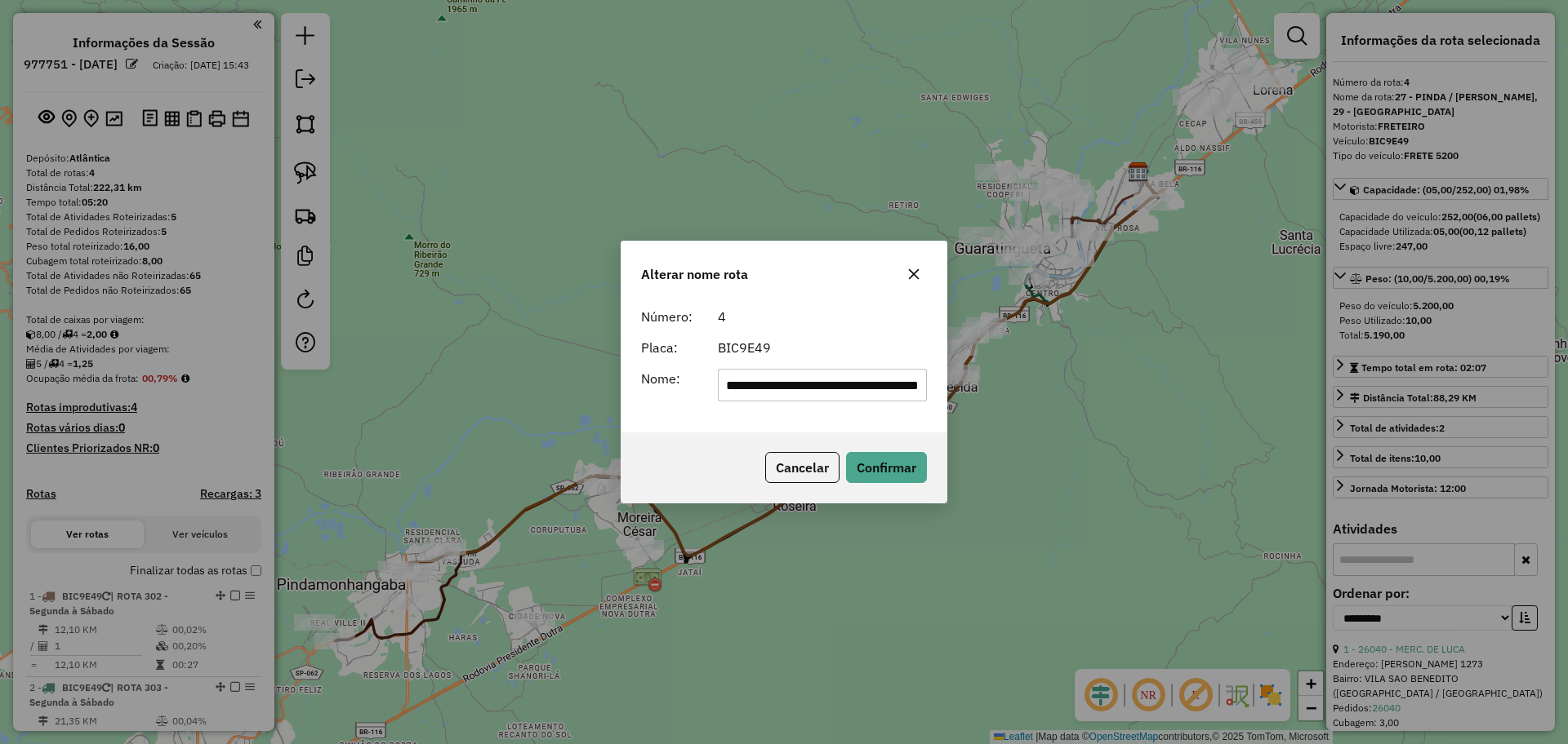
drag, startPoint x: 918, startPoint y: 388, endPoint x: 683, endPoint y: 391, distance: 235.0
click at [683, 391] on div "**********" at bounding box center [784, 385] width 305 height 33
type input "**********"
click at [877, 473] on button "Confirmar" at bounding box center [886, 467] width 81 height 31
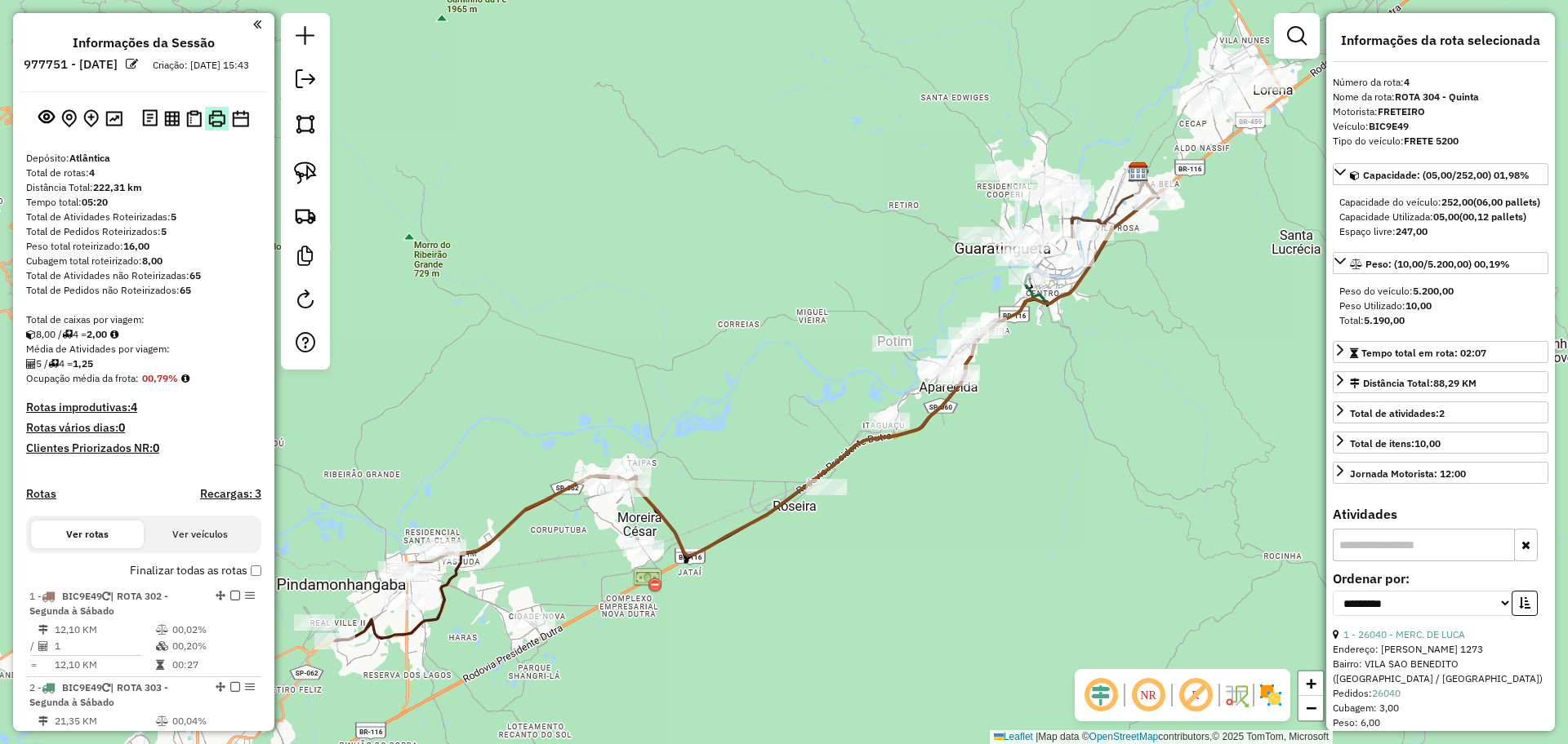
click at [212, 127] on img at bounding box center [216, 118] width 17 height 17
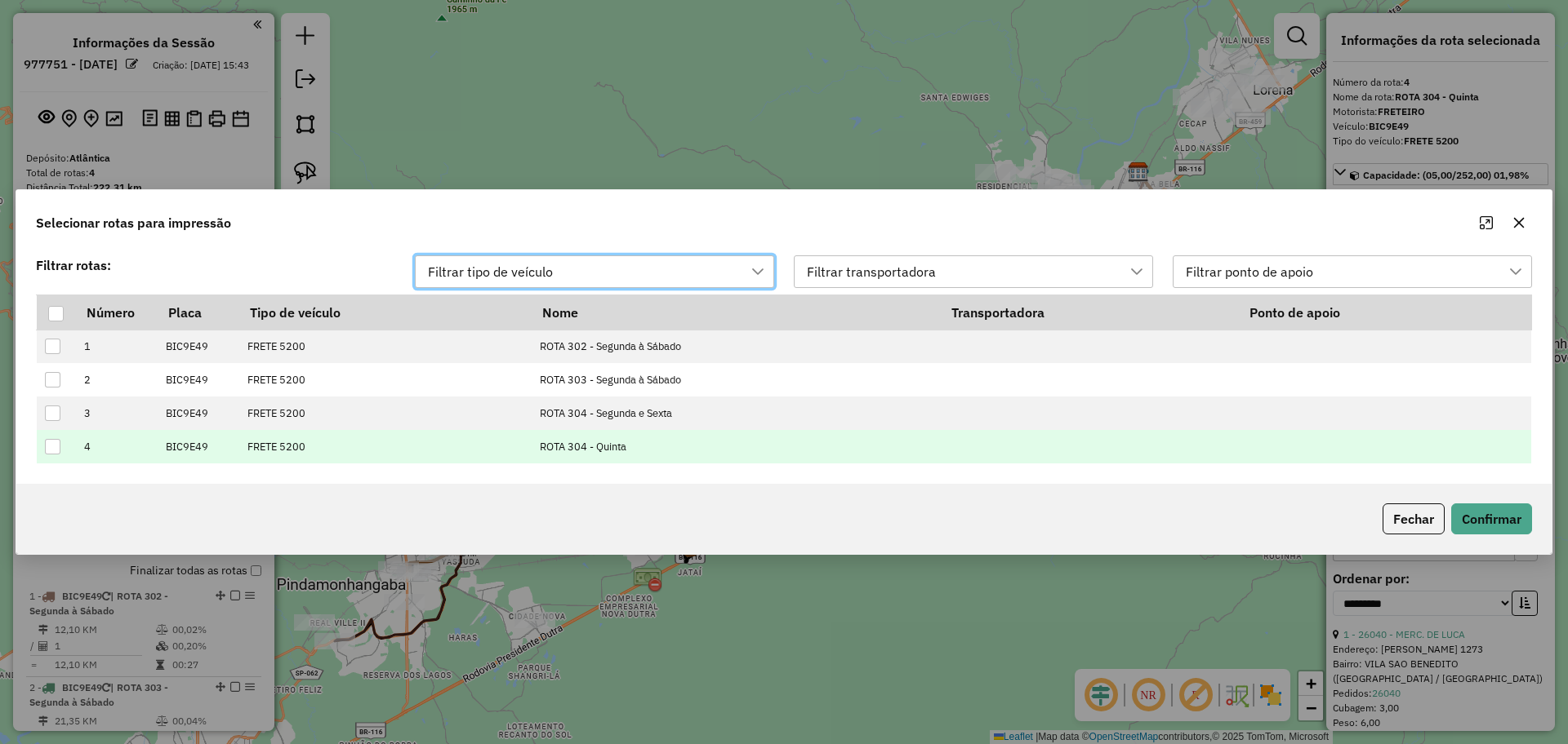
click at [58, 446] on div at bounding box center [53, 447] width 16 height 16
click at [1527, 531] on button "Confirmar" at bounding box center [1491, 518] width 81 height 31
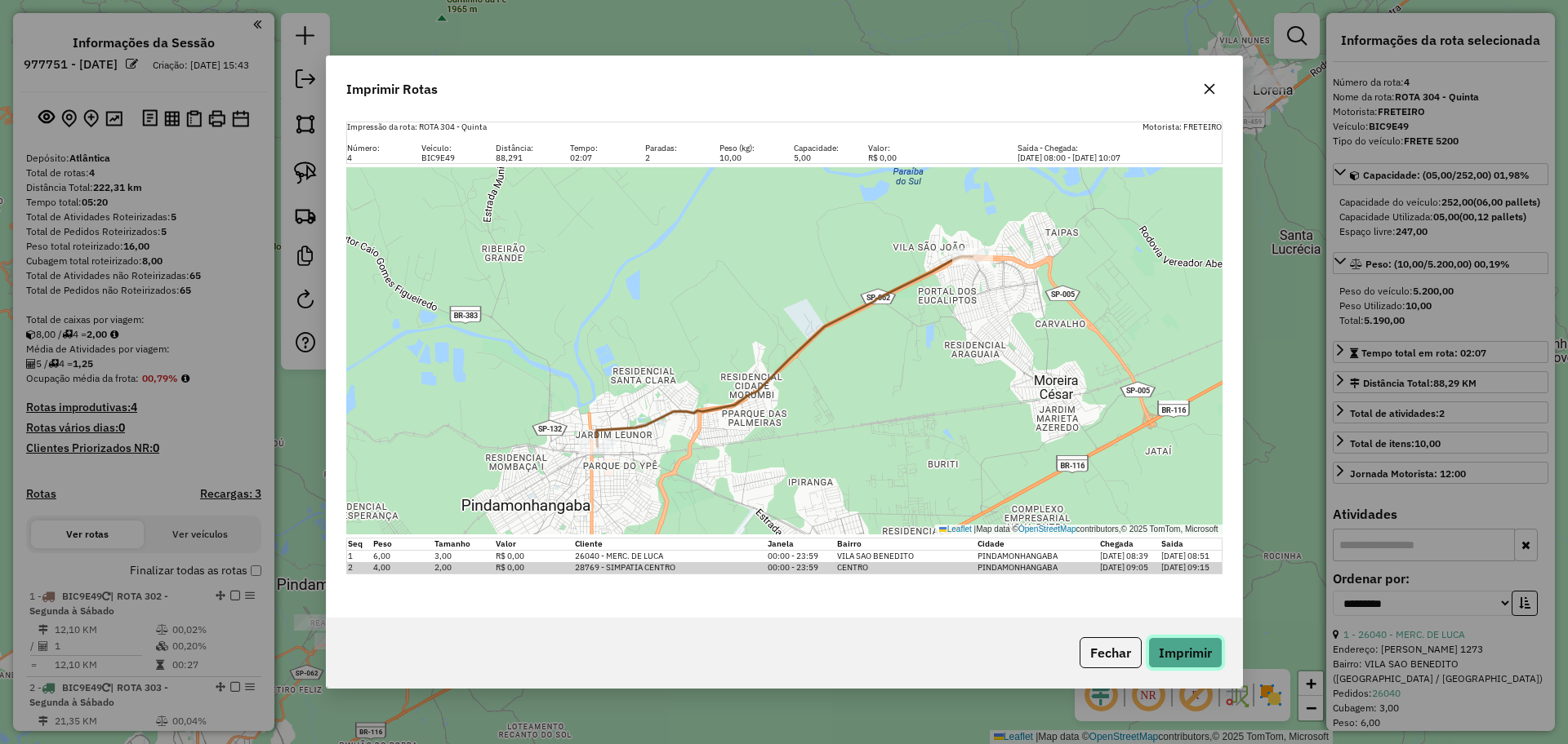
click at [1159, 655] on button "Imprimir" at bounding box center [1185, 652] width 74 height 31
click at [1107, 653] on button "Fechar" at bounding box center [1110, 652] width 62 height 31
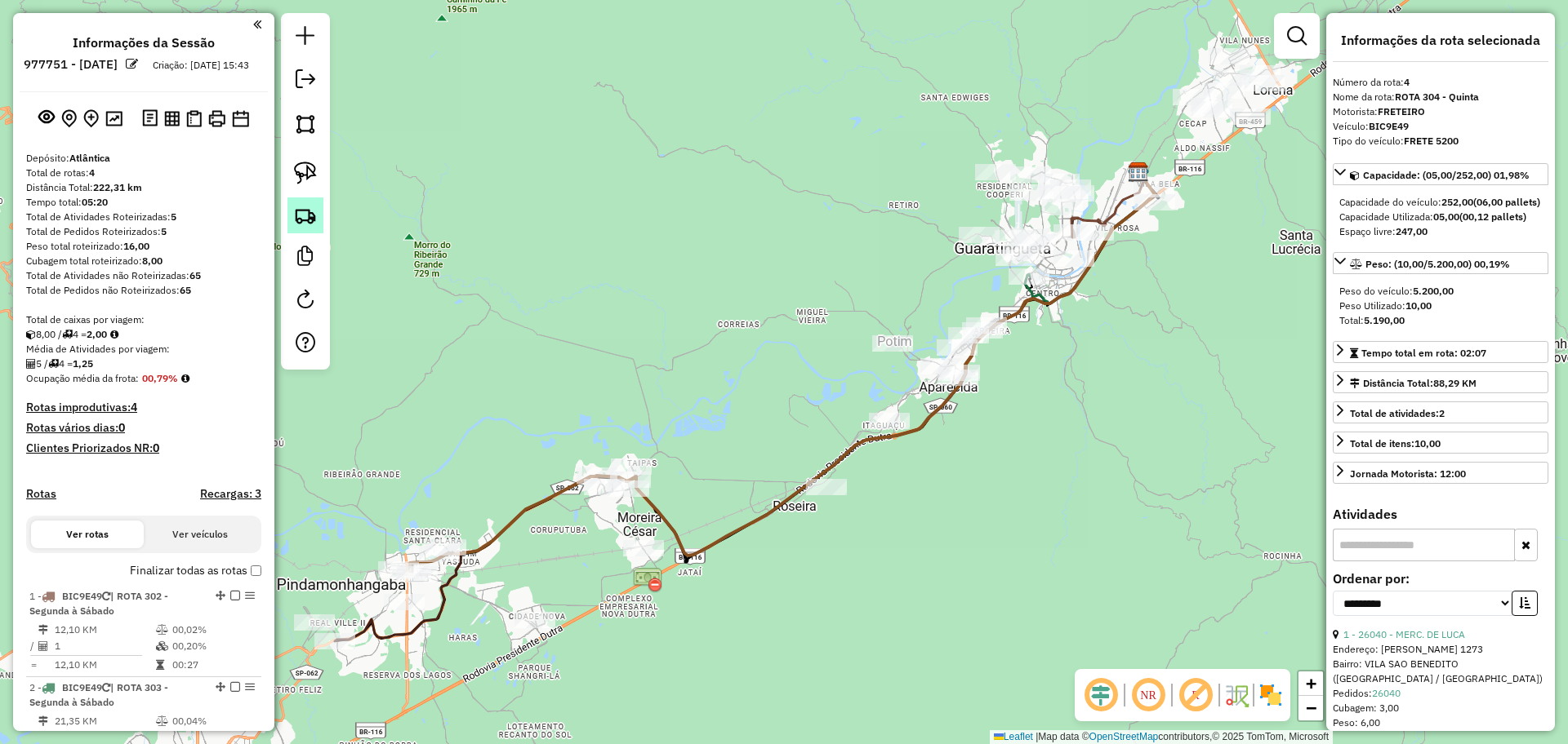
click at [308, 219] on img at bounding box center [305, 215] width 23 height 23
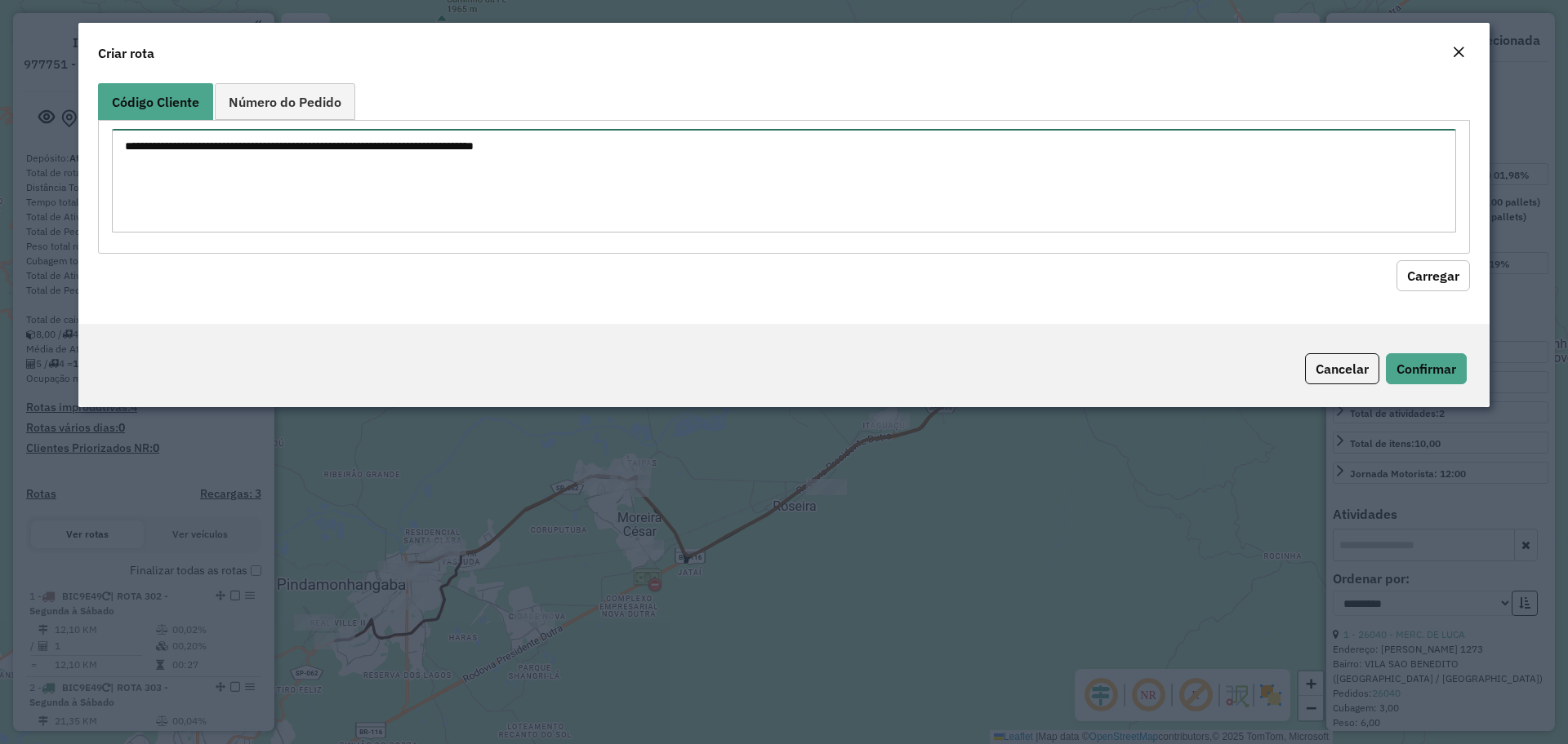
click at [337, 143] on textarea at bounding box center [784, 181] width 1344 height 104
paste textarea "***** ***** *****"
type textarea "***** ***** *****"
click at [1437, 276] on button "Carregar" at bounding box center [1432, 275] width 73 height 31
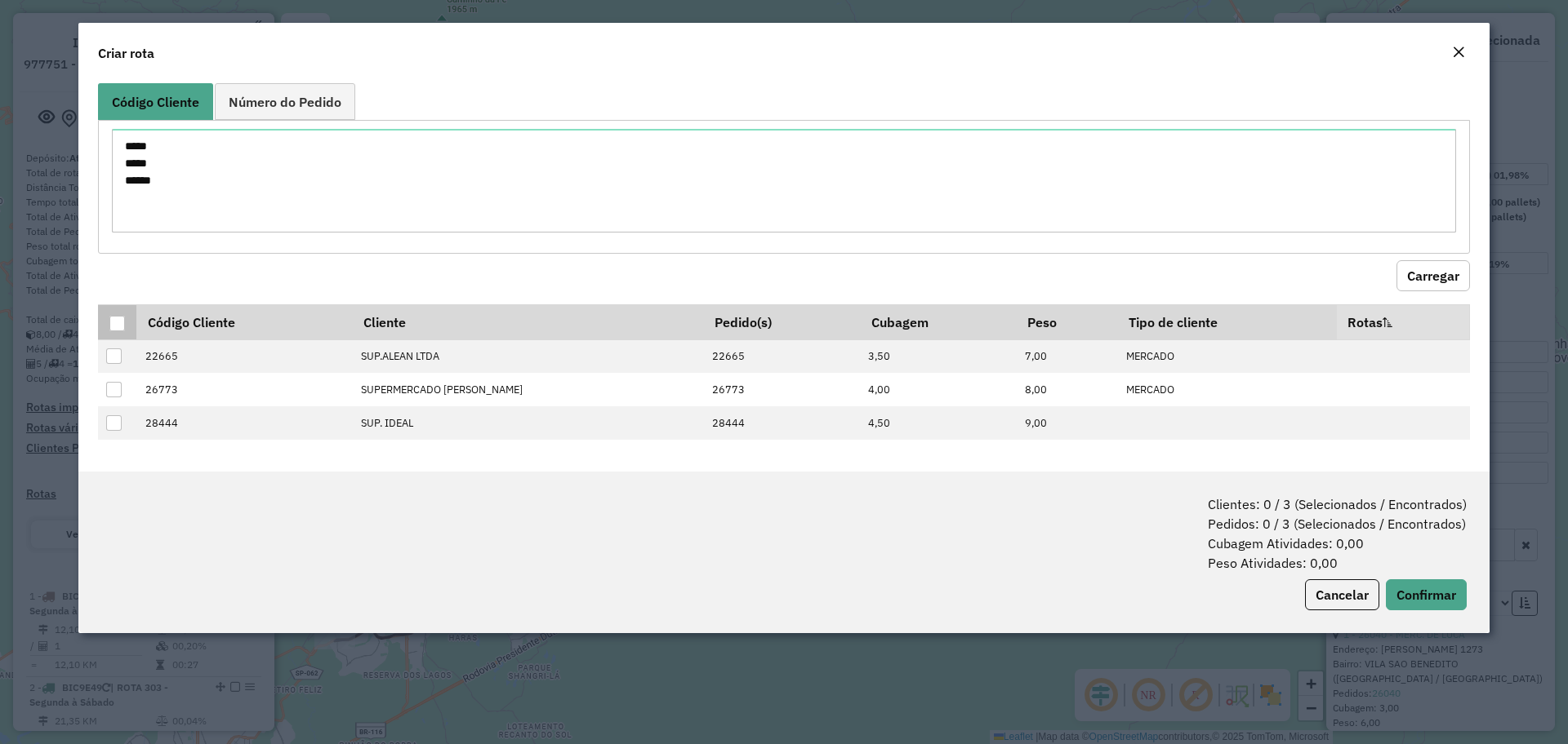
click at [116, 317] on div at bounding box center [117, 324] width 16 height 16
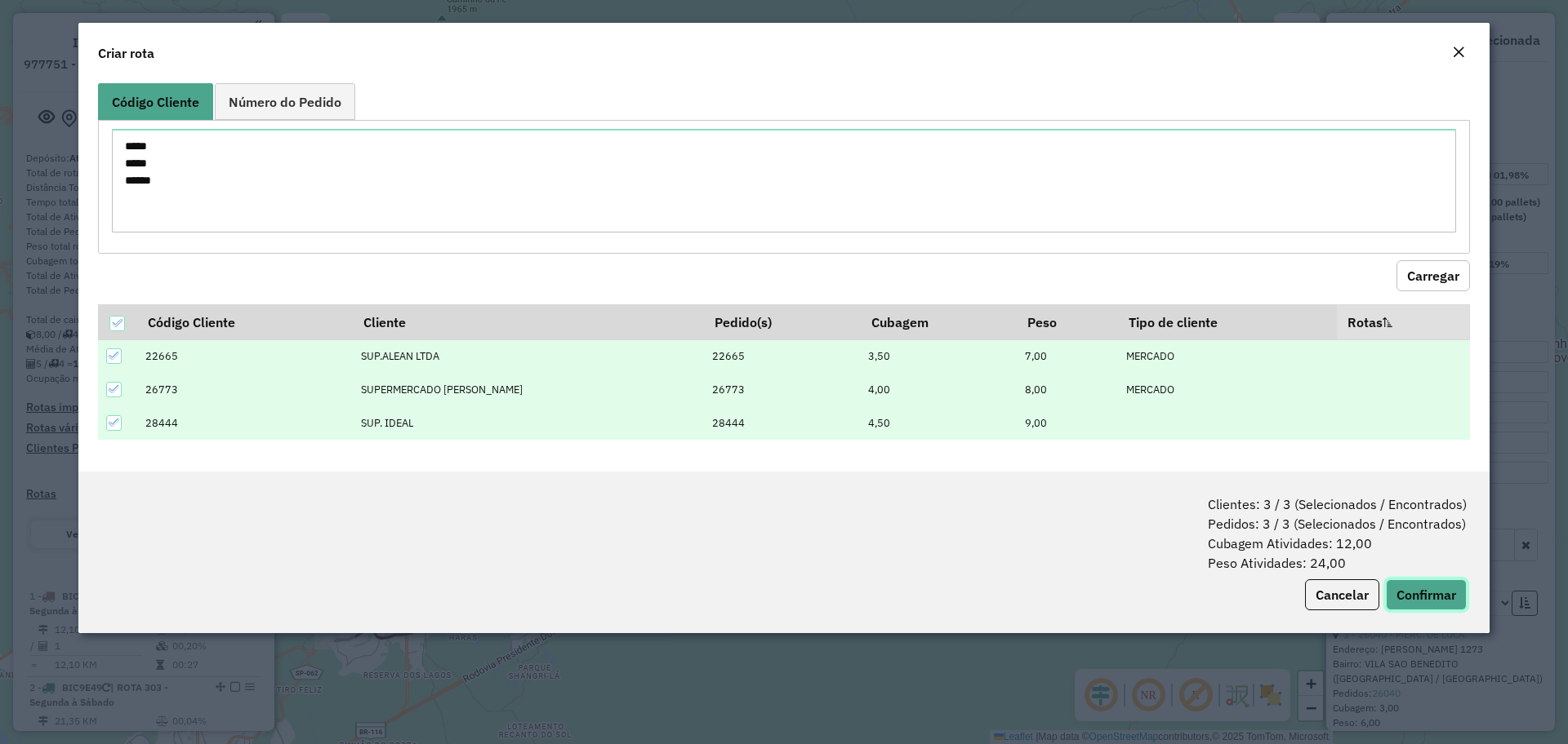
click at [1415, 595] on button "Confirmar" at bounding box center [1426, 594] width 81 height 31
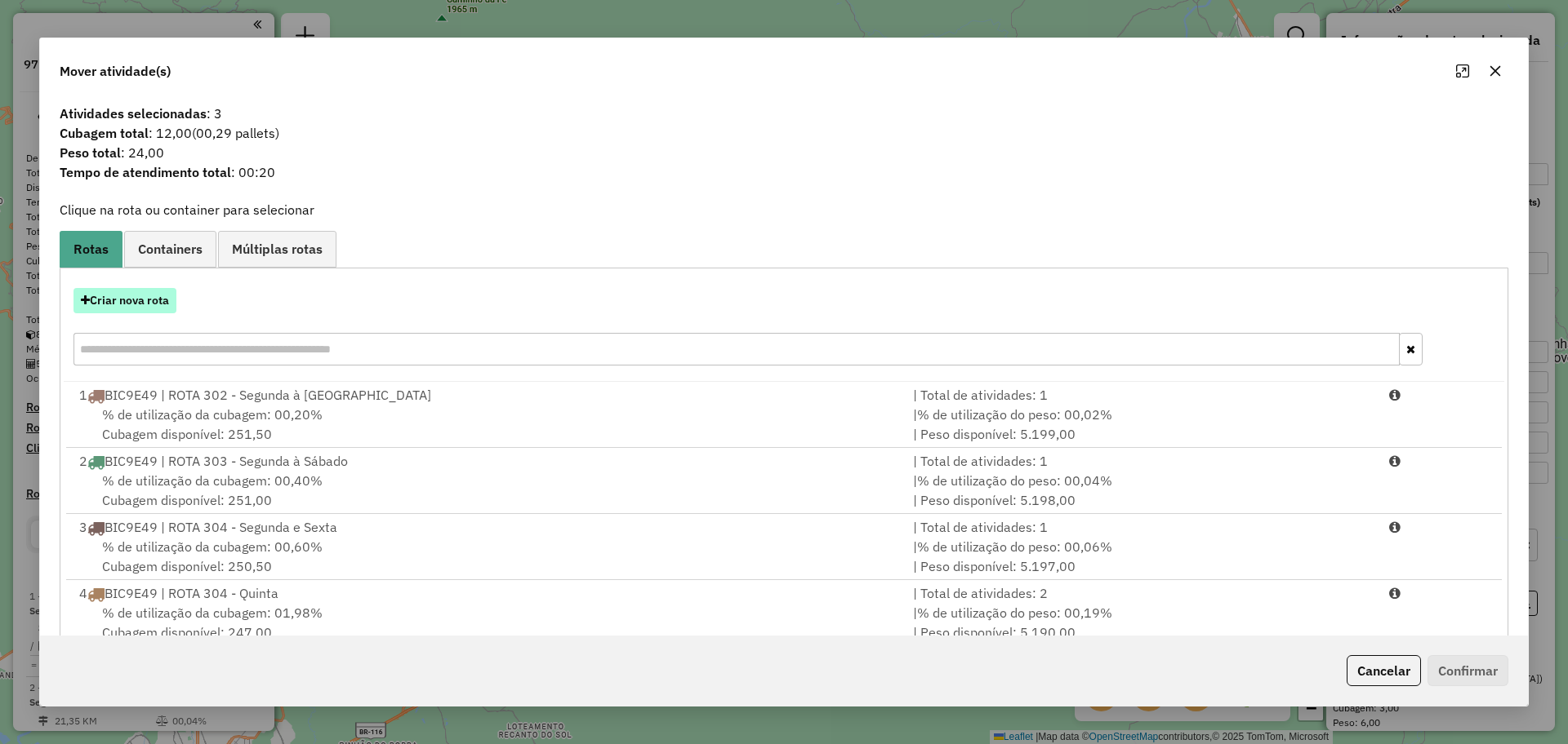
click at [161, 301] on button "Criar nova rota" at bounding box center [124, 301] width 103 height 26
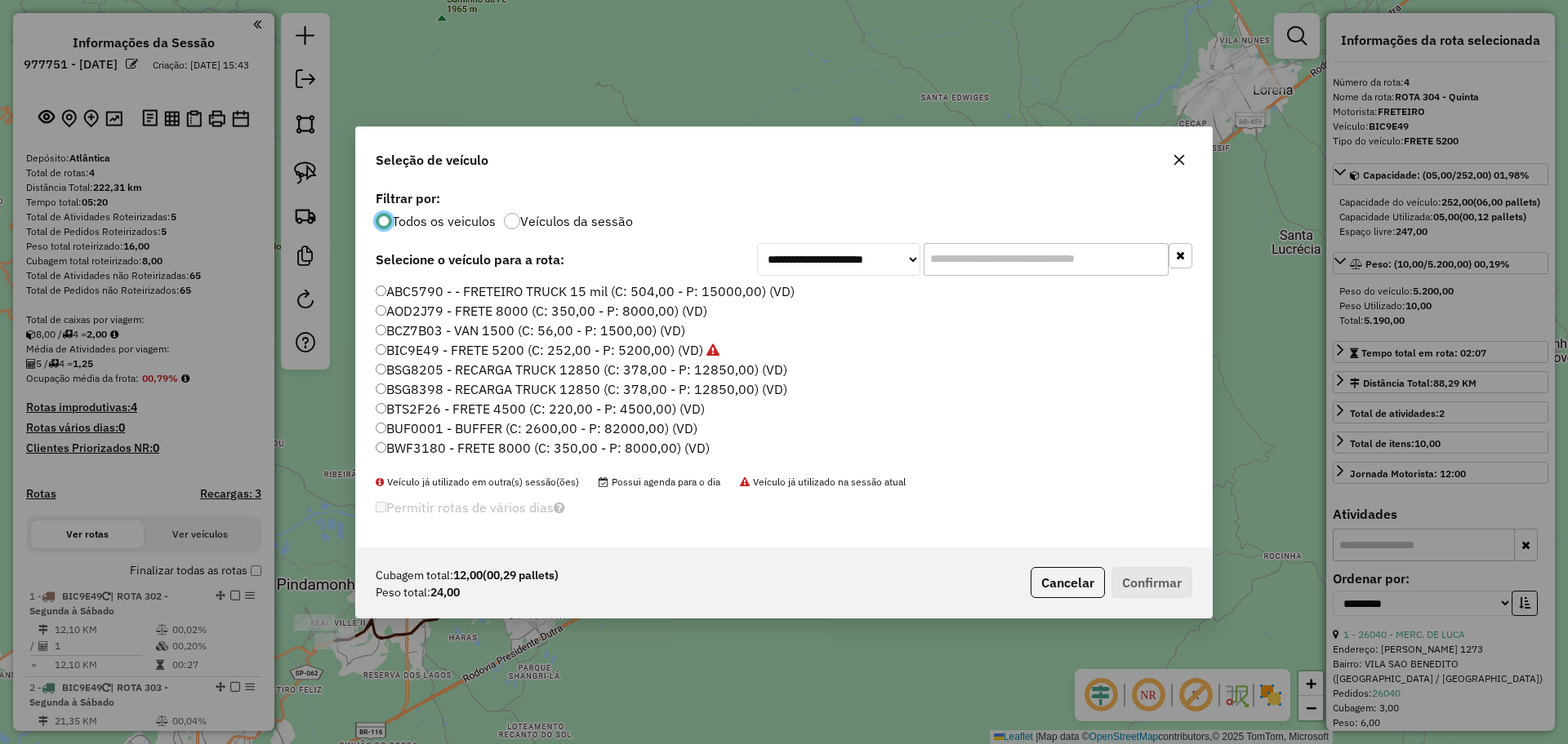
click at [450, 349] on label "BIC9E49 - FRETE 5200 (C: 252,00 - P: 5200,00) (VD)" at bounding box center [548, 350] width 344 height 19
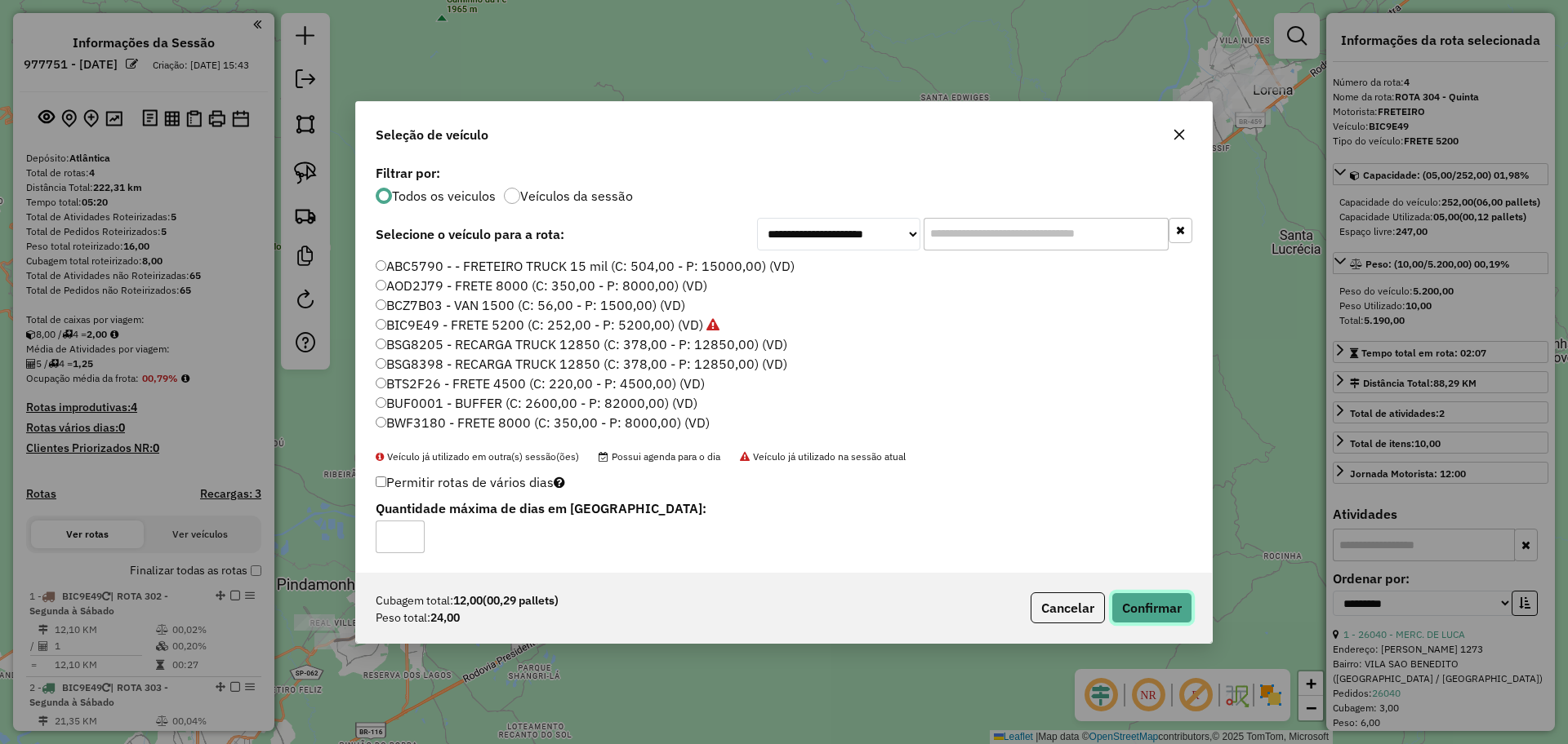
click at [1151, 605] on button "Confirmar" at bounding box center [1152, 607] width 81 height 31
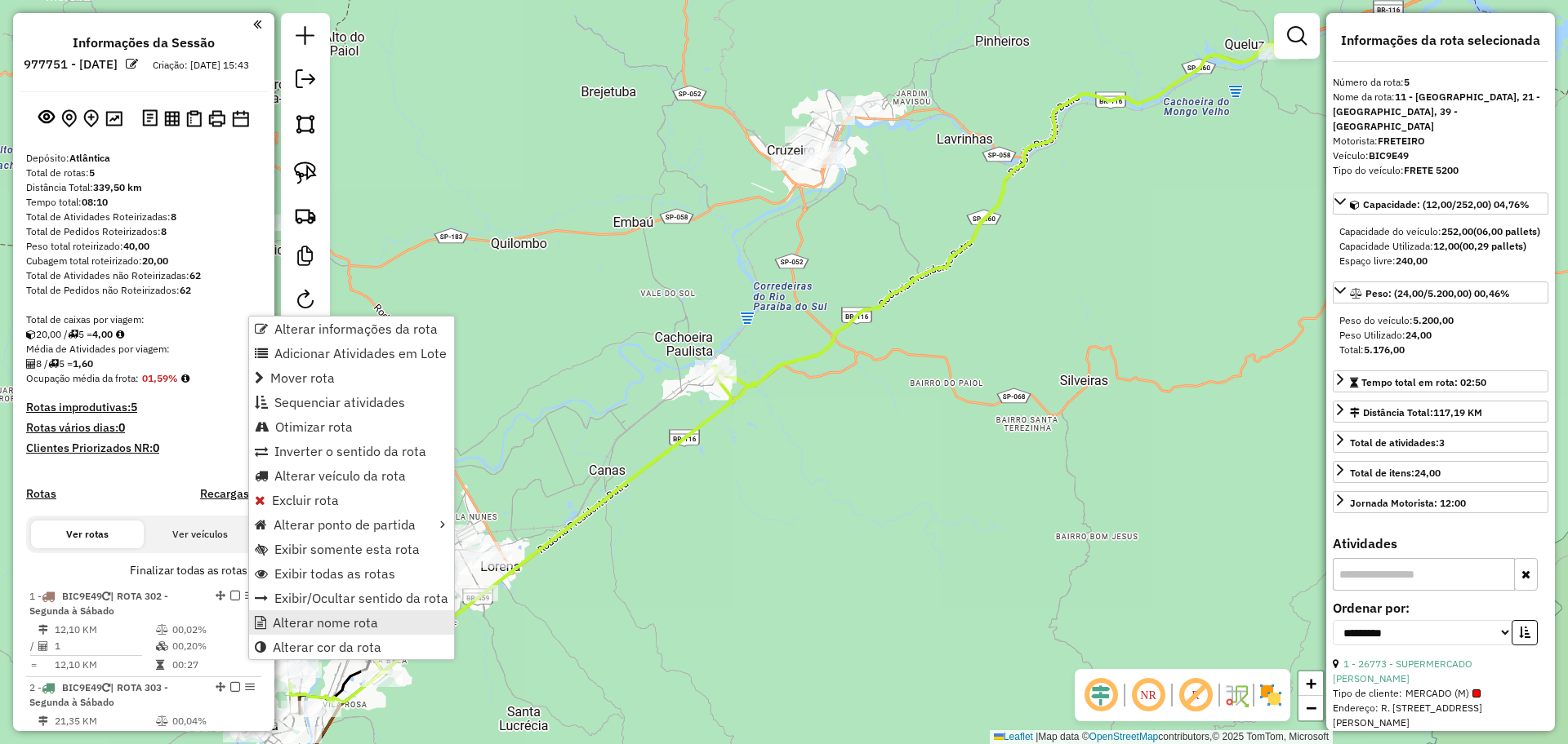
click at [288, 616] on span "Alterar nome rota" at bounding box center [325, 622] width 105 height 13
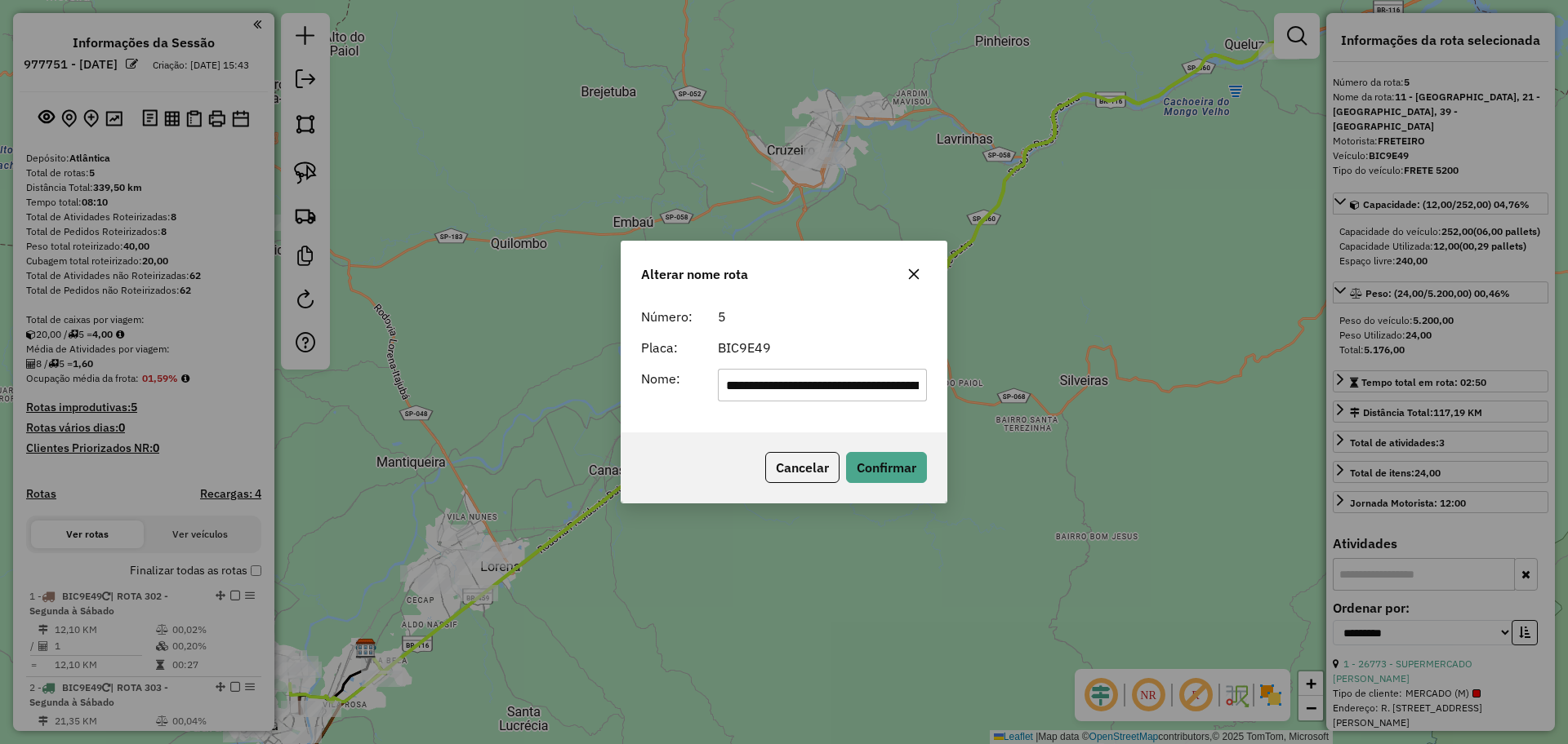
drag, startPoint x: 919, startPoint y: 380, endPoint x: 603, endPoint y: 371, distance: 316.1
click at [603, 371] on div "**********" at bounding box center [784, 372] width 1568 height 744
type input "**********"
click at [902, 477] on button "Confirmar" at bounding box center [886, 467] width 81 height 31
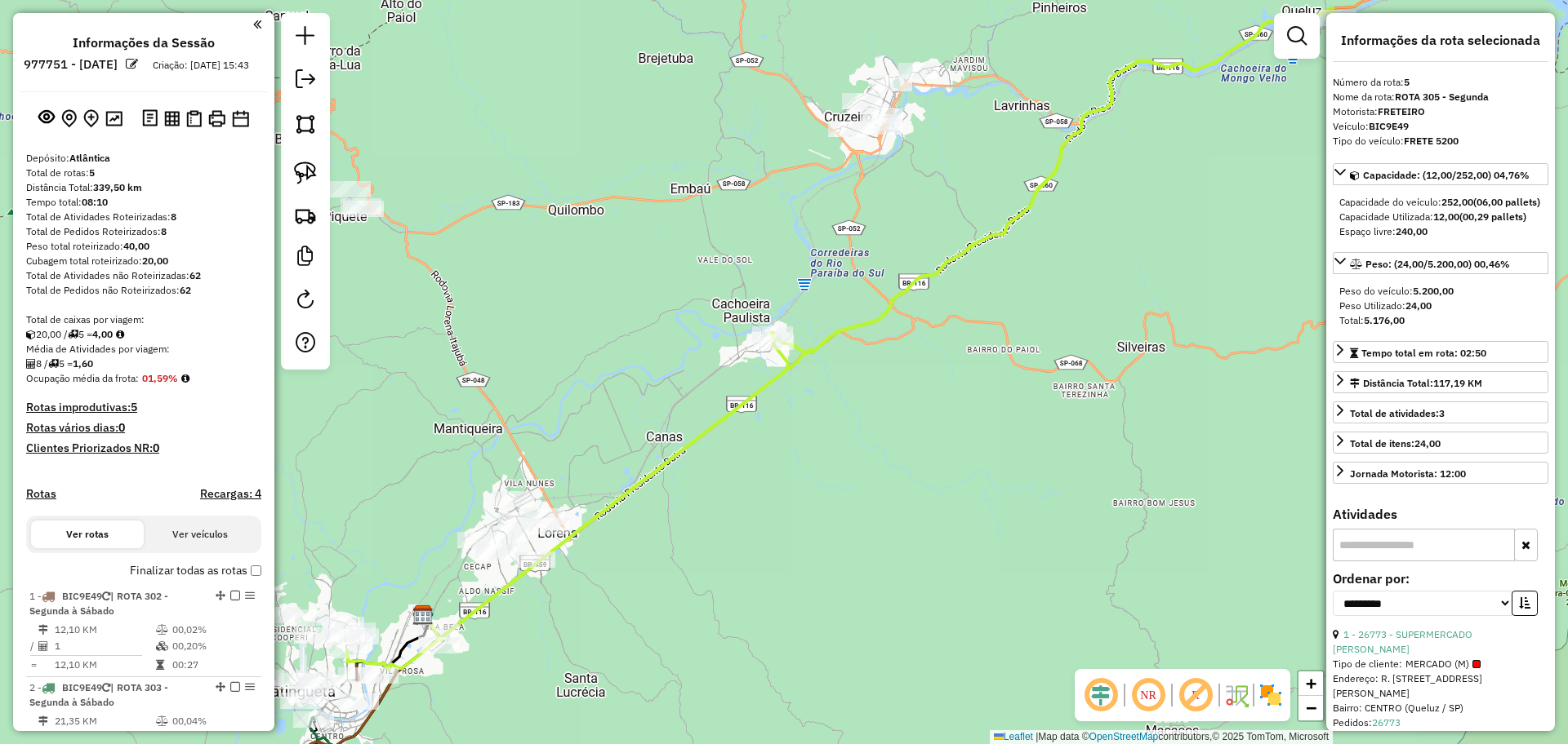
drag, startPoint x: 645, startPoint y: 538, endPoint x: 780, endPoint y: 451, distance: 160.6
click at [780, 451] on div "Janela de atendimento Grade de atendimento Capacidade Transportadoras Veículos …" at bounding box center [784, 372] width 1568 height 744
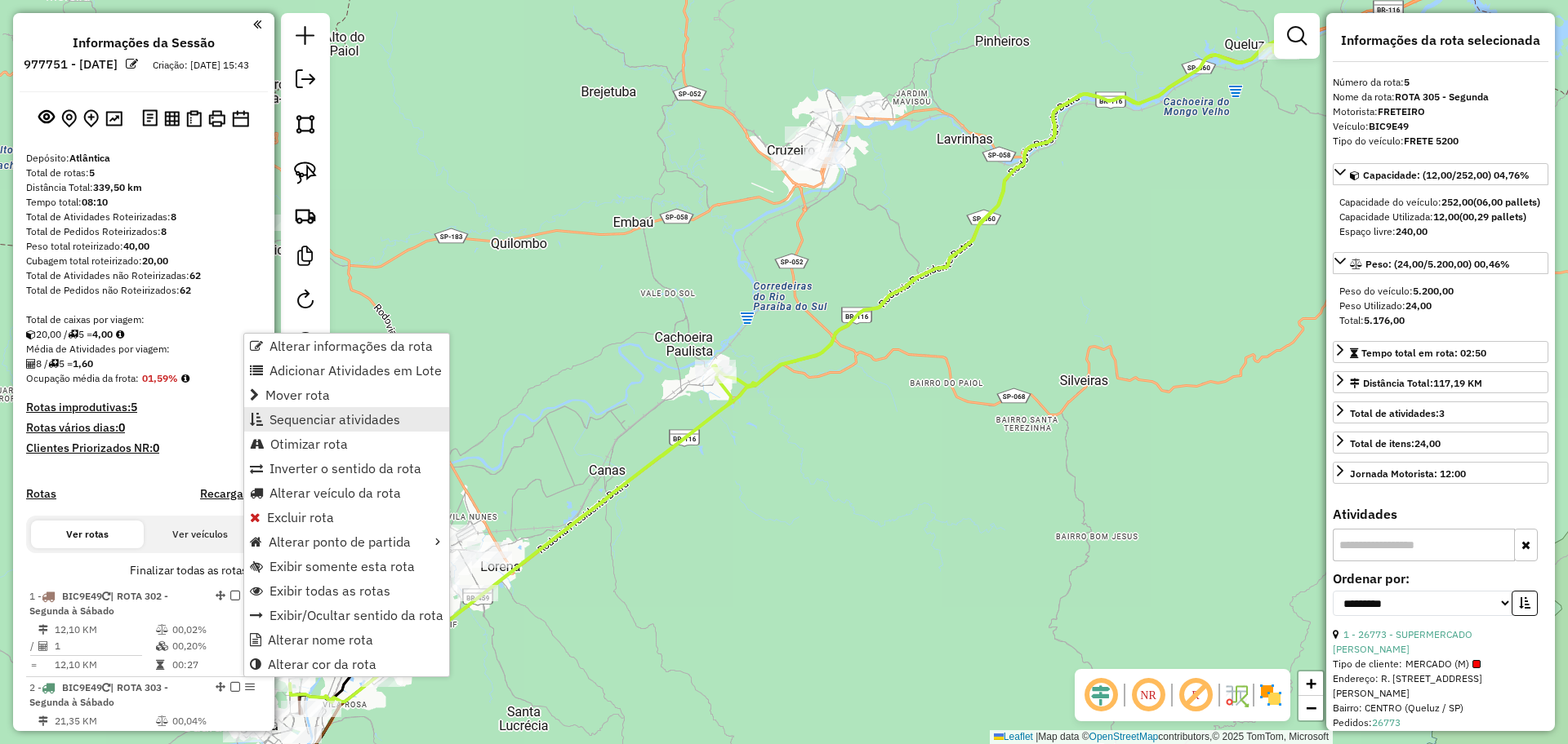
click at [338, 426] on span "Sequenciar atividades" at bounding box center [335, 420] width 131 height 13
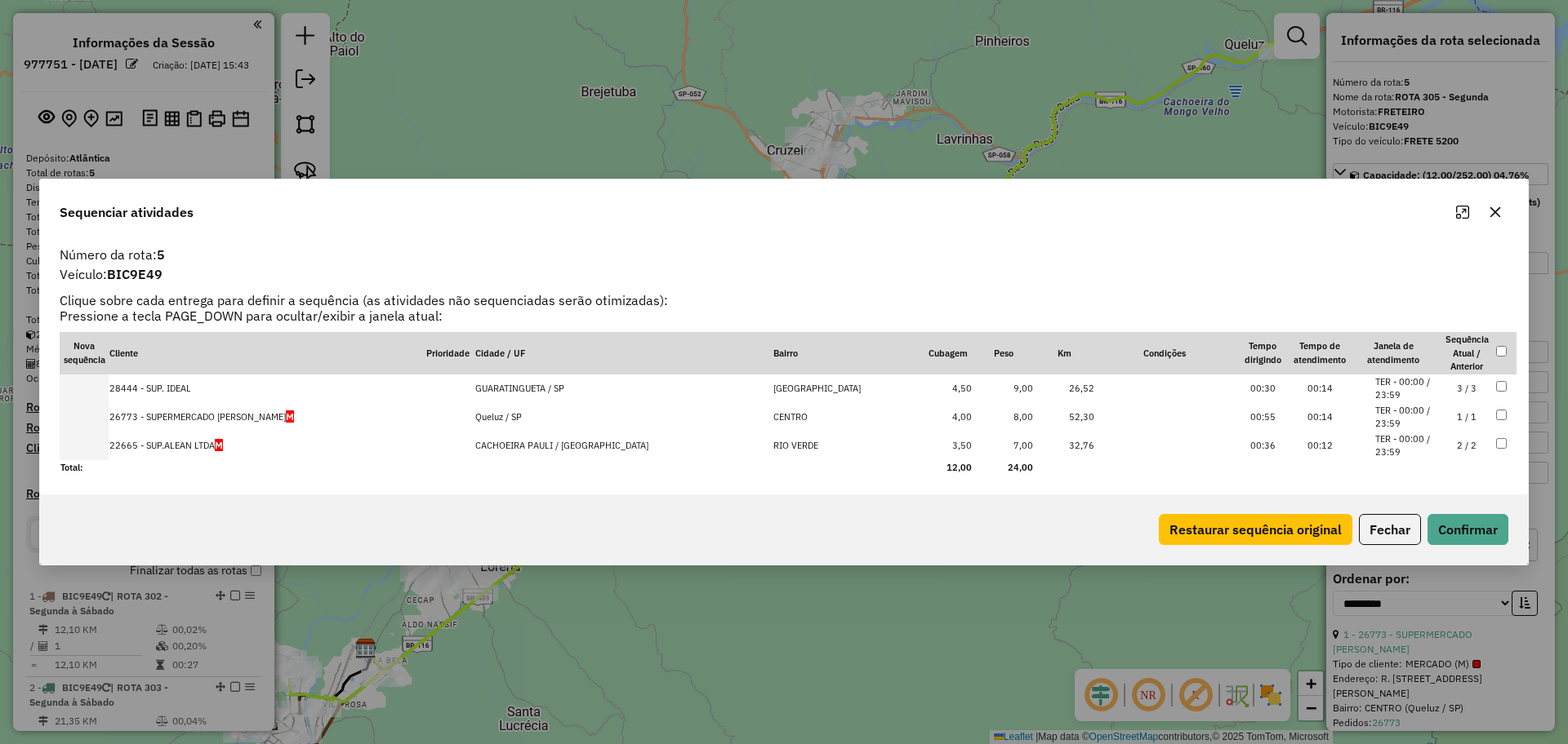
drag, startPoint x: 271, startPoint y: 449, endPoint x: 278, endPoint y: 382, distance: 67.4
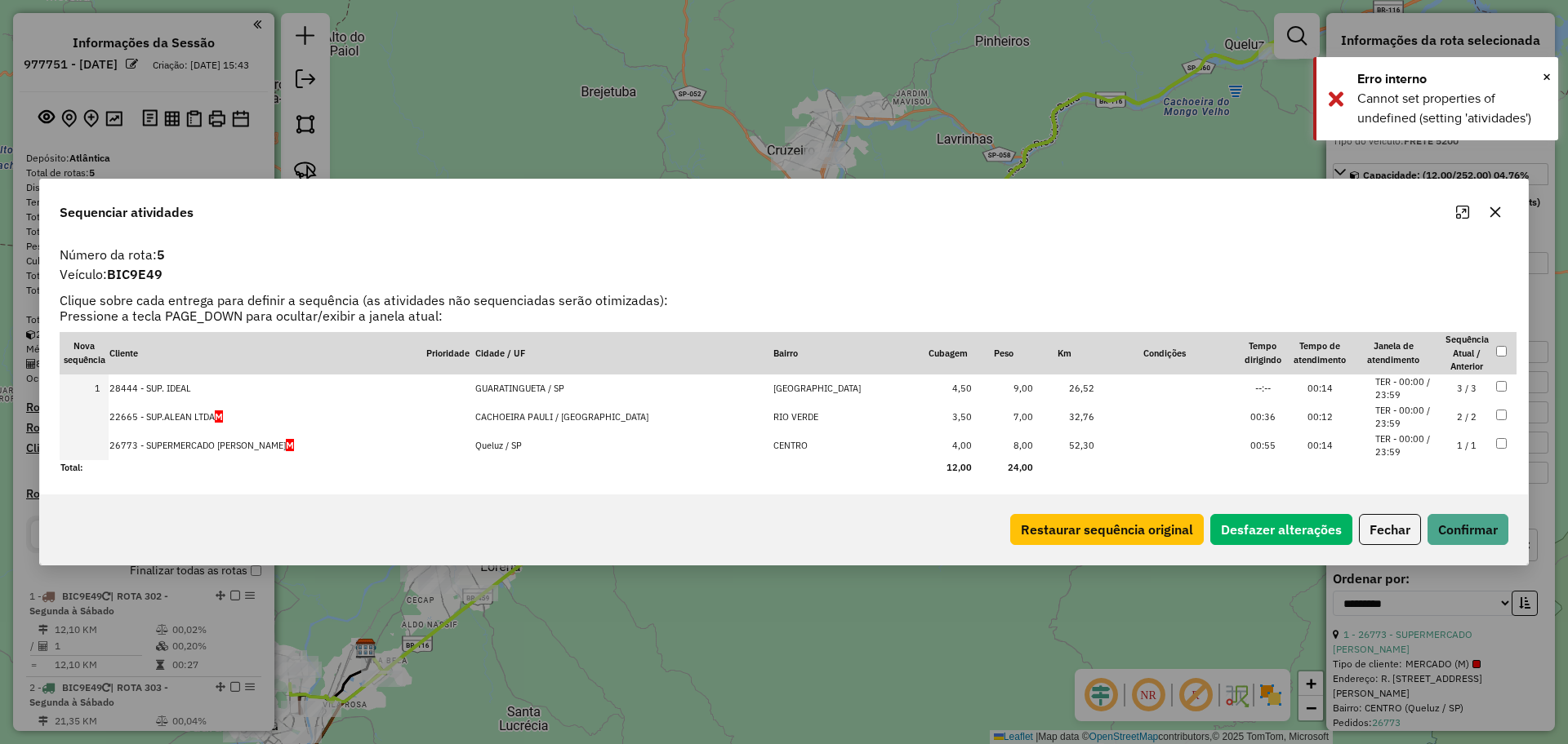
drag, startPoint x: 526, startPoint y: 443, endPoint x: 530, endPoint y: 413, distance: 30.3
click at [1451, 524] on button "Confirmar" at bounding box center [1468, 529] width 81 height 31
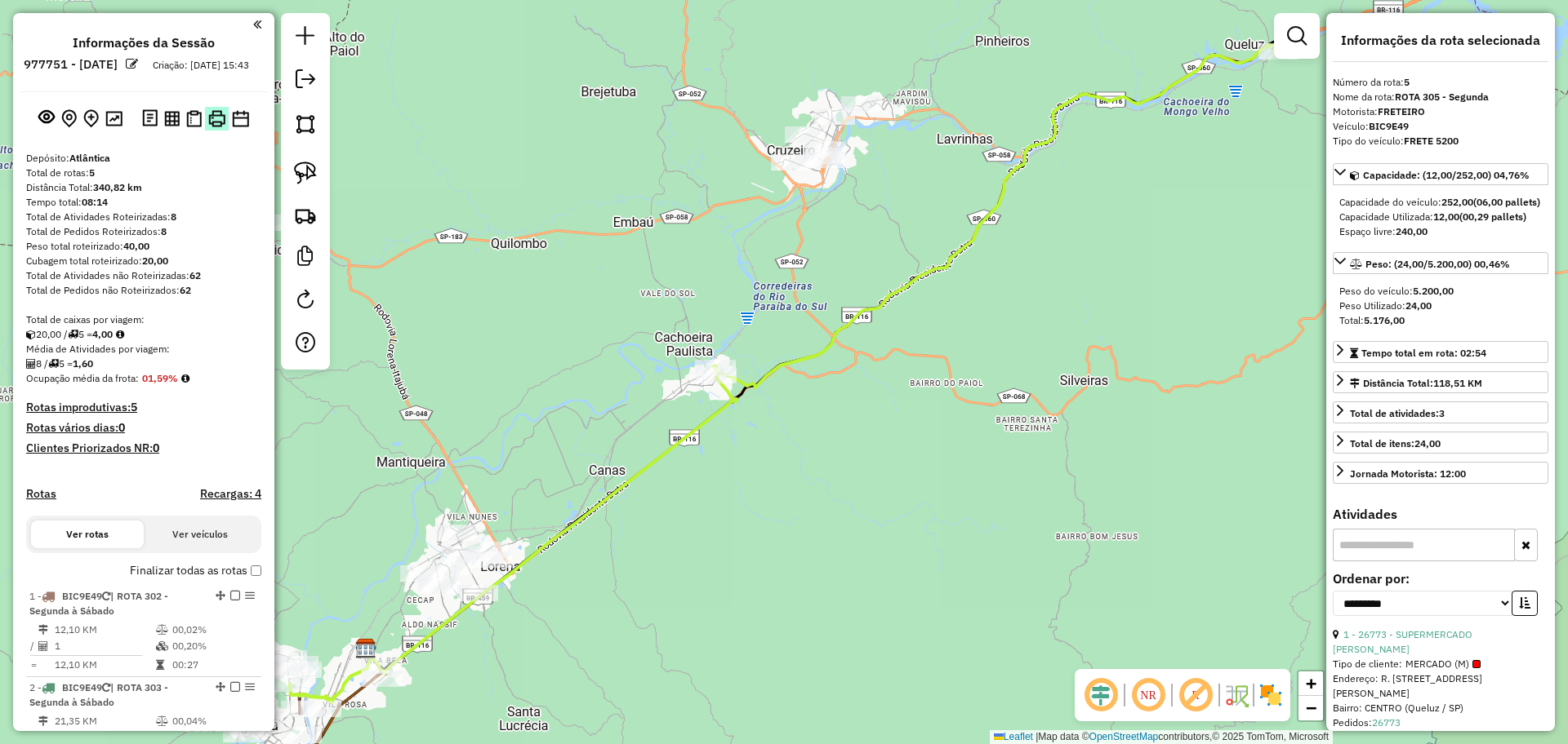
click at [217, 127] on img at bounding box center [216, 118] width 17 height 17
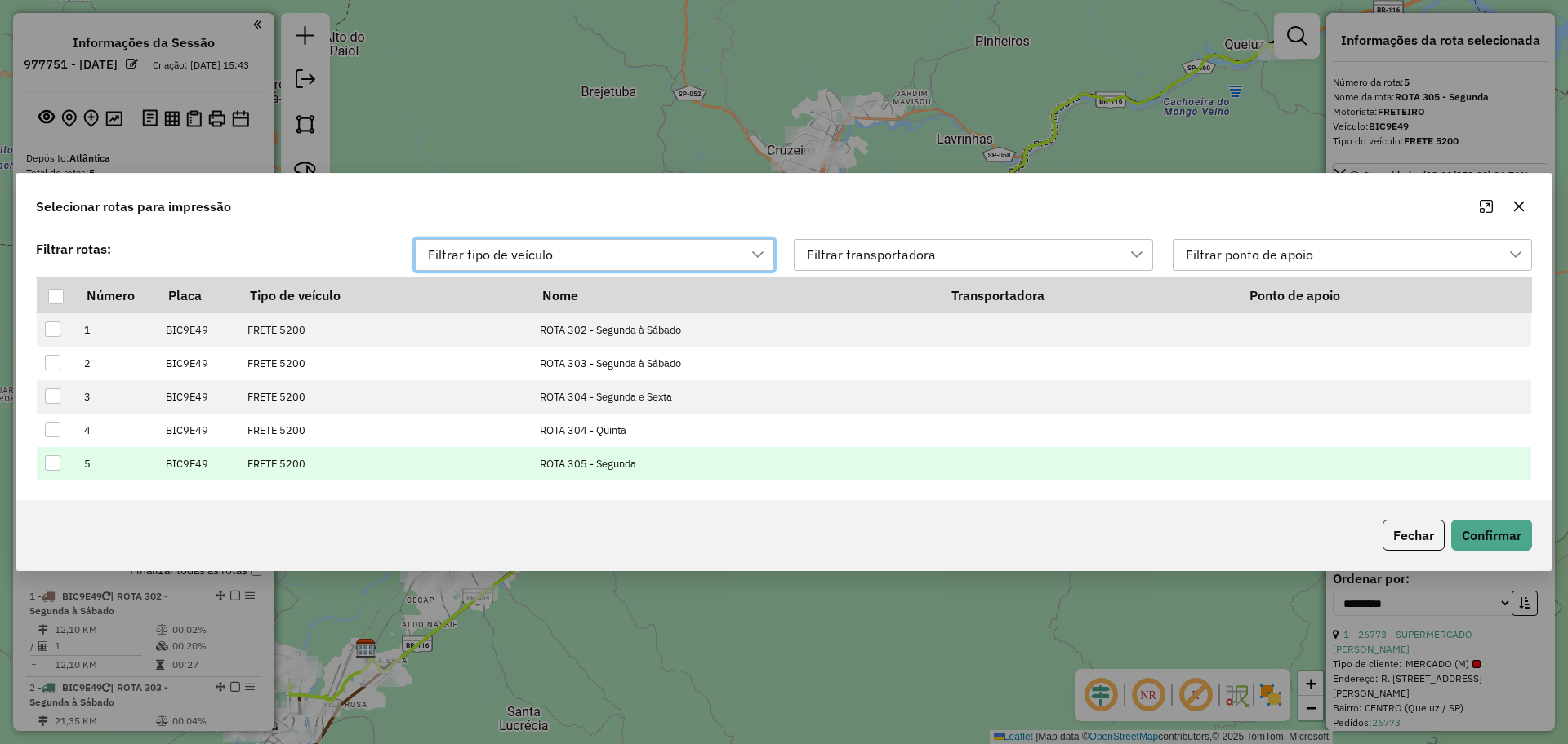
click at [48, 458] on div at bounding box center [53, 464] width 16 height 16
click at [1468, 524] on button "Confirmar" at bounding box center [1491, 535] width 81 height 31
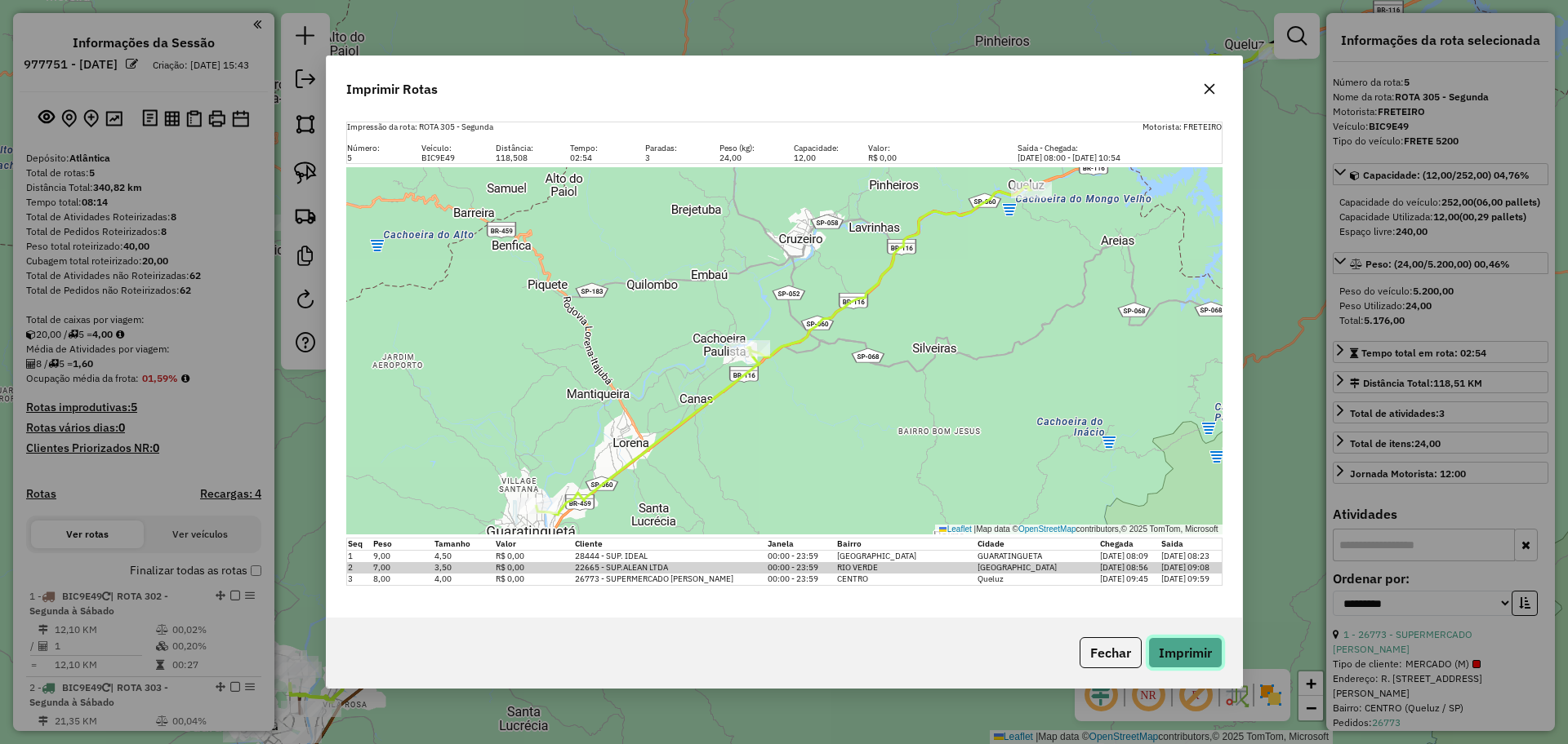
click at [1181, 648] on button "Imprimir" at bounding box center [1185, 652] width 74 height 31
click at [1116, 649] on button "Fechar" at bounding box center [1110, 652] width 62 height 31
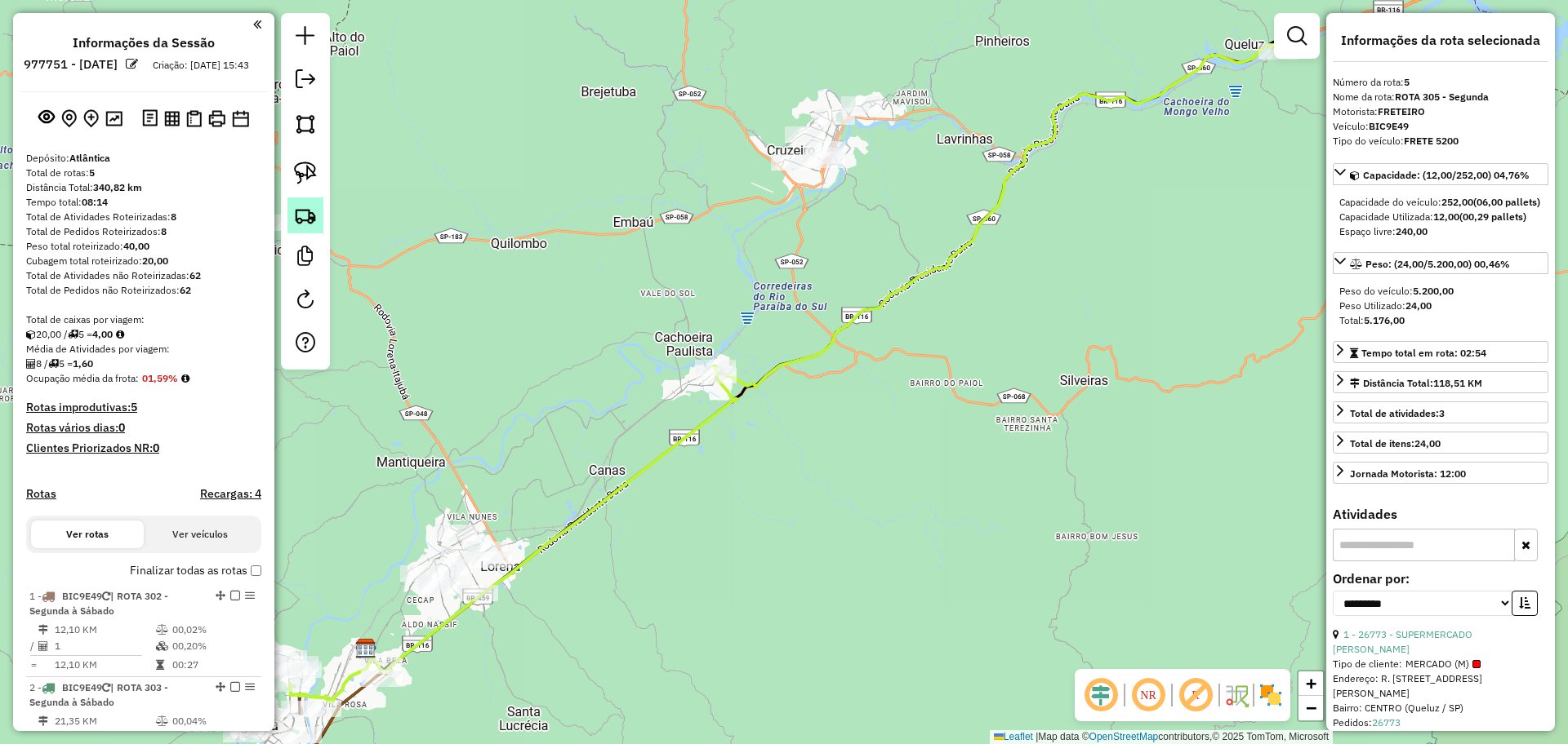
click at [302, 222] on img at bounding box center [305, 215] width 23 height 23
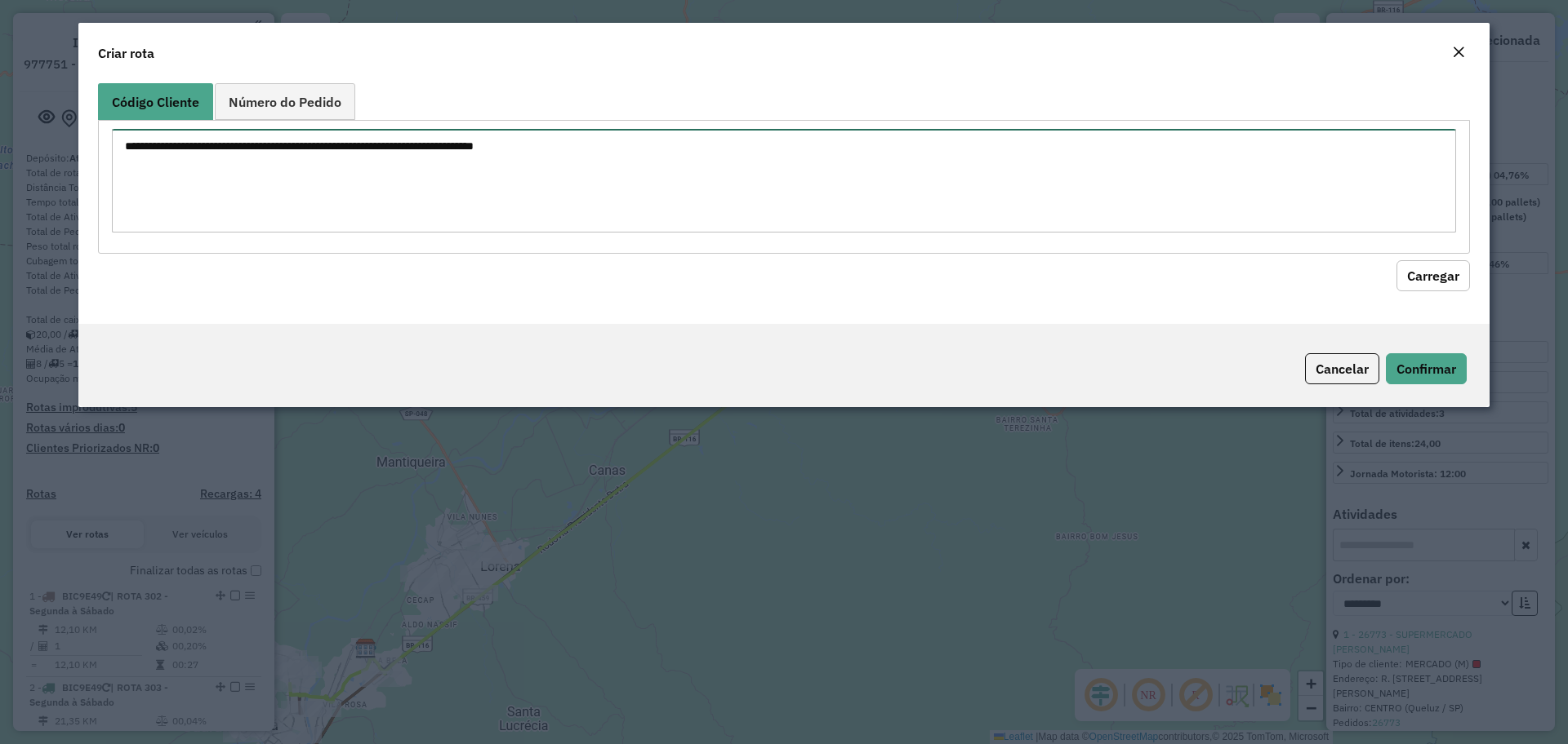
click at [436, 175] on textarea at bounding box center [784, 181] width 1344 height 104
paste textarea "***** *****"
type textarea "***** *****"
click at [1453, 275] on button "Carregar" at bounding box center [1432, 275] width 73 height 31
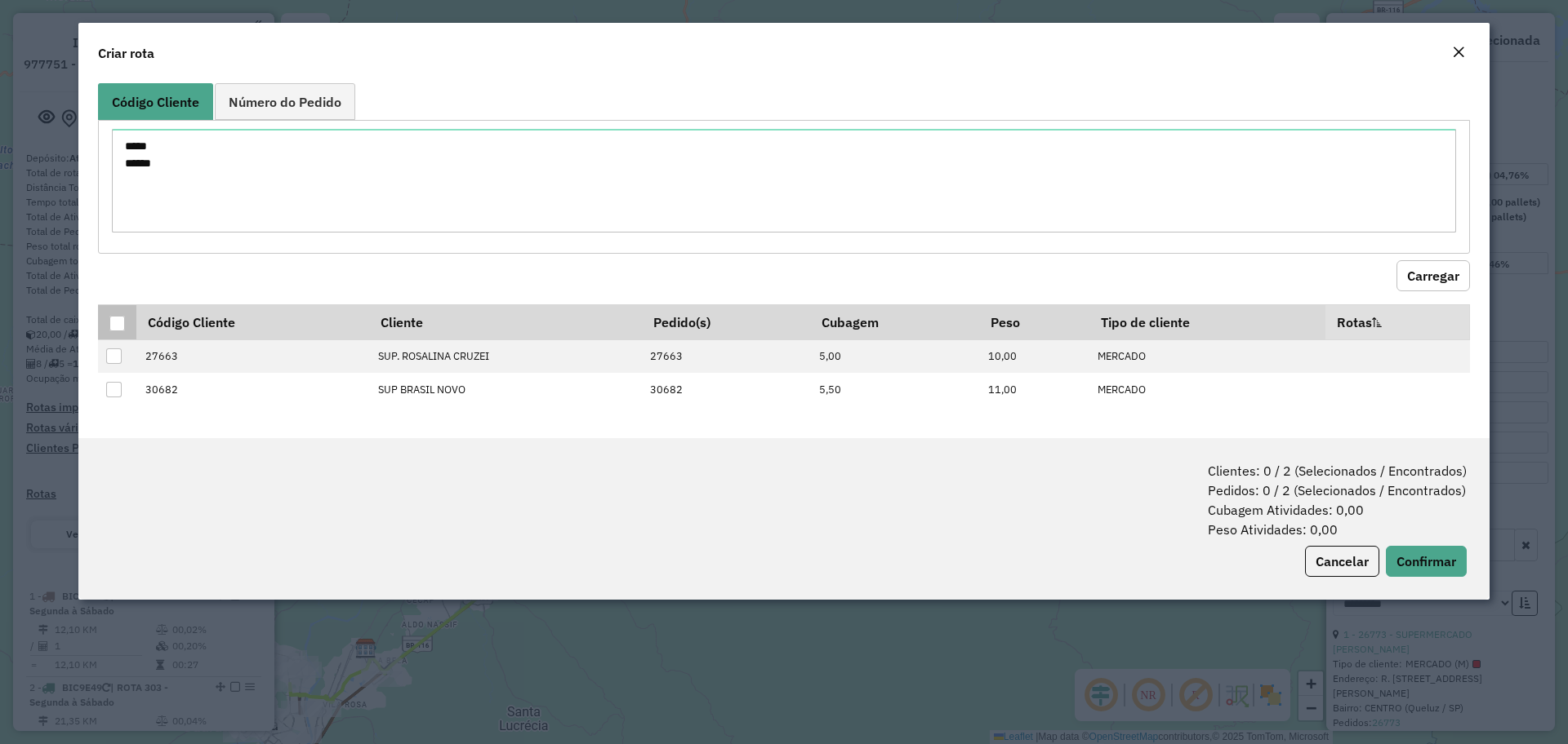
click at [114, 319] on div at bounding box center [117, 324] width 16 height 16
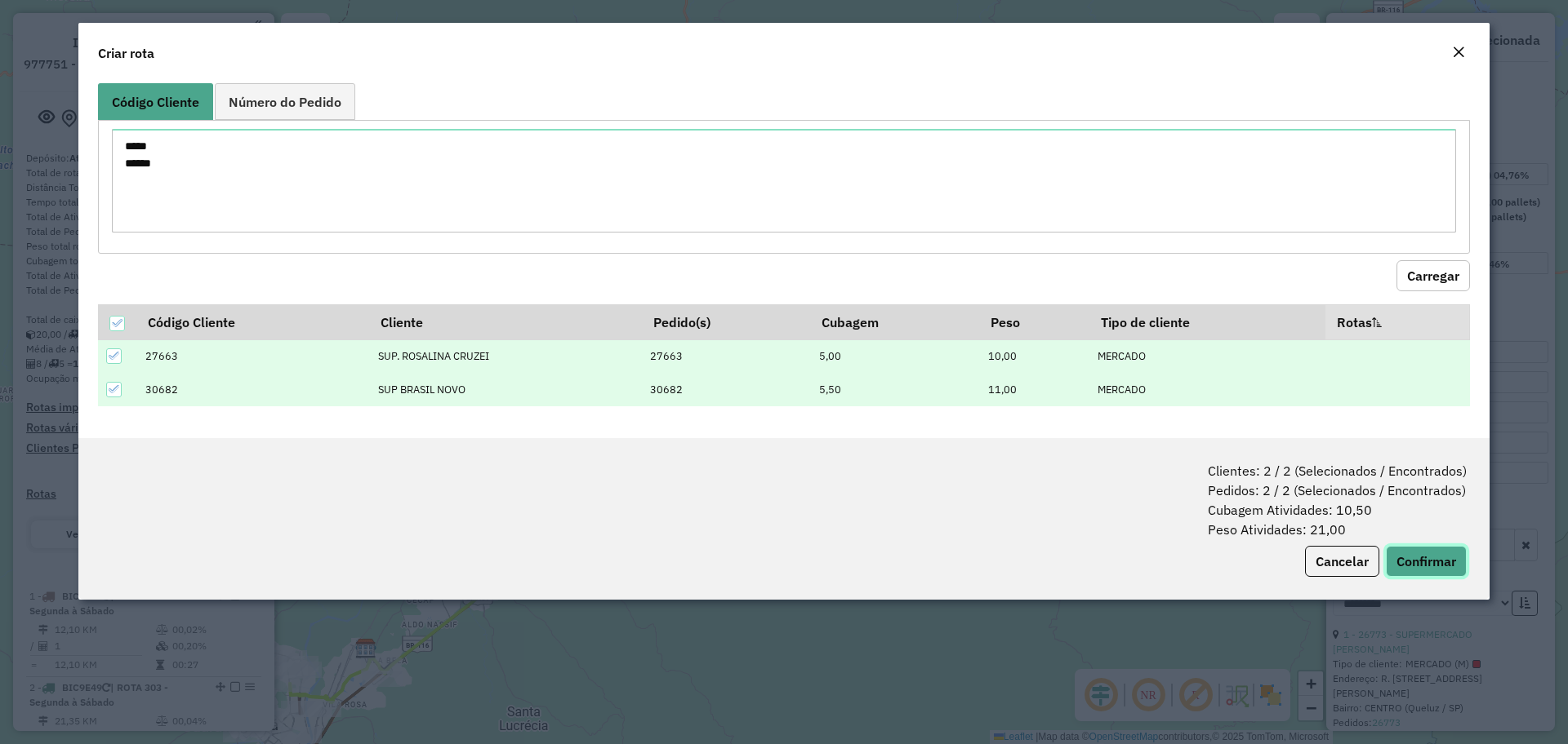
click at [1419, 553] on button "Confirmar" at bounding box center [1426, 561] width 81 height 31
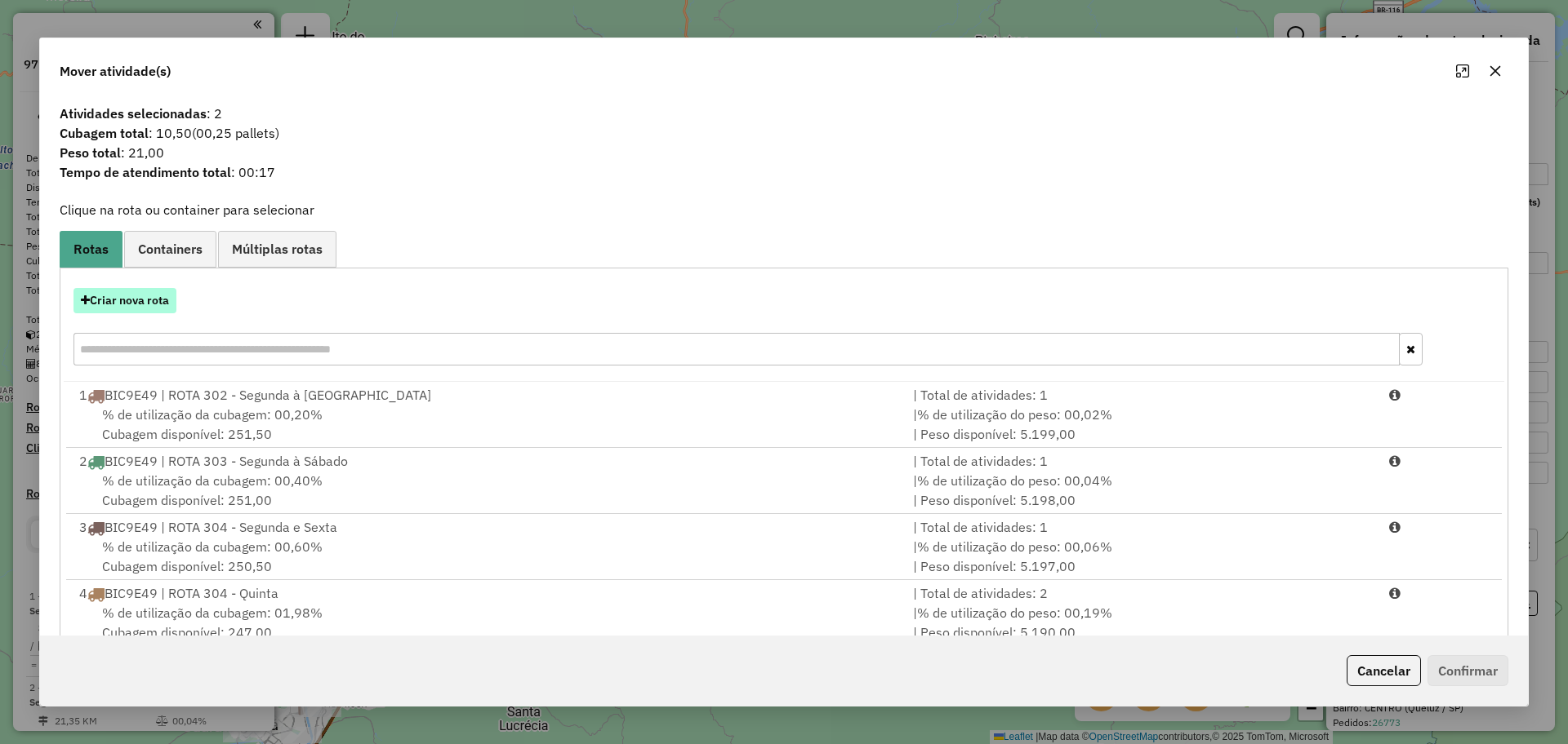
click at [148, 307] on button "Criar nova rota" at bounding box center [124, 301] width 103 height 26
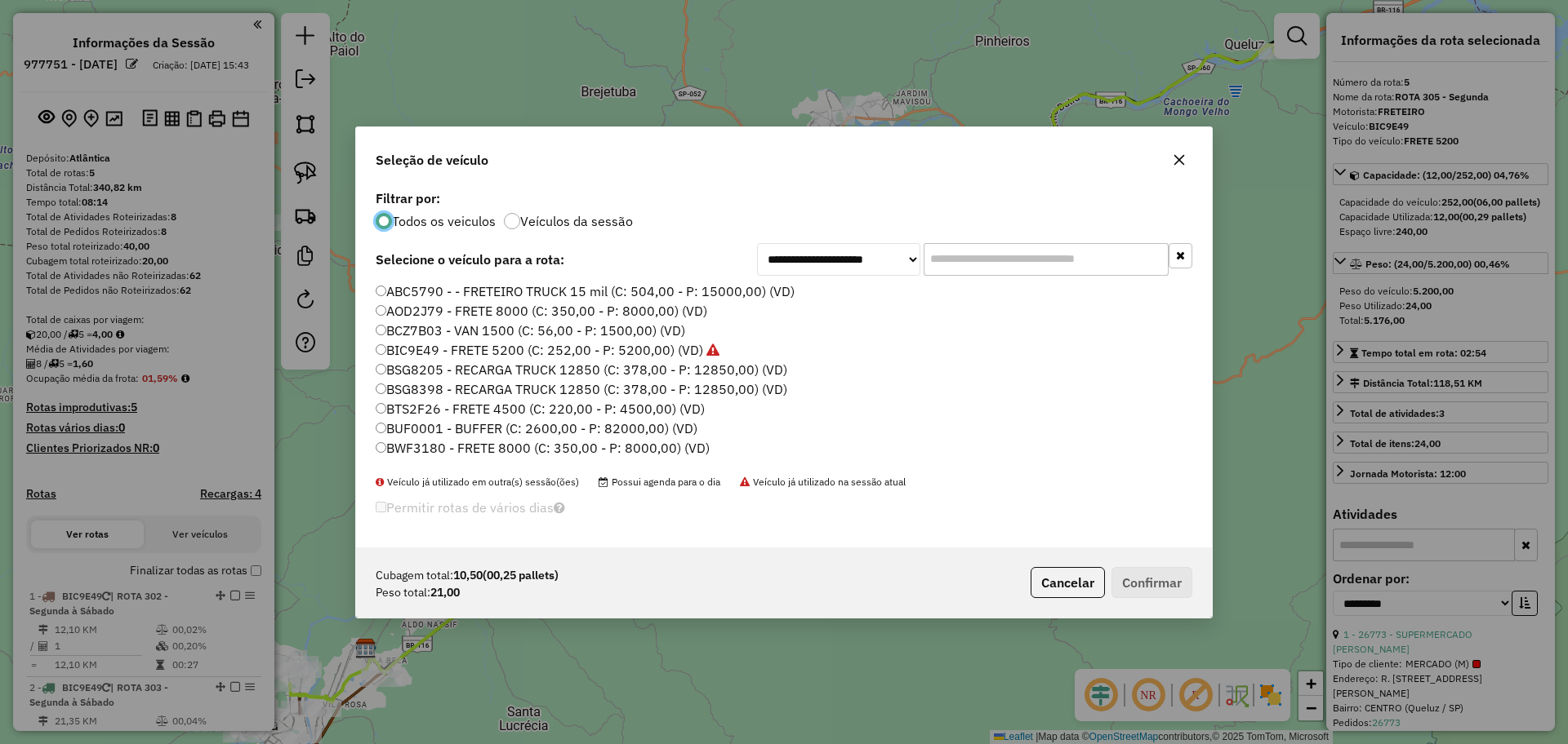
click at [476, 350] on label "BIC9E49 - FRETE 5200 (C: 252,00 - P: 5200,00) (VD)" at bounding box center [548, 350] width 344 height 19
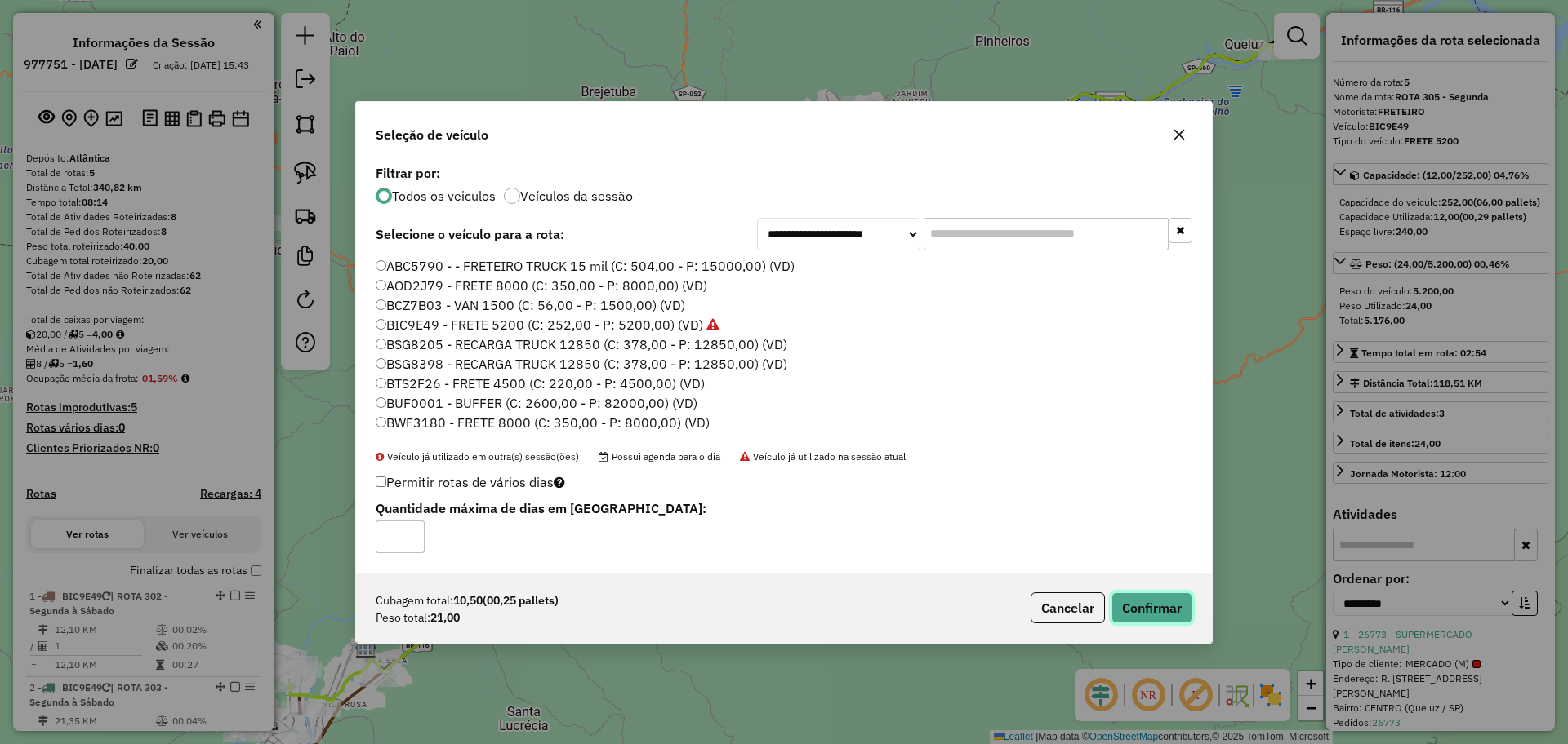
click at [1147, 601] on button "Confirmar" at bounding box center [1152, 607] width 81 height 31
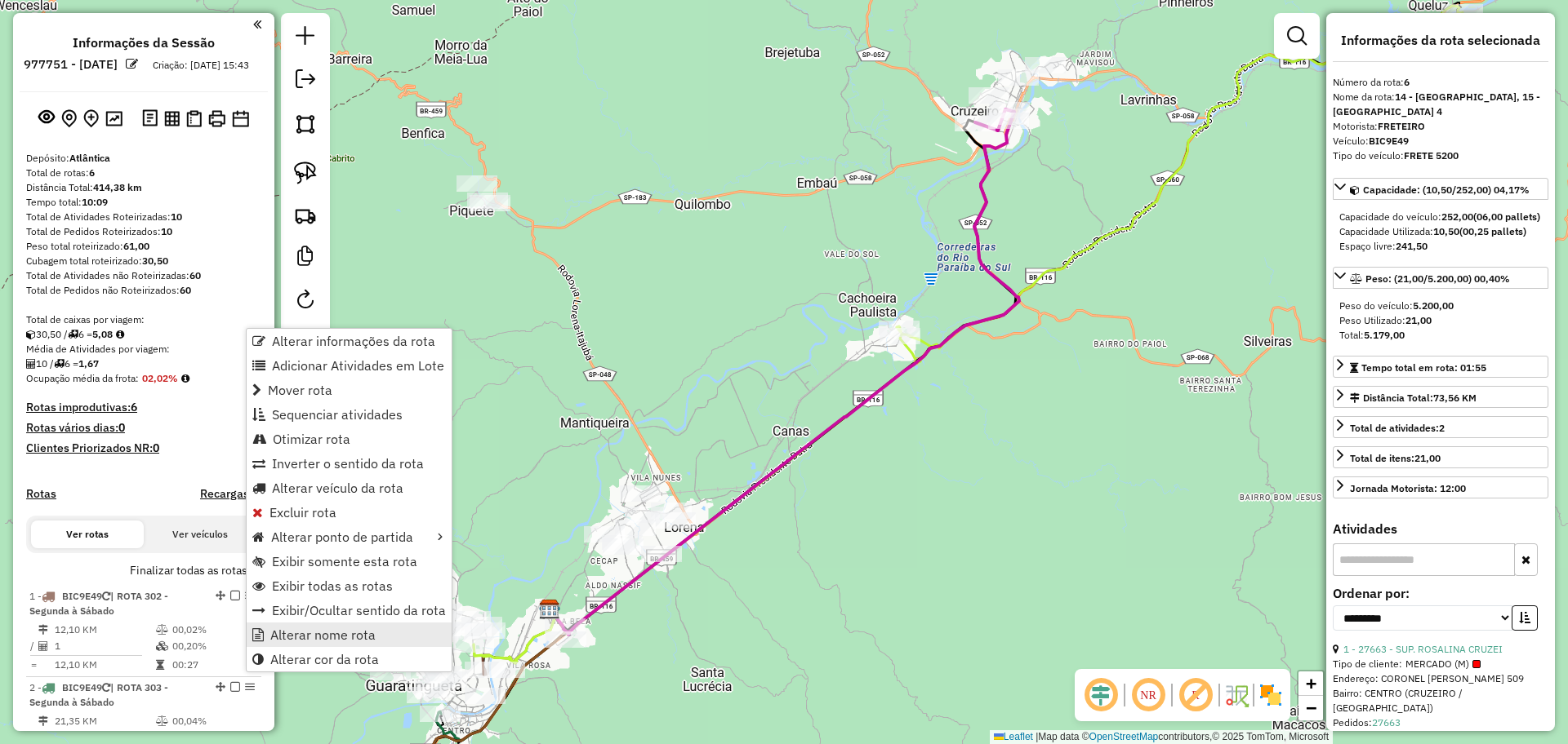
click at [310, 629] on span "Alterar nome rota" at bounding box center [322, 635] width 105 height 13
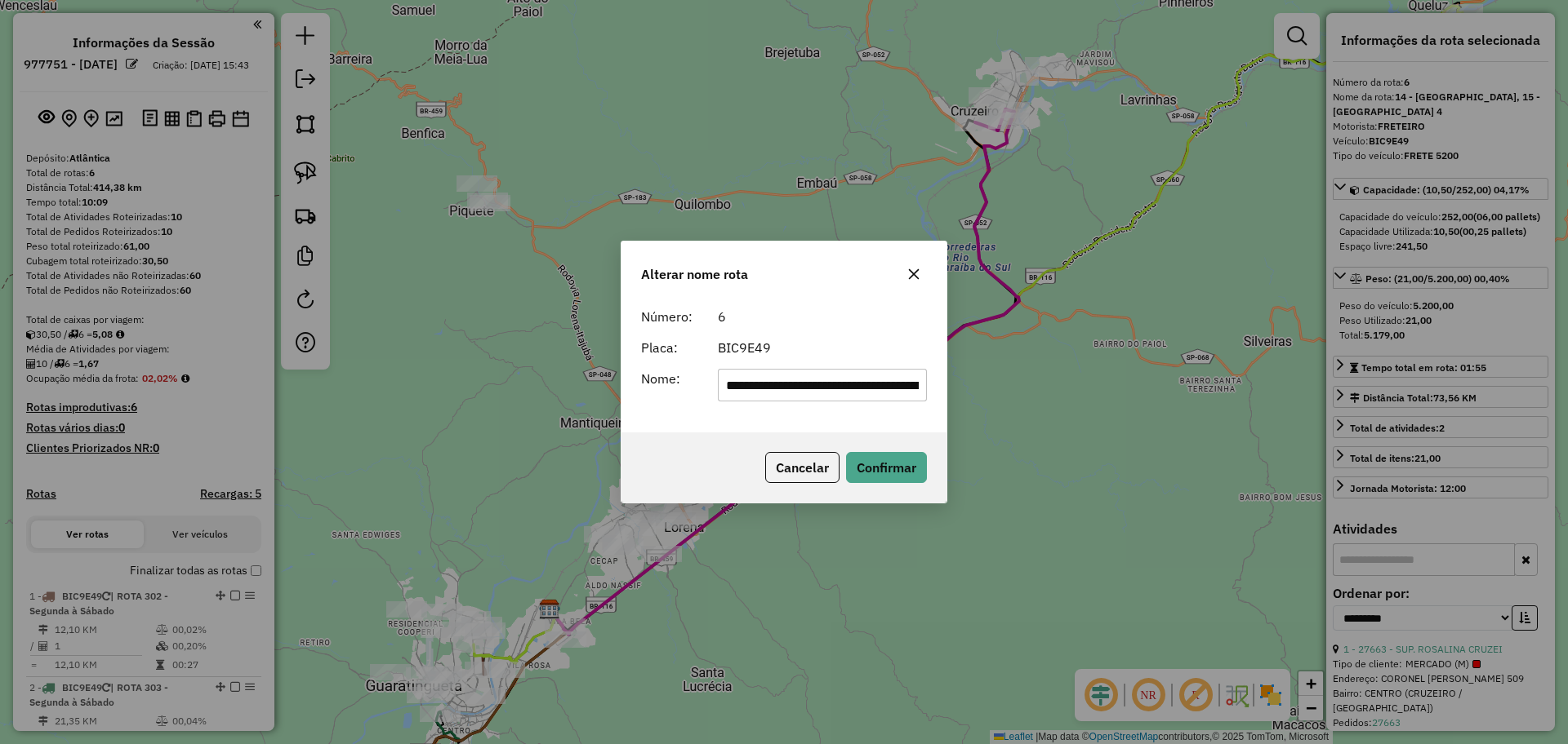
drag, startPoint x: 920, startPoint y: 383, endPoint x: 346, endPoint y: 382, distance: 574.0
click at [346, 382] on div "**********" at bounding box center [784, 372] width 1568 height 744
type input "**********"
click at [867, 457] on button "Confirmar" at bounding box center [886, 467] width 81 height 31
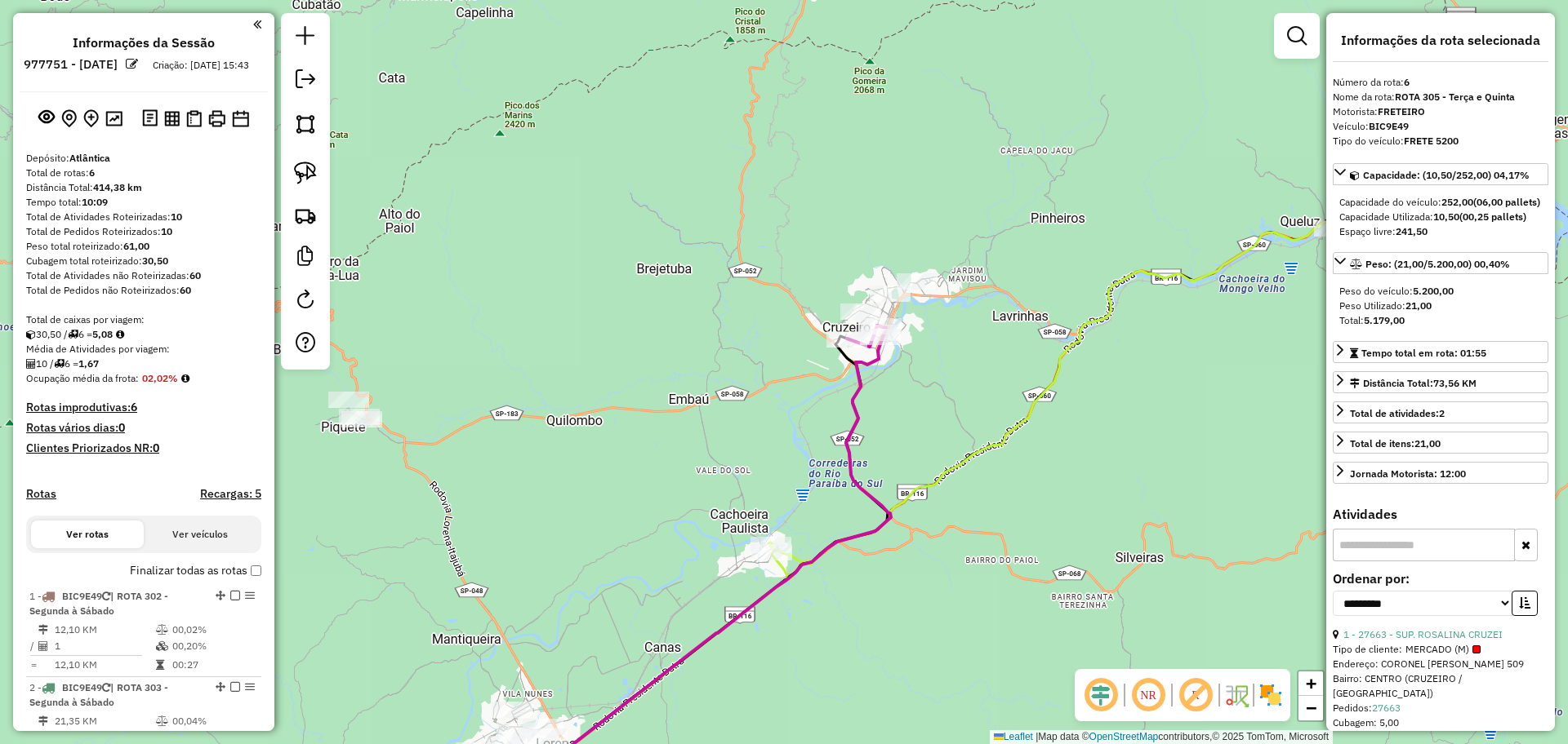
drag, startPoint x: 611, startPoint y: 404, endPoint x: 459, endPoint y: 665, distance: 302.0
click at [459, 665] on div "Janela de atendimento Grade de atendimento Capacidade Transportadoras Veículos …" at bounding box center [784, 372] width 1568 height 744
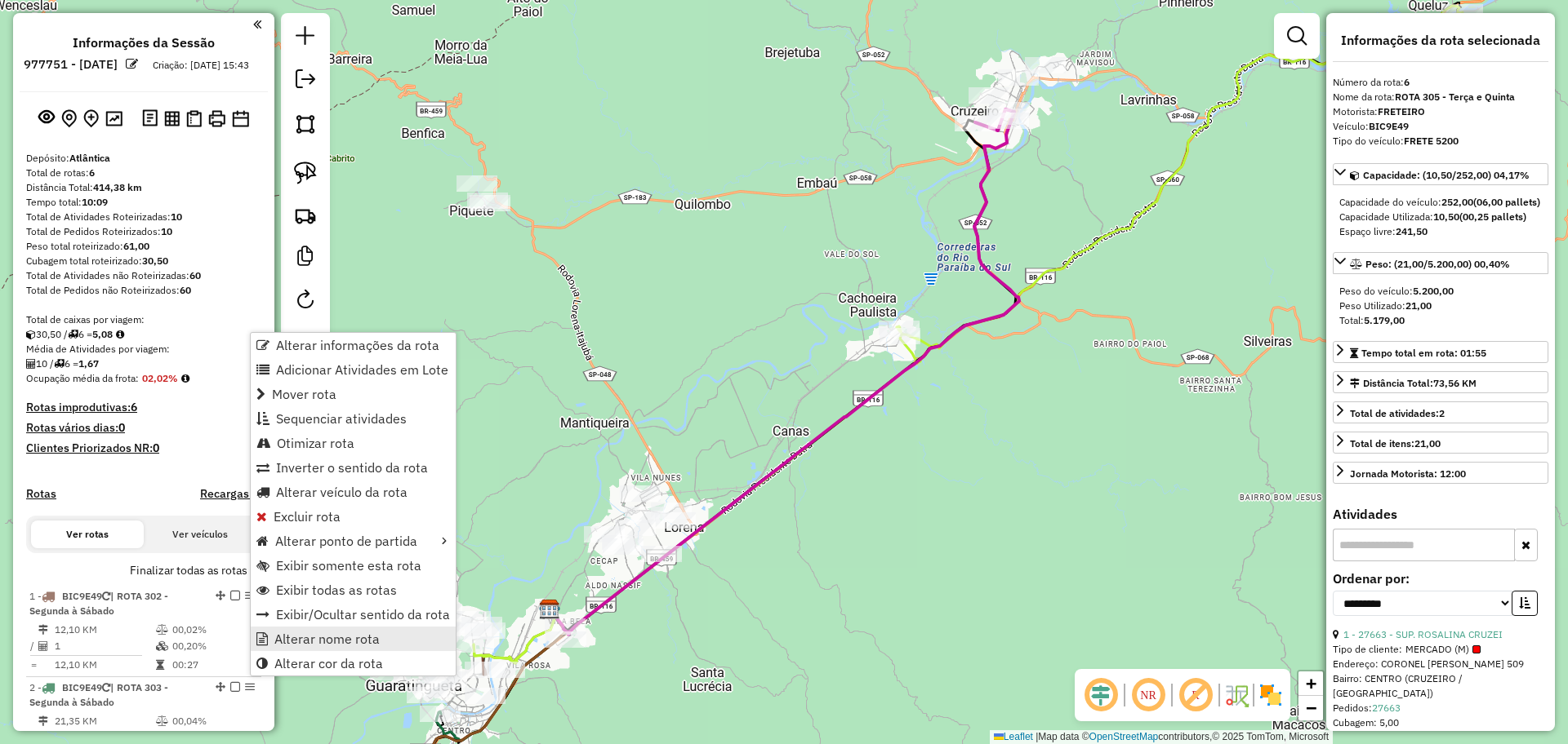
click at [337, 637] on span "Alterar nome rota" at bounding box center [326, 639] width 105 height 13
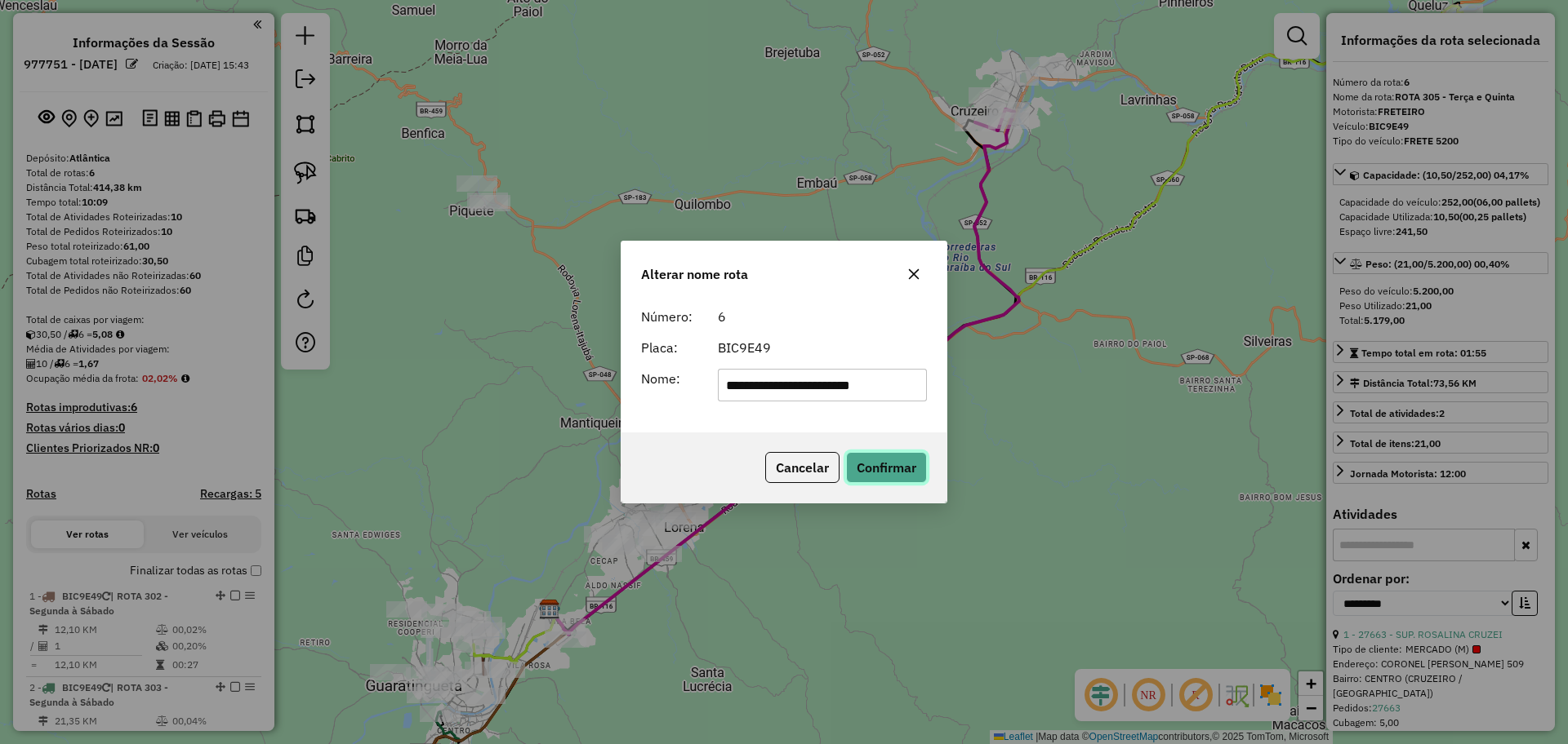
click at [877, 454] on button "Confirmar" at bounding box center [886, 467] width 81 height 31
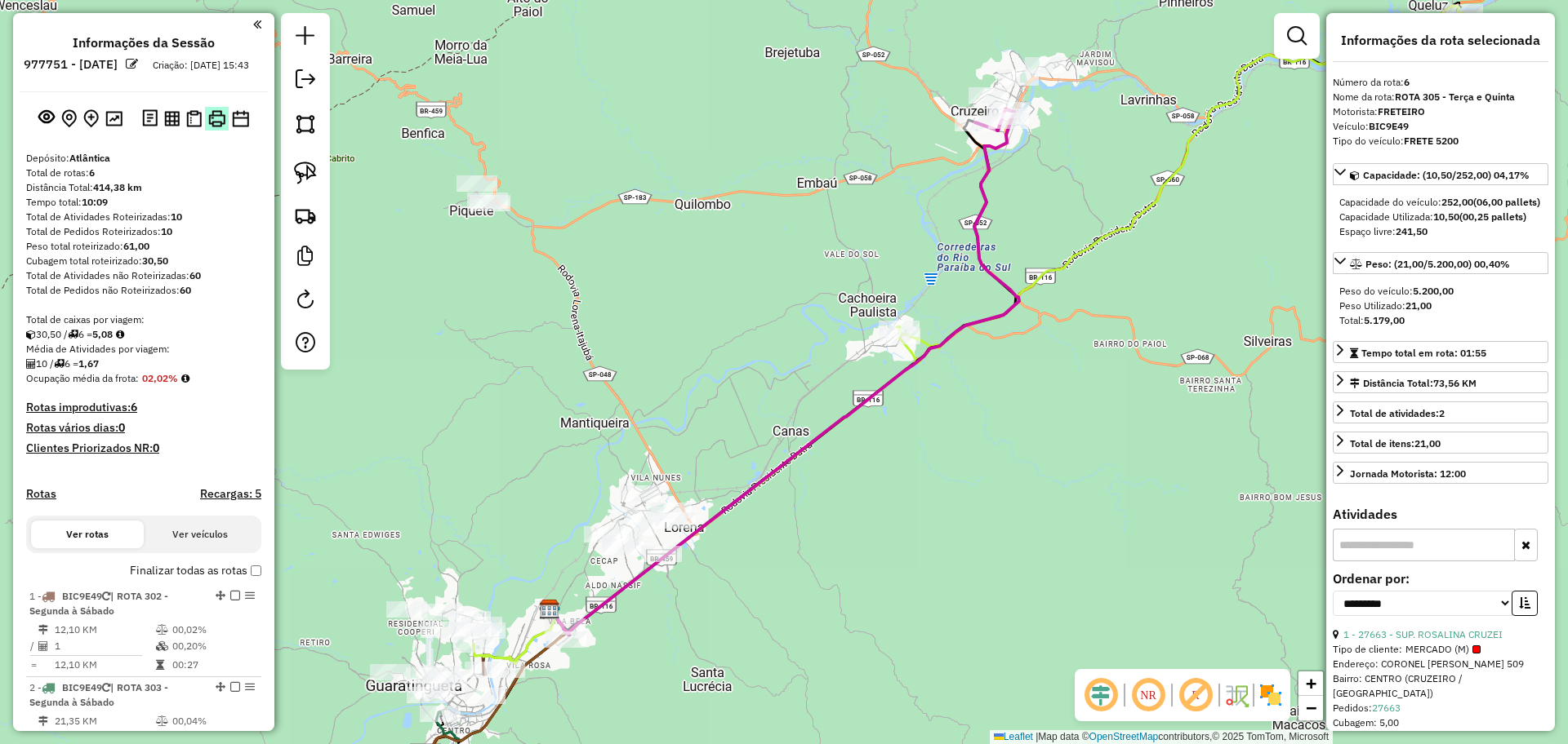
click at [219, 110] on img at bounding box center [216, 118] width 17 height 17
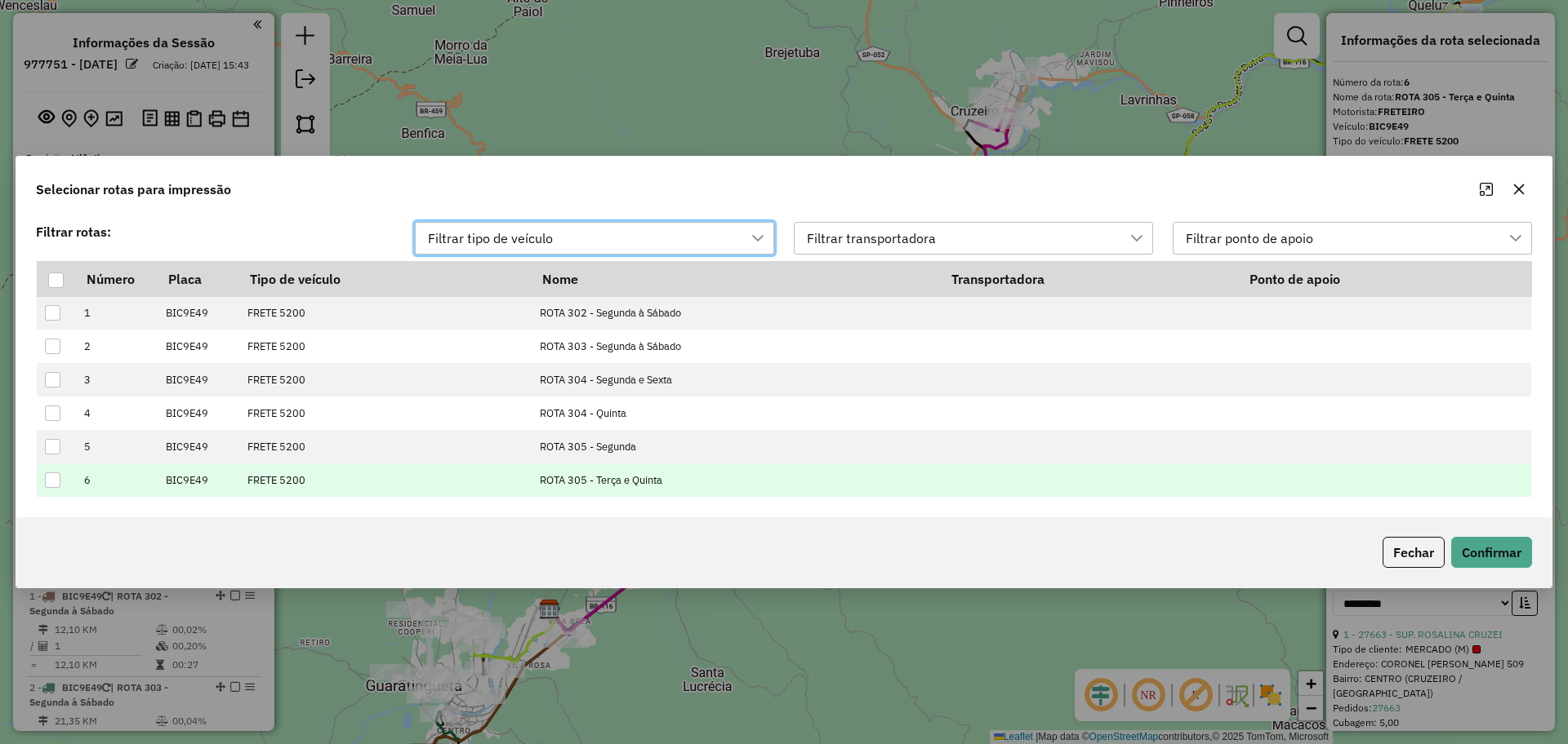
click at [56, 480] on div at bounding box center [53, 480] width 16 height 16
click at [1482, 549] on button "Confirmar" at bounding box center [1491, 552] width 81 height 31
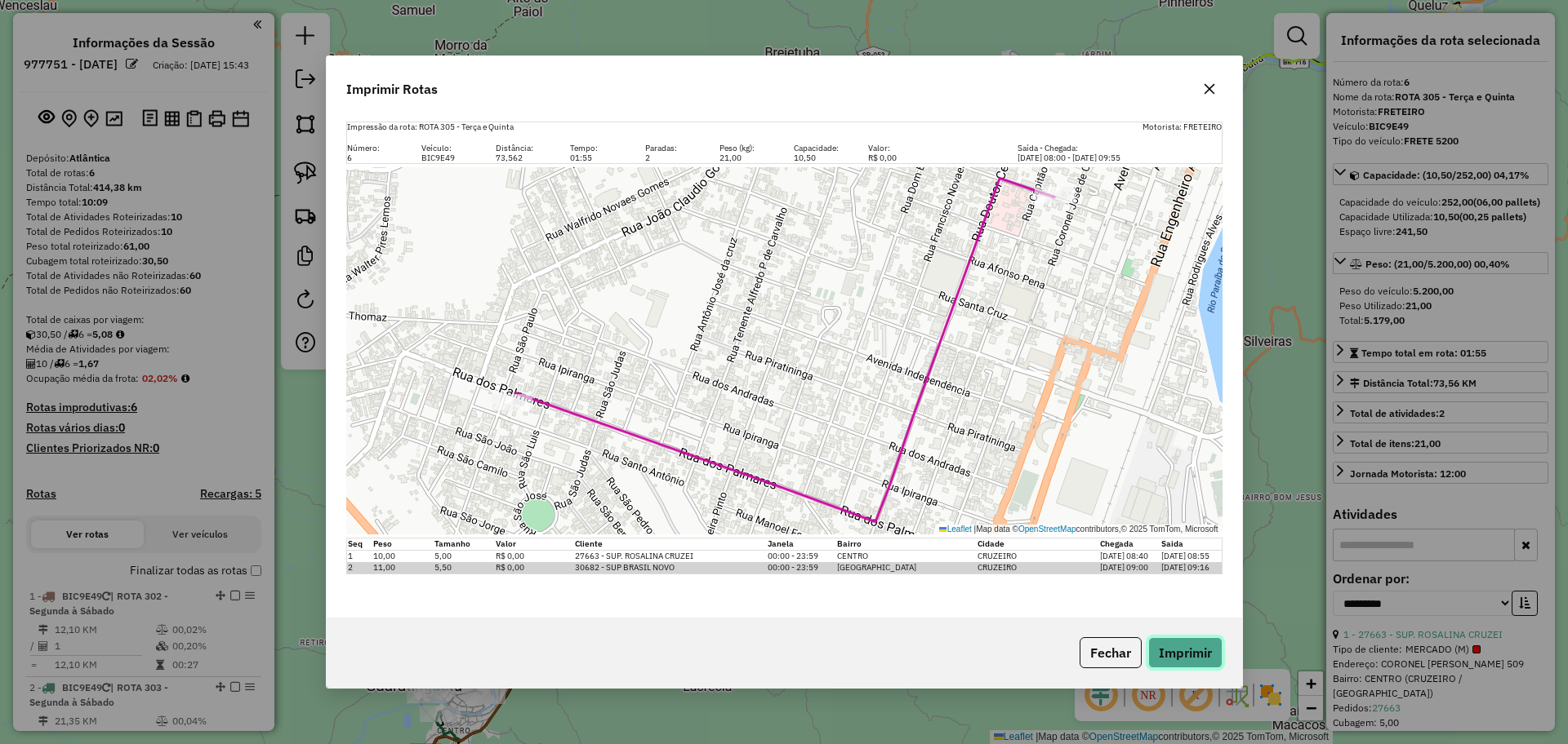
click at [1197, 666] on button "Imprimir" at bounding box center [1185, 652] width 74 height 31
click at [1094, 653] on button "Fechar" at bounding box center [1110, 652] width 62 height 31
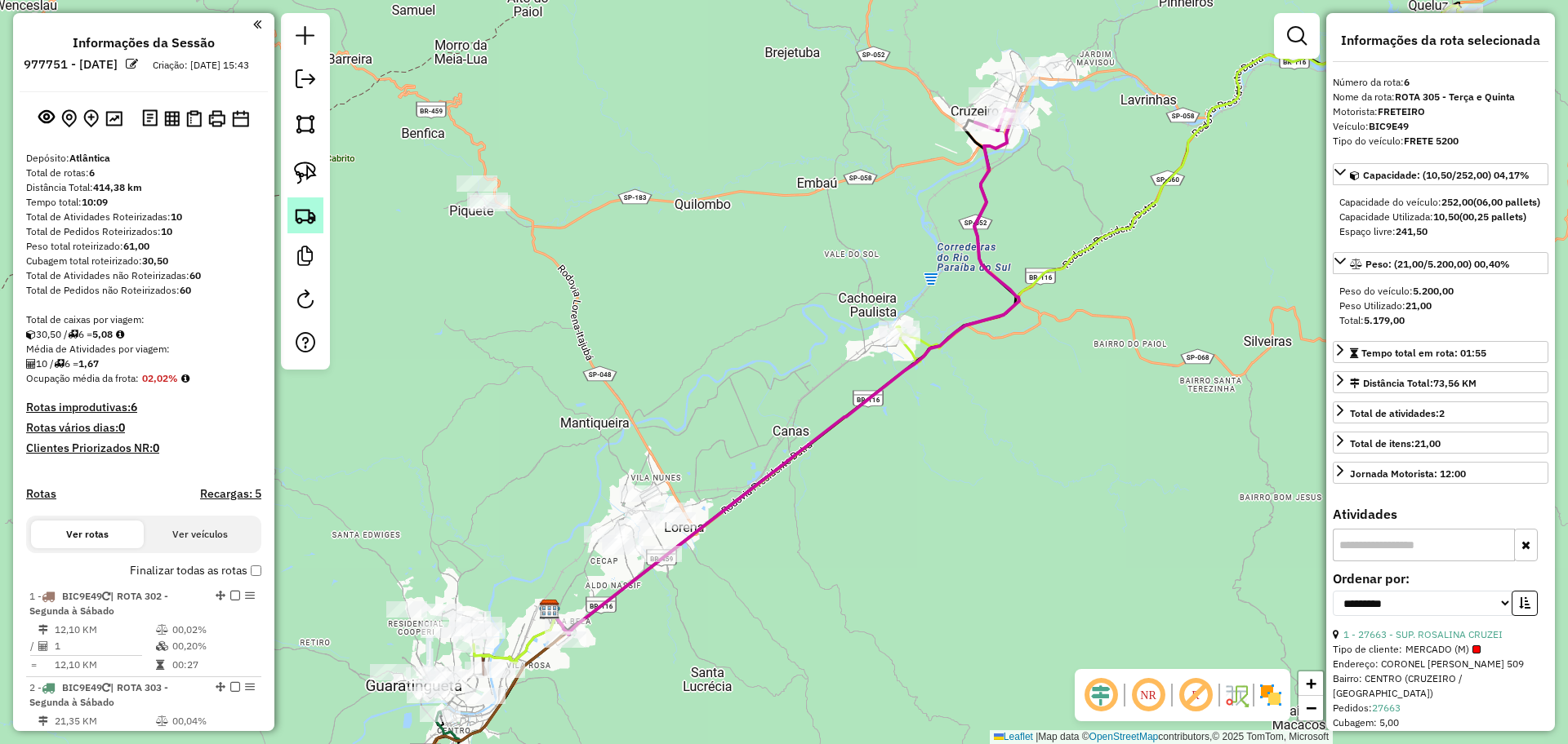
click at [308, 215] on img at bounding box center [305, 215] width 23 height 23
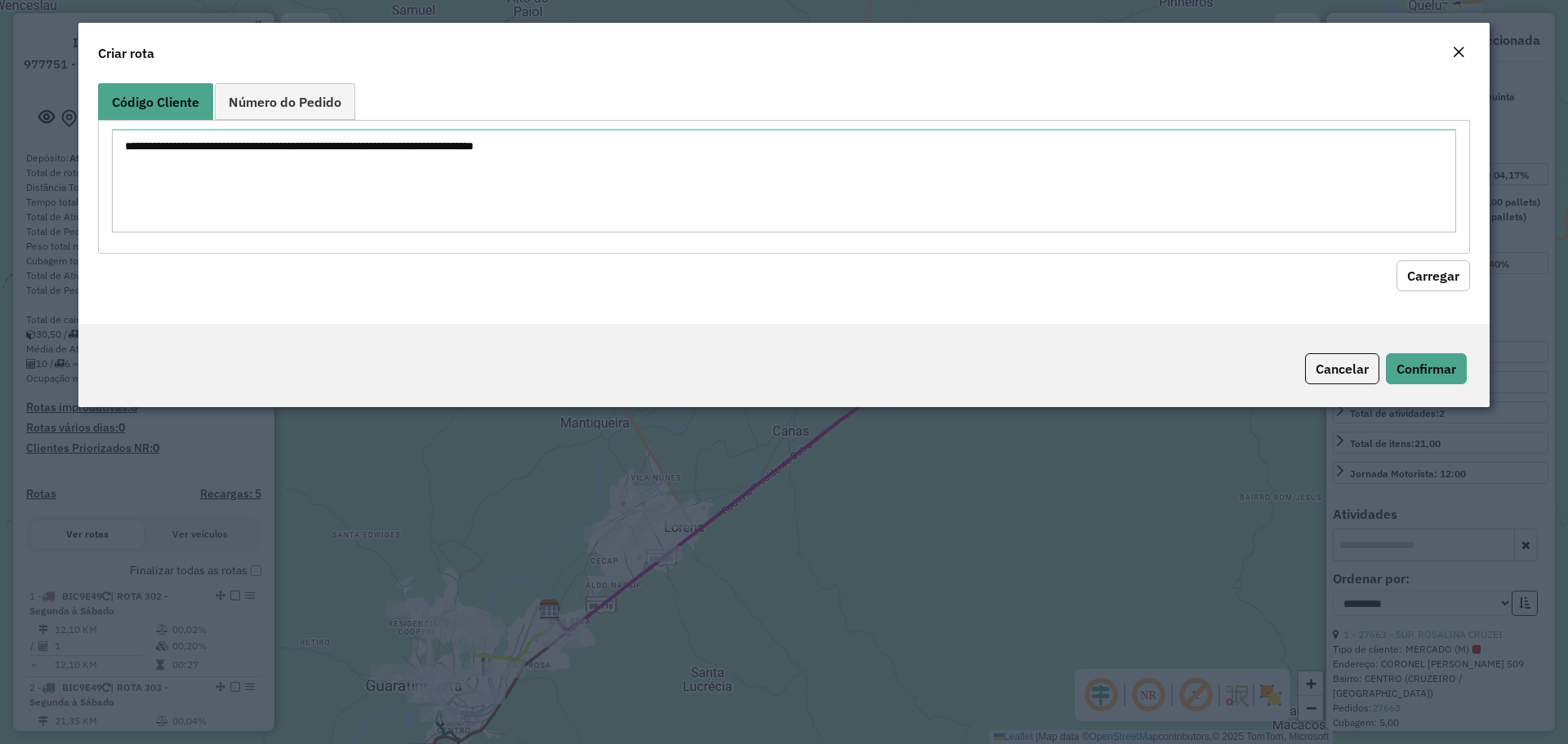
click at [417, 127] on div at bounding box center [784, 186] width 1372 height 133
click at [414, 143] on textarea at bounding box center [784, 181] width 1344 height 104
paste textarea "***** ***** *****"
type textarea "***** ***** *****"
click at [1435, 279] on button "Carregar" at bounding box center [1432, 275] width 73 height 31
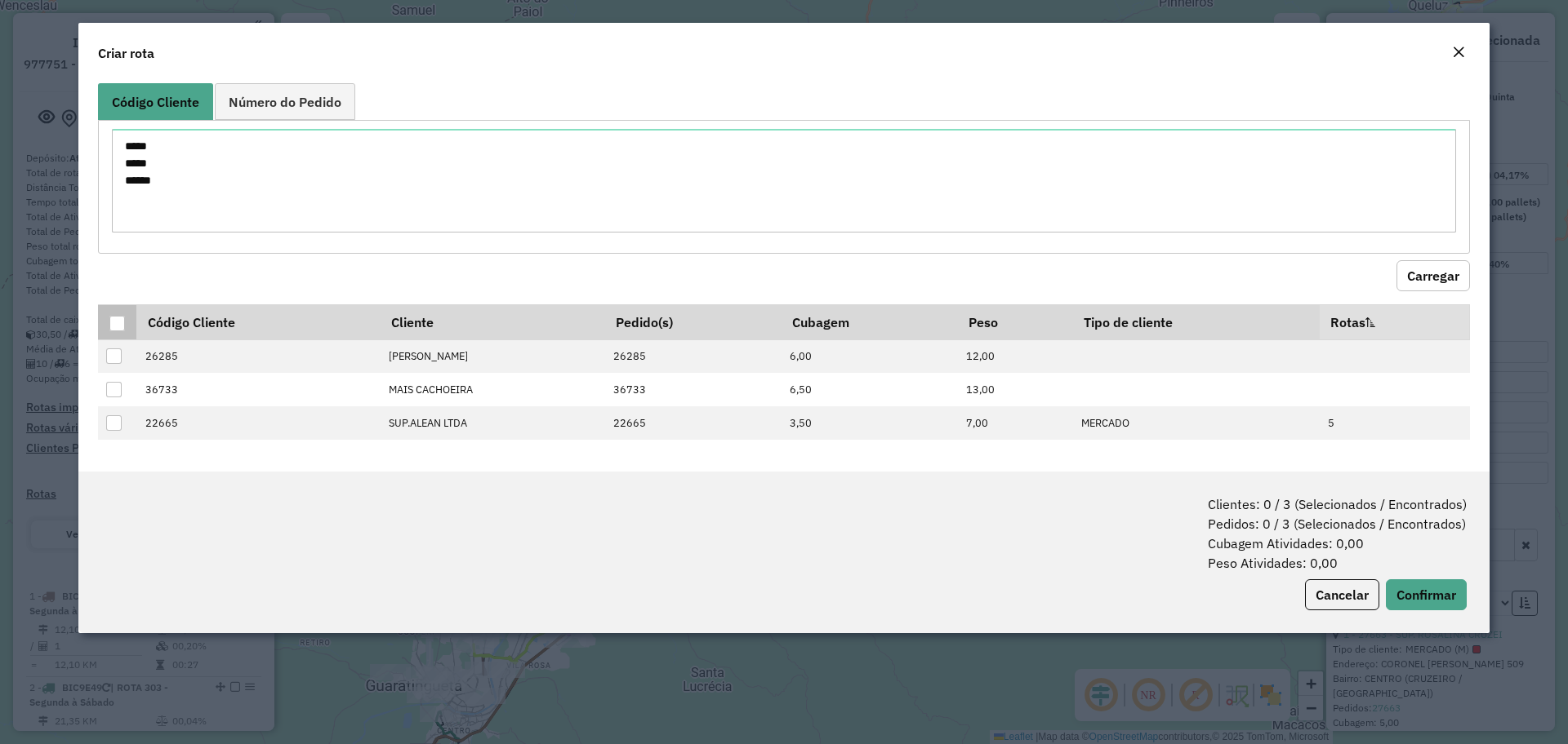
click at [120, 327] on div at bounding box center [117, 324] width 16 height 16
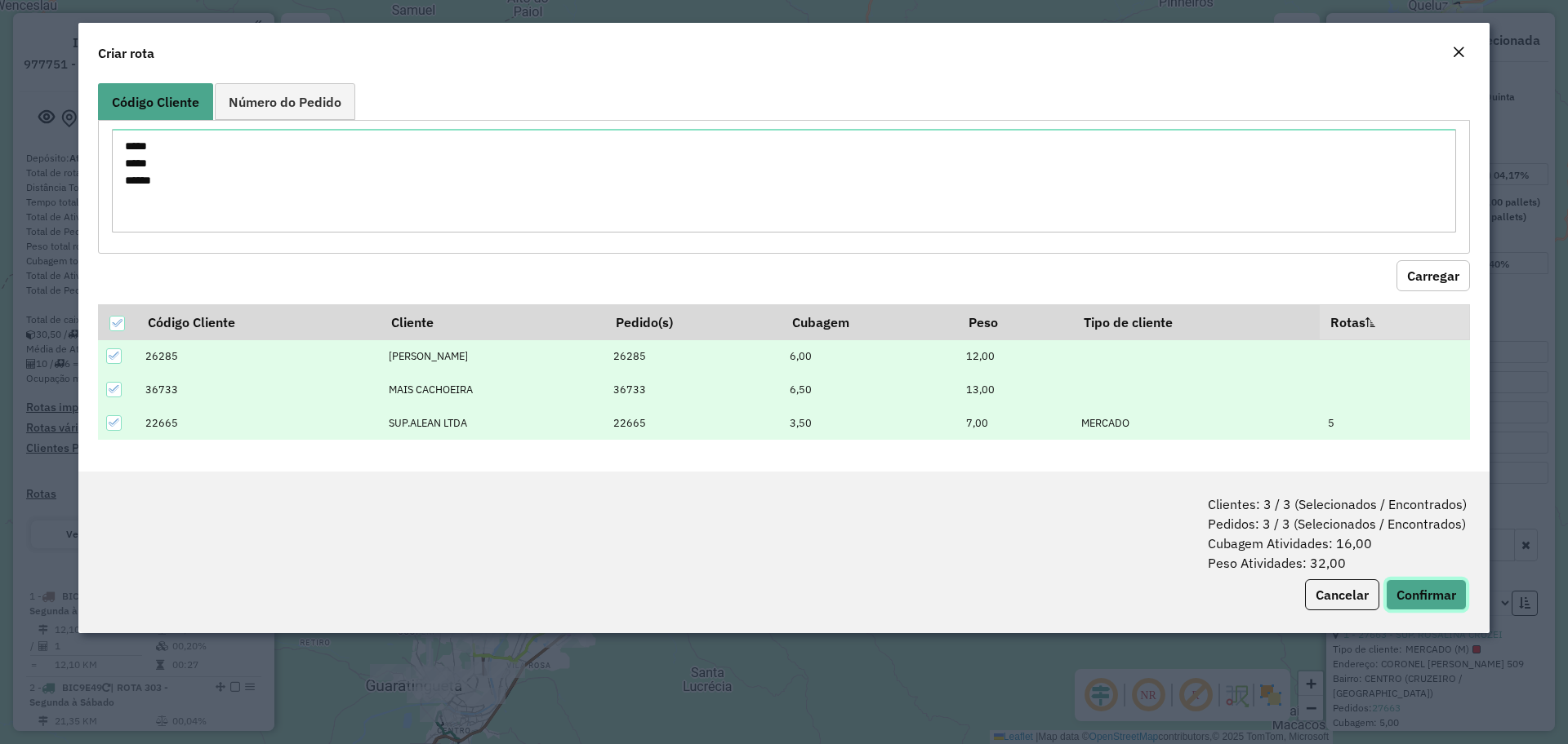
click at [1429, 590] on button "Confirmar" at bounding box center [1426, 594] width 81 height 31
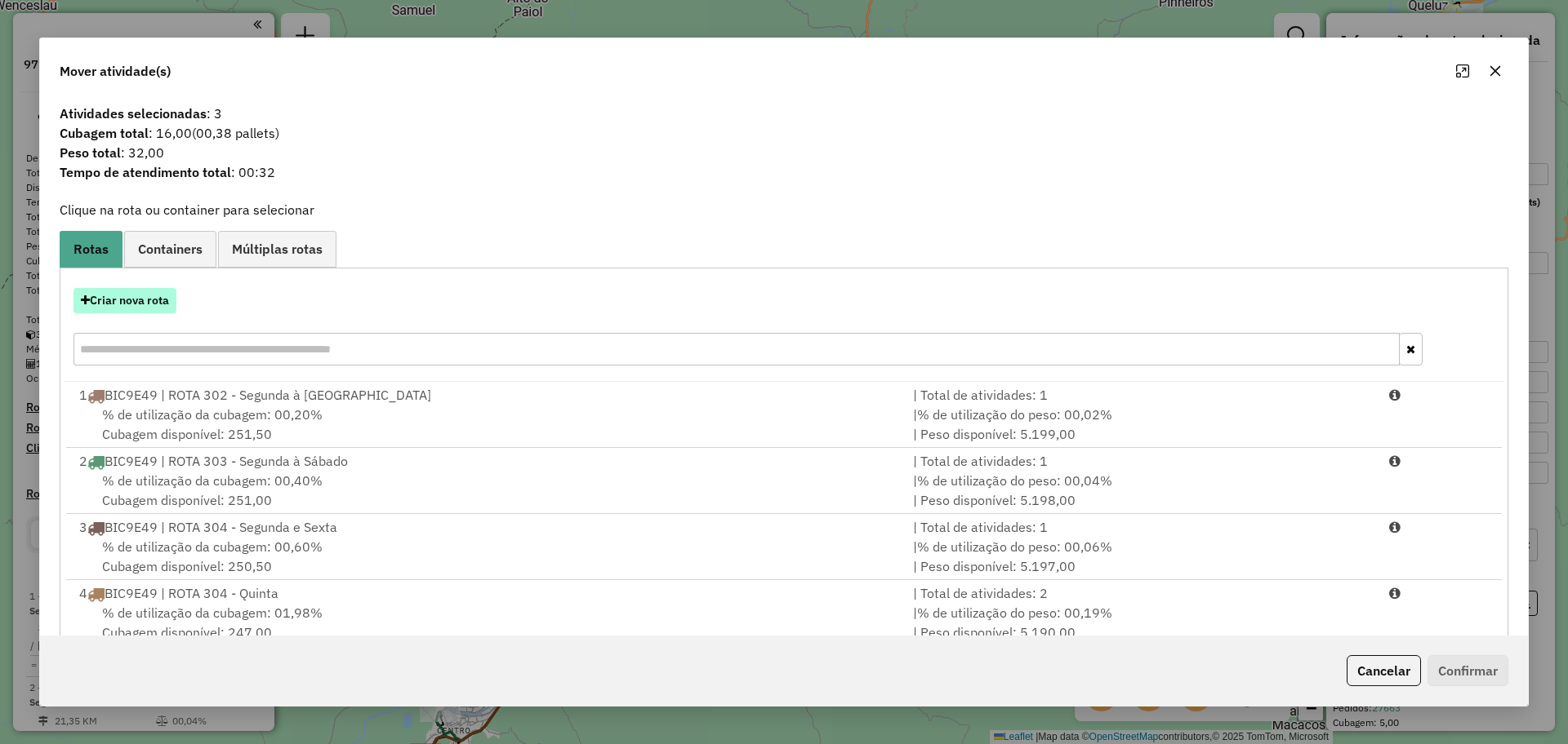
click at [153, 301] on button "Criar nova rota" at bounding box center [124, 301] width 103 height 26
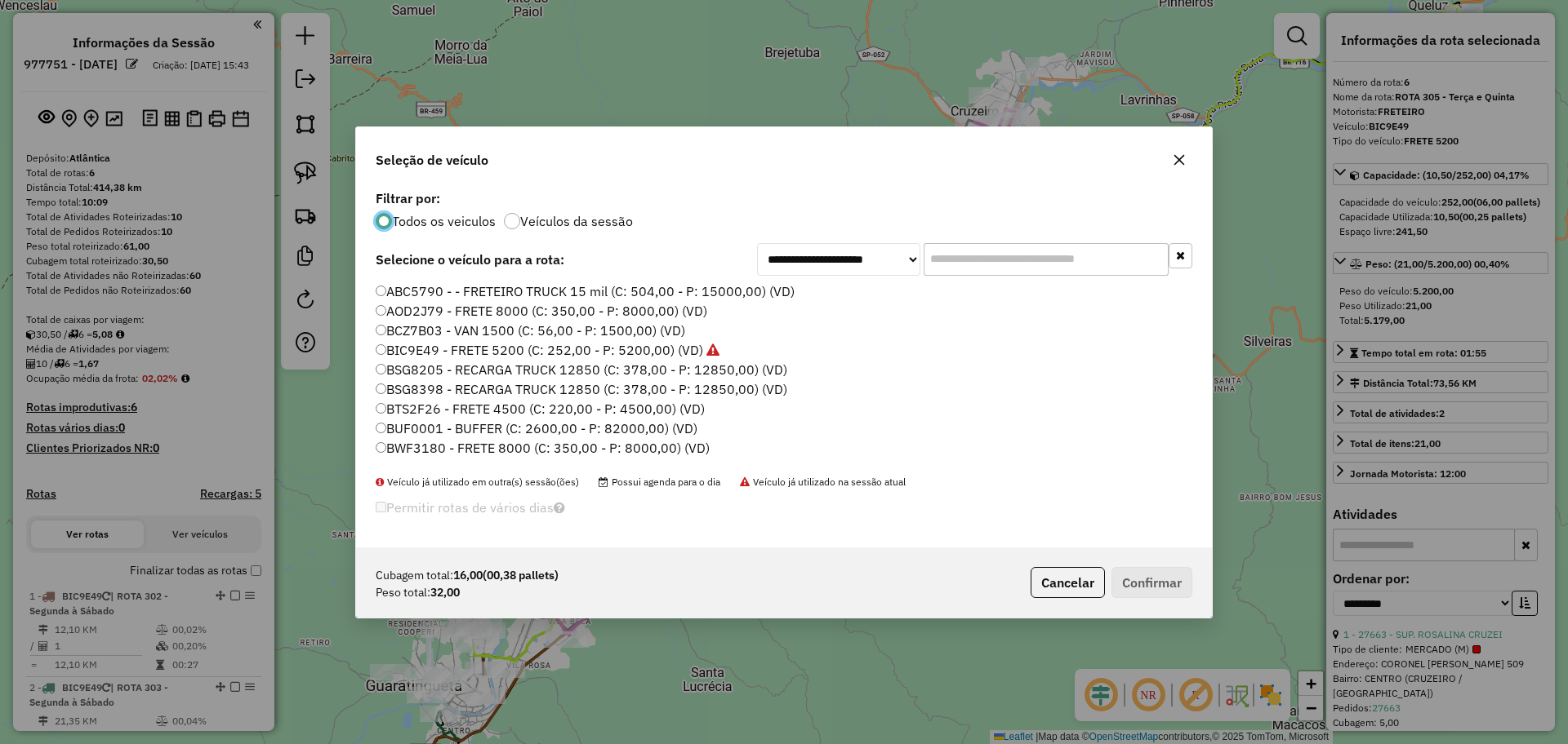
click at [463, 349] on label "BIC9E49 - FRETE 5200 (C: 252,00 - P: 5200,00) (VD)" at bounding box center [548, 350] width 344 height 19
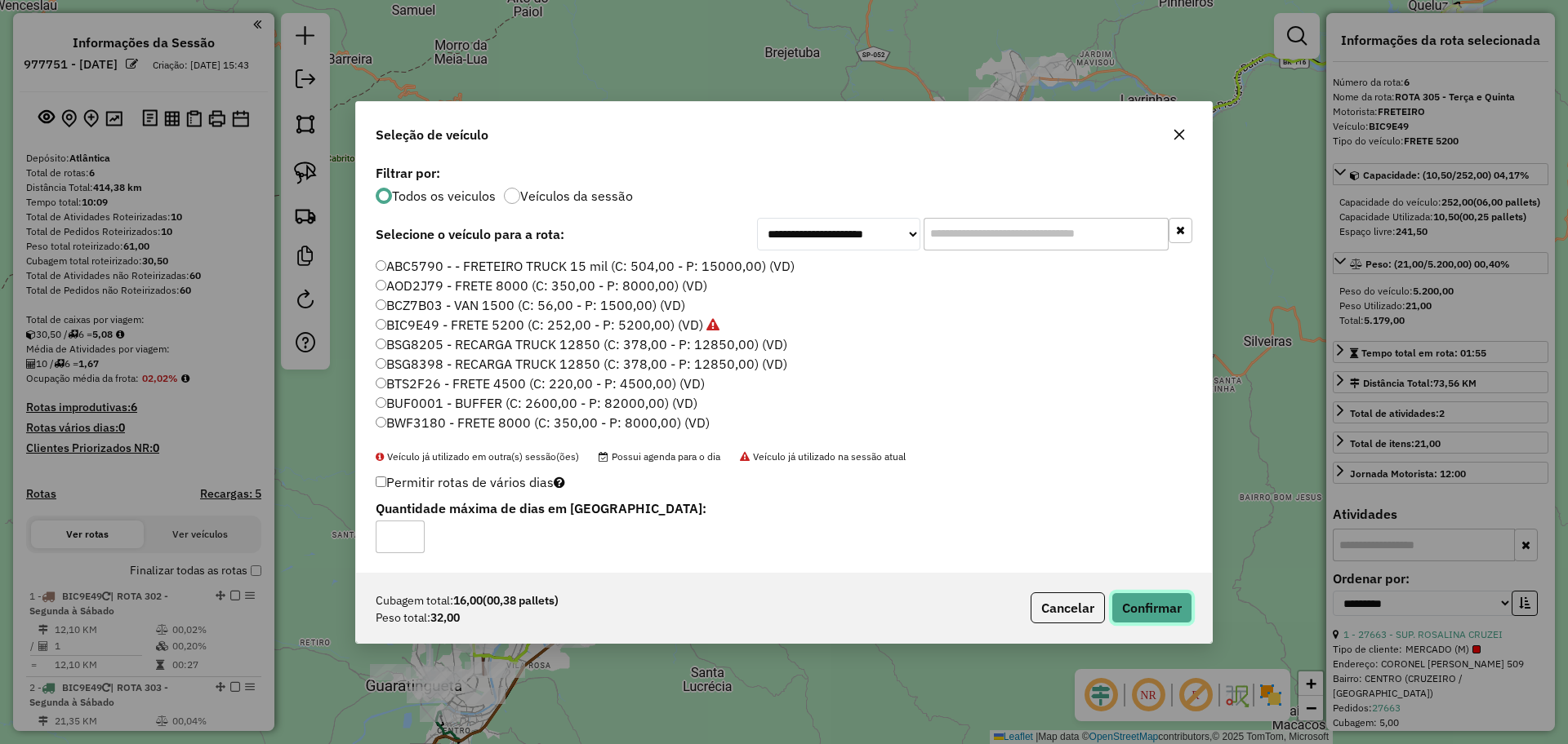
click at [1180, 607] on button "Confirmar" at bounding box center [1152, 607] width 81 height 31
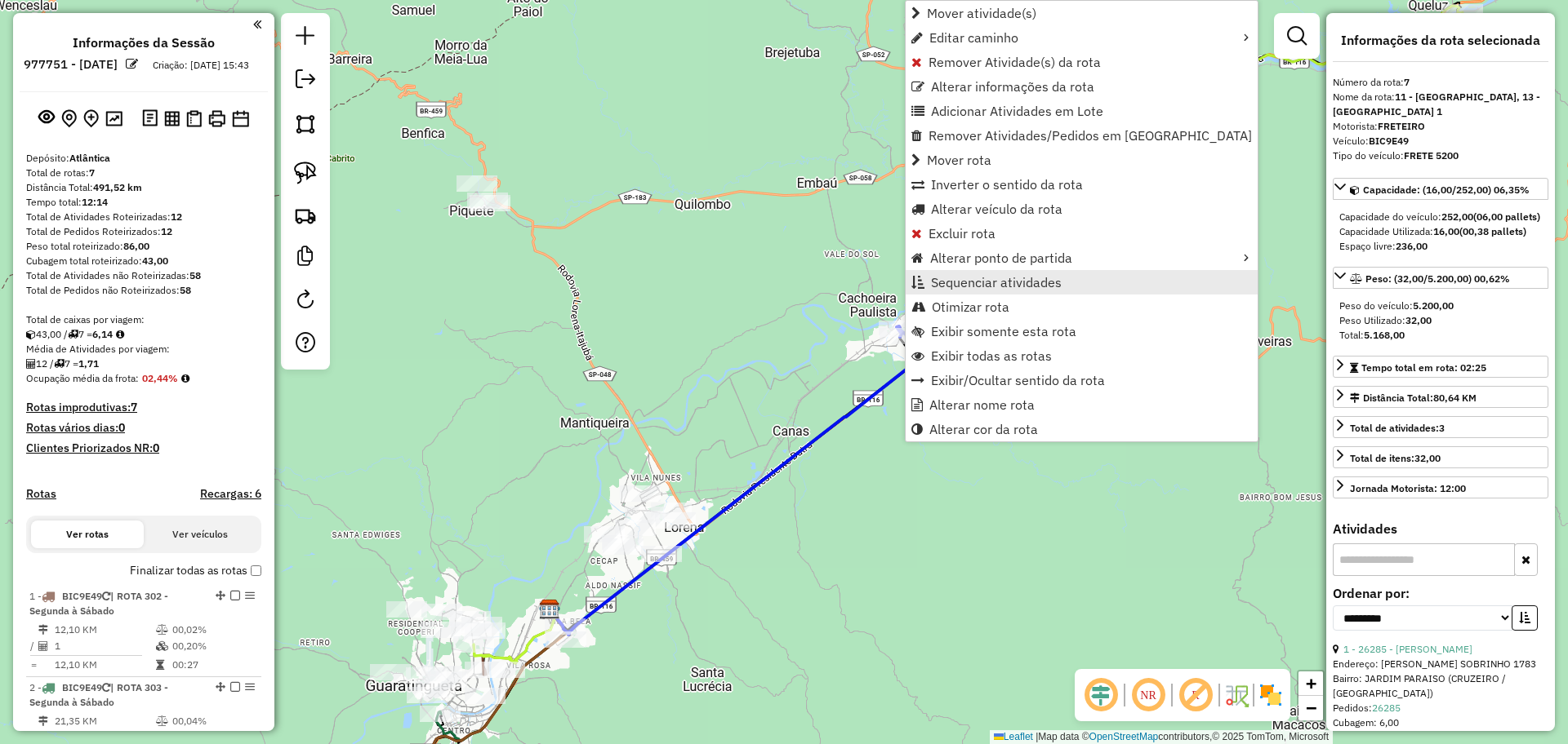
click at [974, 289] on span "Sequenciar atividades" at bounding box center [997, 282] width 131 height 13
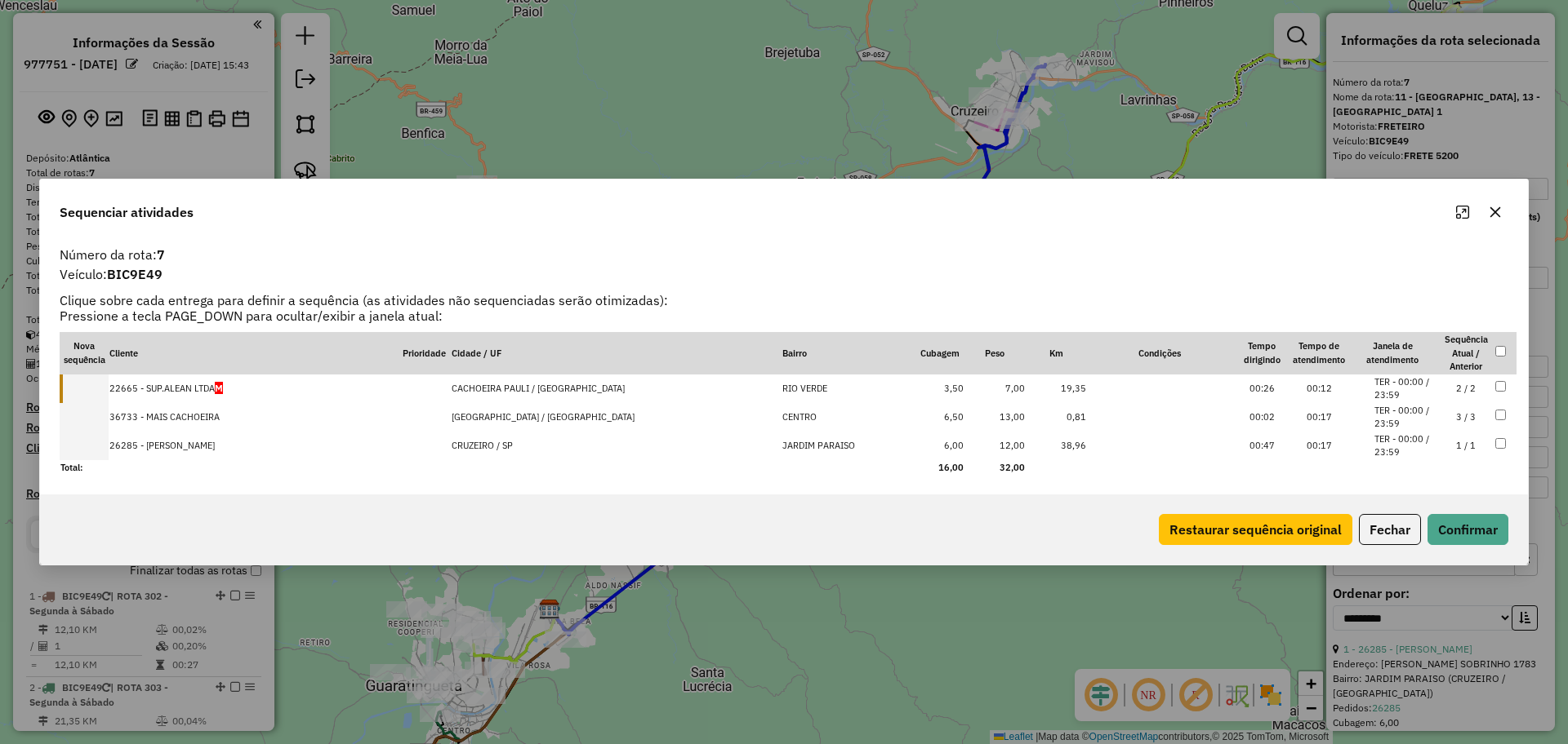
drag, startPoint x: 183, startPoint y: 390, endPoint x: 185, endPoint y: 465, distance: 75.0
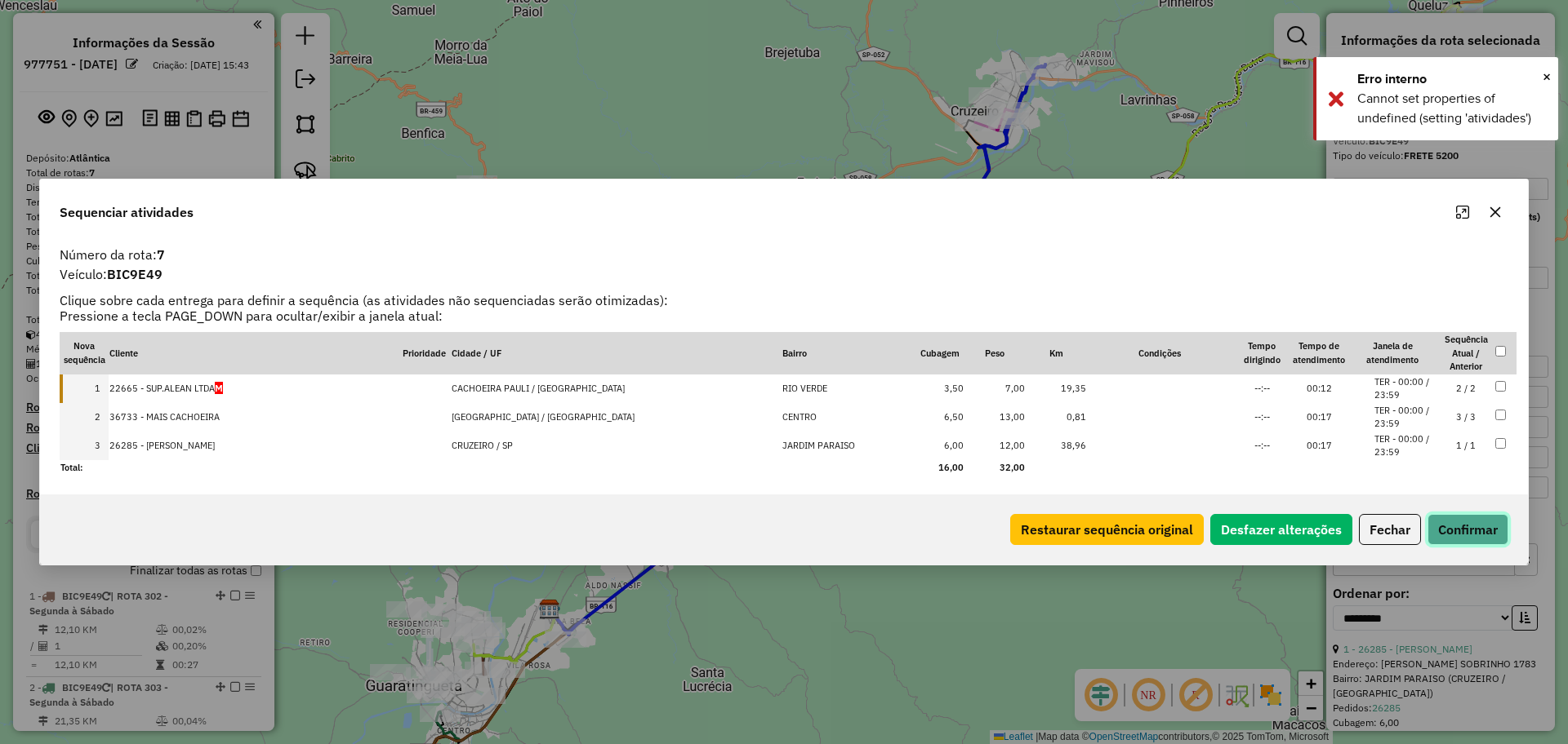
click at [1469, 522] on button "Confirmar" at bounding box center [1468, 529] width 81 height 31
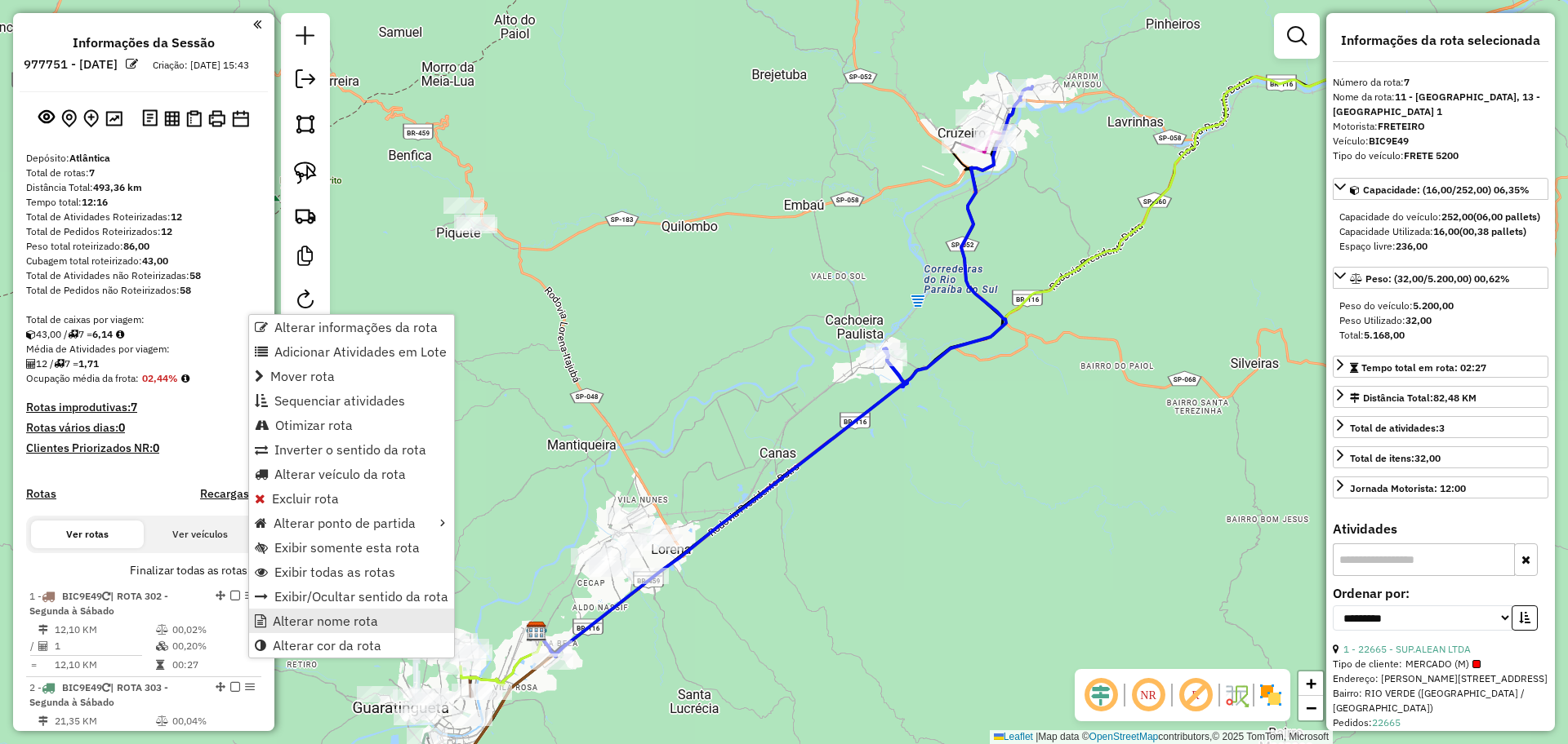
click at [316, 614] on span "Alterar nome rota" at bounding box center [325, 621] width 105 height 13
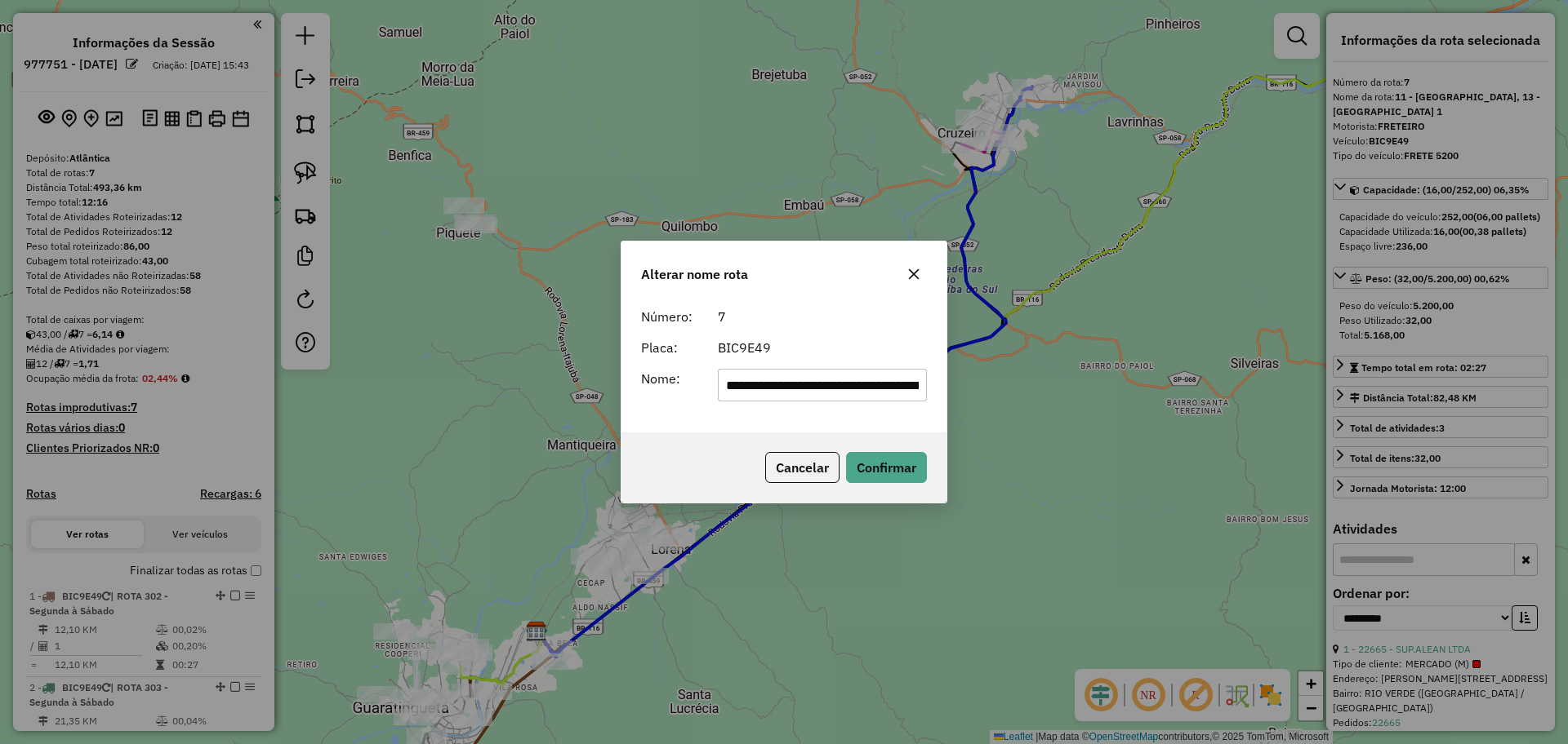
drag, startPoint x: 920, startPoint y: 382, endPoint x: 558, endPoint y: 374, distance: 362.1
click at [558, 374] on div "**********" at bounding box center [784, 372] width 1568 height 744
type input "*"
type input "**********"
click at [879, 467] on button "Confirmar" at bounding box center [886, 467] width 81 height 31
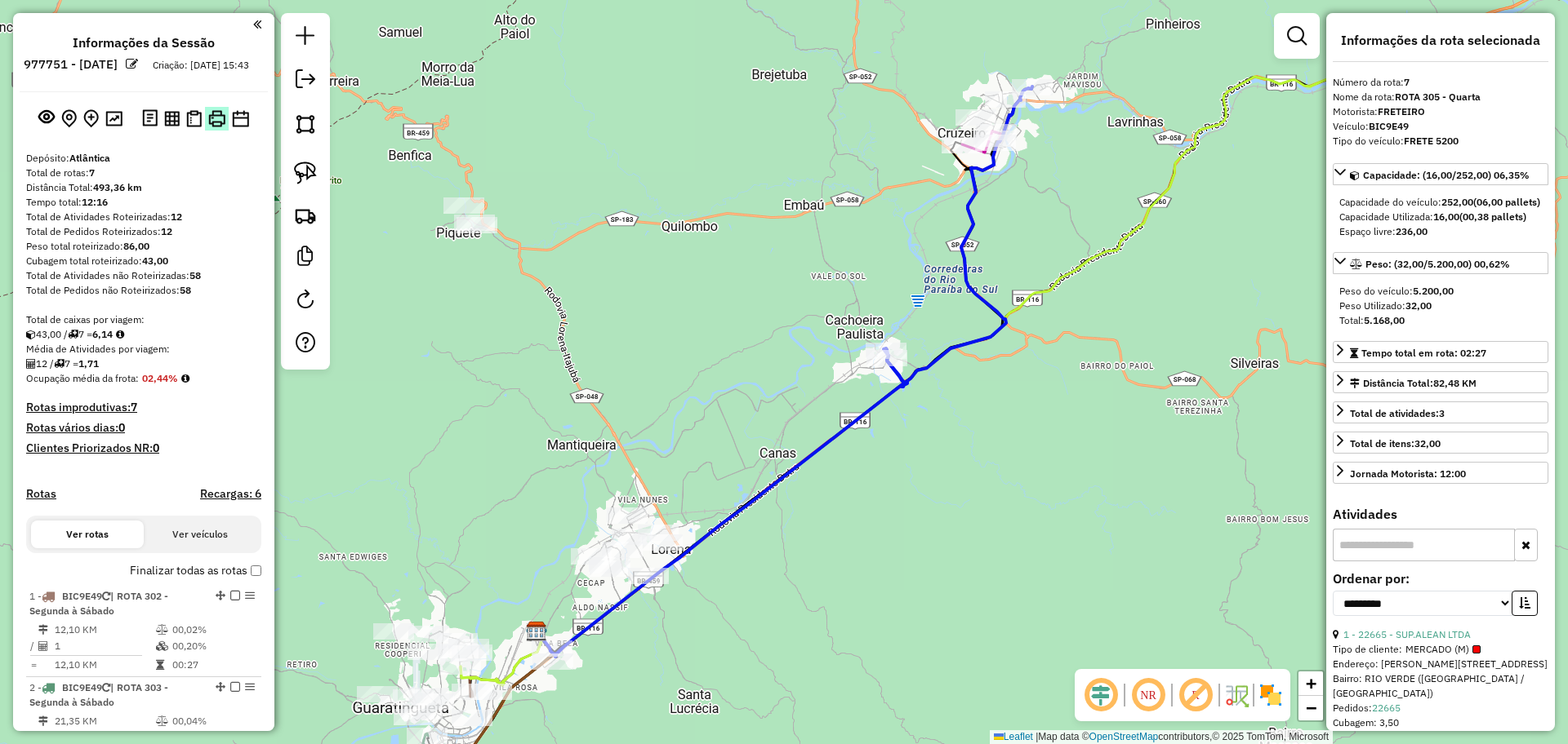
click at [221, 110] on img at bounding box center [216, 118] width 17 height 17
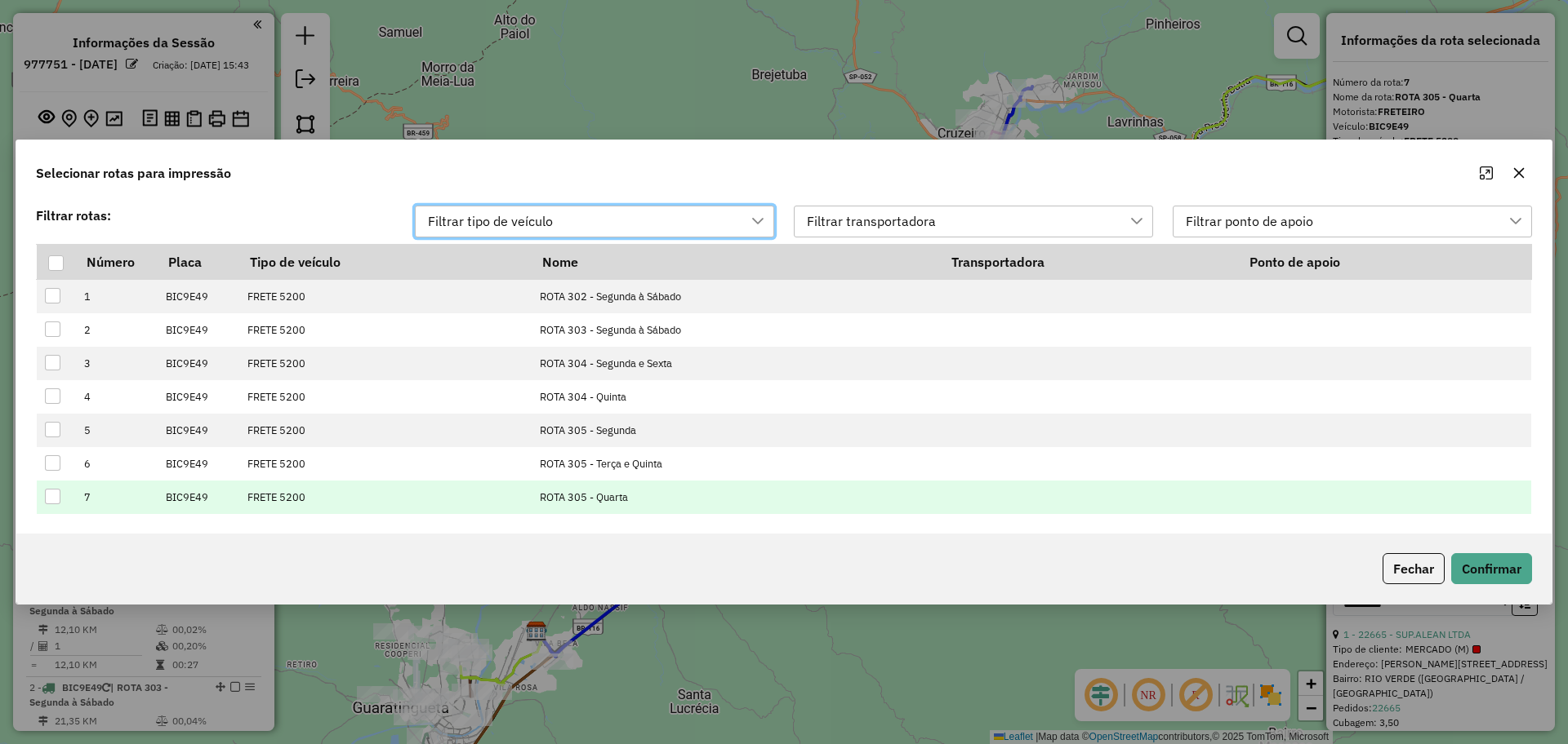
click at [58, 491] on div at bounding box center [53, 497] width 16 height 16
click at [1502, 574] on button "Confirmar" at bounding box center [1491, 569] width 81 height 31
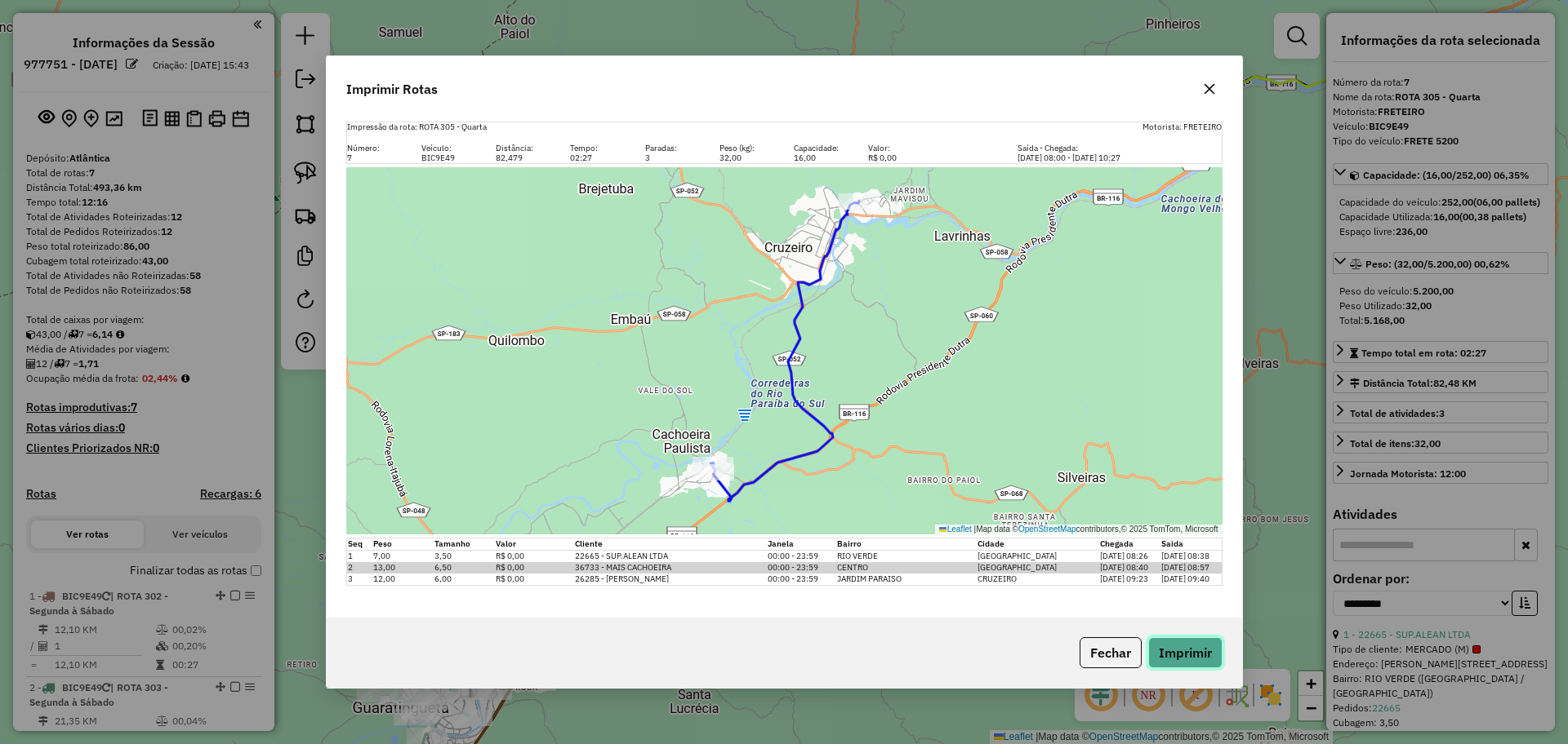
click at [1182, 643] on button "Imprimir" at bounding box center [1185, 652] width 74 height 31
click at [1112, 659] on button "Fechar" at bounding box center [1110, 652] width 62 height 31
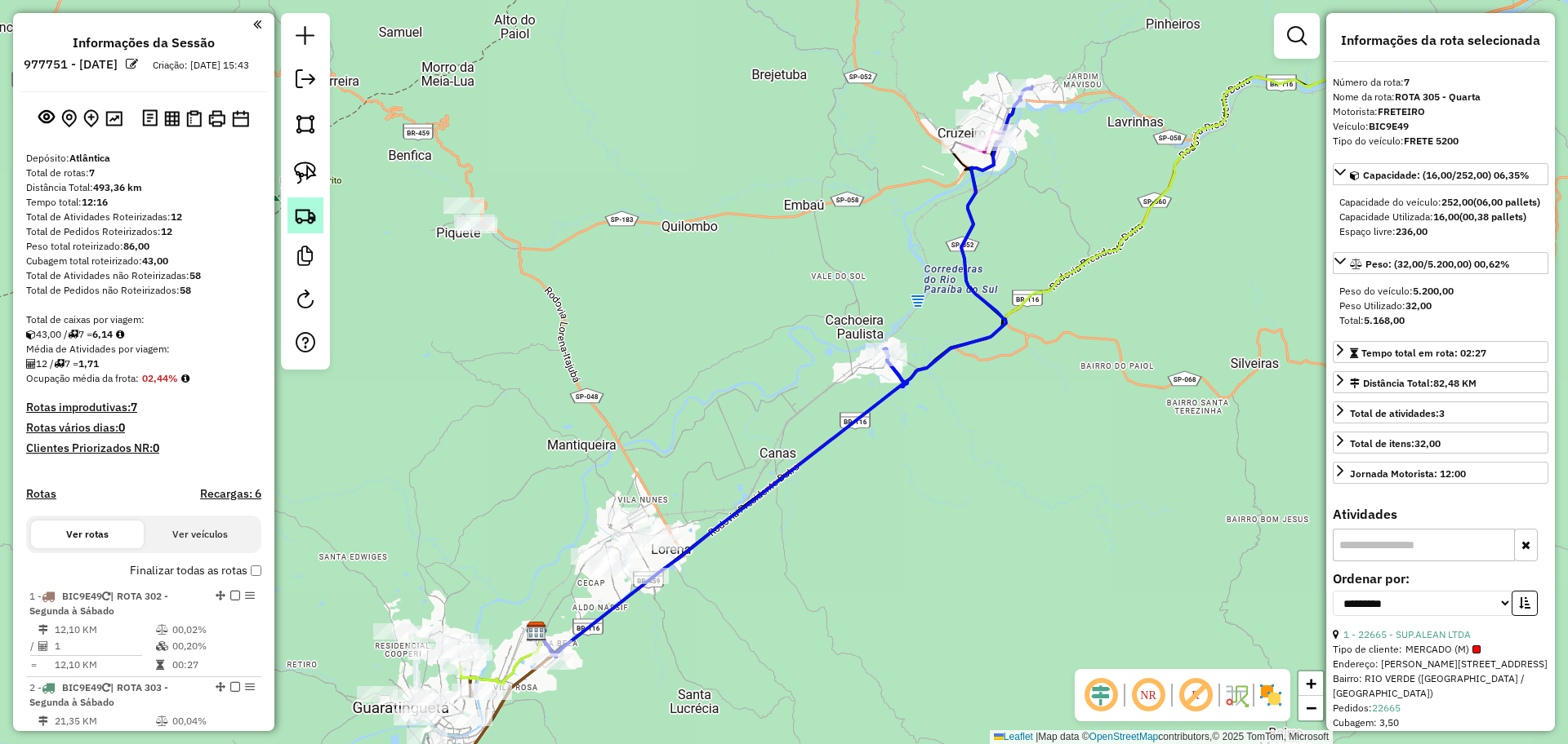
click at [319, 222] on link at bounding box center [305, 215] width 36 height 36
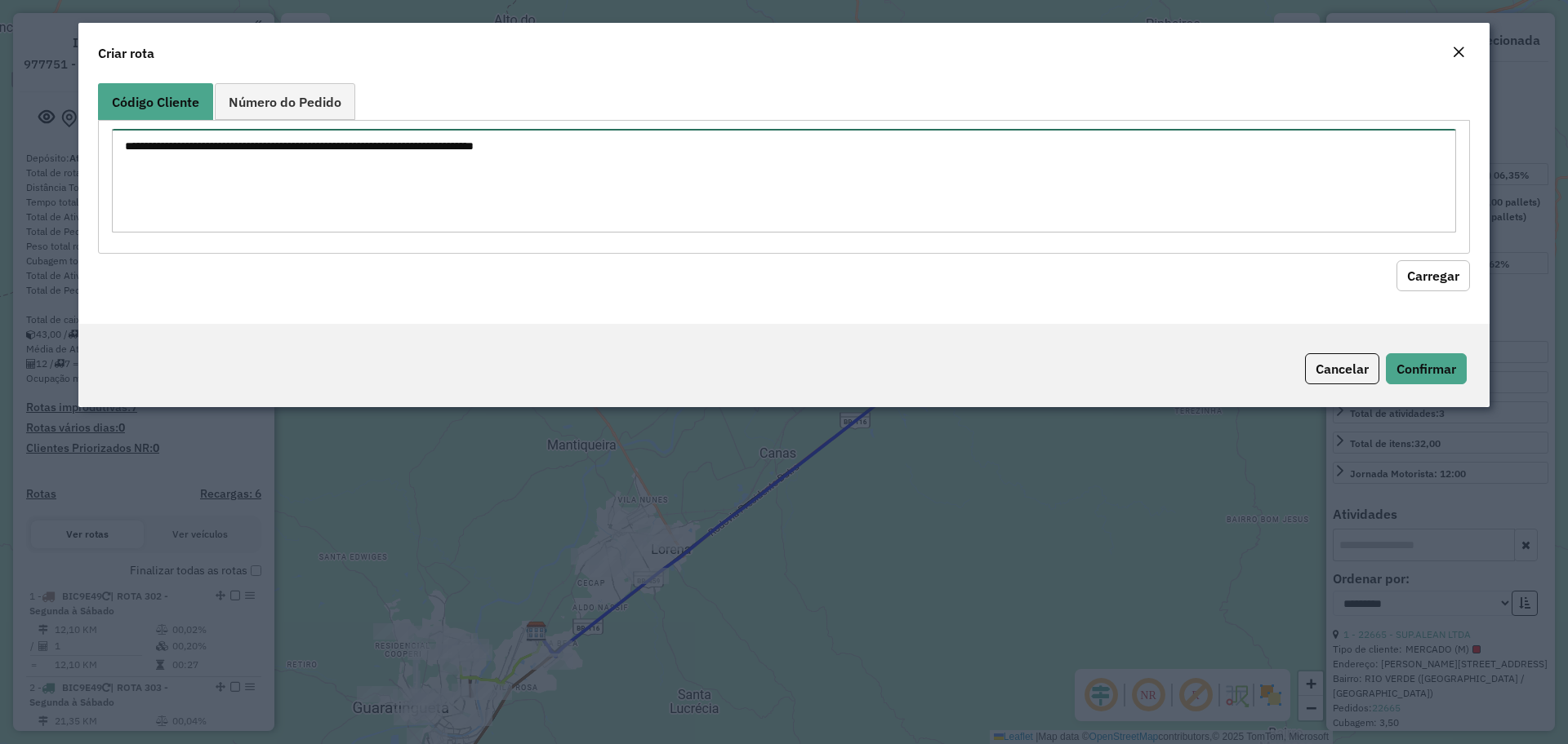
click at [537, 144] on textarea at bounding box center [784, 181] width 1344 height 104
paste textarea "***** *****"
type textarea "***** *****"
click at [1469, 268] on button "Carregar" at bounding box center [1432, 275] width 73 height 31
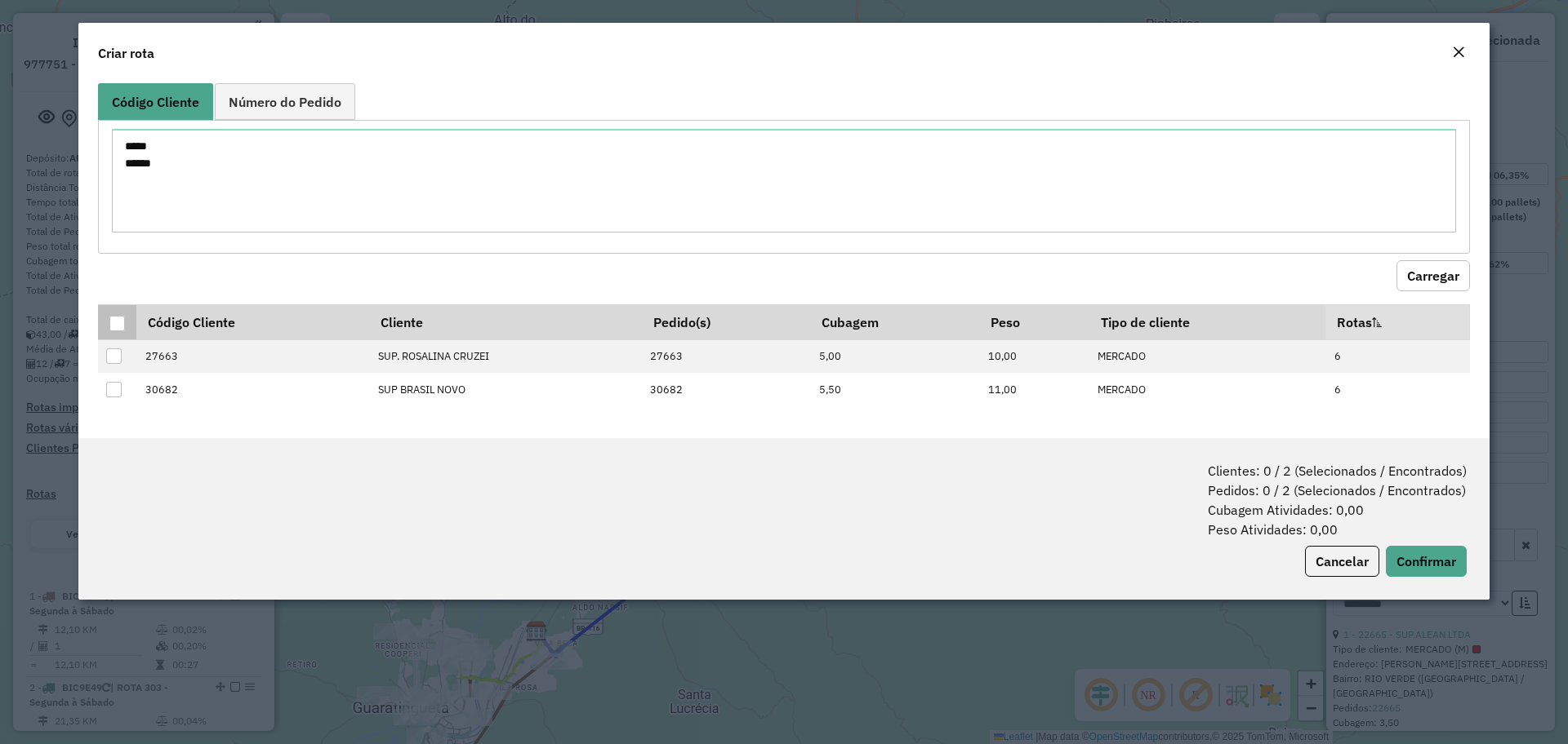
click at [117, 324] on div at bounding box center [117, 324] width 16 height 16
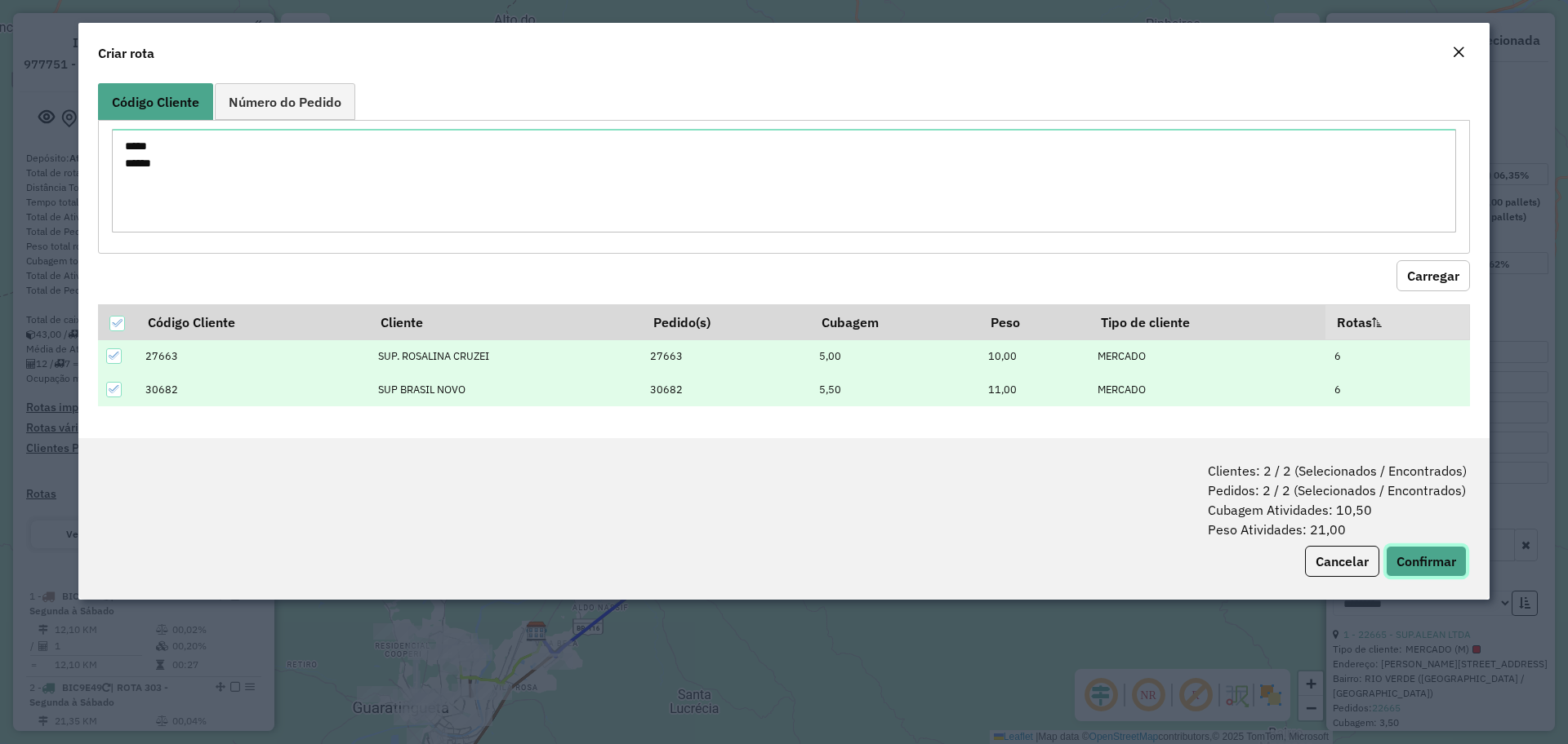
click at [1413, 555] on button "Confirmar" at bounding box center [1426, 561] width 81 height 31
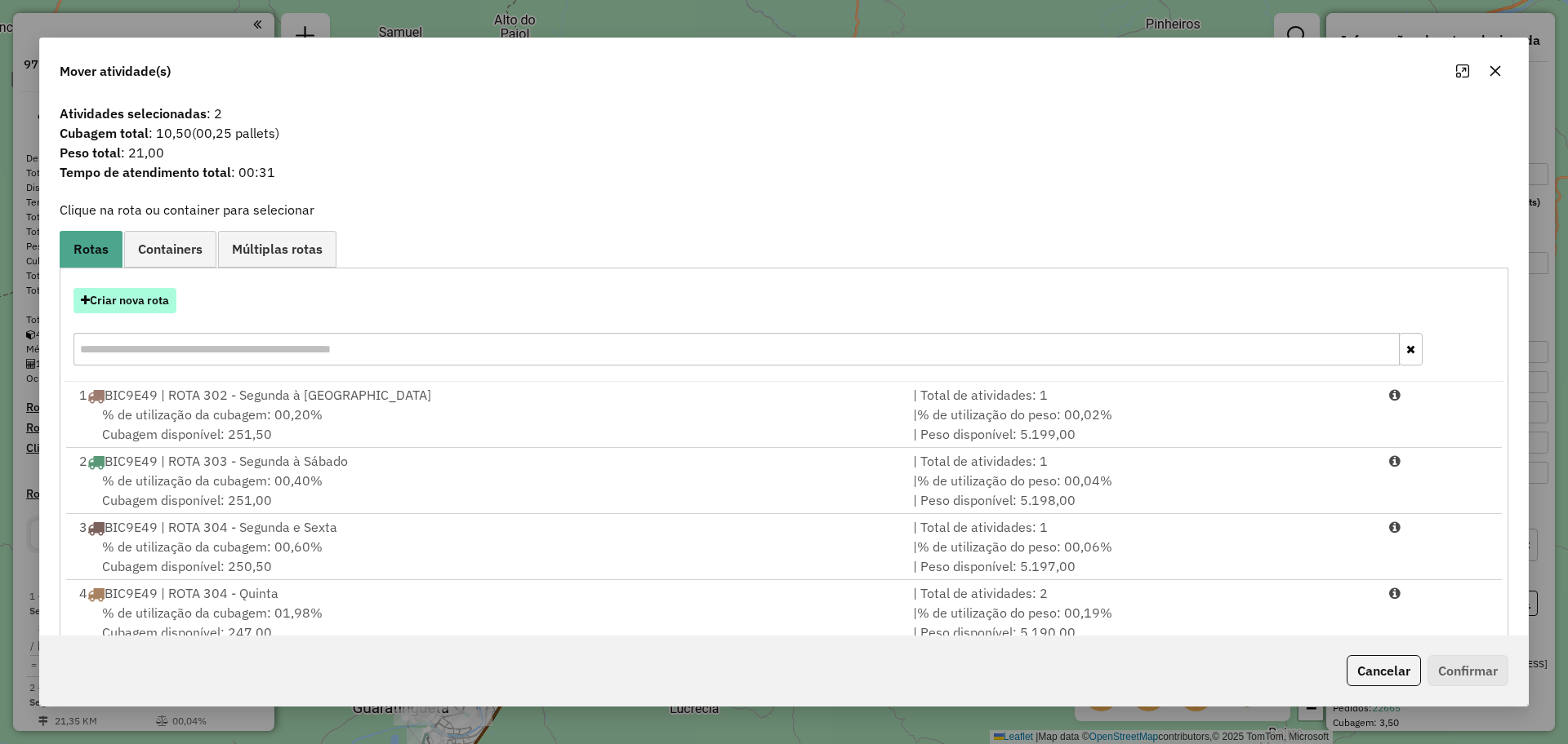
click at [151, 310] on button "Criar nova rota" at bounding box center [124, 301] width 103 height 26
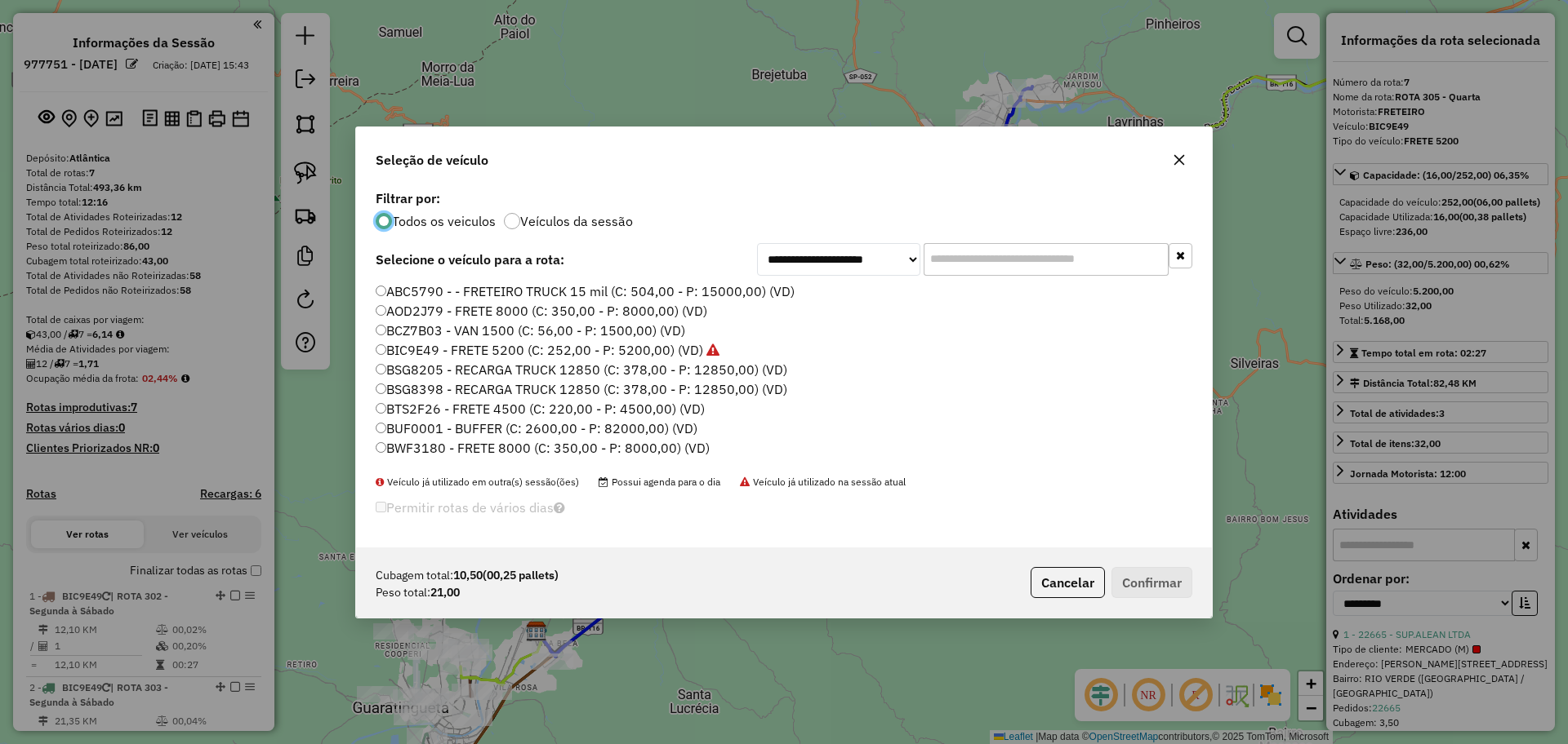
click at [467, 347] on label "BIC9E49 - FRETE 5200 (C: 252,00 - P: 5200,00) (VD)" at bounding box center [548, 350] width 344 height 19
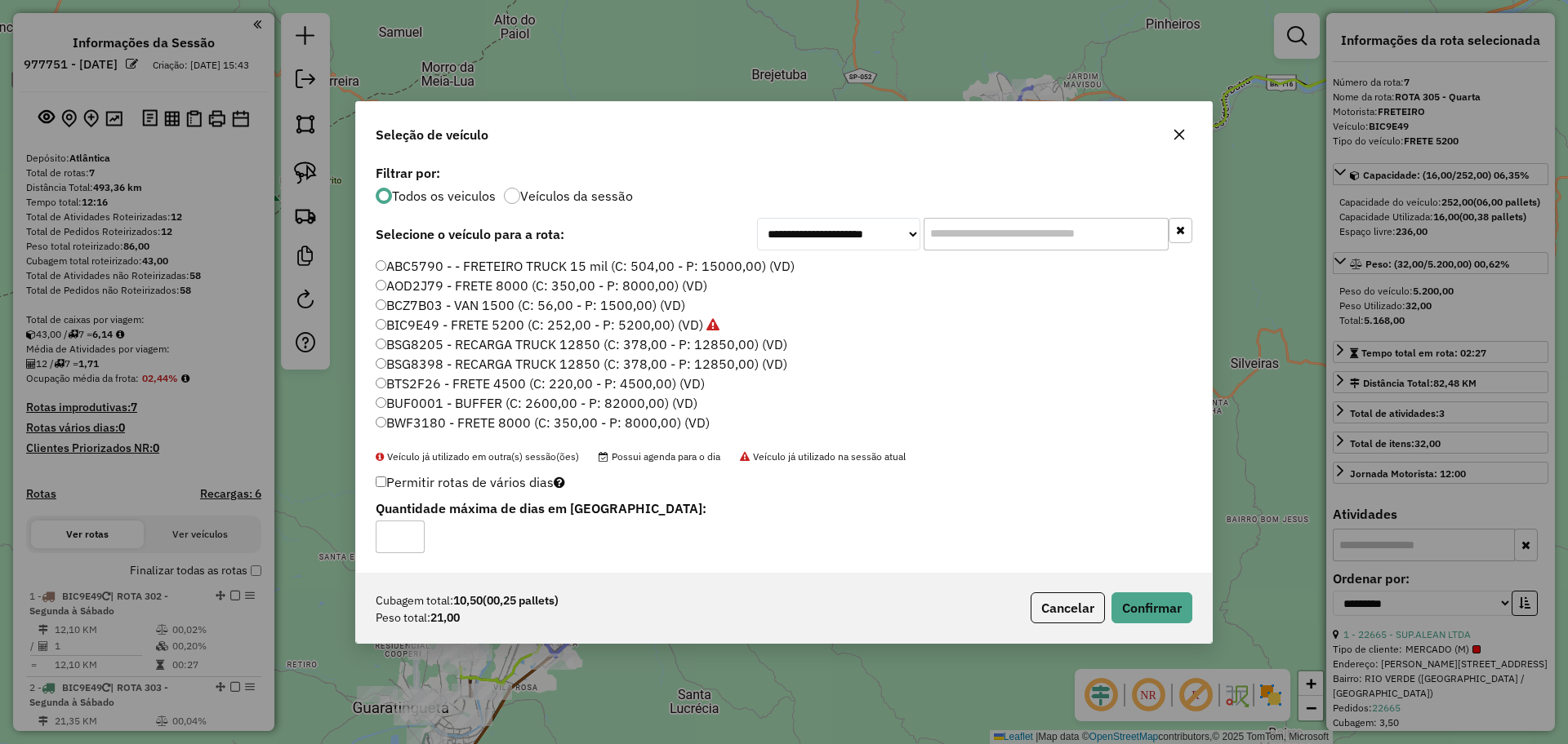
click at [983, 224] on input "text" at bounding box center [1046, 234] width 245 height 33
click at [1153, 599] on button "Confirmar" at bounding box center [1152, 607] width 81 height 31
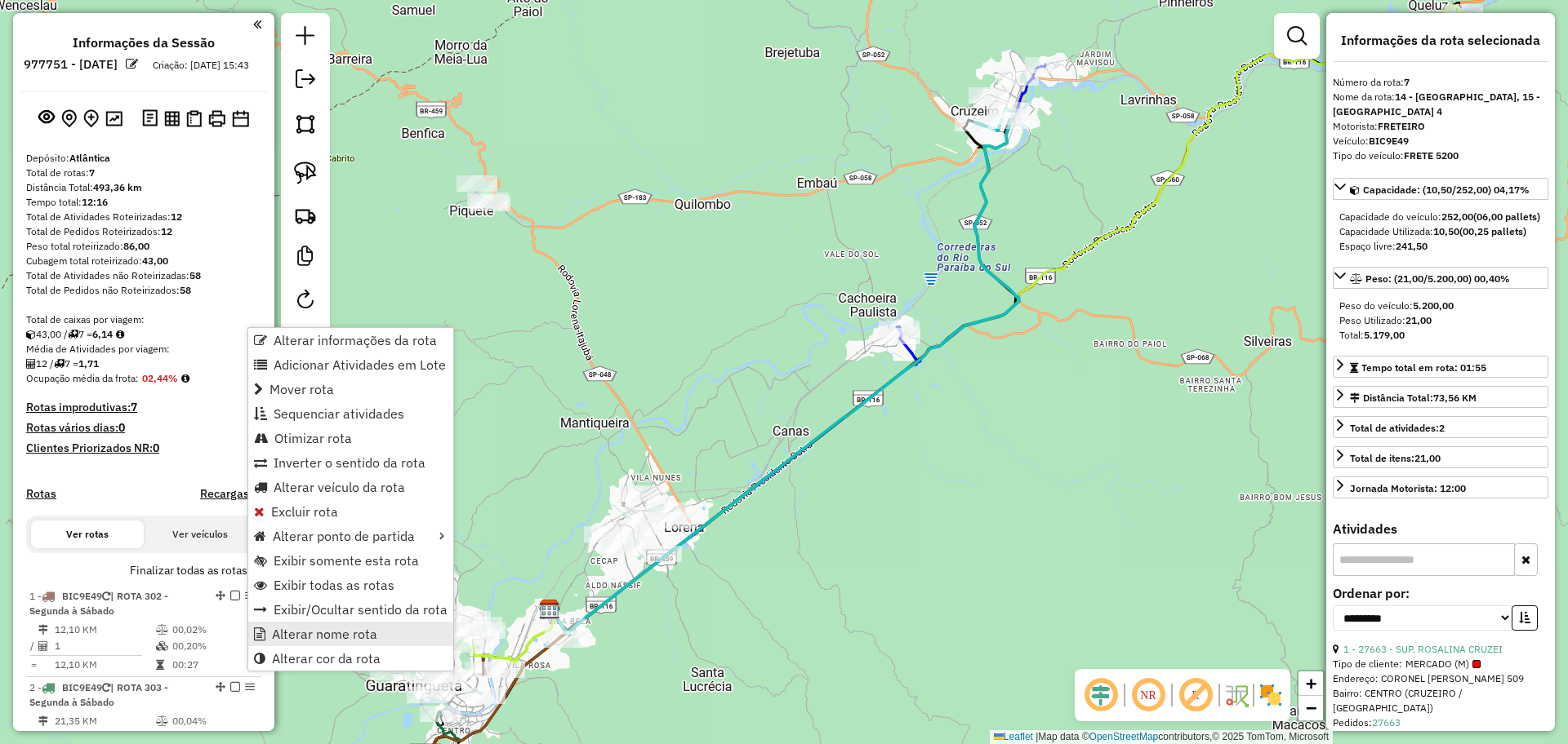
click at [309, 636] on span "Alterar nome rota" at bounding box center [324, 634] width 105 height 13
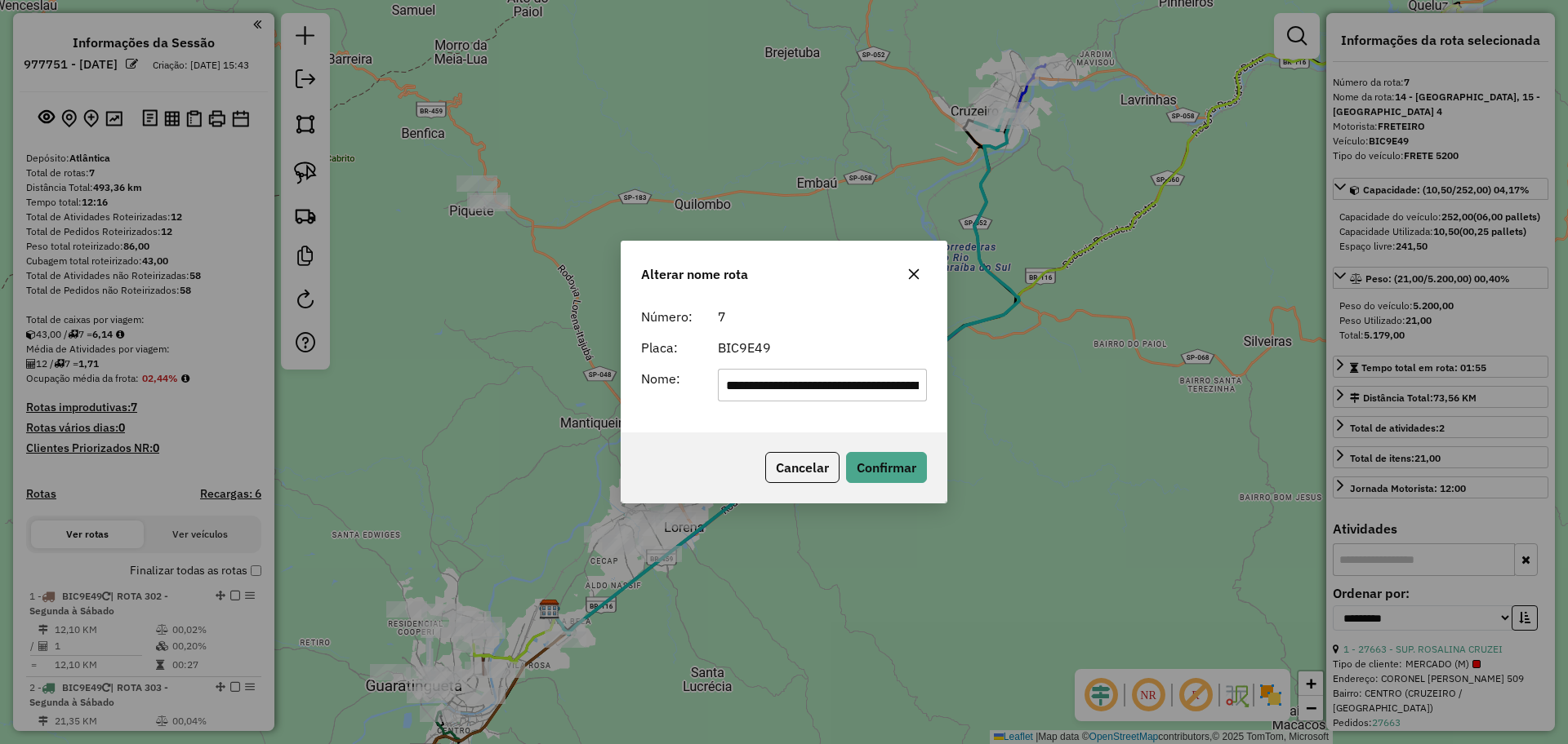
drag, startPoint x: 722, startPoint y: 384, endPoint x: 1080, endPoint y: 542, distance: 391.3
click at [1080, 542] on div "**********" at bounding box center [784, 372] width 1568 height 744
type input "**********"
click at [900, 463] on button "Confirmar" at bounding box center [886, 467] width 81 height 31
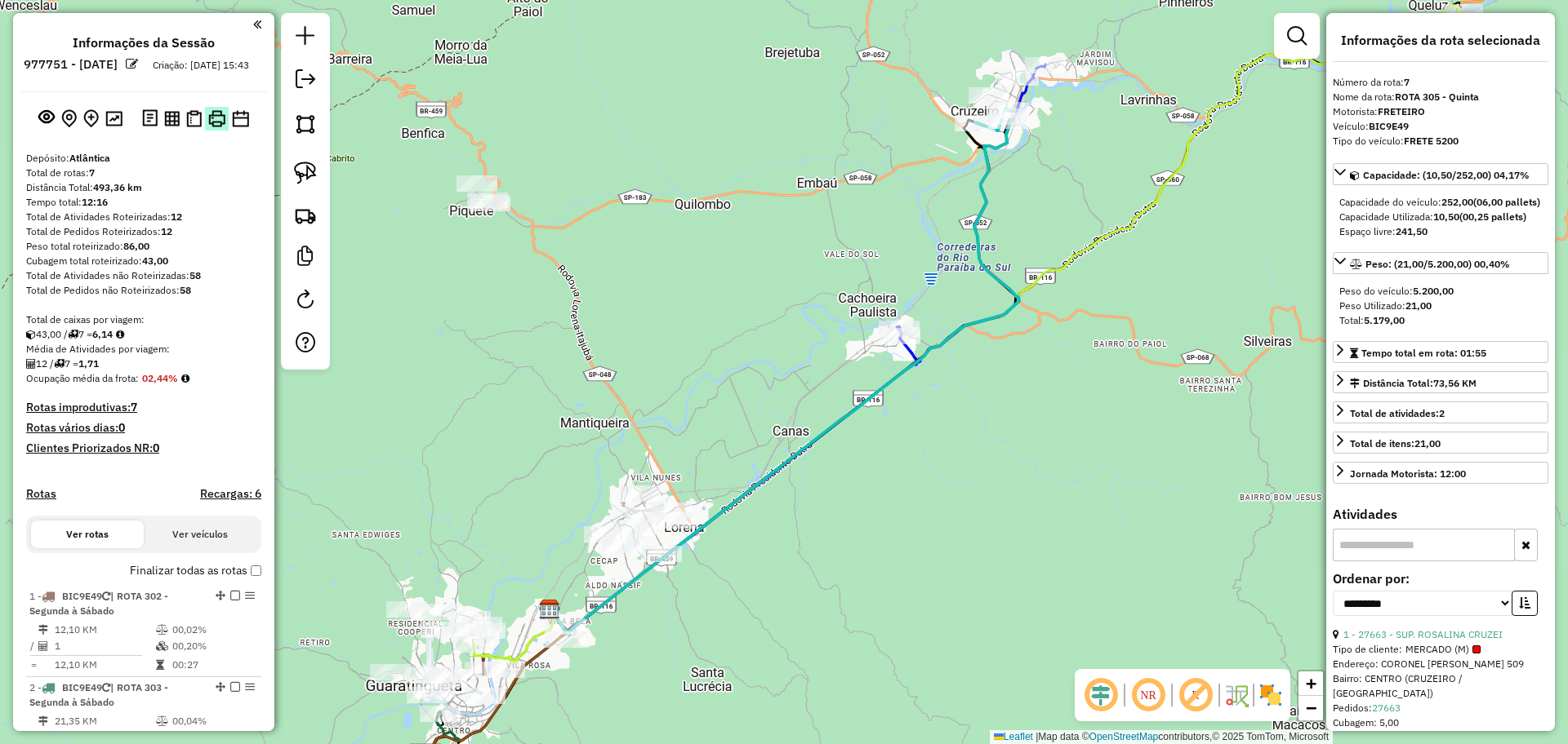
click at [213, 119] on img at bounding box center [216, 118] width 17 height 17
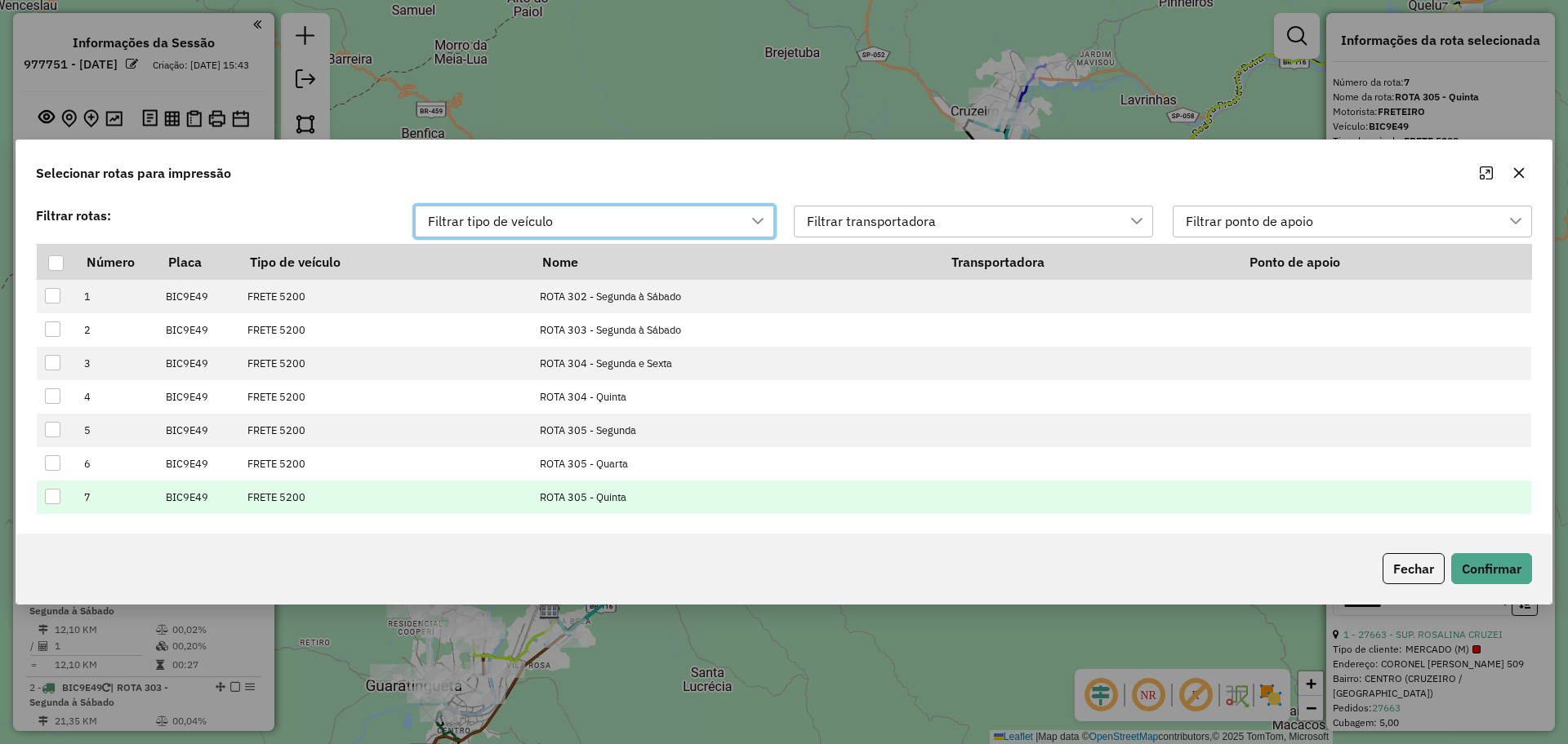
click at [53, 495] on div at bounding box center [53, 497] width 16 height 16
click at [1494, 571] on button "Confirmar" at bounding box center [1491, 569] width 81 height 31
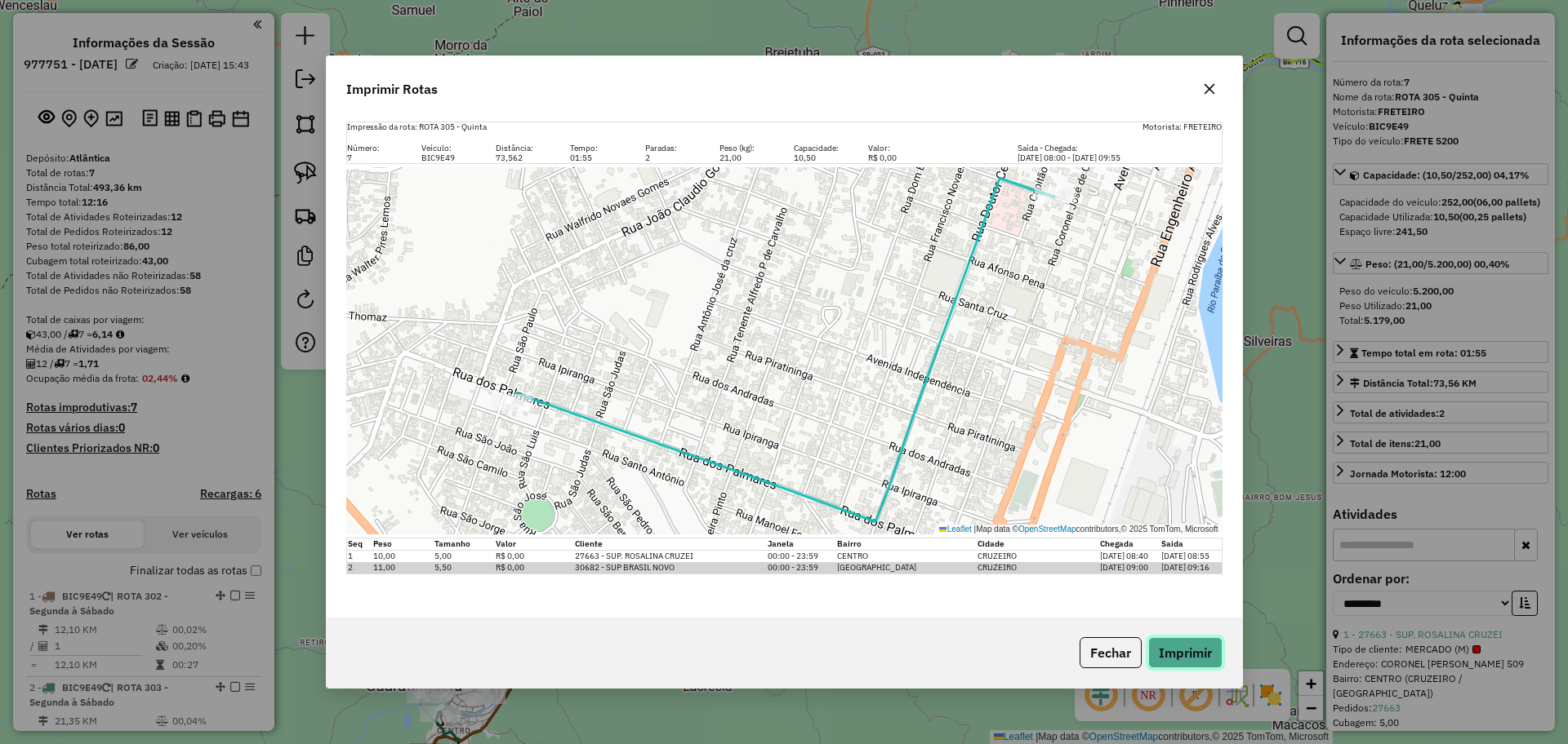
click at [1165, 644] on button "Imprimir" at bounding box center [1185, 652] width 74 height 31
click at [1135, 649] on button "Fechar" at bounding box center [1110, 652] width 62 height 31
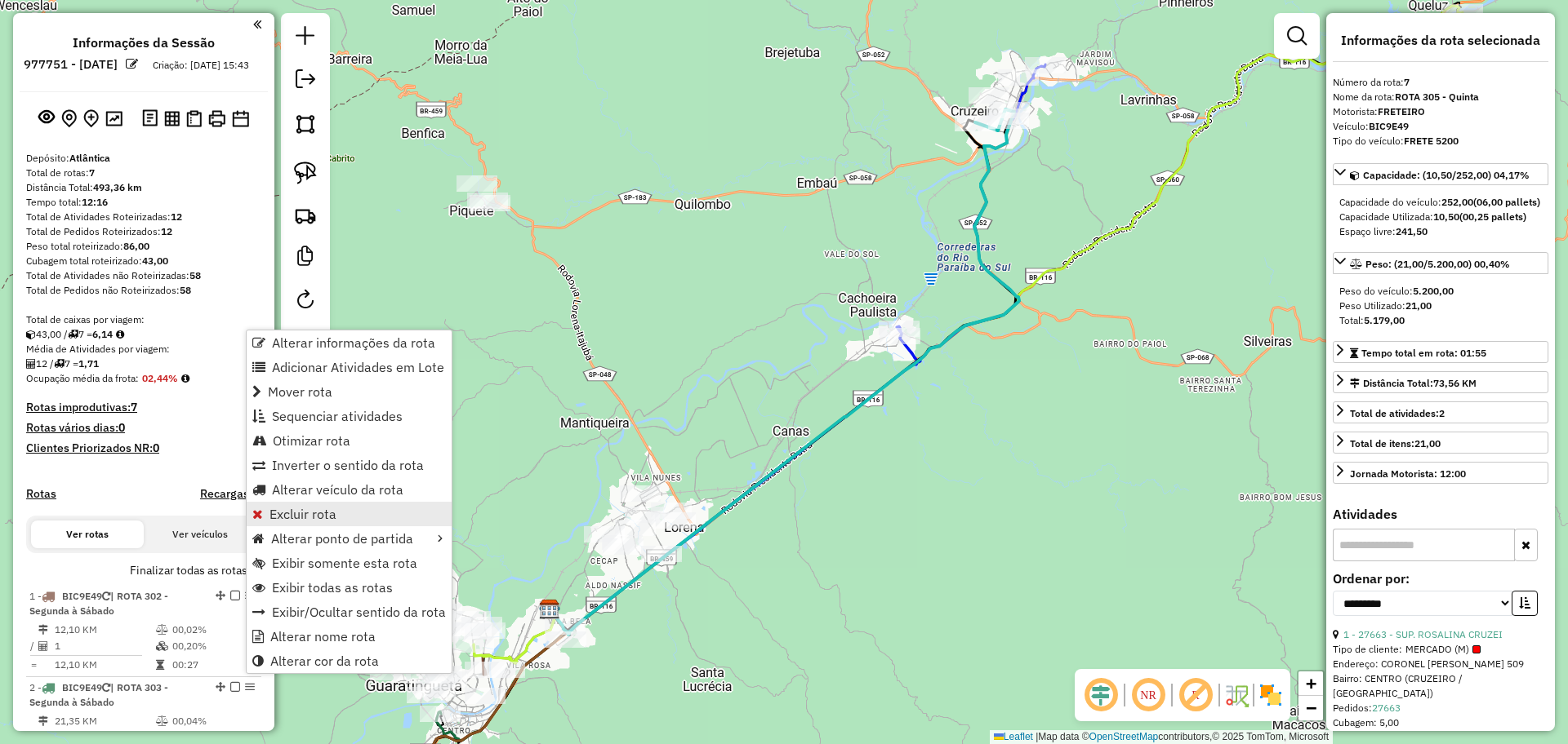
click at [286, 510] on span "Excluir rota" at bounding box center [303, 514] width 67 height 13
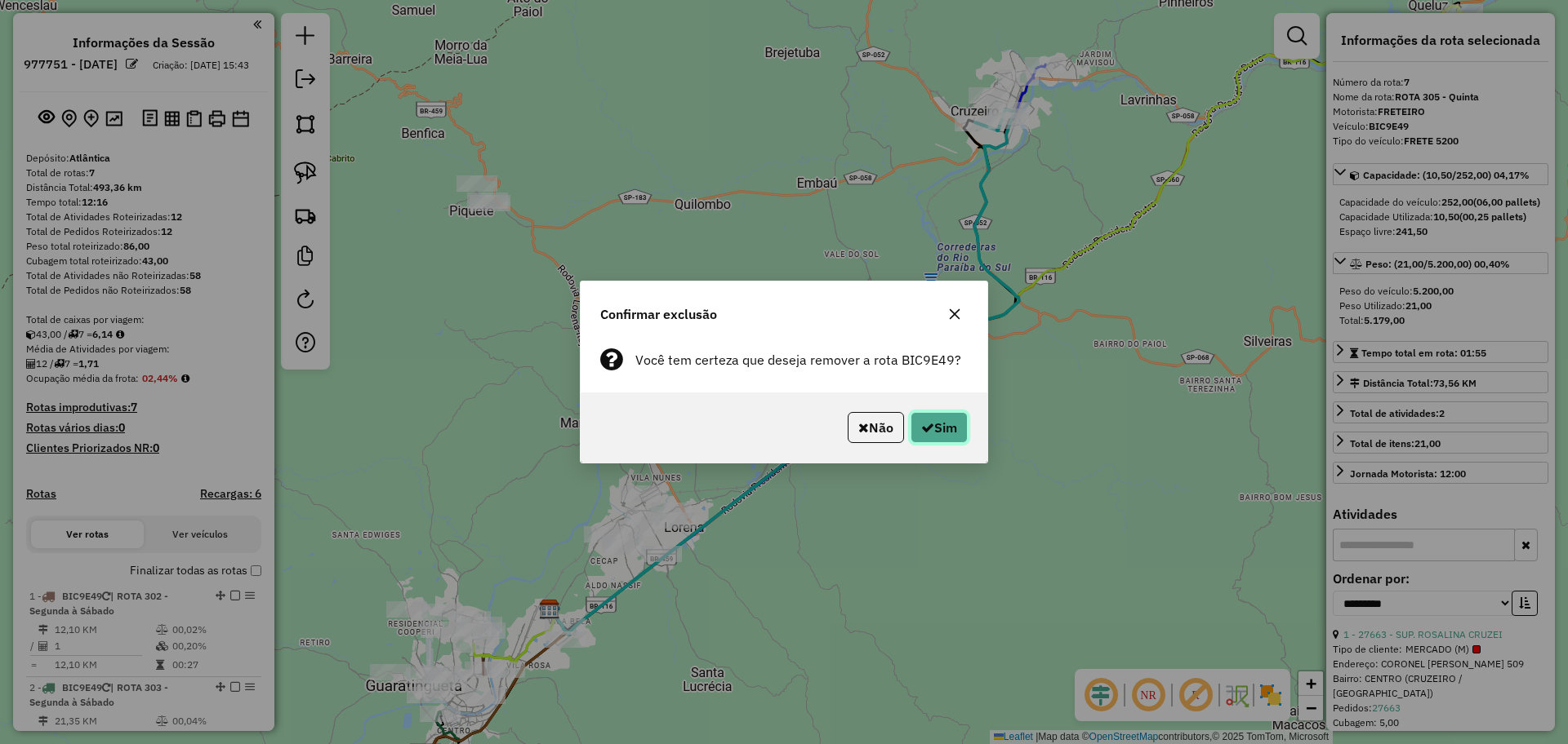
click at [945, 438] on button "Sim" at bounding box center [938, 428] width 57 height 31
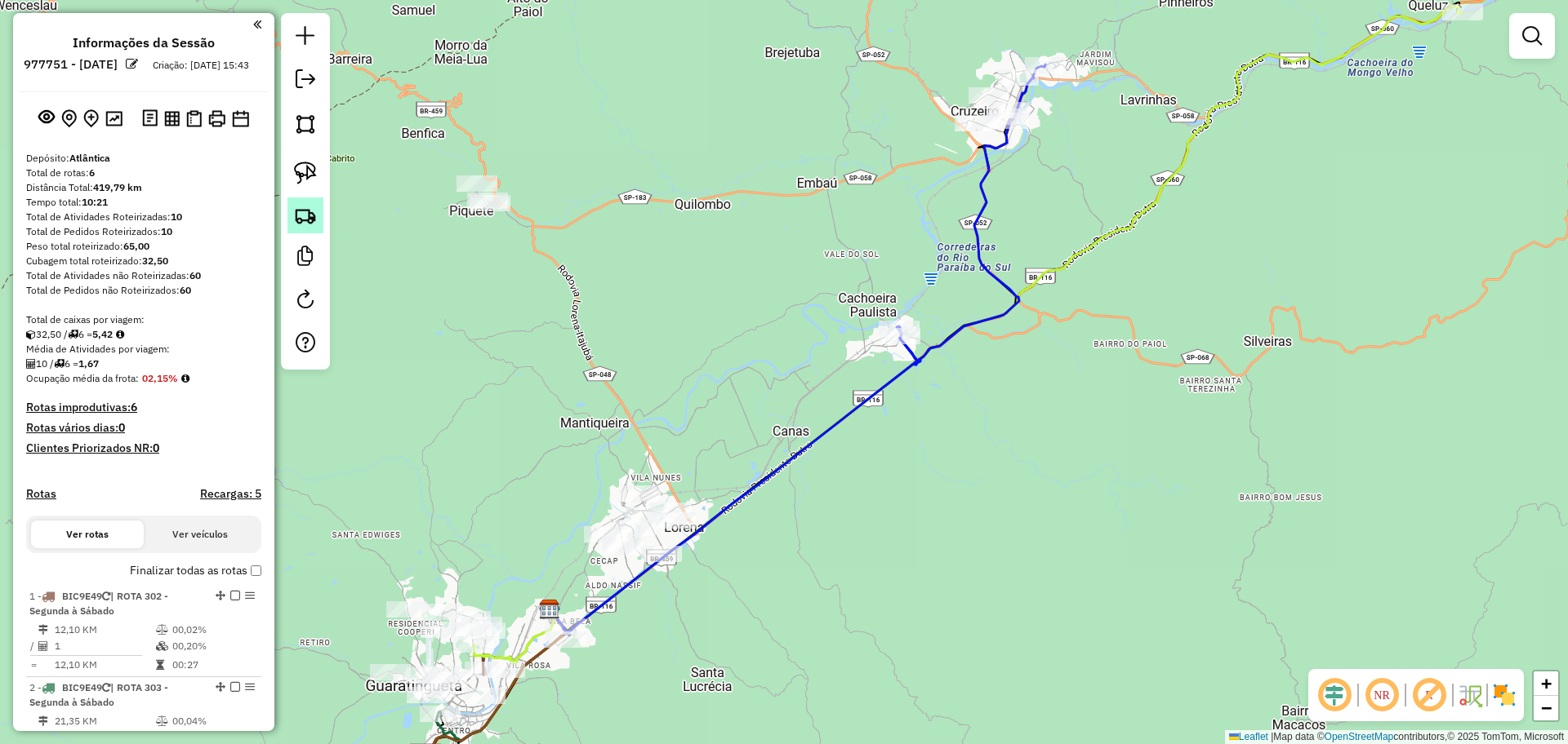
click at [318, 216] on link at bounding box center [305, 215] width 36 height 36
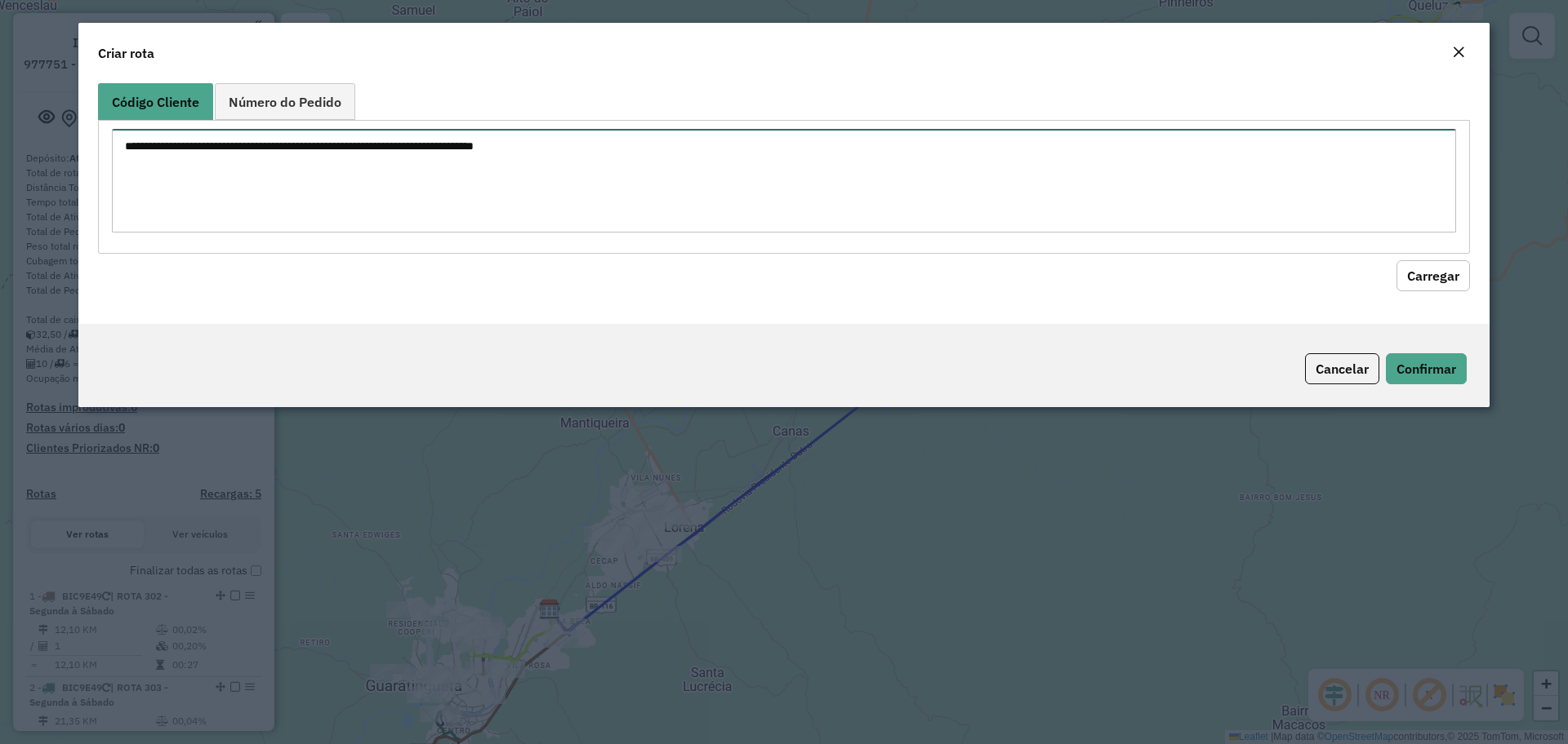
click at [517, 190] on textarea at bounding box center [784, 181] width 1344 height 104
paste textarea "***** *****"
type textarea "***** *****"
click at [1449, 278] on button "Carregar" at bounding box center [1432, 275] width 73 height 31
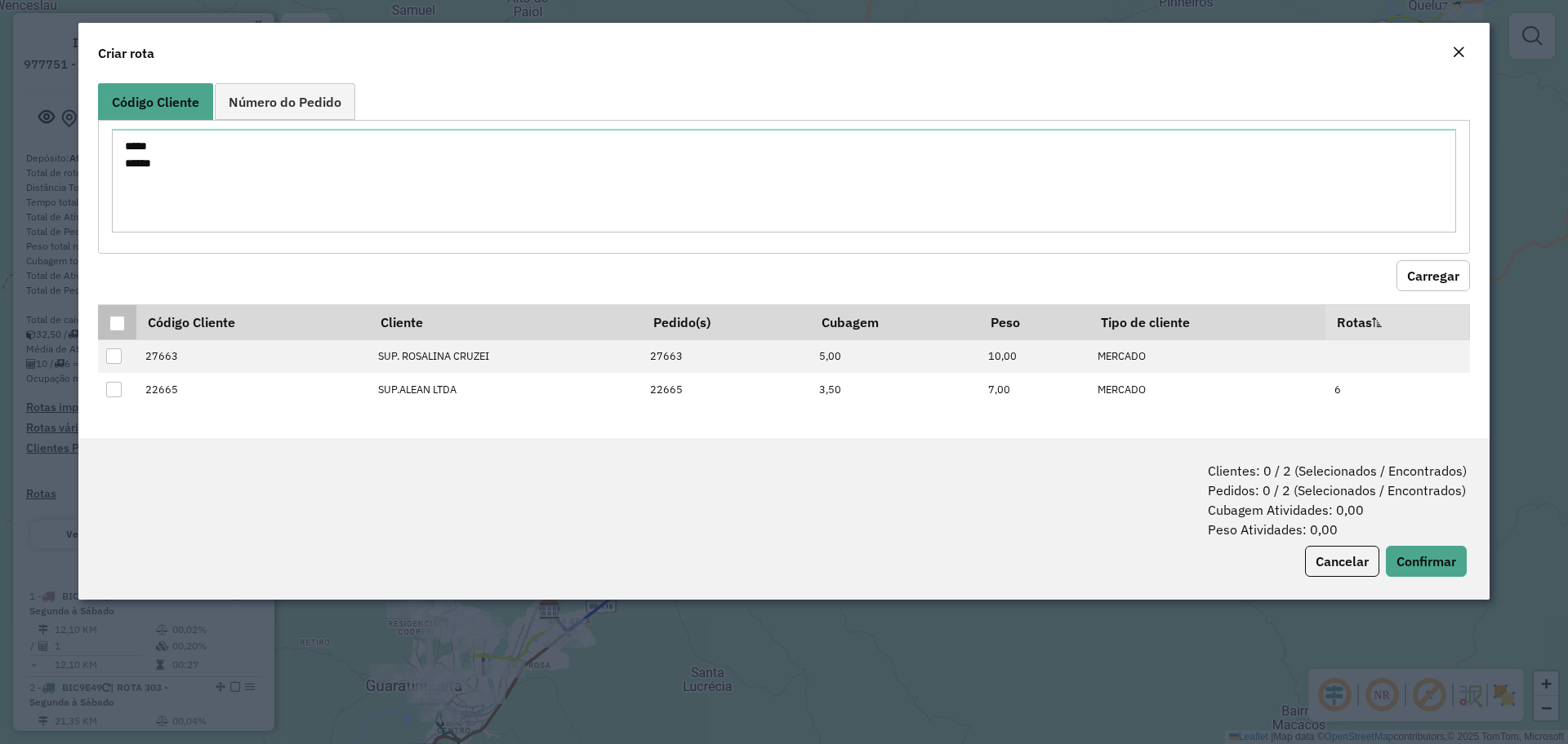
click at [121, 323] on div at bounding box center [117, 324] width 16 height 16
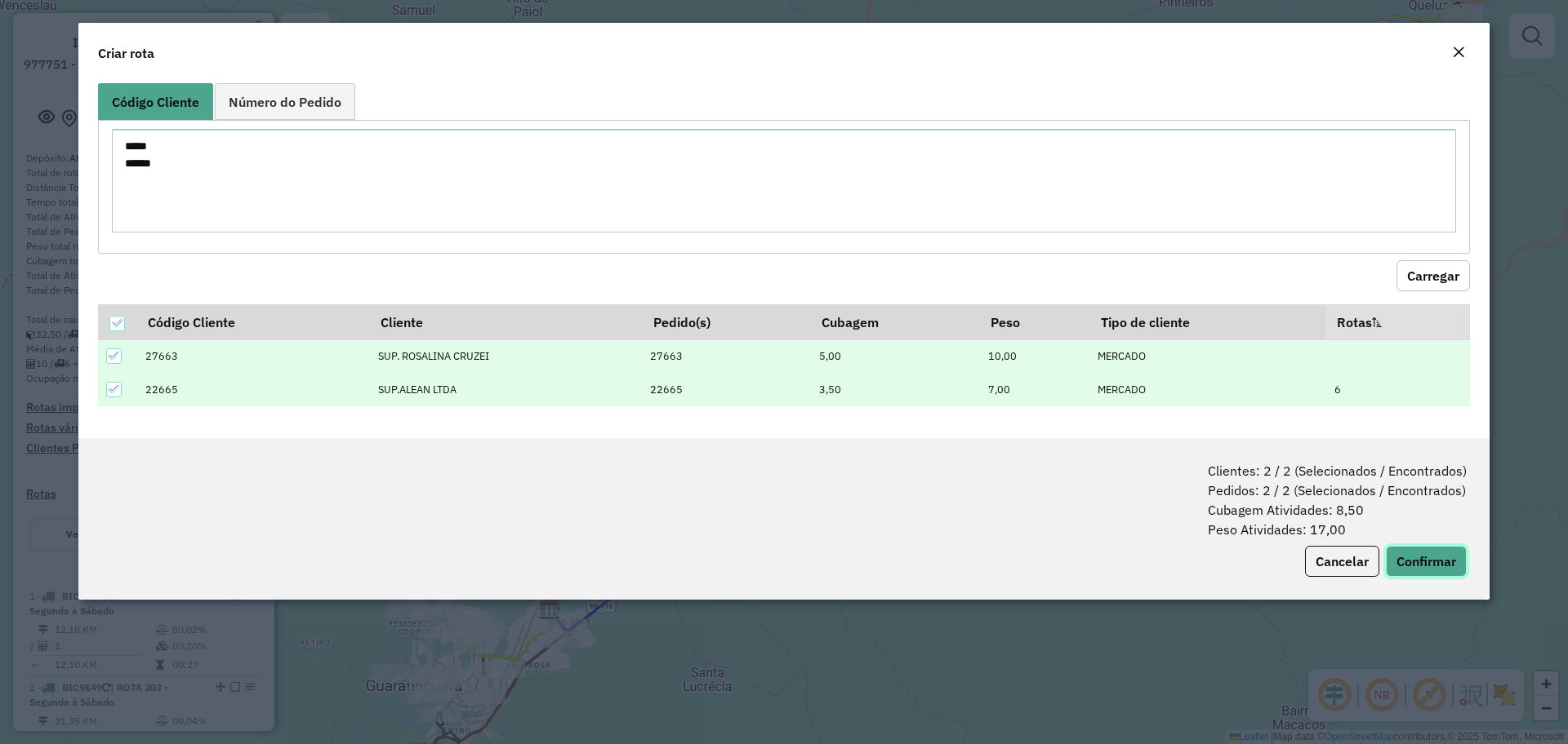
click at [1417, 552] on button "Confirmar" at bounding box center [1426, 561] width 81 height 31
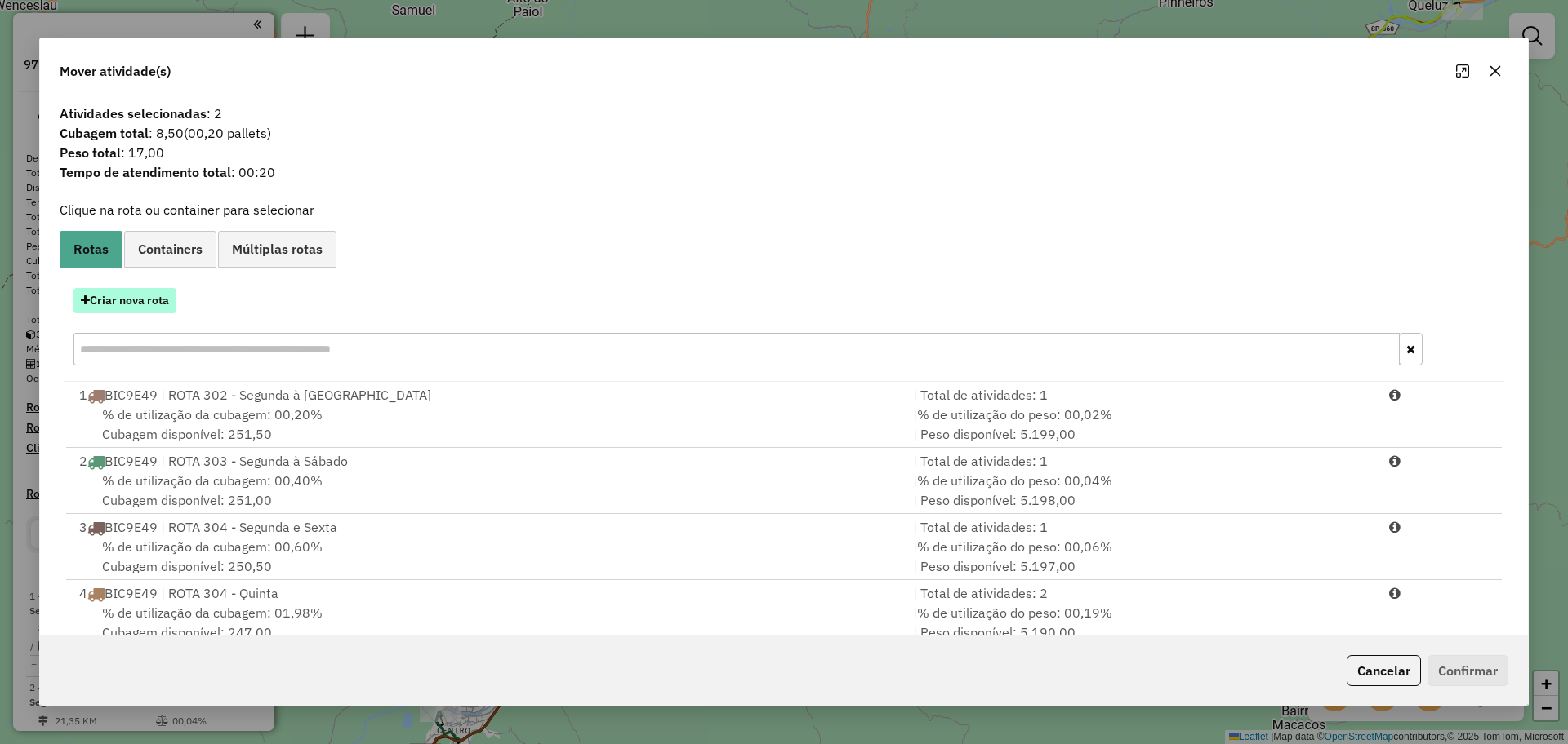
click at [138, 293] on button "Criar nova rota" at bounding box center [124, 301] width 103 height 26
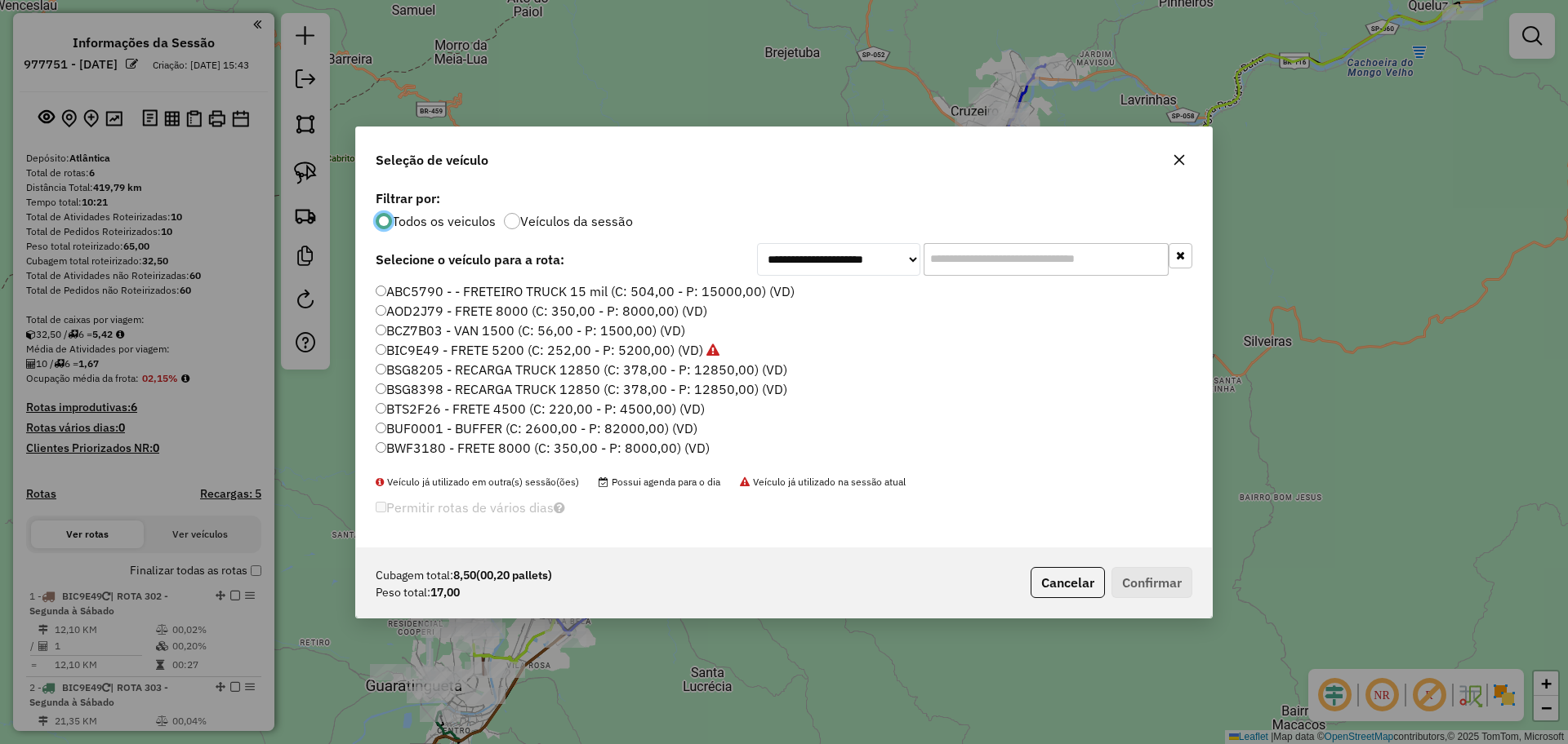
click at [462, 345] on label "BIC9E49 - FRETE 5200 (C: 252,00 - P: 5200,00) (VD)" at bounding box center [548, 350] width 344 height 19
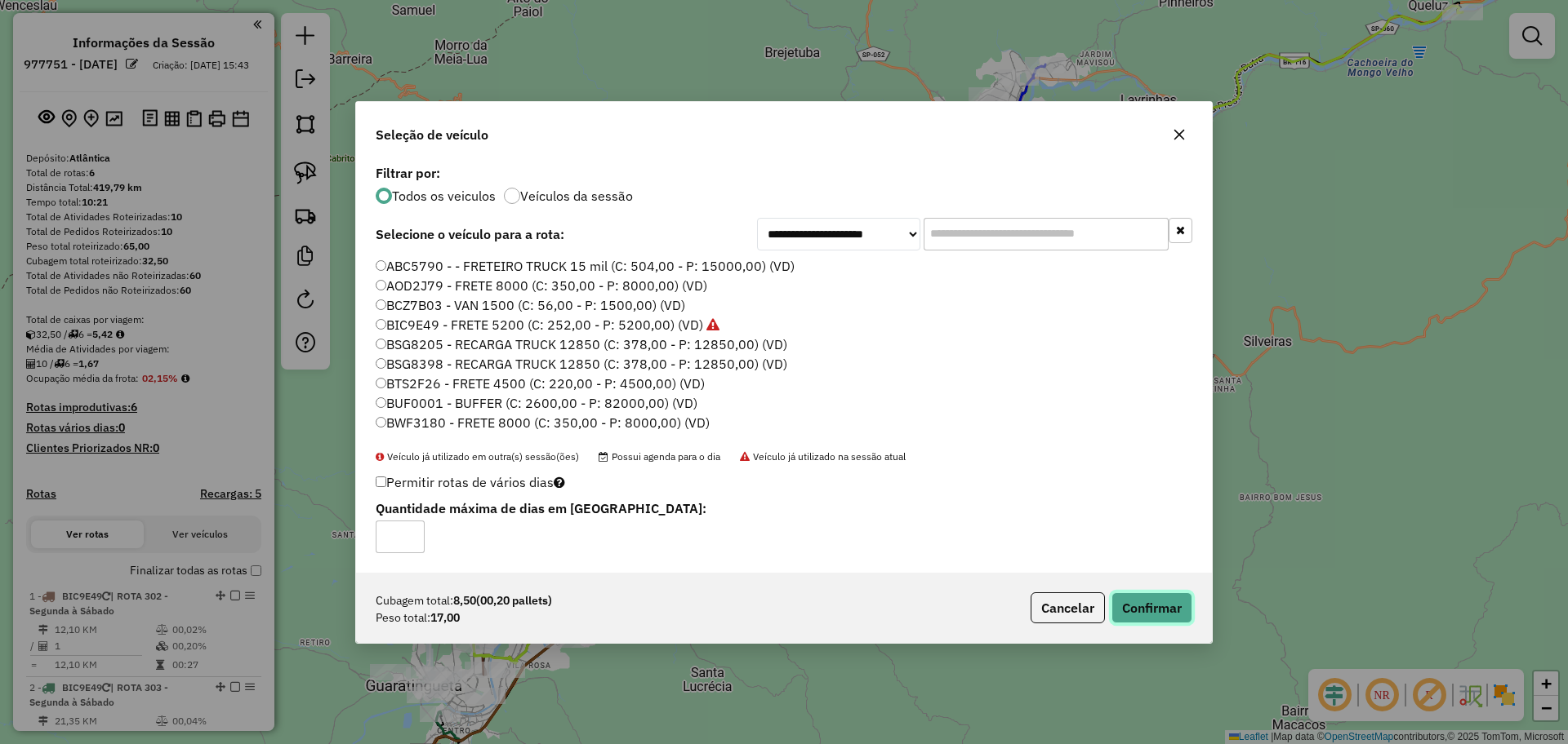
click at [1141, 608] on button "Confirmar" at bounding box center [1152, 607] width 81 height 31
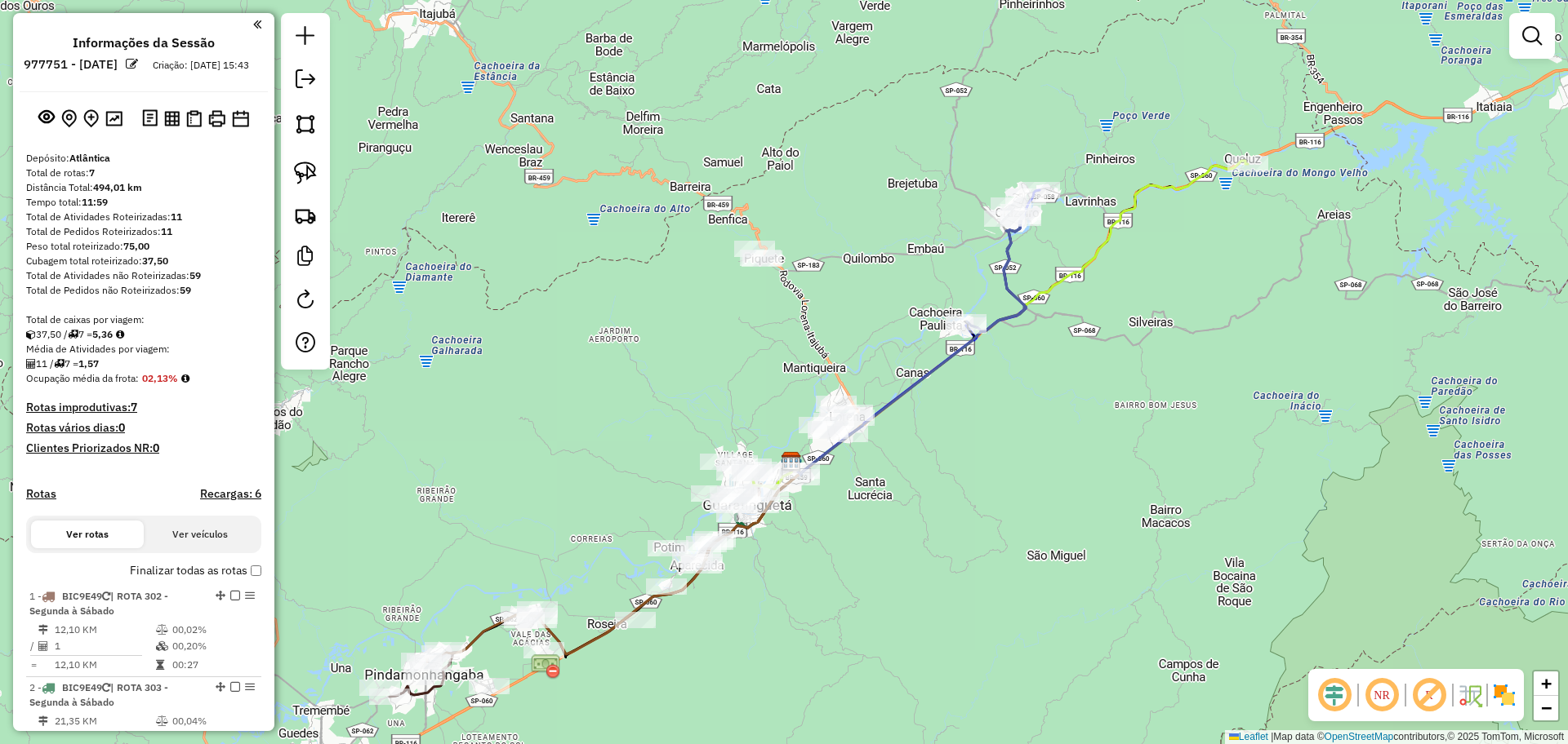
select select "**********"
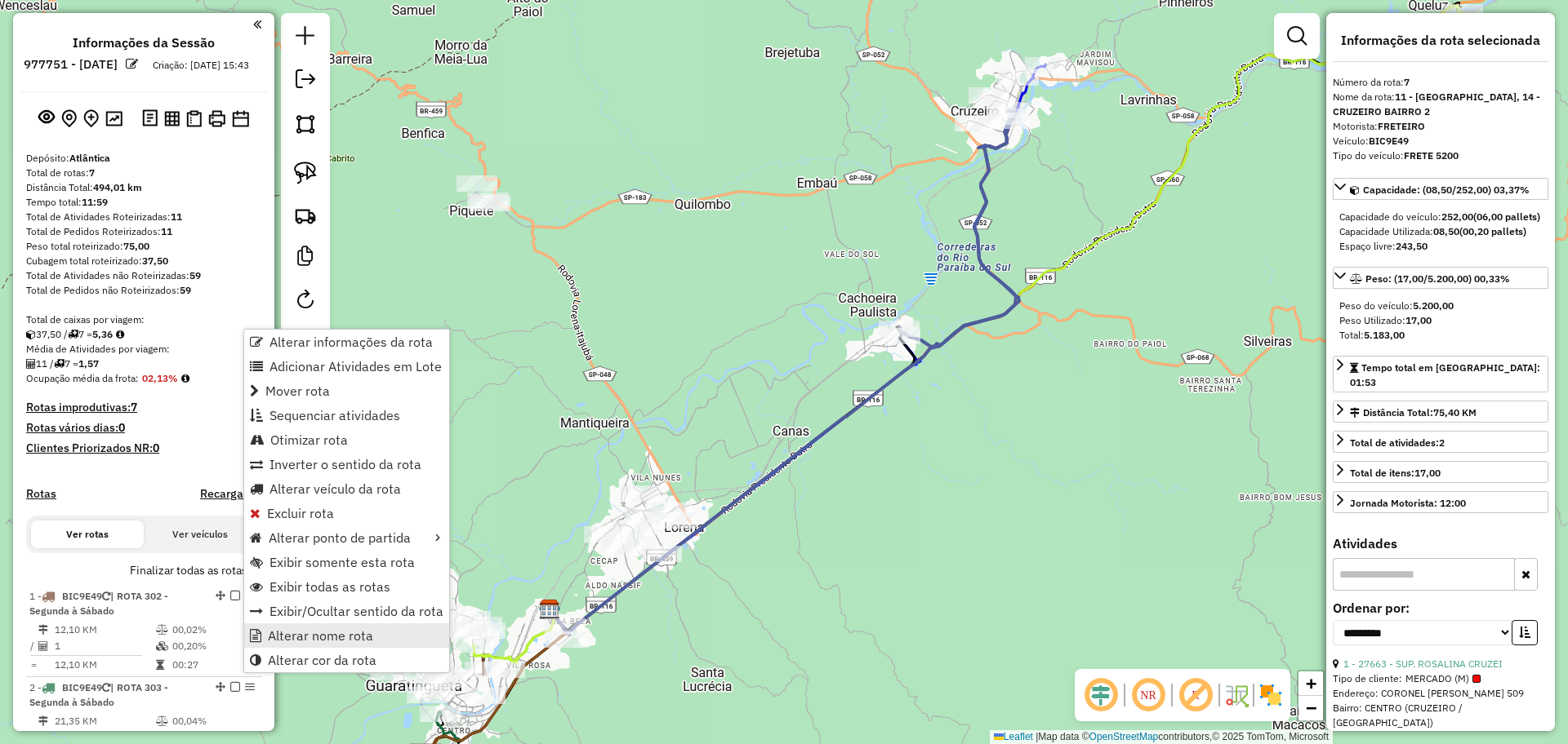
click at [292, 636] on span "Alterar nome rota" at bounding box center [320, 636] width 105 height 13
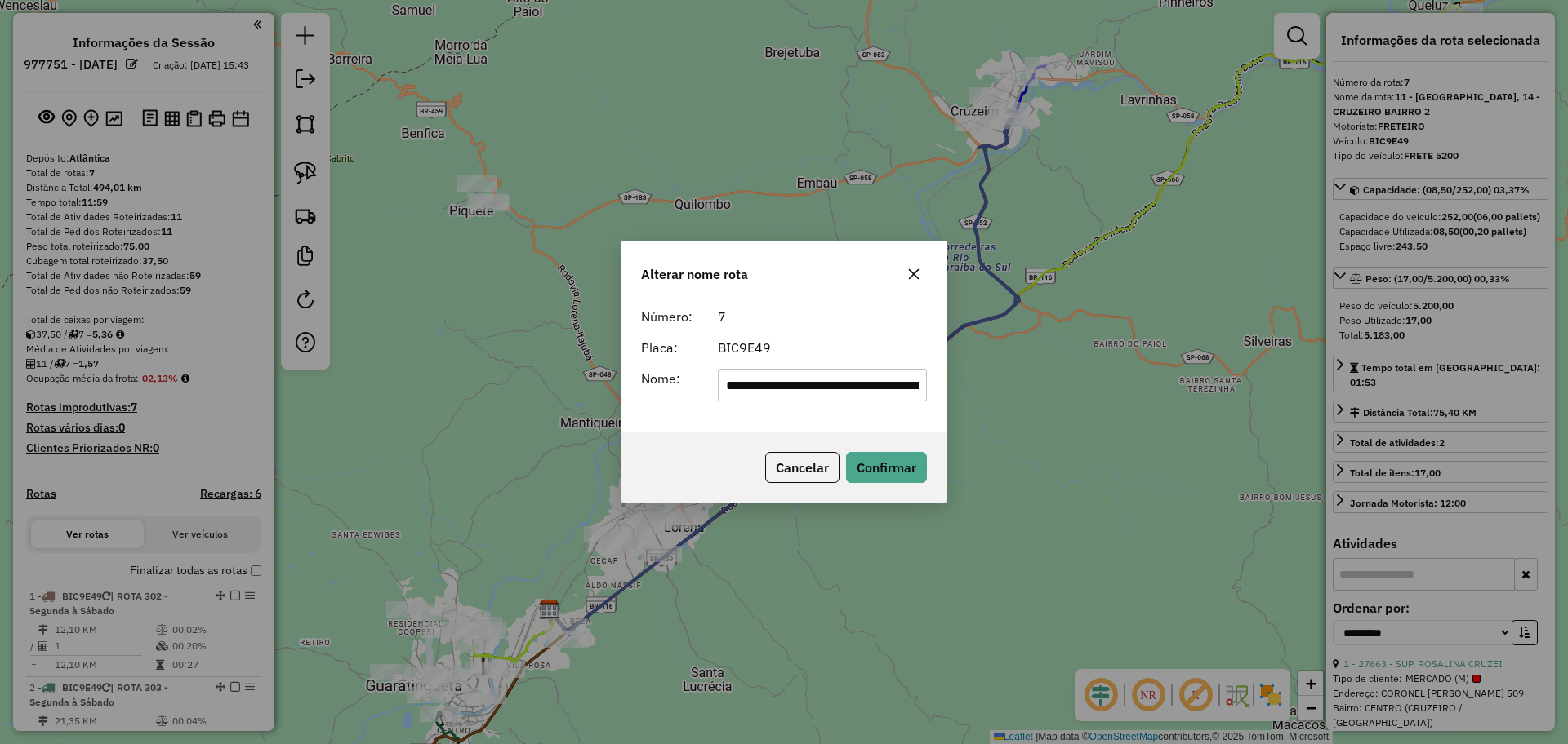
drag, startPoint x: 913, startPoint y: 390, endPoint x: 407, endPoint y: 351, distance: 507.5
click at [407, 351] on div "**********" at bounding box center [784, 372] width 1568 height 744
type input "**********"
click at [921, 455] on button "Confirmar" at bounding box center [886, 467] width 81 height 31
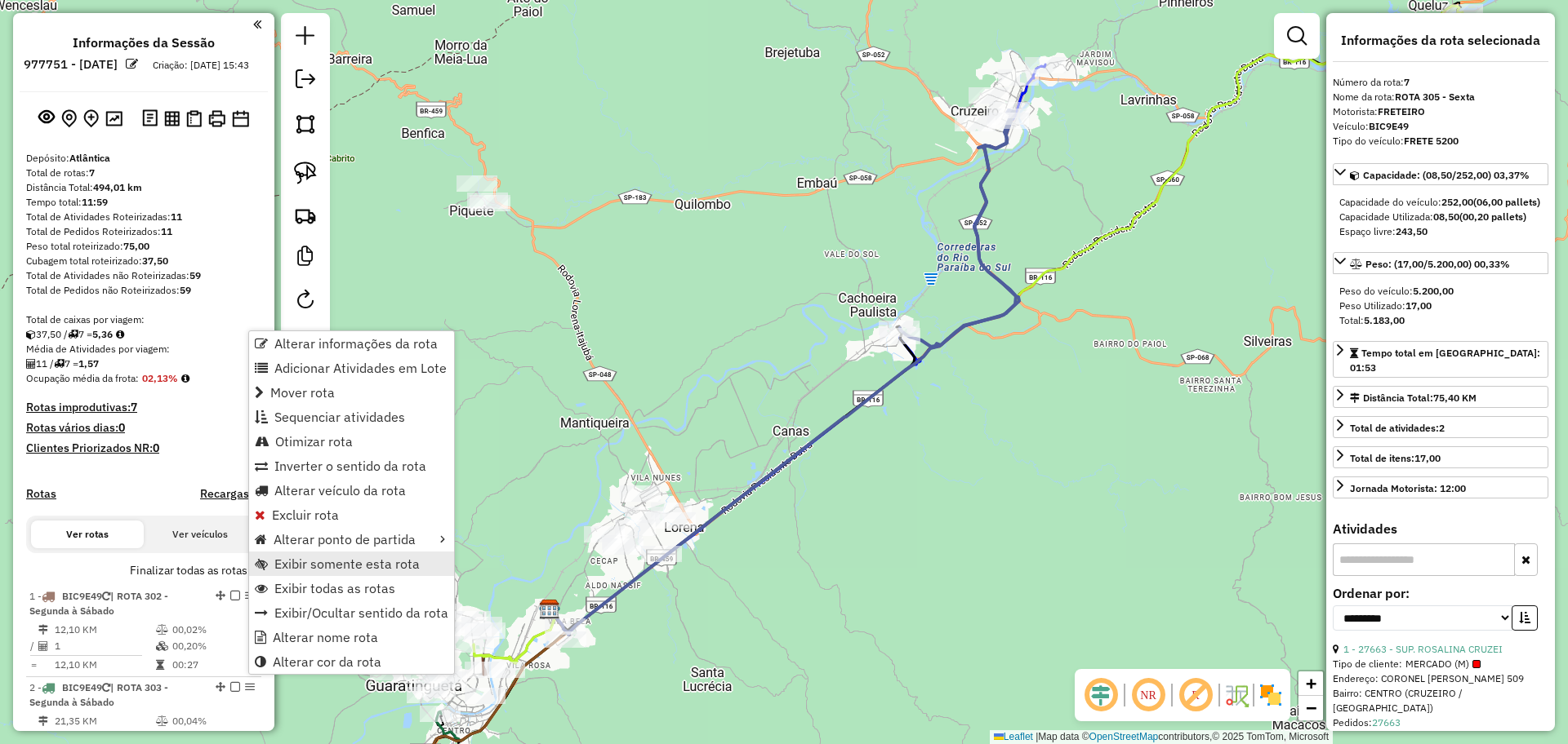
click at [314, 567] on span "Exibir somente esta rota" at bounding box center [347, 563] width 146 height 13
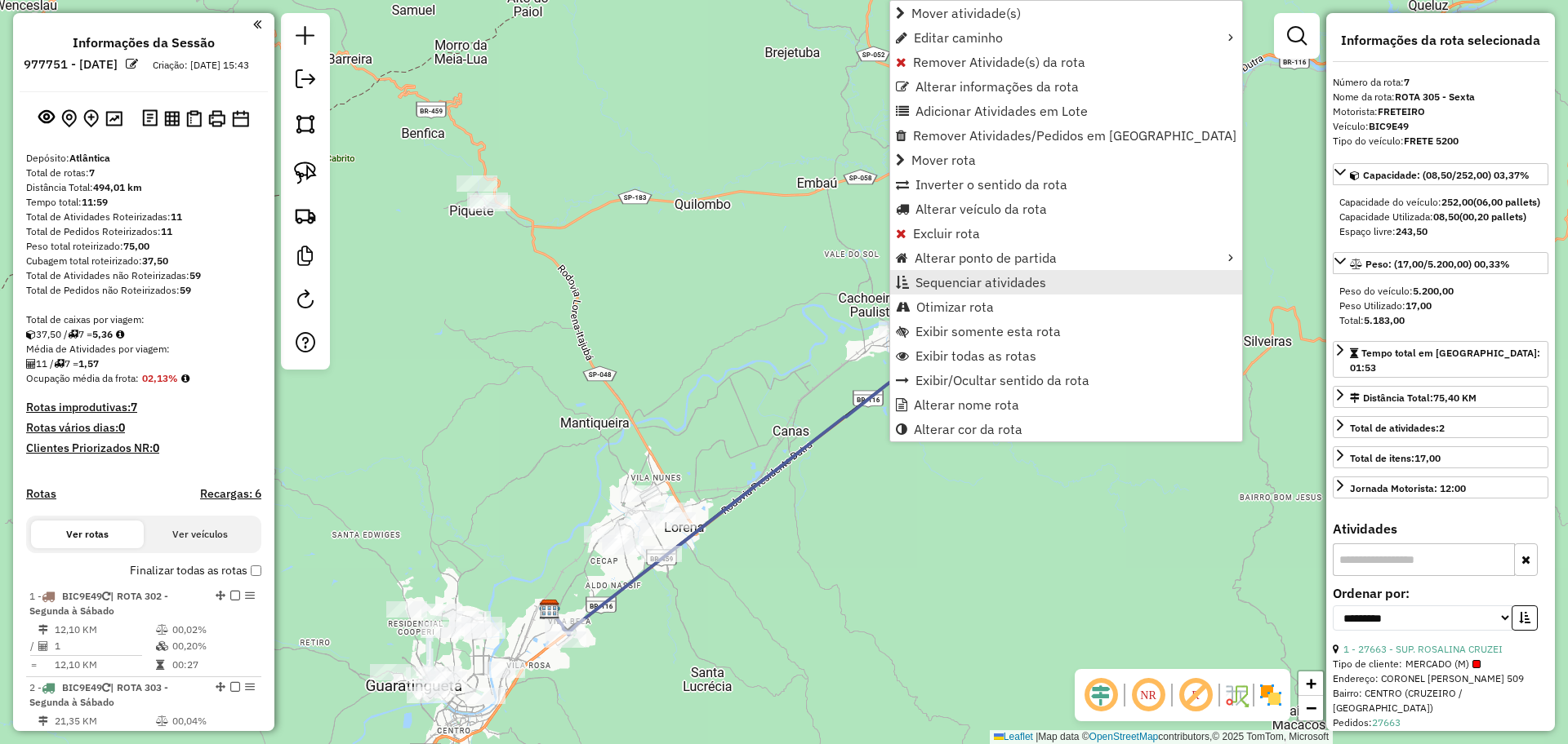
click at [943, 281] on span "Sequenciar atividades" at bounding box center [981, 282] width 131 height 13
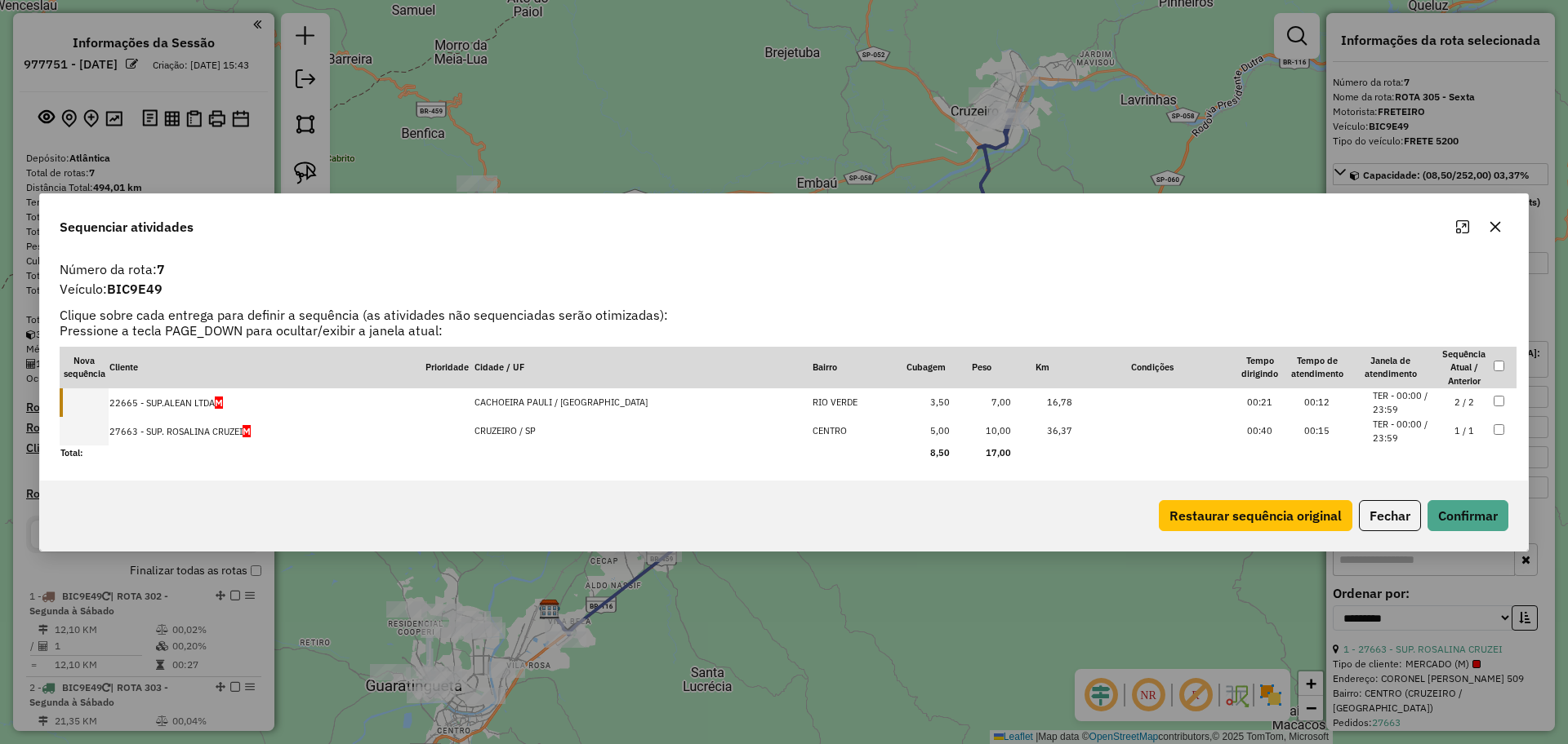
drag, startPoint x: 247, startPoint y: 428, endPoint x: 251, endPoint y: 399, distance: 29.3
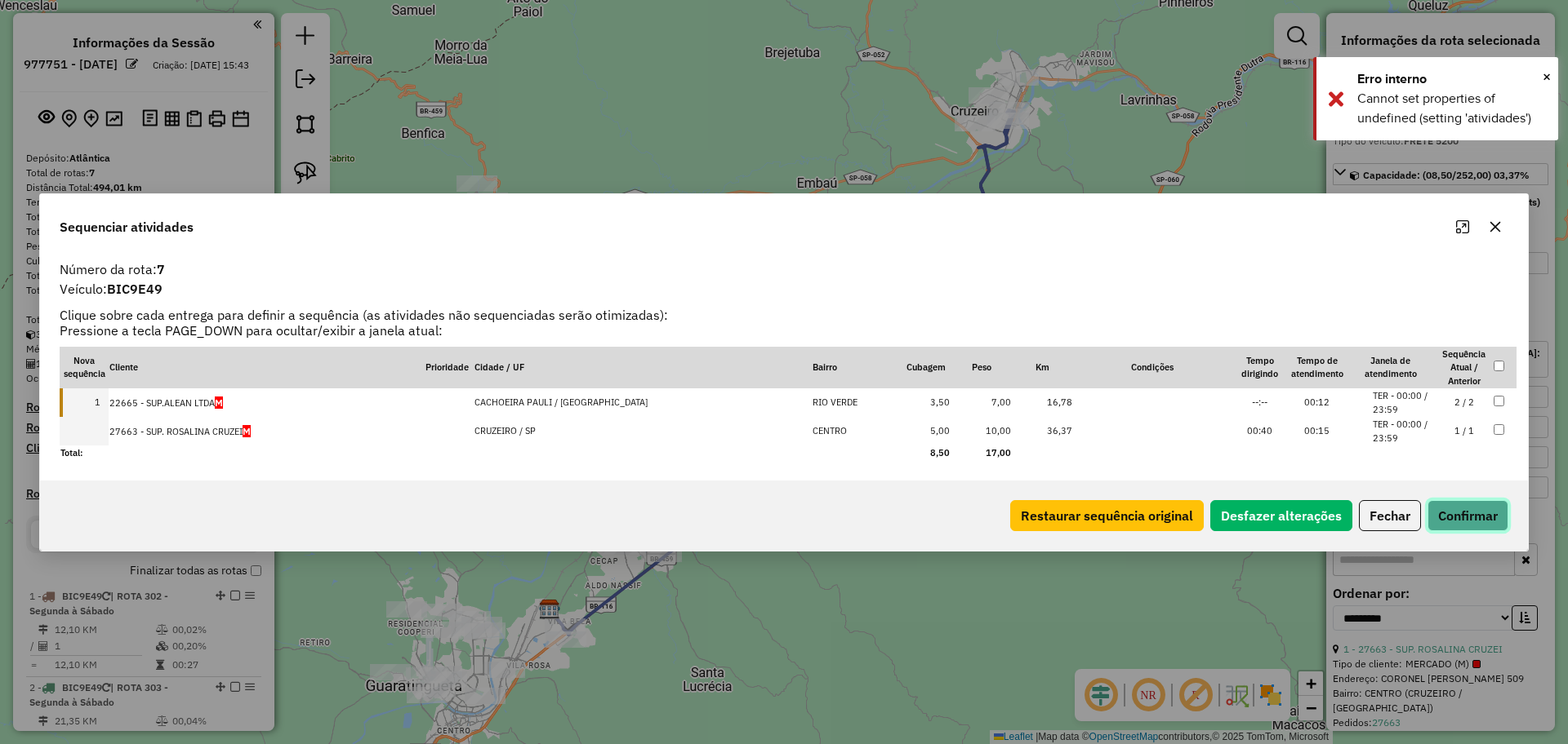
click at [1494, 516] on button "Confirmar" at bounding box center [1468, 516] width 81 height 31
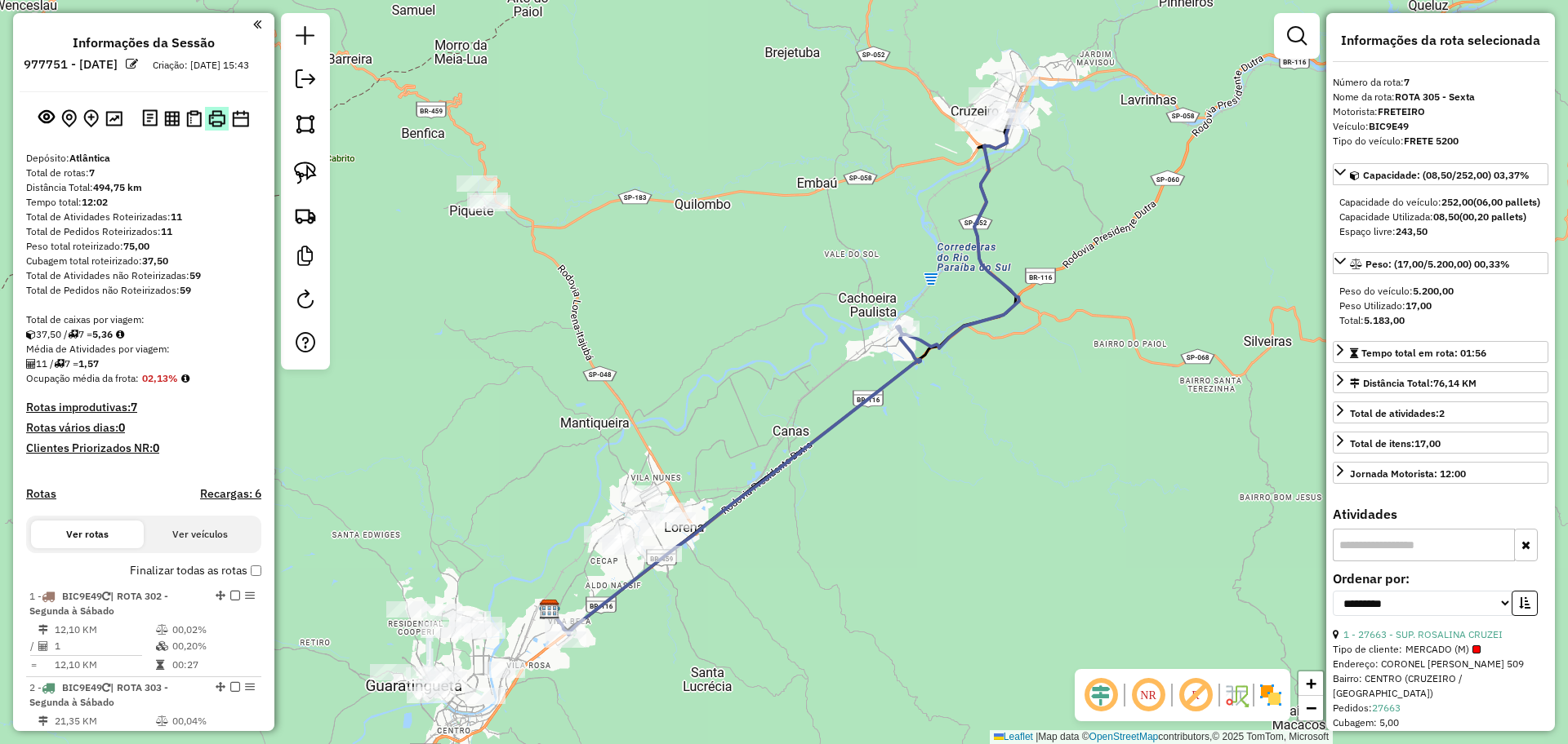
click at [214, 115] on img at bounding box center [216, 118] width 17 height 17
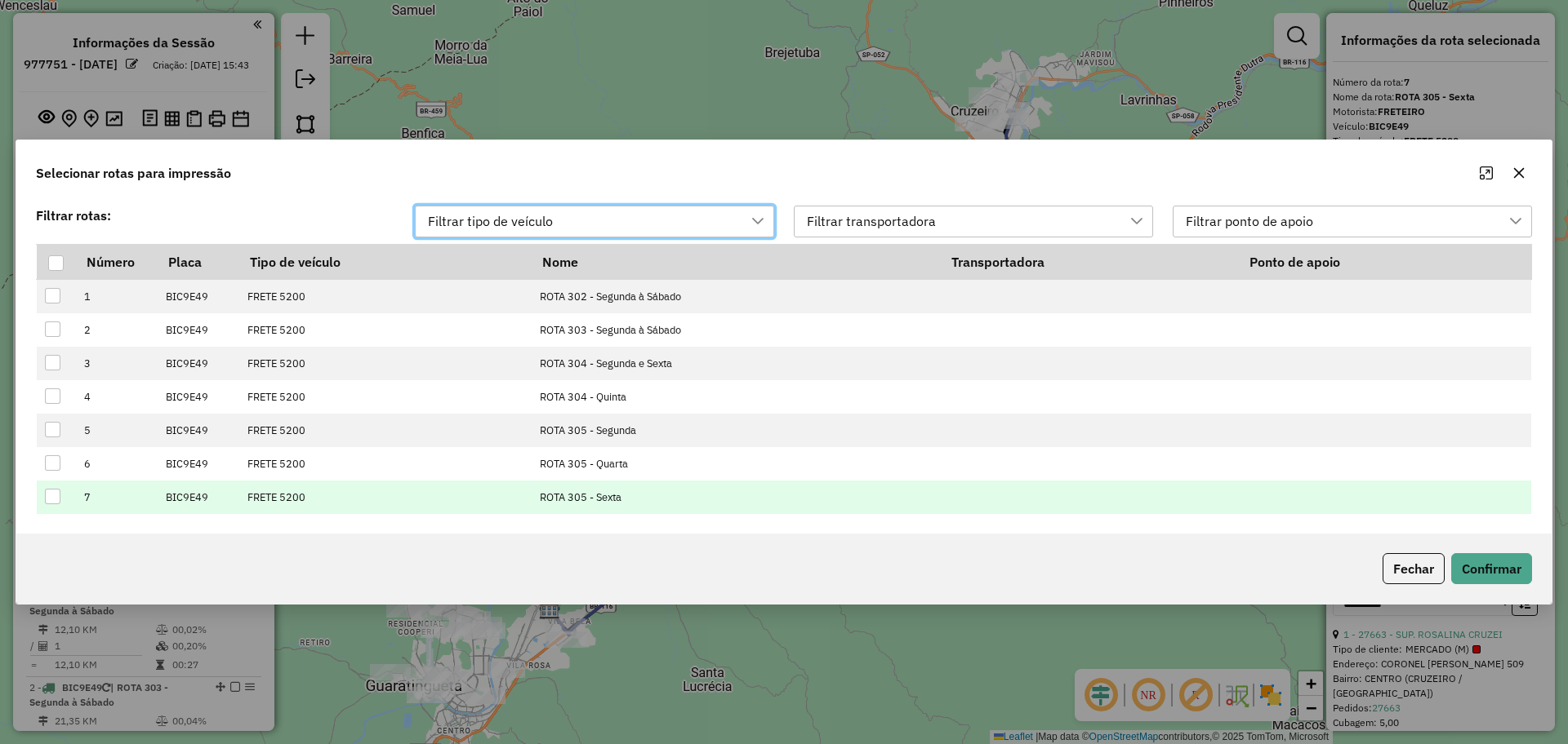
click at [49, 495] on div at bounding box center [53, 497] width 16 height 16
click at [1489, 575] on button "Confirmar" at bounding box center [1491, 569] width 81 height 31
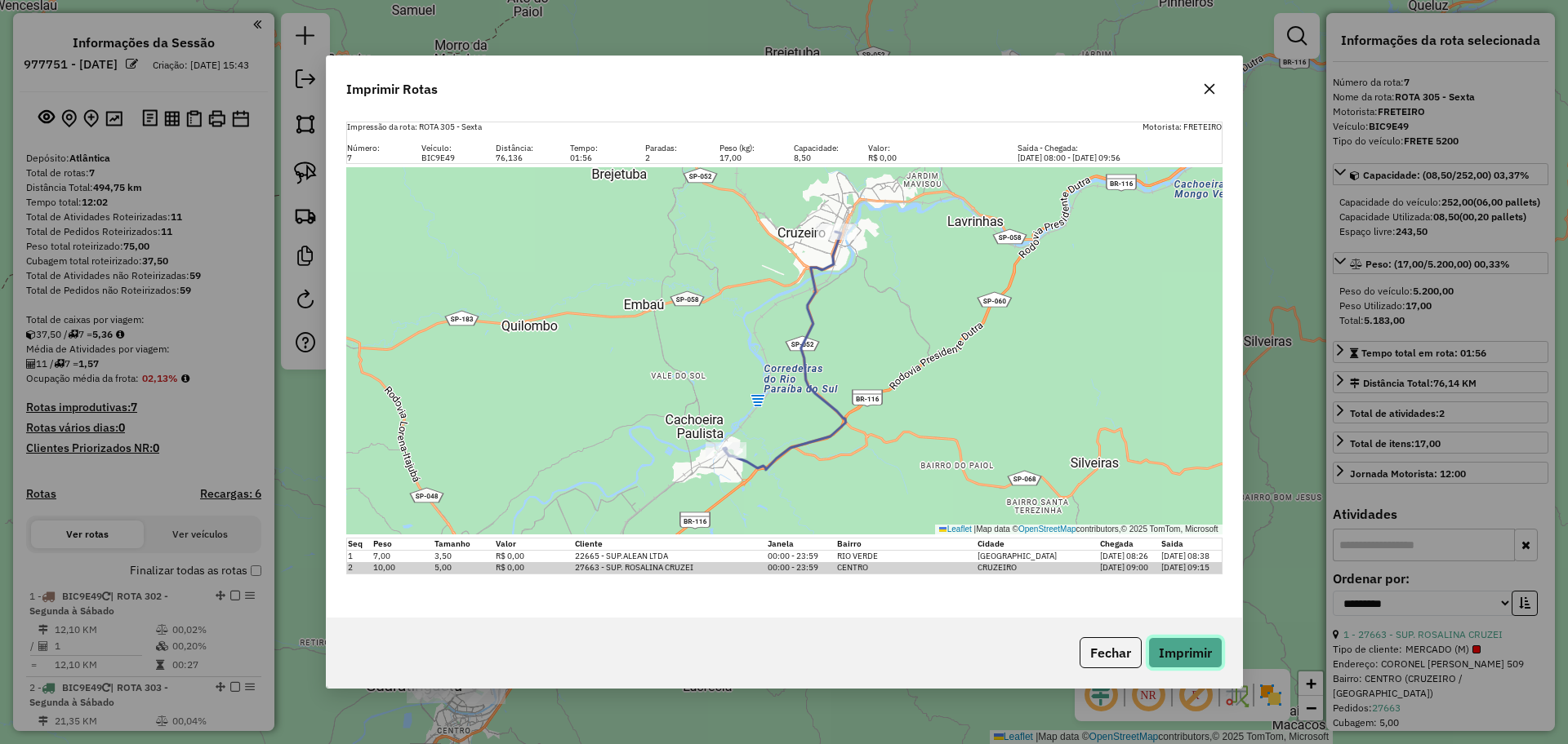
click at [1160, 647] on button "Imprimir" at bounding box center [1185, 652] width 74 height 31
click at [1115, 659] on button "Fechar" at bounding box center [1110, 652] width 62 height 31
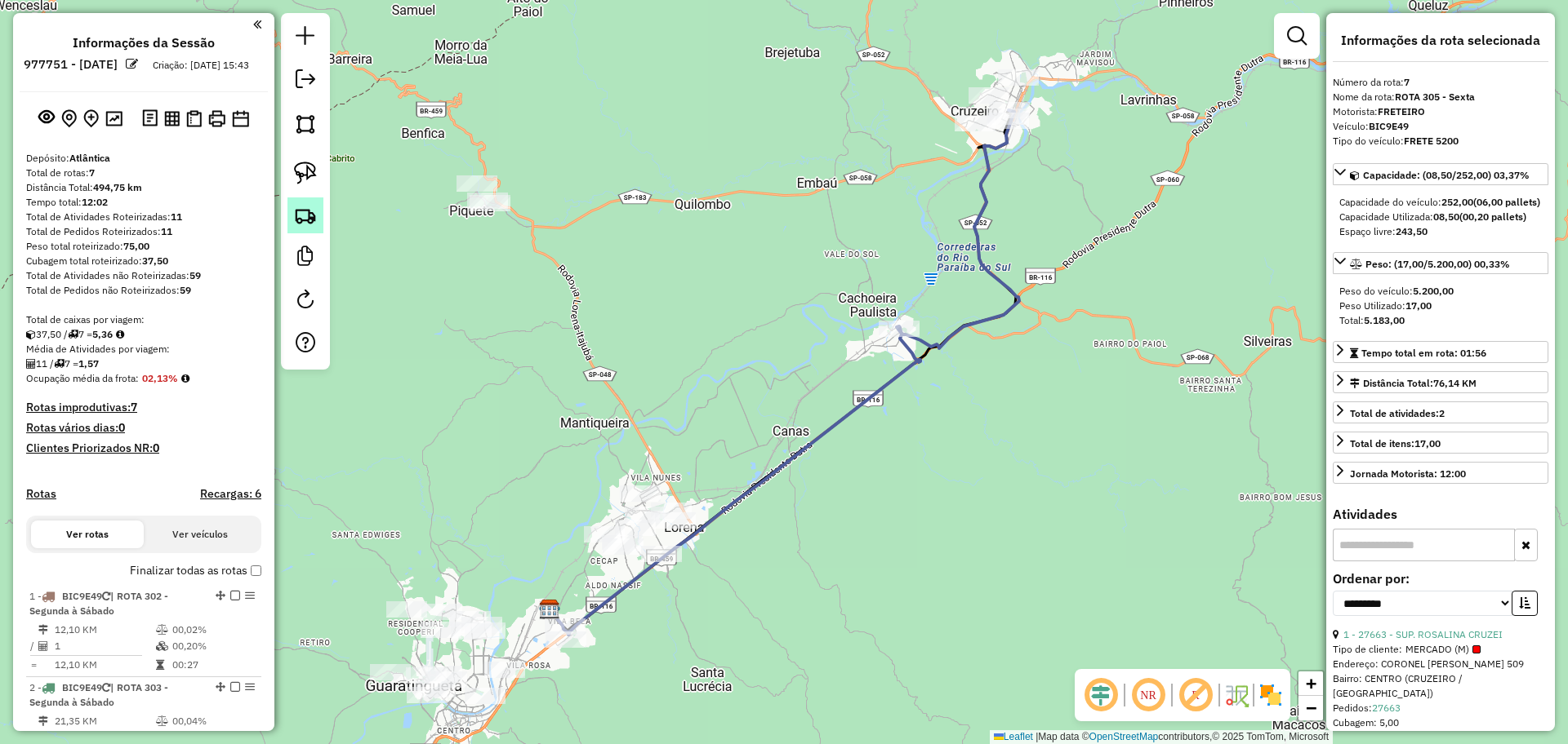
click at [311, 219] on img at bounding box center [305, 215] width 23 height 23
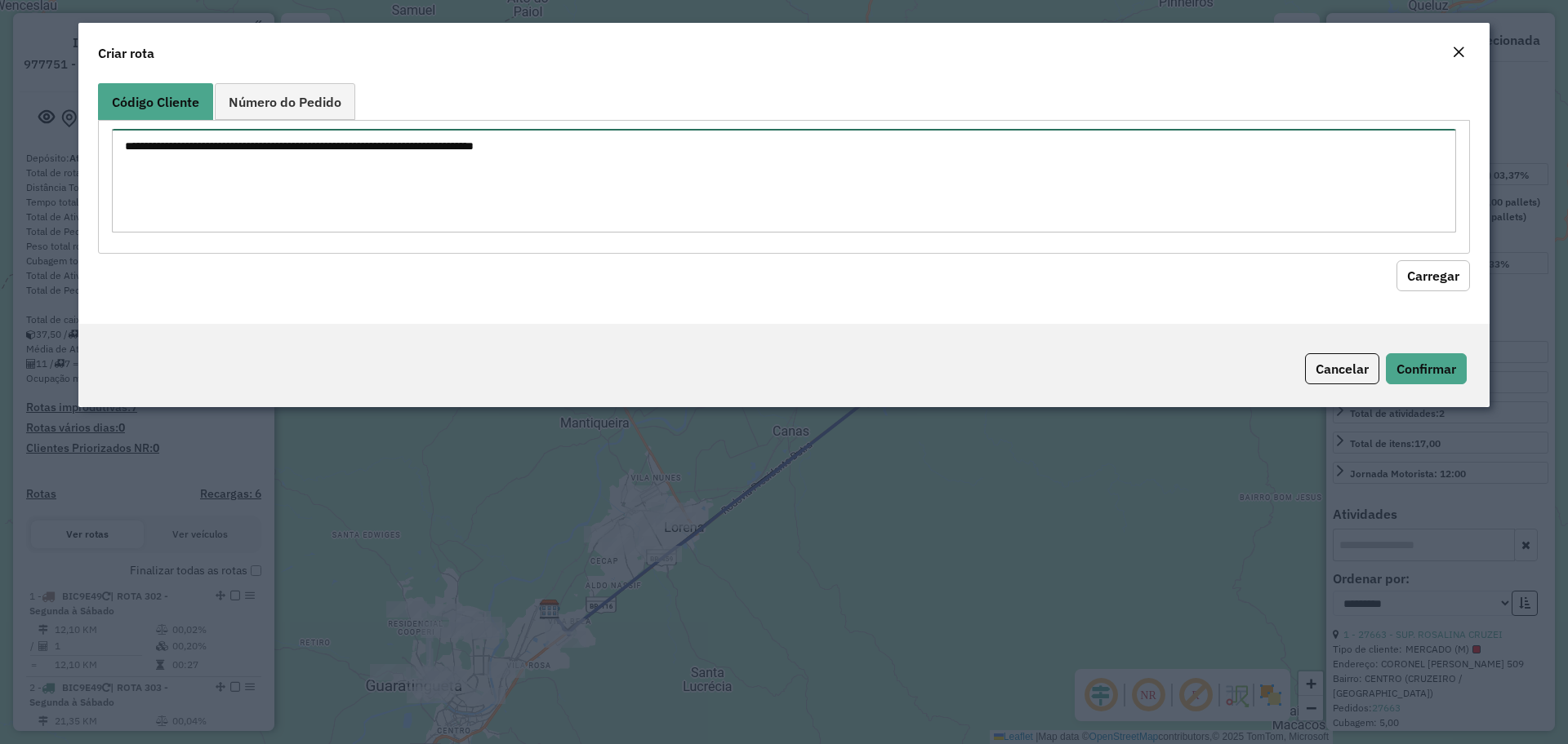
click at [459, 193] on textarea at bounding box center [784, 181] width 1344 height 104
click at [1448, 279] on button "Carregar" at bounding box center [1432, 275] width 73 height 31
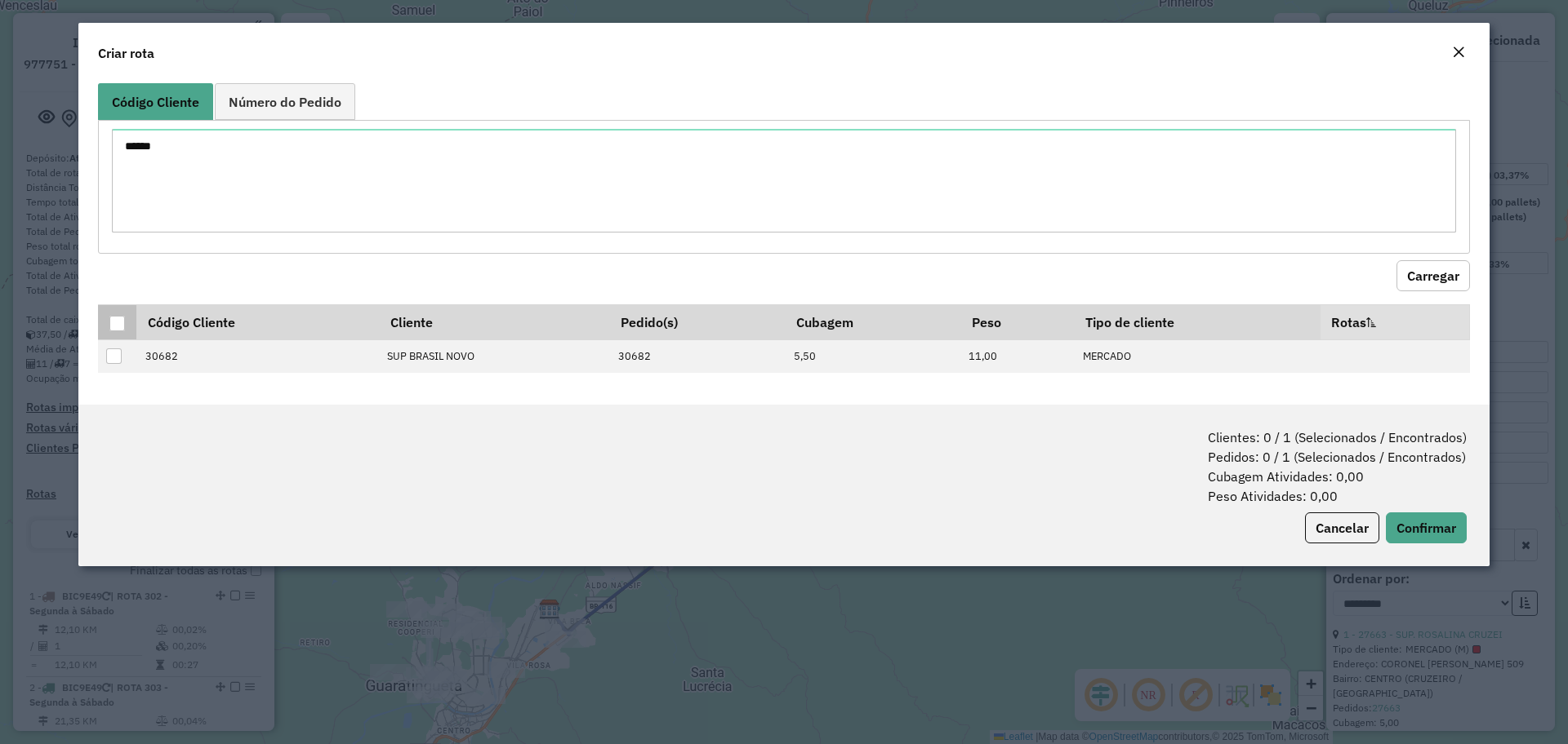
click at [117, 324] on div at bounding box center [117, 324] width 16 height 16
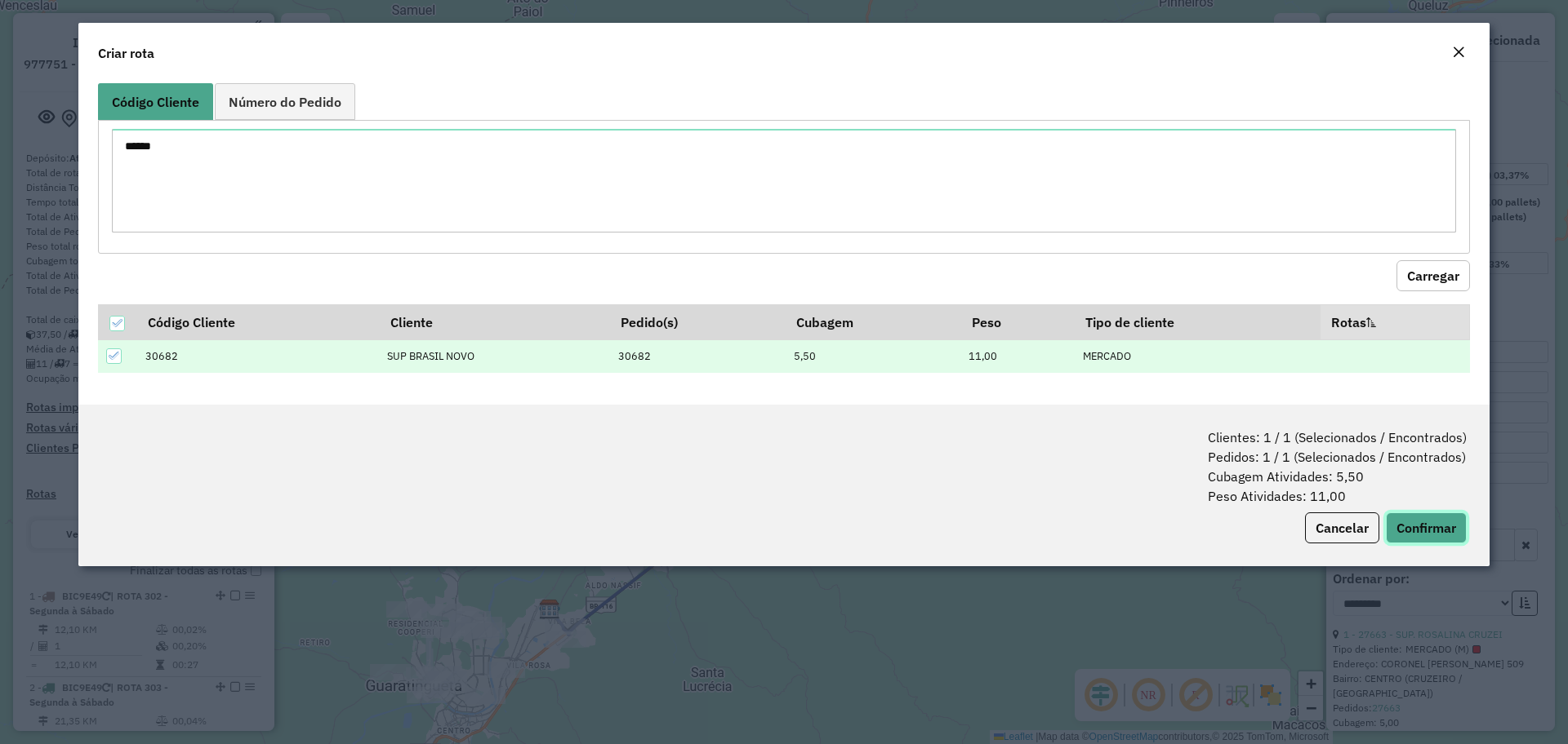
click at [1410, 525] on button "Confirmar" at bounding box center [1426, 528] width 81 height 31
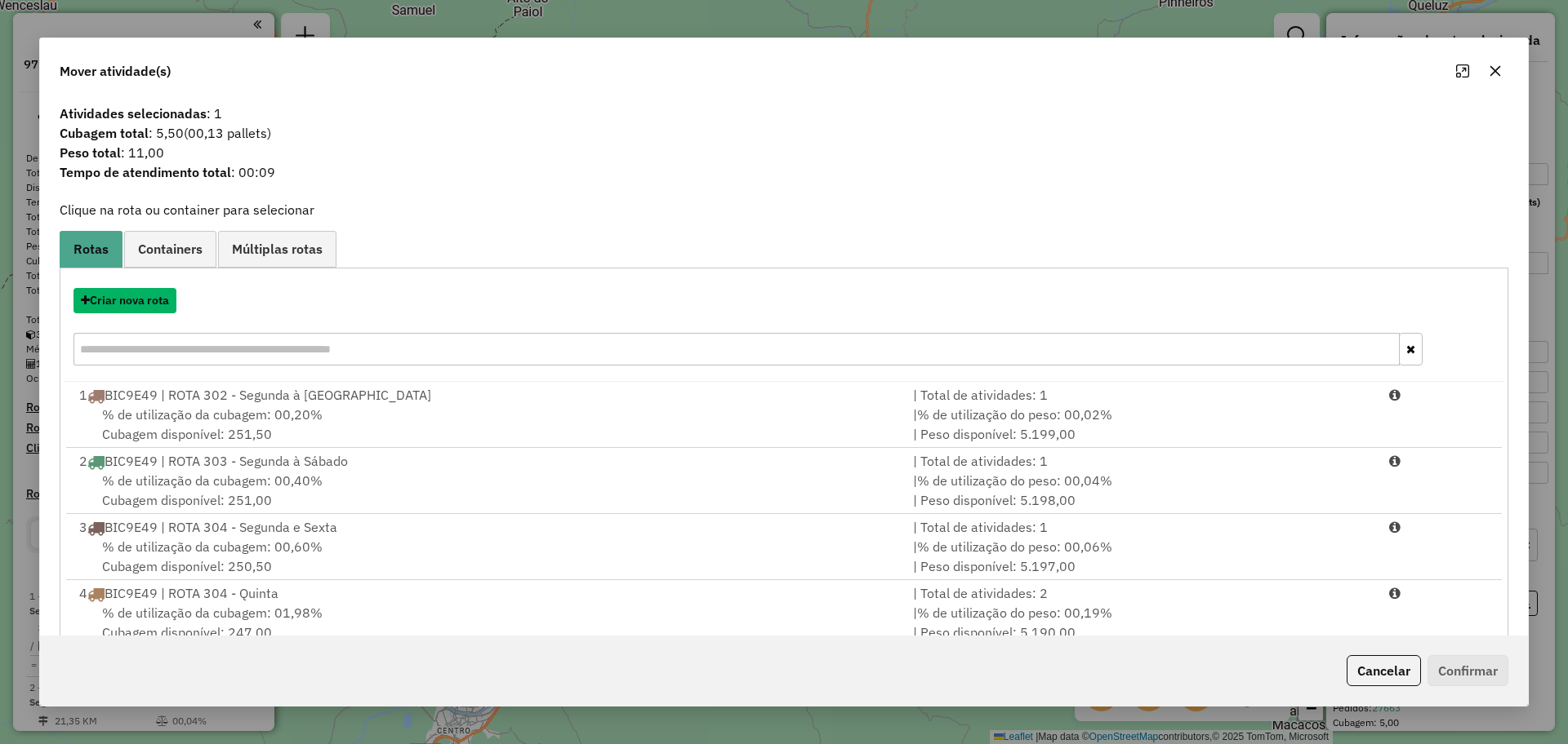
click at [147, 307] on button "Criar nova rota" at bounding box center [124, 301] width 103 height 26
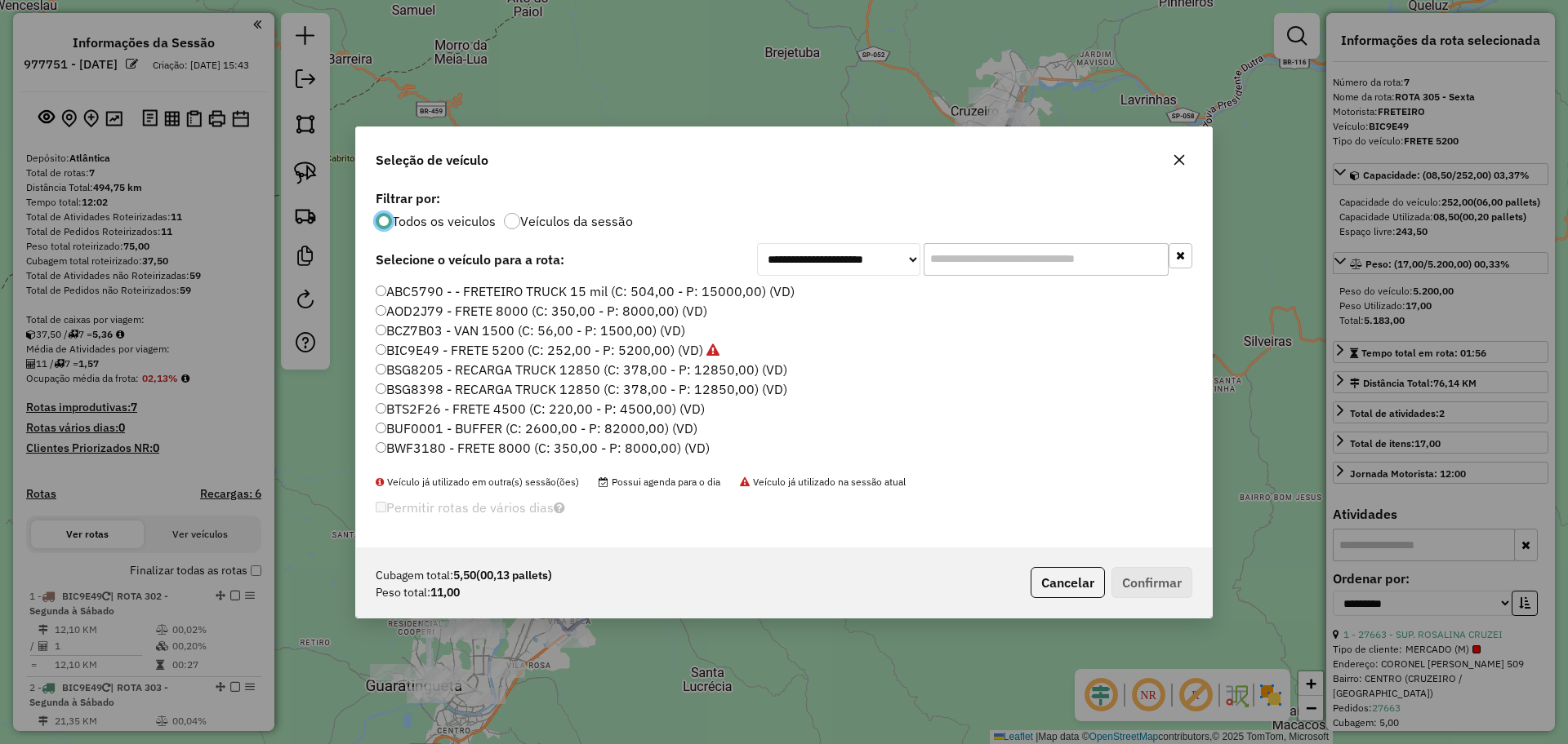
click at [413, 345] on label "BIC9E49 - FRETE 5200 (C: 252,00 - P: 5200,00) (VD)" at bounding box center [548, 350] width 344 height 19
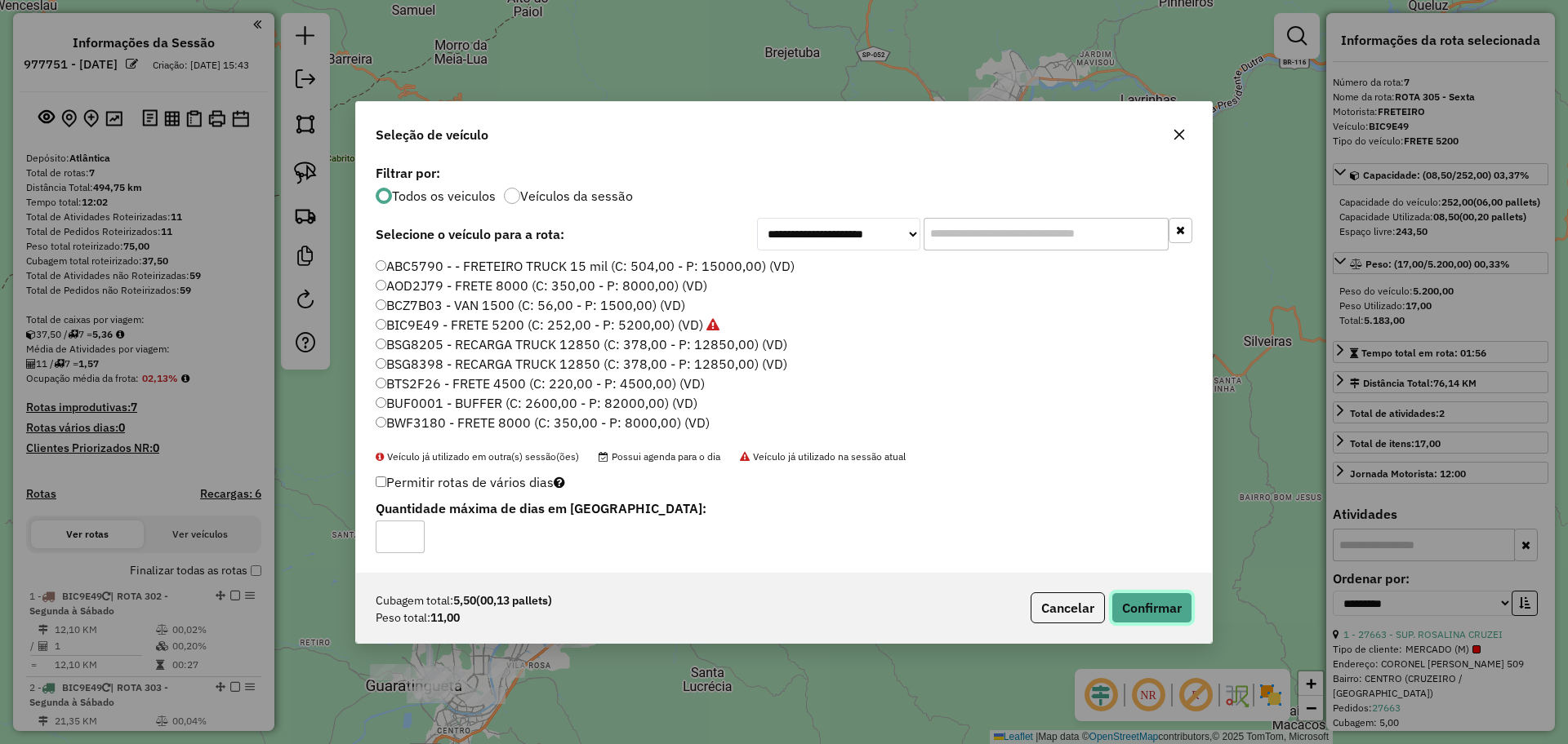
click at [1137, 600] on button "Confirmar" at bounding box center [1152, 607] width 81 height 31
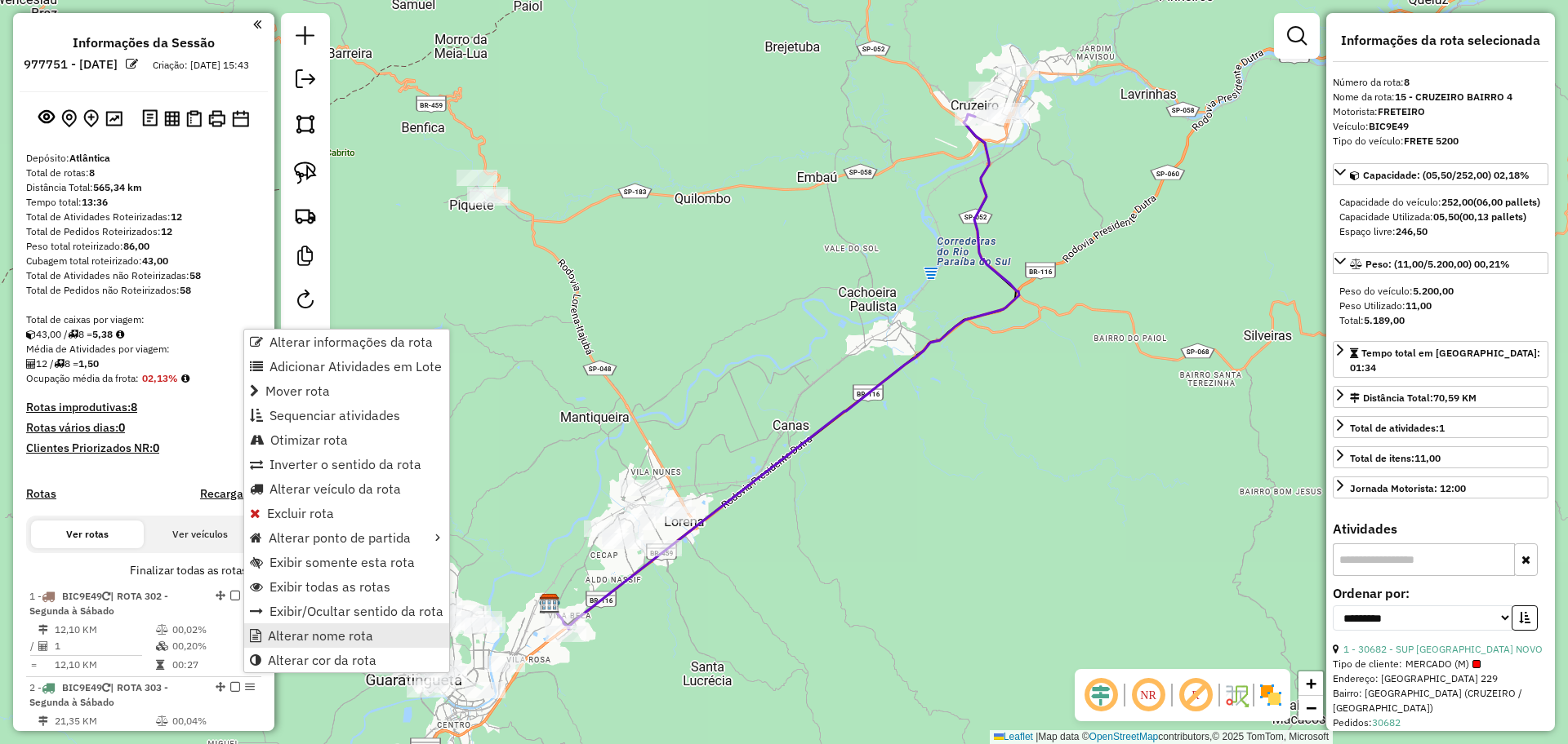
click at [321, 632] on span "Alterar nome rota" at bounding box center [320, 636] width 105 height 13
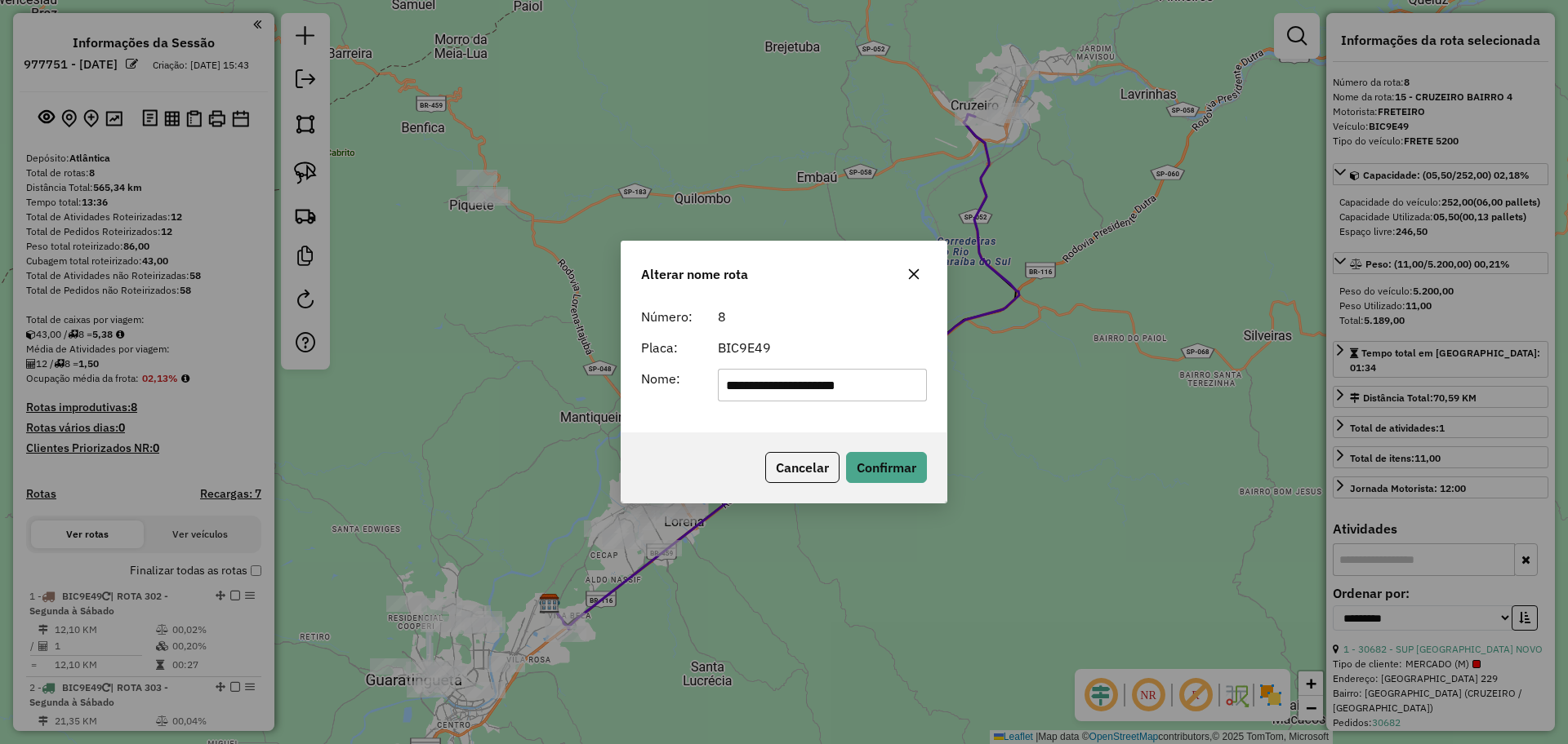
drag, startPoint x: 733, startPoint y: 383, endPoint x: 610, endPoint y: 383, distance: 123.0
click at [610, 383] on div "**********" at bounding box center [784, 372] width 1568 height 744
type input "**********"
click at [909, 472] on button "Confirmar" at bounding box center [886, 467] width 81 height 31
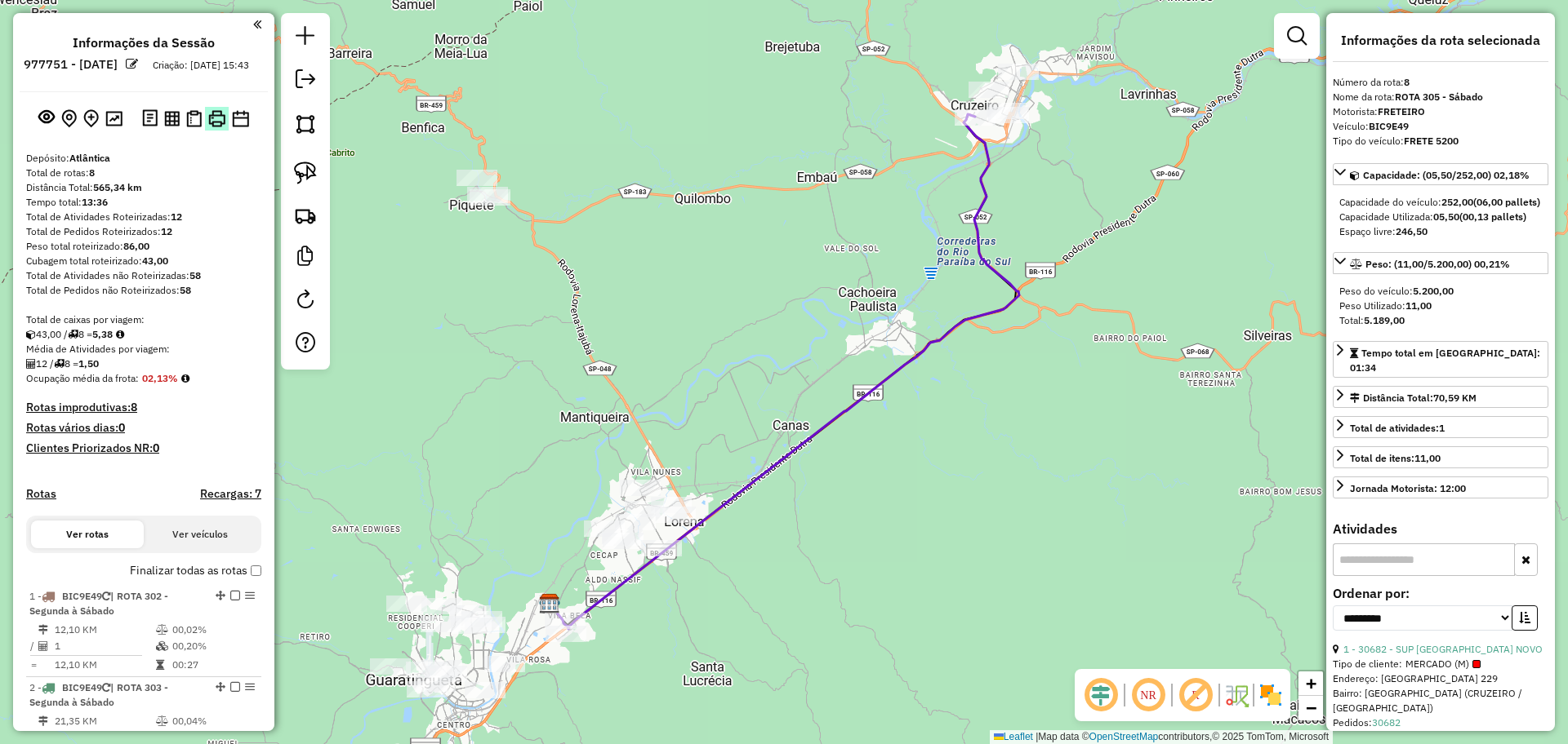
click at [211, 110] on img at bounding box center [216, 118] width 17 height 17
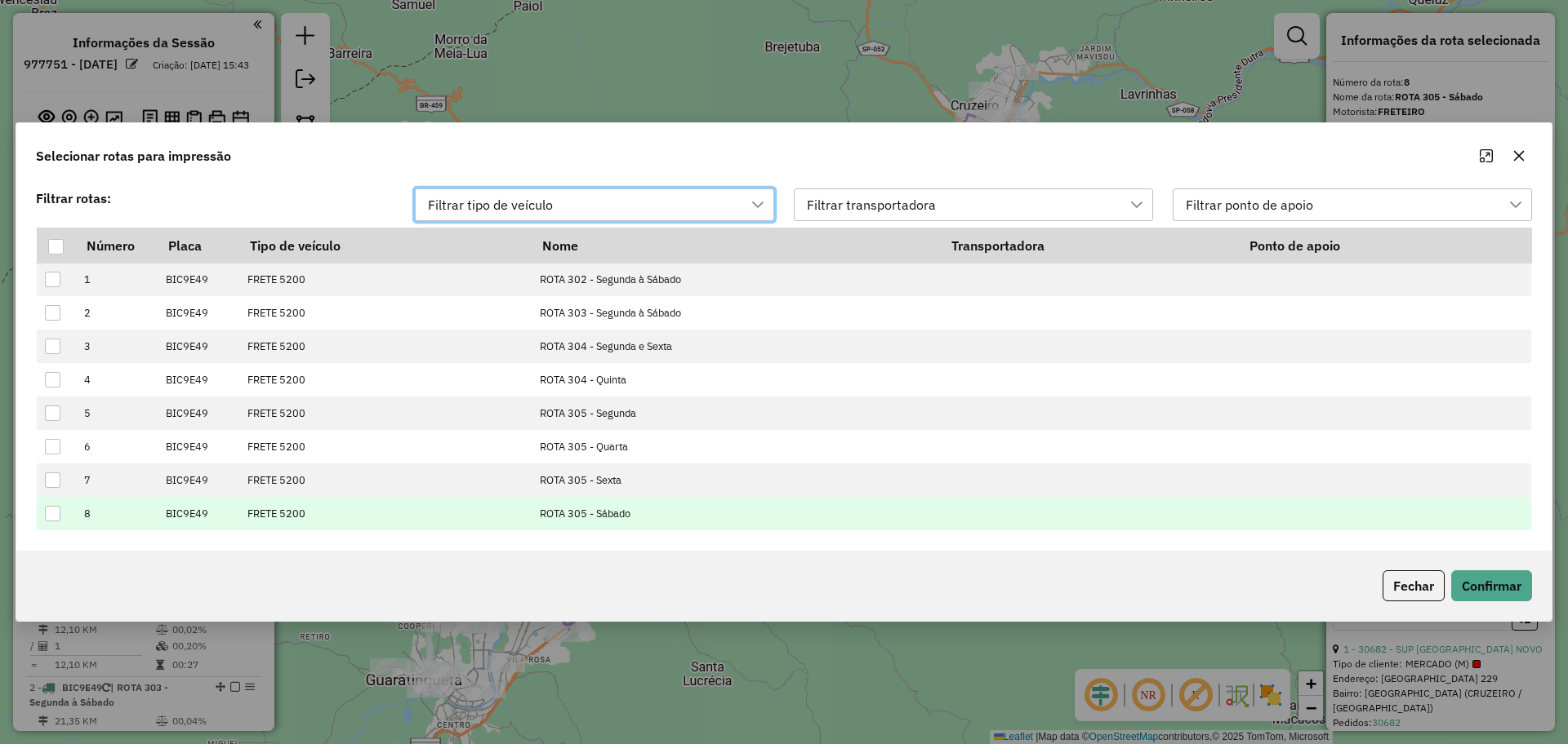
click at [50, 514] on div at bounding box center [53, 514] width 16 height 16
click at [1491, 584] on button "Confirmar" at bounding box center [1491, 585] width 81 height 31
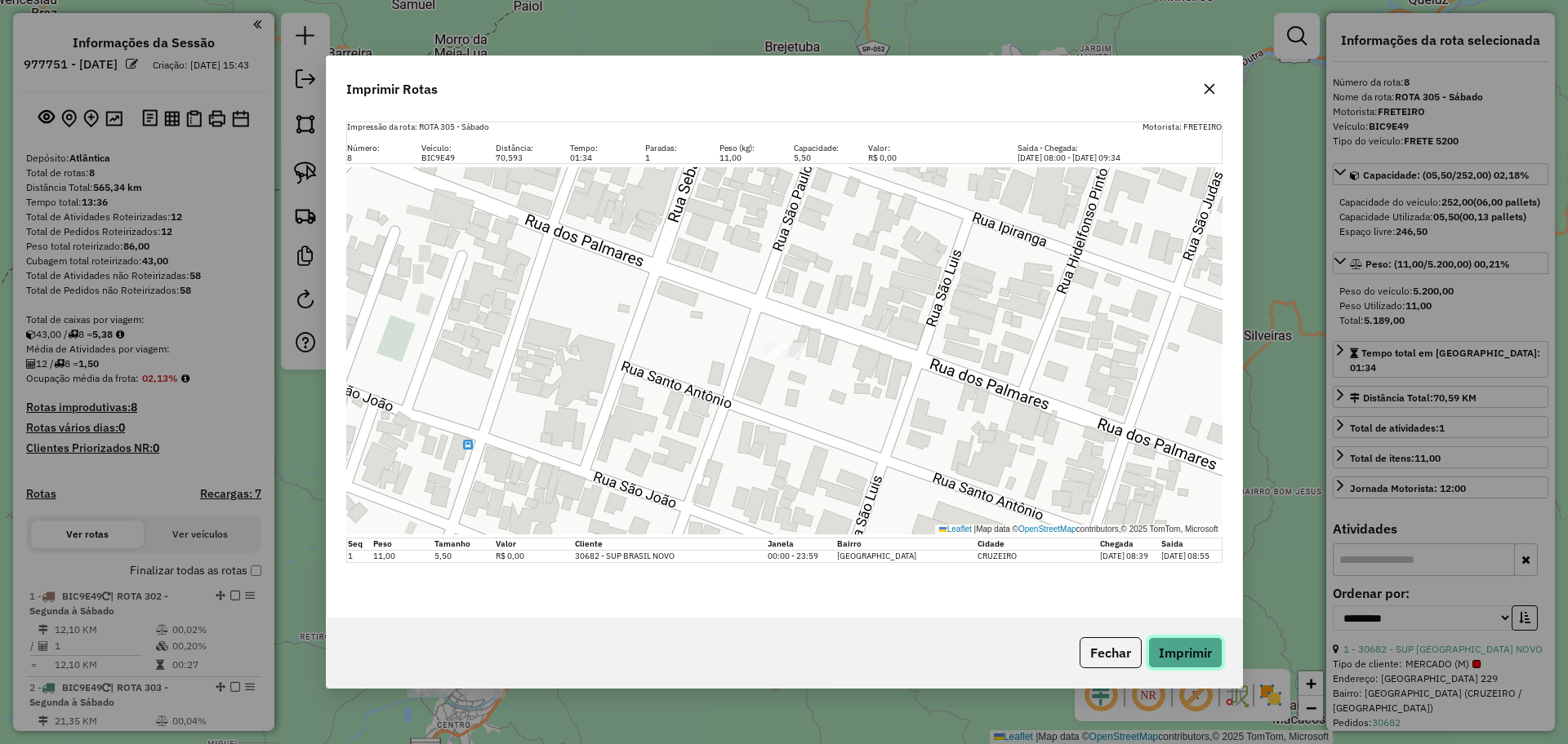
click at [1176, 647] on button "Imprimir" at bounding box center [1185, 652] width 74 height 31
click at [1089, 651] on button "Fechar" at bounding box center [1110, 652] width 62 height 31
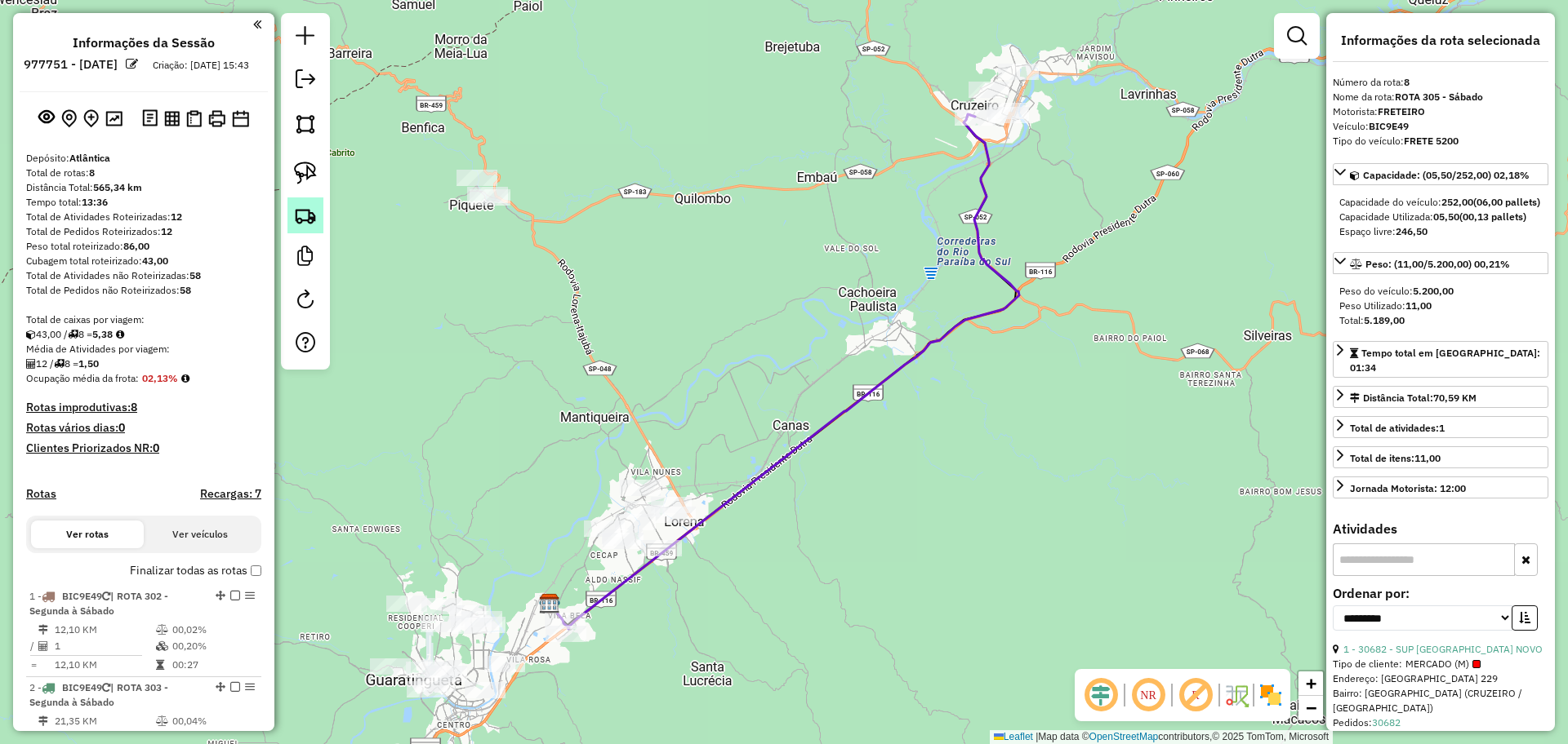
click at [295, 227] on link at bounding box center [305, 215] width 36 height 36
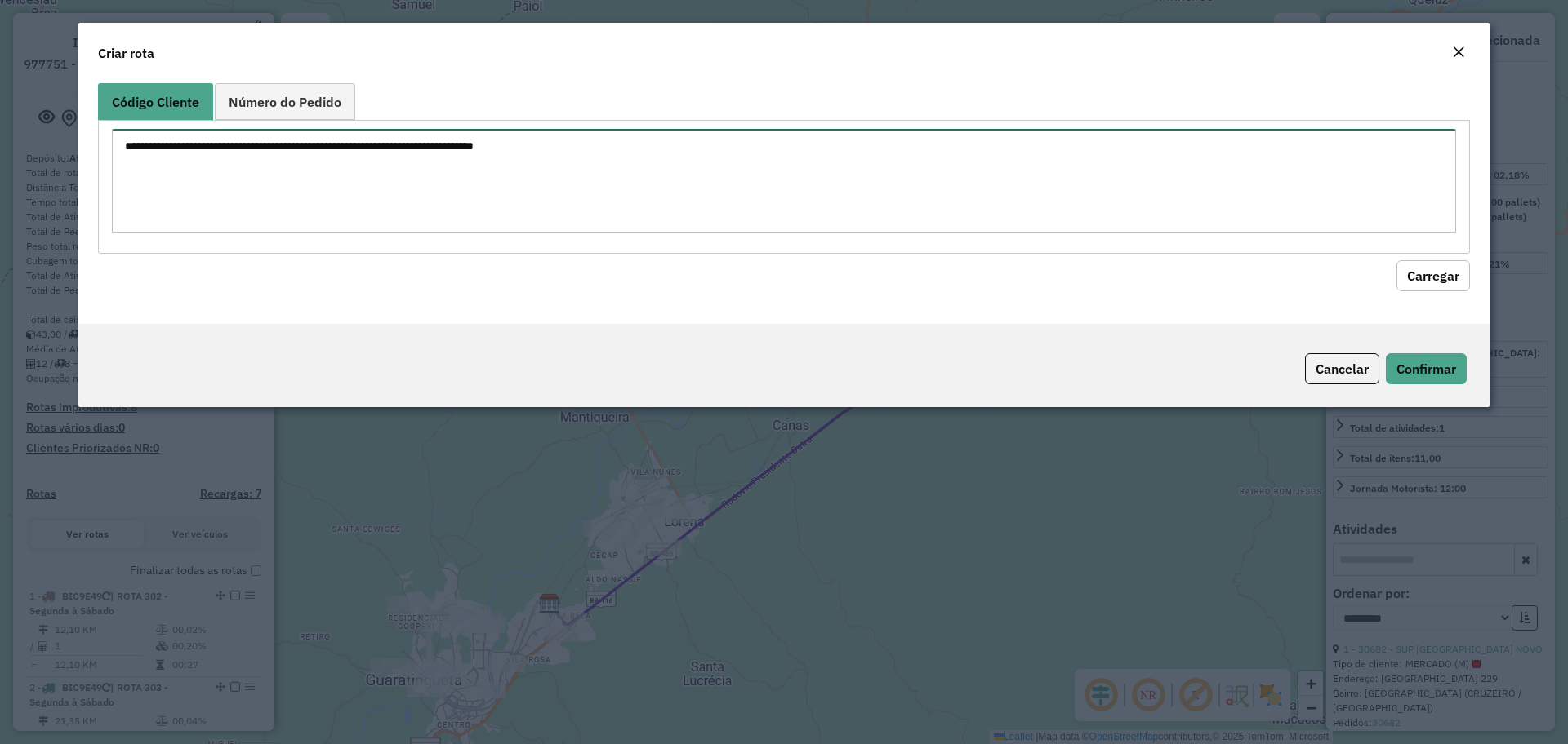
click at [431, 182] on textarea at bounding box center [784, 181] width 1344 height 104
click at [1447, 270] on button "Carregar" at bounding box center [1432, 275] width 73 height 31
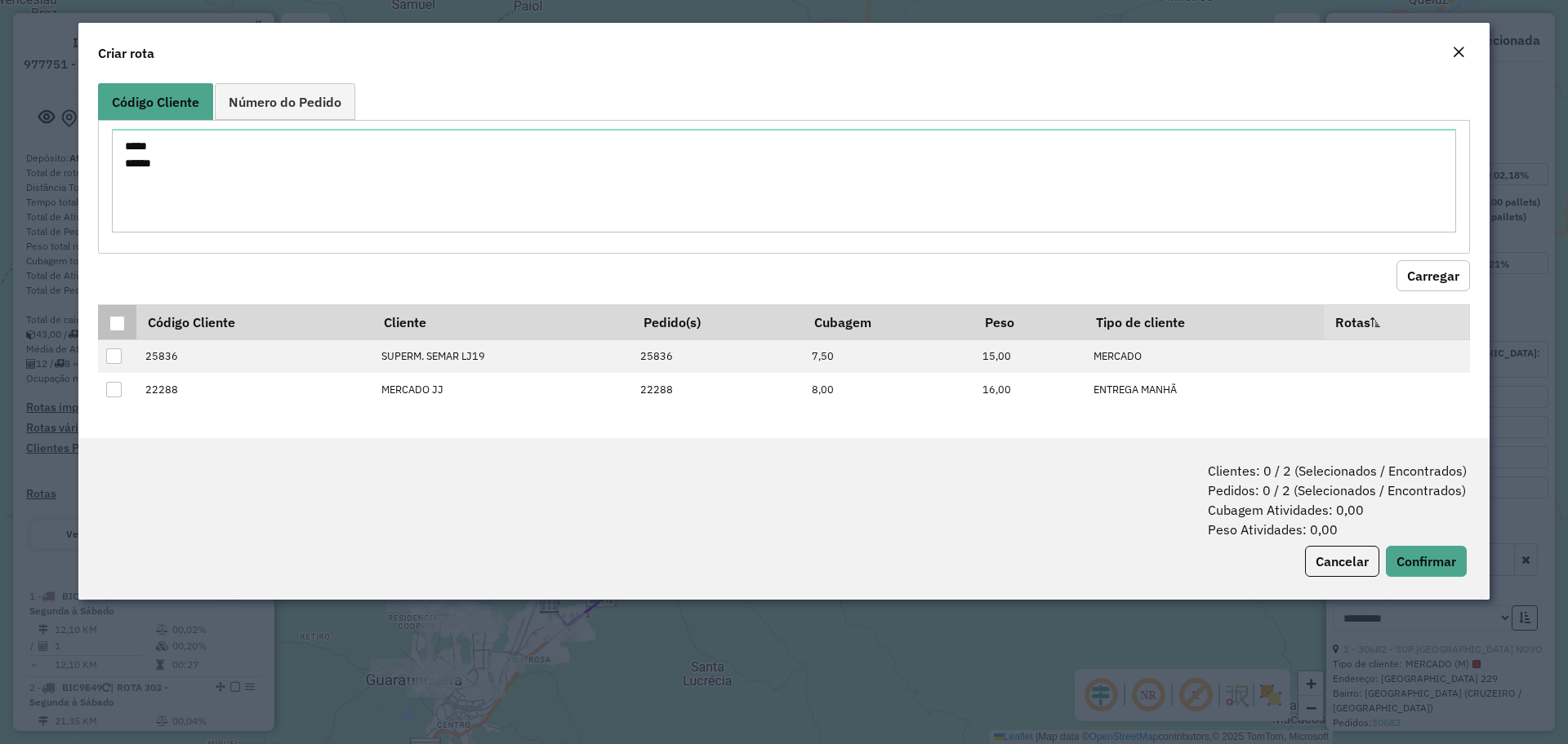
click at [114, 316] on div at bounding box center [117, 324] width 16 height 16
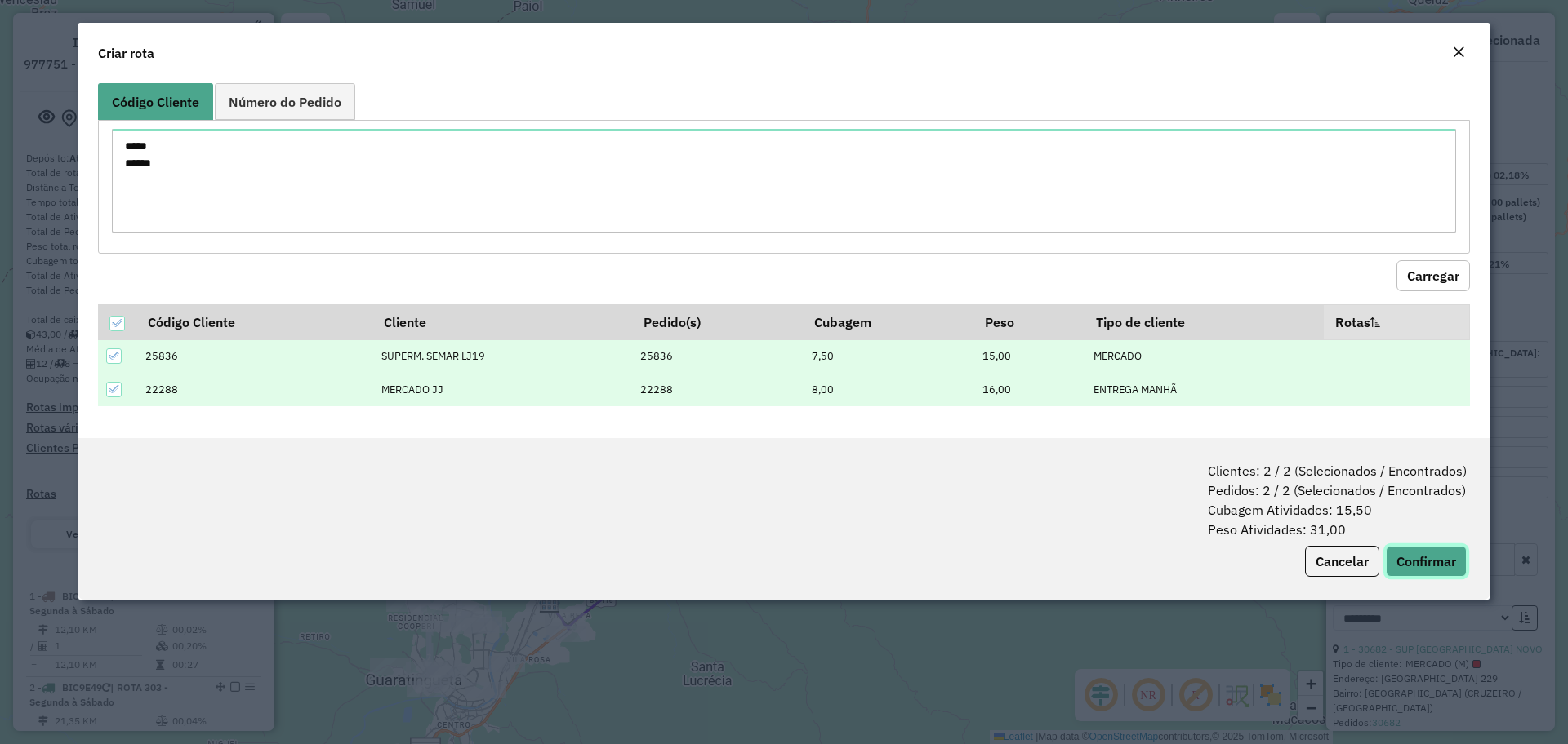
click at [1444, 560] on button "Confirmar" at bounding box center [1426, 561] width 81 height 31
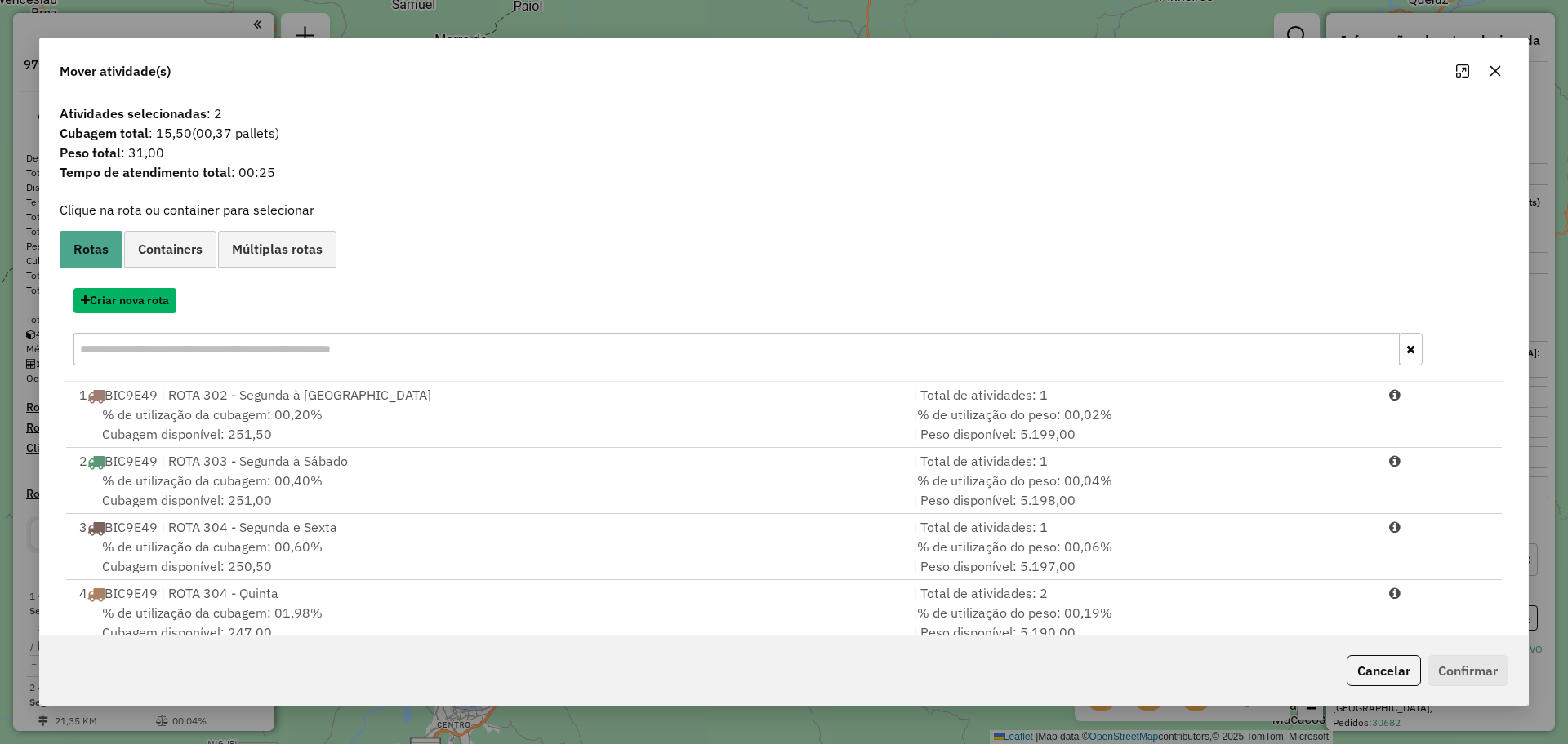
click at [152, 307] on button "Criar nova rota" at bounding box center [124, 301] width 103 height 26
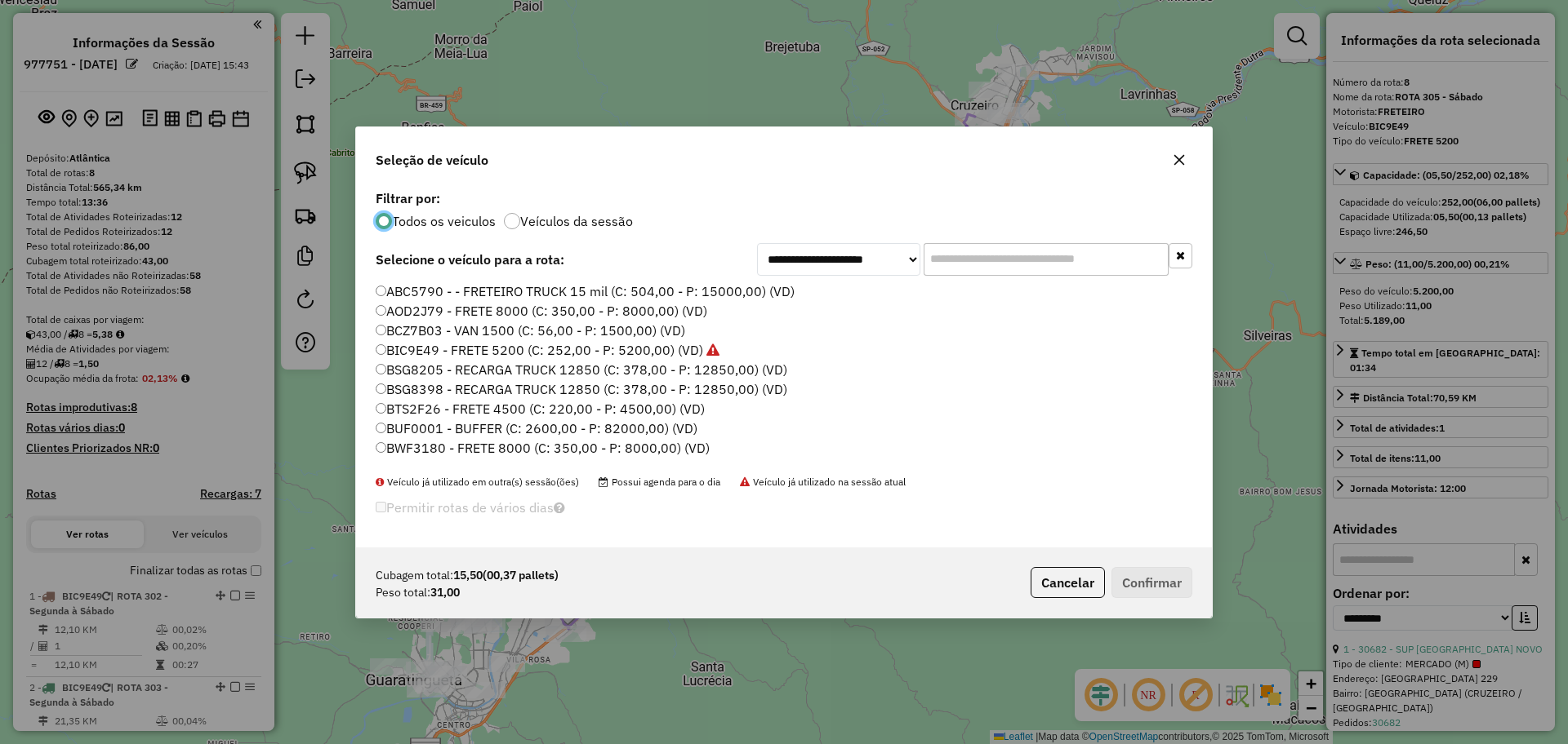
click at [432, 352] on label "BIC9E49 - FRETE 5200 (C: 252,00 - P: 5200,00) (VD)" at bounding box center [548, 350] width 344 height 19
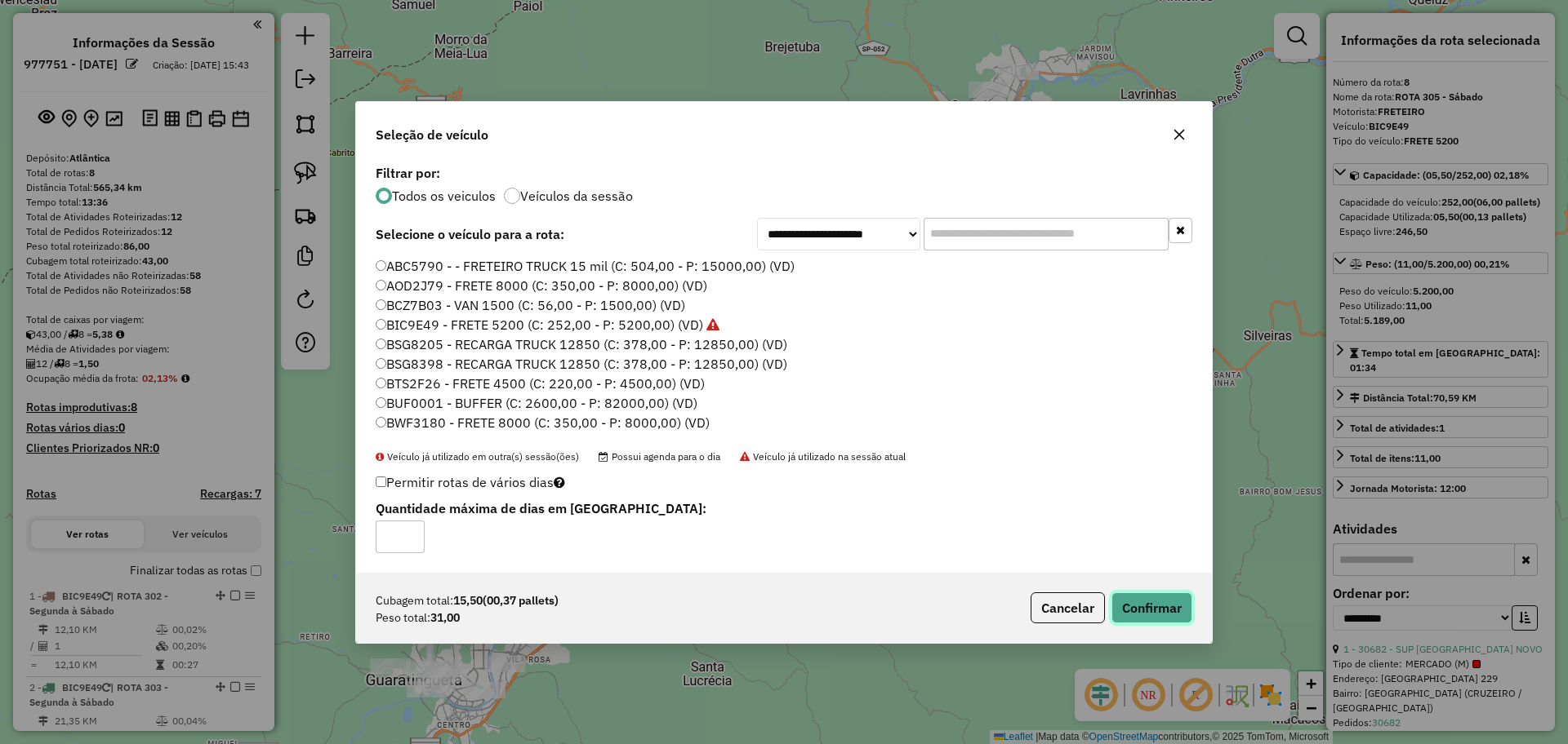
click at [1168, 609] on button "Confirmar" at bounding box center [1152, 607] width 81 height 31
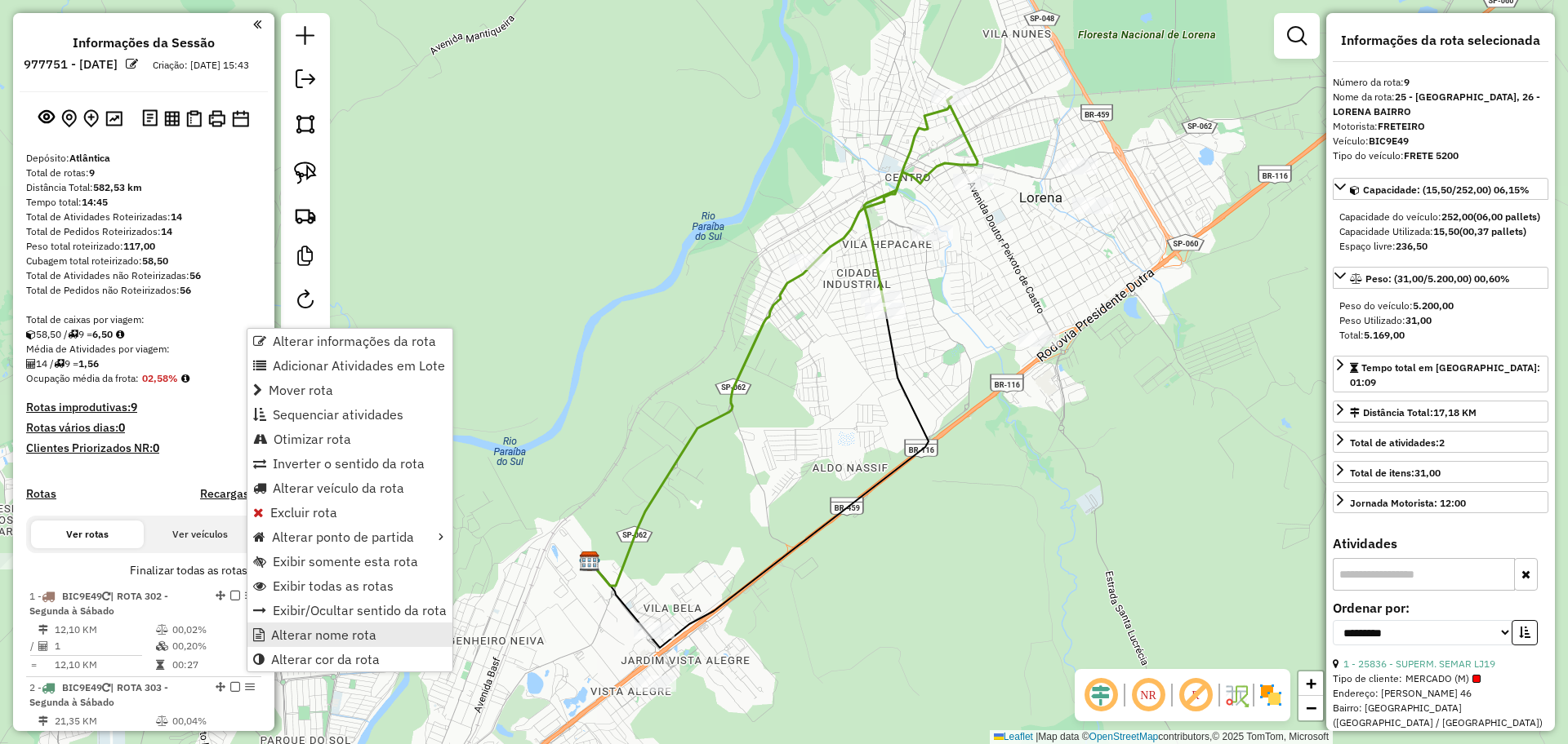
click at [295, 629] on span "Alterar nome rota" at bounding box center [323, 635] width 105 height 13
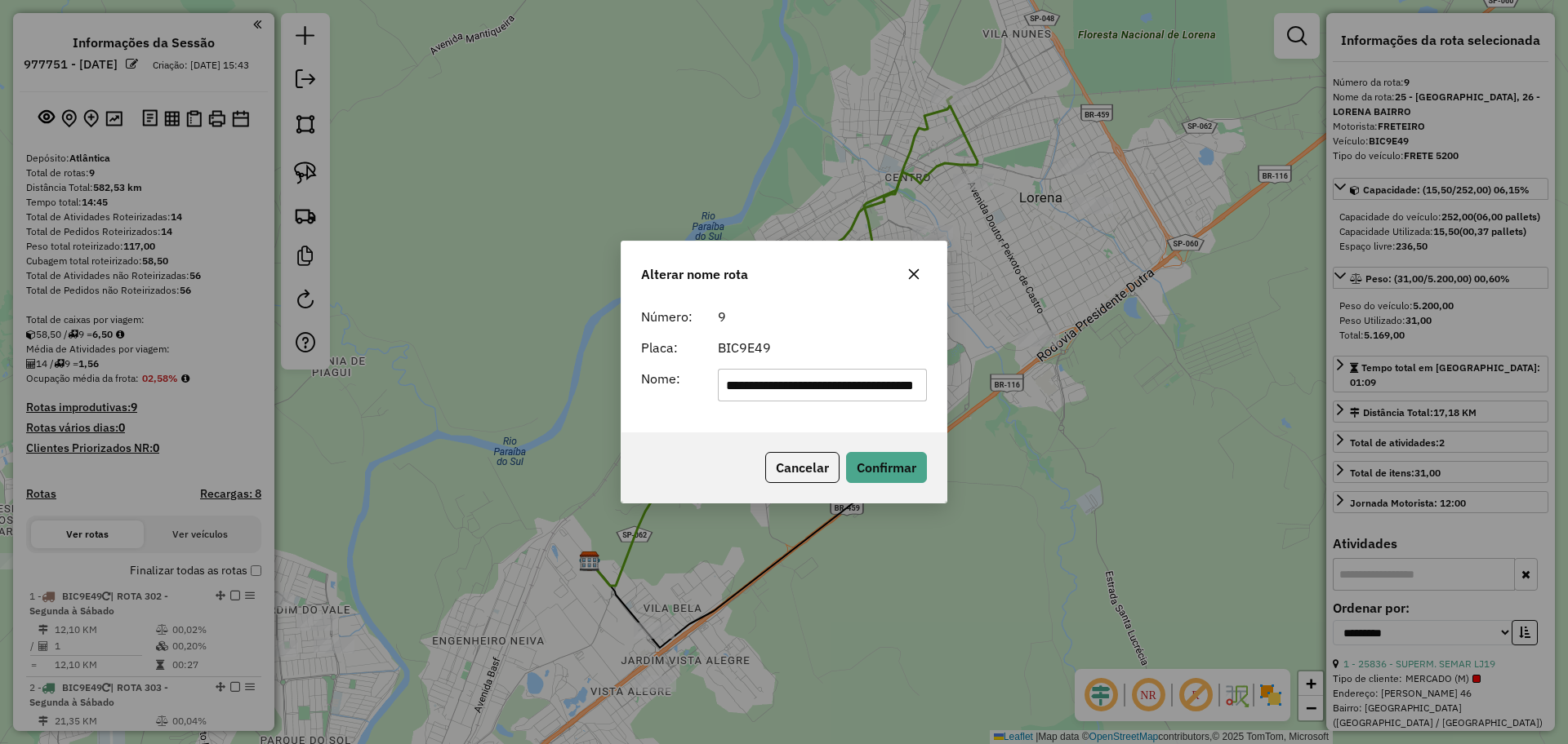
drag, startPoint x: 917, startPoint y: 383, endPoint x: 380, endPoint y: 375, distance: 537.1
click at [380, 375] on div "**********" at bounding box center [784, 372] width 1568 height 744
type input "**********"
click at [888, 466] on button "Confirmar" at bounding box center [886, 467] width 81 height 31
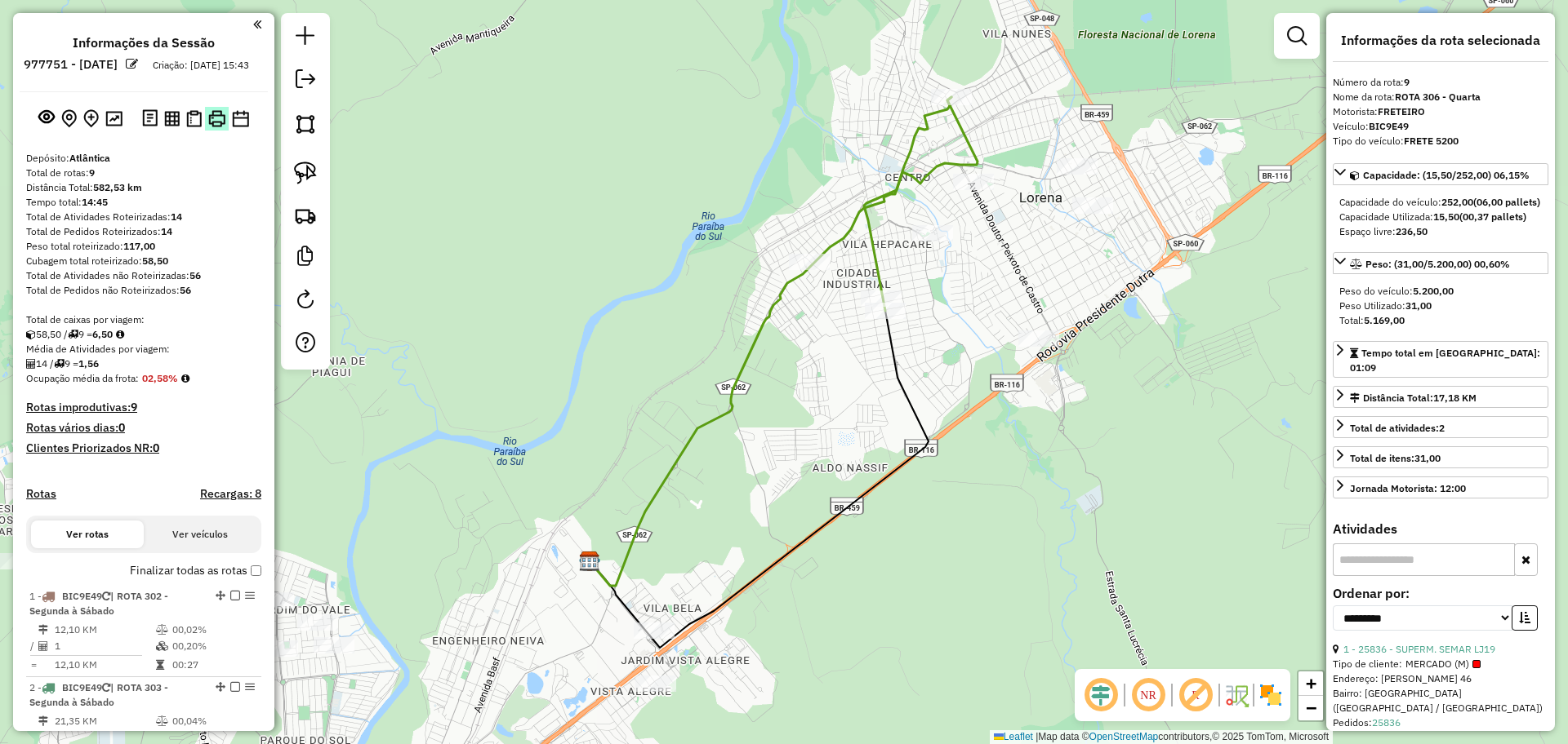
click at [212, 127] on img at bounding box center [216, 118] width 17 height 17
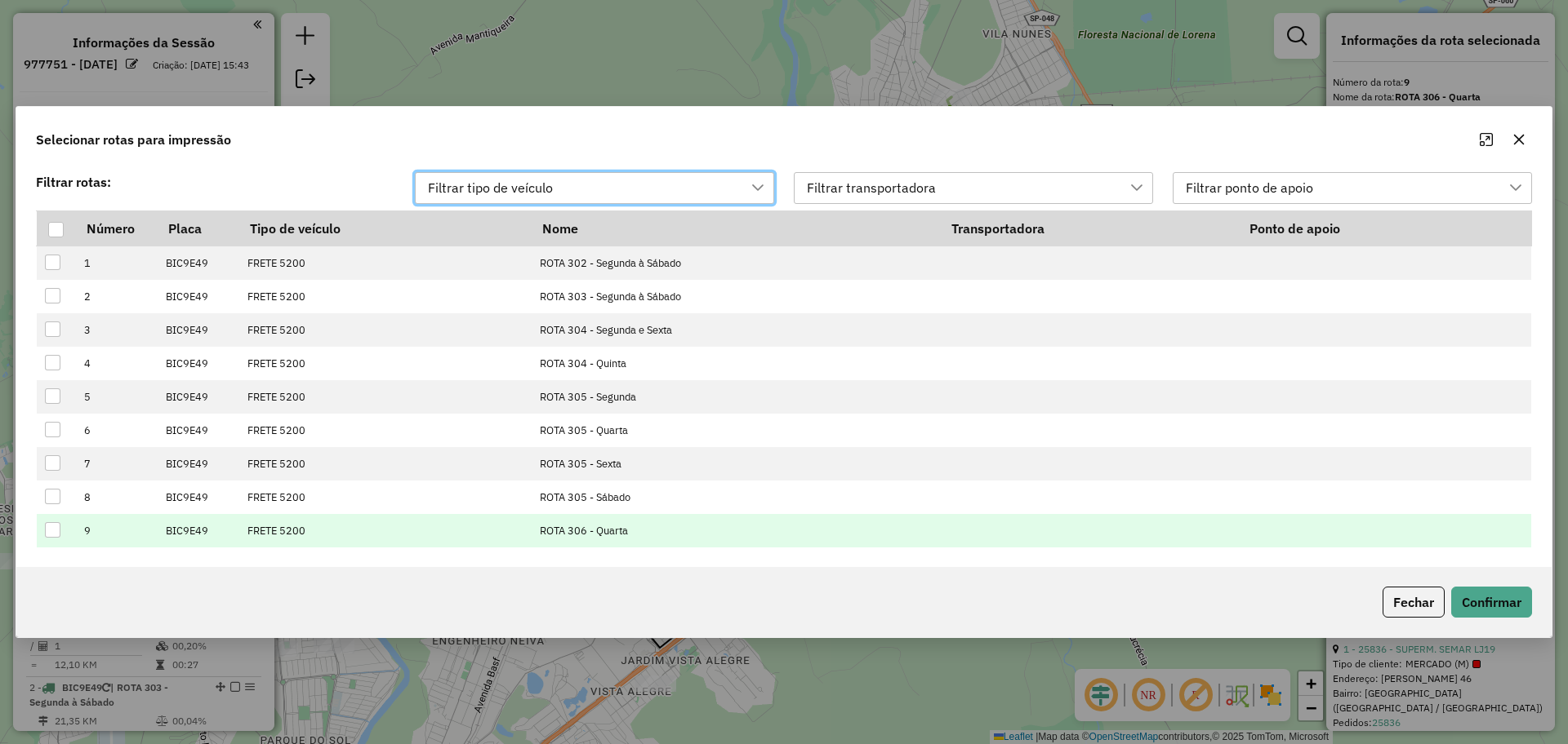
click at [54, 532] on div at bounding box center [53, 531] width 16 height 16
click at [1475, 590] on button "Confirmar" at bounding box center [1491, 602] width 81 height 31
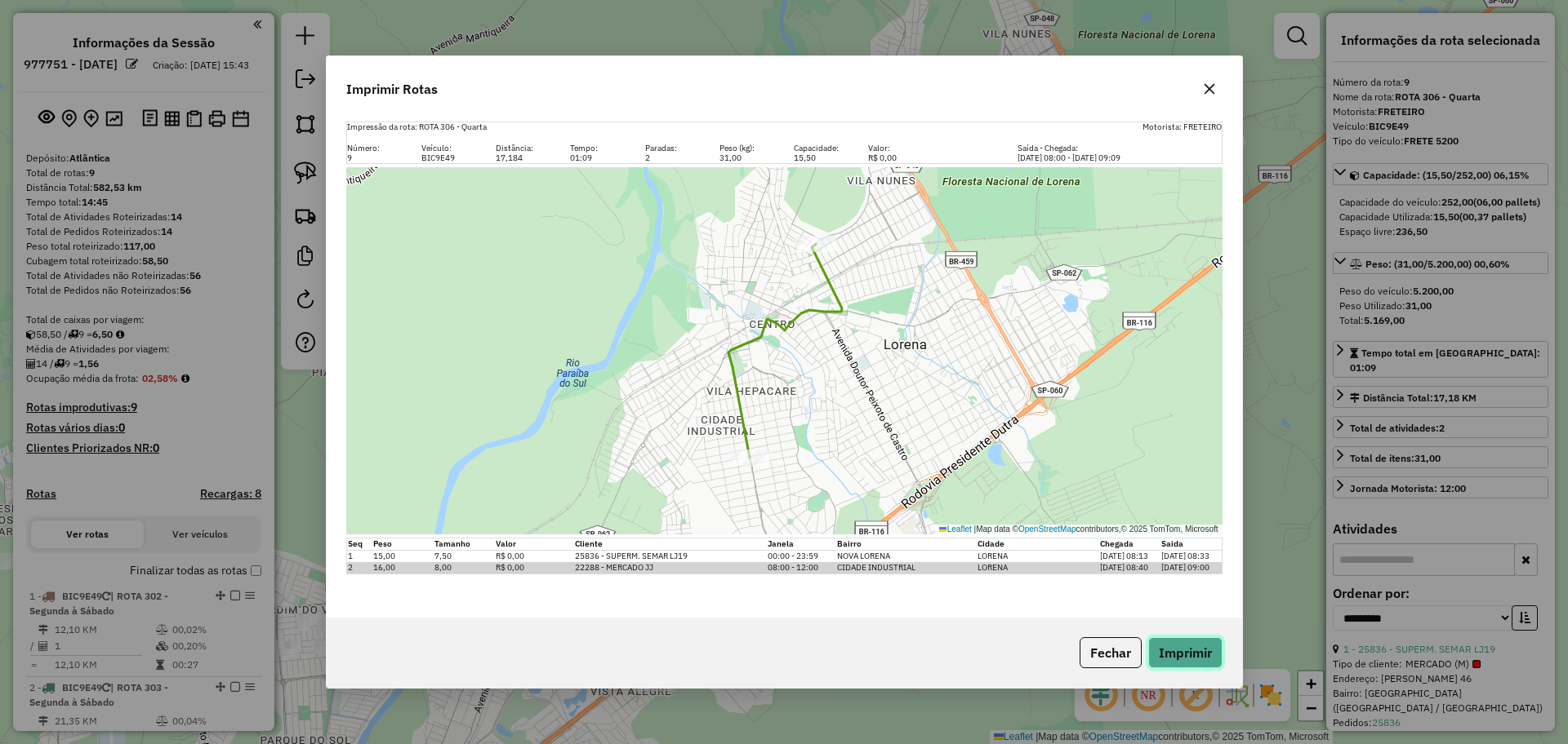
click at [1169, 656] on button "Imprimir" at bounding box center [1185, 652] width 74 height 31
click at [1099, 660] on button "Fechar" at bounding box center [1110, 652] width 62 height 31
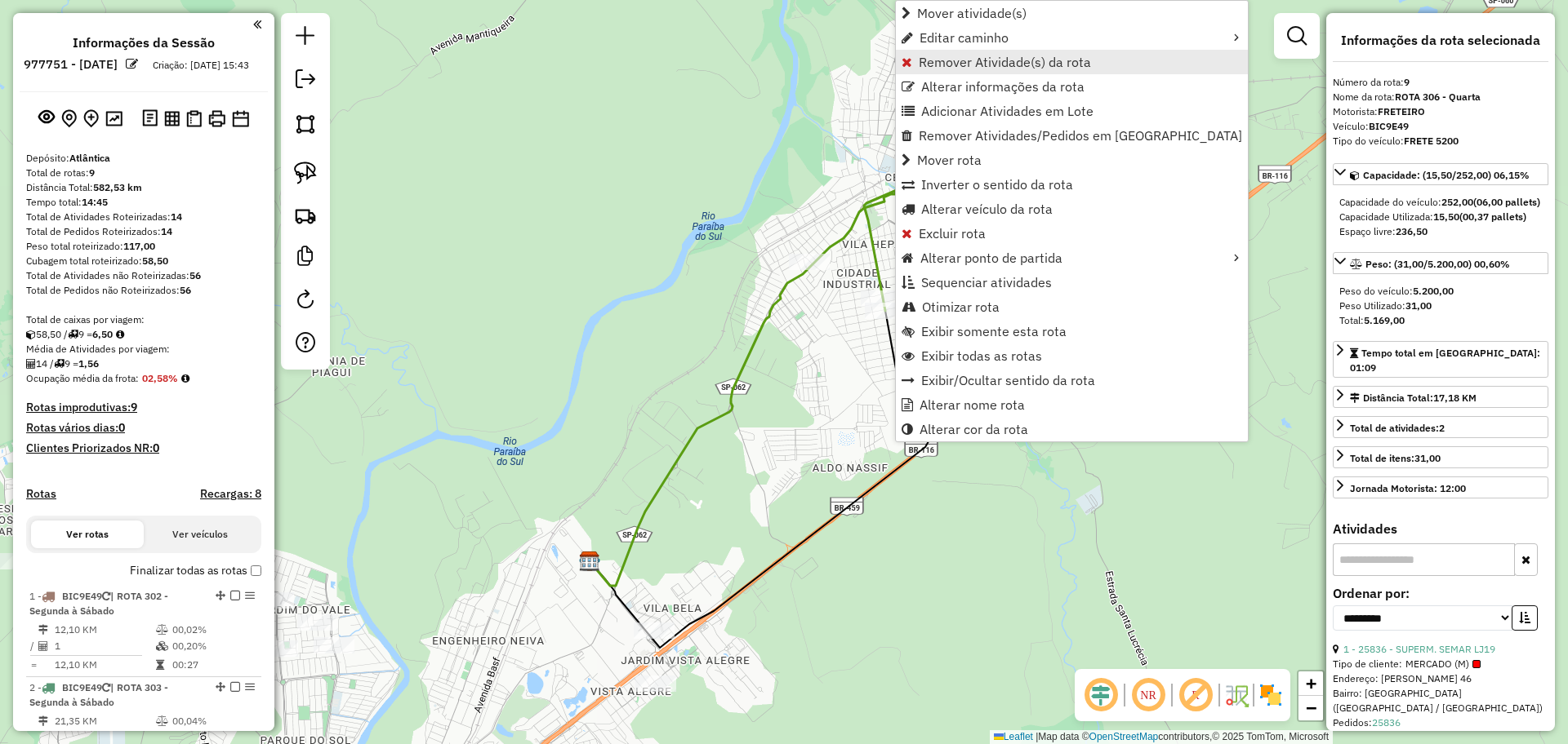
click at [949, 59] on span "Remover Atividade(s) da rota" at bounding box center [1004, 62] width 172 height 13
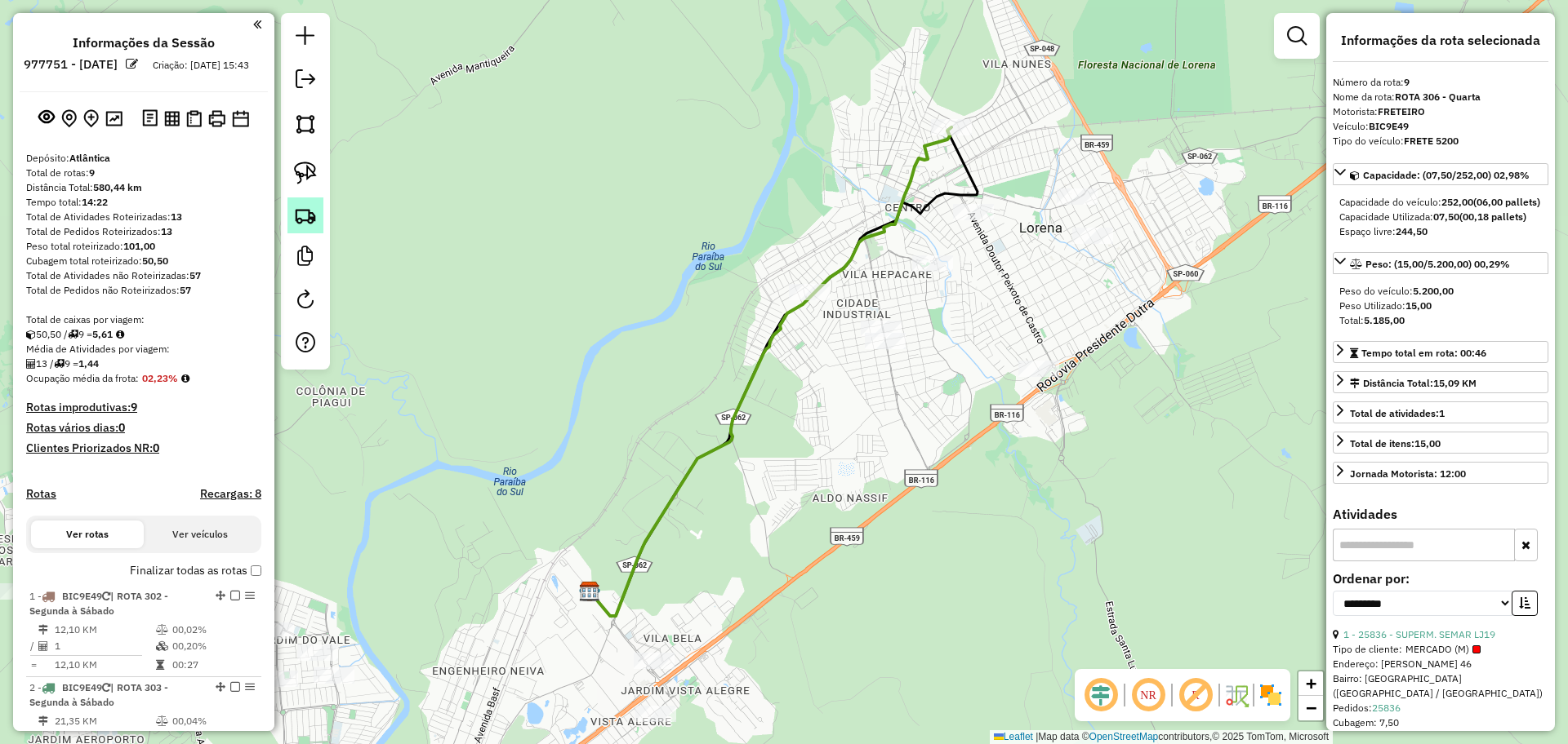
click at [306, 214] on img at bounding box center [305, 215] width 23 height 23
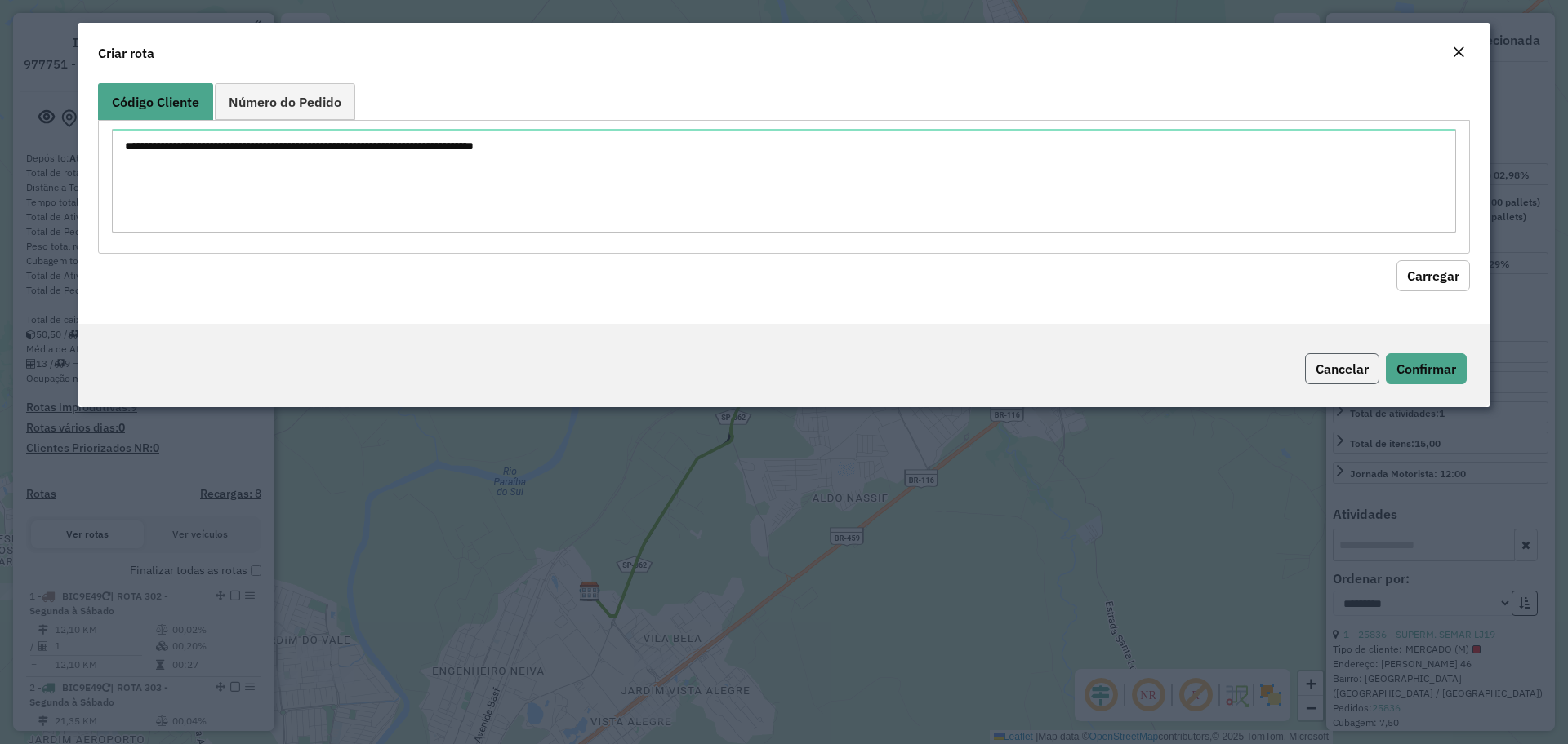
click at [1340, 381] on button "Cancelar" at bounding box center [1342, 368] width 74 height 31
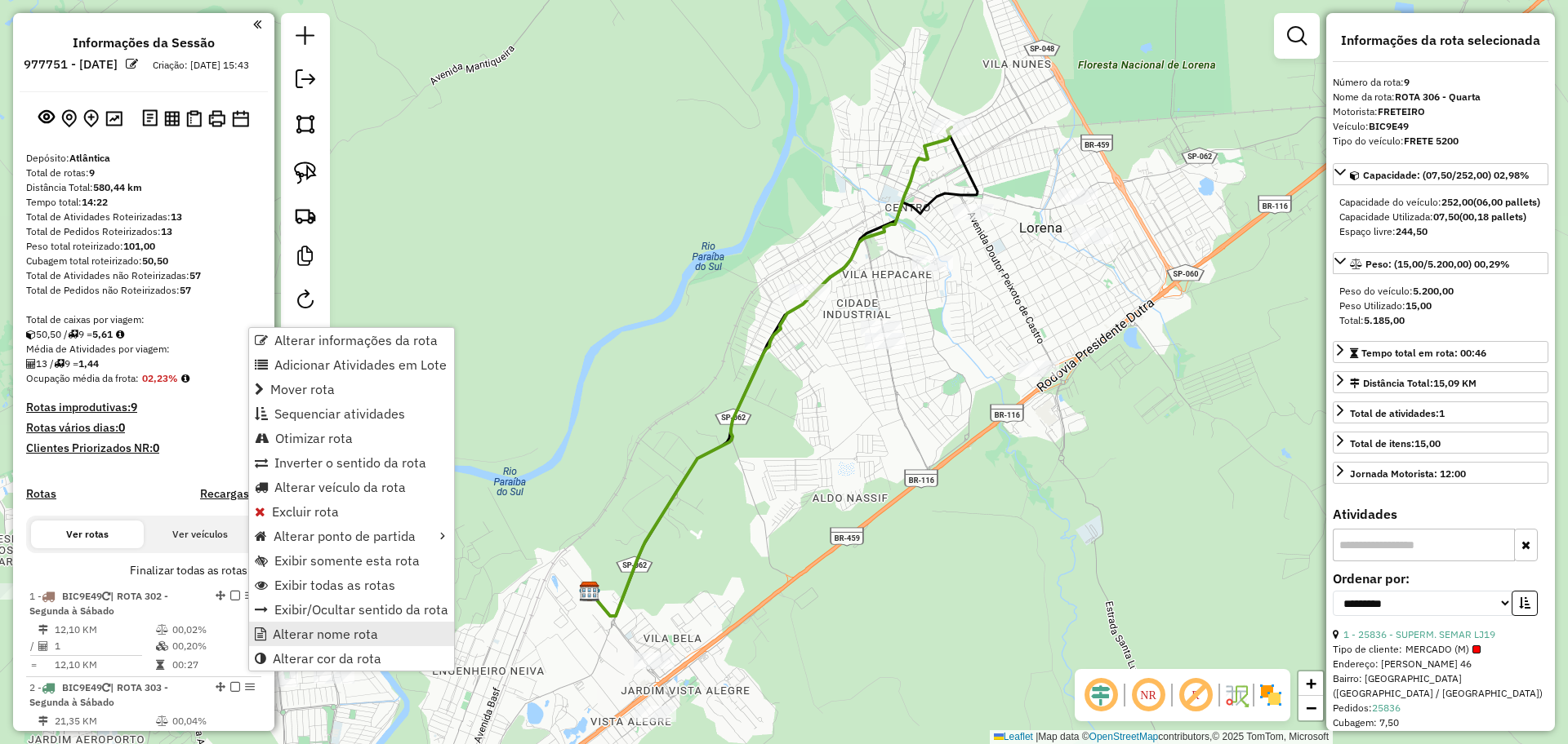
click at [325, 636] on span "Alterar nome rota" at bounding box center [325, 634] width 105 height 13
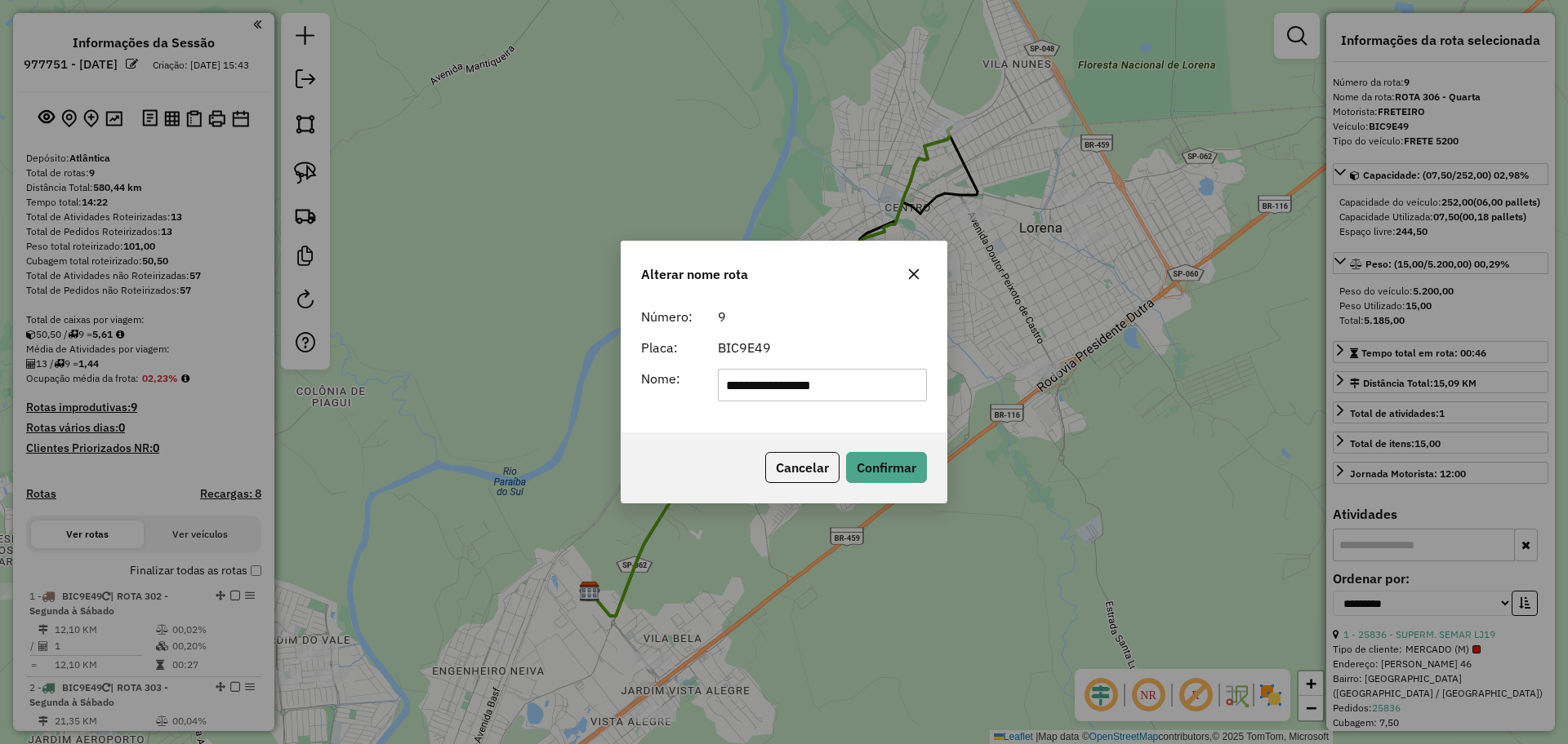
drag, startPoint x: 845, startPoint y: 390, endPoint x: 800, endPoint y: 382, distance: 45.7
click at [800, 382] on input "**********" at bounding box center [823, 385] width 210 height 33
type input "**********"
click at [874, 475] on button "Confirmar" at bounding box center [886, 467] width 81 height 31
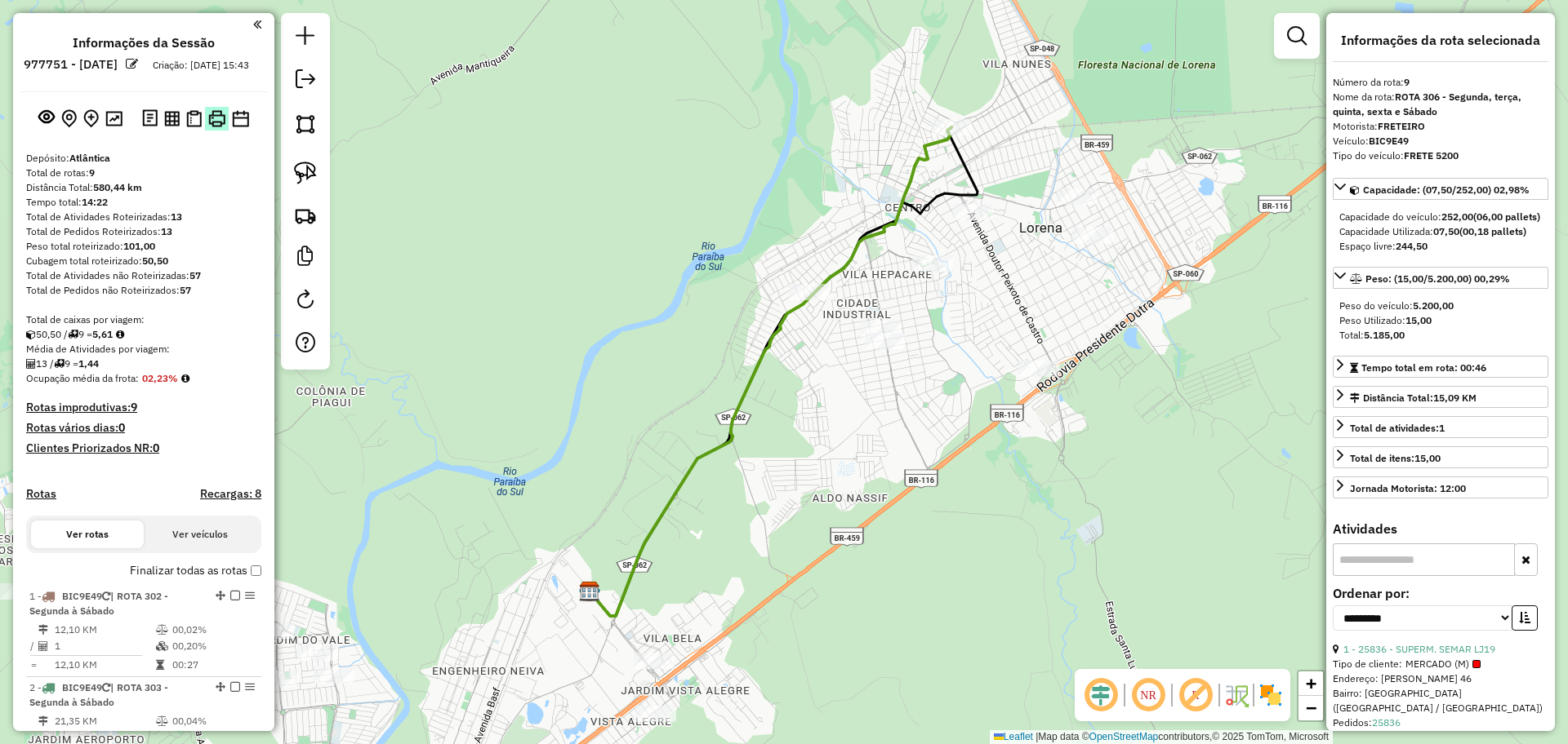
click at [215, 127] on img at bounding box center [216, 118] width 17 height 17
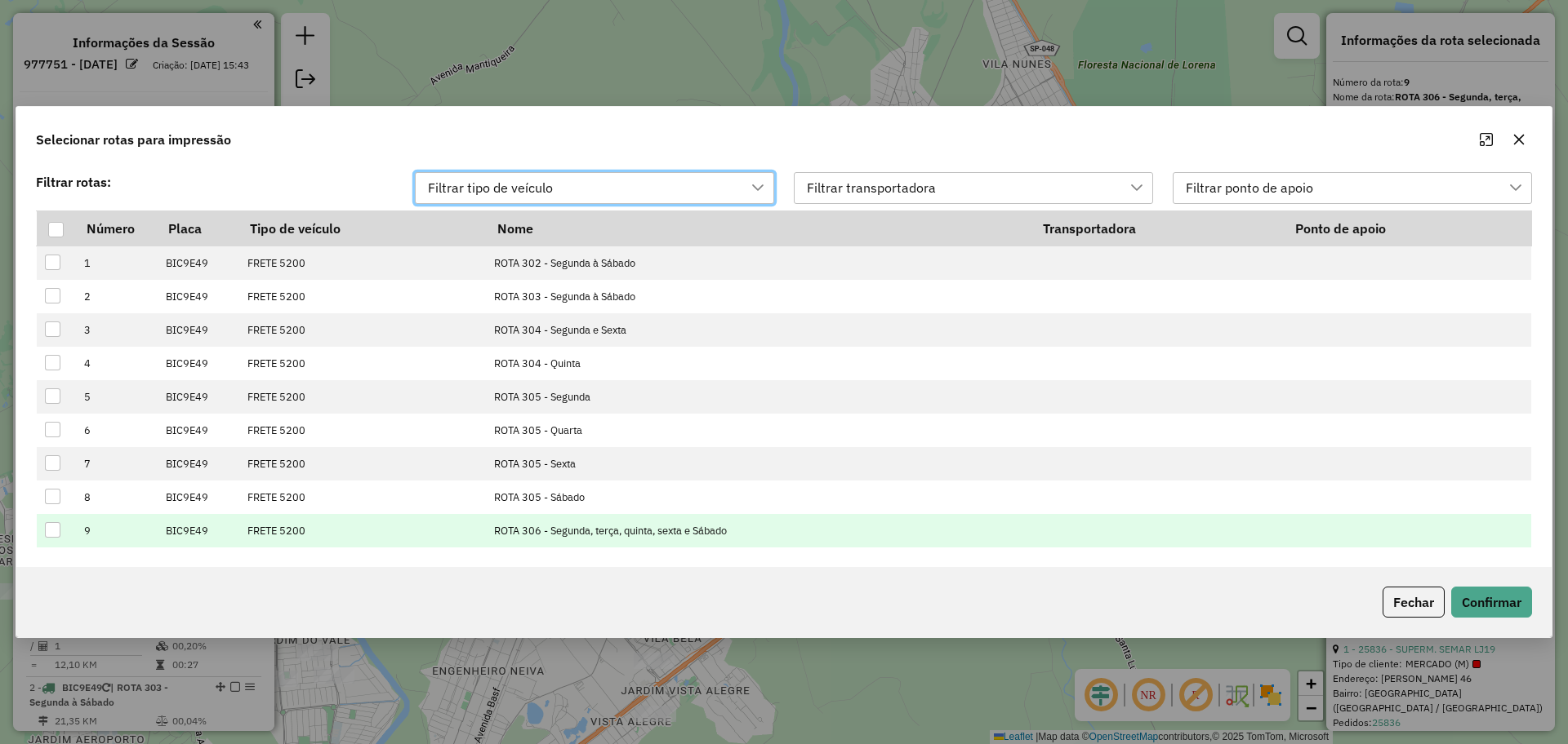
click at [52, 532] on div at bounding box center [53, 531] width 16 height 16
click at [1515, 599] on button "Confirmar" at bounding box center [1491, 602] width 81 height 31
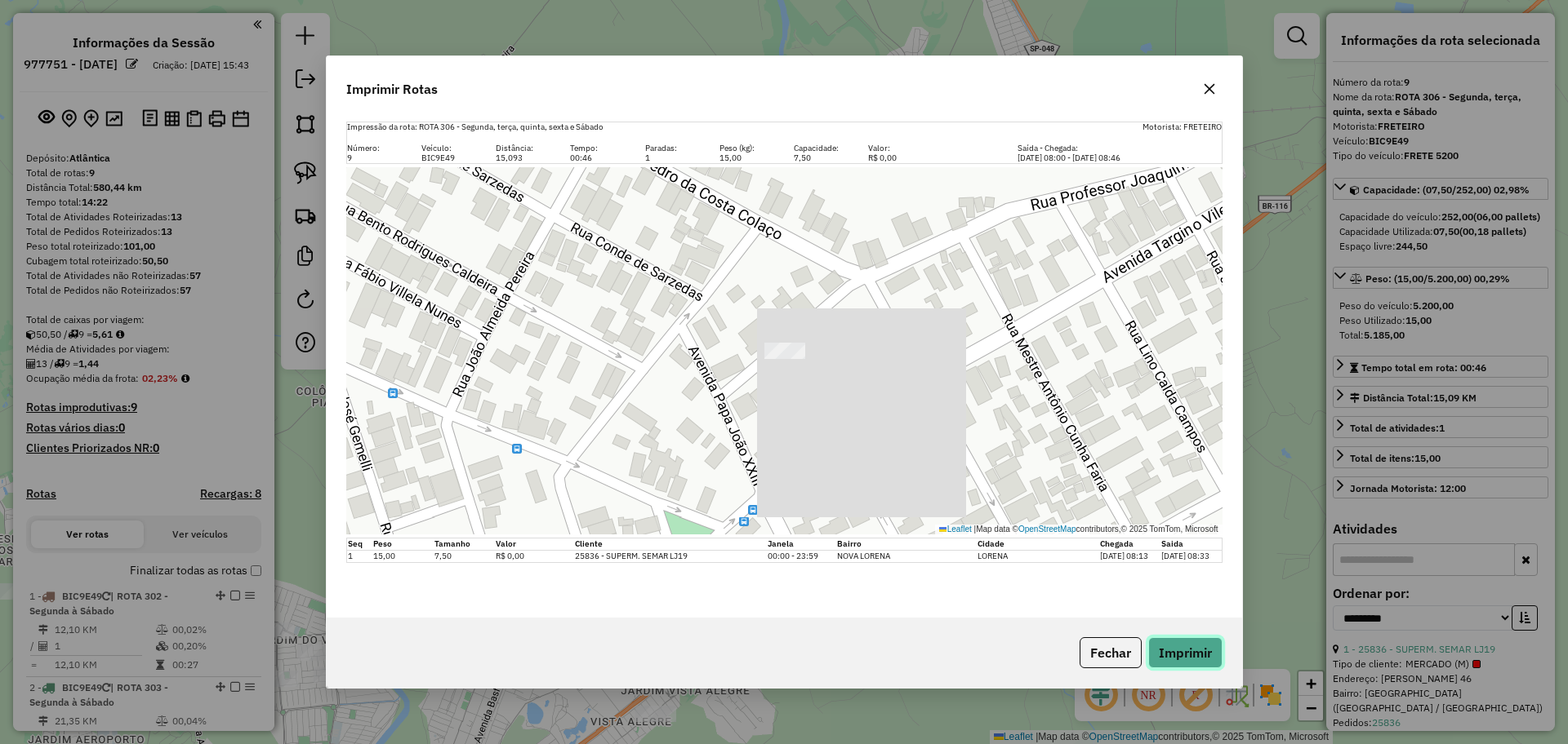
click at [1167, 646] on button "Imprimir" at bounding box center [1185, 652] width 74 height 31
click at [1100, 659] on button "Fechar" at bounding box center [1110, 652] width 62 height 31
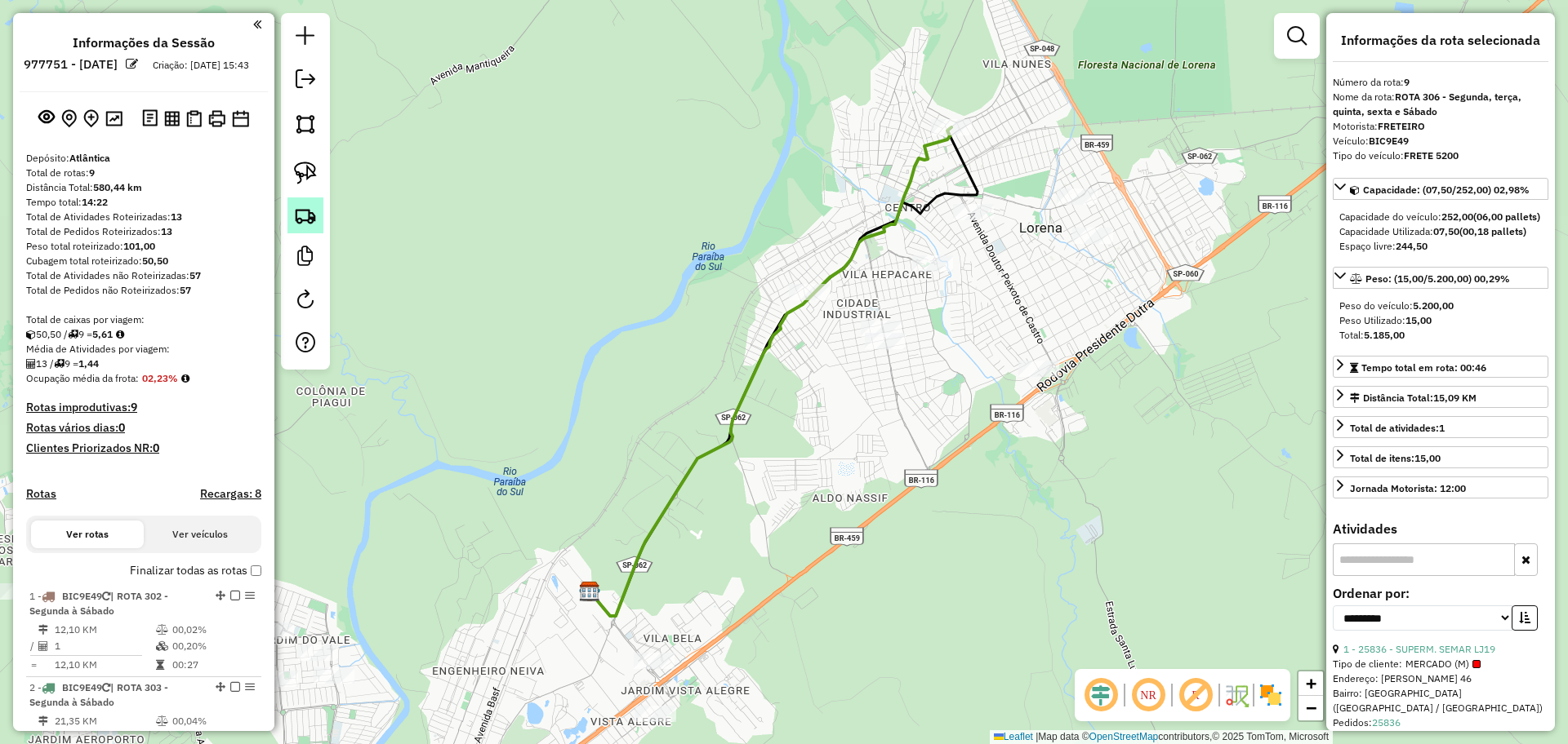
click at [303, 220] on img at bounding box center [305, 215] width 23 height 23
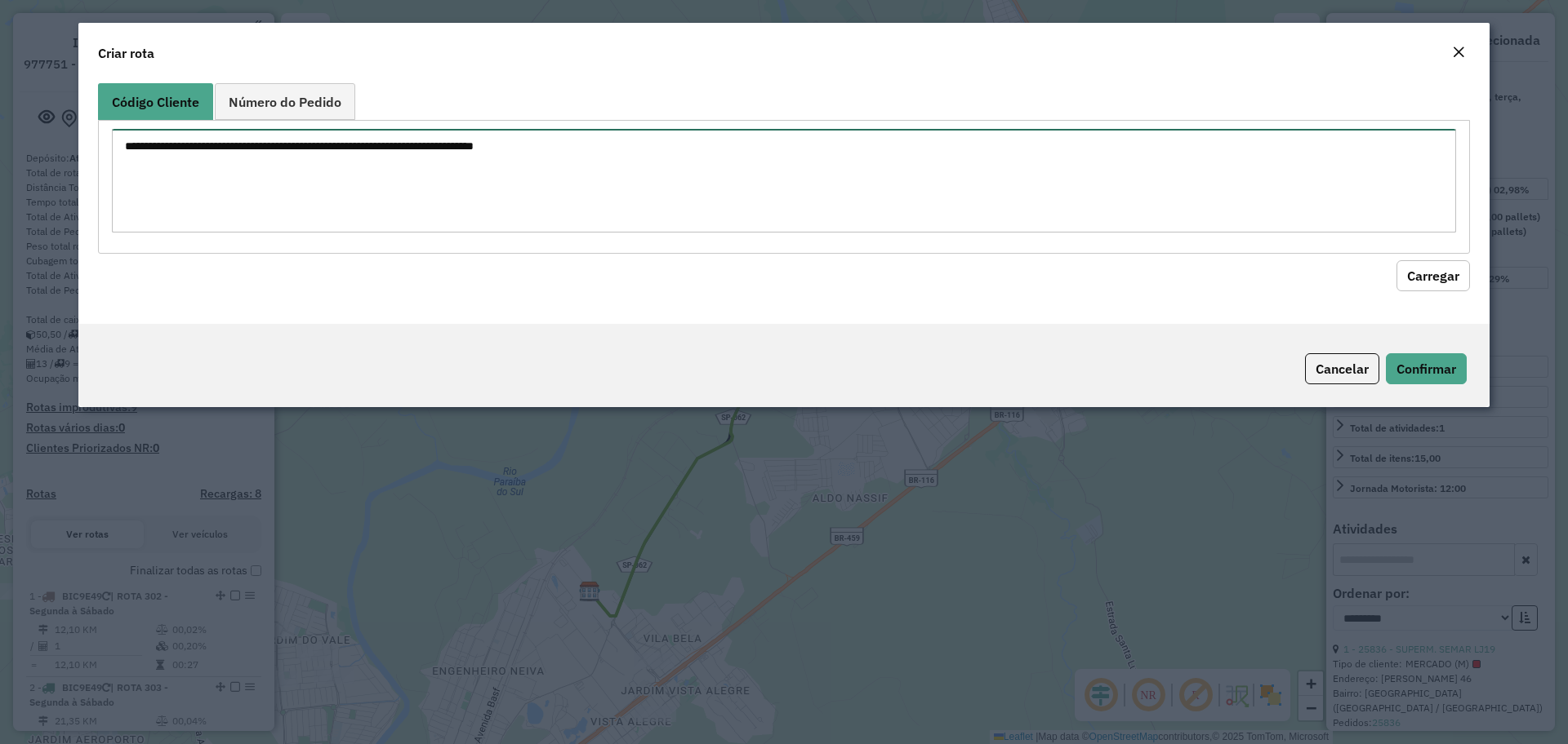
click at [551, 145] on textarea at bounding box center [784, 181] width 1344 height 104
paste textarea "*****"
type textarea "*****"
click at [1433, 274] on button "Carregar" at bounding box center [1432, 275] width 73 height 31
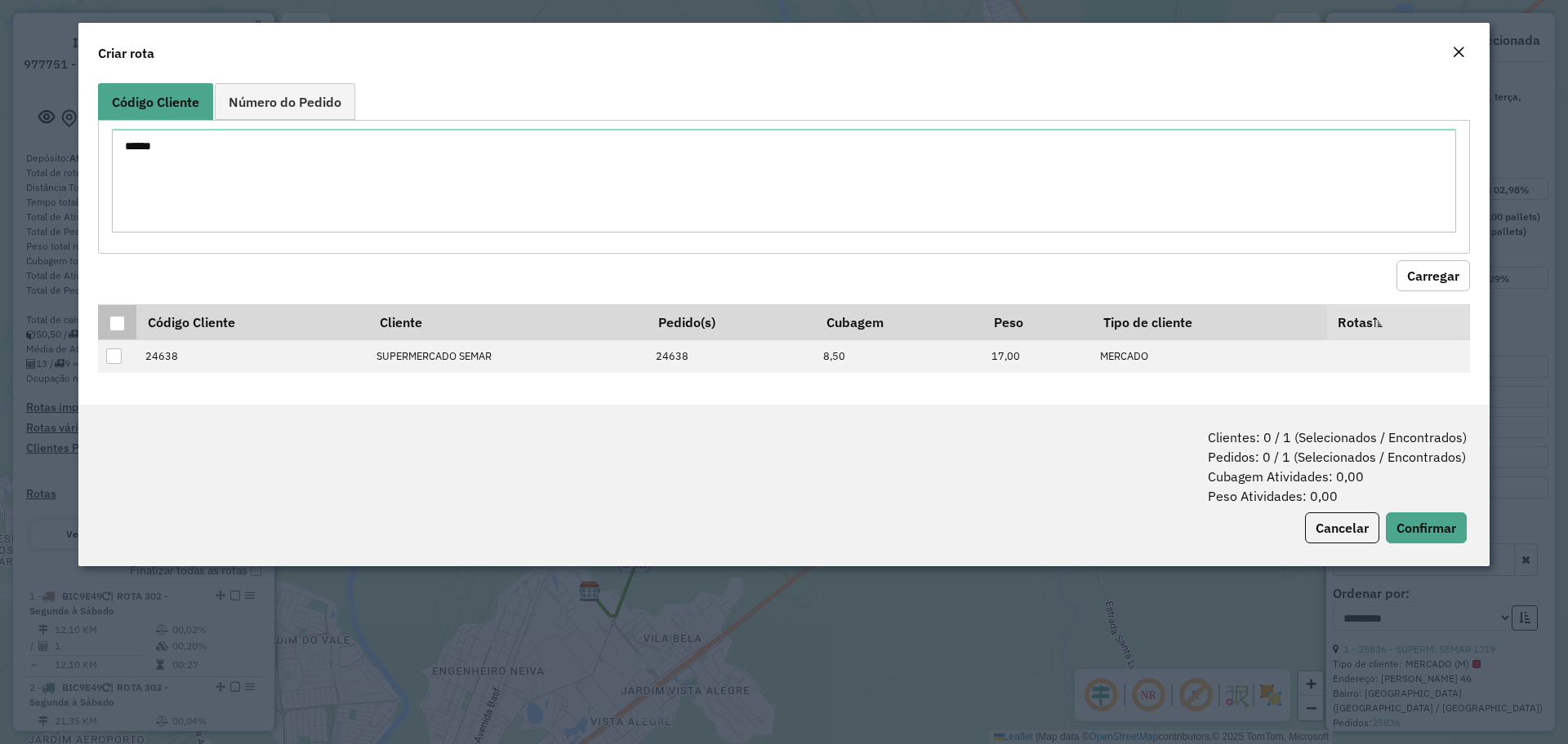
click at [117, 327] on div at bounding box center [117, 324] width 16 height 16
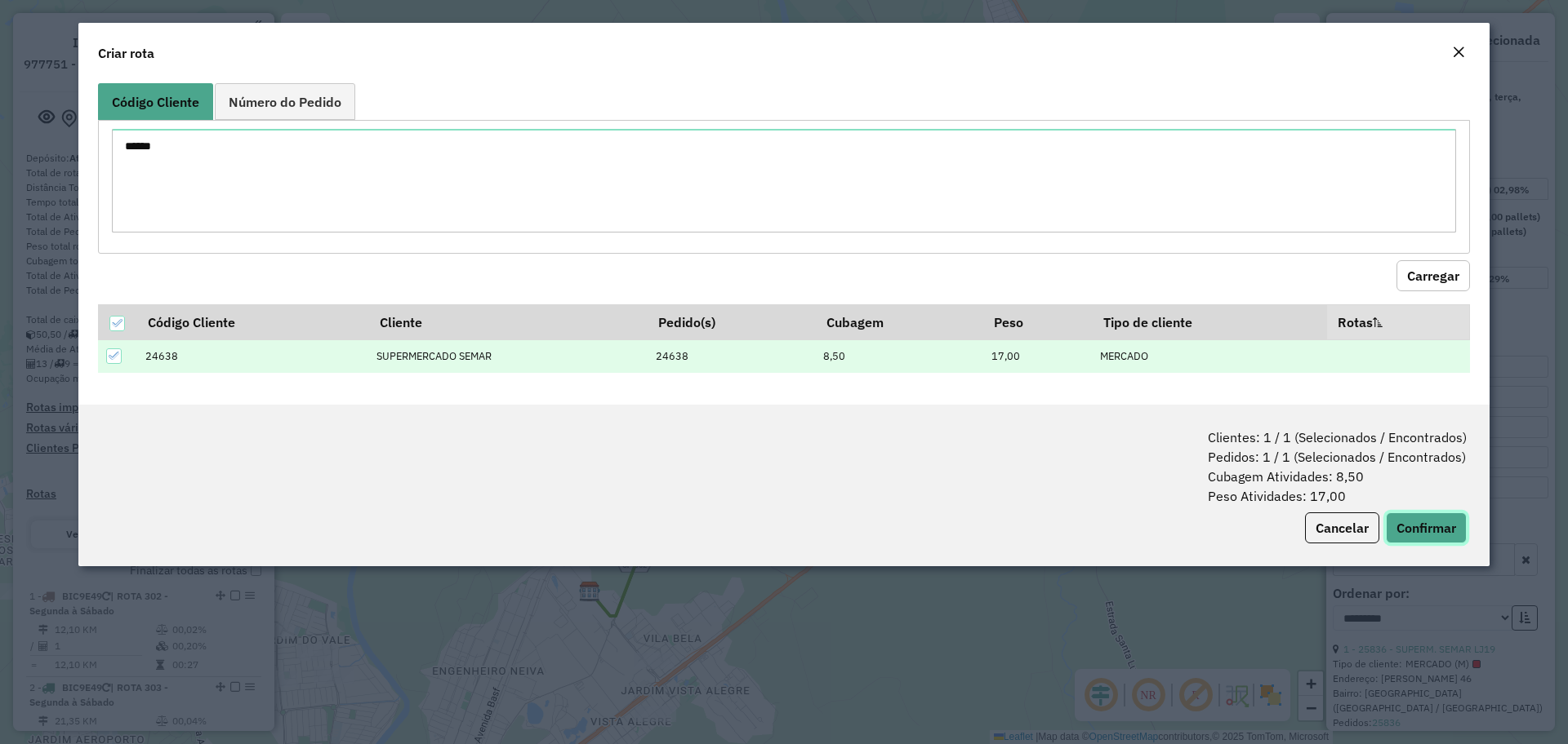
click at [1429, 529] on button "Confirmar" at bounding box center [1426, 528] width 81 height 31
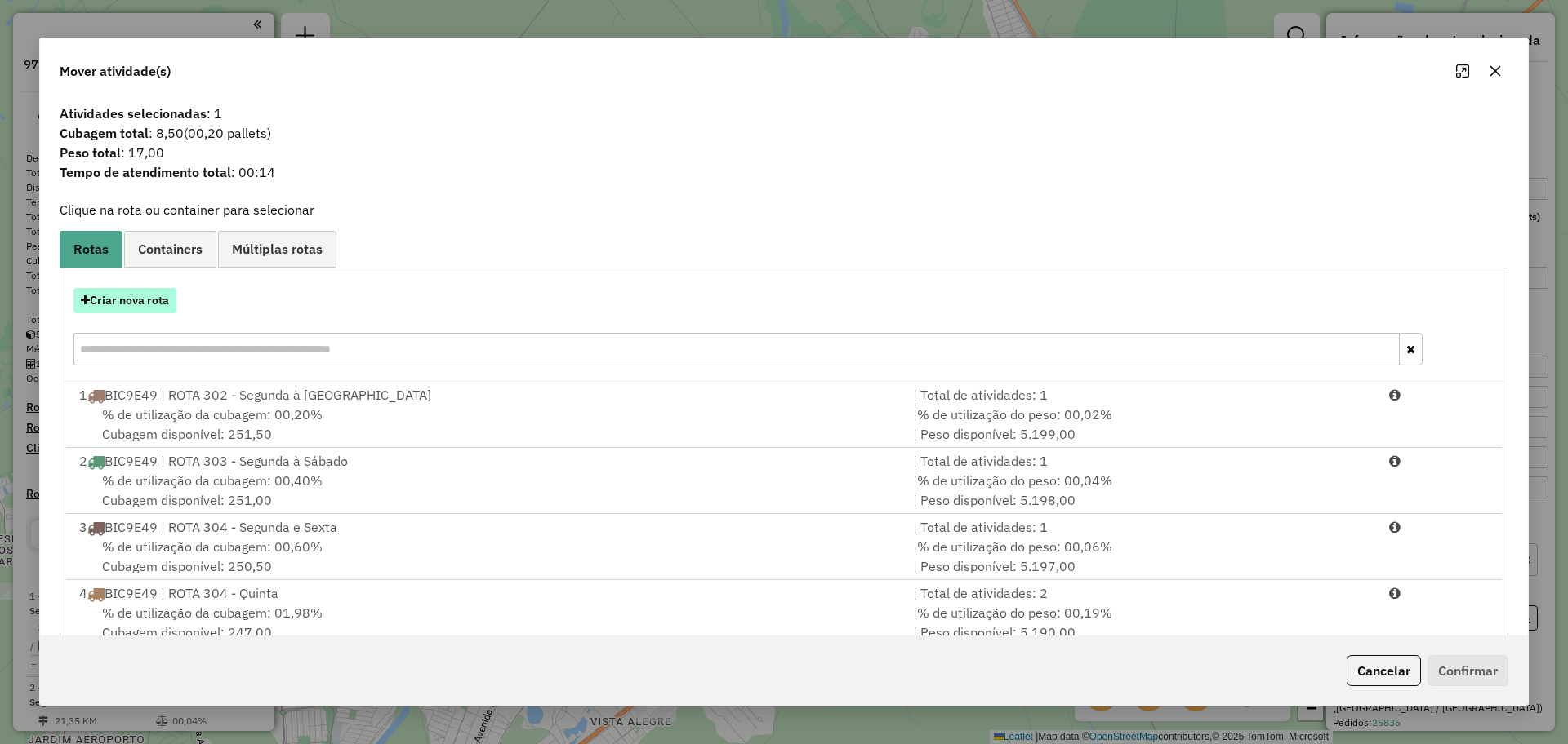
click at [156, 301] on button "Criar nova rota" at bounding box center [124, 301] width 103 height 26
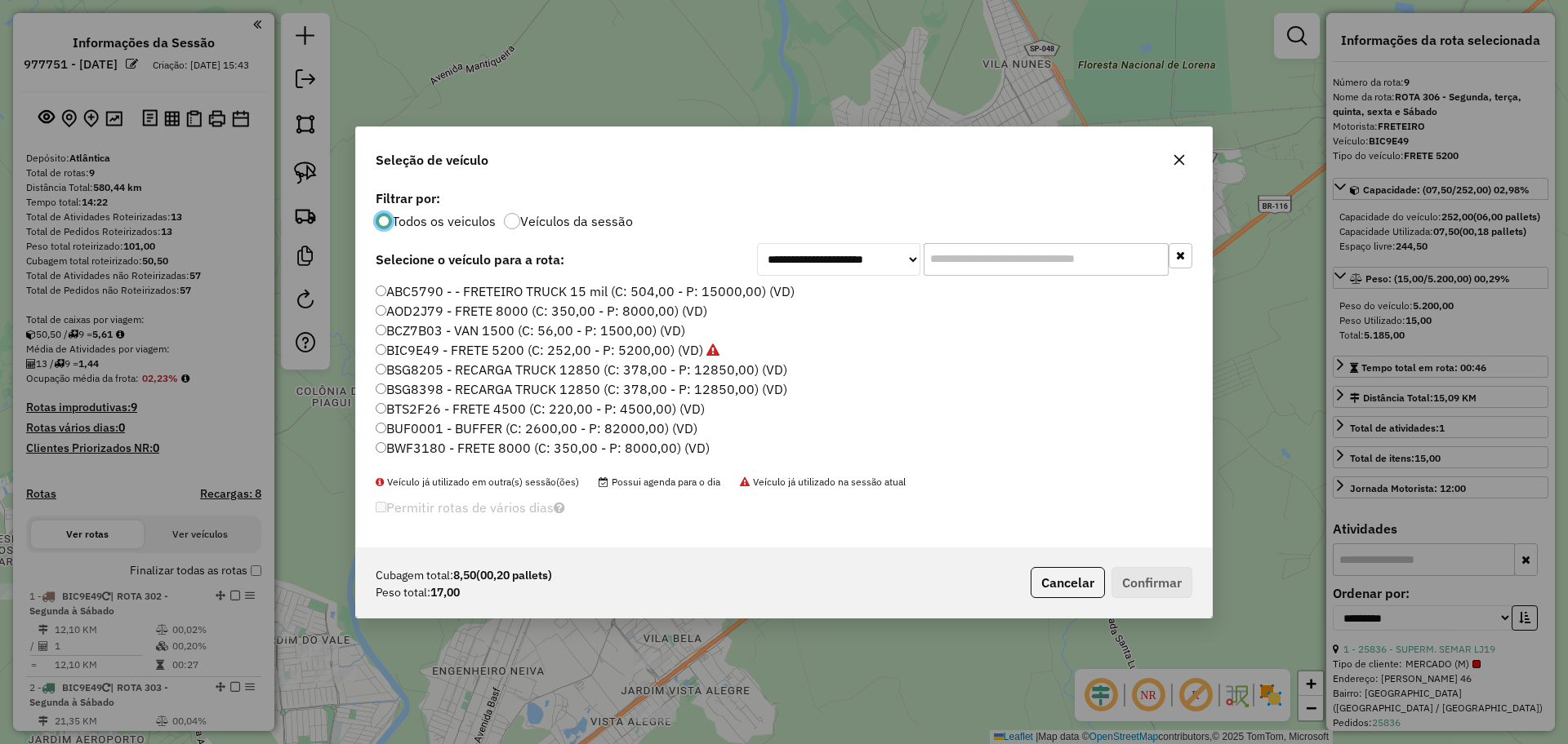
click at [401, 346] on label "BIC9E49 - FRETE 5200 (C: 252,00 - P: 5200,00) (VD)" at bounding box center [548, 350] width 344 height 19
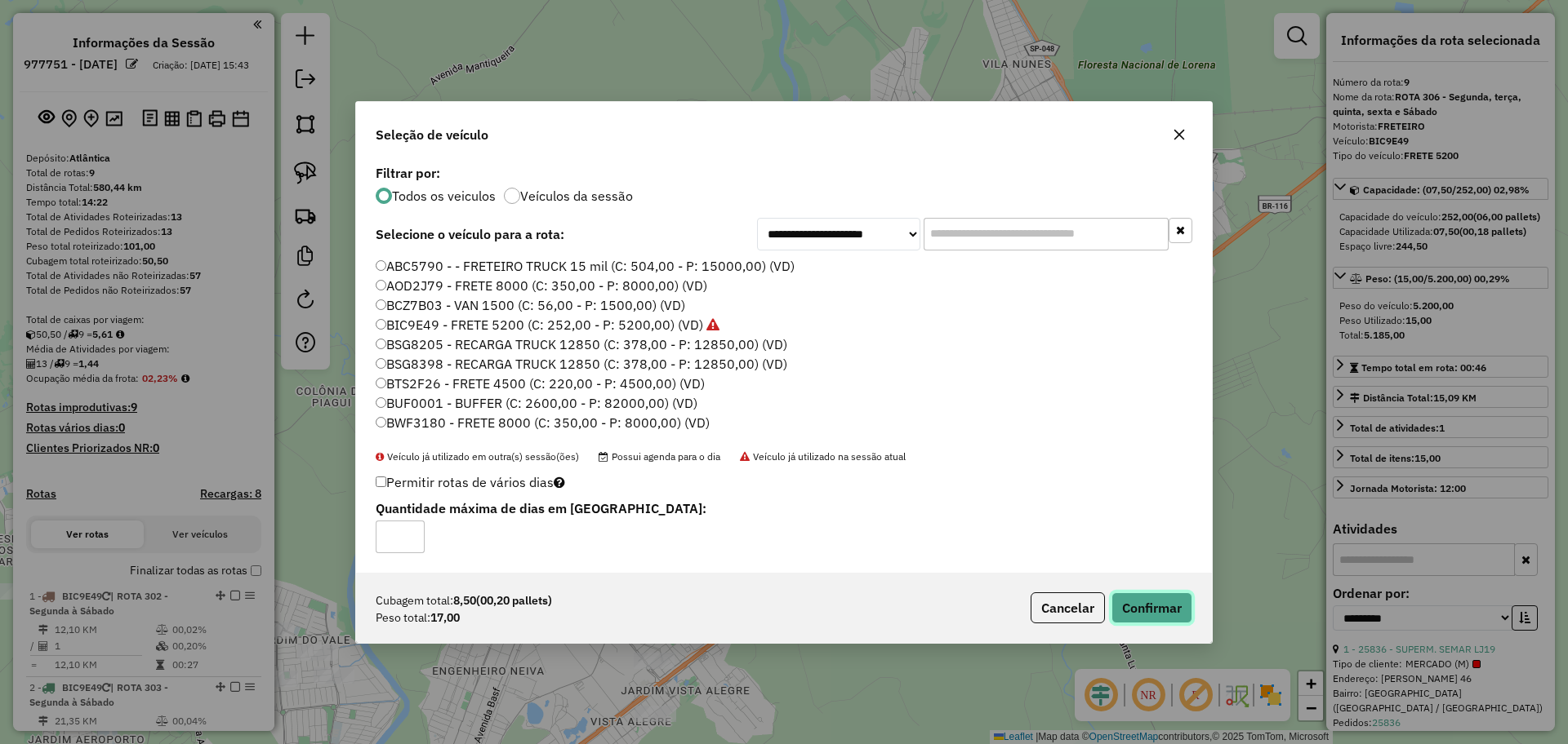
click at [1135, 605] on button "Confirmar" at bounding box center [1152, 607] width 81 height 31
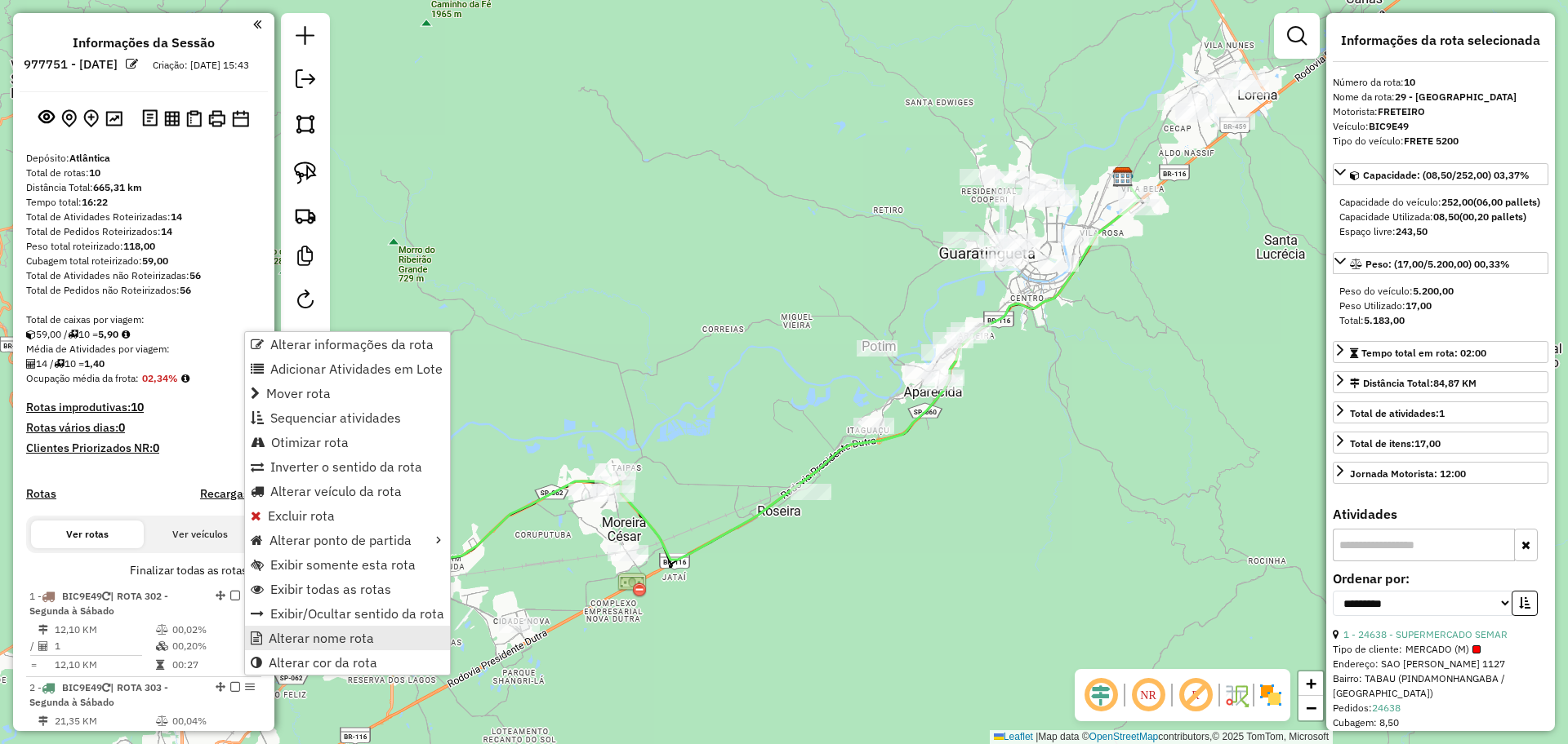
click at [305, 638] on span "Alterar nome rota" at bounding box center [321, 638] width 105 height 13
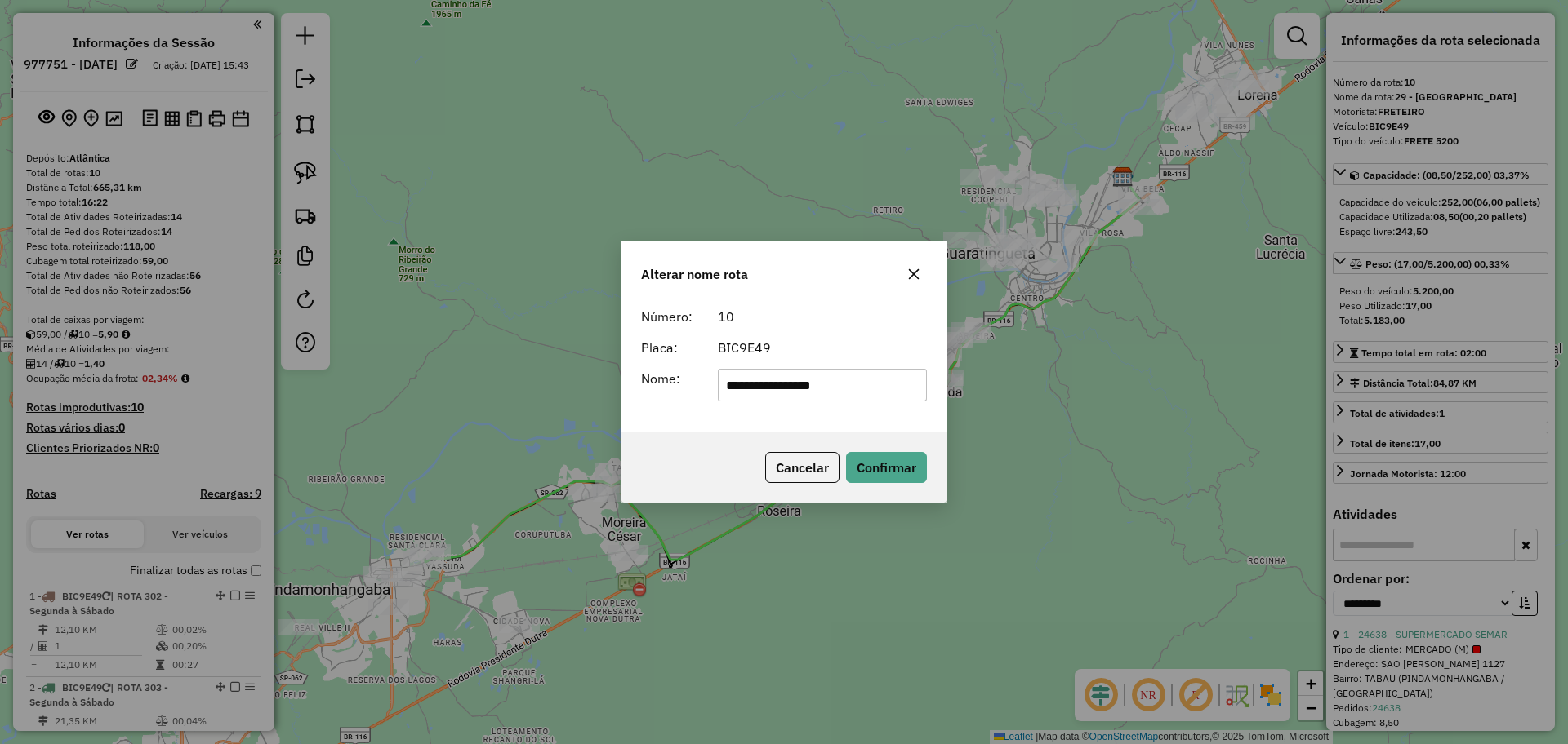
drag, startPoint x: 870, startPoint y: 389, endPoint x: 604, endPoint y: 389, distance: 266.0
click at [604, 389] on div "**********" at bounding box center [784, 372] width 1568 height 744
type input "**********"
click at [899, 452] on button "Confirmar" at bounding box center [886, 467] width 81 height 31
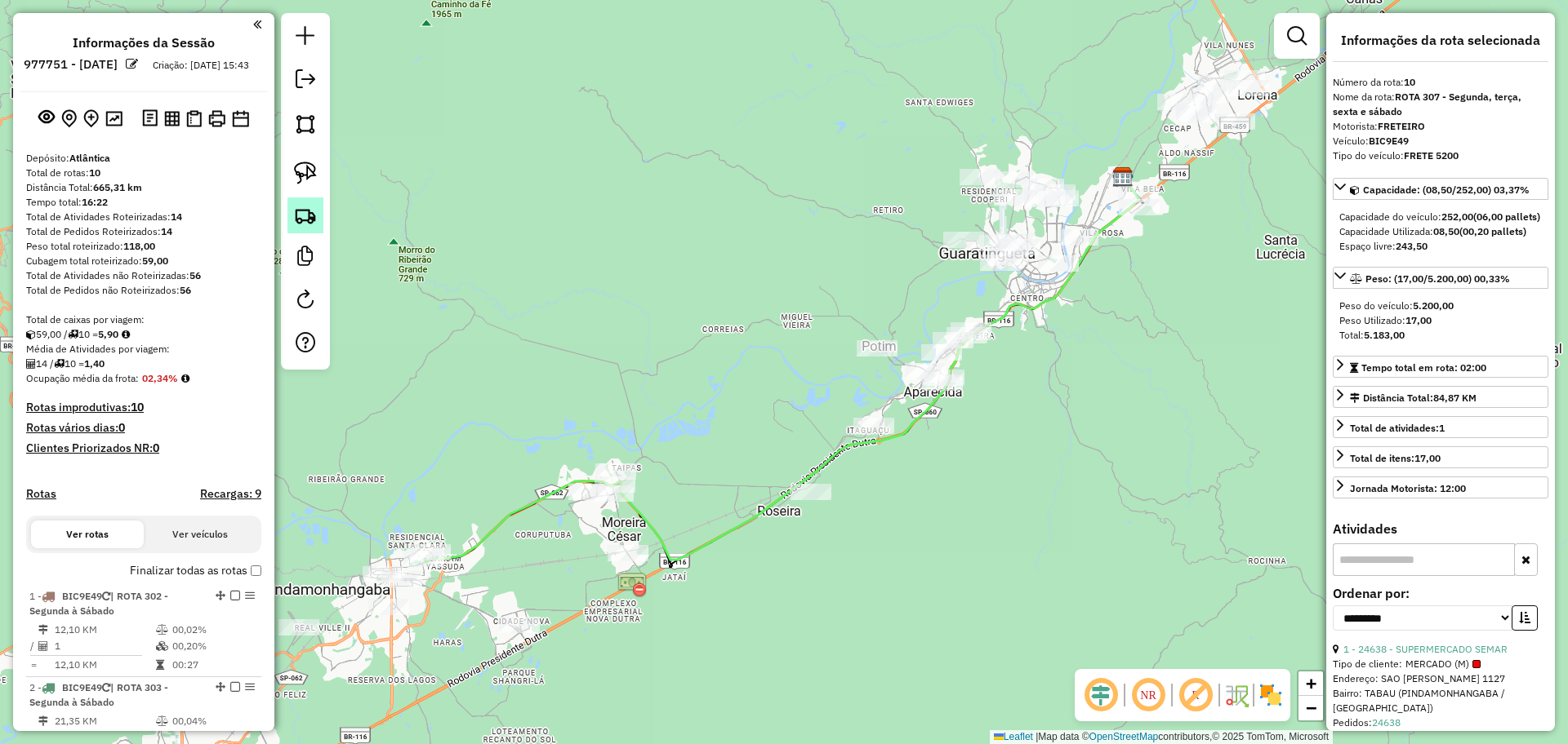
click at [312, 225] on img at bounding box center [305, 215] width 23 height 23
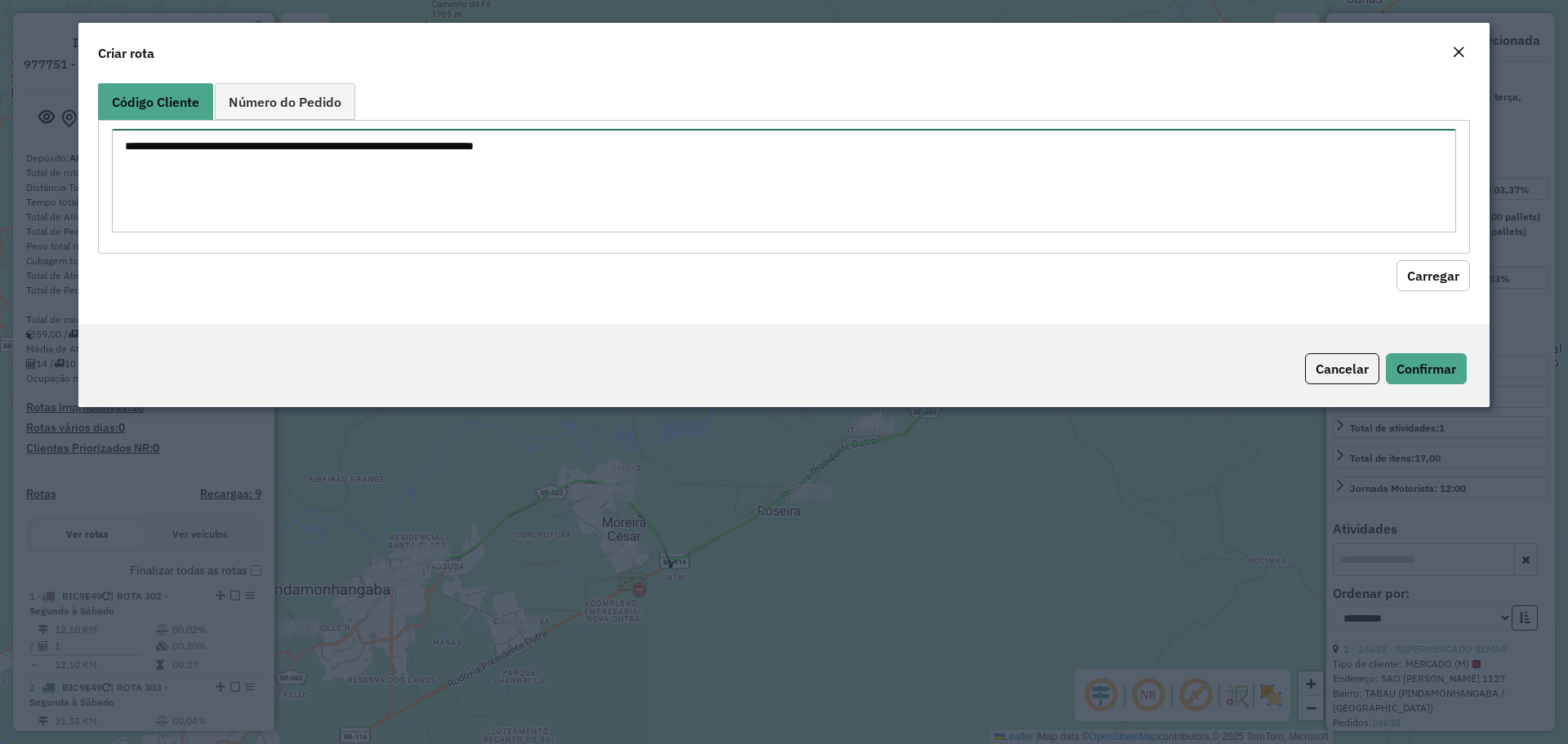
click at [444, 134] on textarea at bounding box center [784, 181] width 1344 height 104
paste textarea "***** *****"
type textarea "***** *****"
click at [1438, 266] on button "Carregar" at bounding box center [1432, 275] width 73 height 31
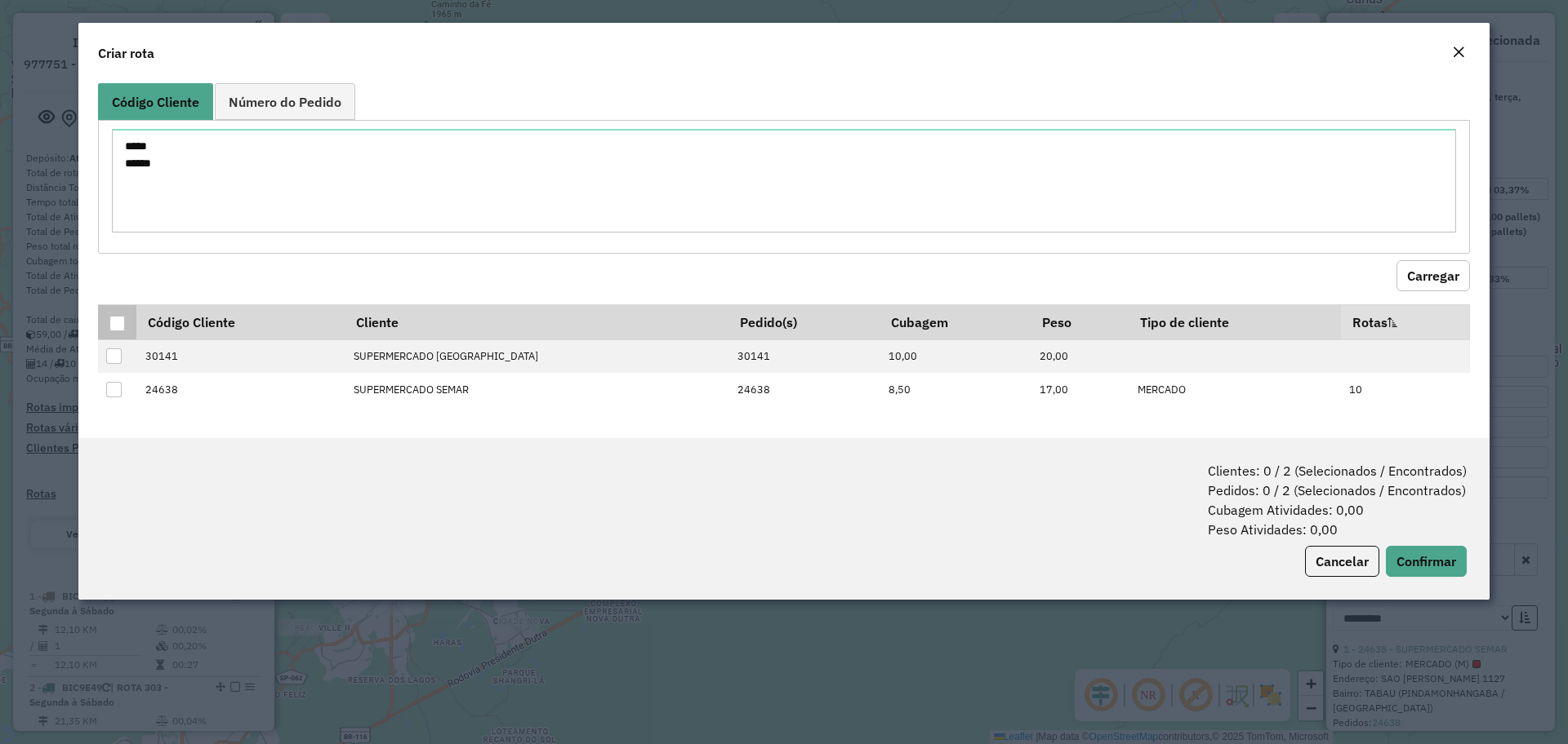
click at [120, 320] on div at bounding box center [117, 324] width 16 height 16
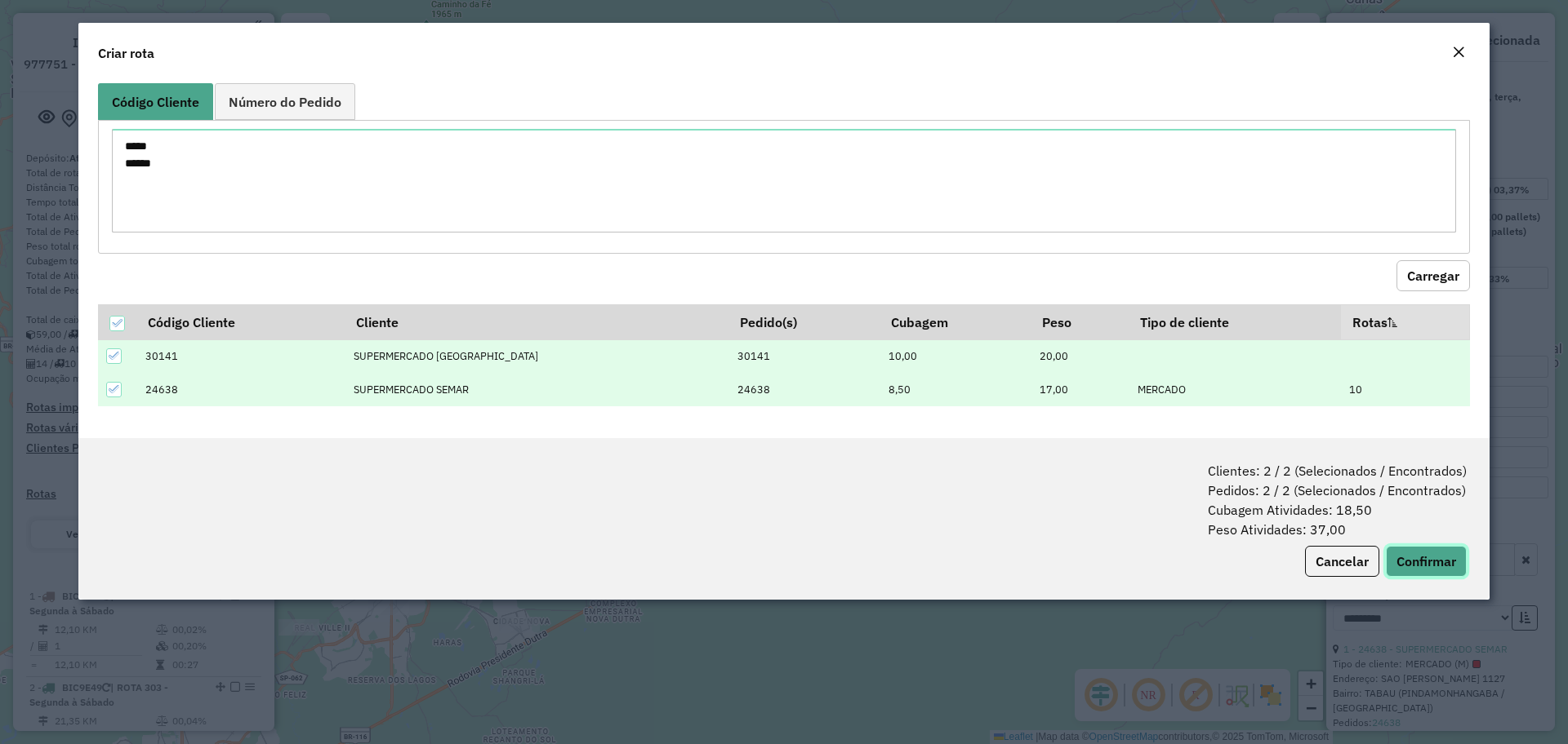
click at [1421, 566] on button "Confirmar" at bounding box center [1426, 561] width 81 height 31
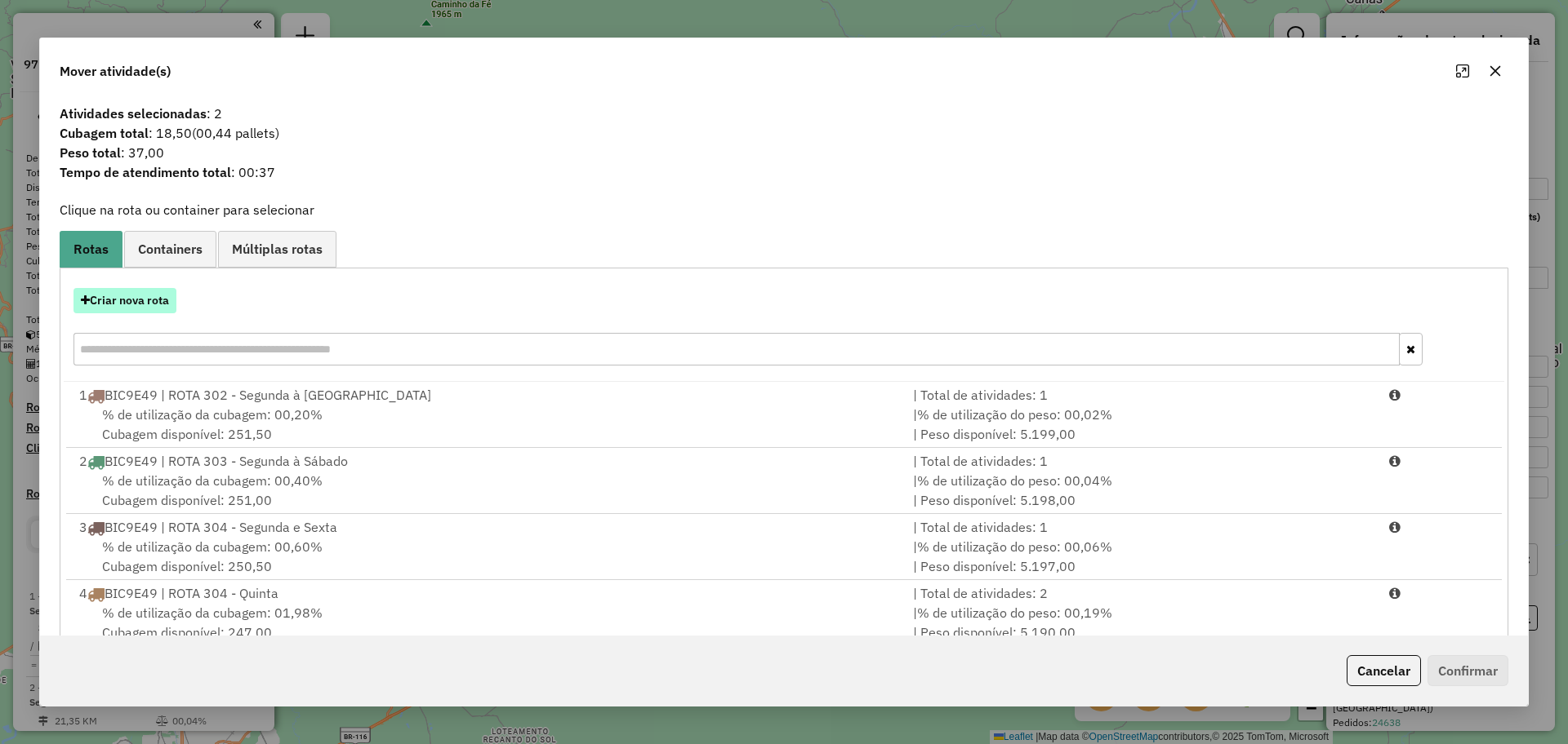
click at [151, 301] on button "Criar nova rota" at bounding box center [124, 301] width 103 height 26
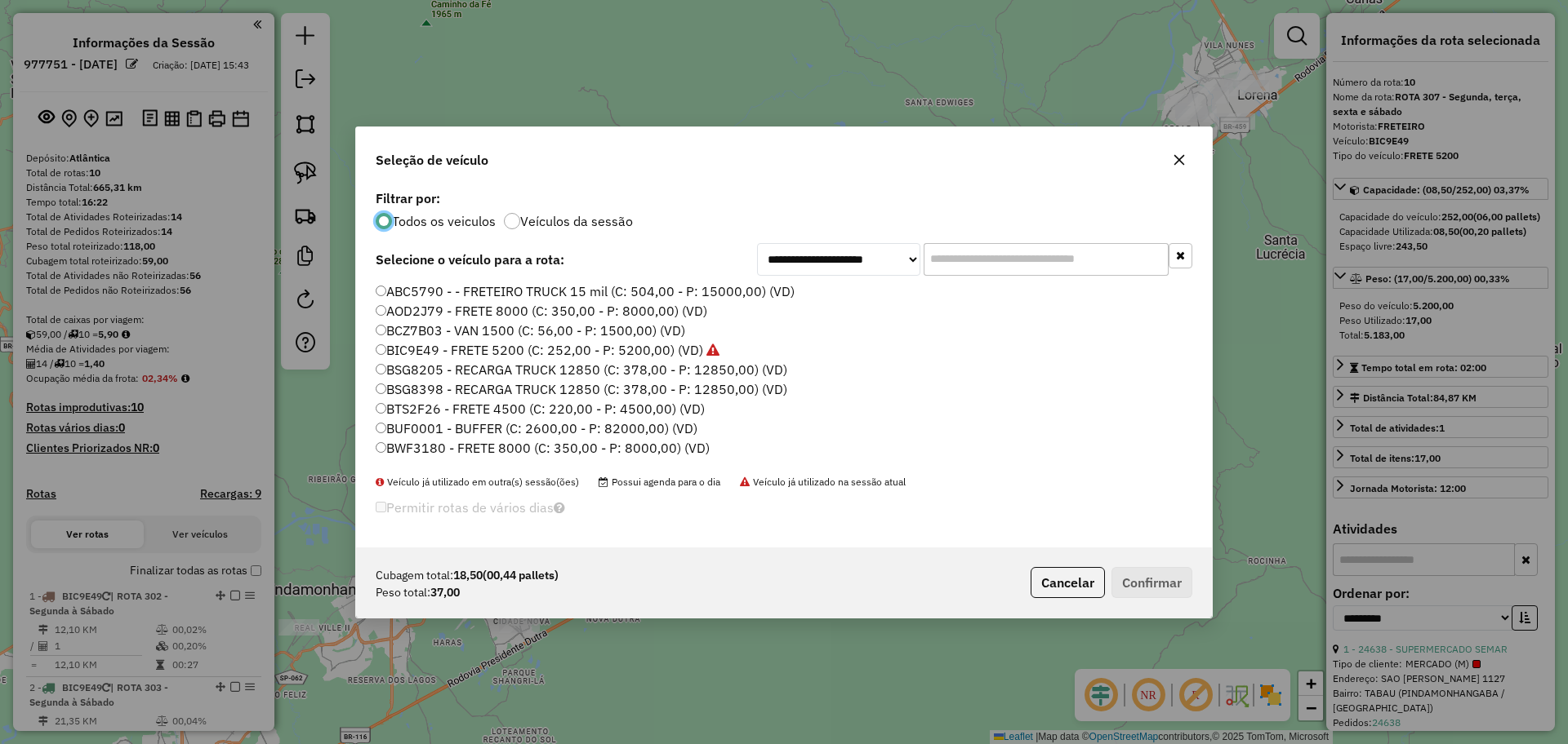
click at [441, 349] on label "BIC9E49 - FRETE 5200 (C: 252,00 - P: 5200,00) (VD)" at bounding box center [548, 350] width 344 height 19
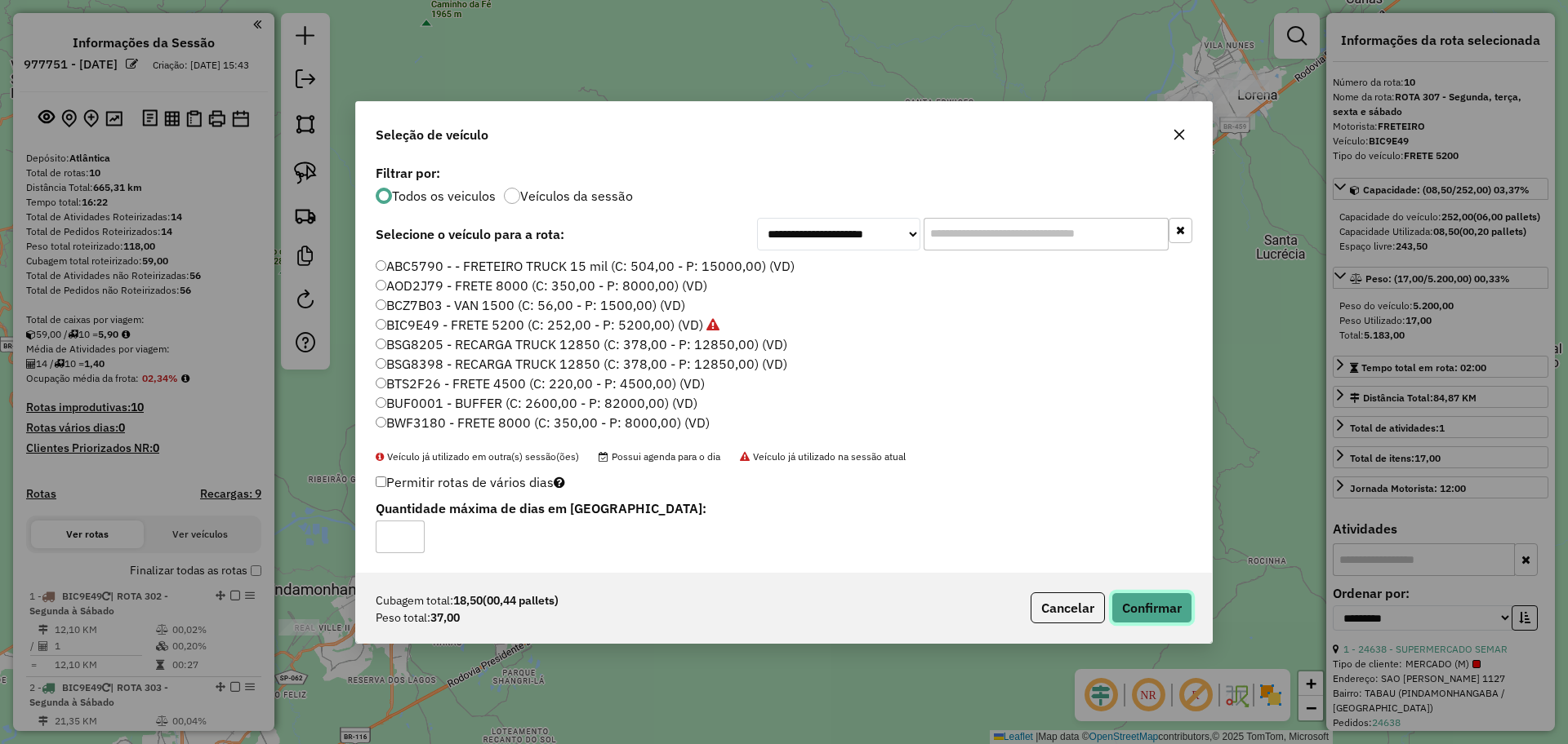
click at [1140, 609] on button "Confirmar" at bounding box center [1152, 607] width 81 height 31
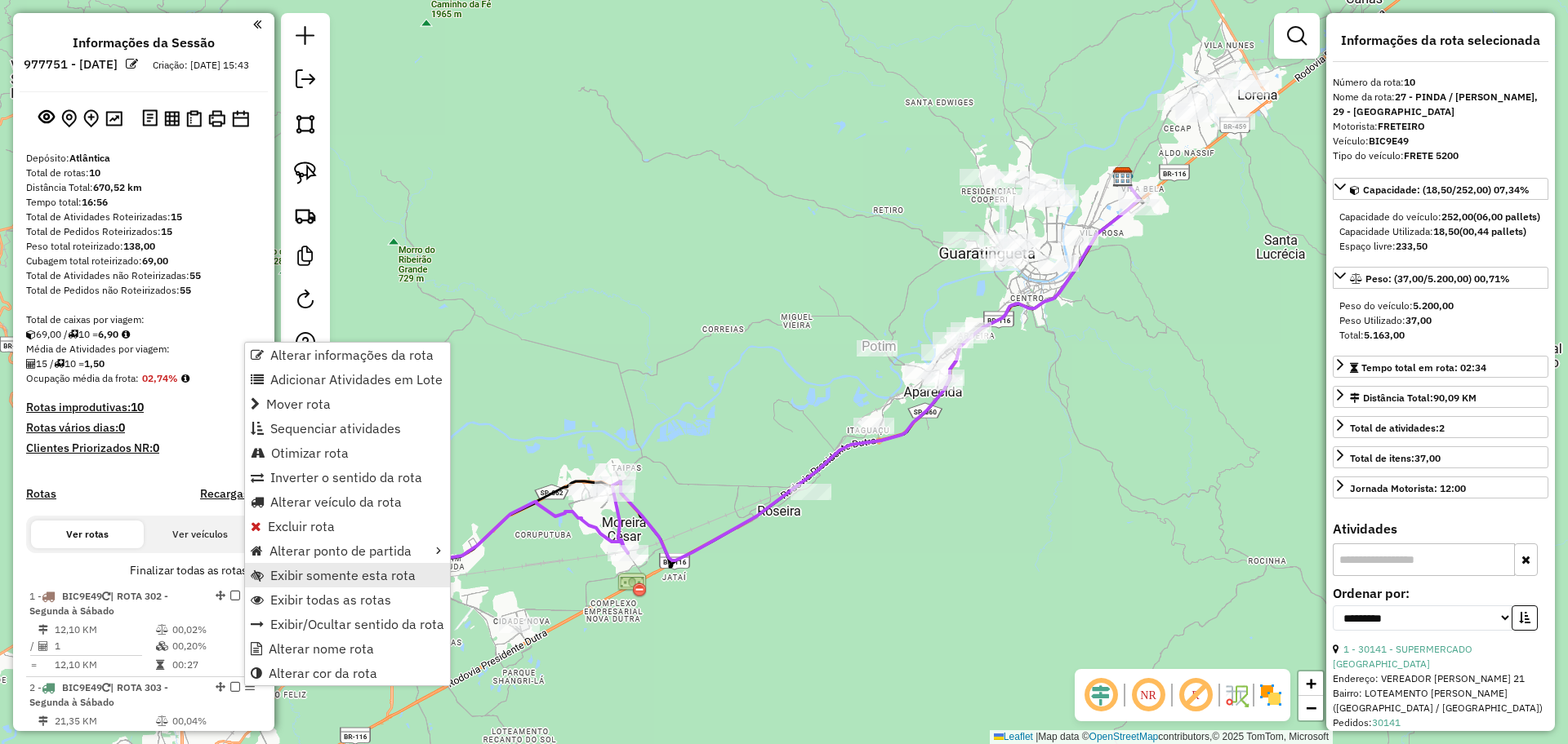
click at [329, 578] on span "Exibir somente esta rota" at bounding box center [342, 575] width 146 height 13
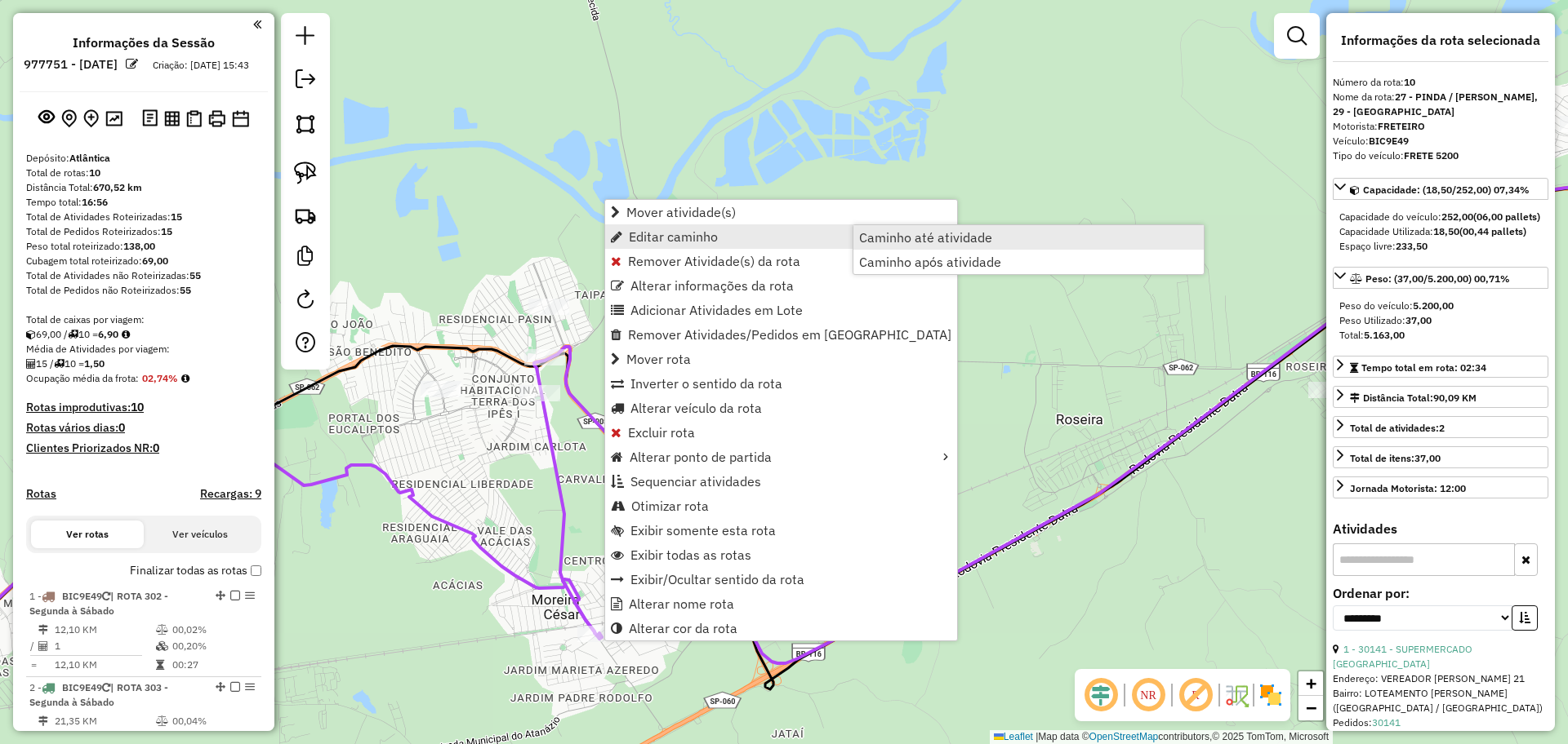
click at [938, 244] on span "Caminho até atividade" at bounding box center [925, 237] width 133 height 13
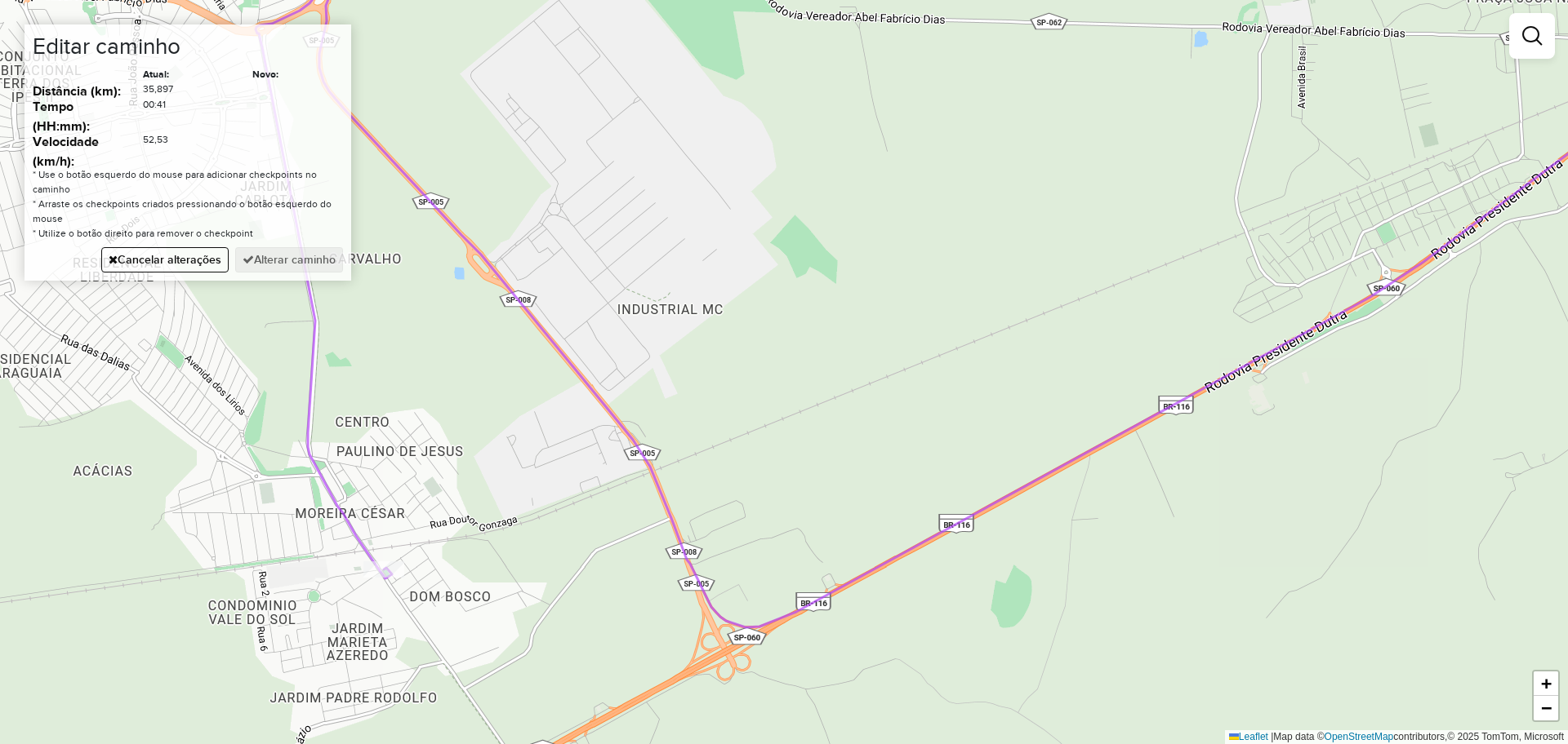
click at [630, 540] on div "Janela de atendimento Grade de atendimento Capacidade Transportadoras Veículos …" at bounding box center [784, 372] width 1568 height 744
click at [301, 253] on button "Alterar caminho" at bounding box center [289, 260] width 108 height 26
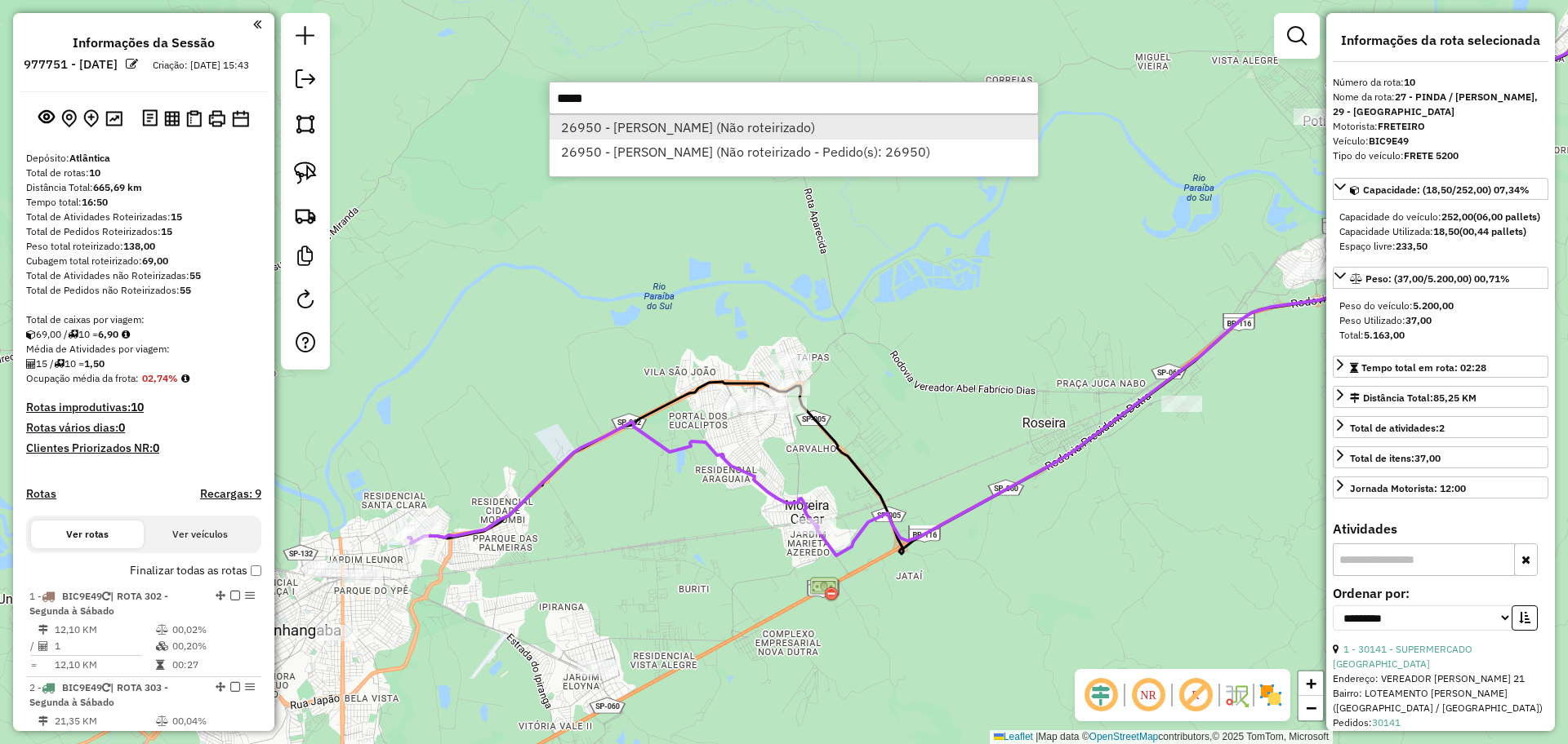
click at [773, 122] on li "26950 - [PERSON_NAME] (Não roteirizado)" at bounding box center [794, 128] width 489 height 25
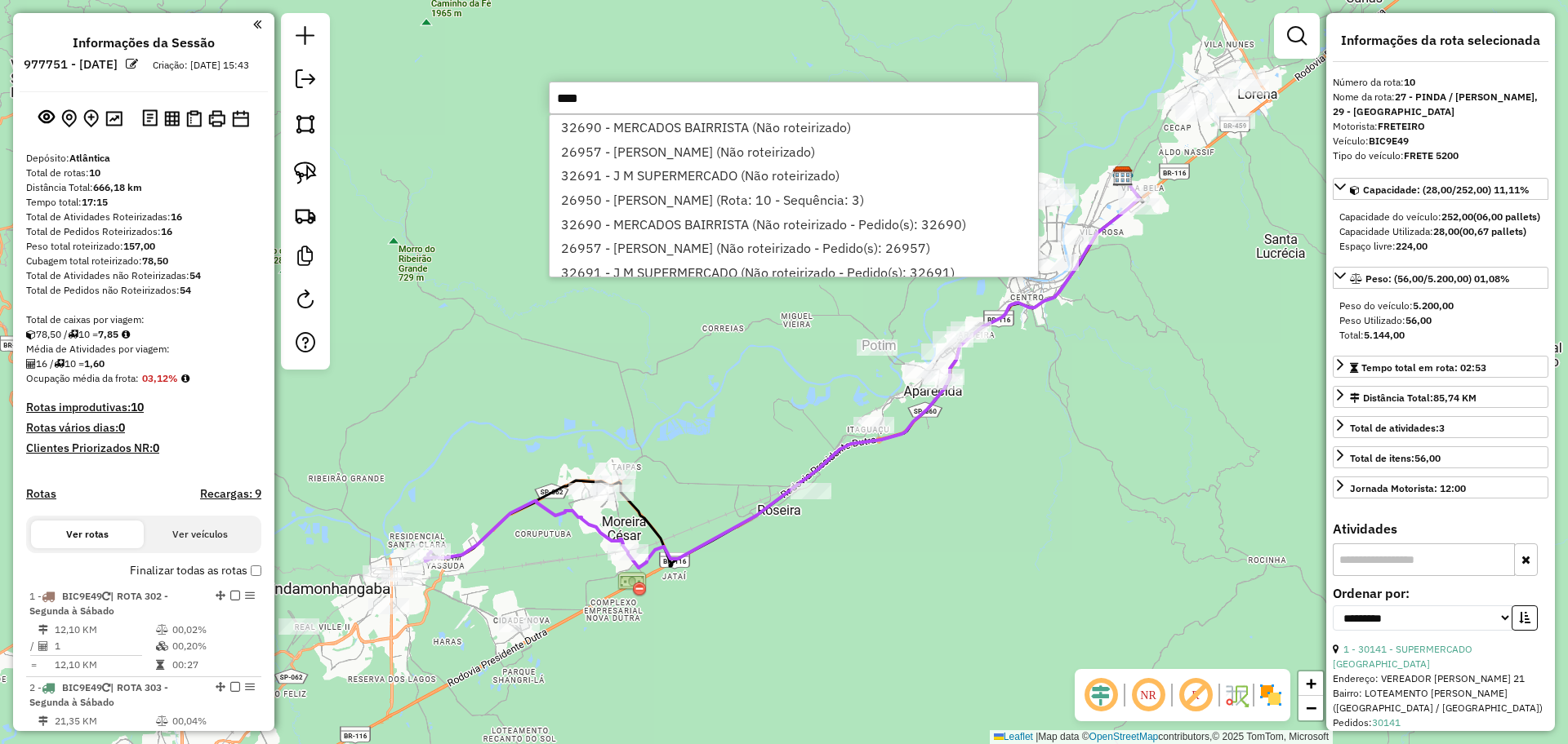
type input "*****"
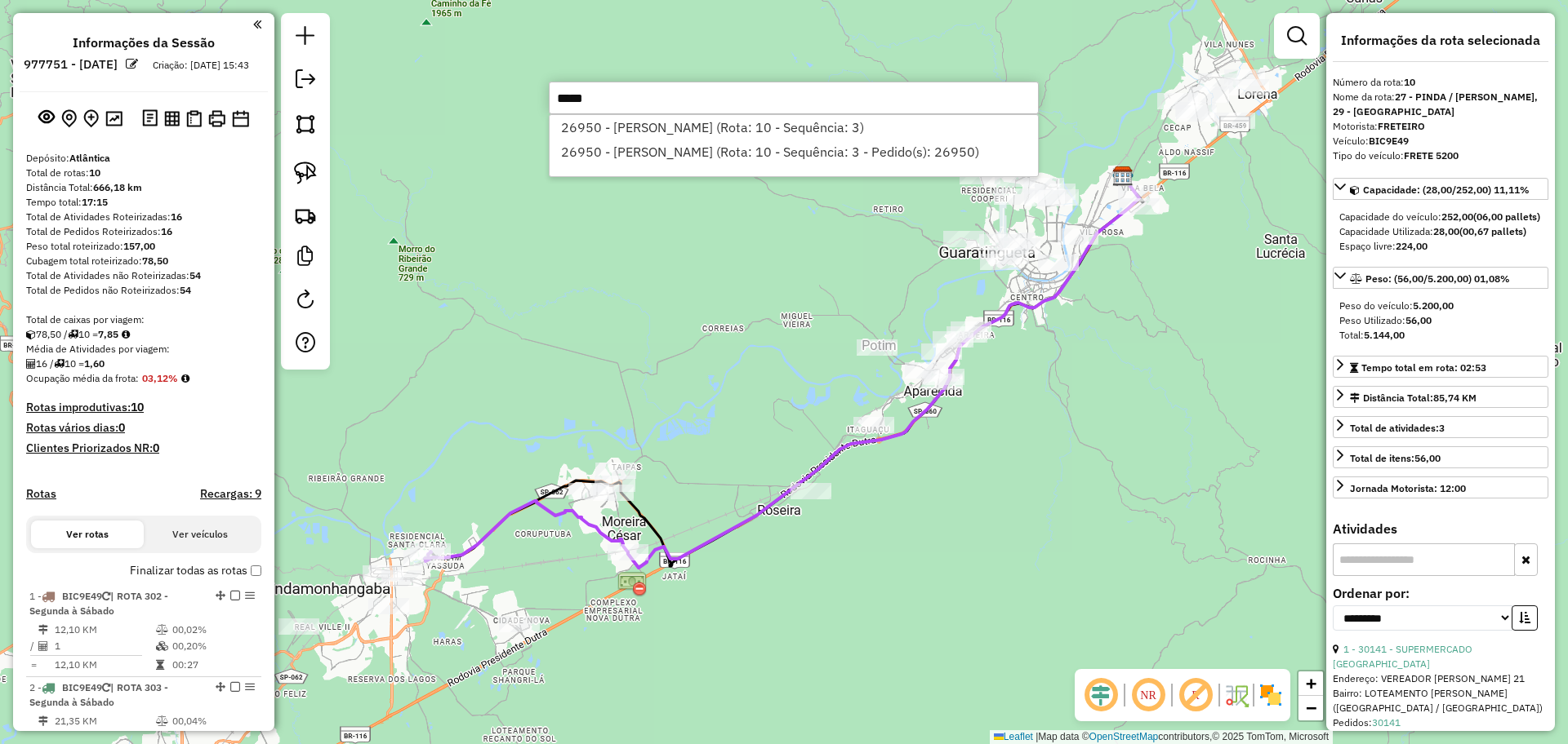
click at [571, 398] on div "Janela de atendimento Grade de atendimento Capacidade Transportadoras Veículos …" at bounding box center [784, 372] width 1568 height 744
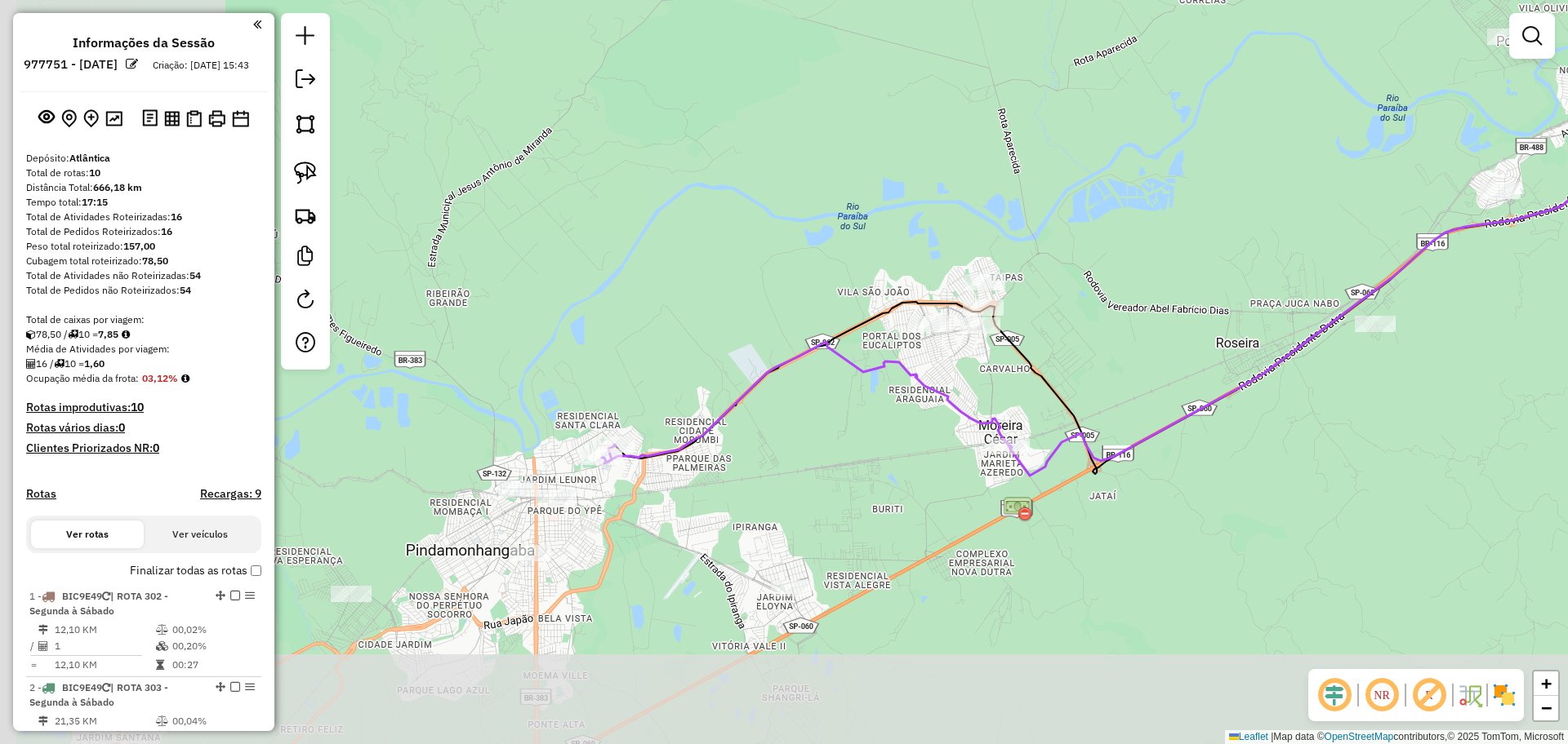
drag, startPoint x: 491, startPoint y: 507, endPoint x: 738, endPoint y: 354, distance: 290.5
click at [738, 354] on div "Janela de atendimento Grade de atendimento Capacidade Transportadoras Veículos …" at bounding box center [784, 372] width 1568 height 744
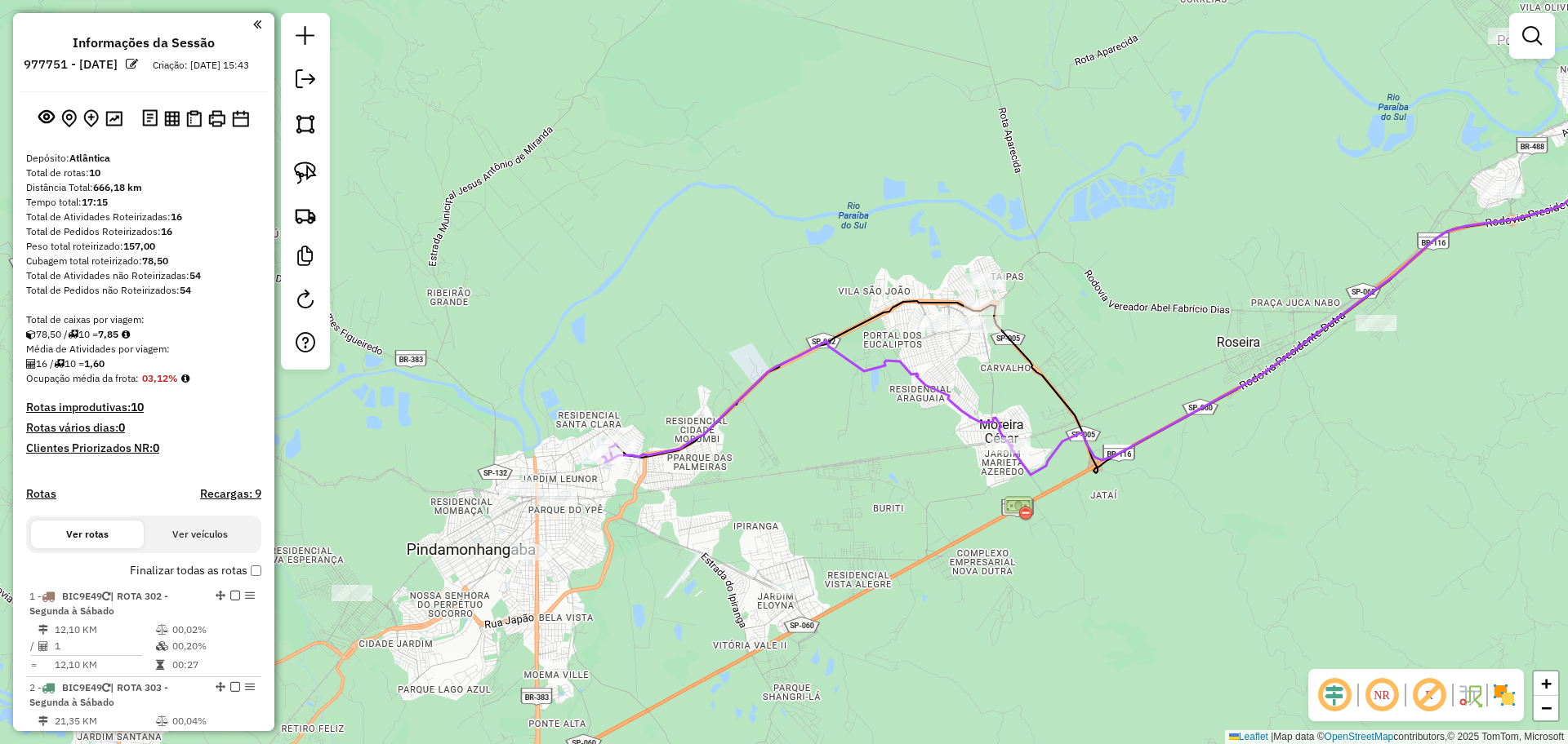
select select "**********"
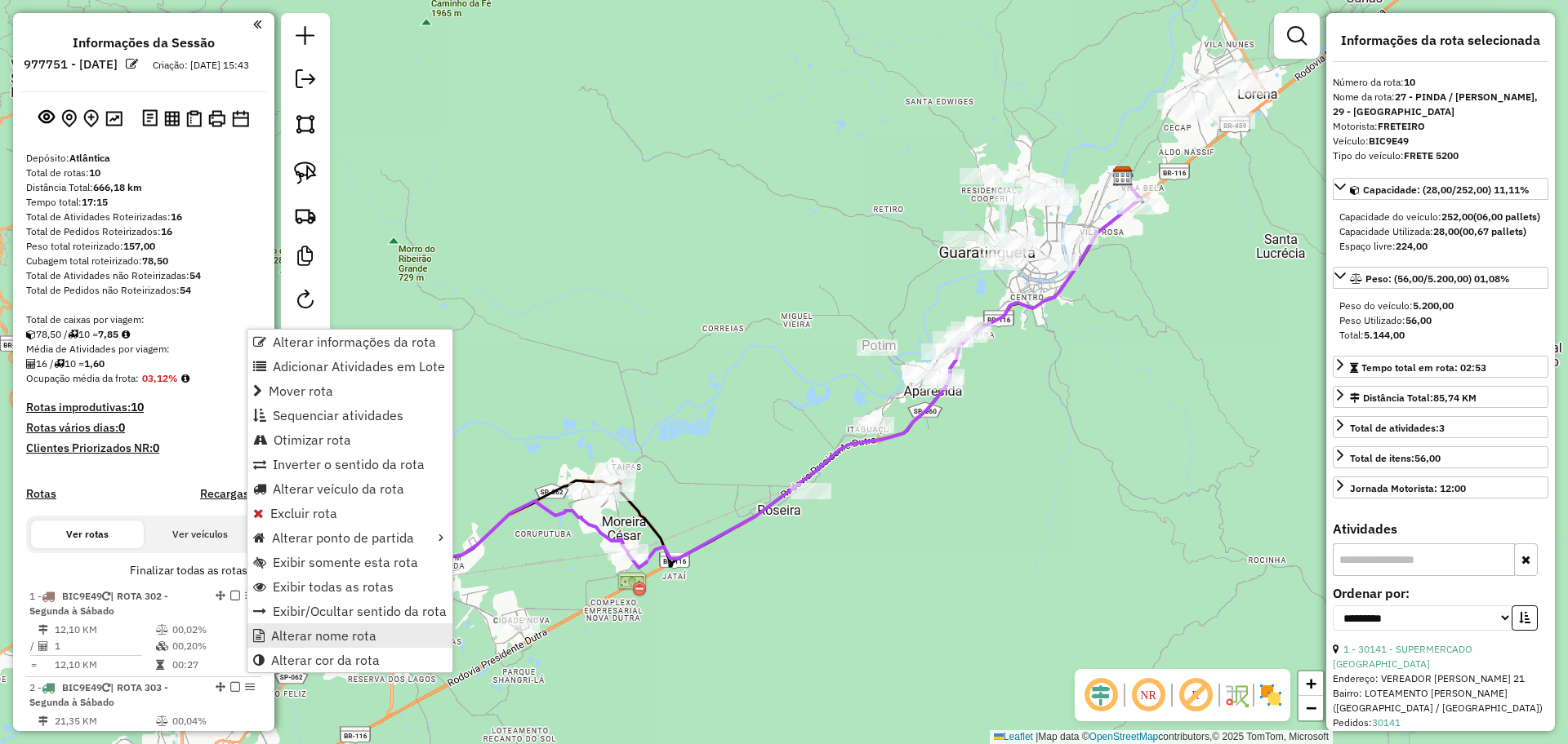
click at [316, 641] on span "Alterar nome rota" at bounding box center [323, 636] width 105 height 13
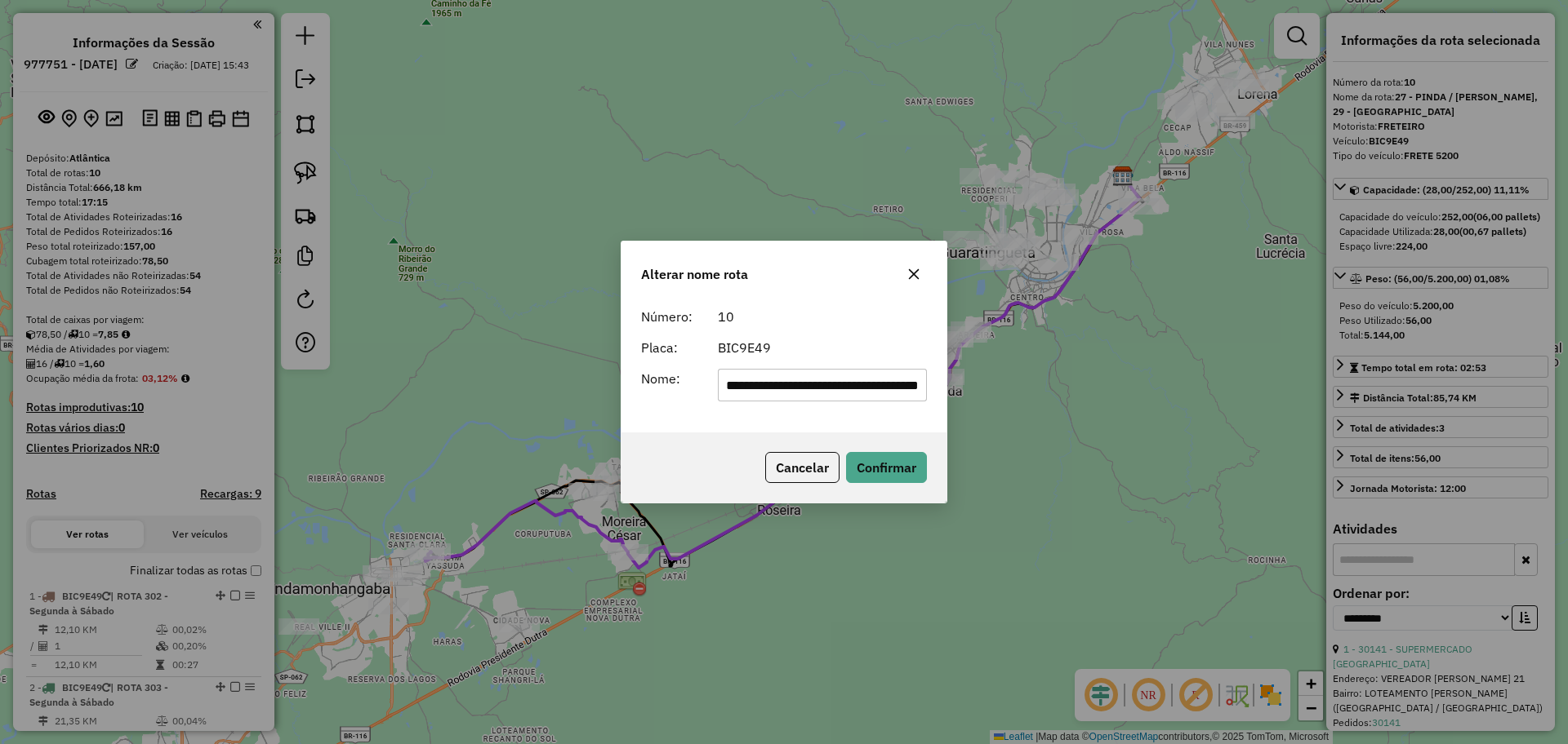
drag, startPoint x: 920, startPoint y: 386, endPoint x: 480, endPoint y: 379, distance: 440.1
click at [480, 379] on div "**********" at bounding box center [784, 372] width 1568 height 744
type input "*"
type input "**********"
click at [890, 466] on button "Confirmar" at bounding box center [886, 467] width 81 height 31
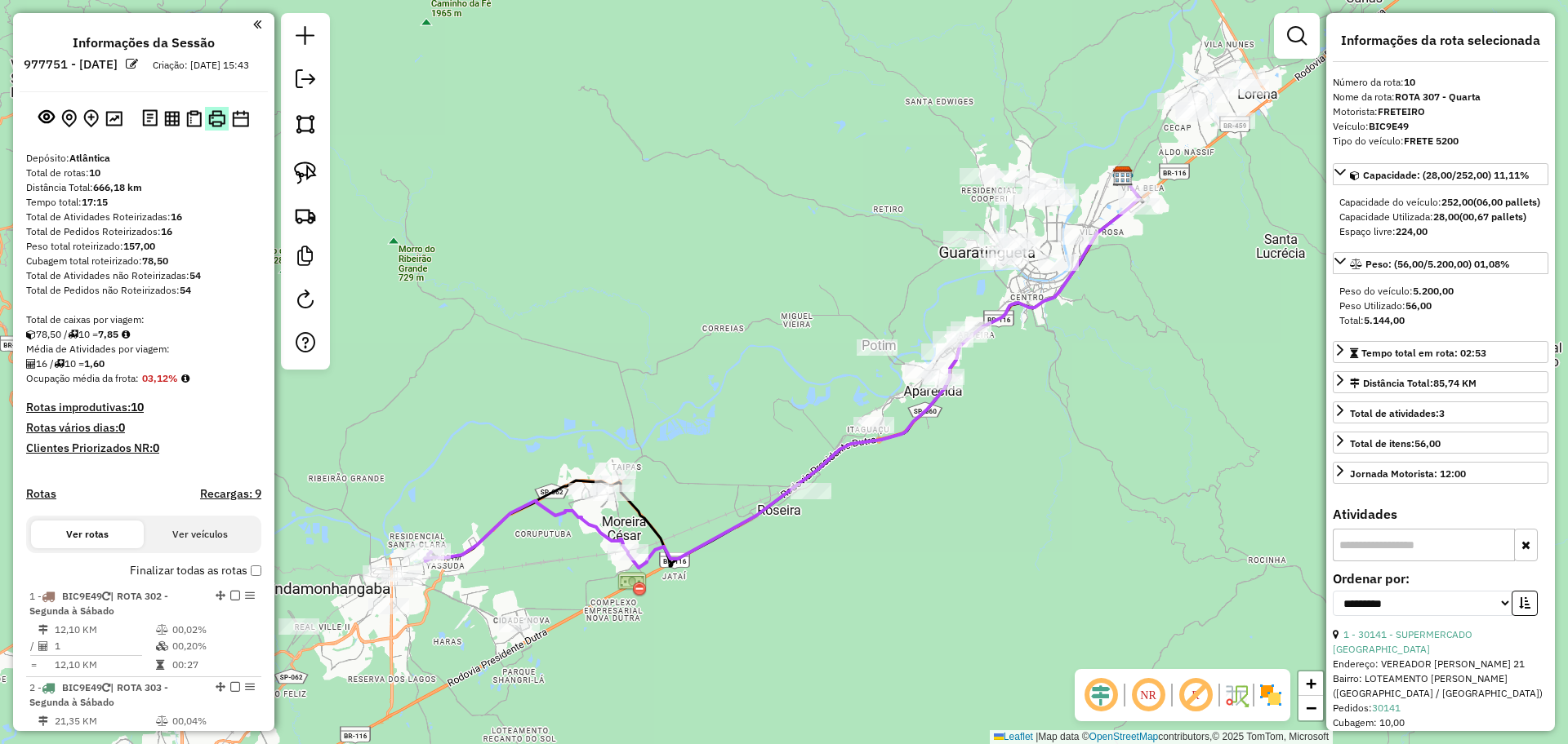
click at [209, 127] on img at bounding box center [216, 118] width 17 height 17
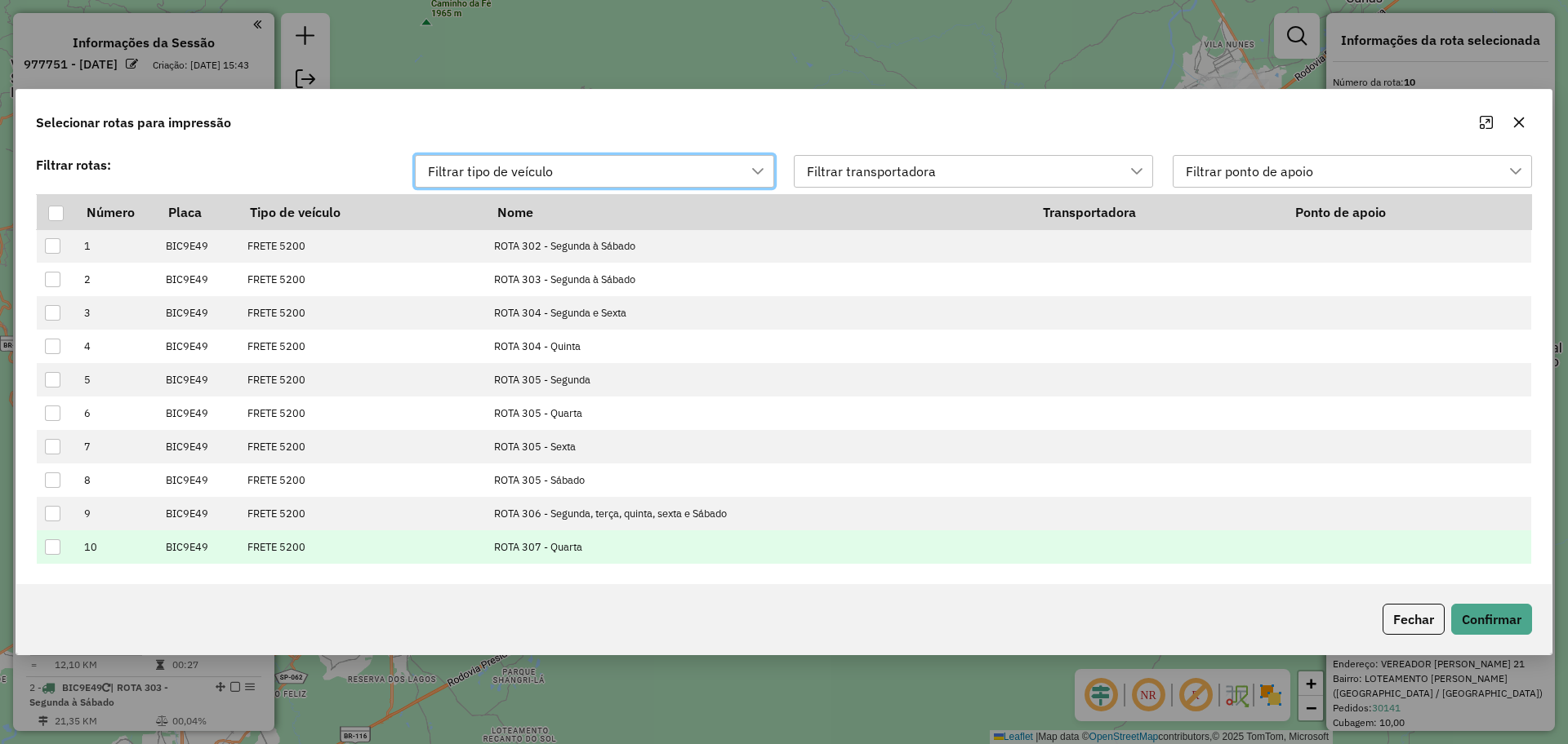
click at [52, 546] on div at bounding box center [53, 547] width 16 height 16
click at [1517, 614] on button "Confirmar" at bounding box center [1491, 619] width 81 height 31
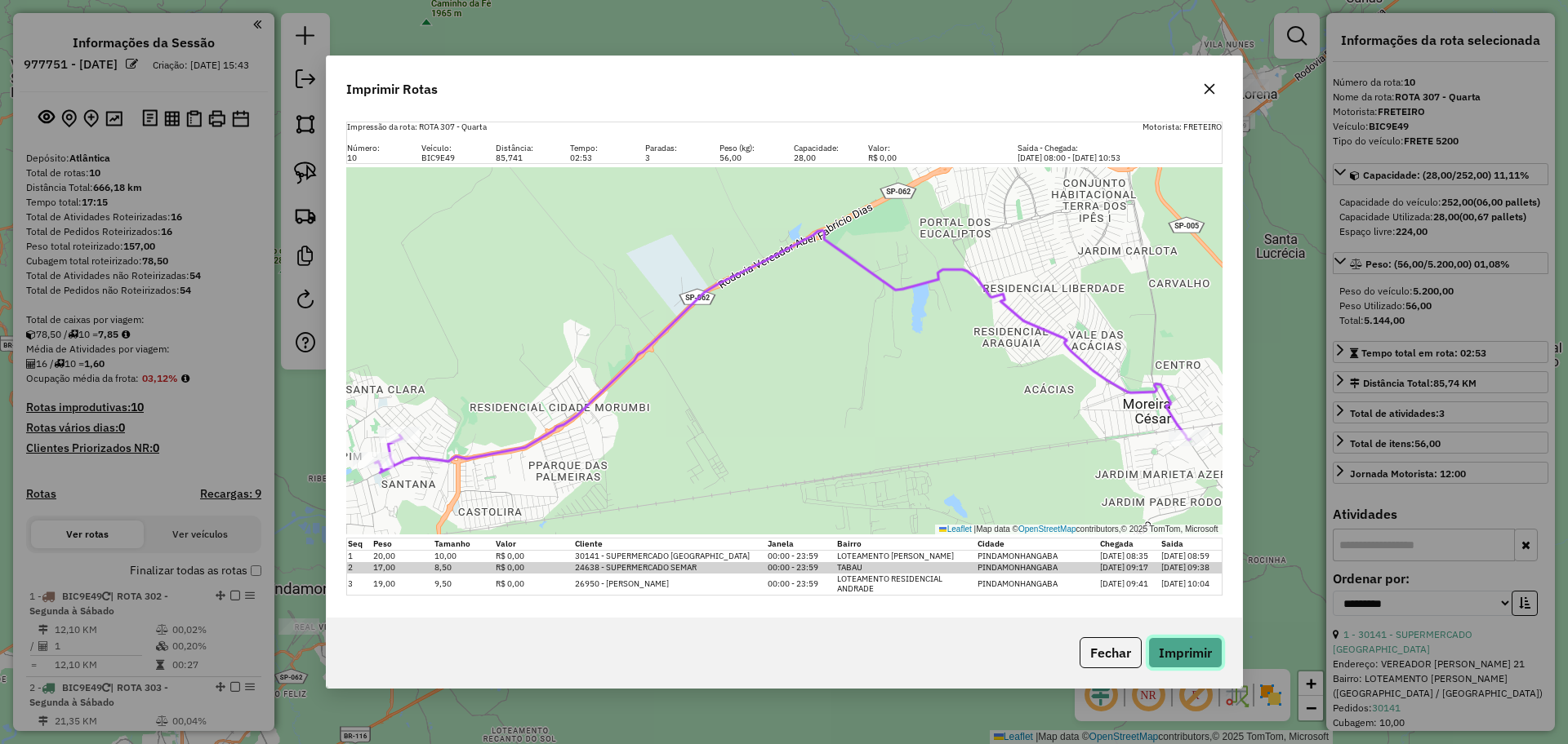
click at [1183, 656] on button "Imprimir" at bounding box center [1185, 652] width 74 height 31
click at [1122, 658] on button "Fechar" at bounding box center [1110, 652] width 62 height 31
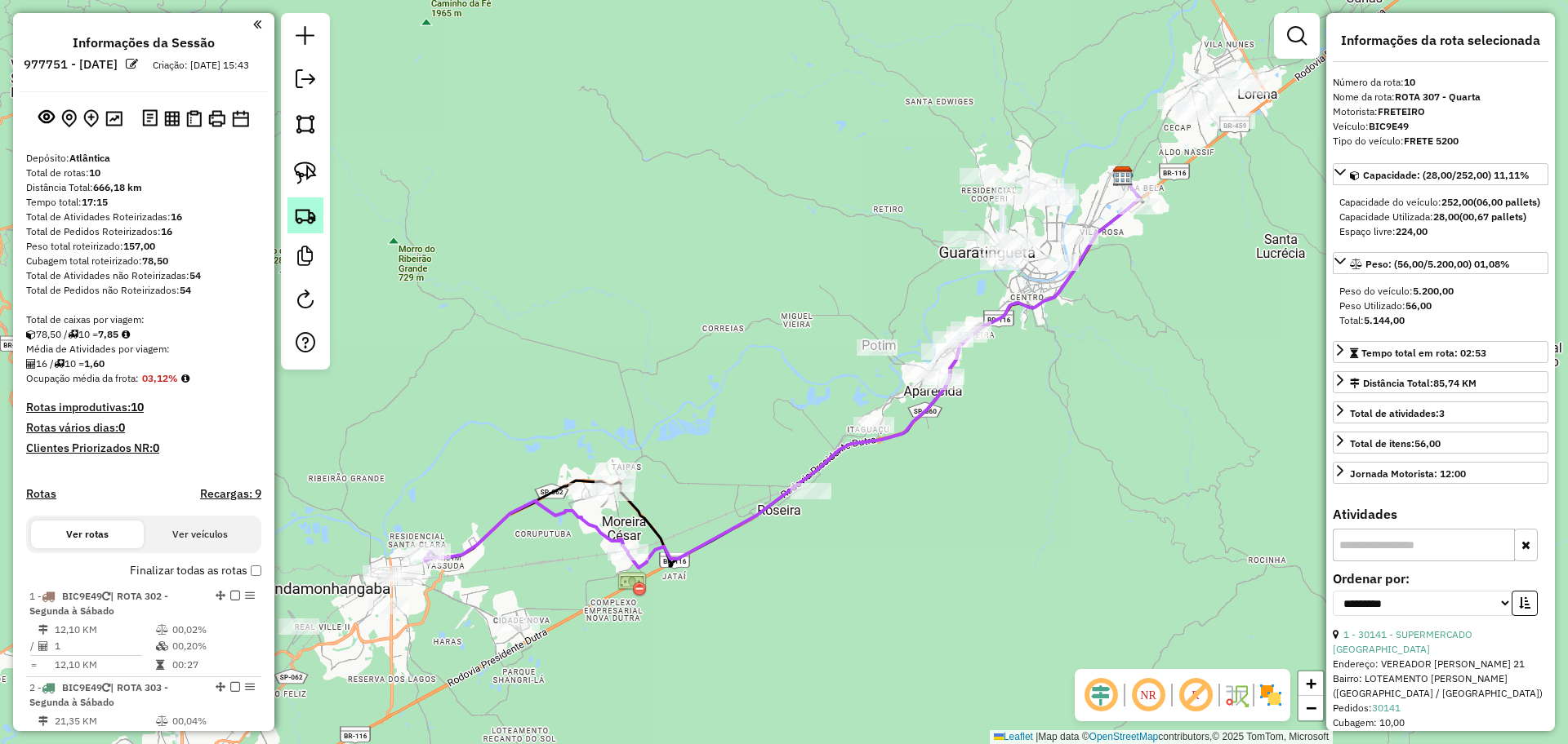
click at [309, 226] on img at bounding box center [305, 215] width 23 height 23
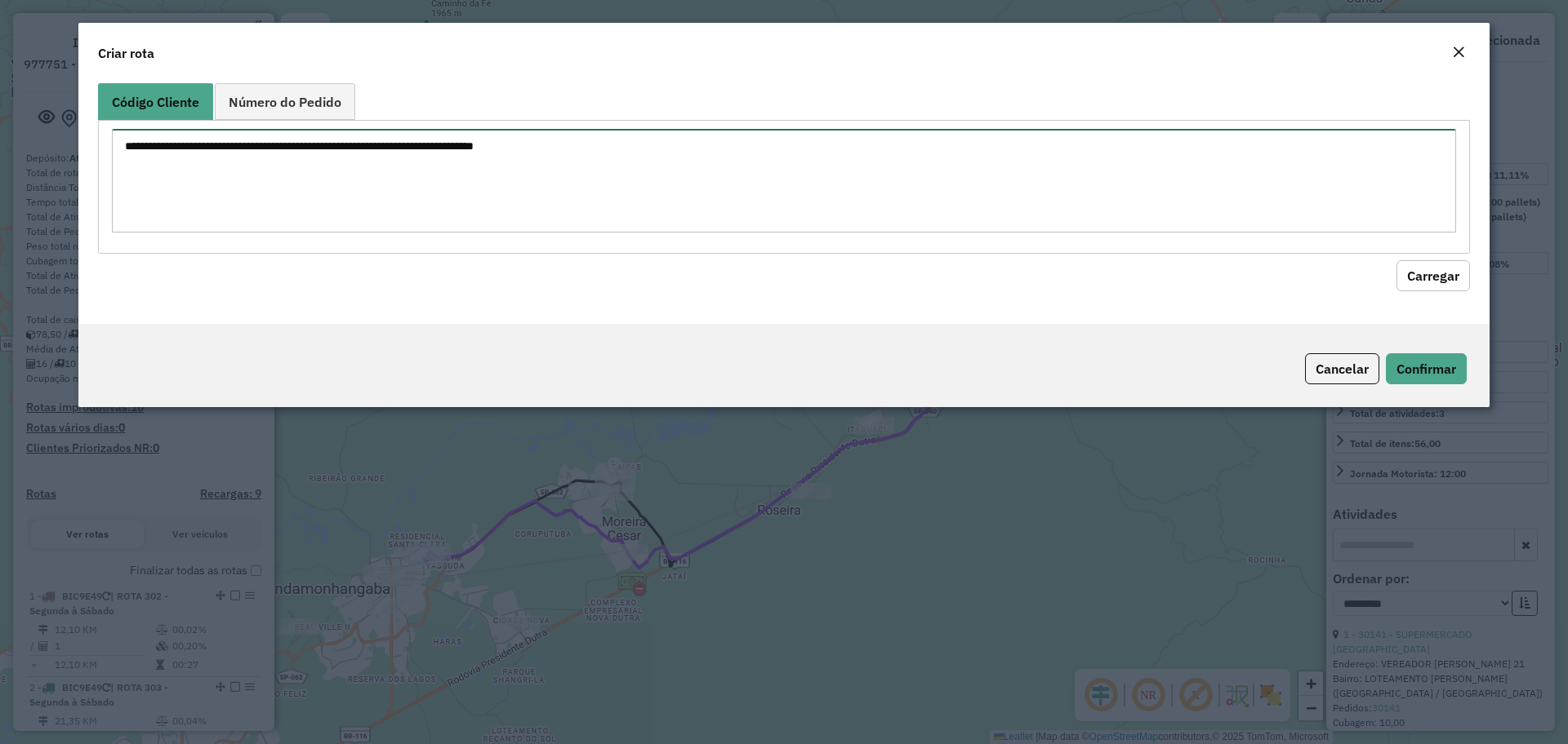
click at [494, 177] on textarea at bounding box center [784, 181] width 1344 height 104
paste textarea "*****"
type textarea "*****"
click at [1427, 282] on button "Carregar" at bounding box center [1432, 275] width 73 height 31
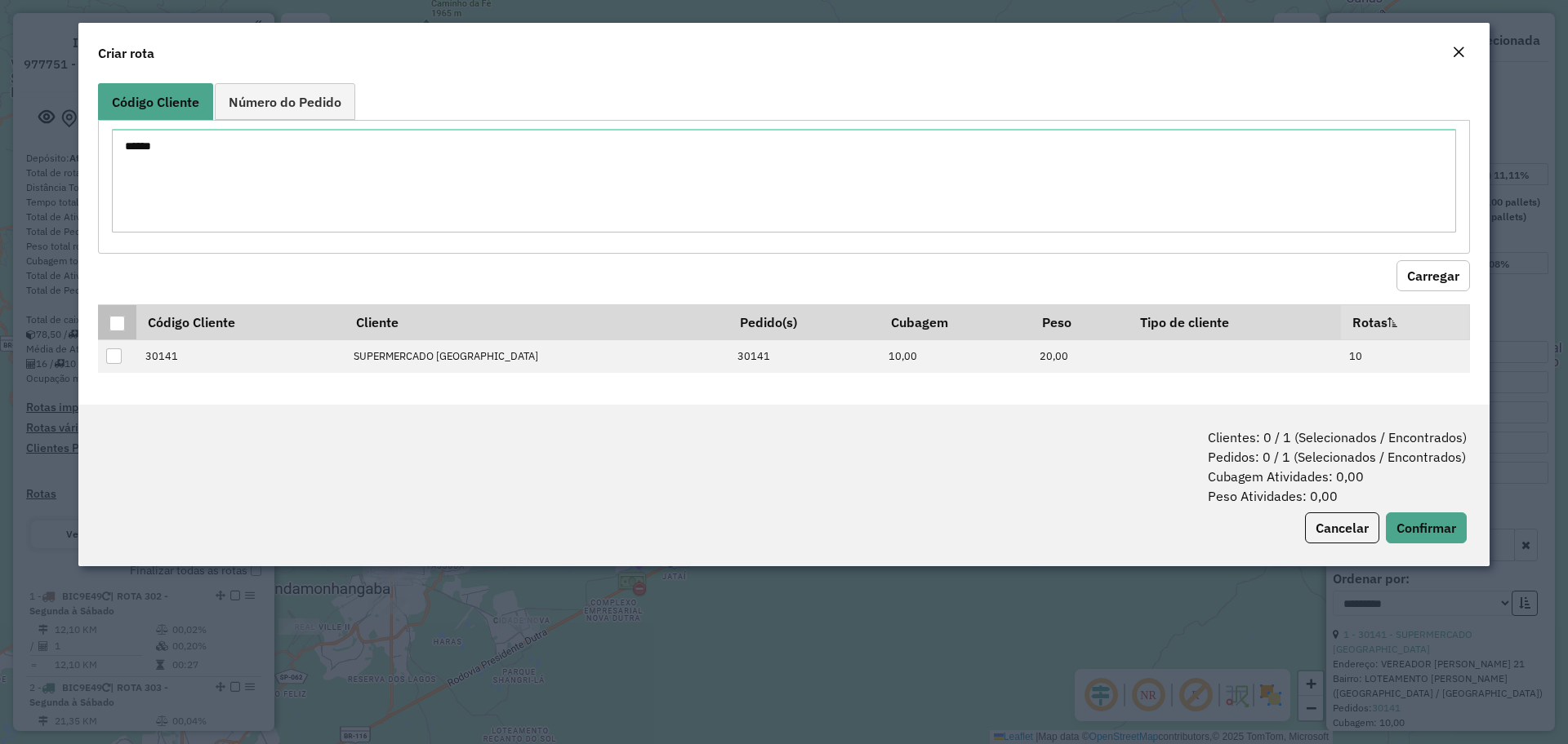
click at [123, 323] on div at bounding box center [117, 324] width 16 height 16
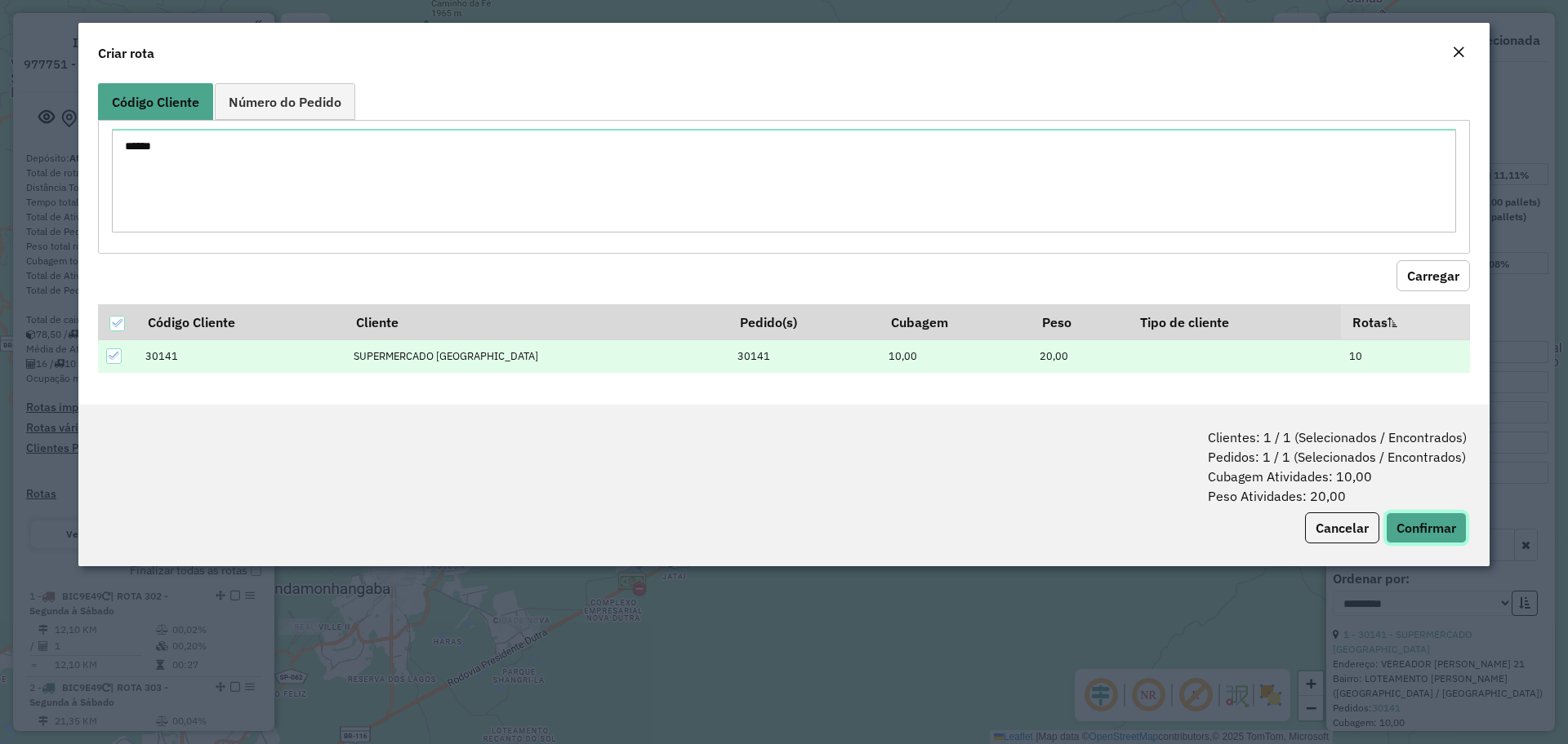
click at [1416, 525] on button "Confirmar" at bounding box center [1426, 528] width 81 height 31
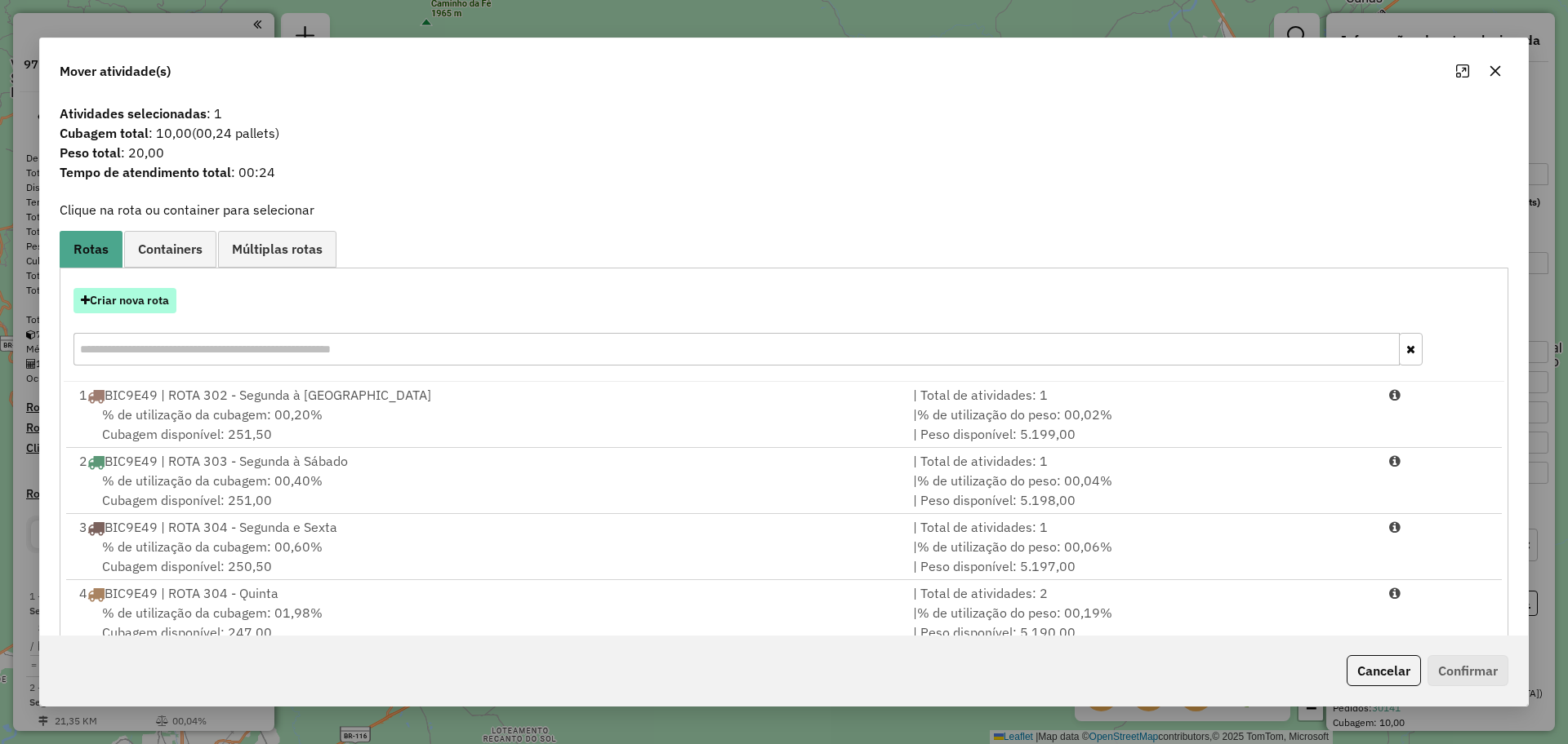
click at [143, 300] on button "Criar nova rota" at bounding box center [124, 301] width 103 height 26
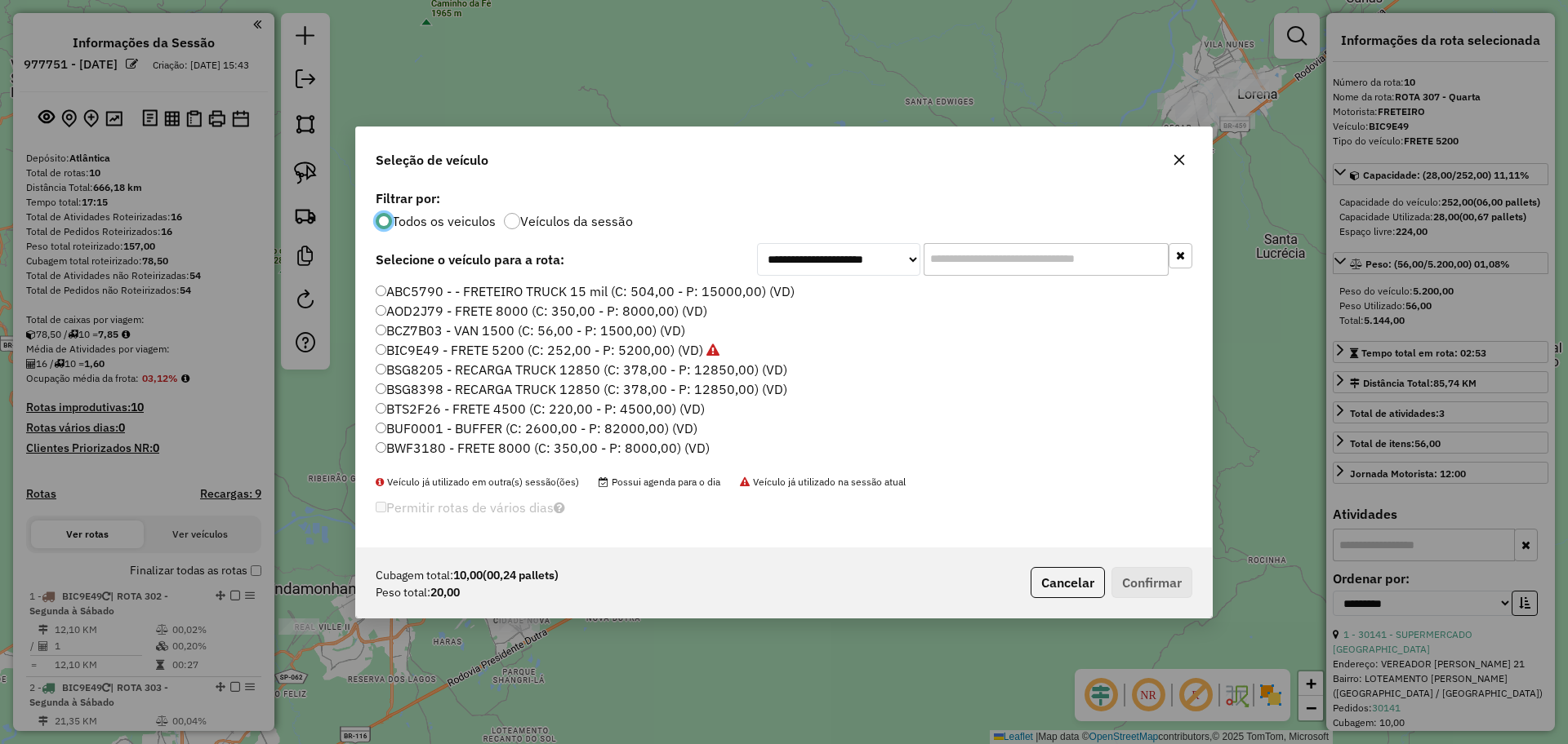
click at [429, 357] on label "BIC9E49 - FRETE 5200 (C: 252,00 - P: 5200,00) (VD)" at bounding box center [548, 350] width 344 height 19
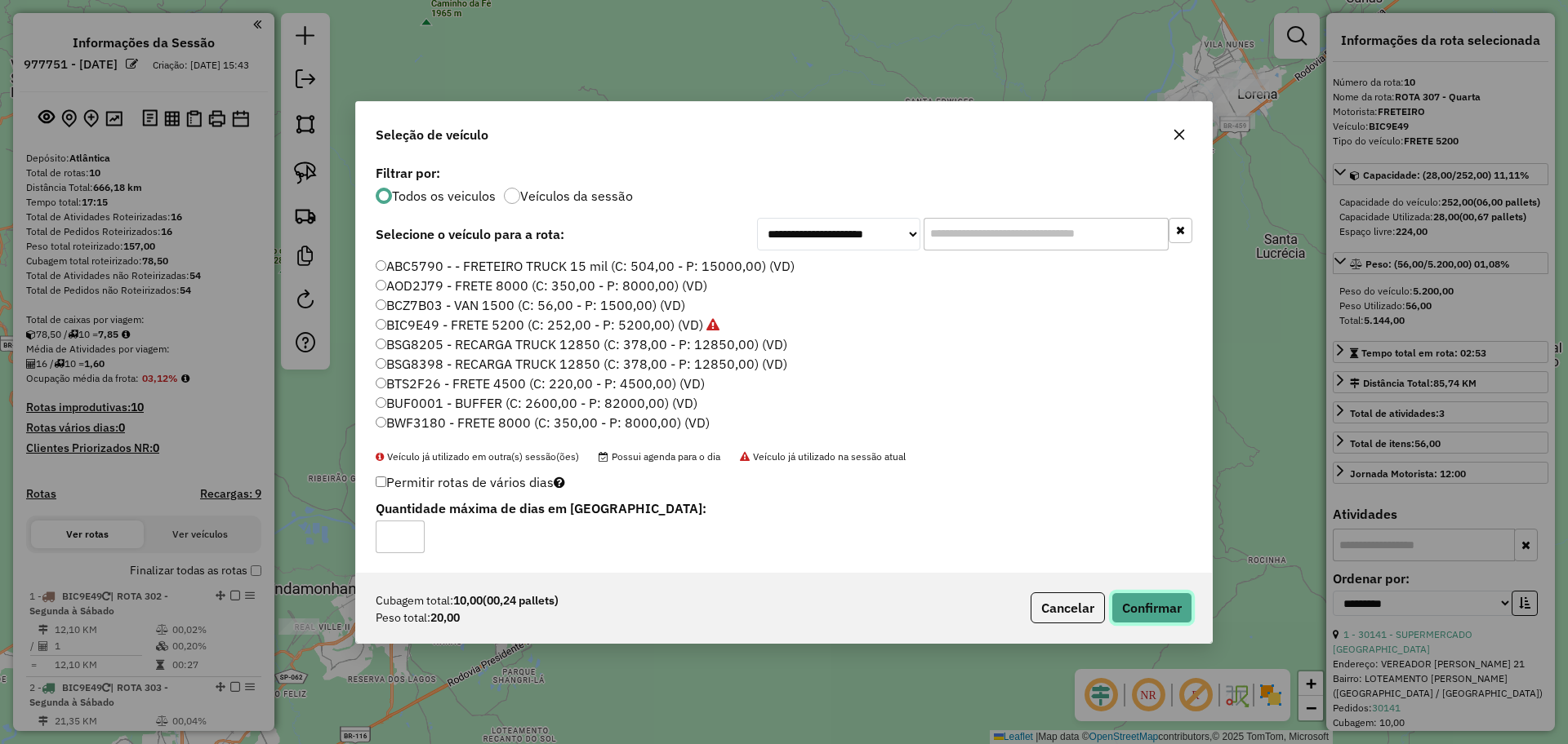
click at [1132, 604] on button "Confirmar" at bounding box center [1152, 607] width 81 height 31
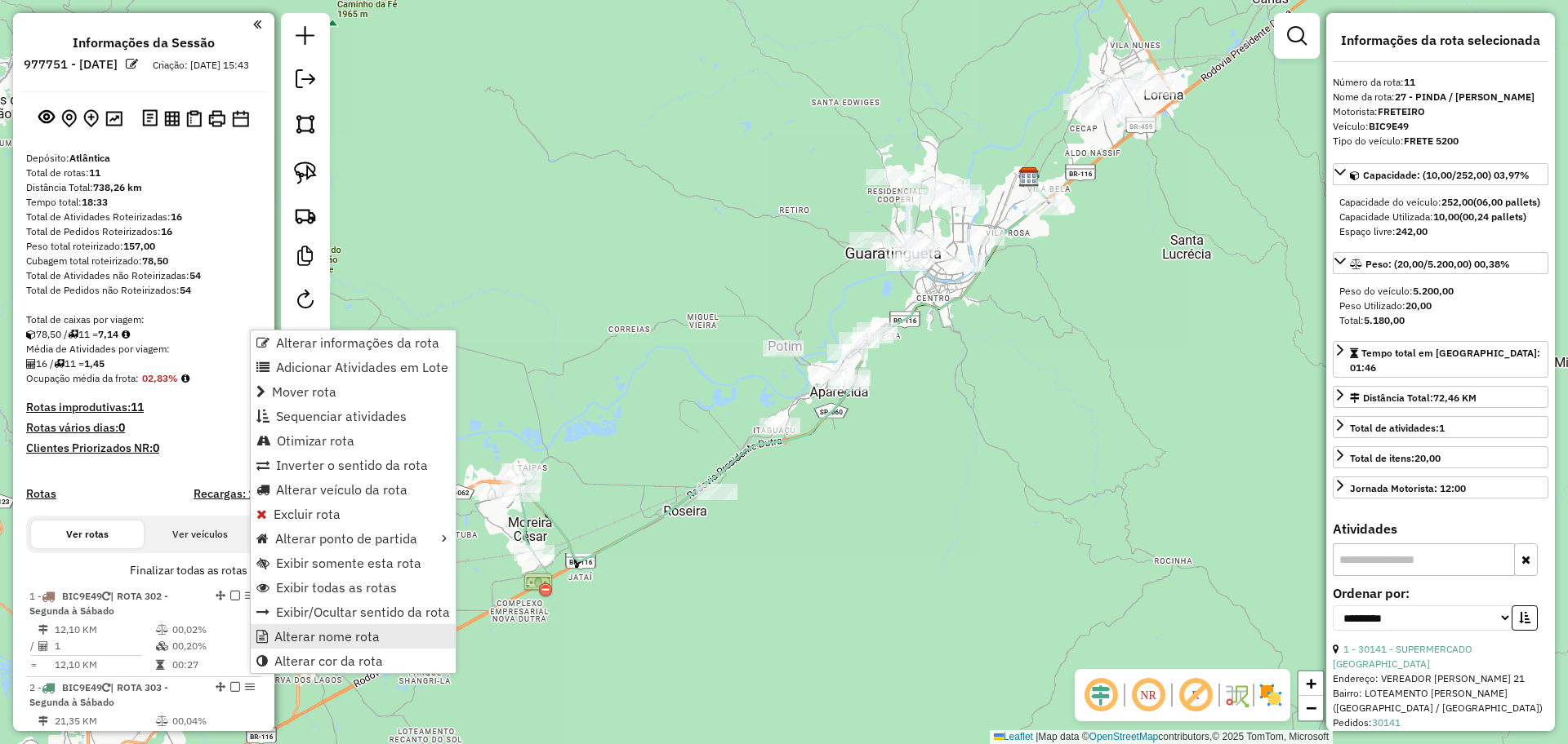
click at [323, 634] on span "Alterar nome rota" at bounding box center [326, 636] width 105 height 13
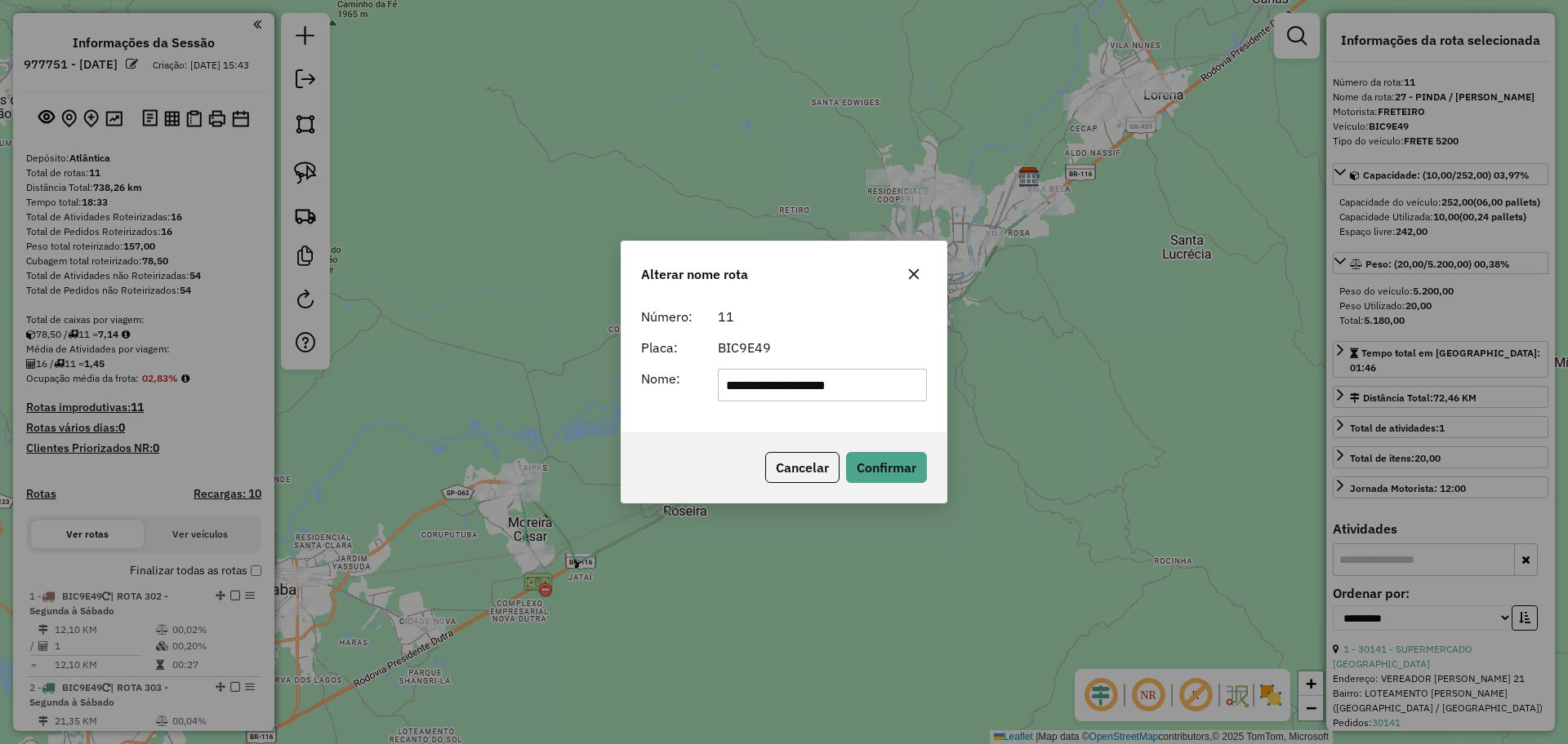
drag, startPoint x: 879, startPoint y: 382, endPoint x: 633, endPoint y: 380, distance: 246.0
click at [633, 380] on div "**********" at bounding box center [784, 385] width 305 height 33
type input "**********"
click at [892, 472] on button "Confirmar" at bounding box center [886, 467] width 81 height 31
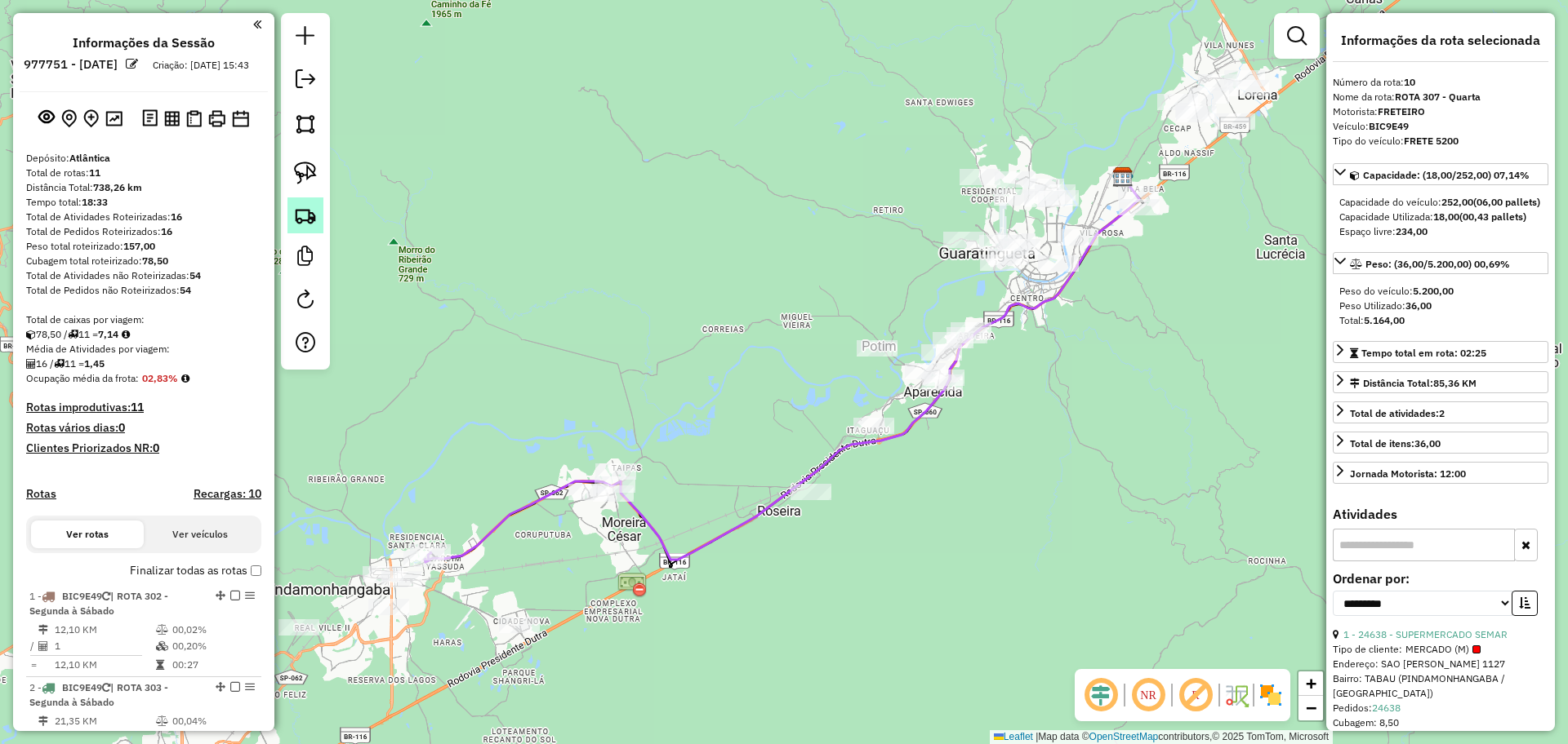
click at [322, 214] on link at bounding box center [305, 215] width 36 height 36
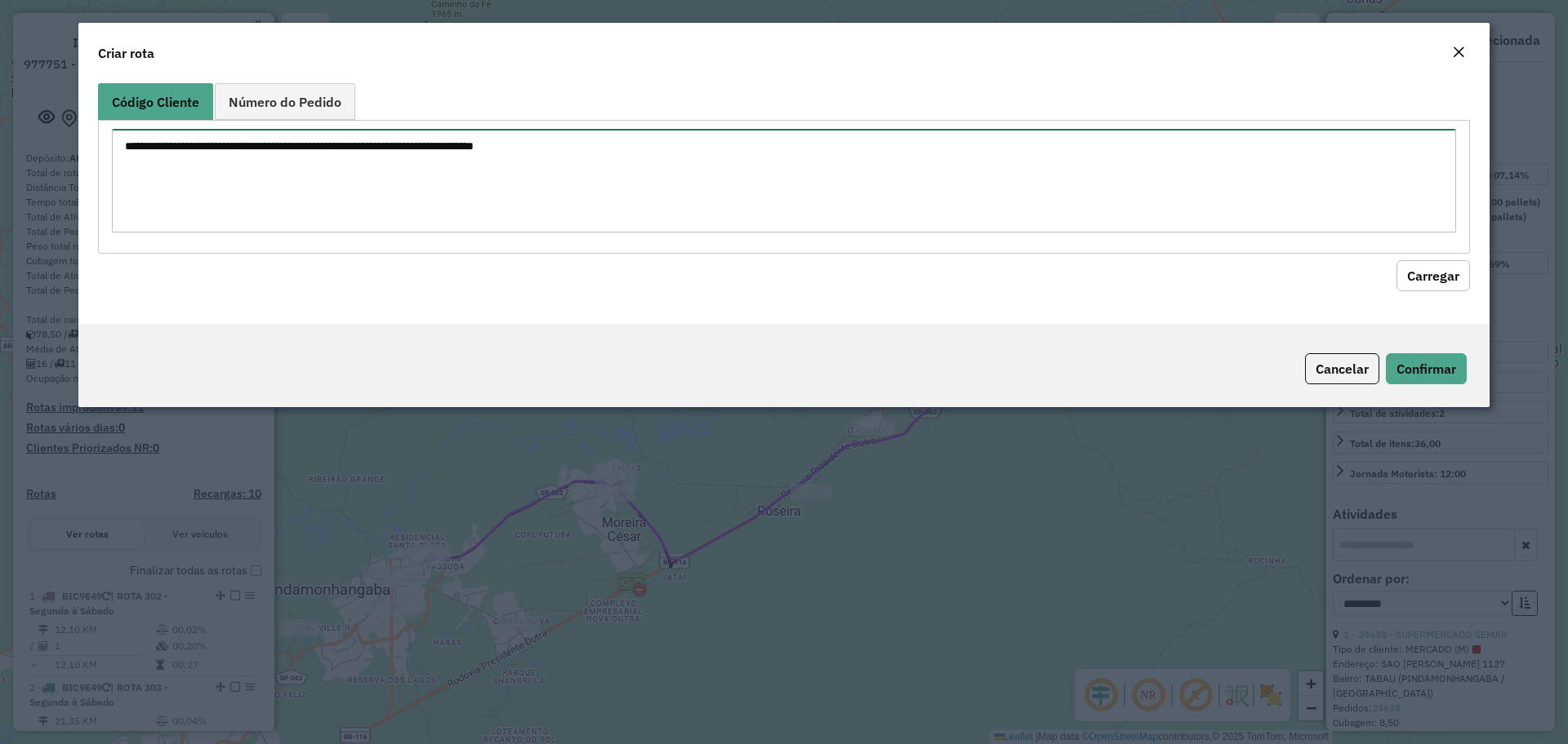
click at [325, 177] on textarea at bounding box center [784, 181] width 1344 height 104
paste textarea "*****"
type textarea "*****"
click at [1460, 278] on button "Carregar" at bounding box center [1432, 275] width 73 height 31
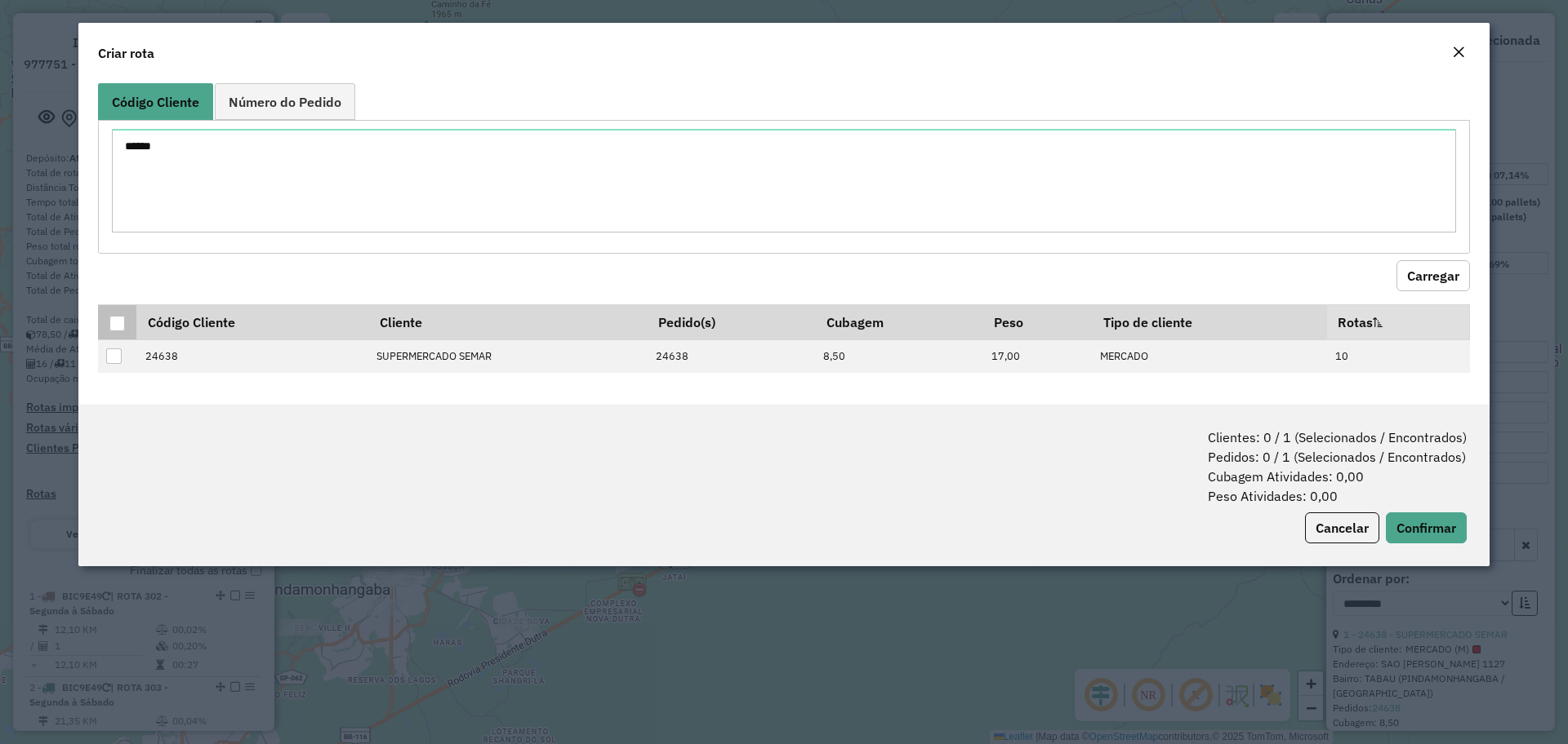
drag, startPoint x: 116, startPoint y: 324, endPoint x: 161, endPoint y: 330, distance: 45.4
click at [116, 324] on div at bounding box center [117, 324] width 16 height 16
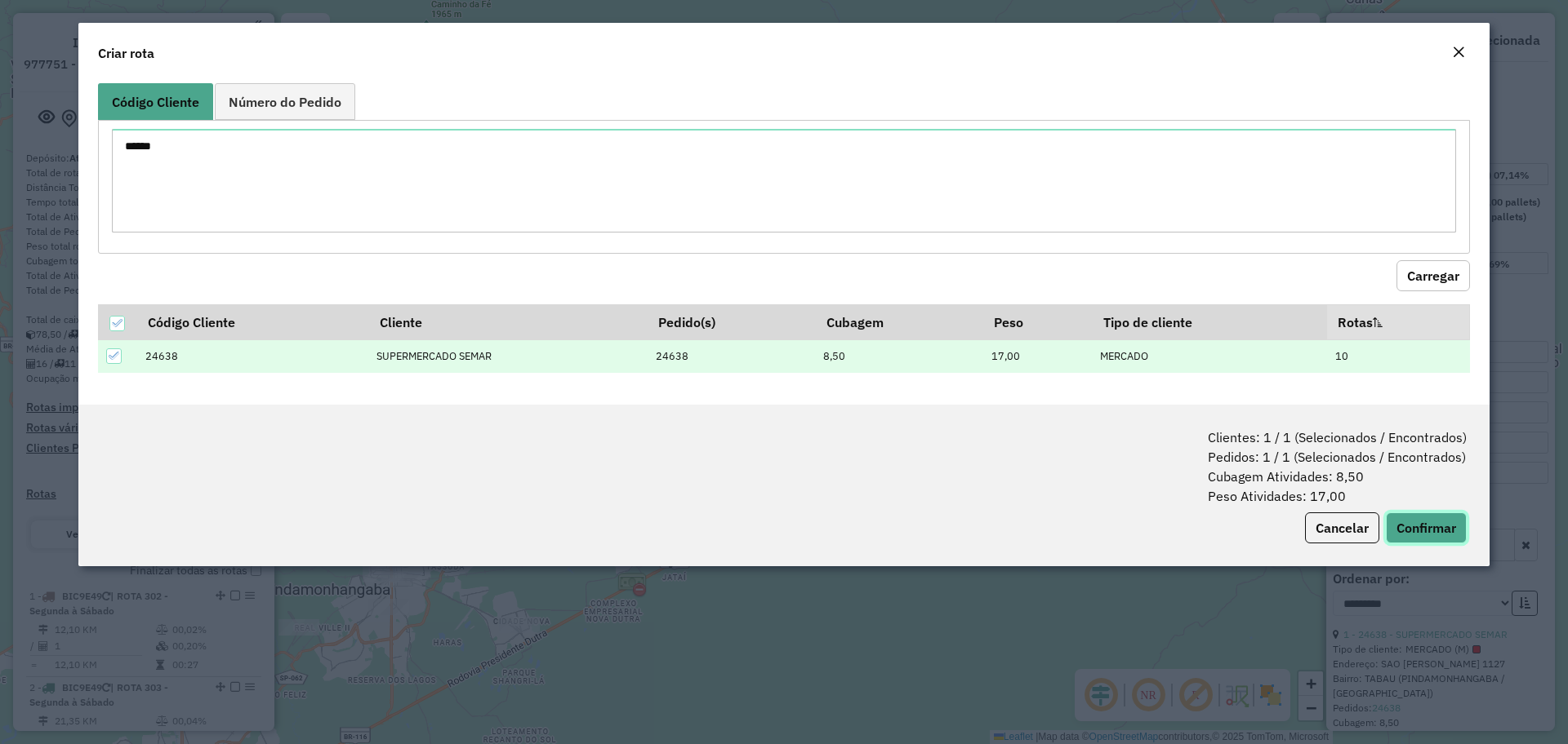
click at [1441, 522] on button "Confirmar" at bounding box center [1426, 528] width 81 height 31
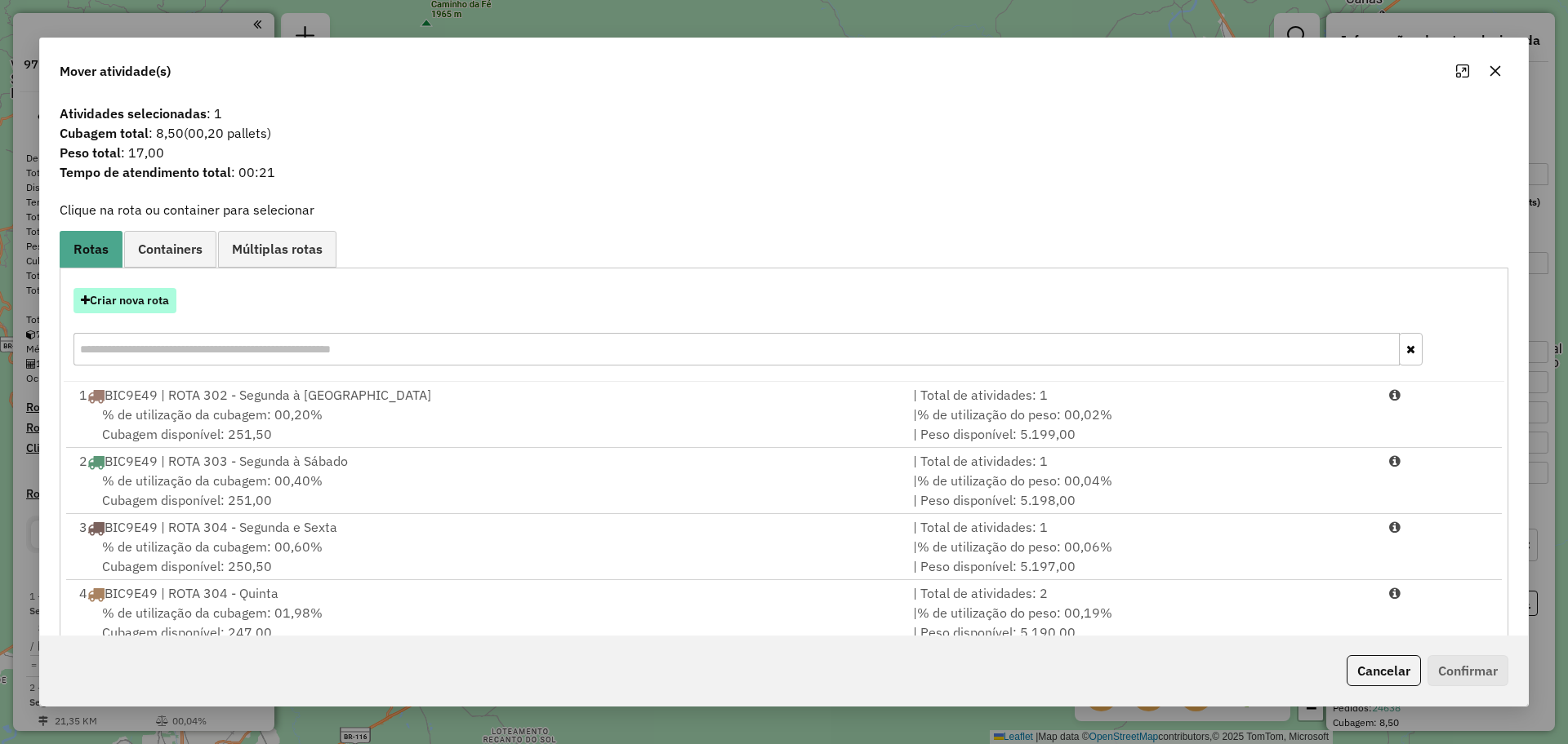
click at [135, 308] on button "Criar nova rota" at bounding box center [124, 301] width 103 height 26
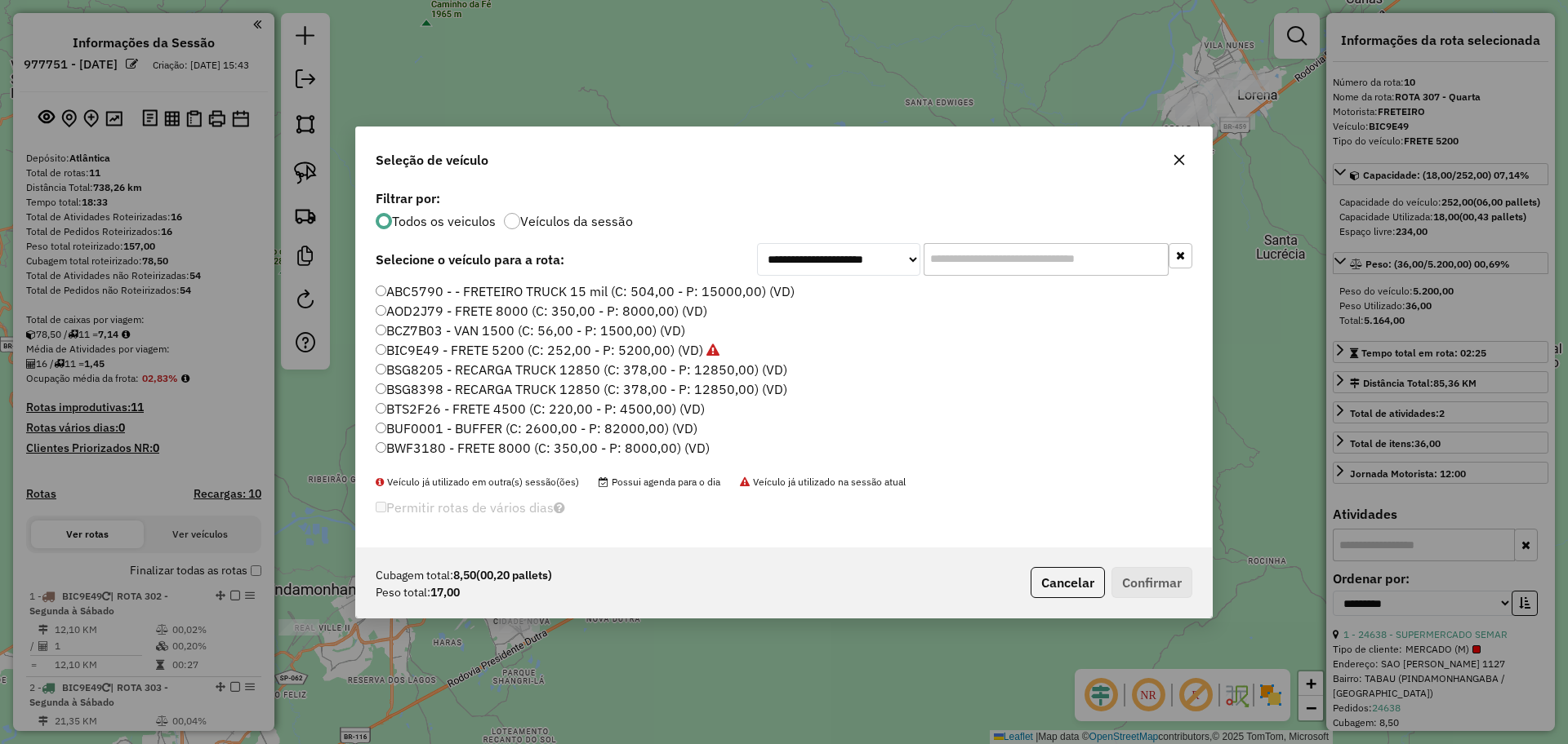
click at [422, 350] on label "BIC9E49 - FRETE 5200 (C: 252,00 - P: 5200,00) (VD)" at bounding box center [548, 350] width 344 height 19
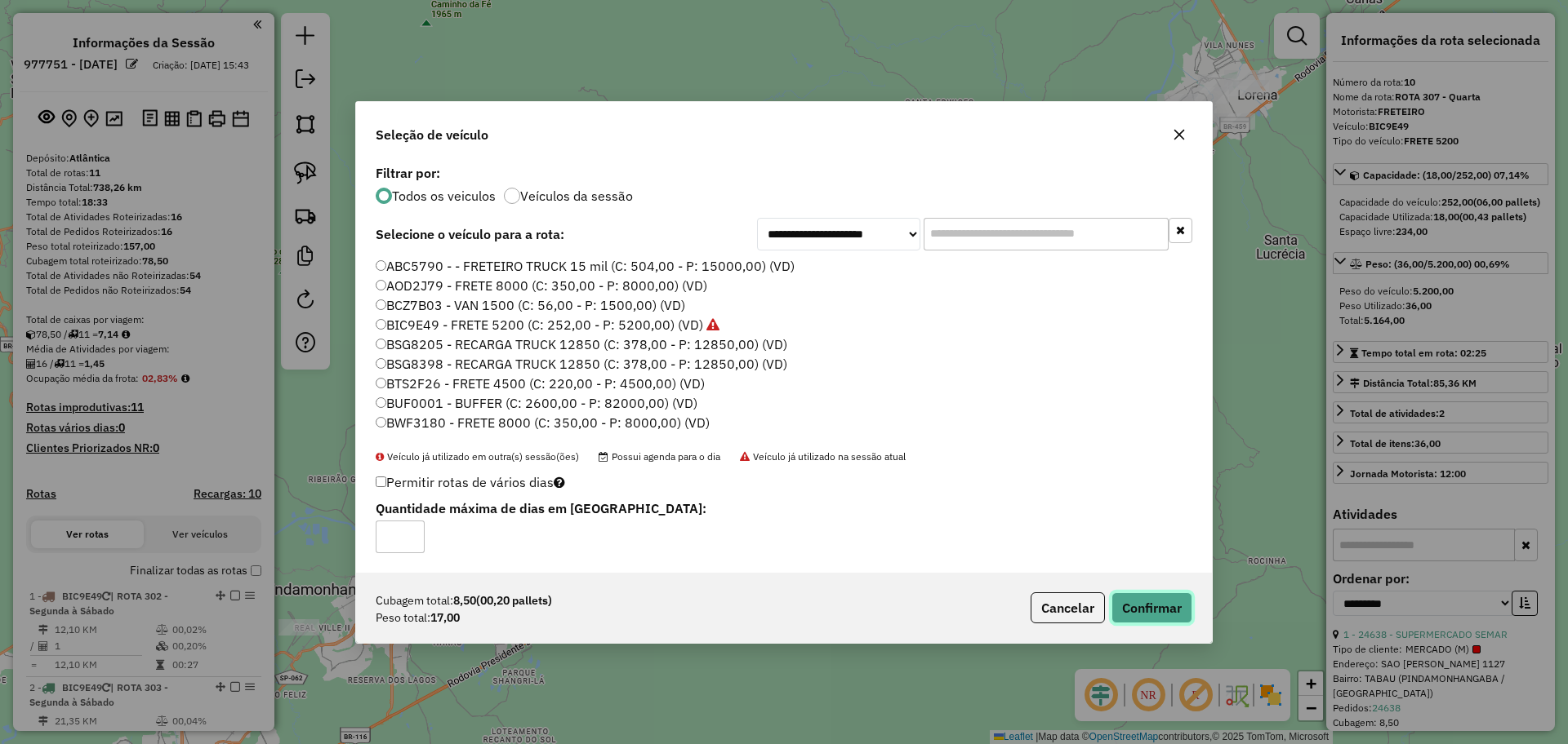
click at [1154, 620] on button "Confirmar" at bounding box center [1152, 607] width 81 height 31
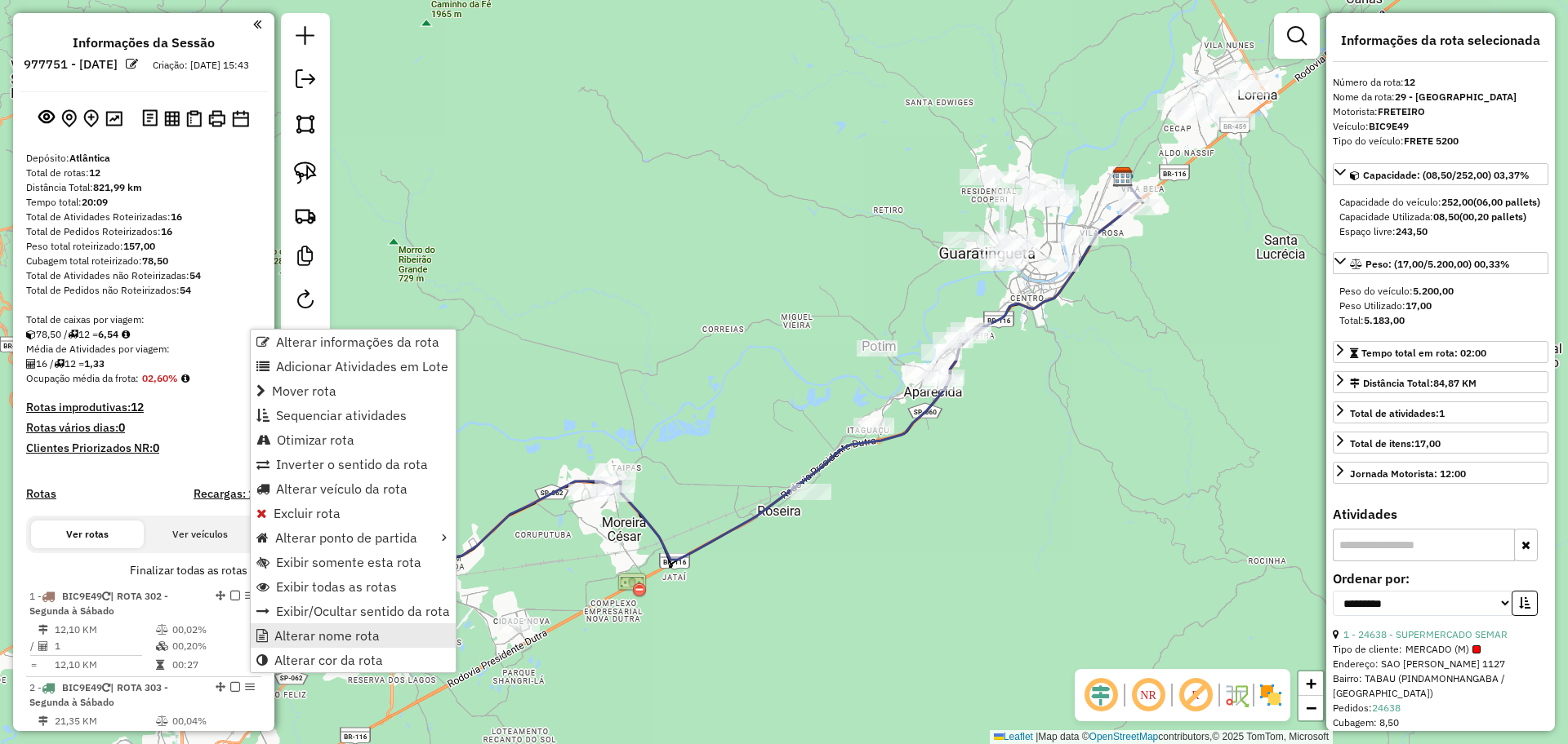
click at [317, 624] on link "Alterar nome rota" at bounding box center [353, 636] width 205 height 25
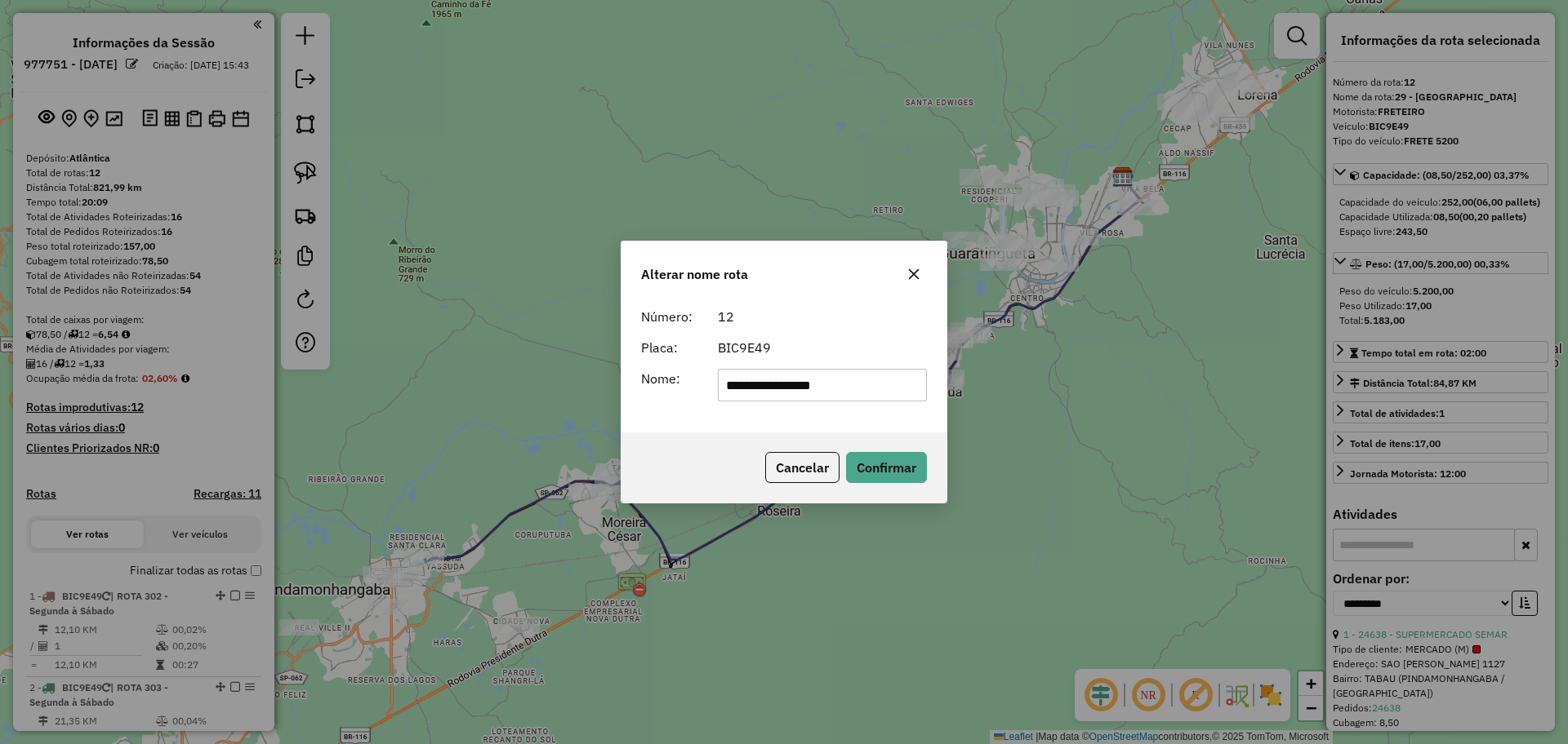
drag, startPoint x: 862, startPoint y: 393, endPoint x: 541, endPoint y: 380, distance: 321.3
click at [541, 380] on div "**********" at bounding box center [784, 372] width 1568 height 744
type input "**********"
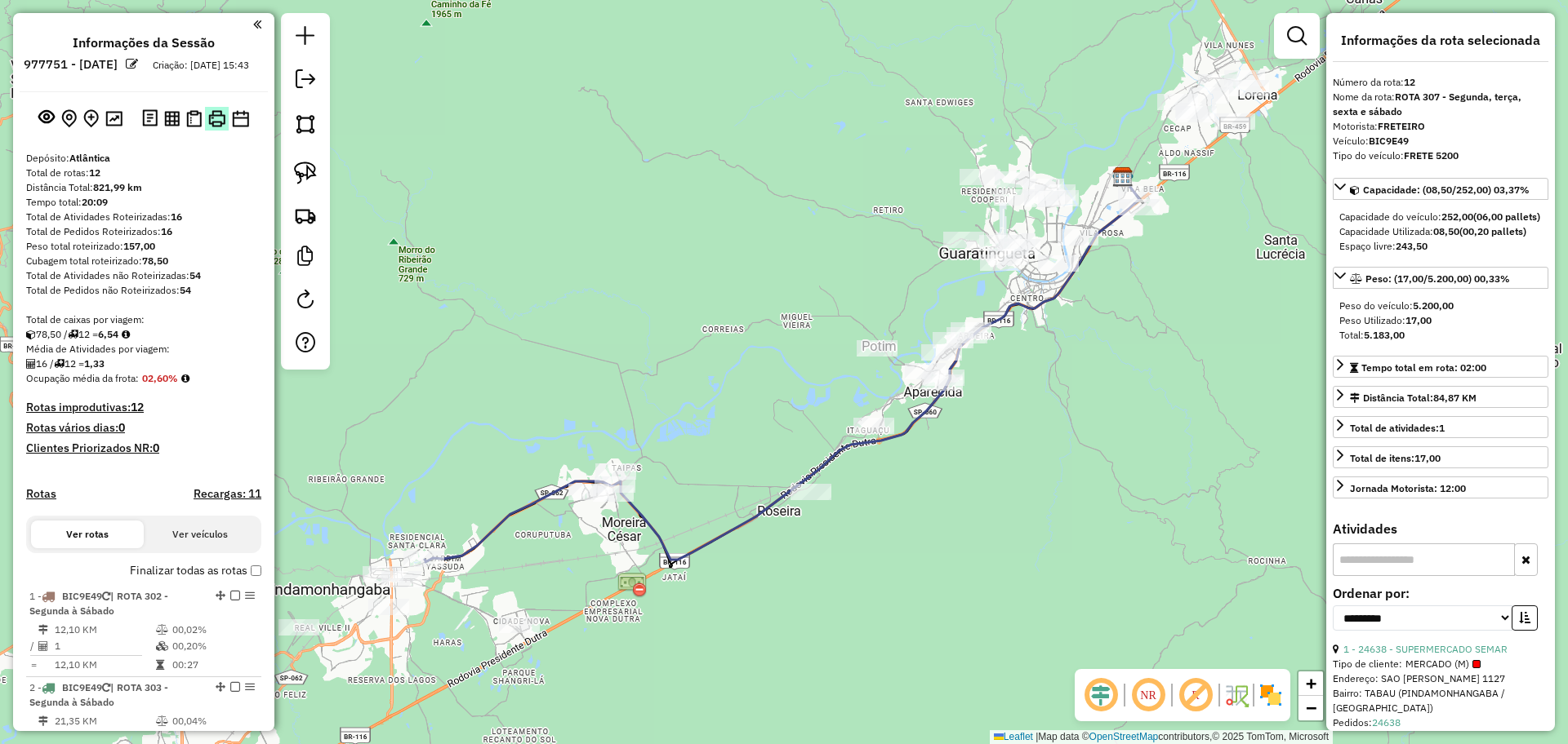
click at [213, 110] on img at bounding box center [216, 118] width 17 height 17
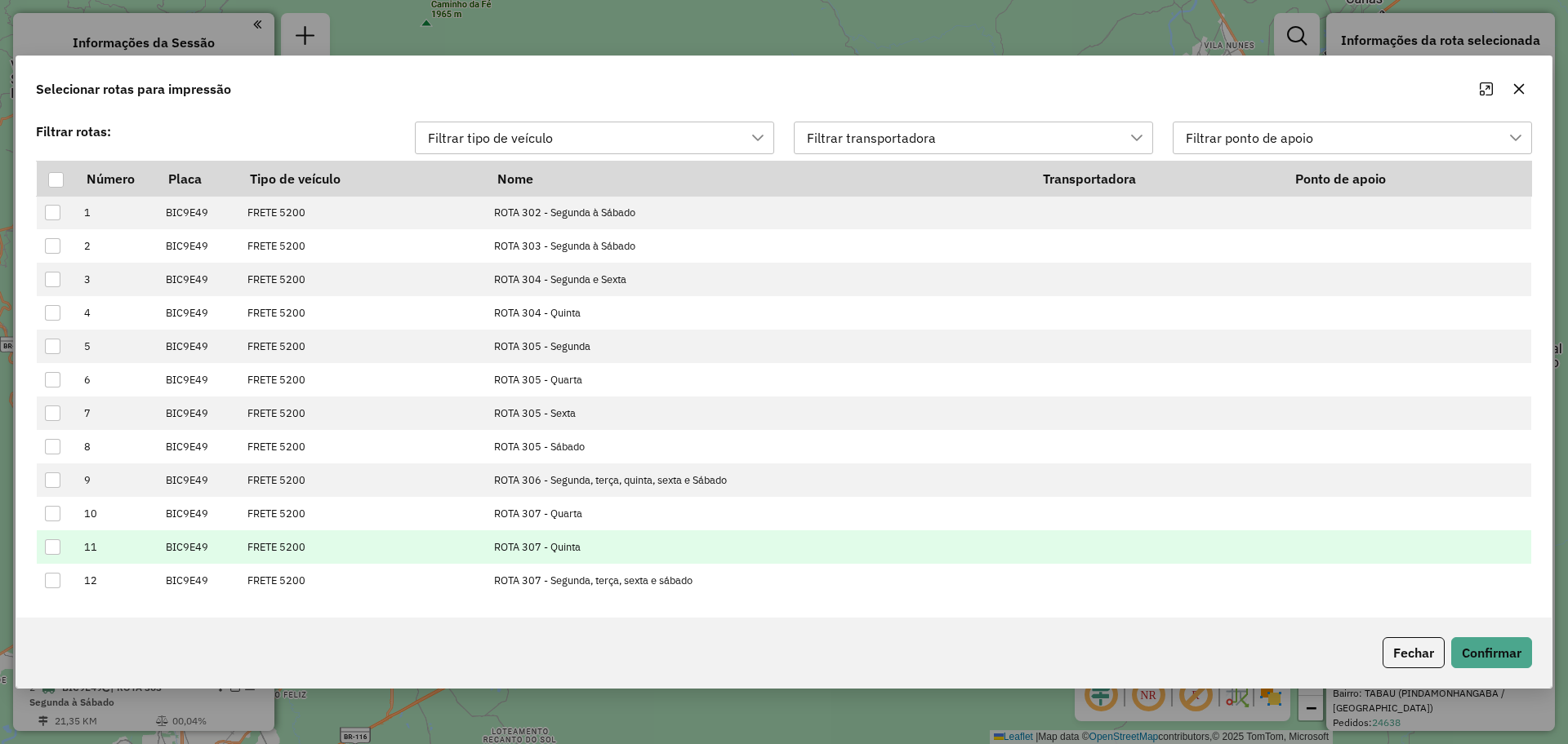
click at [54, 546] on div at bounding box center [53, 547] width 16 height 16
click at [1467, 650] on button "Confirmar" at bounding box center [1491, 652] width 81 height 31
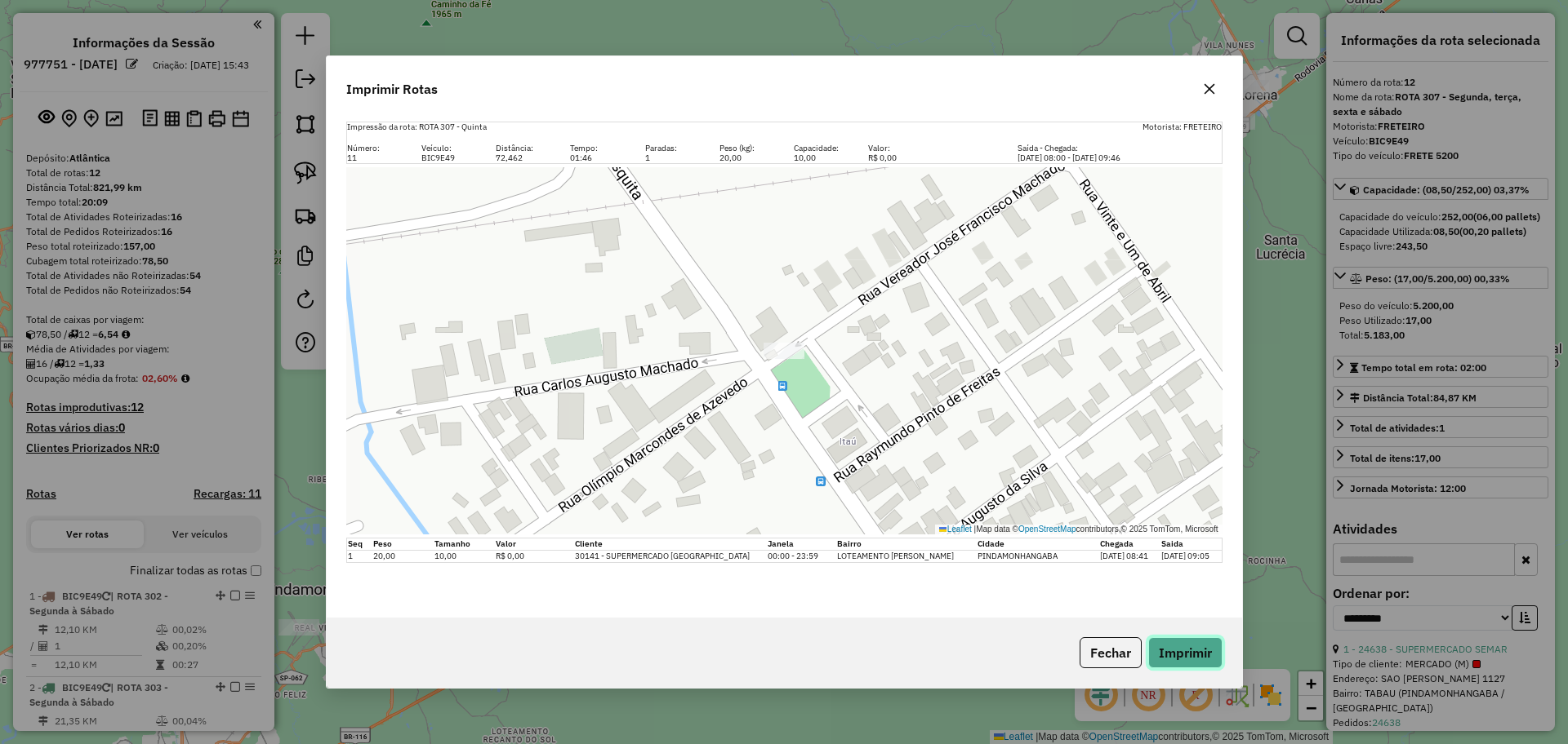
click at [1167, 638] on button "Imprimir" at bounding box center [1185, 652] width 74 height 31
click at [1101, 651] on button "Fechar" at bounding box center [1110, 652] width 62 height 31
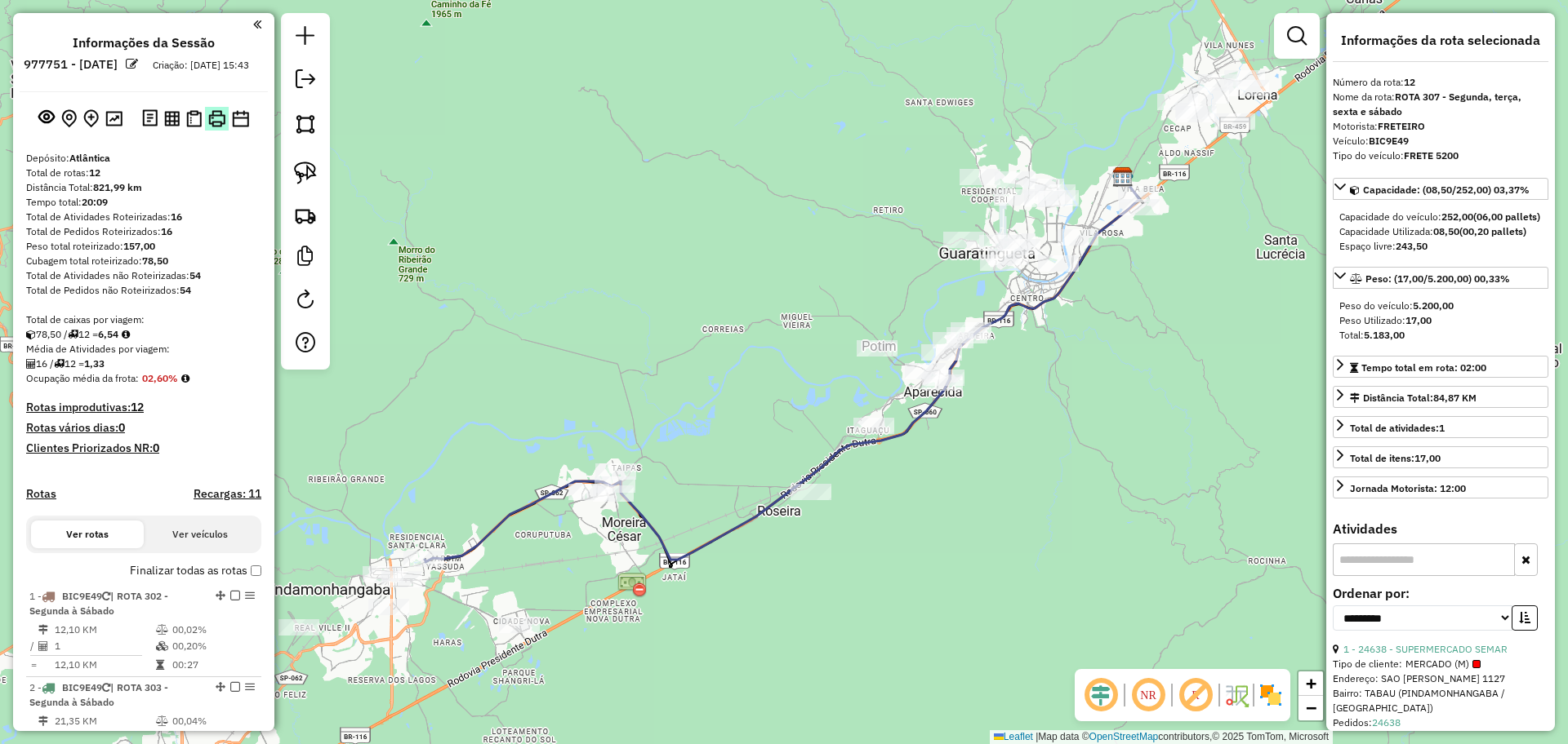
click at [210, 127] on img at bounding box center [216, 118] width 17 height 17
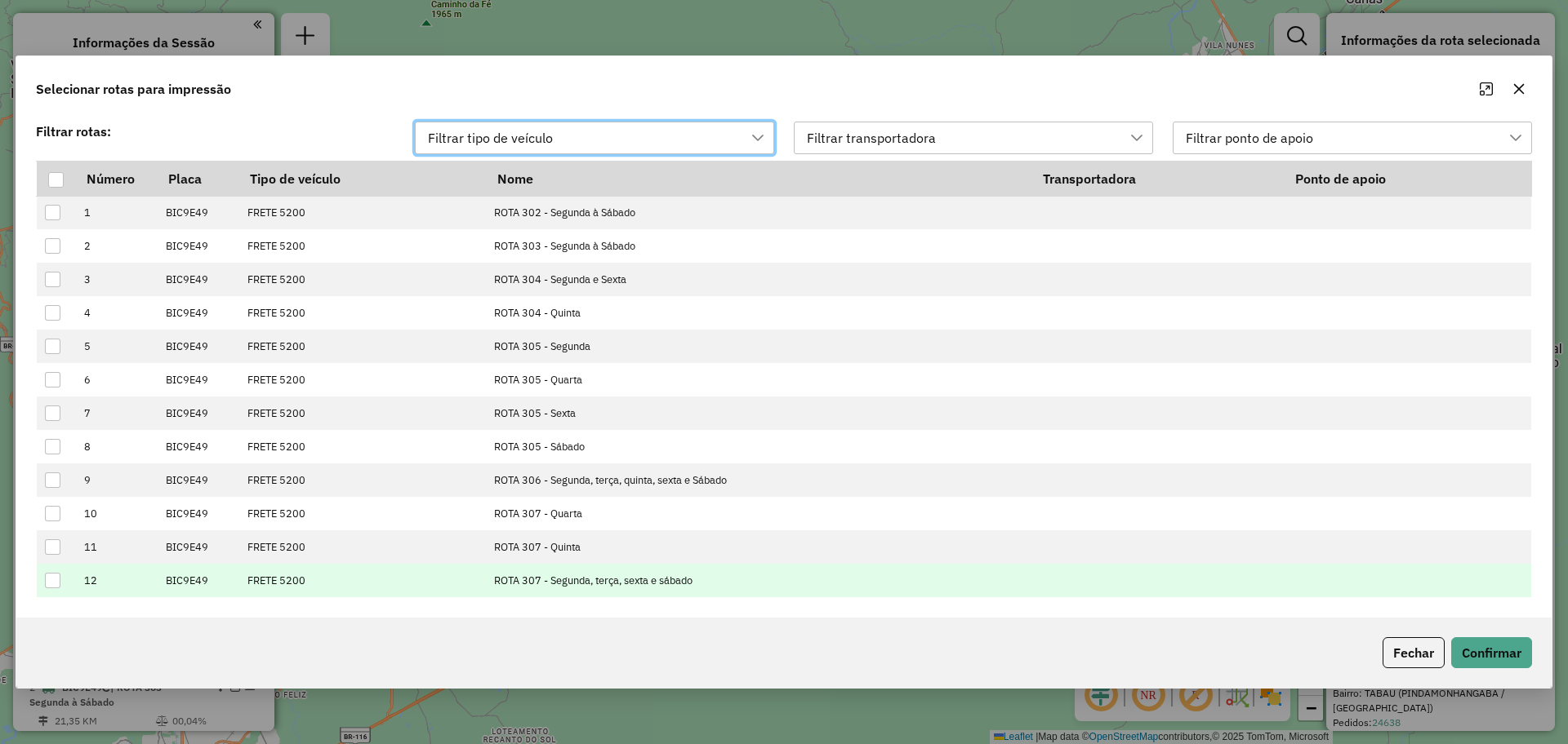
click at [60, 577] on div at bounding box center [53, 581] width 16 height 16
click at [1483, 645] on button "Confirmar" at bounding box center [1491, 652] width 81 height 31
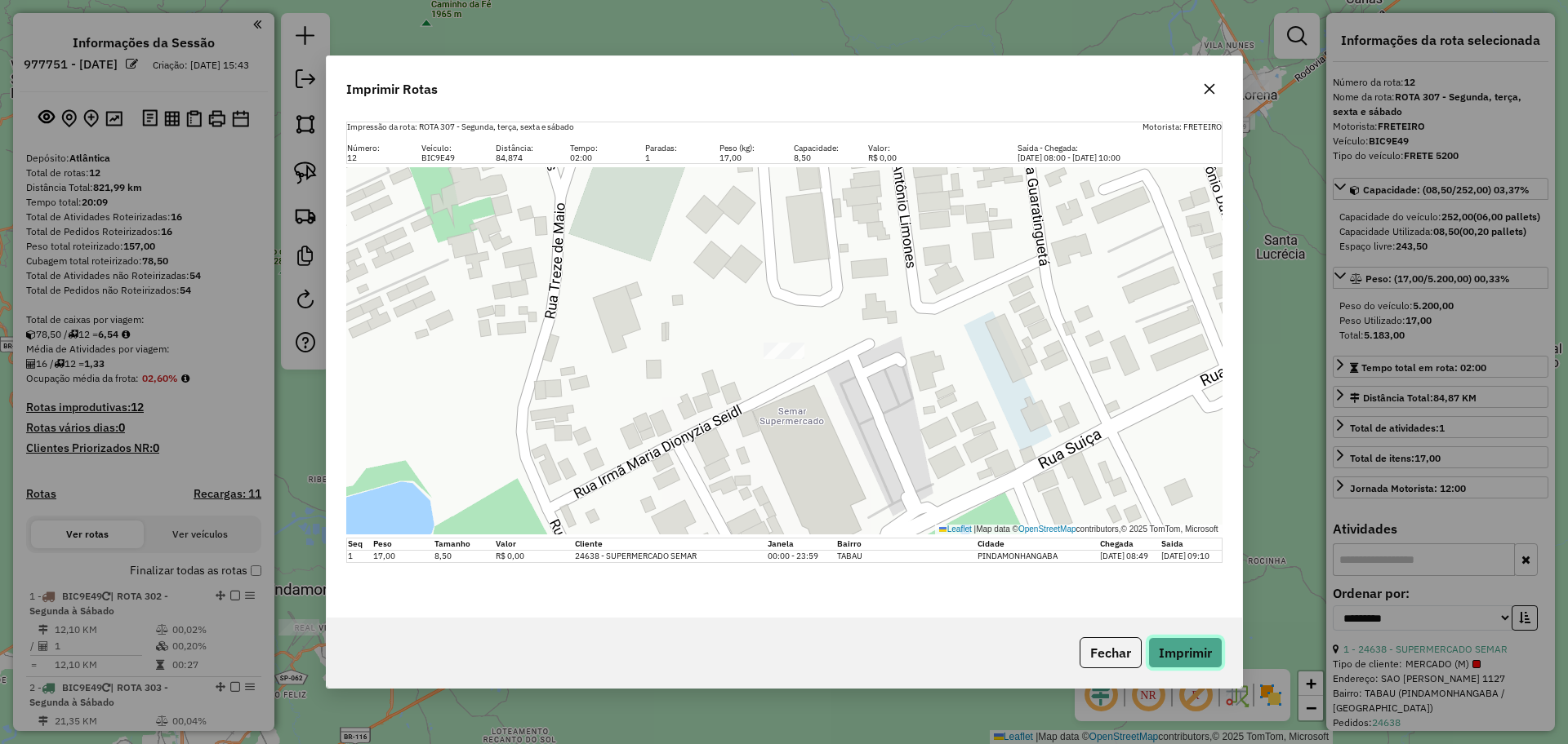
click at [1203, 647] on button "Imprimir" at bounding box center [1185, 652] width 74 height 31
click at [1109, 647] on button "Fechar" at bounding box center [1110, 652] width 62 height 31
